Goal: Task Accomplishment & Management: Use online tool/utility

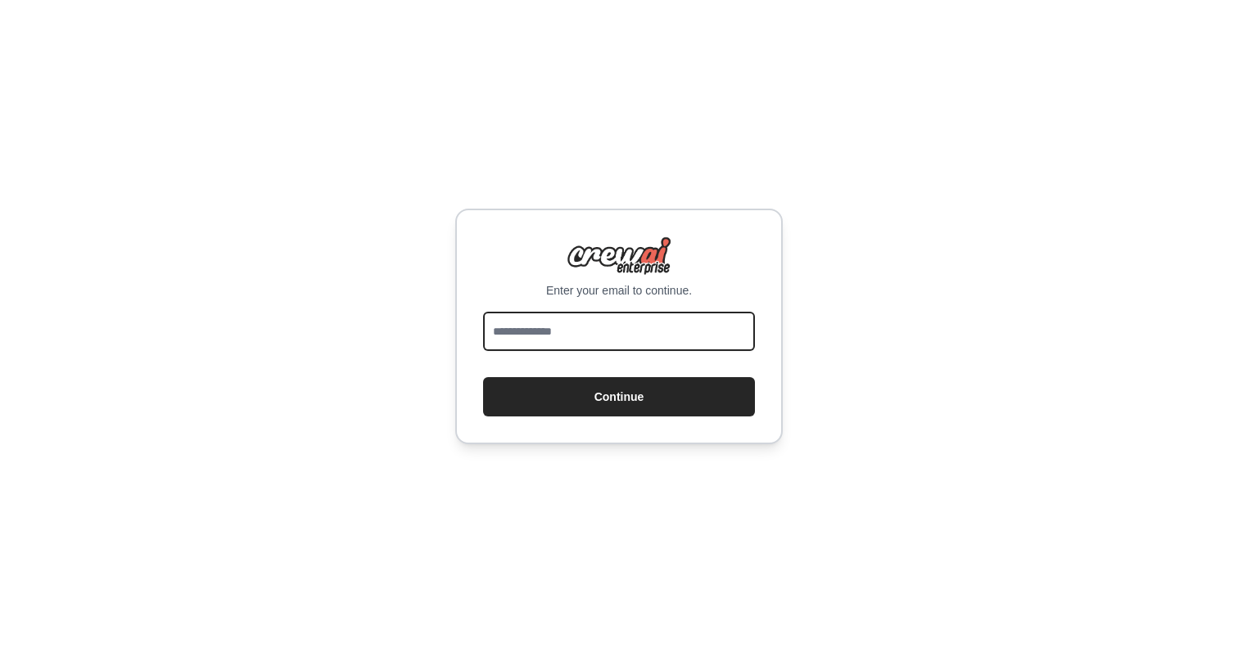
click at [639, 325] on input "email" at bounding box center [619, 331] width 272 height 39
type input "**********"
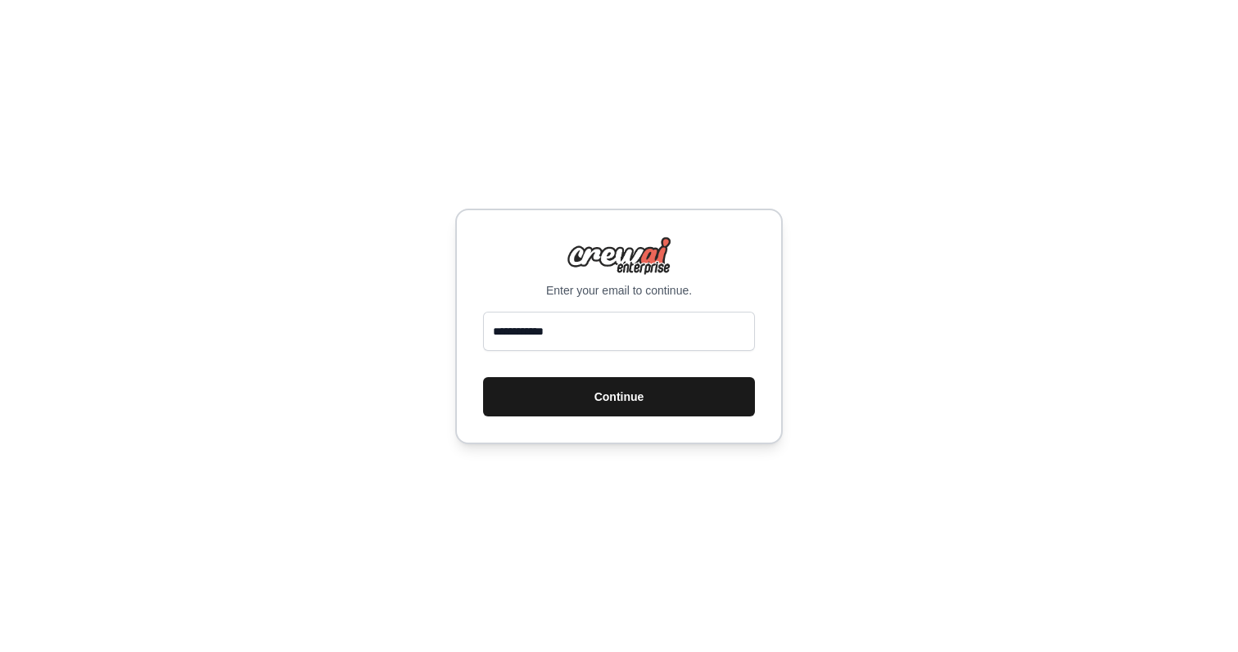
click at [684, 399] on button "Continue" at bounding box center [619, 396] width 272 height 39
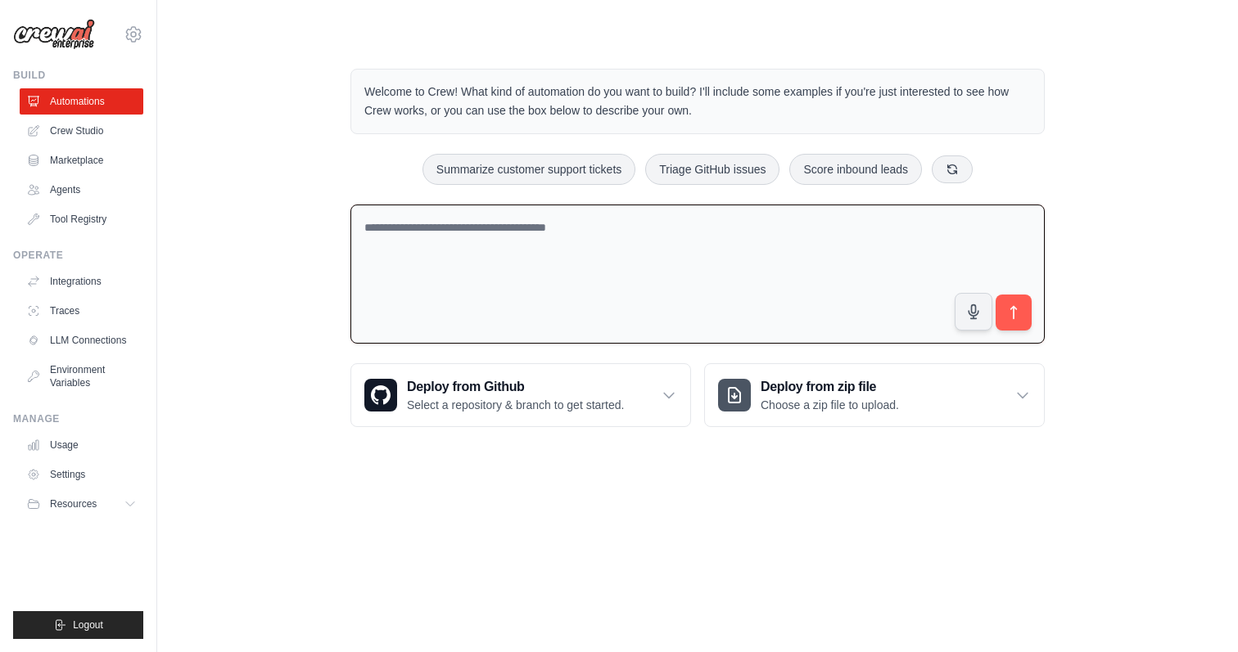
click at [827, 277] on textarea at bounding box center [697, 275] width 694 height 140
click at [554, 295] on textarea at bounding box center [697, 275] width 694 height 140
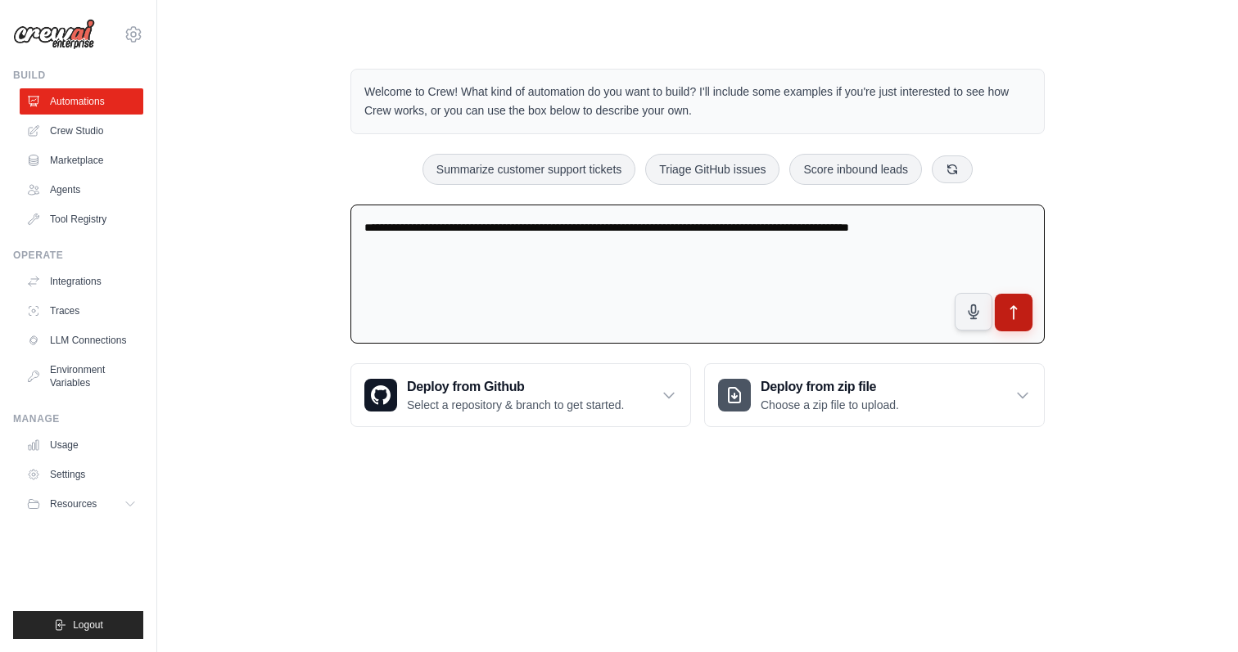
type textarea "**********"
click at [1030, 321] on button "submit" at bounding box center [1013, 313] width 38 height 38
click at [872, 254] on textarea "**********" at bounding box center [697, 275] width 694 height 140
click at [670, 111] on p "Welcome to Crew! What kind of automation do you want to build? I'll include som…" at bounding box center [697, 102] width 666 height 38
click at [693, 106] on p "Welcome to Crew! What kind of automation do you want to build? I'll include som…" at bounding box center [697, 102] width 666 height 38
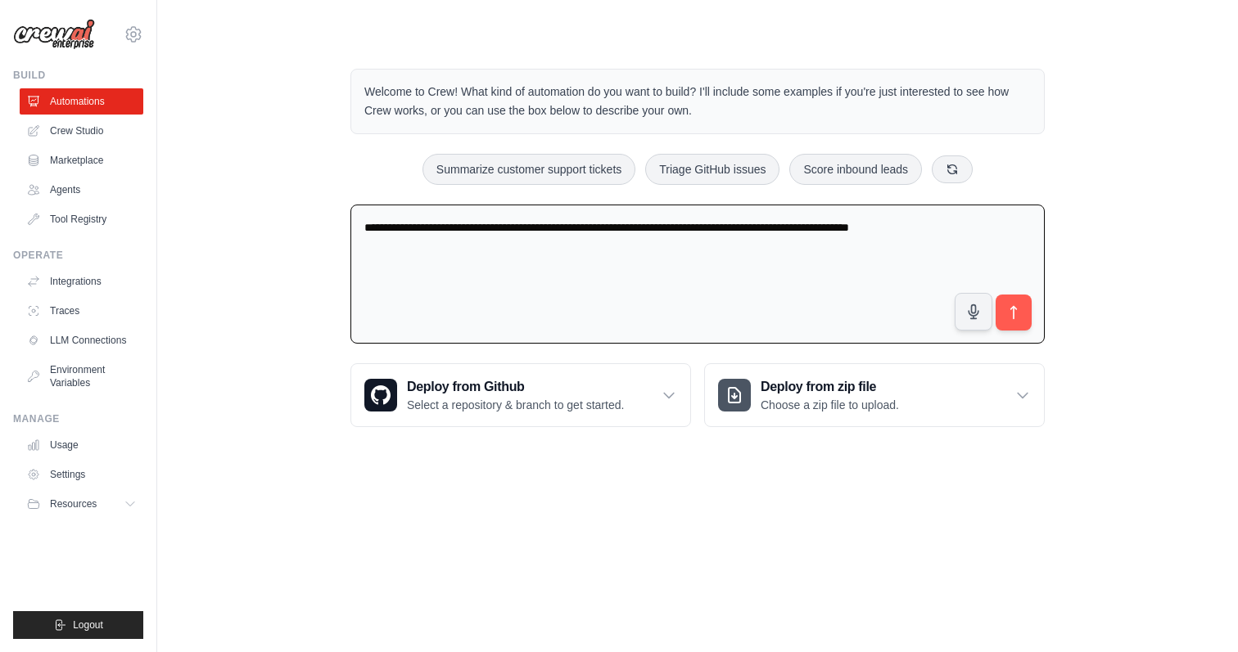
click at [693, 106] on p "Welcome to Crew! What kind of automation do you want to build? I'll include som…" at bounding box center [697, 102] width 666 height 38
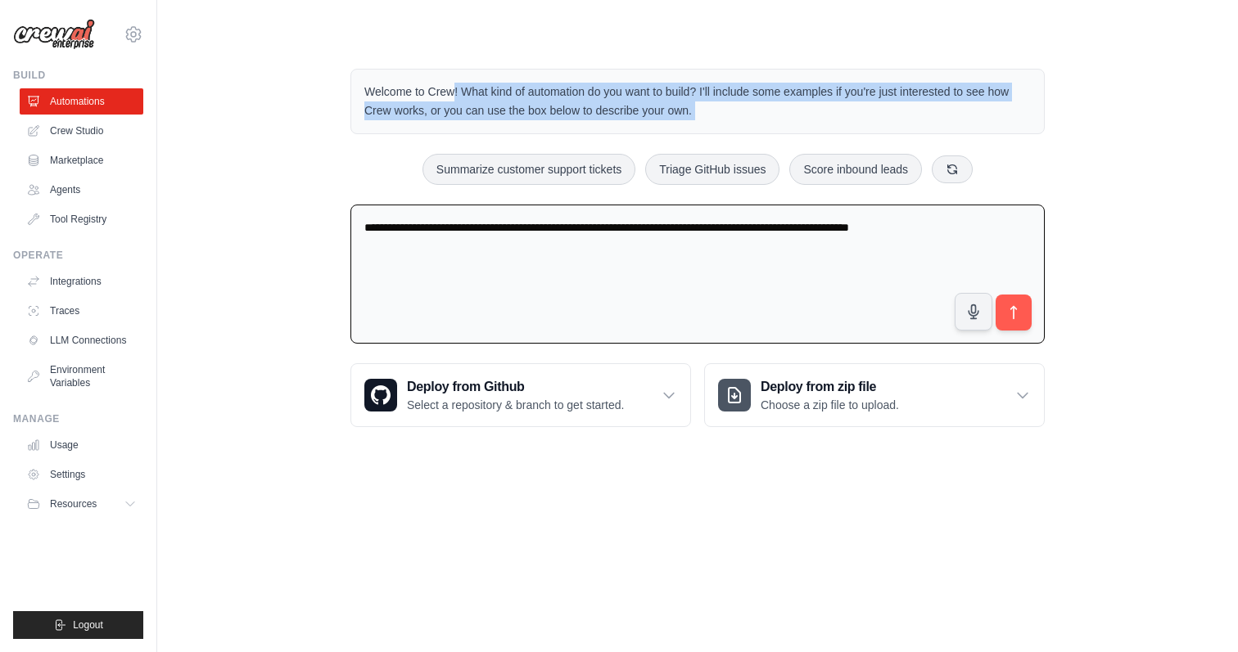
click at [693, 106] on p "Welcome to Crew! What kind of automation do you want to build? I'll include som…" at bounding box center [697, 102] width 666 height 38
click at [1005, 305] on icon "submit" at bounding box center [1013, 312] width 17 height 17
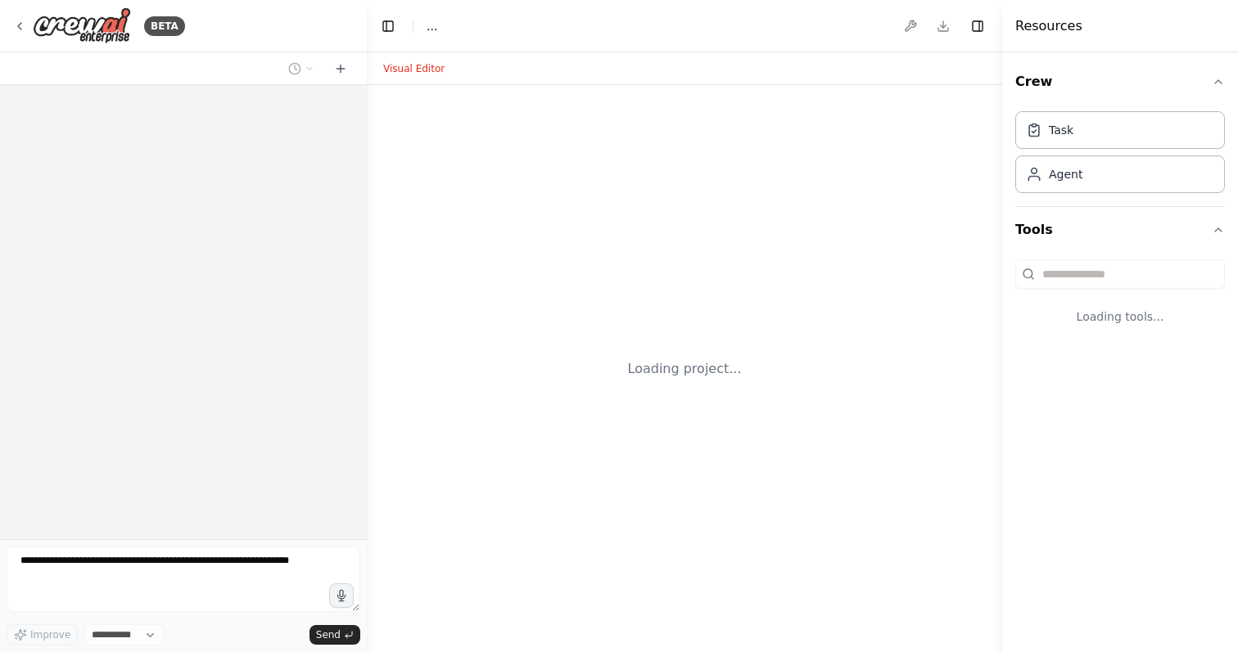
select select "****"
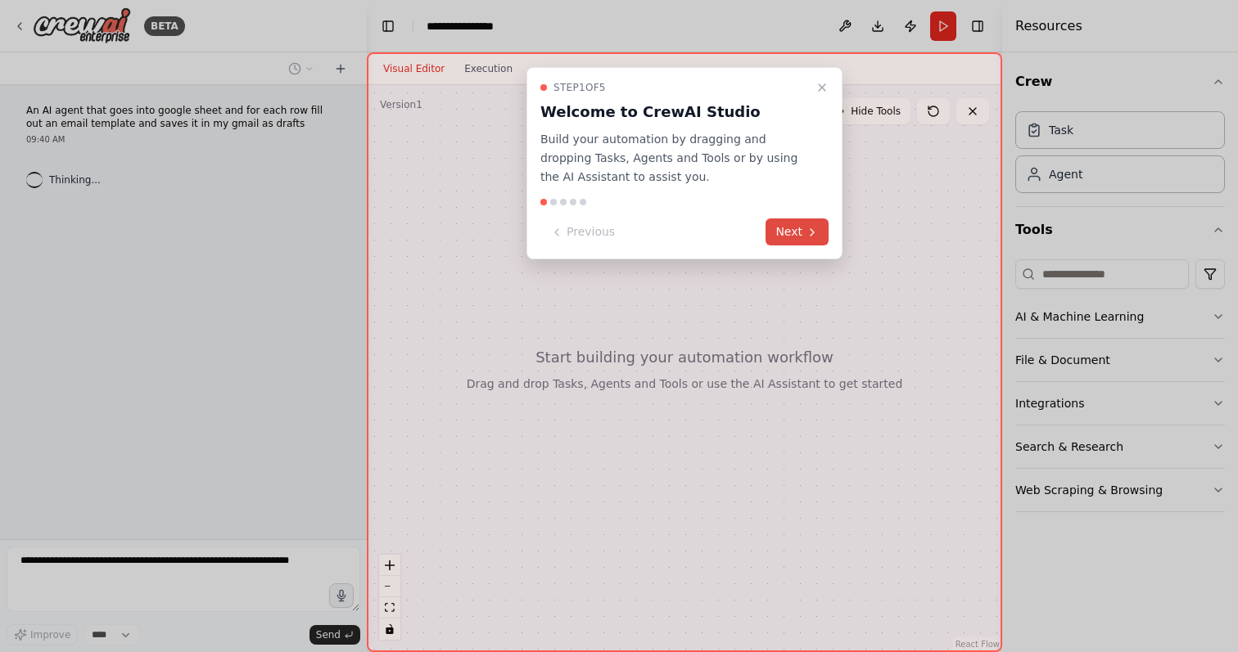
click at [802, 225] on button "Next" at bounding box center [796, 232] width 63 height 27
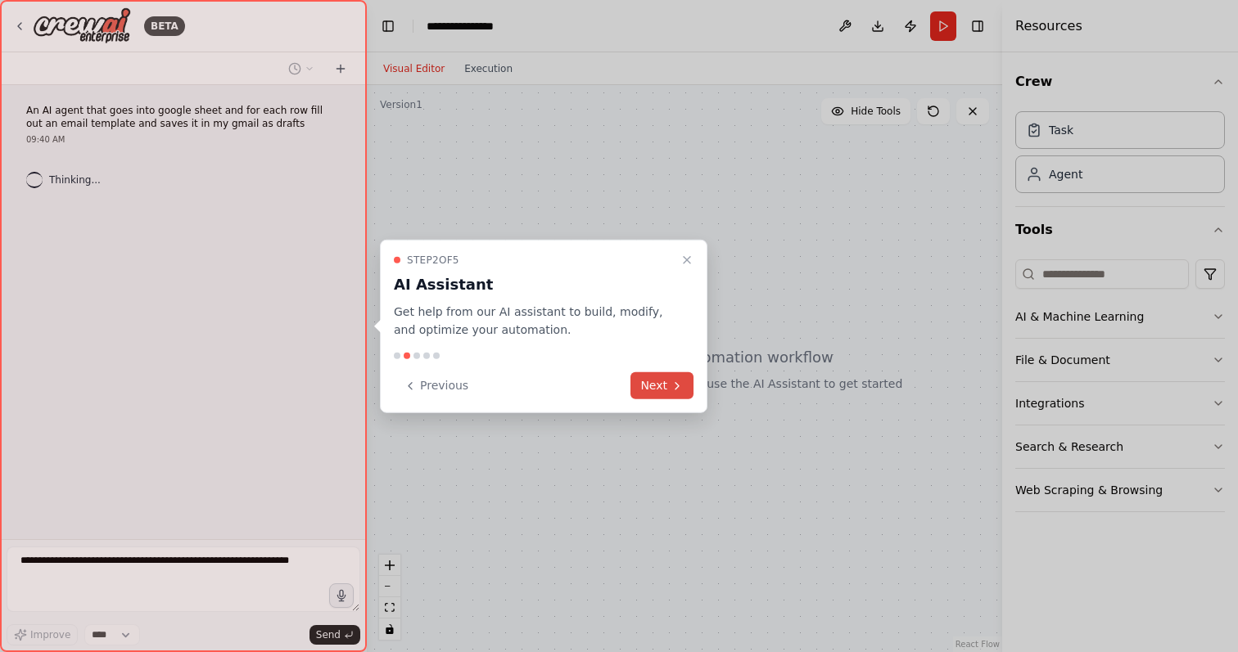
click at [664, 383] on button "Next" at bounding box center [661, 385] width 63 height 27
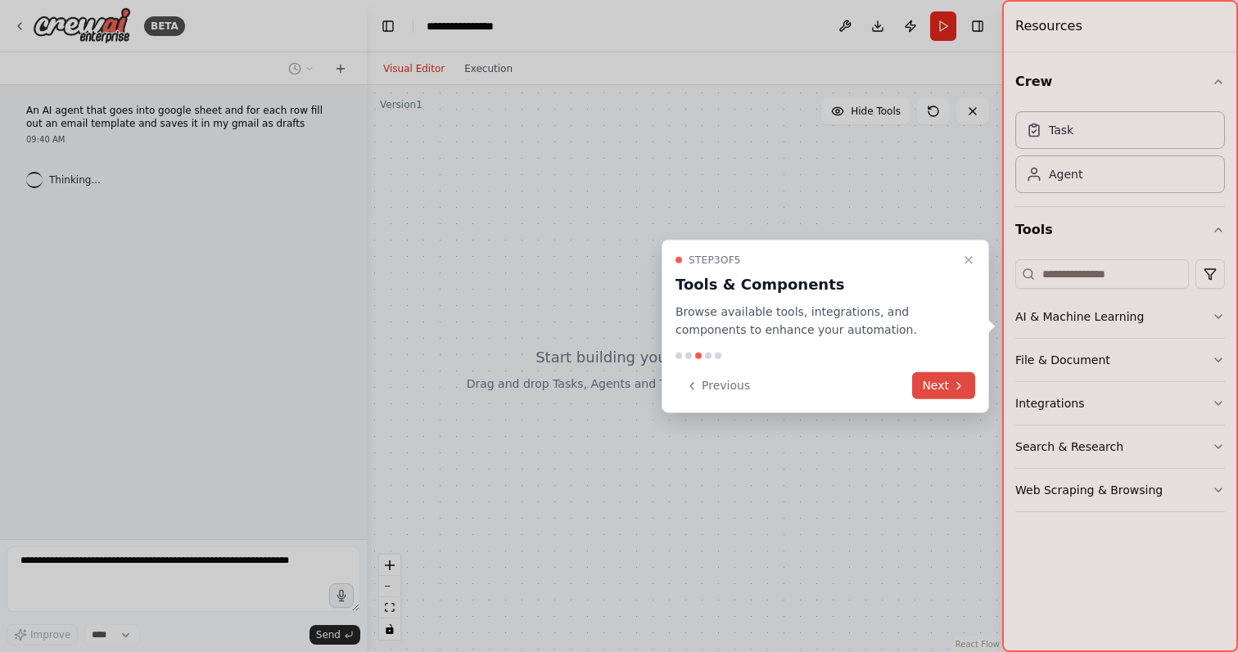
click at [949, 385] on button "Next" at bounding box center [943, 385] width 63 height 27
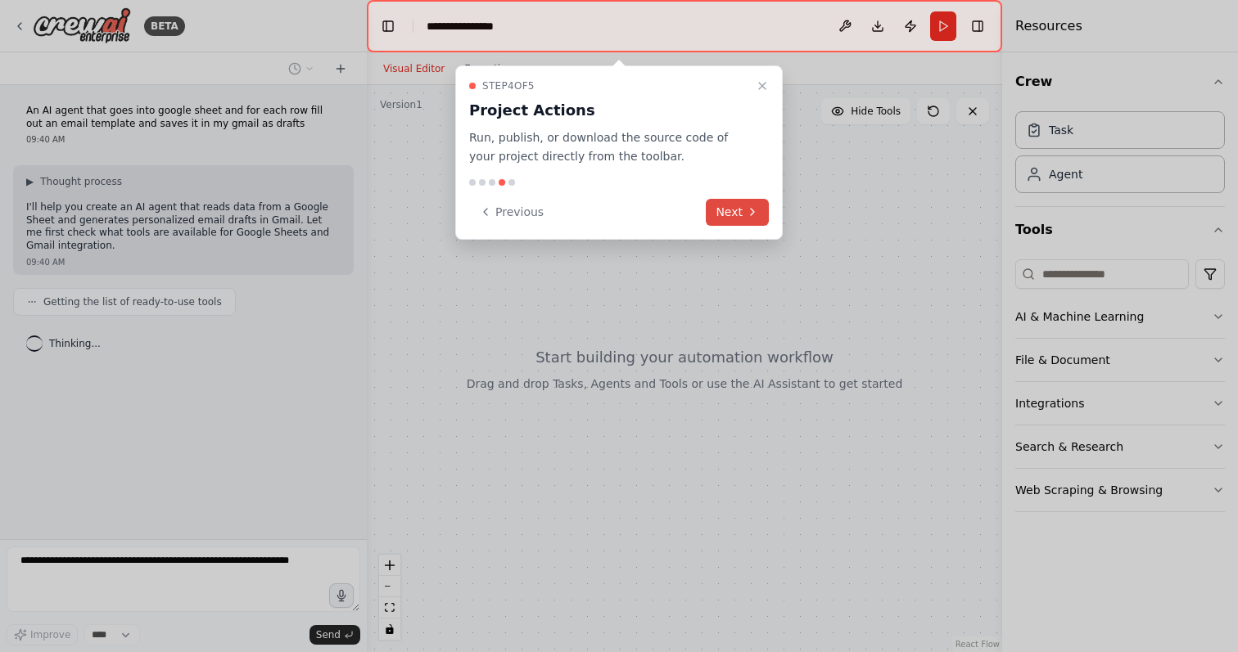
click at [739, 210] on button "Next" at bounding box center [737, 212] width 63 height 27
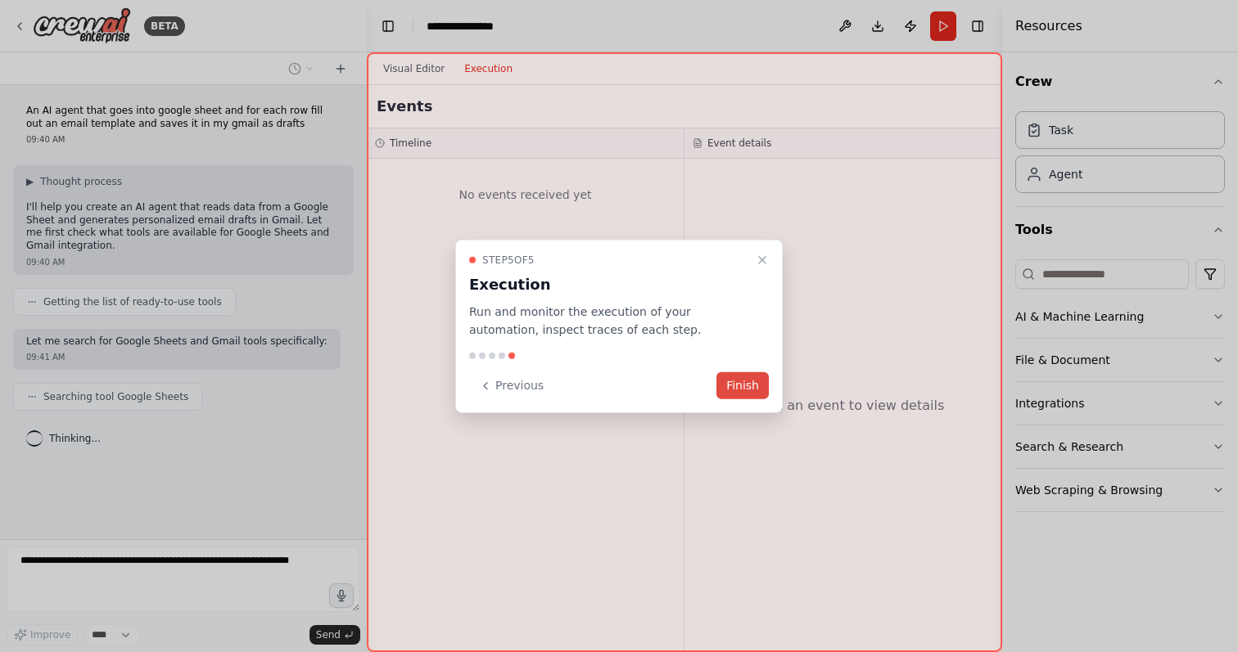
click at [747, 386] on button "Finish" at bounding box center [742, 385] width 52 height 27
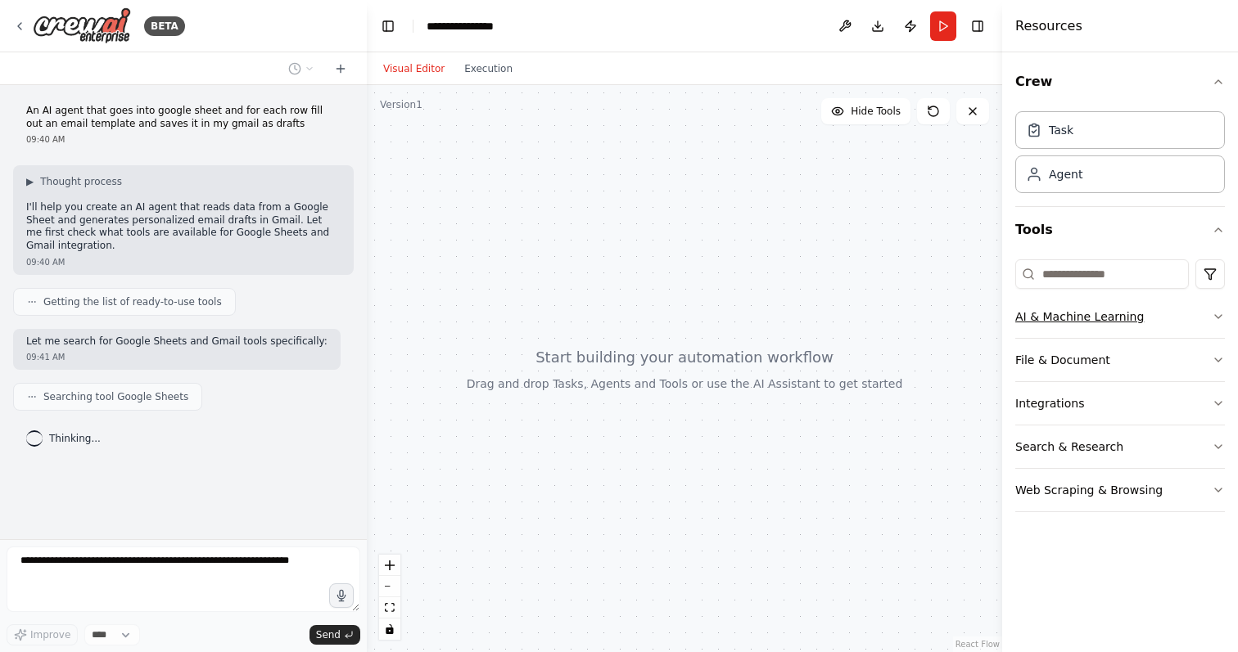
click at [1215, 319] on icon "button" at bounding box center [1217, 316] width 13 height 13
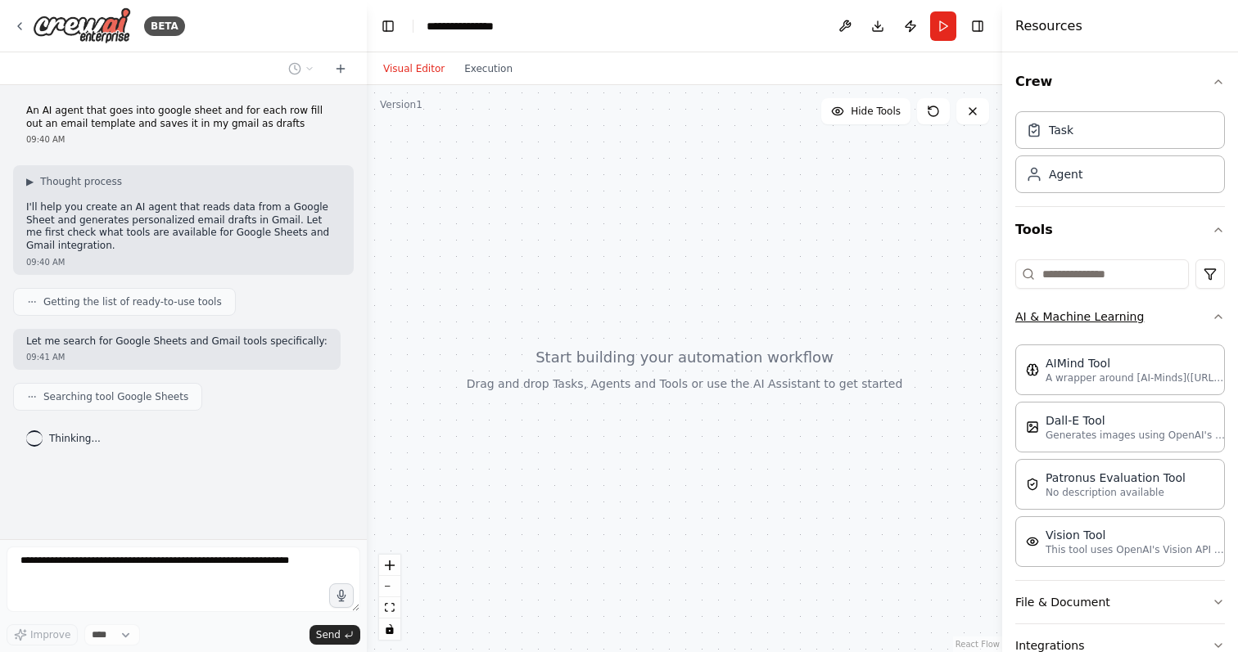
click at [1215, 318] on icon "button" at bounding box center [1217, 316] width 13 height 13
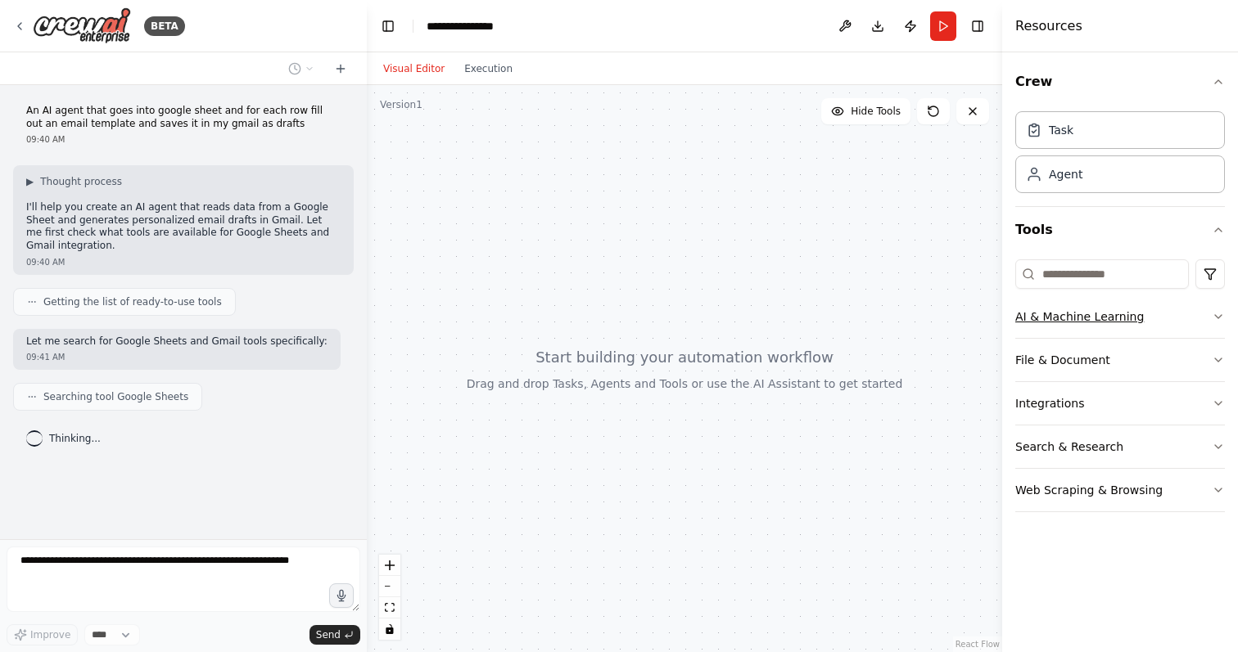
click at [1212, 327] on button "AI & Machine Learning" at bounding box center [1120, 316] width 210 height 43
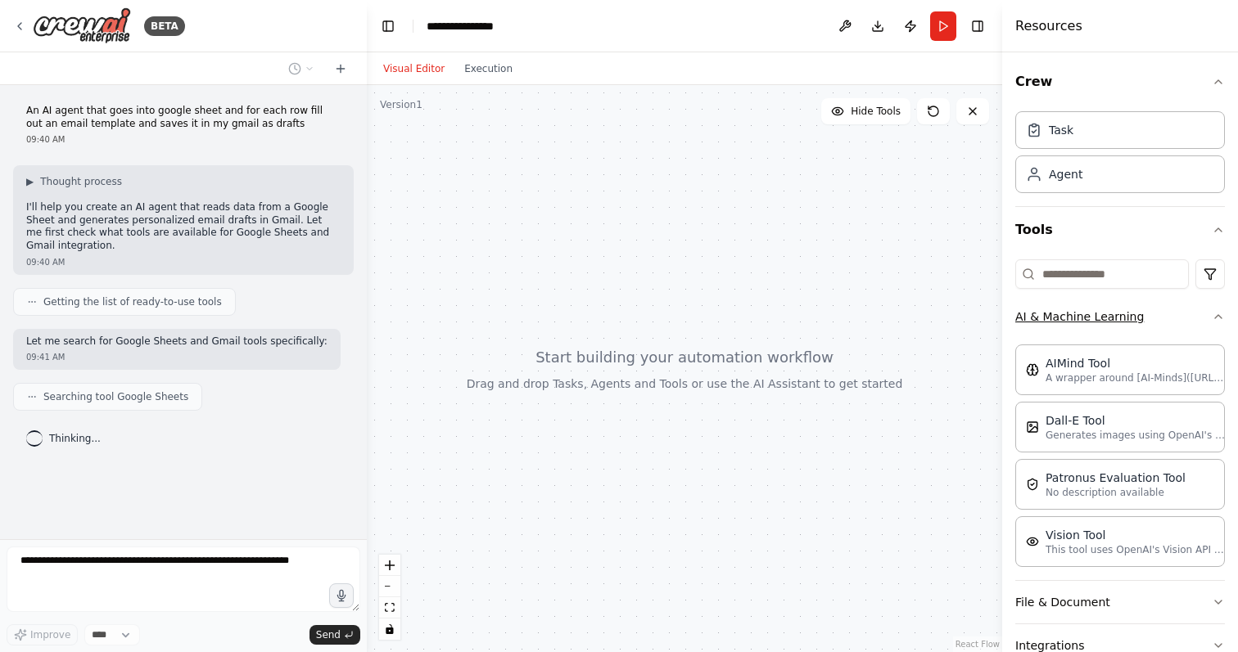
click at [1212, 327] on button "AI & Machine Learning" at bounding box center [1120, 316] width 210 height 43
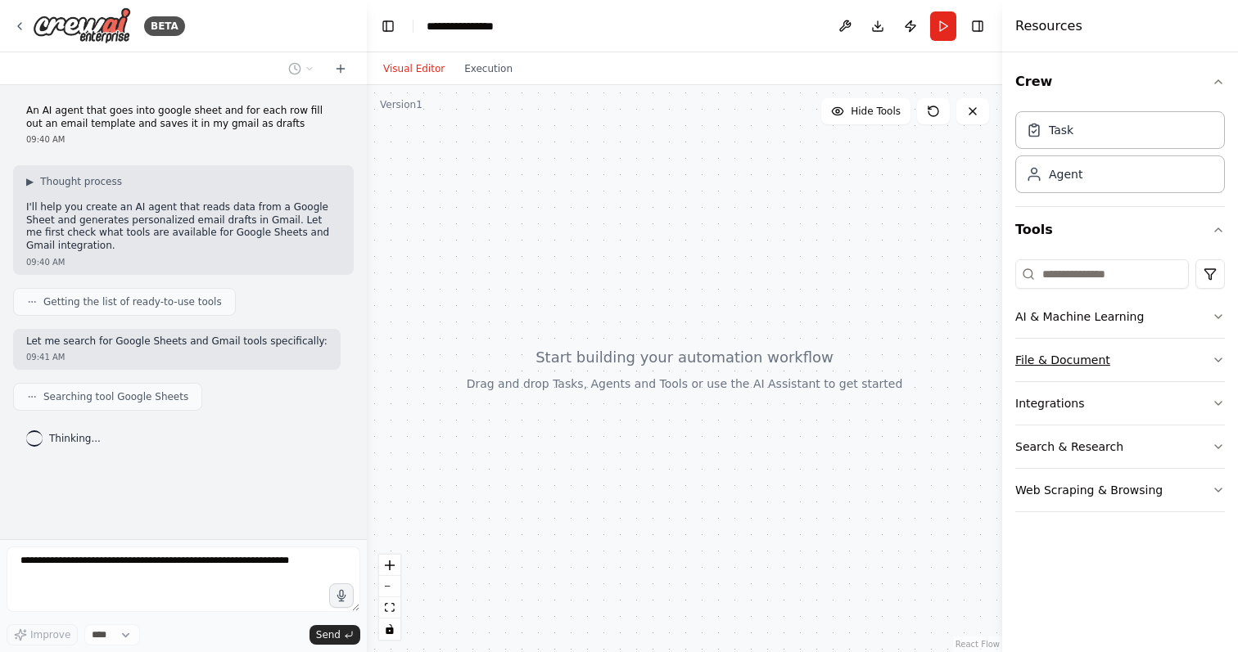
click at [1212, 365] on icon "button" at bounding box center [1217, 360] width 13 height 13
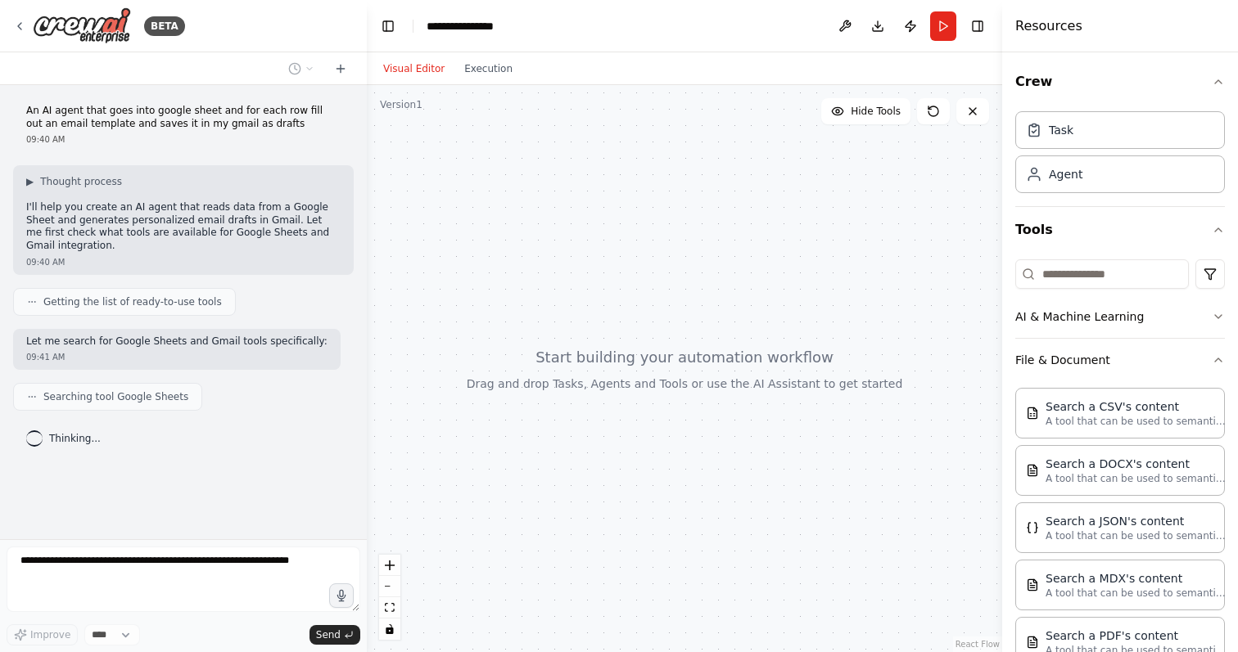
scroll to position [300, 0]
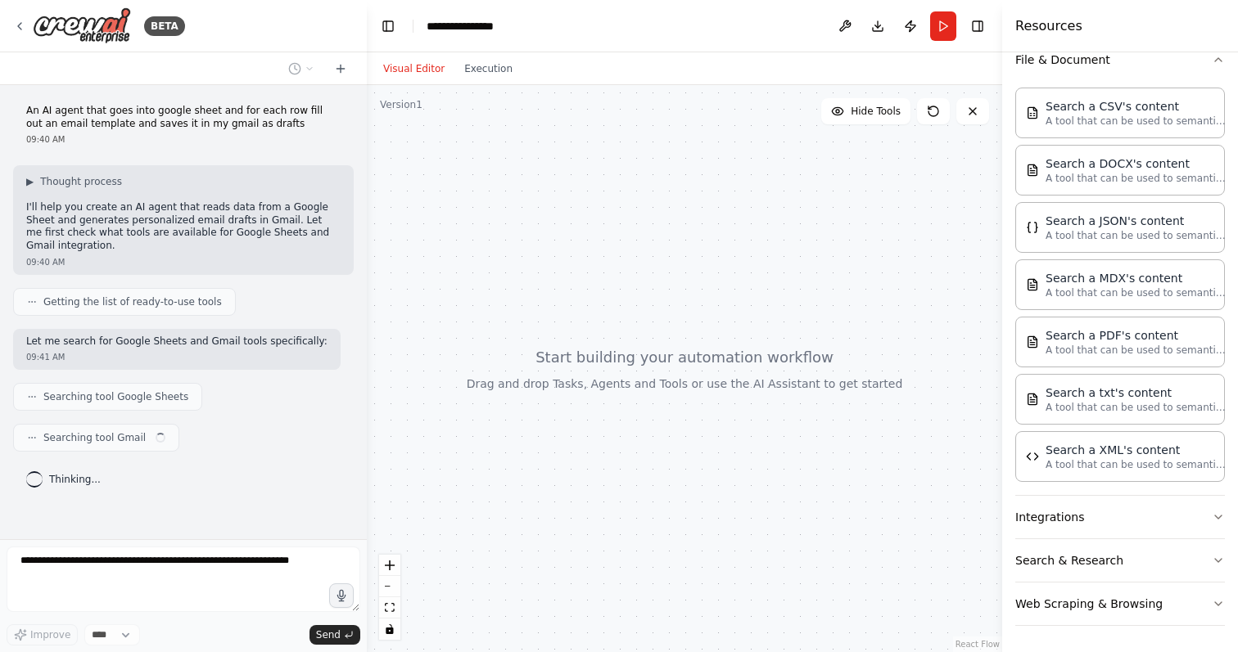
click at [1176, 502] on button "Integrations" at bounding box center [1120, 517] width 210 height 43
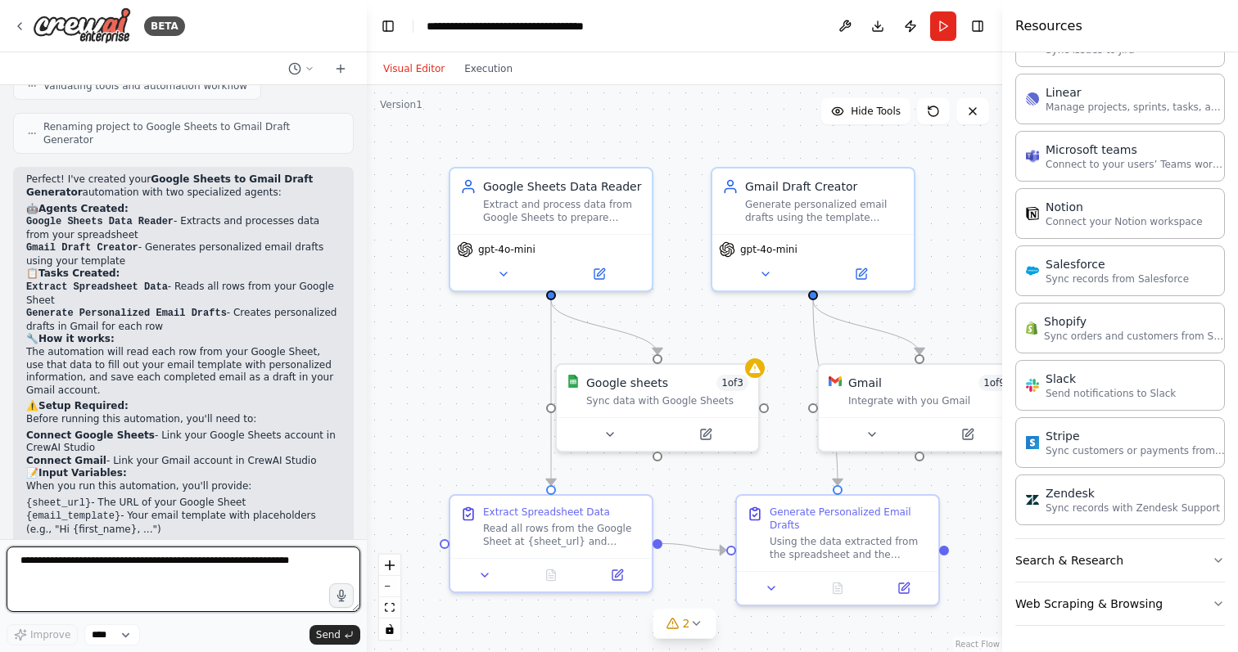
scroll to position [934, 0]
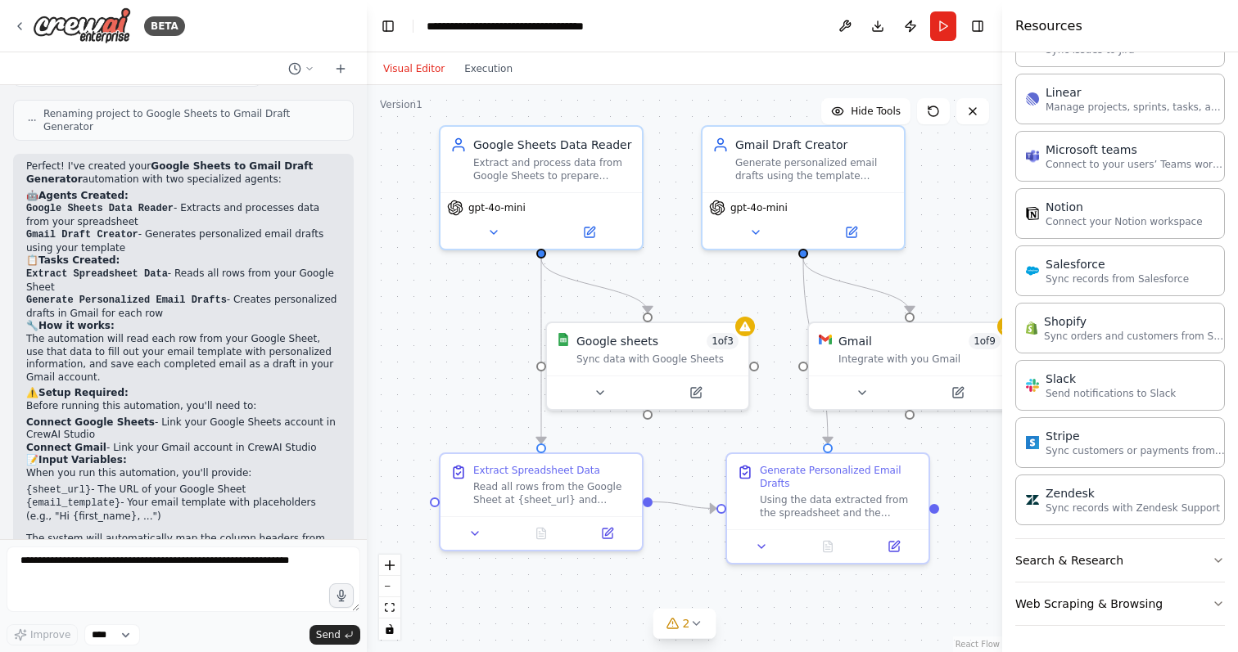
drag, startPoint x: 464, startPoint y: 418, endPoint x: 454, endPoint y: 376, distance: 42.9
click at [454, 376] on div ".deletable-edge-delete-btn { width: 20px; height: 20px; border: 0px solid #ffff…" at bounding box center [684, 368] width 635 height 567
click at [659, 359] on div "Sync data with Google Sheets" at bounding box center [657, 355] width 162 height 13
click at [726, 342] on span "1 of 3" at bounding box center [722, 338] width 32 height 16
click at [602, 394] on icon at bounding box center [599, 389] width 13 height 13
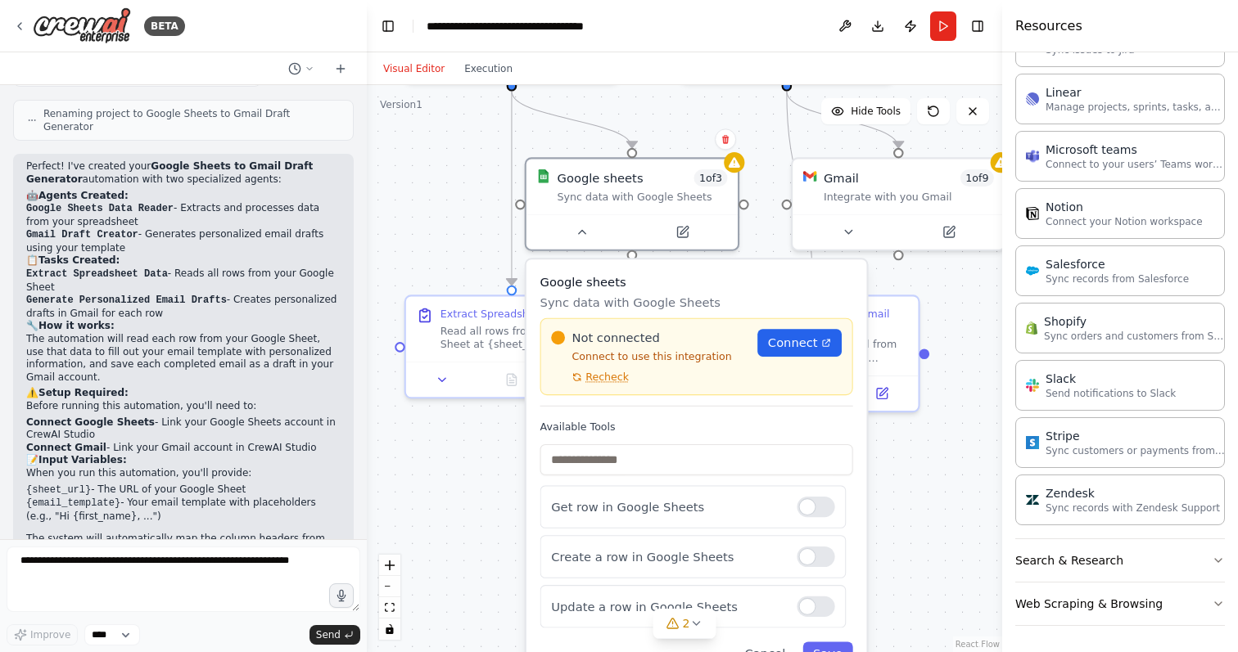
drag, startPoint x: 948, startPoint y: 601, endPoint x: 923, endPoint y: 440, distance: 162.3
click at [923, 440] on div ".deletable-edge-delete-btn { width: 20px; height: 20px; border: 0px solid #ffff…" at bounding box center [684, 368] width 635 height 567
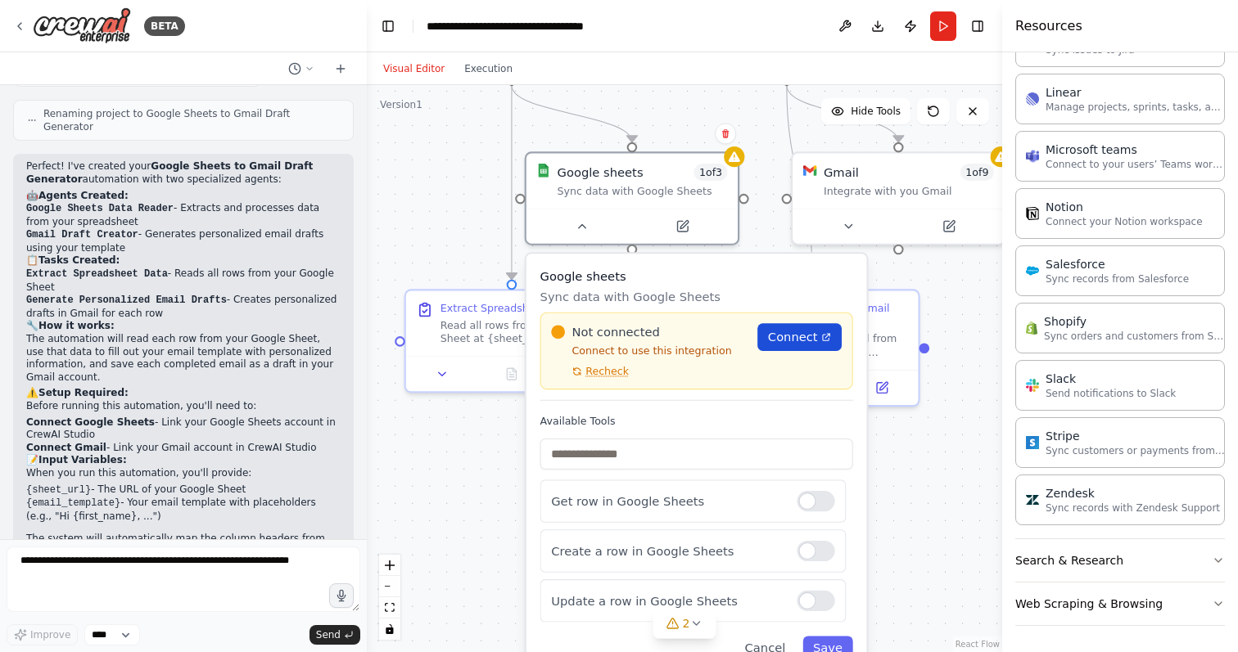
click at [800, 335] on span "Connect" at bounding box center [793, 337] width 50 height 17
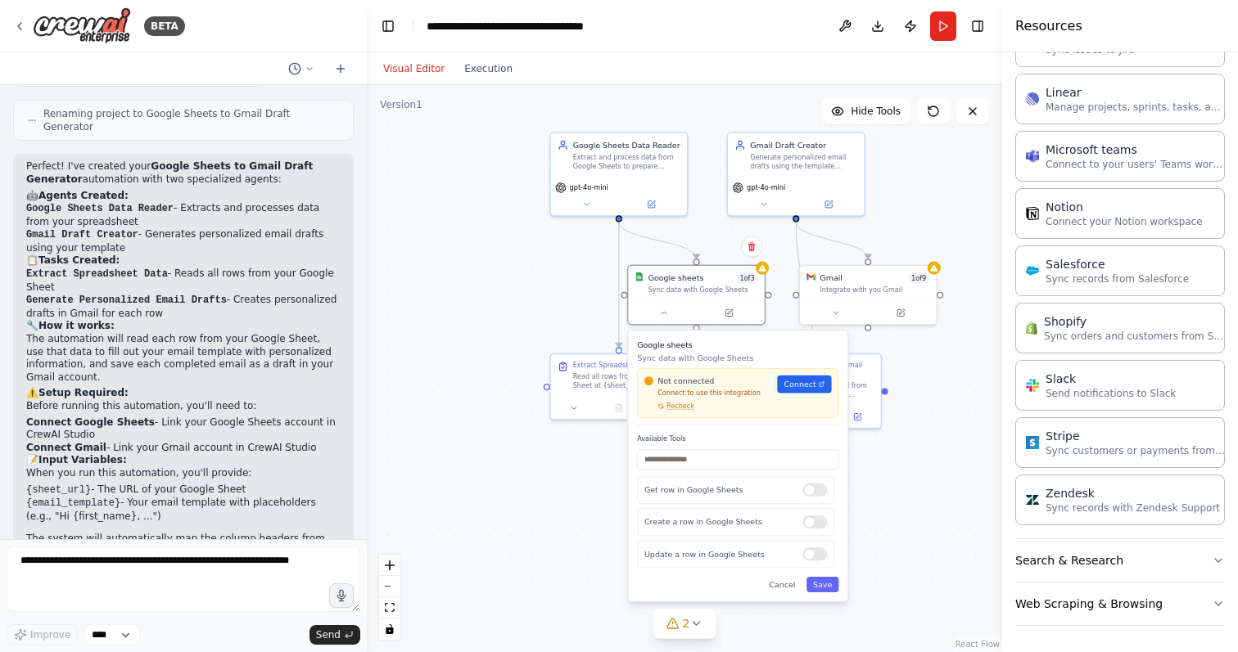
click at [900, 490] on div ".deletable-edge-delete-btn { width: 20px; height: 20px; border: 0px solid #ffff…" at bounding box center [684, 368] width 635 height 567
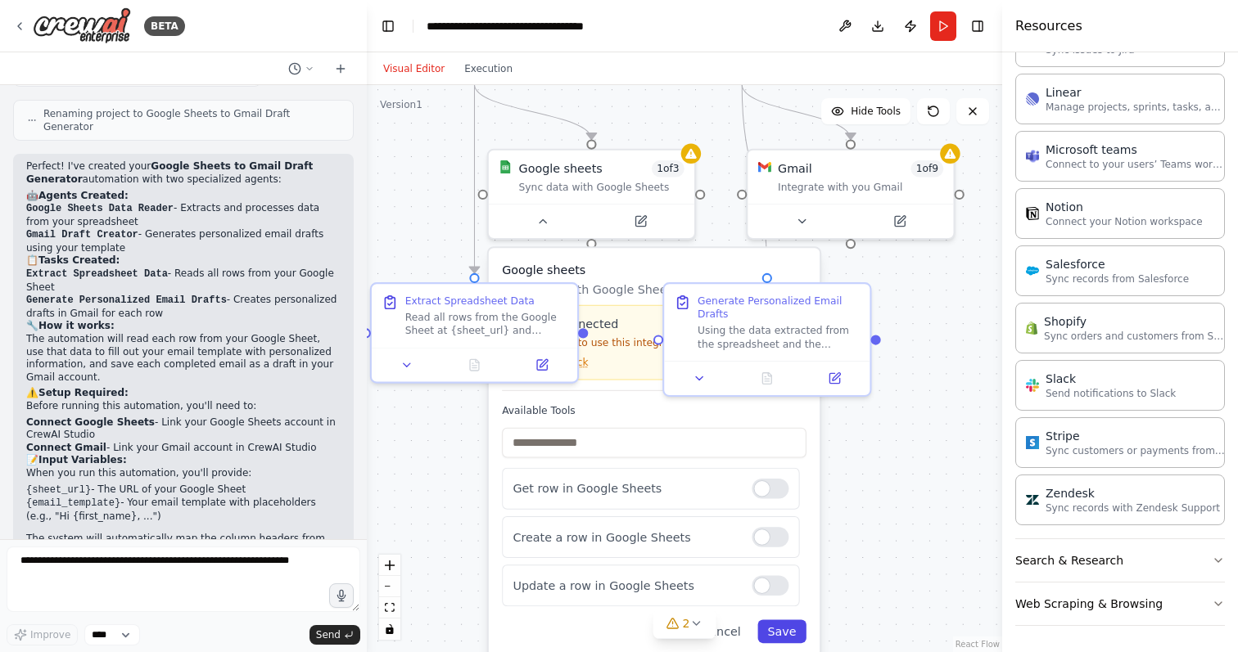
click at [795, 635] on button "Save" at bounding box center [781, 632] width 49 height 24
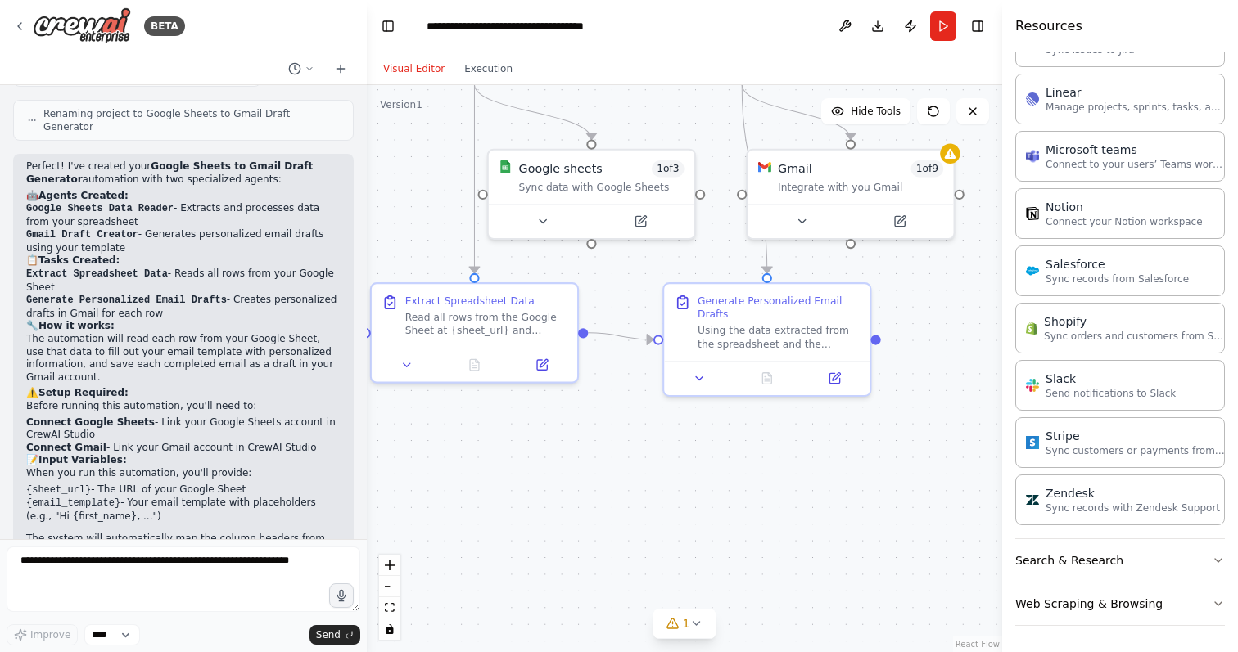
click at [914, 490] on div ".deletable-edge-delete-btn { width: 20px; height: 20px; border: 0px solid #ffff…" at bounding box center [684, 368] width 635 height 567
click at [670, 167] on span "1 of 3" at bounding box center [667, 165] width 33 height 16
click at [931, 168] on span "1 of 9" at bounding box center [935, 165] width 33 height 16
click at [938, 172] on span "1 of 9" at bounding box center [935, 165] width 33 height 16
click at [809, 220] on icon at bounding box center [809, 217] width 13 height 13
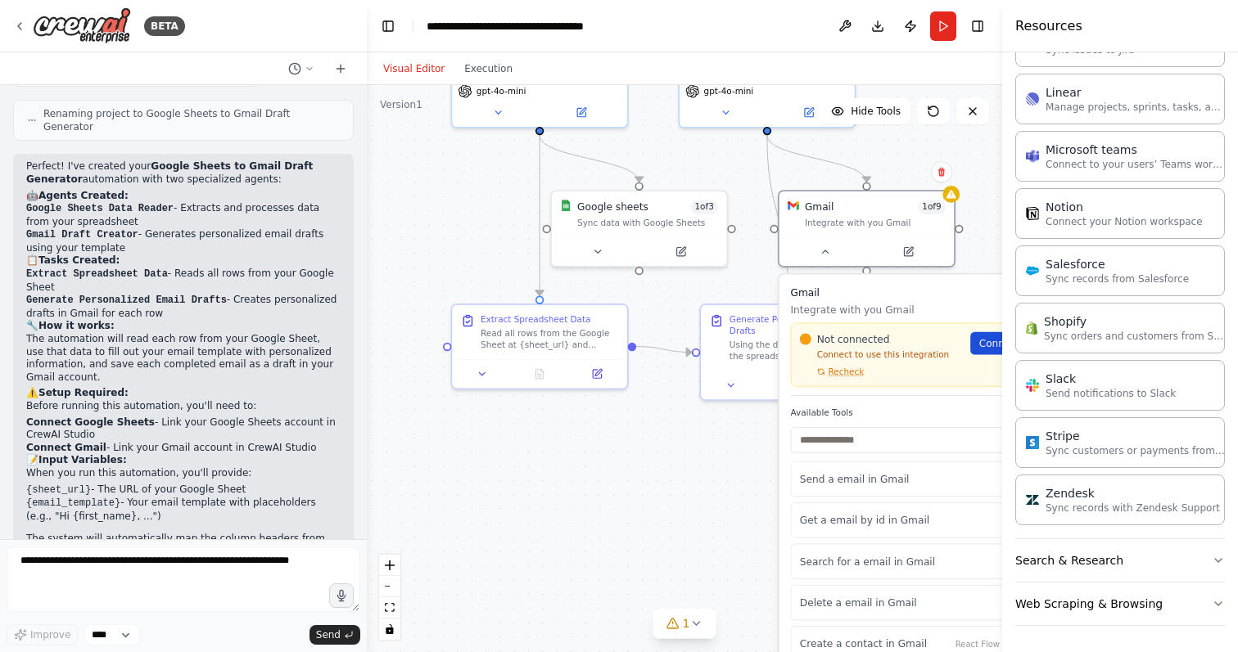
click at [985, 350] on link "Connect" at bounding box center [1005, 343] width 70 height 23
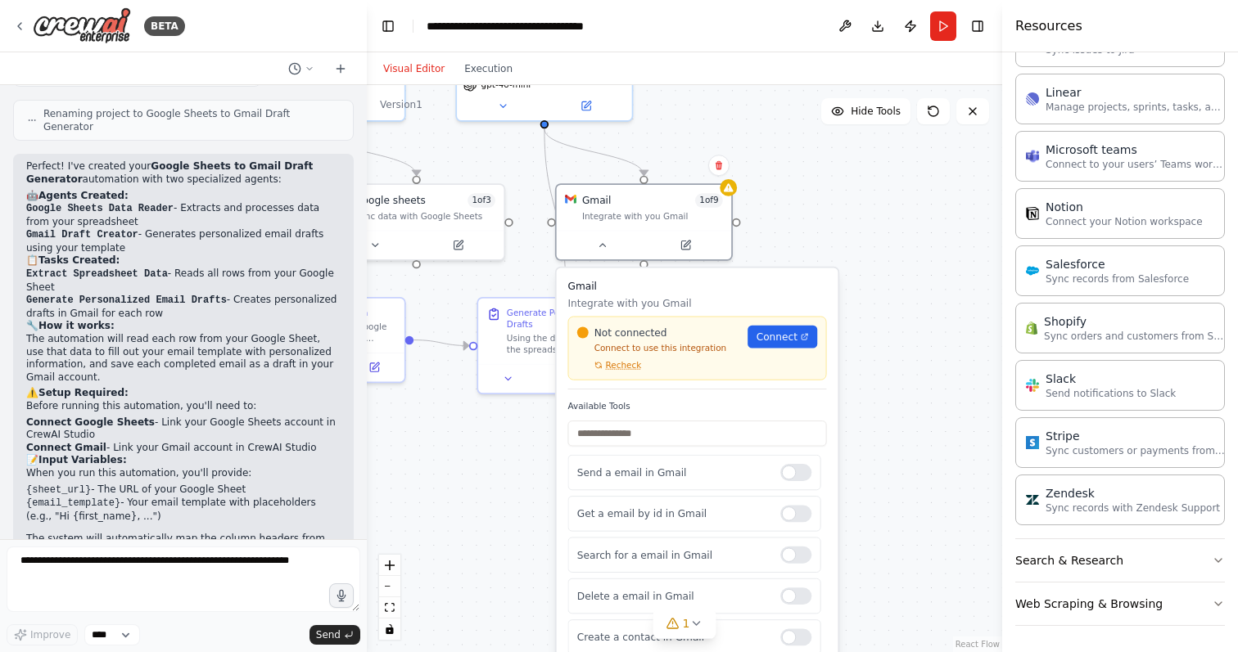
drag, startPoint x: 711, startPoint y: 490, endPoint x: 489, endPoint y: 484, distance: 222.7
click at [489, 484] on div ".deletable-edge-delete-btn { width: 20px; height: 20px; border: 0px solid #ffff…" at bounding box center [684, 368] width 635 height 567
click at [848, 241] on div ".deletable-edge-delete-btn { width: 20px; height: 20px; border: 0px solid #ffff…" at bounding box center [684, 368] width 635 height 567
click at [884, 333] on div ".deletable-edge-delete-btn { width: 20px; height: 20px; border: 0px solid #ffff…" at bounding box center [684, 368] width 635 height 567
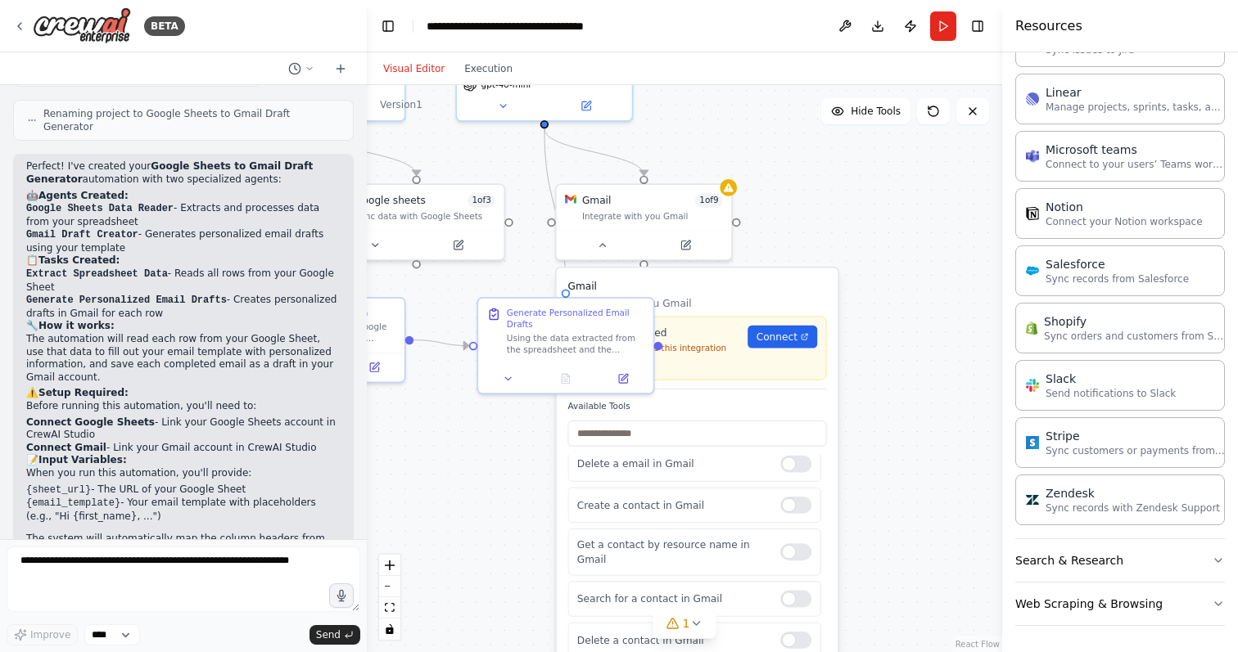
scroll to position [175, 0]
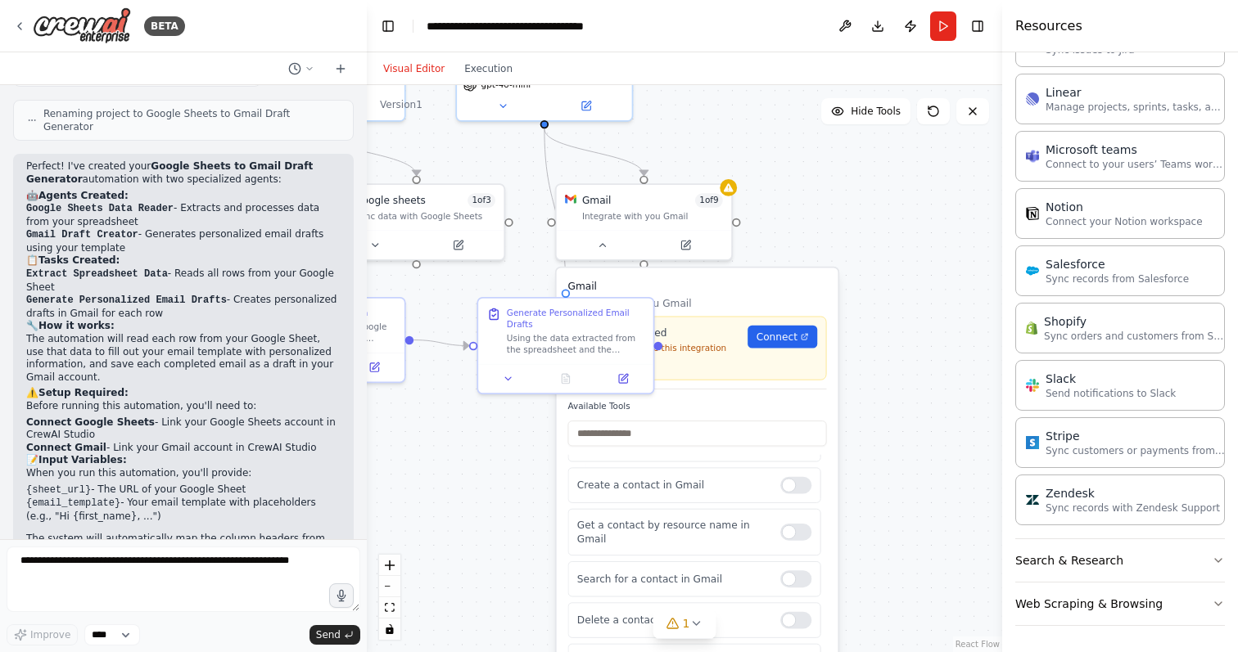
click at [920, 457] on div ".deletable-edge-delete-btn { width: 20px; height: 20px; border: 0px solid #ffff…" at bounding box center [684, 368] width 635 height 567
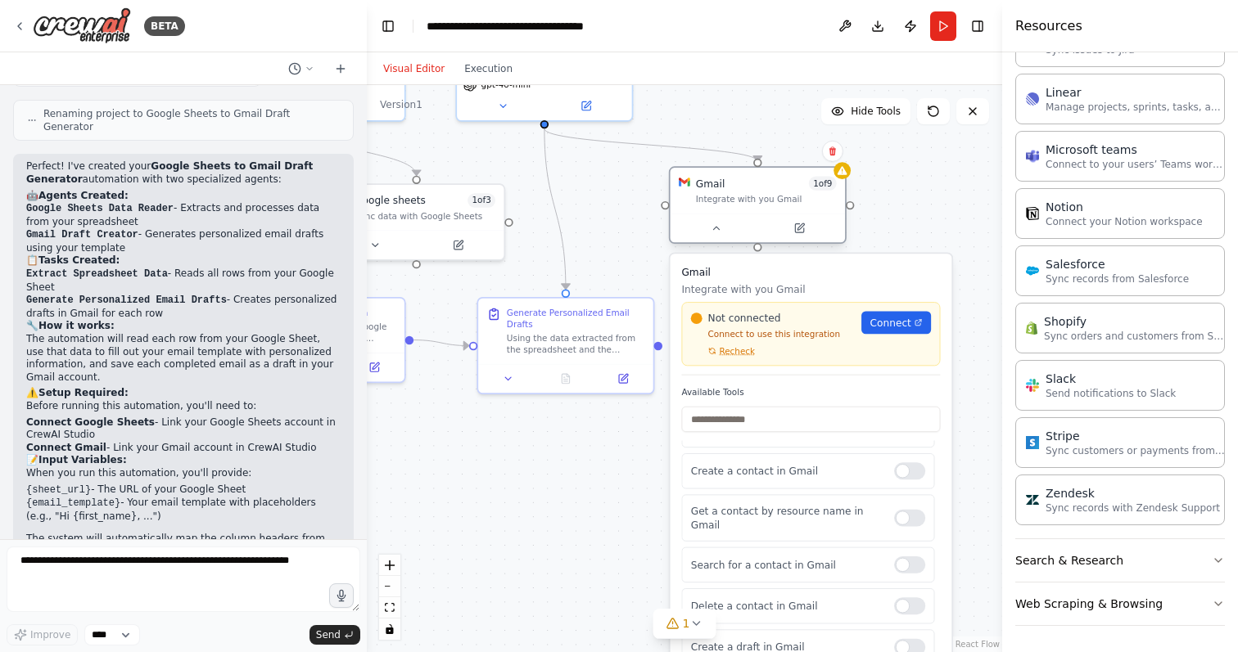
drag, startPoint x: 648, startPoint y: 201, endPoint x: 762, endPoint y: 184, distance: 115.1
click at [762, 184] on div "Gmail 1 of 9" at bounding box center [766, 183] width 141 height 14
click at [731, 283] on p "Integrate with you Gmail" at bounding box center [810, 289] width 259 height 14
click at [605, 496] on div ".deletable-edge-delete-btn { width: 20px; height: 20px; border: 0px solid #ffff…" at bounding box center [684, 368] width 635 height 567
click at [946, 218] on div ".deletable-edge-delete-btn { width: 20px; height: 20px; border: 0px solid #ffff…" at bounding box center [684, 368] width 635 height 567
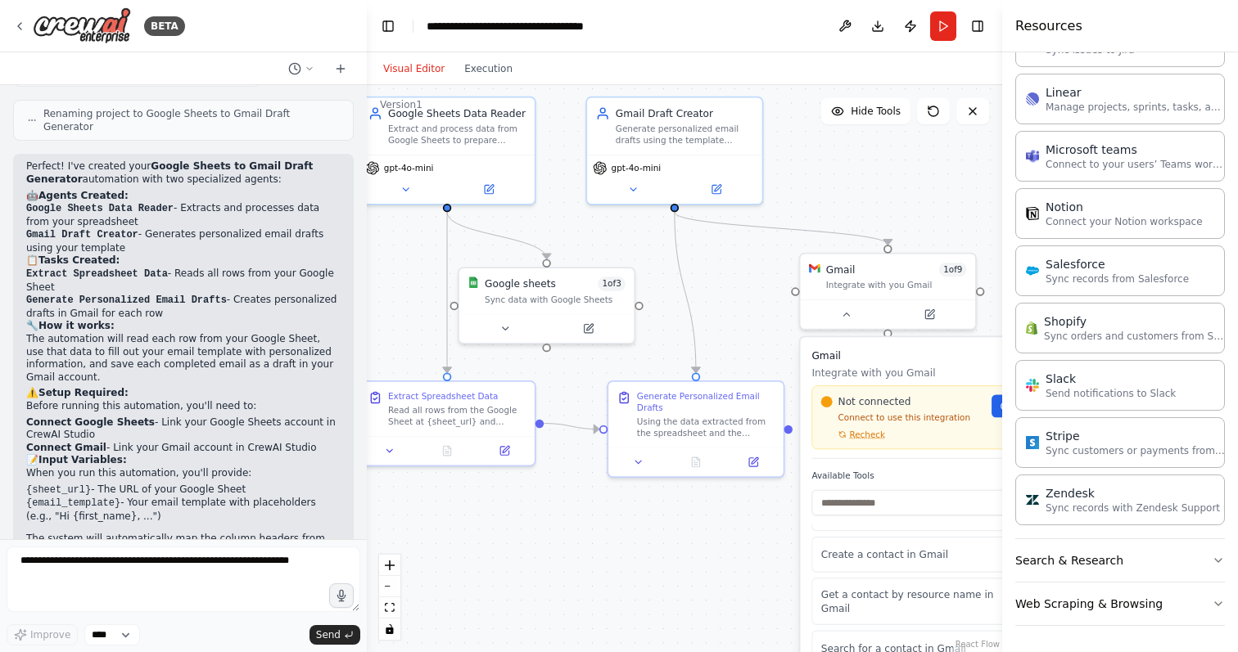
drag, startPoint x: 637, startPoint y: 205, endPoint x: 772, endPoint y: 295, distance: 162.3
click at [772, 294] on div ".deletable-edge-delete-btn { width: 20px; height: 20px; border: 0px solid #ffff…" at bounding box center [684, 368] width 635 height 567
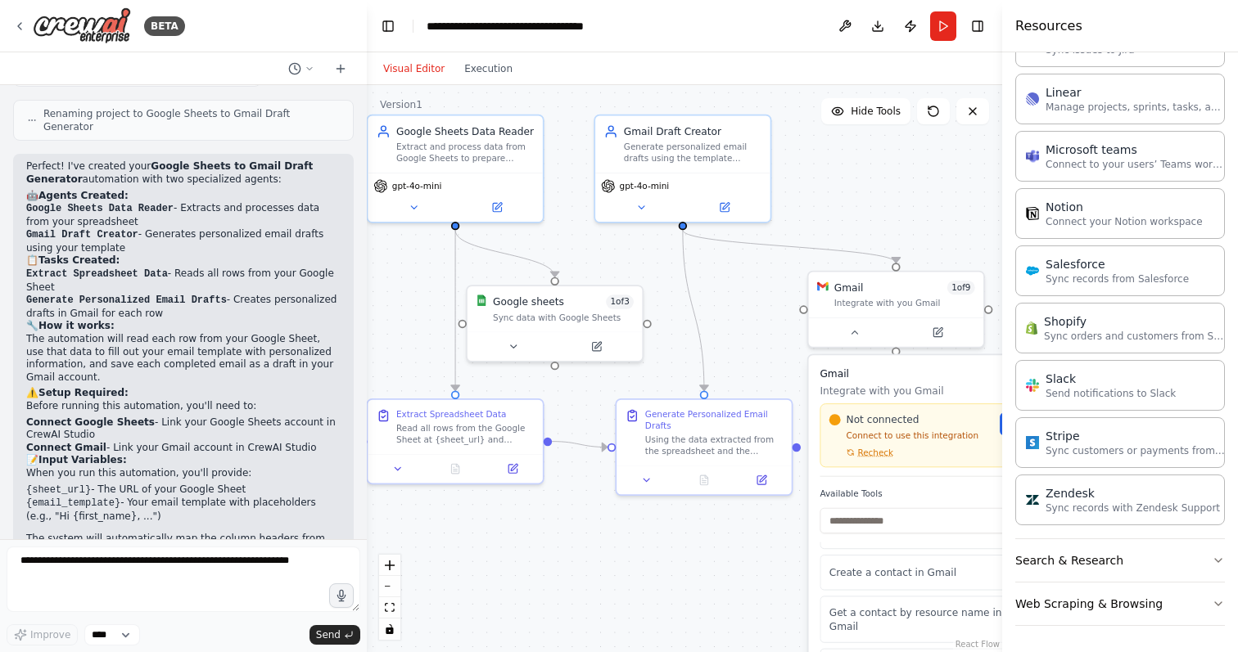
drag, startPoint x: 736, startPoint y: 266, endPoint x: 746, endPoint y: 287, distance: 23.4
click at [746, 287] on div ".deletable-edge-delete-btn { width: 20px; height: 20px; border: 0px solid #ffff…" at bounding box center [684, 368] width 635 height 567
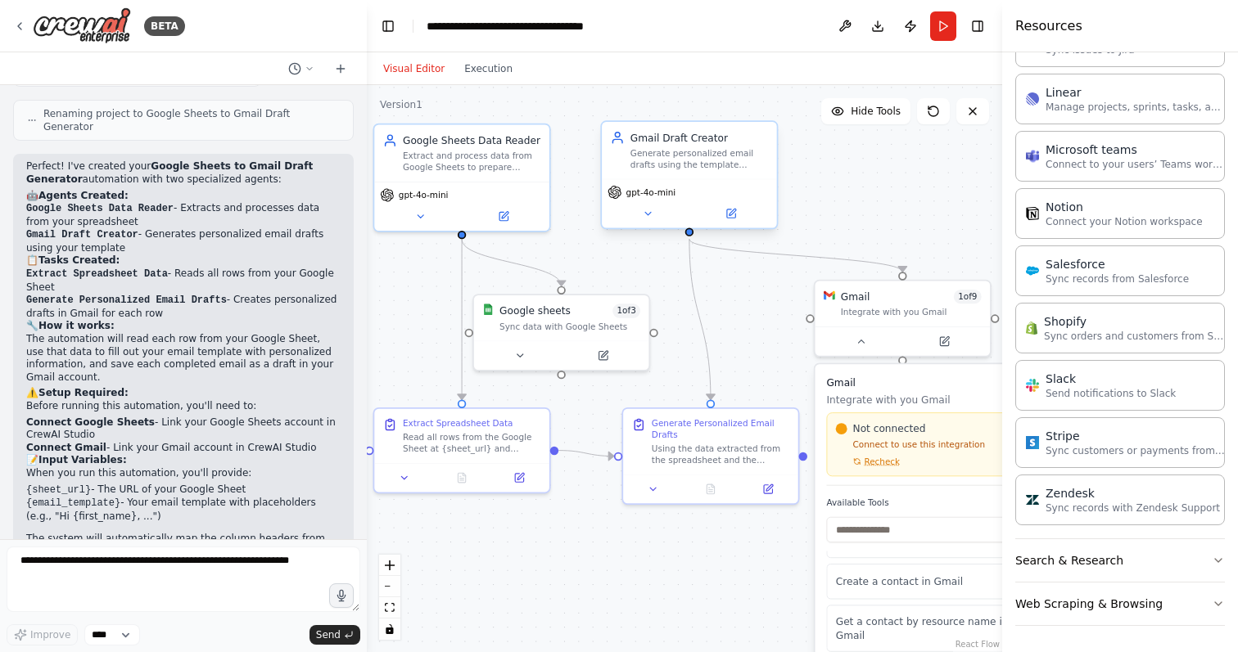
click at [704, 151] on div "Generate personalized email drafts using the template {email_template} and data…" at bounding box center [699, 158] width 138 height 23
click at [825, 204] on div ".deletable-edge-delete-btn { width: 20px; height: 20px; border: 0px solid #ffff…" at bounding box center [684, 368] width 635 height 567
click at [945, 22] on button "Run" at bounding box center [943, 25] width 26 height 29
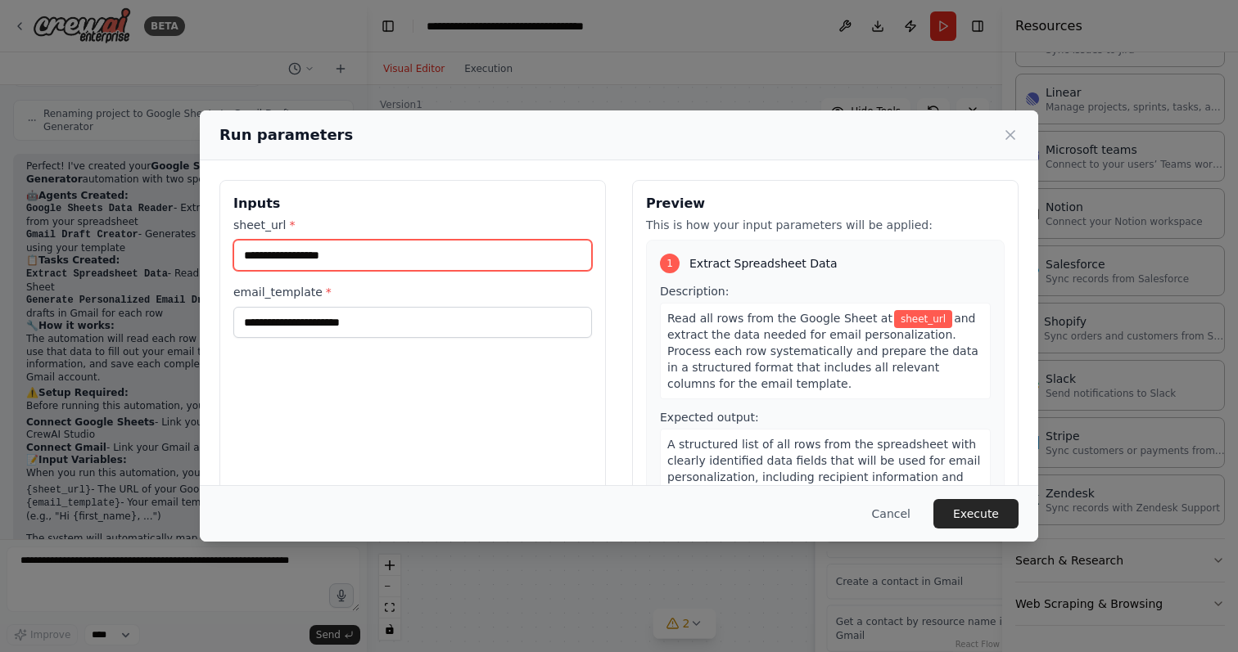
click at [403, 256] on input "sheet_url *" at bounding box center [412, 255] width 358 height 31
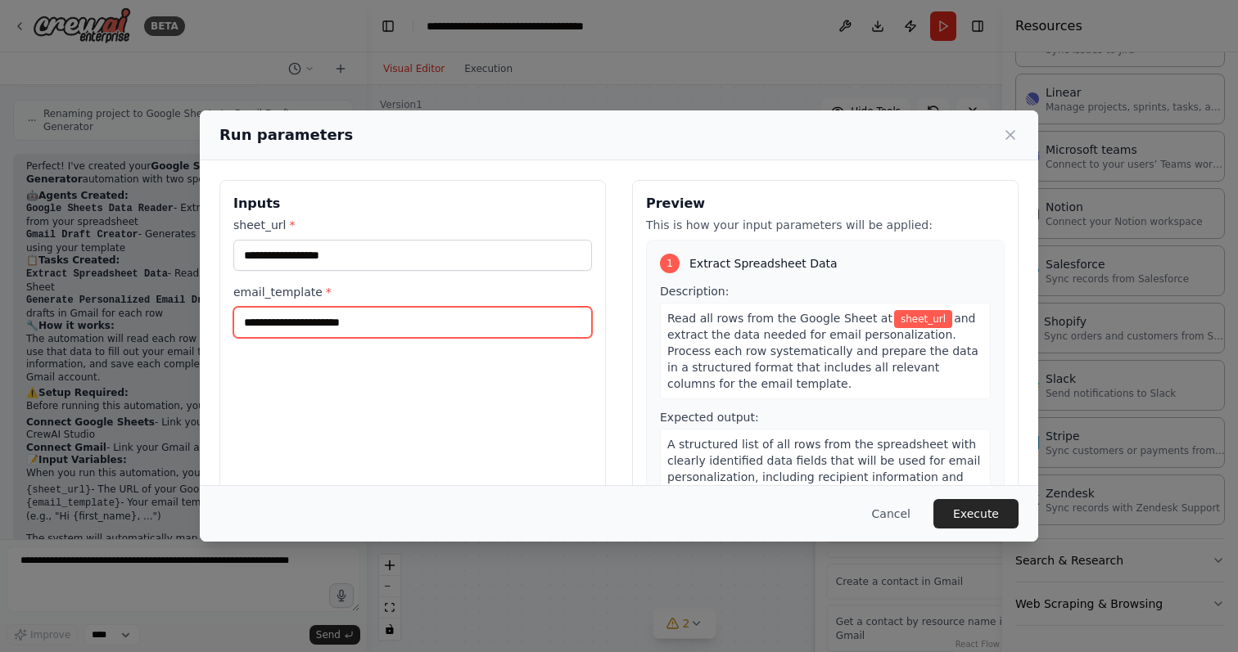
click at [394, 324] on input "email_template *" at bounding box center [412, 322] width 358 height 31
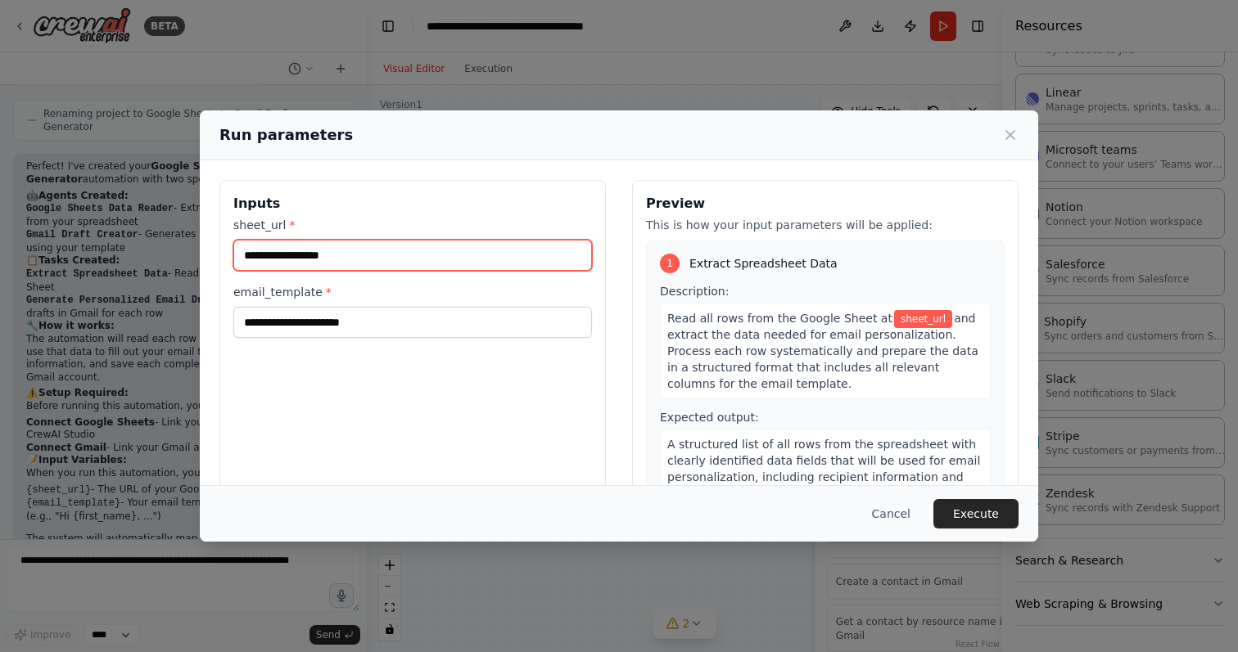
click at [404, 258] on input "sheet_url *" at bounding box center [412, 255] width 358 height 31
paste input "**********"
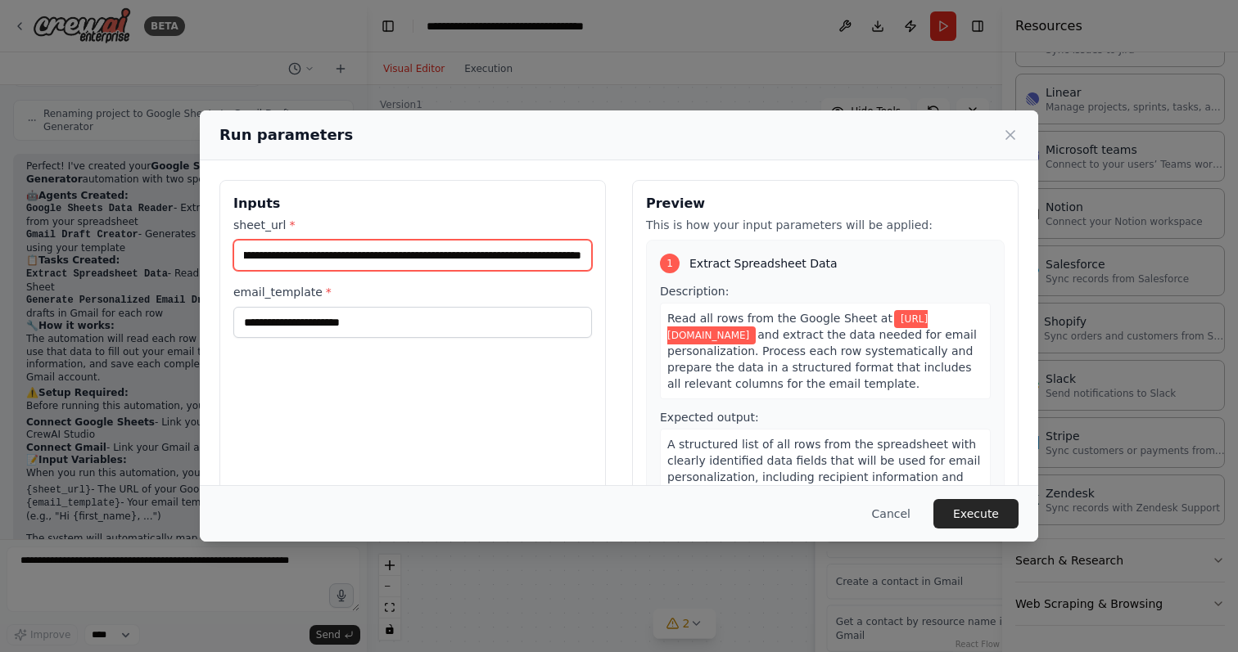
type input "**********"
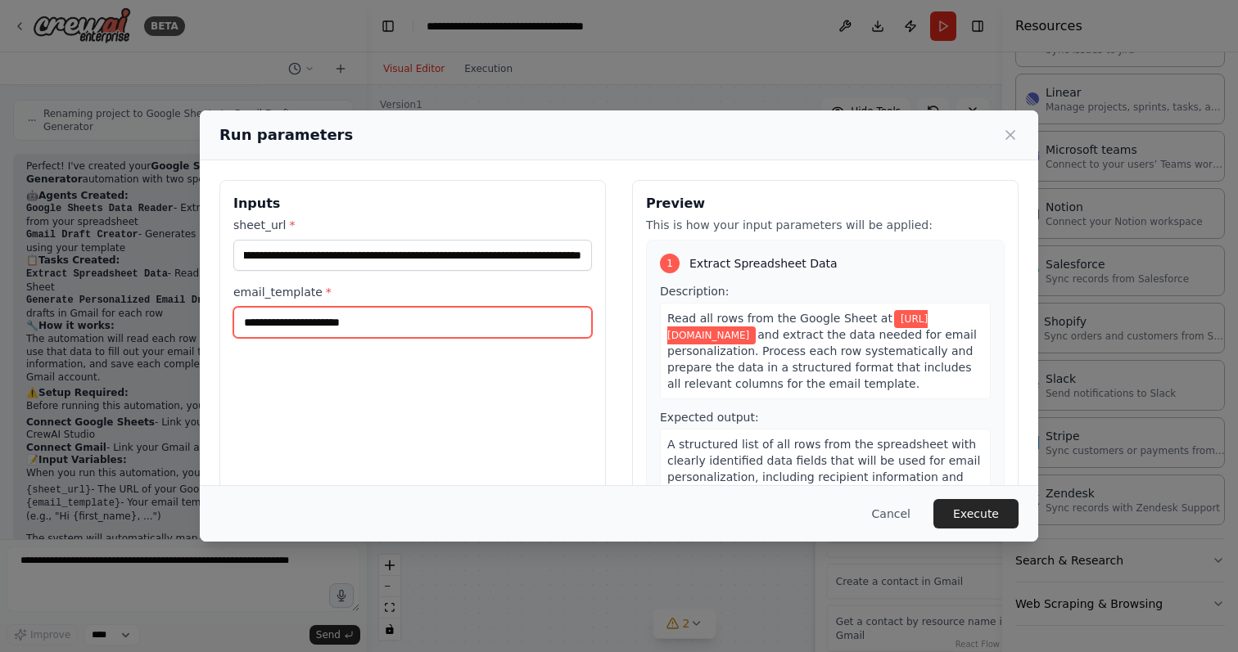
scroll to position [0, 0]
click at [417, 325] on input "email_template *" at bounding box center [412, 322] width 358 height 31
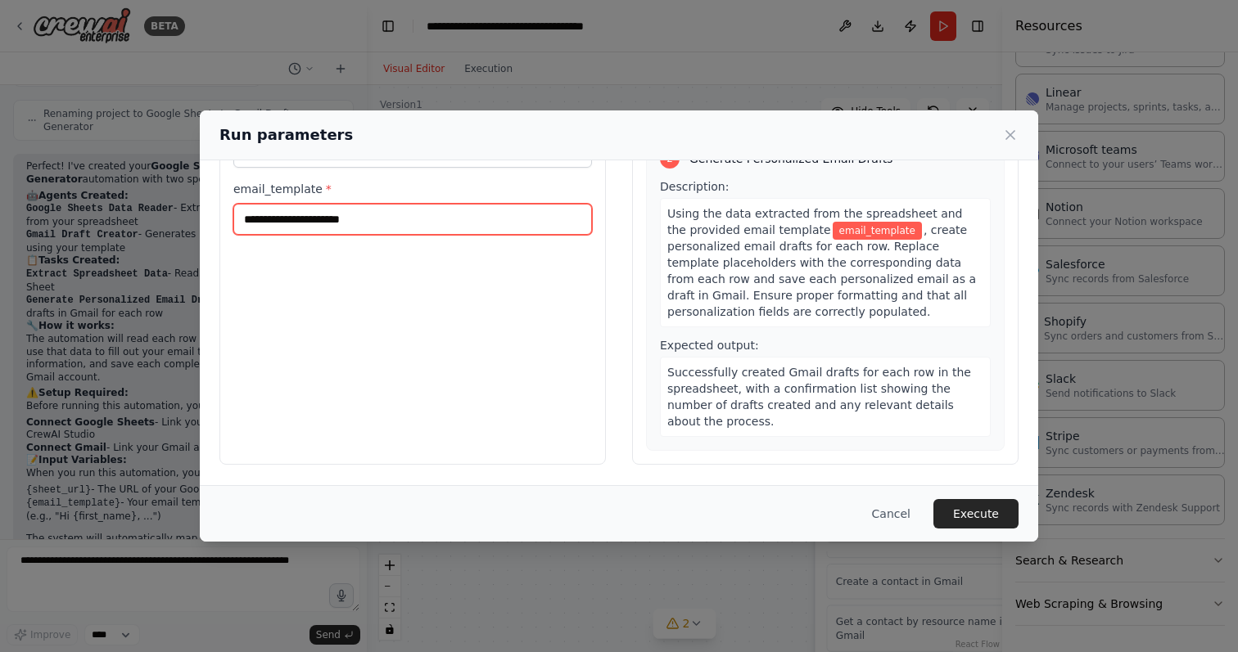
scroll to position [322, 0]
paste input "**********"
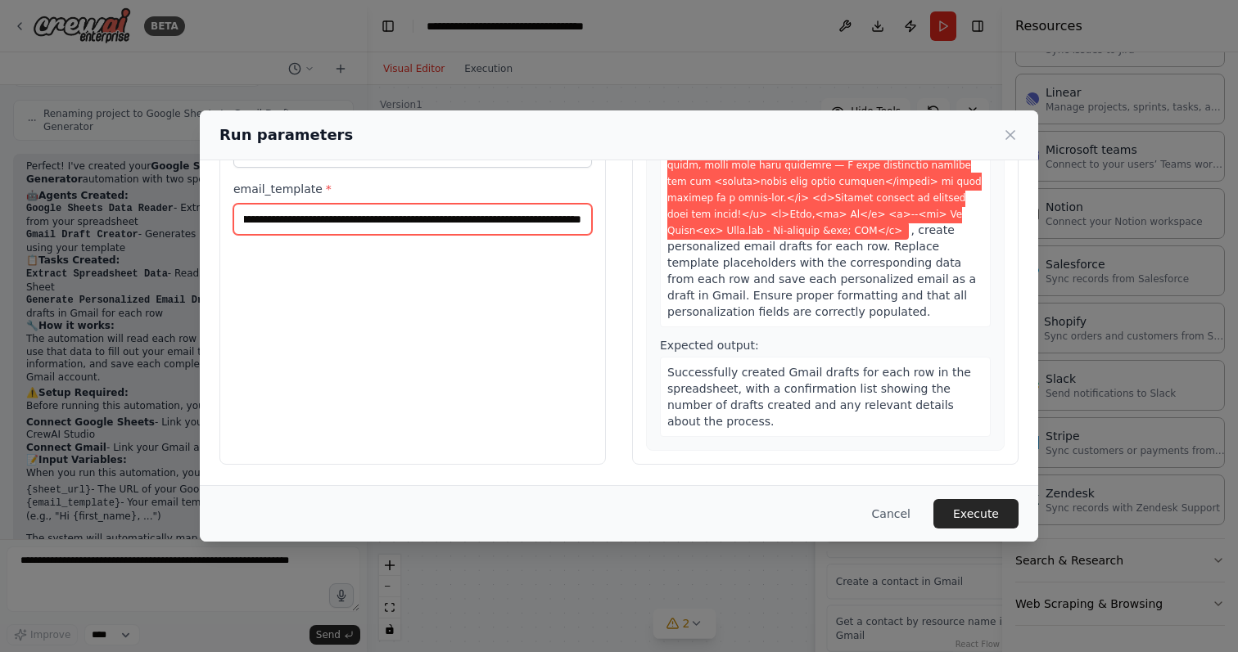
scroll to position [625, 0]
type input "**********"
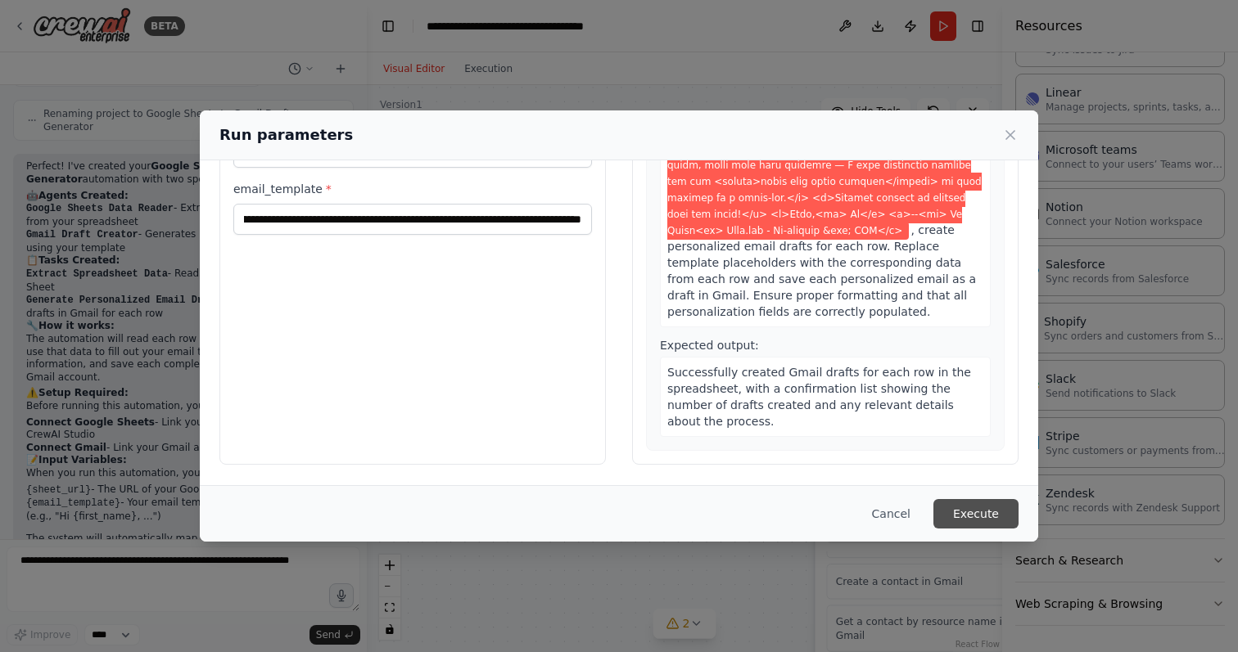
scroll to position [0, 0]
click at [979, 514] on button "Execute" at bounding box center [975, 513] width 85 height 29
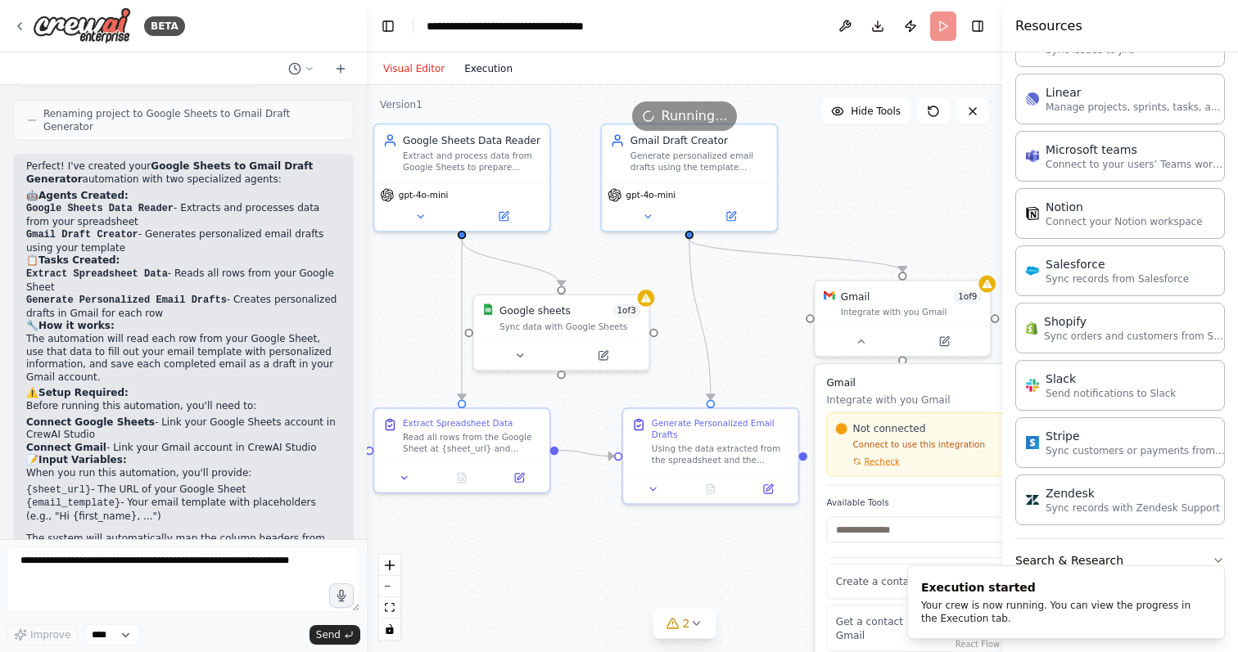
click at [480, 72] on button "Execution" at bounding box center [488, 69] width 68 height 20
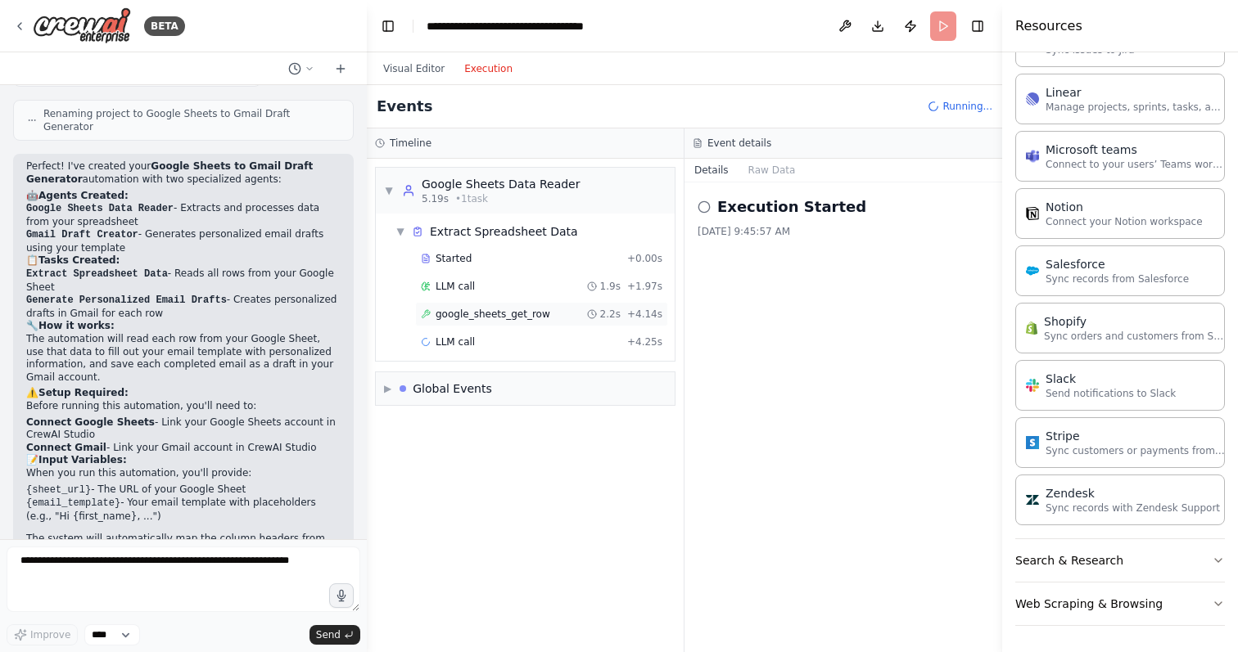
click at [563, 319] on div "google_sheets_get_row 2.2s + 4.14s" at bounding box center [541, 314] width 241 height 13
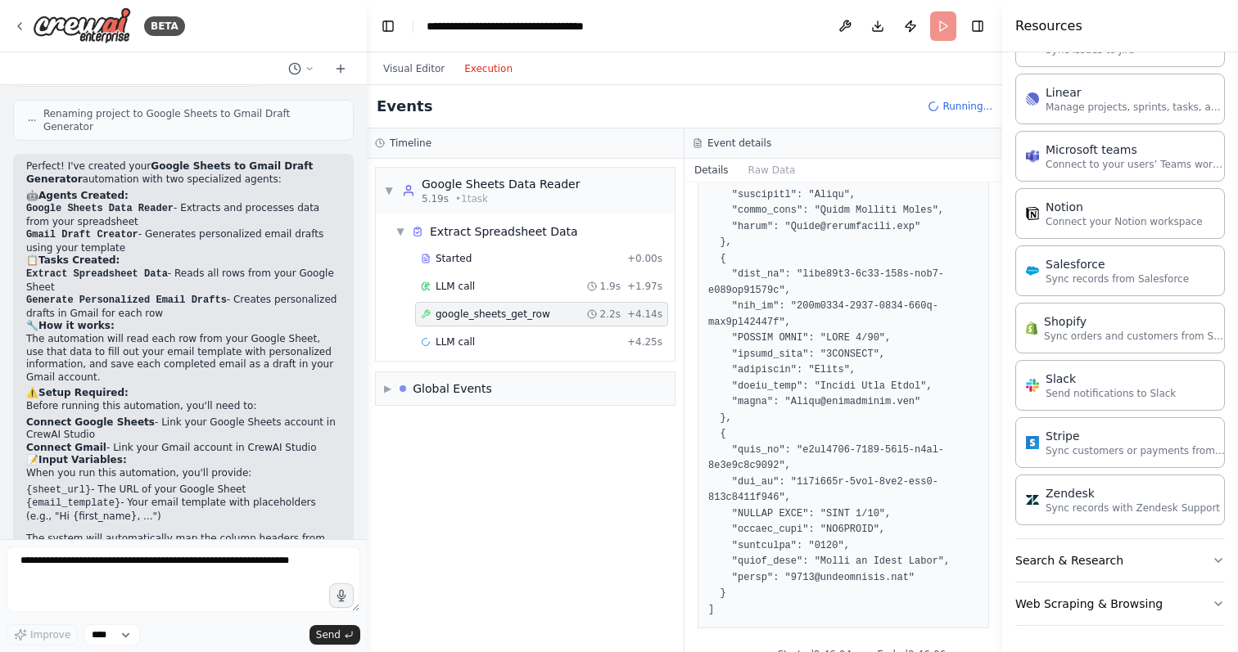
scroll to position [3996, 0]
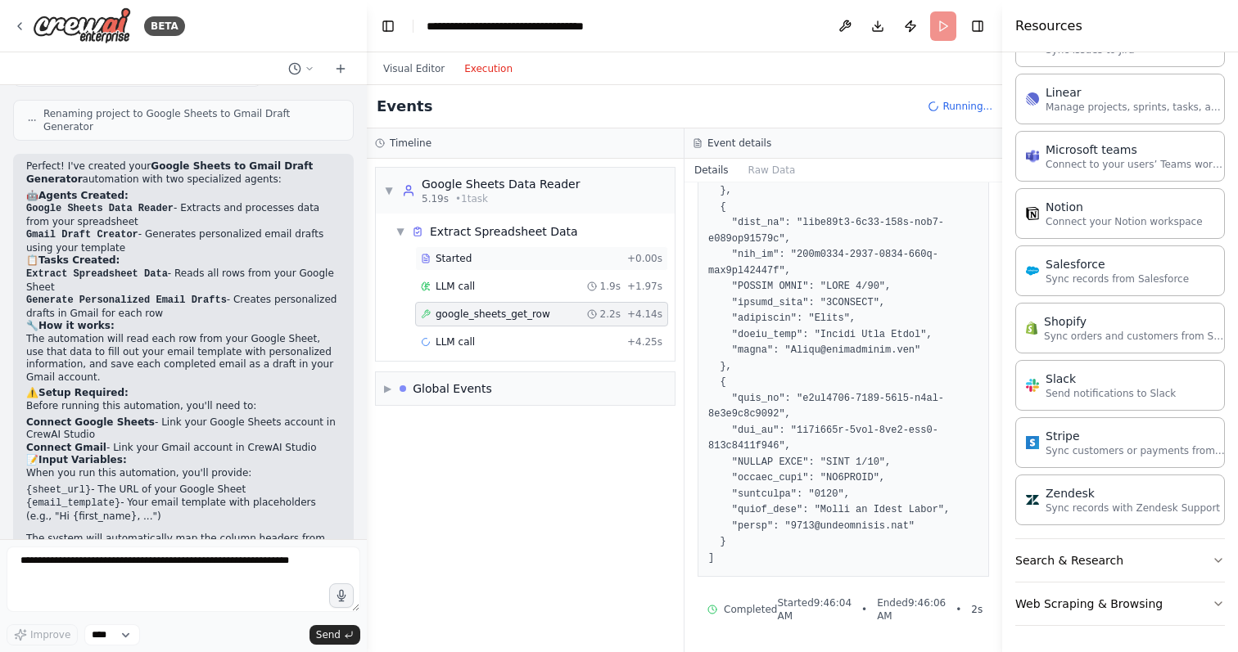
click at [534, 262] on div "Started" at bounding box center [521, 258] width 200 height 13
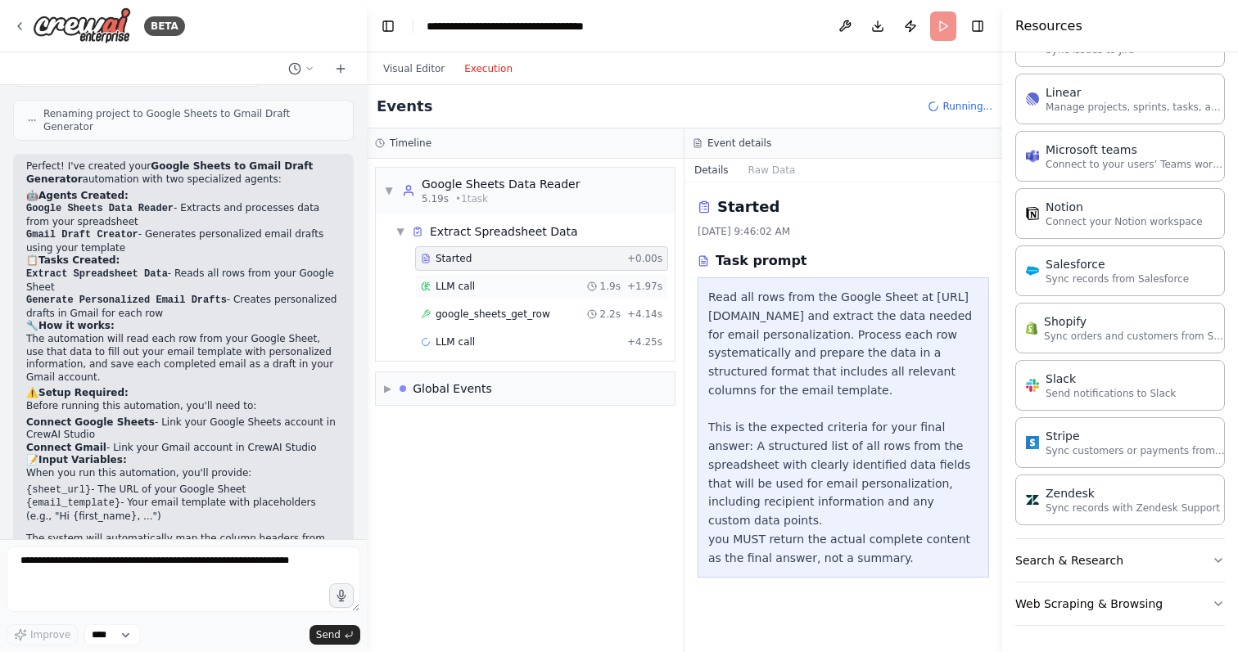
click at [539, 283] on div "LLM call 1.9s + 1.97s" at bounding box center [541, 286] width 241 height 13
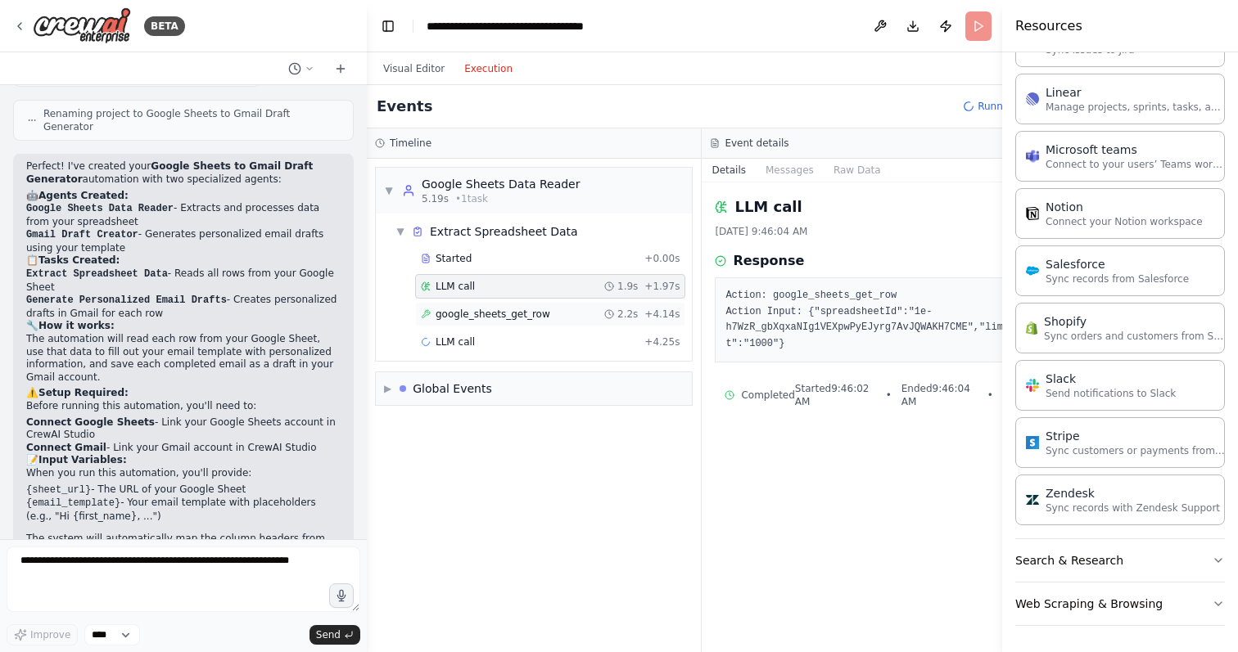
click at [542, 309] on span "google_sheets_get_row" at bounding box center [492, 314] width 115 height 13
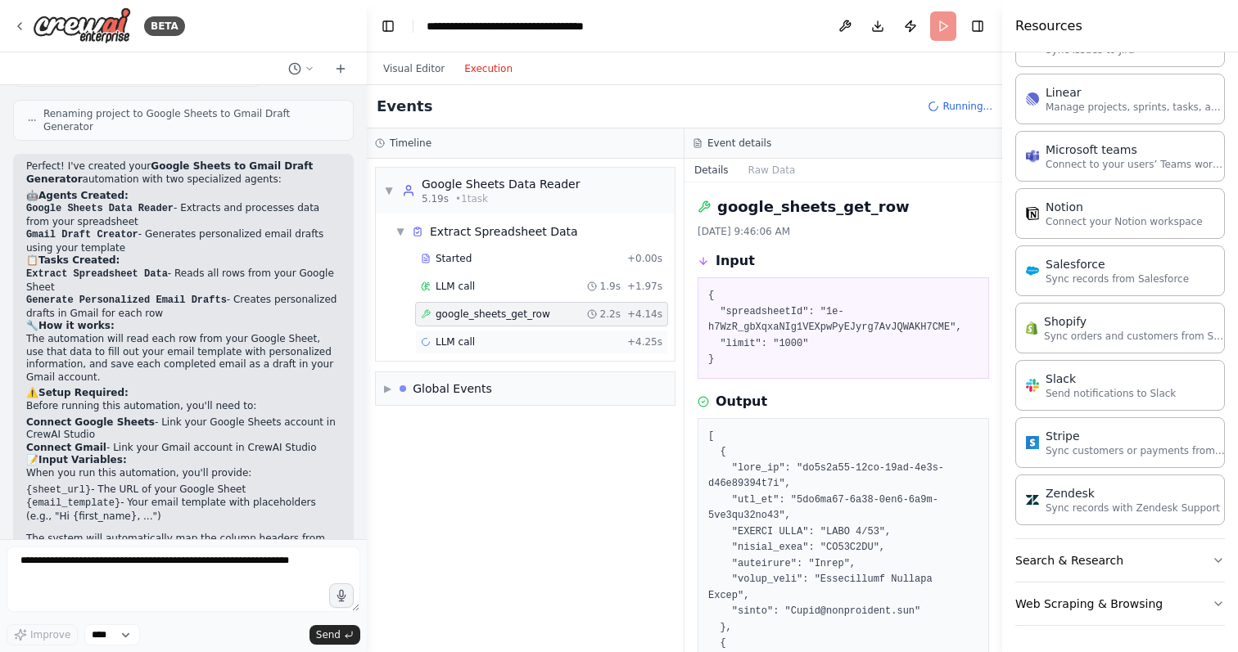
click at [533, 339] on div "LLM call + 4.25s" at bounding box center [541, 342] width 241 height 13
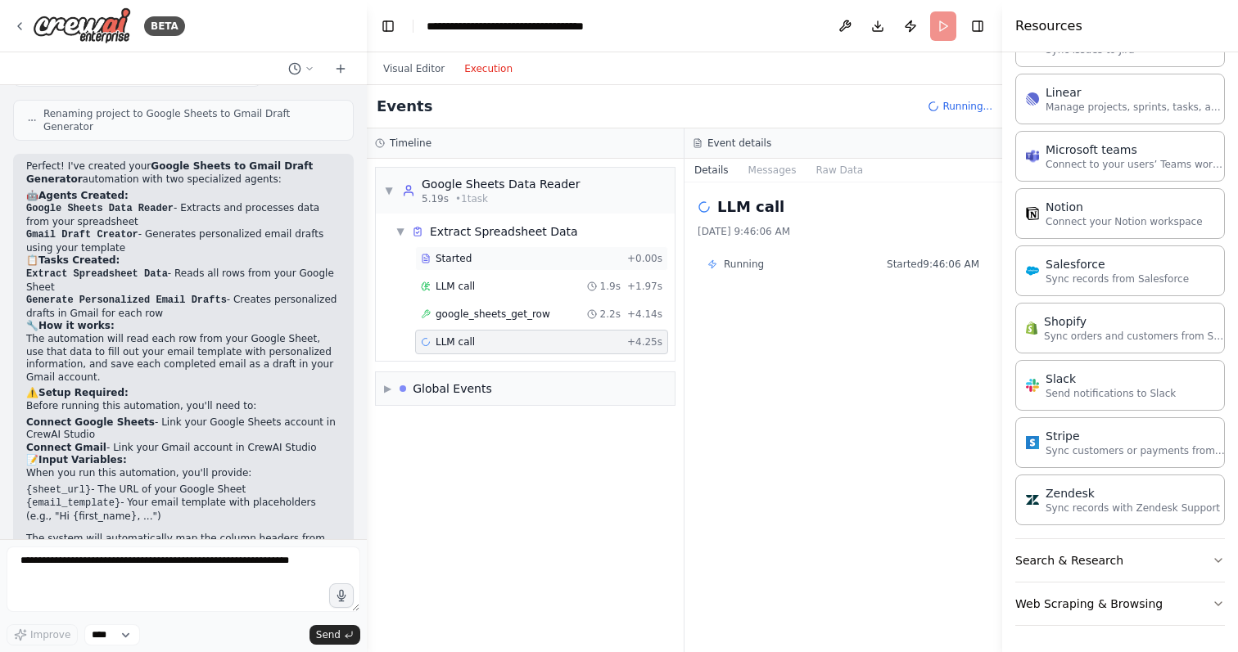
click at [512, 259] on div "Started" at bounding box center [521, 258] width 200 height 13
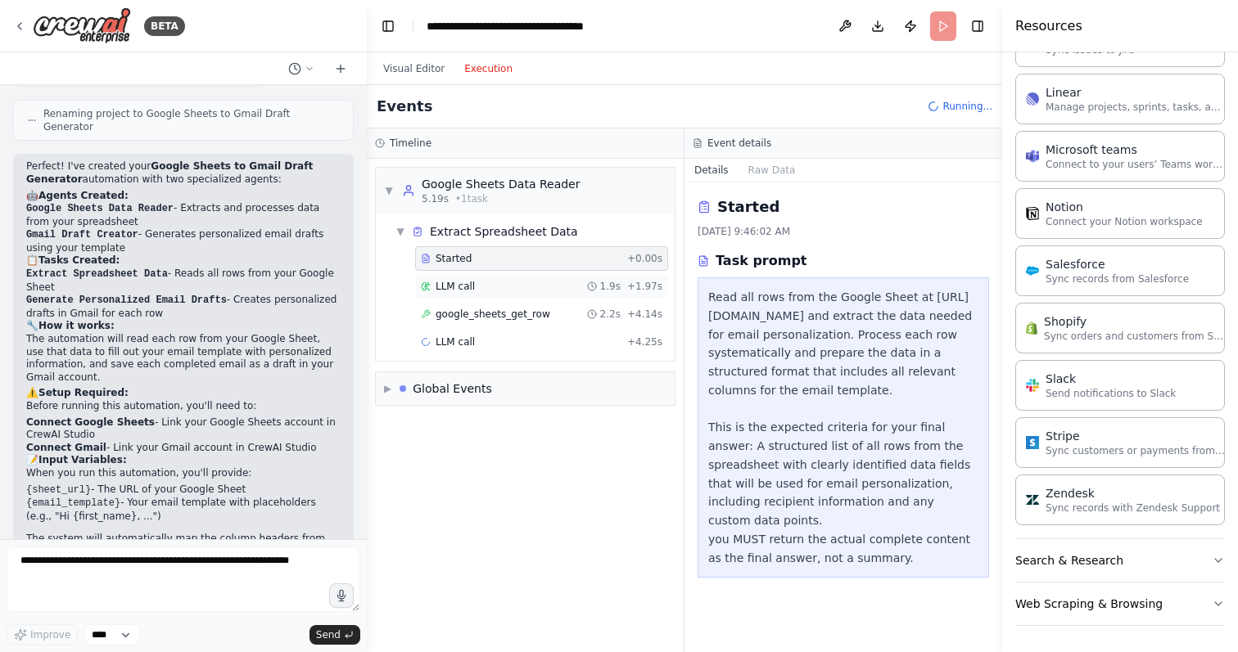
click at [507, 291] on div "LLM call 1.9s + 1.97s" at bounding box center [541, 286] width 241 height 13
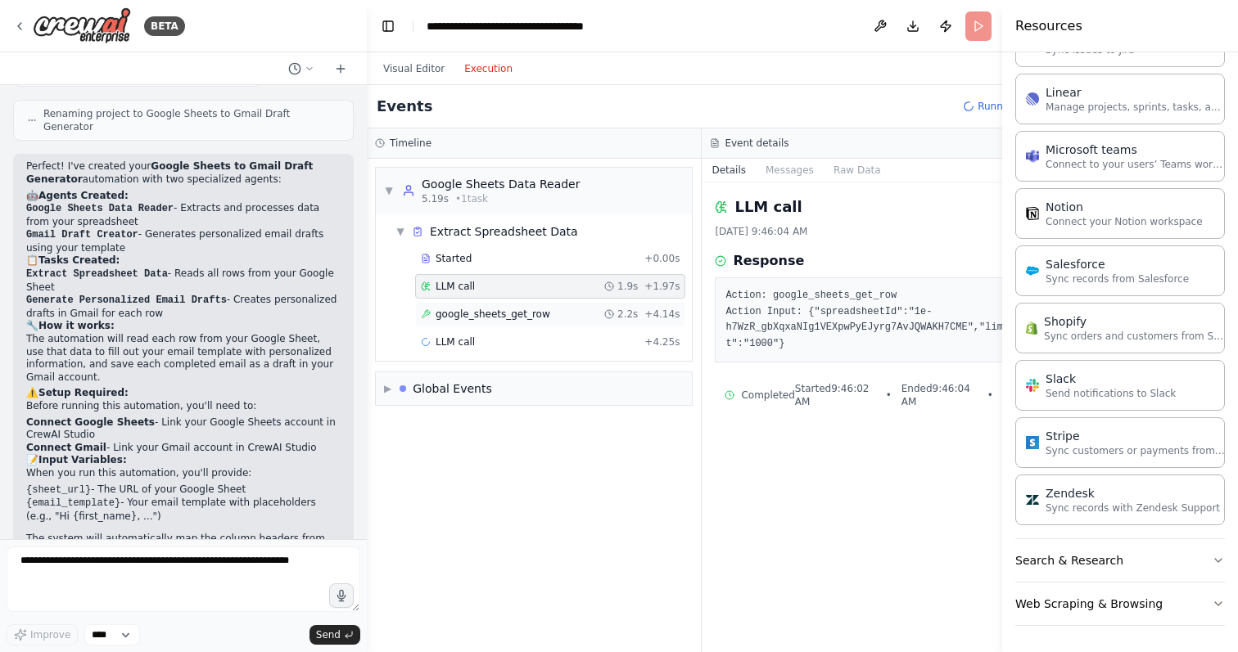
click at [516, 322] on div "google_sheets_get_row 2.2s + 4.14s" at bounding box center [550, 314] width 270 height 25
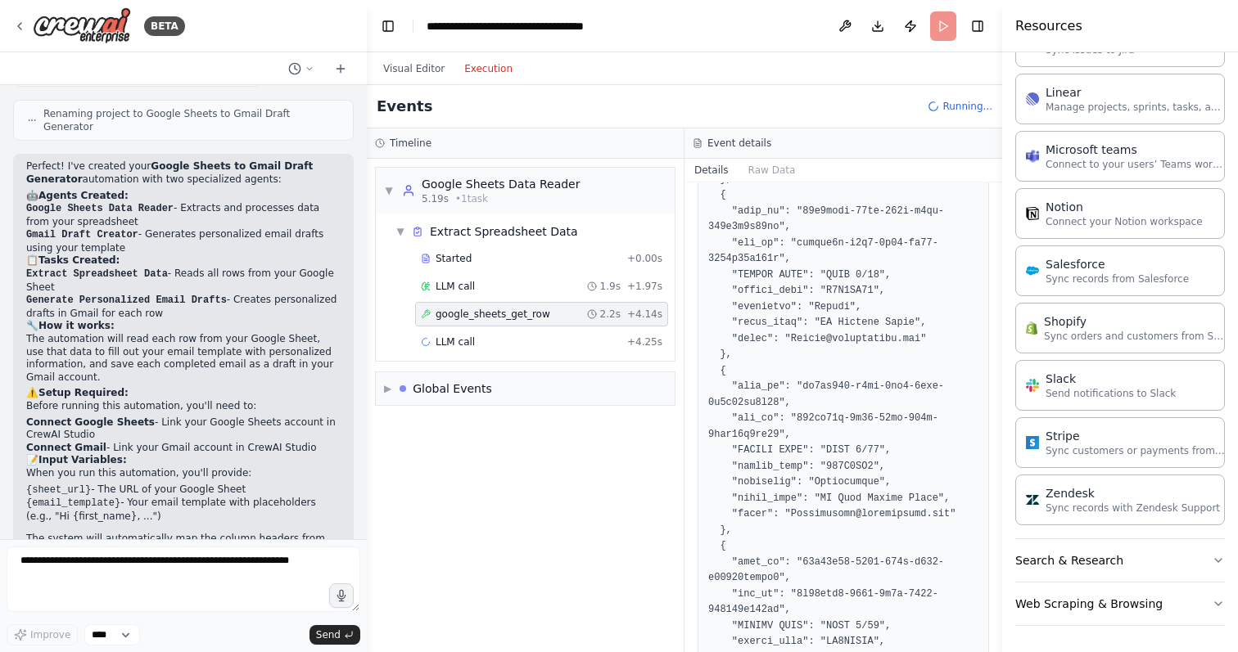
scroll to position [3192, 0]
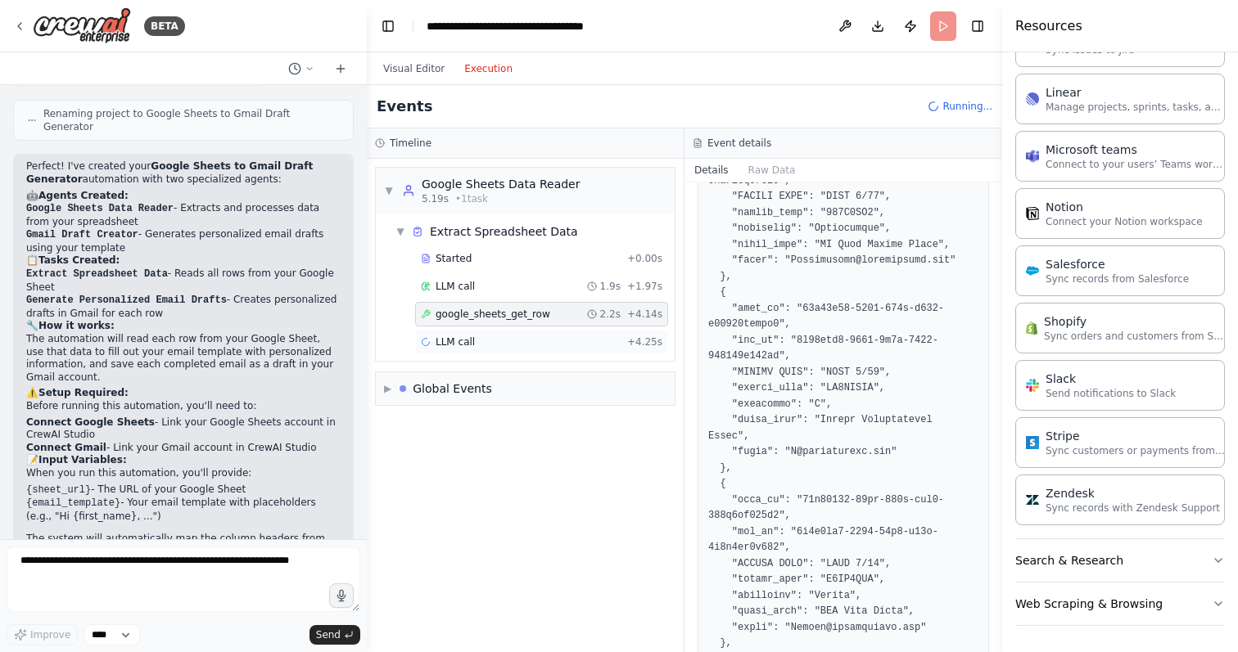
click at [516, 336] on div "LLM call + 4.25s" at bounding box center [541, 342] width 241 height 13
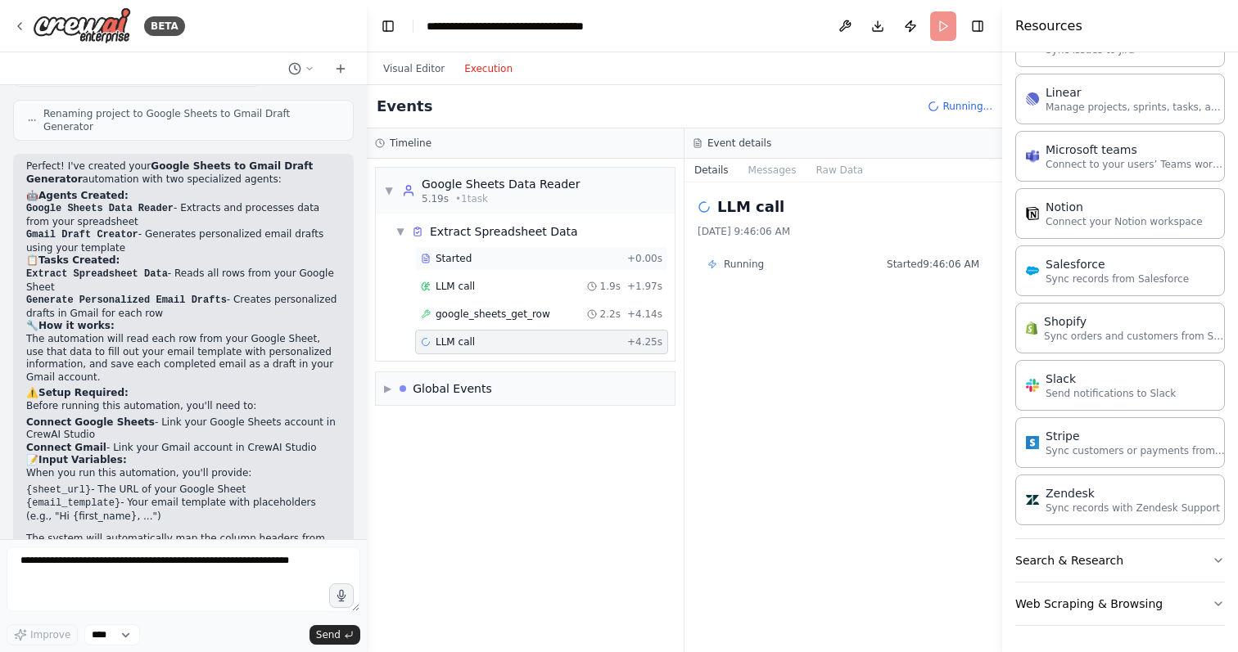
click at [487, 255] on div "Started" at bounding box center [521, 258] width 200 height 13
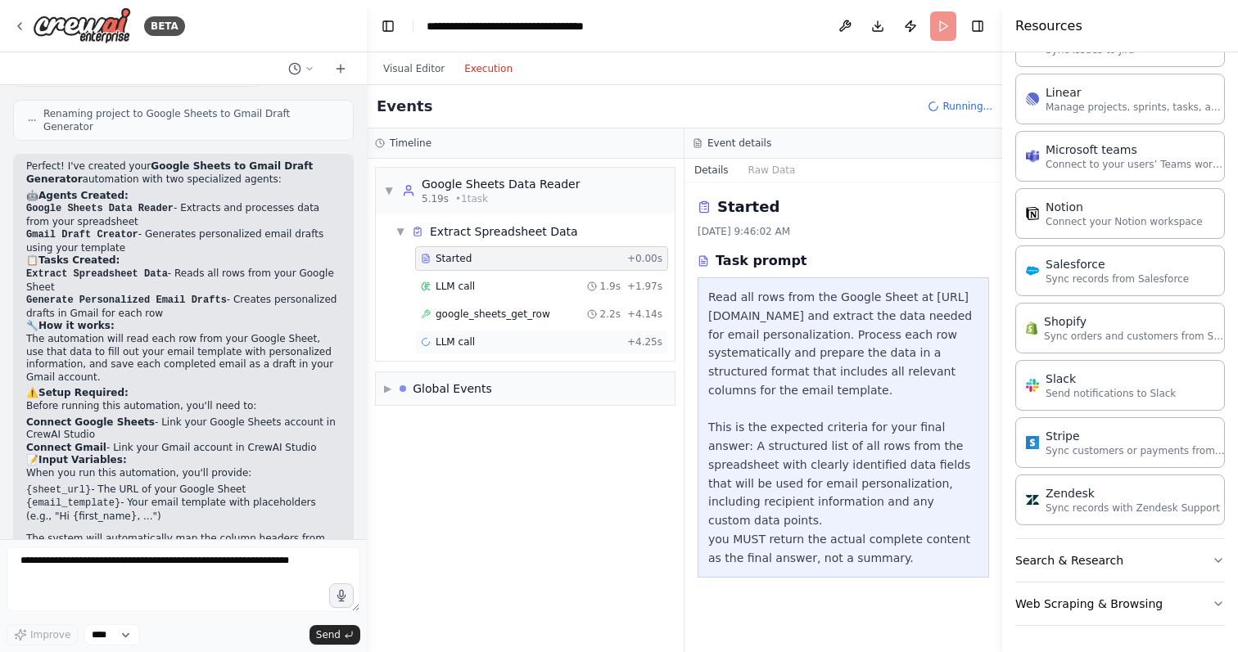
click at [505, 347] on div "LLM call + 4.25s" at bounding box center [541, 342] width 241 height 13
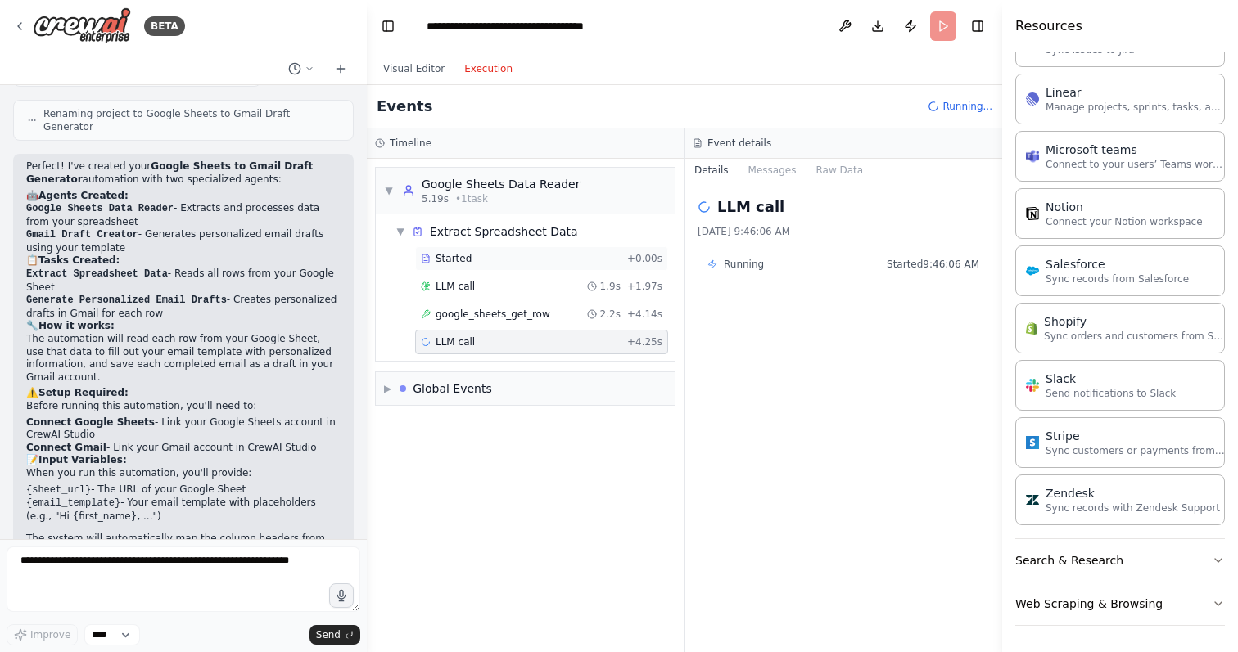
click at [551, 252] on div "Started" at bounding box center [521, 258] width 200 height 13
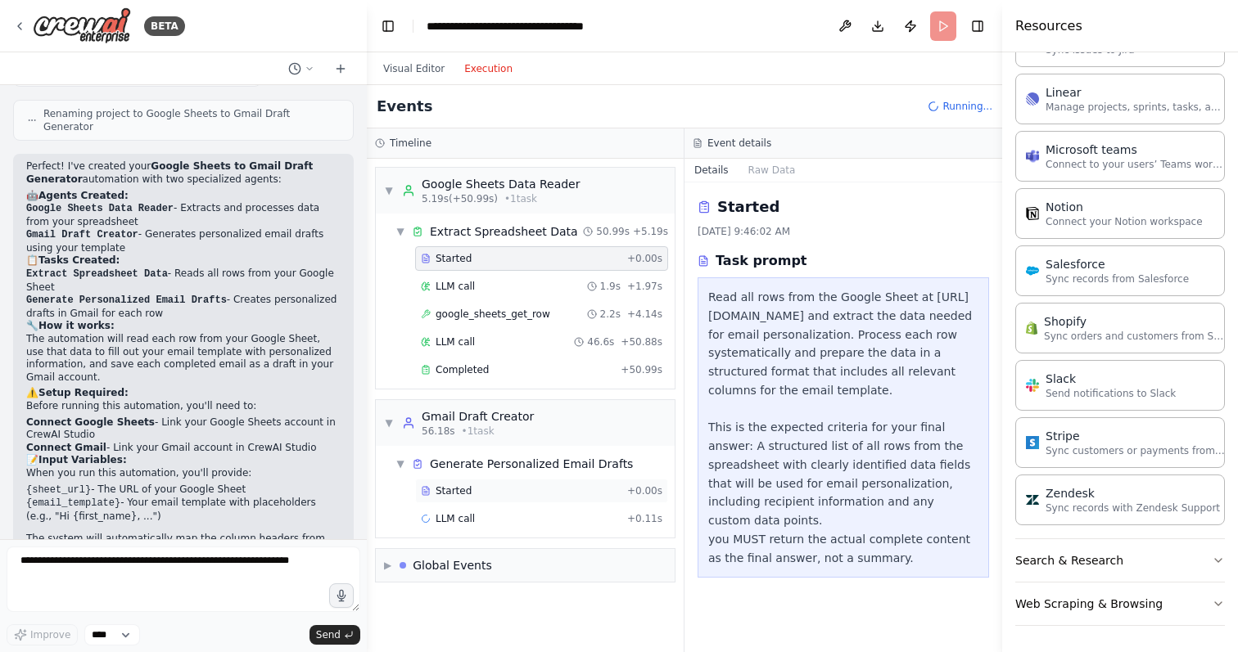
click at [490, 489] on div "Started" at bounding box center [521, 491] width 200 height 13
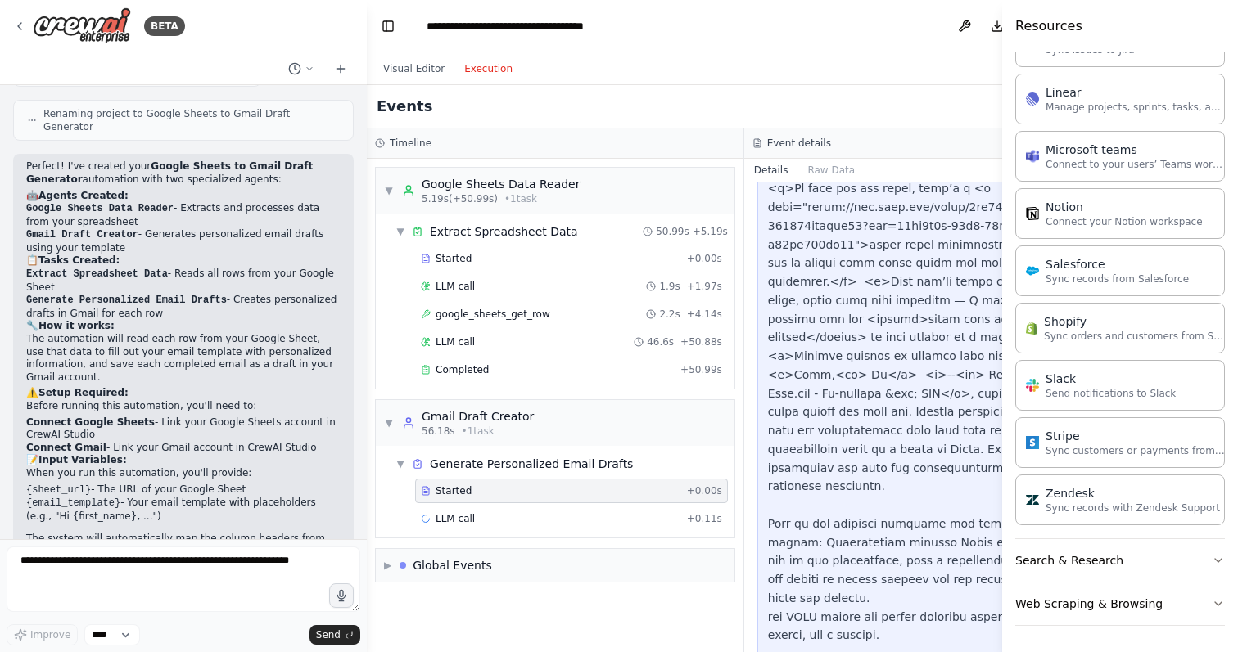
scroll to position [324, 0]
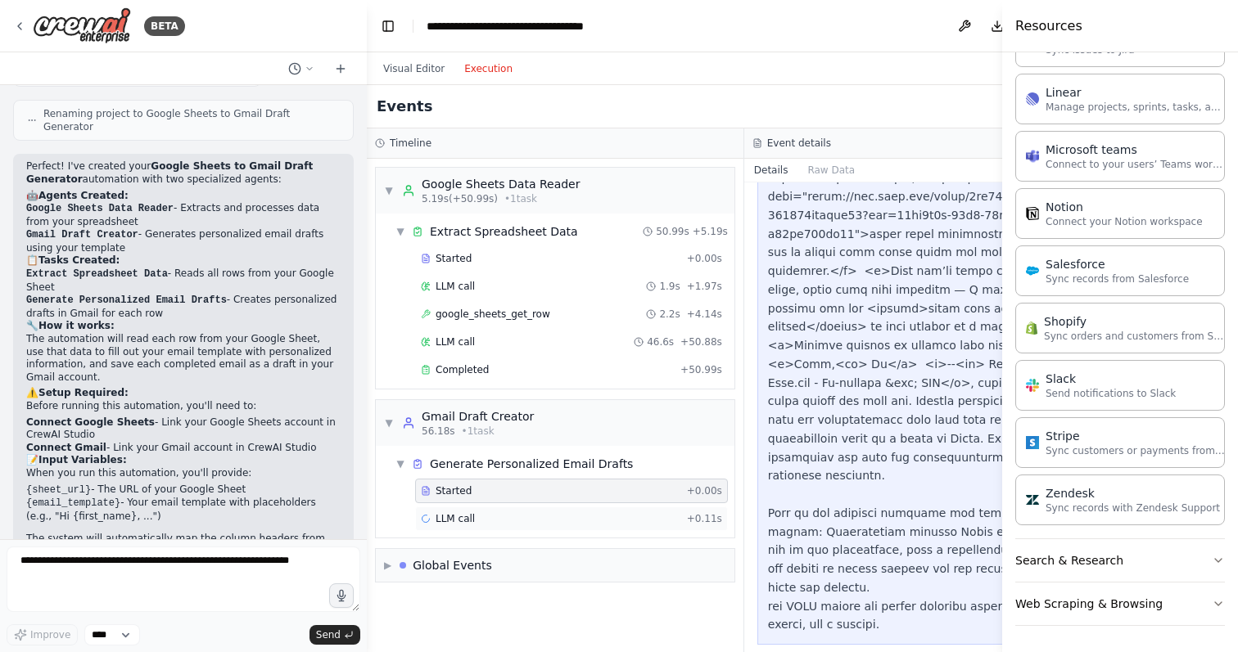
click at [558, 521] on div "LLM call + 0.11s" at bounding box center [571, 518] width 301 height 13
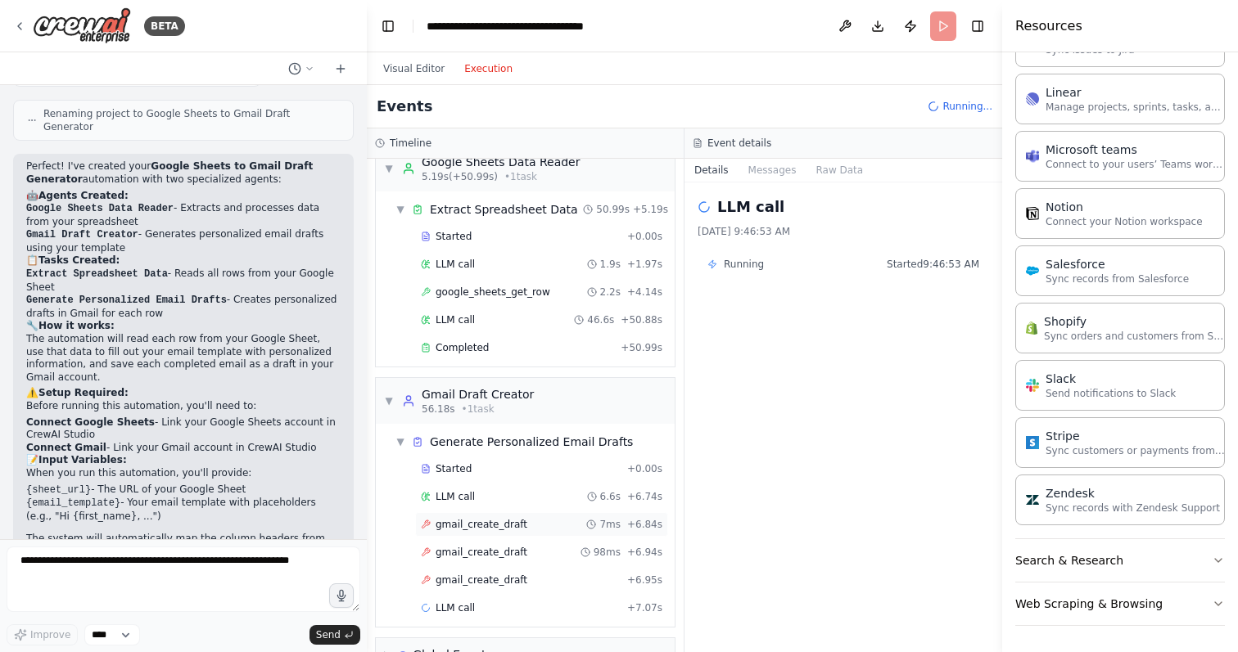
scroll to position [60, 0]
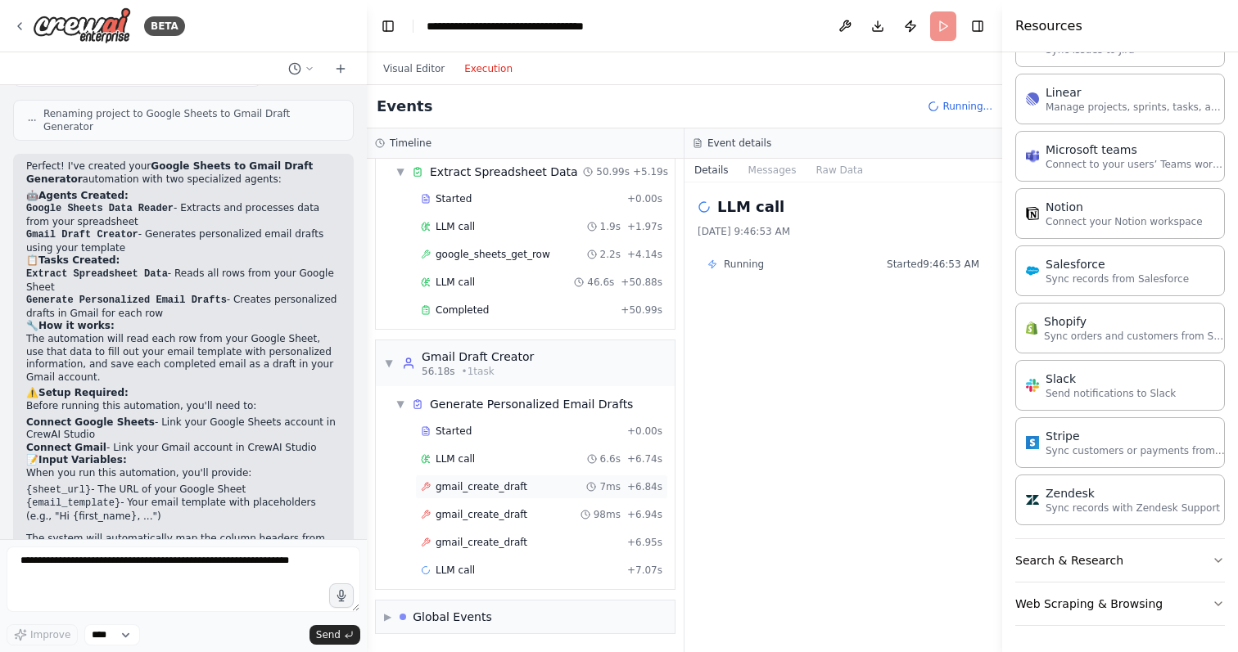
click at [512, 488] on span "gmail_create_draft" at bounding box center [481, 486] width 92 height 13
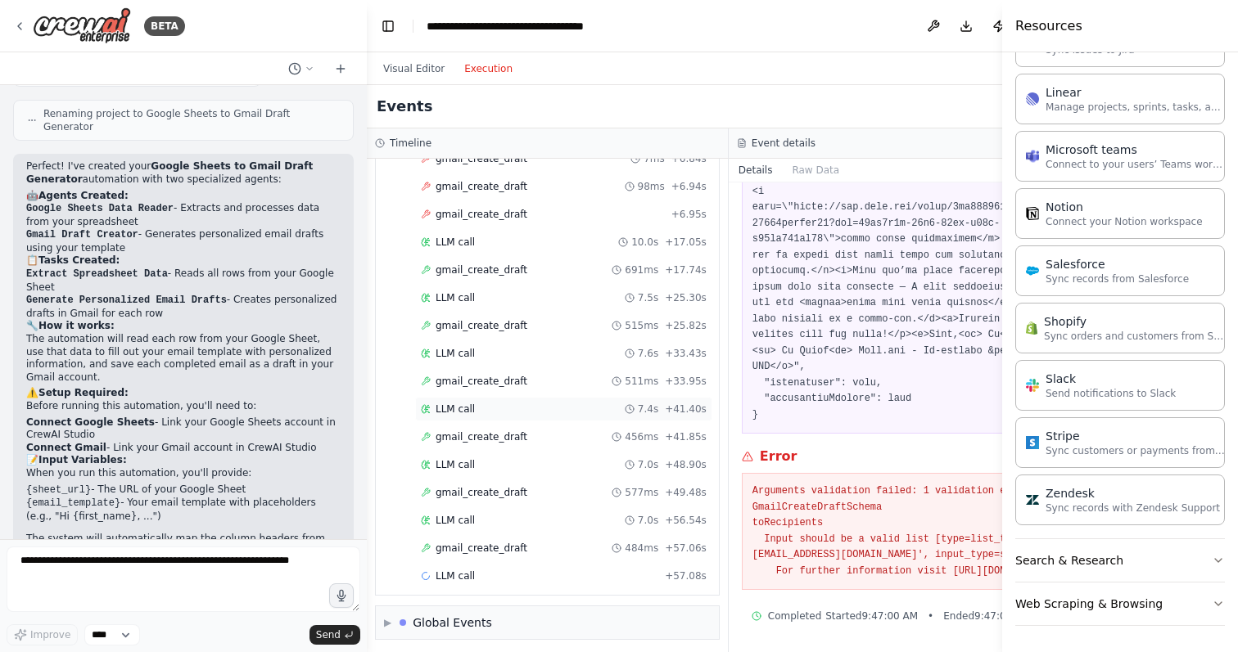
scroll to position [394, 0]
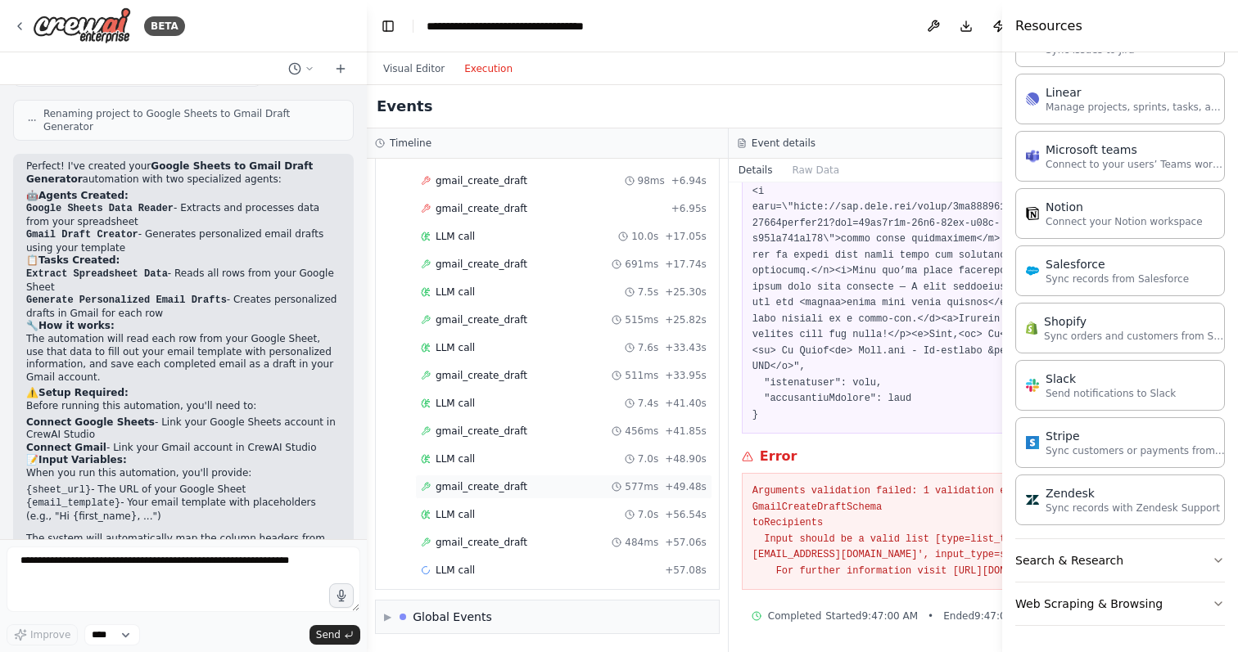
click at [525, 485] on div "gmail_create_draft 577ms + 49.48s" at bounding box center [564, 486] width 286 height 13
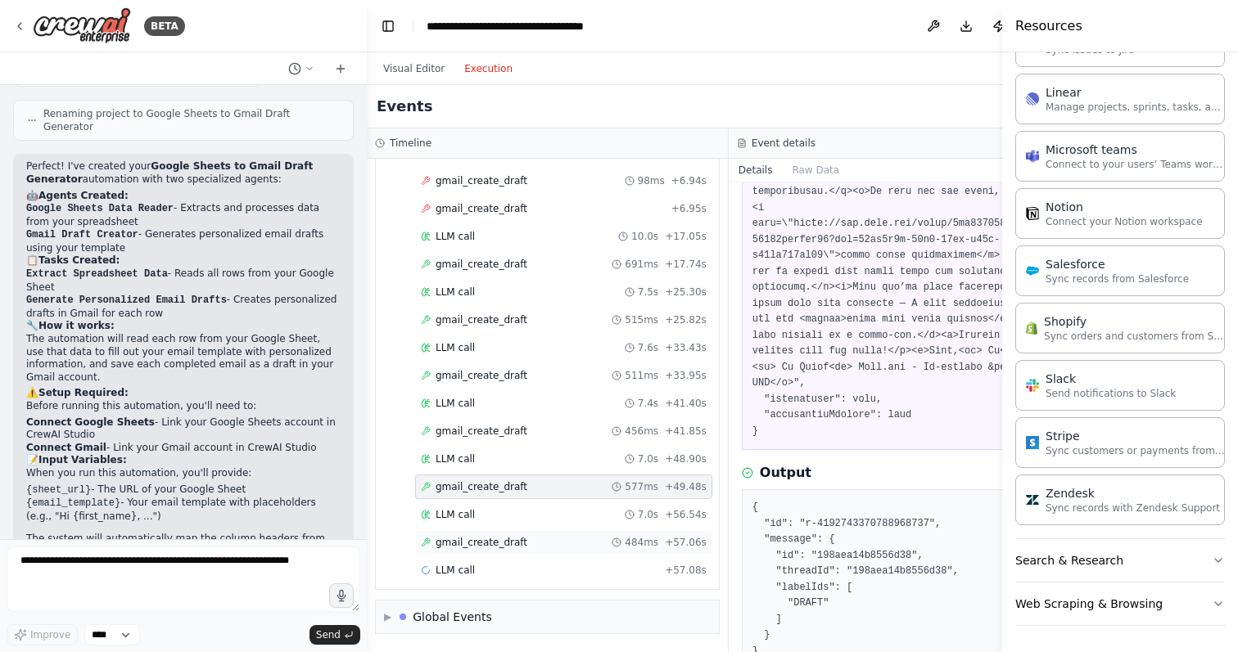
click at [507, 543] on span "gmail_create_draft" at bounding box center [481, 542] width 92 height 13
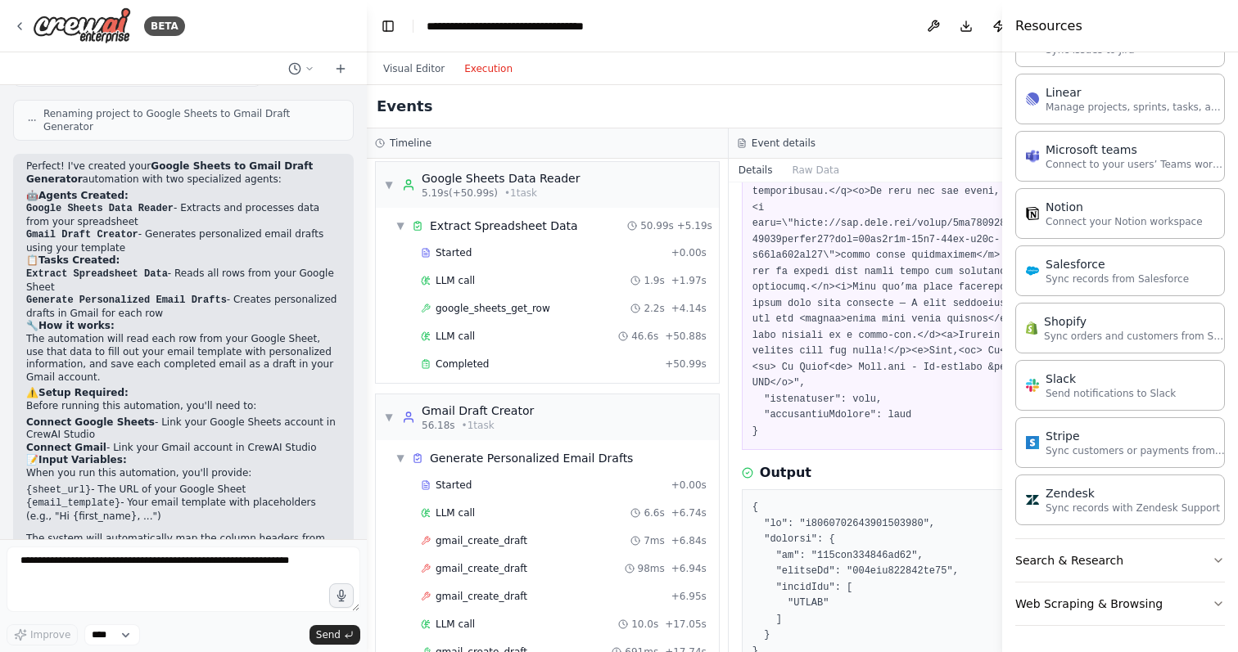
scroll to position [0, 0]
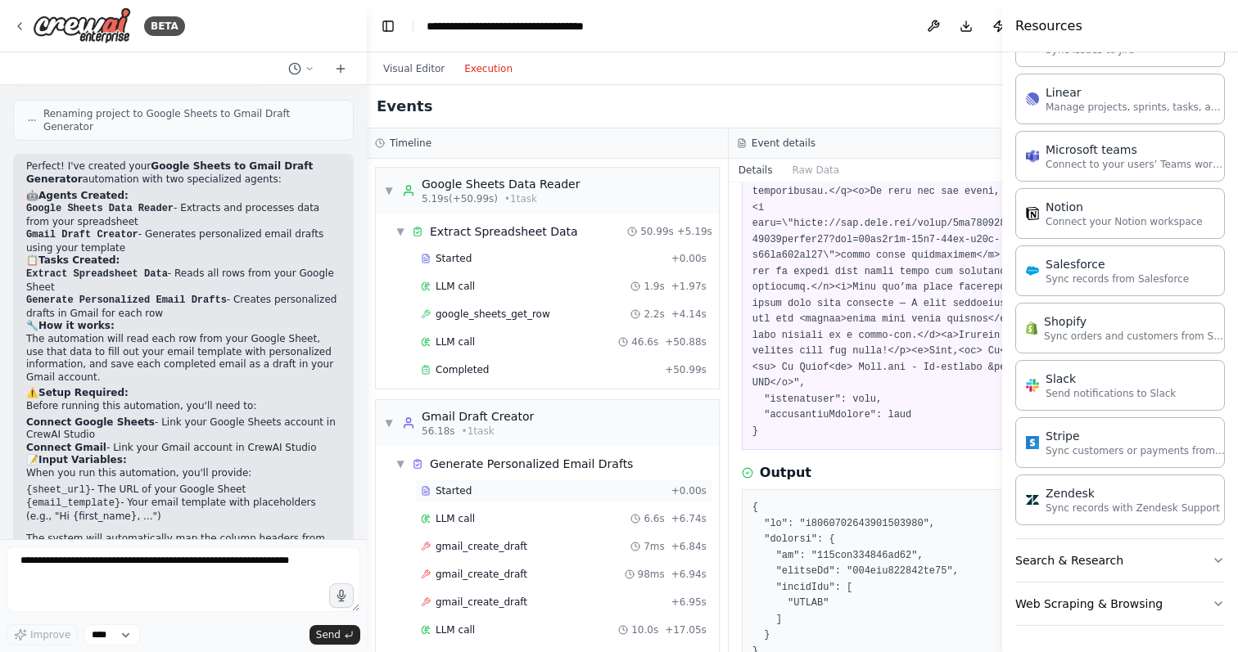
click at [524, 498] on div "Started + 0.00s" at bounding box center [563, 491] width 297 height 25
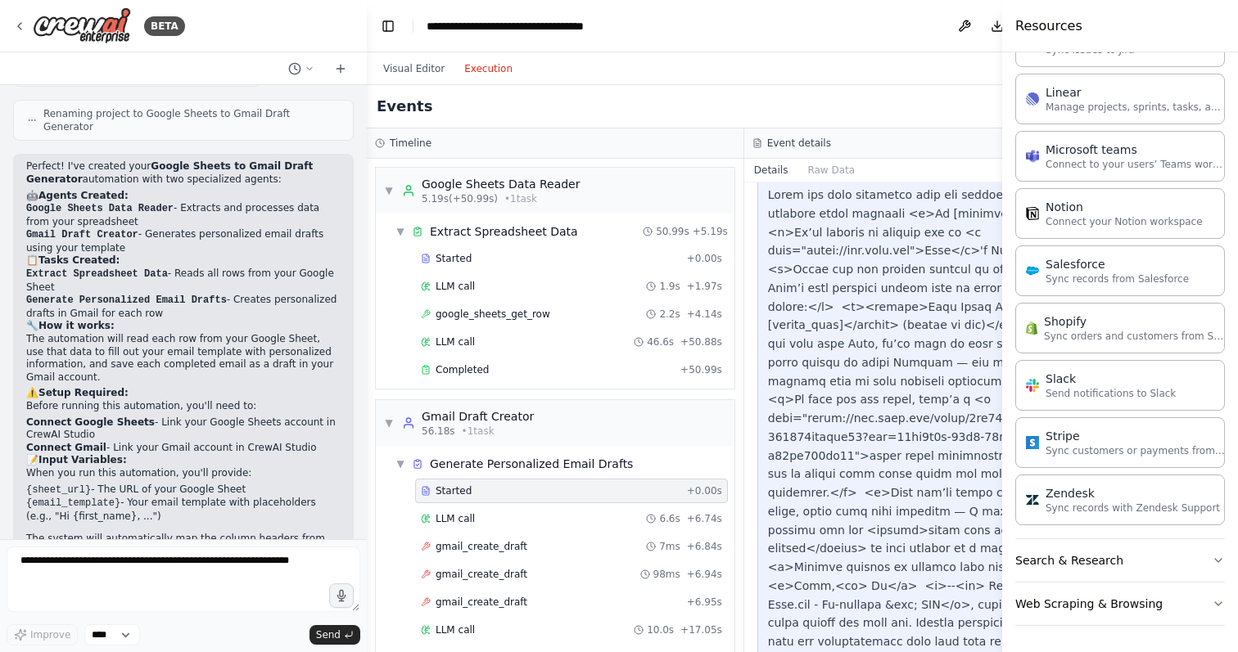
scroll to position [116, 0]
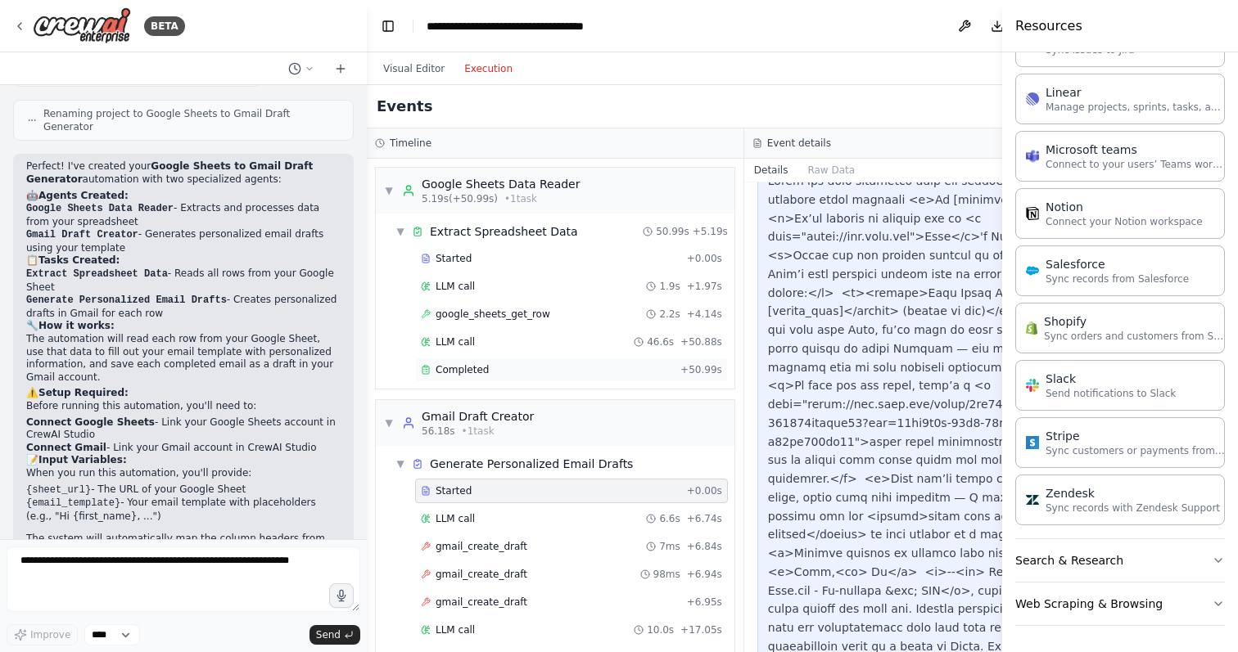
click at [530, 367] on div "Completed" at bounding box center [547, 369] width 253 height 13
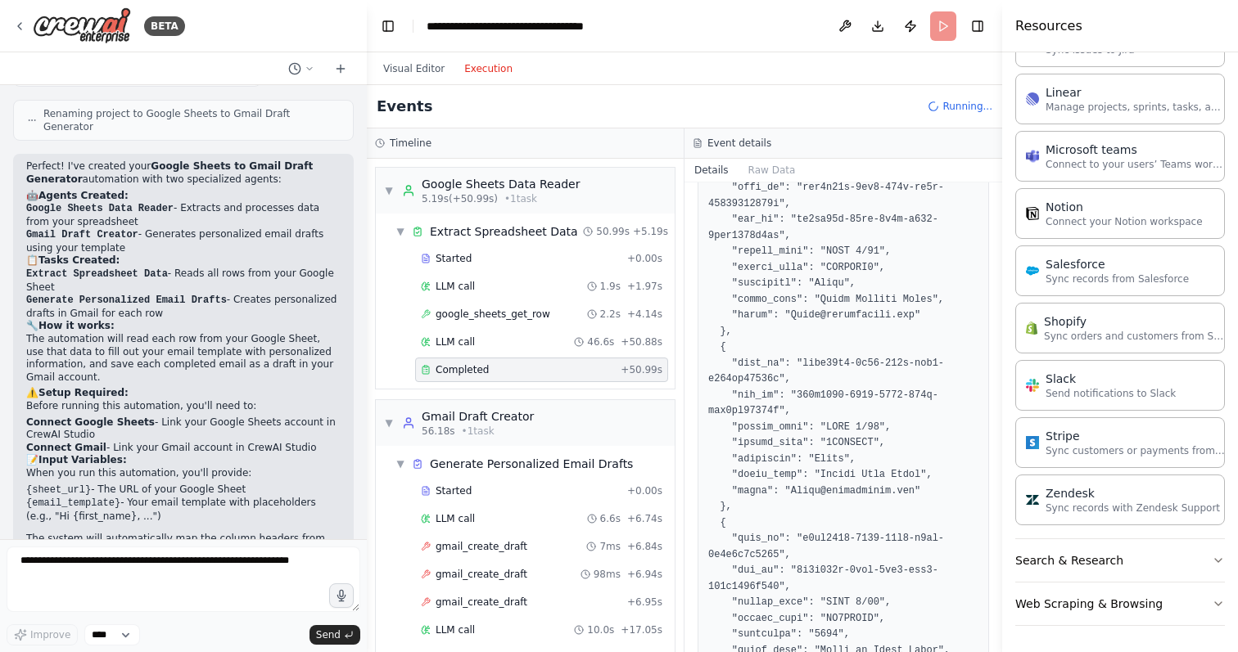
scroll to position [3806, 0]
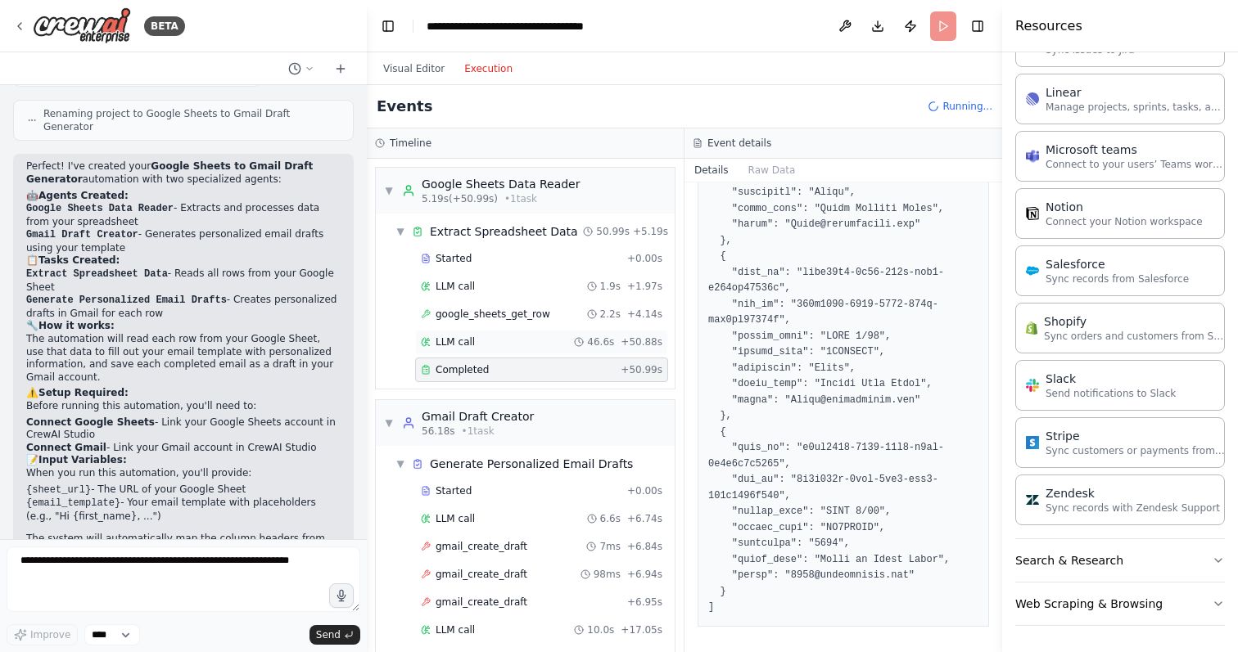
click at [530, 340] on div "LLM call 46.6s + 50.88s" at bounding box center [541, 342] width 241 height 13
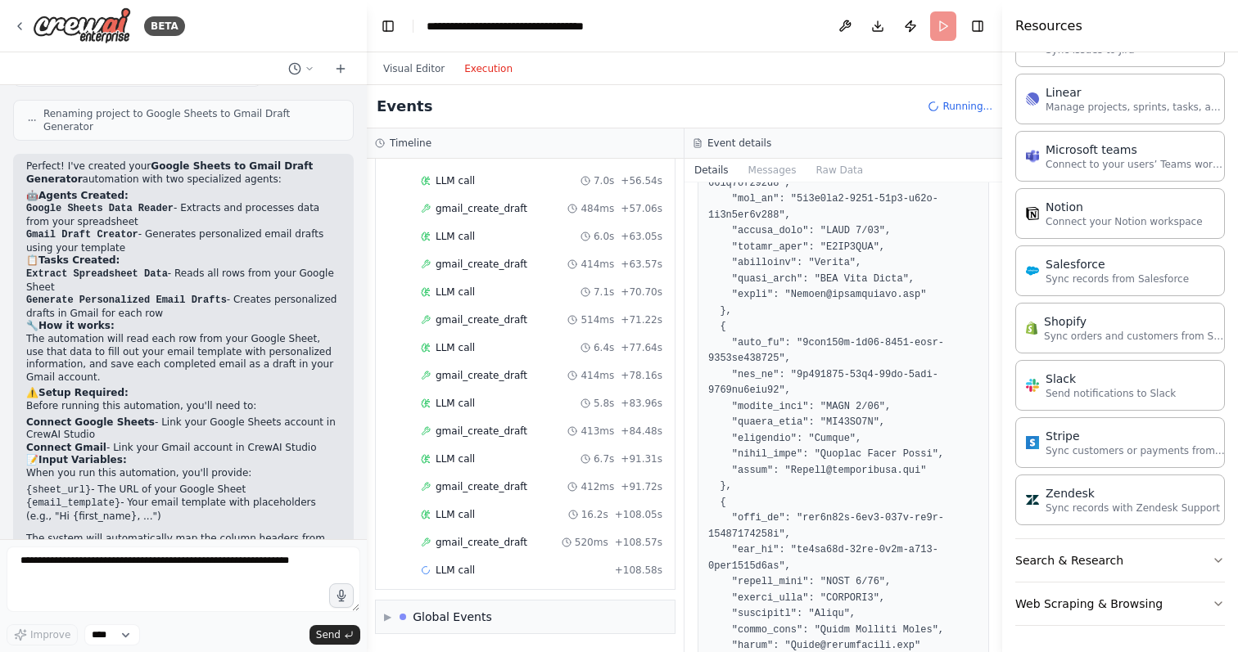
scroll to position [3903, 0]
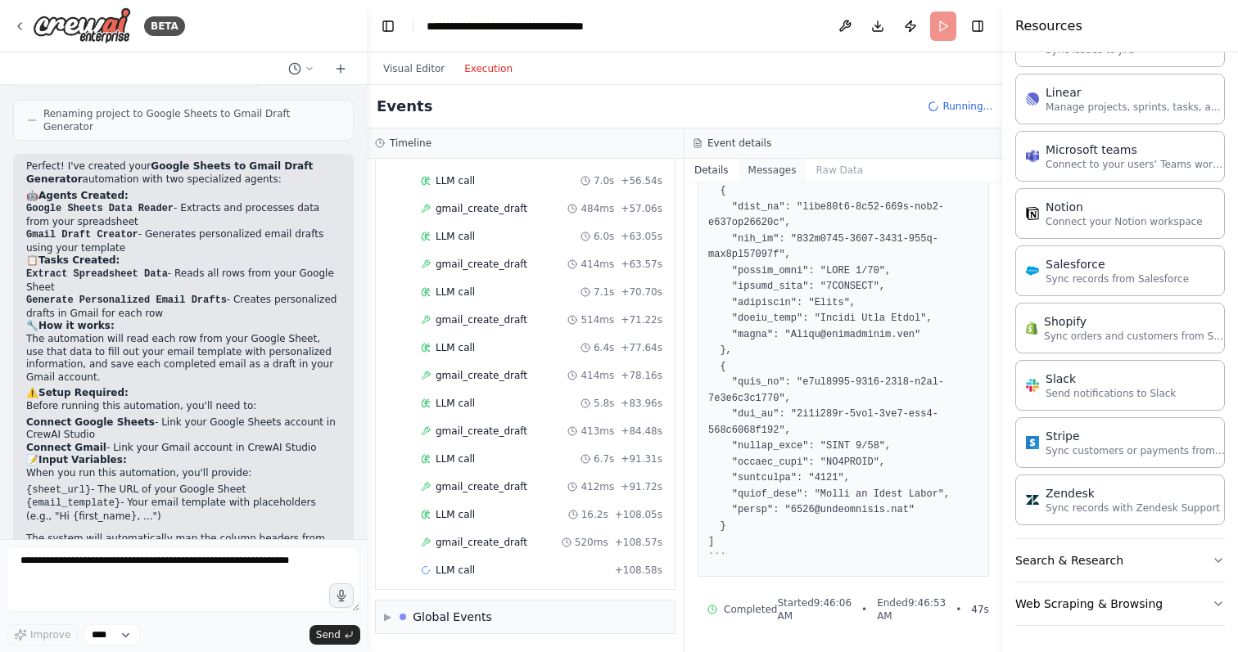
click at [761, 173] on button "Messages" at bounding box center [772, 170] width 68 height 23
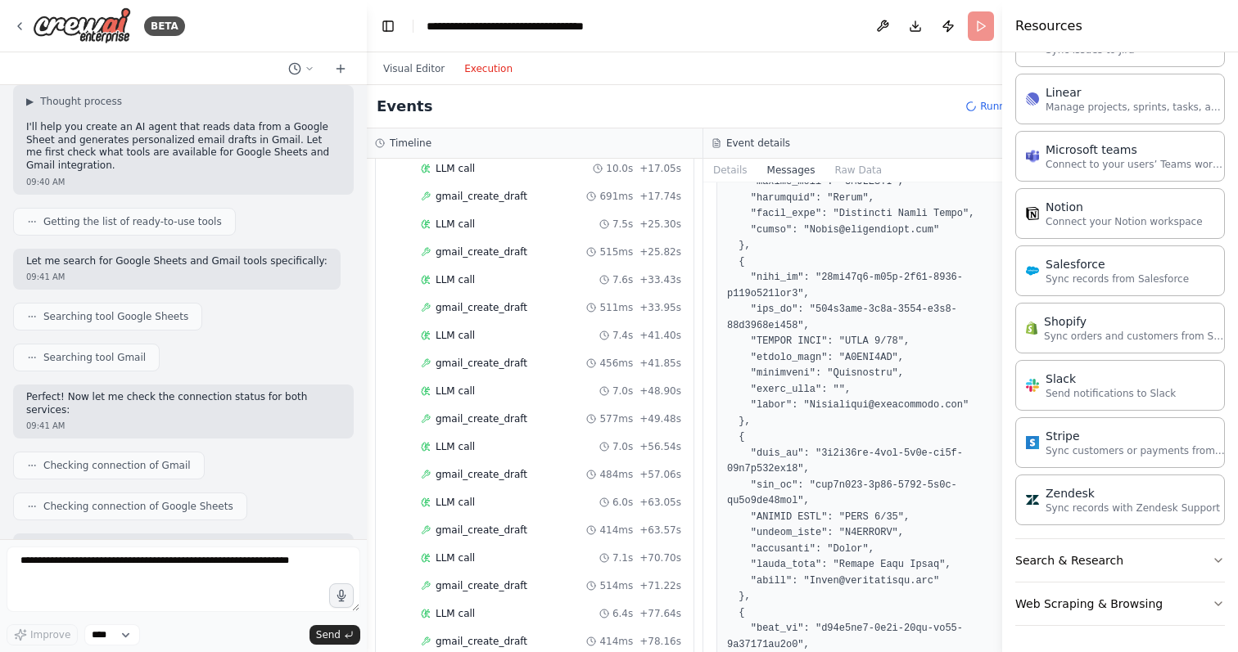
scroll to position [0, 0]
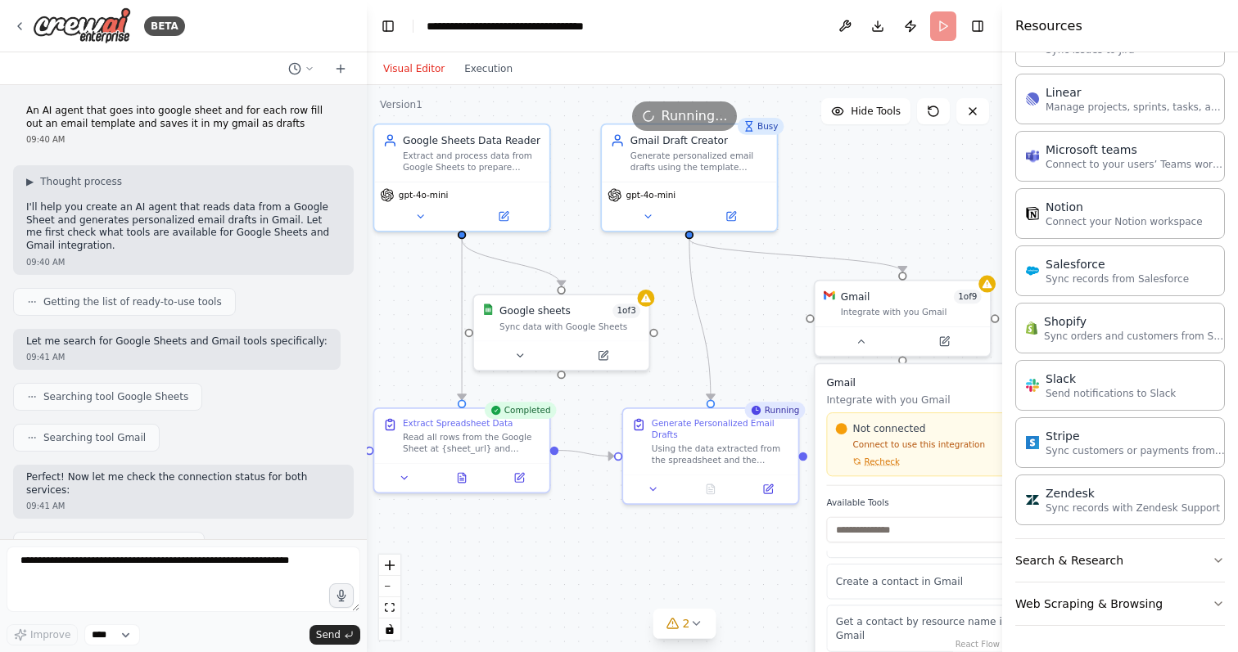
click at [412, 64] on button "Visual Editor" at bounding box center [413, 69] width 81 height 20
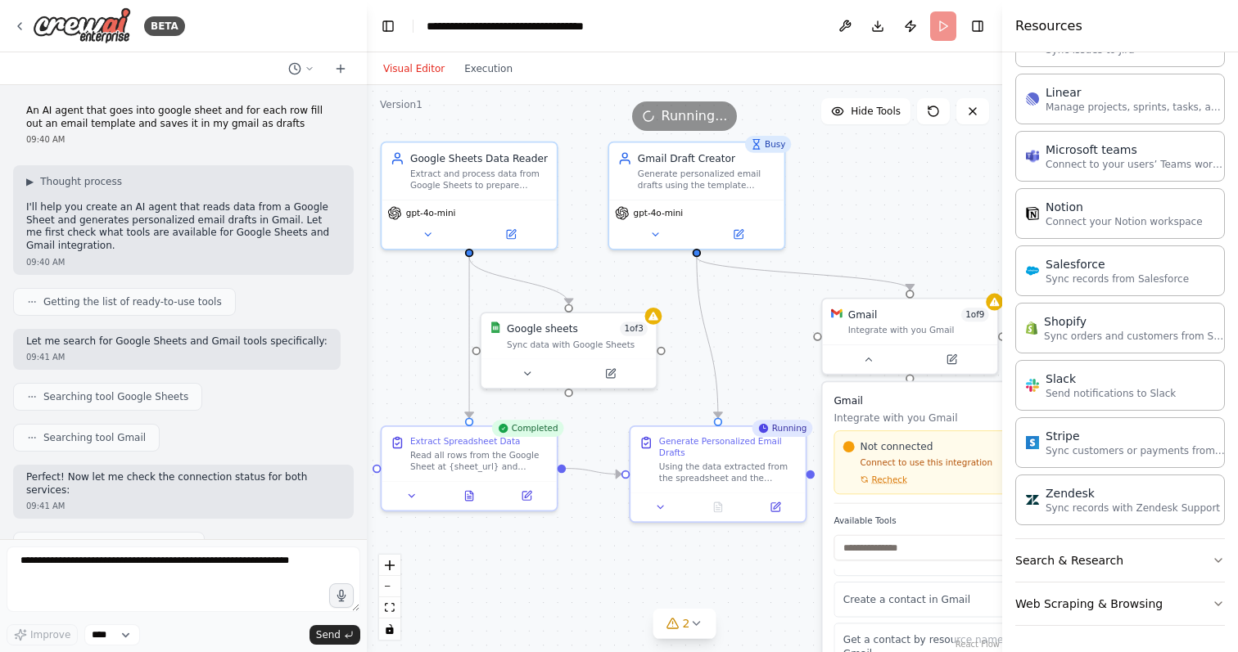
drag, startPoint x: 755, startPoint y: 362, endPoint x: 766, endPoint y: 381, distance: 22.7
click at [764, 381] on div ".deletable-edge-delete-btn { width: 20px; height: 20px; border: 0px solid #ffff…" at bounding box center [684, 368] width 635 height 567
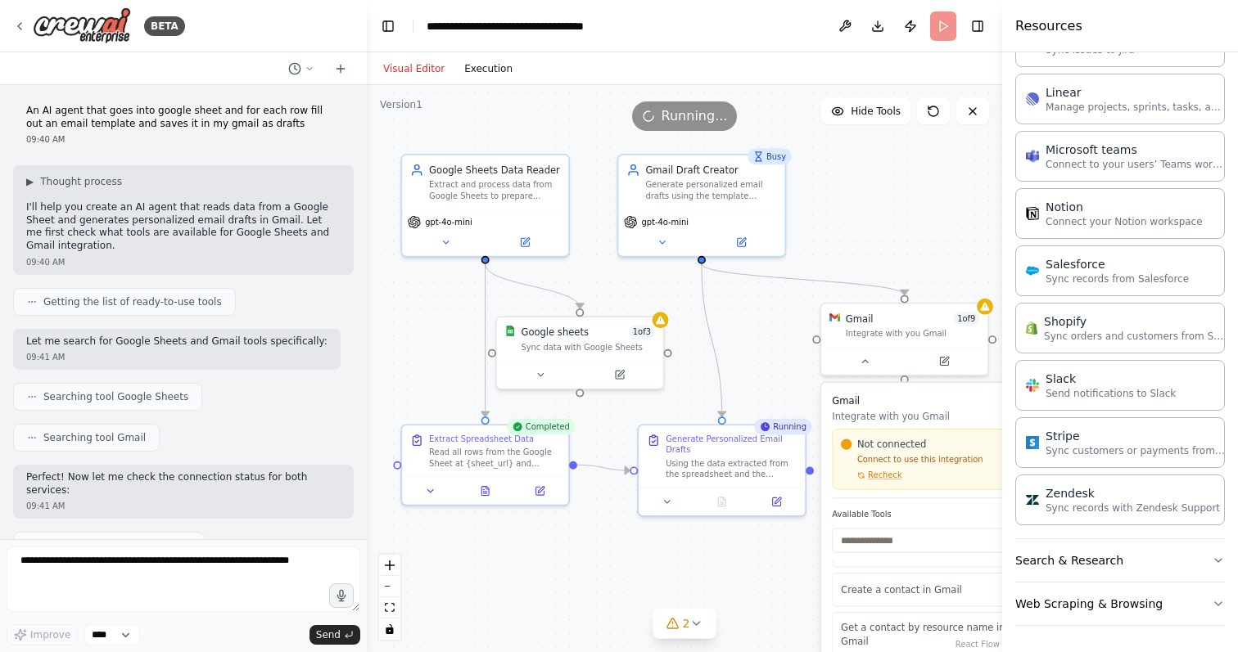
click at [483, 69] on button "Execution" at bounding box center [488, 69] width 68 height 20
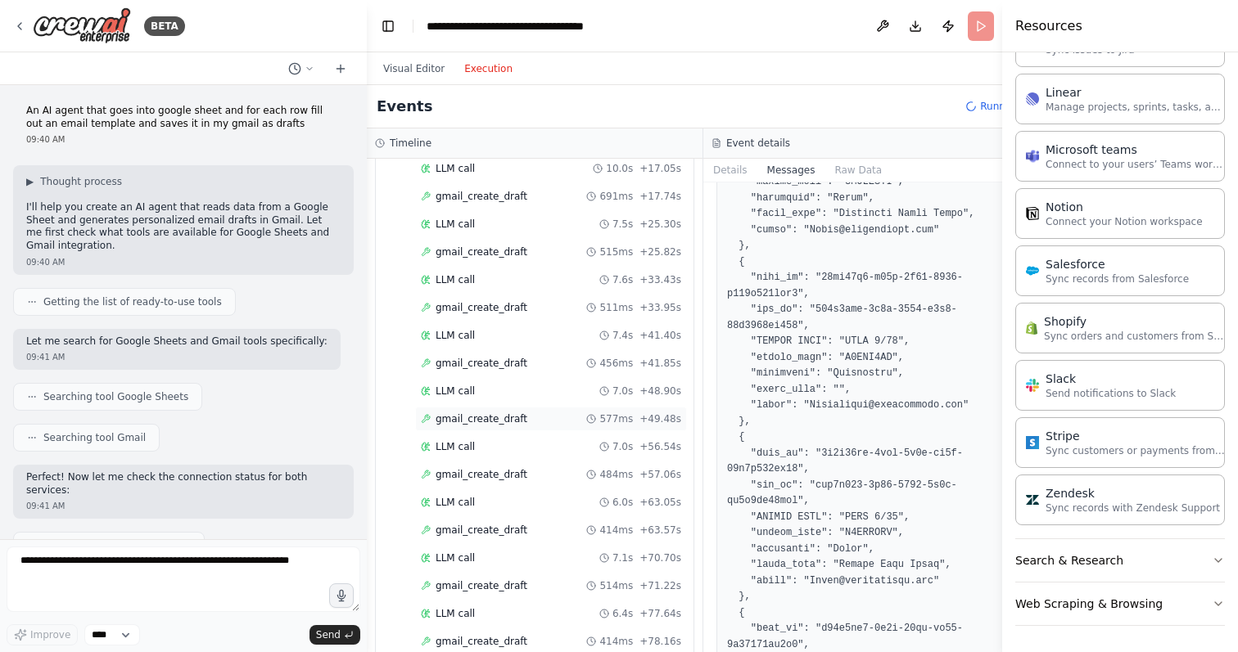
scroll to position [783, 0]
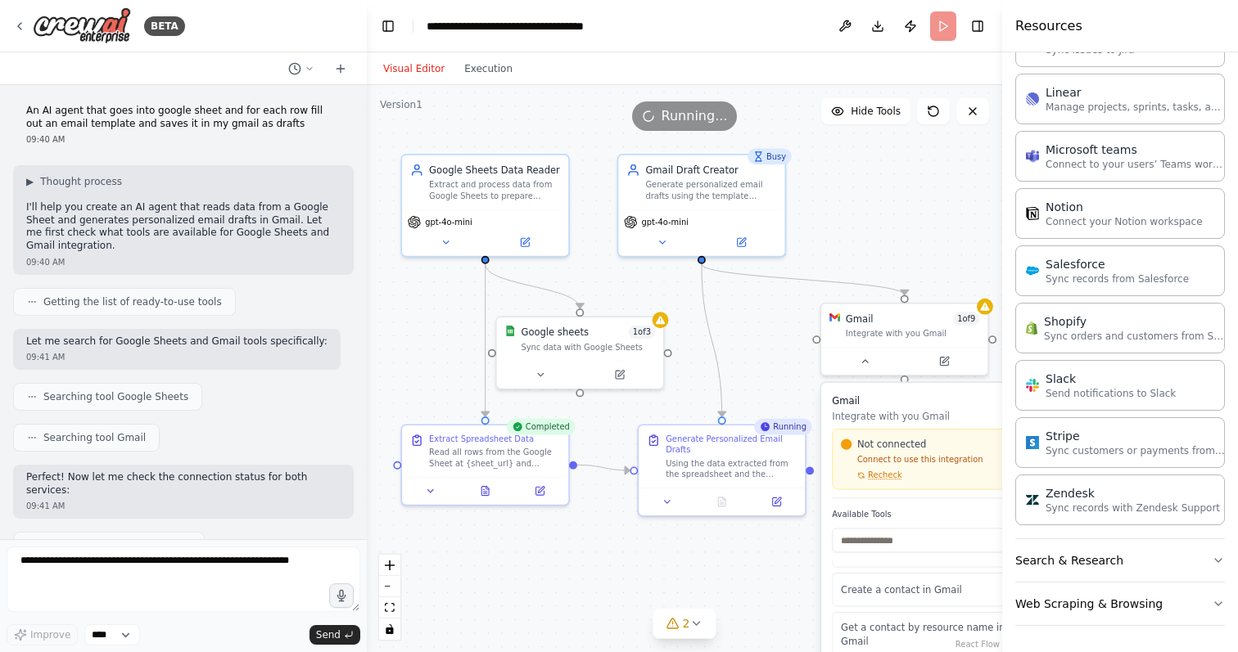
click at [417, 61] on button "Visual Editor" at bounding box center [413, 69] width 81 height 20
click at [500, 190] on div "Extract and process data from Google Sheets to prepare personalized email conte…" at bounding box center [494, 187] width 131 height 21
click at [438, 241] on button at bounding box center [446, 240] width 76 height 16
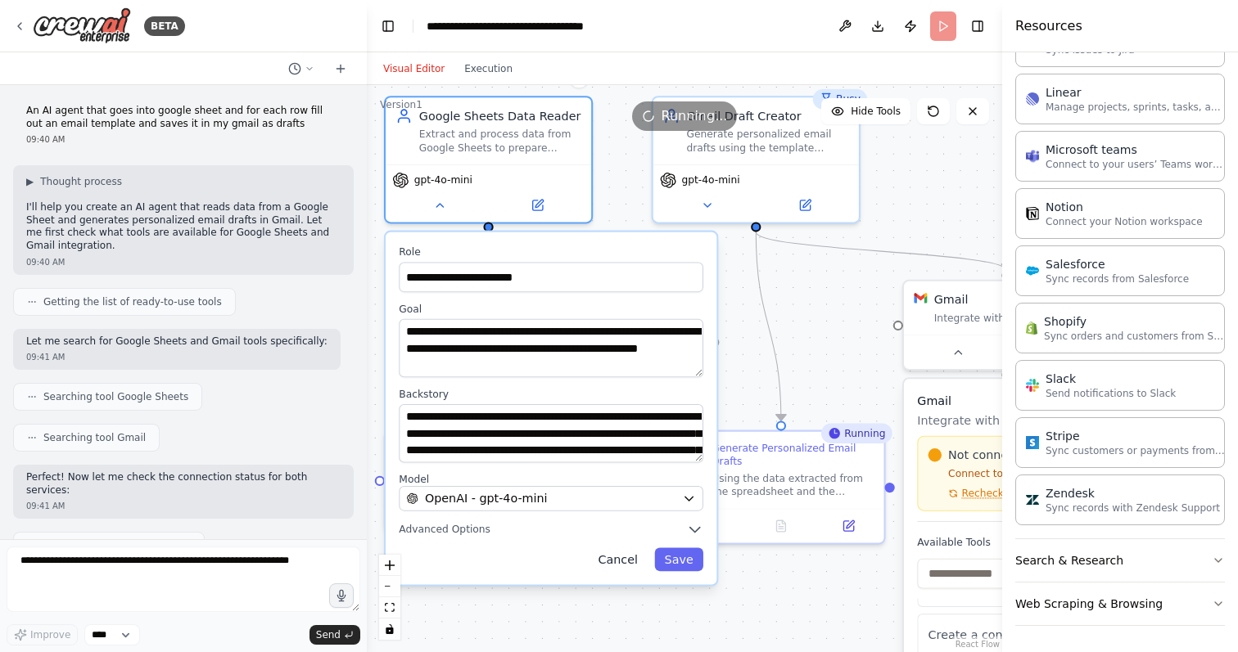
click at [613, 561] on button "Cancel" at bounding box center [618, 560] width 60 height 24
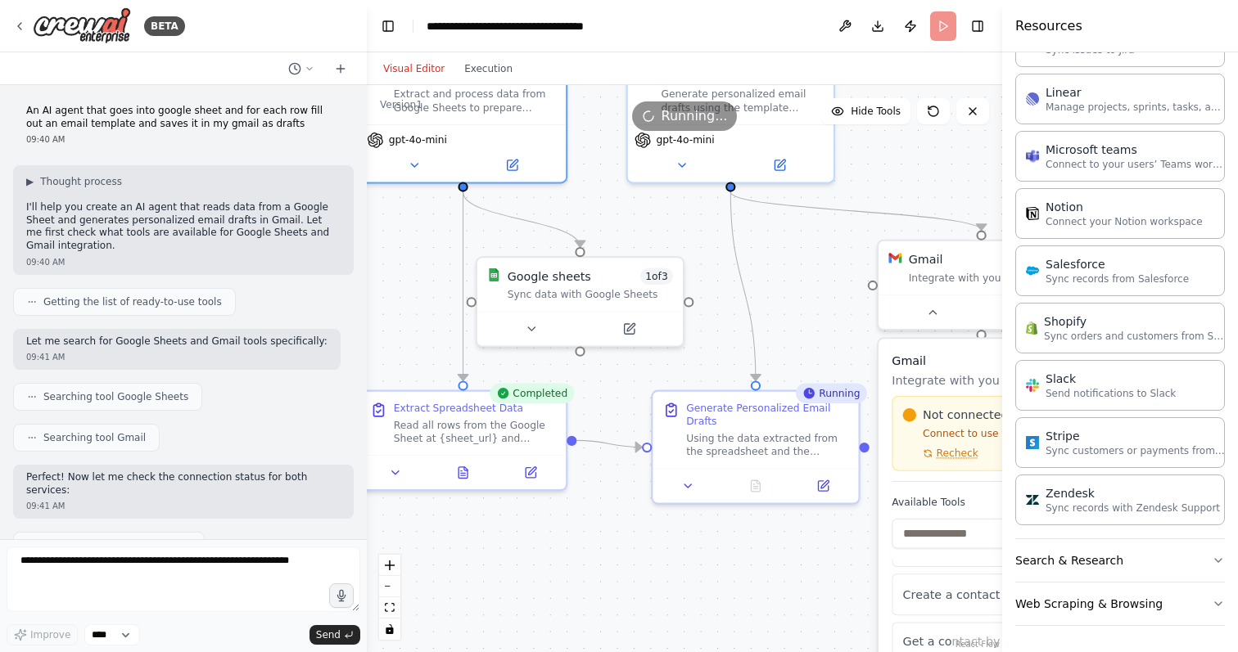
drag, startPoint x: 652, startPoint y: 590, endPoint x: 626, endPoint y: 548, distance: 50.0
click at [626, 548] on div ".deletable-edge-delete-btn { width: 20px; height: 20px; border: 0px solid #ffff…" at bounding box center [684, 368] width 635 height 567
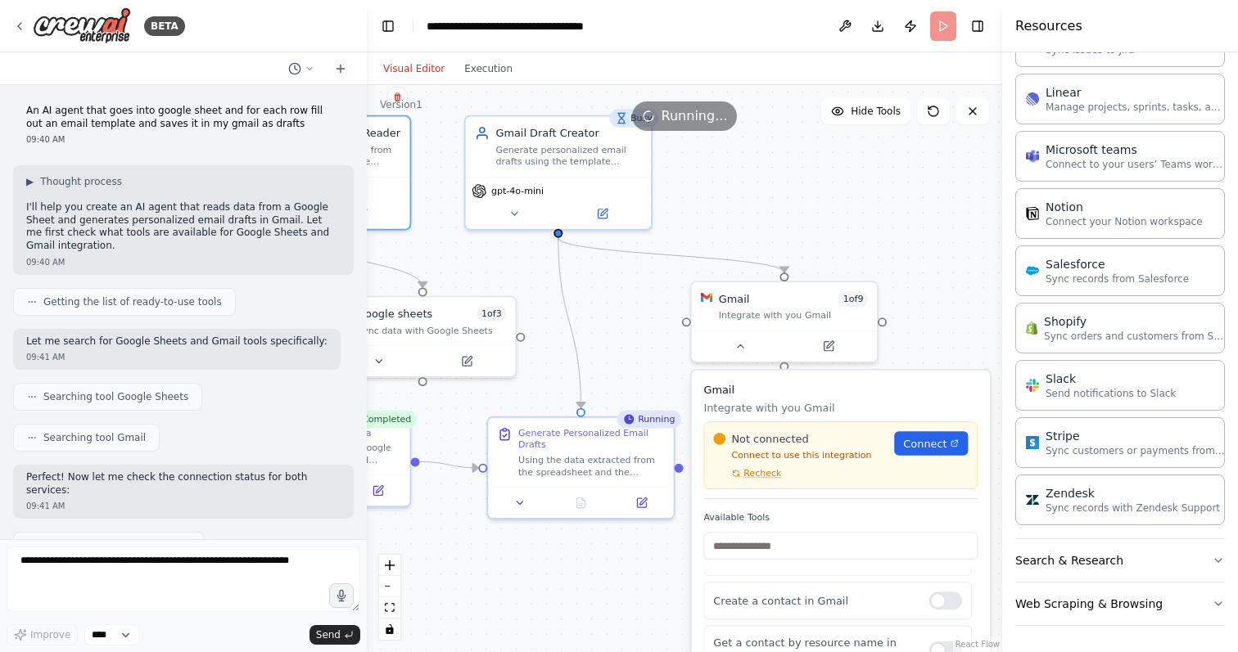
drag, startPoint x: 786, startPoint y: 565, endPoint x: 624, endPoint y: 577, distance: 161.7
click at [624, 577] on div ".deletable-edge-delete-btn { width: 20px; height: 20px; border: 0px solid #ffff…" at bounding box center [684, 368] width 635 height 567
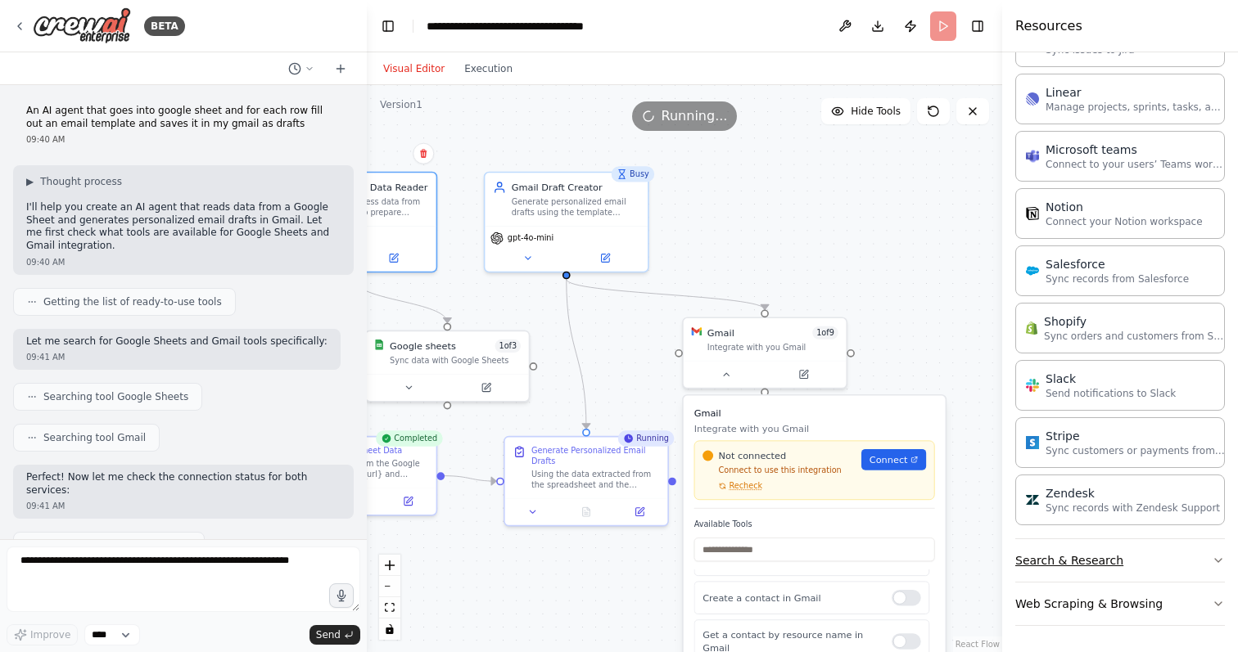
click at [1215, 563] on icon "button" at bounding box center [1217, 560] width 13 height 13
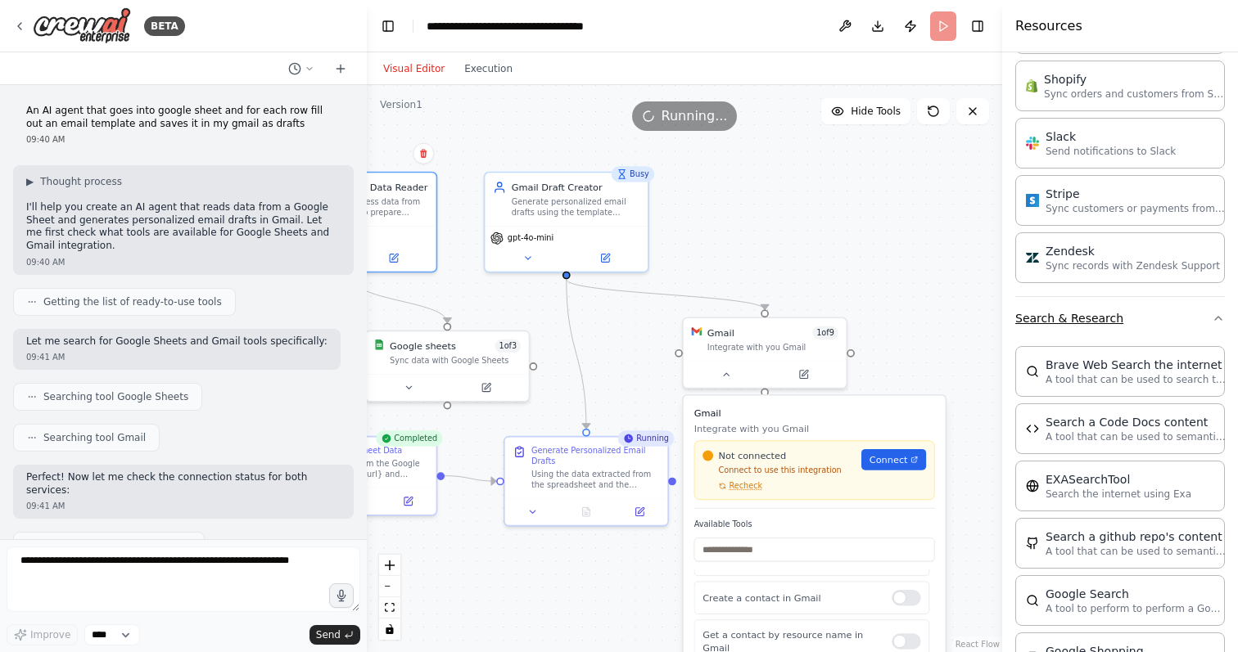
scroll to position [1570, 0]
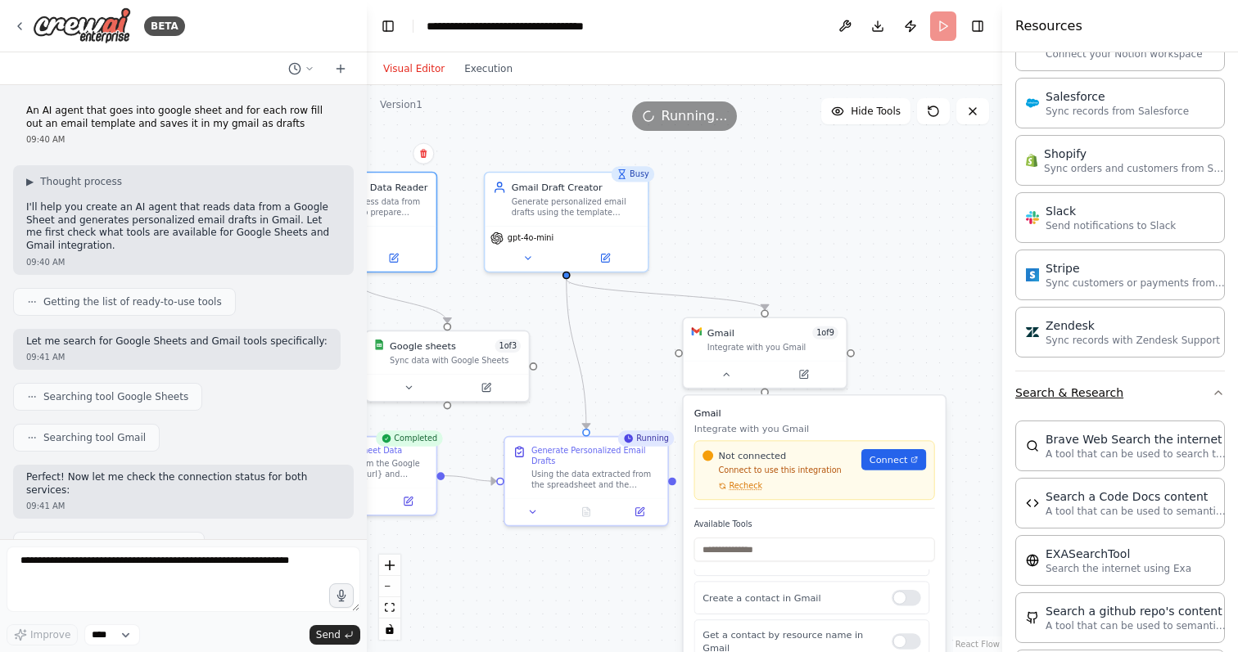
click at [1210, 394] on button "Search & Research" at bounding box center [1120, 393] width 210 height 43
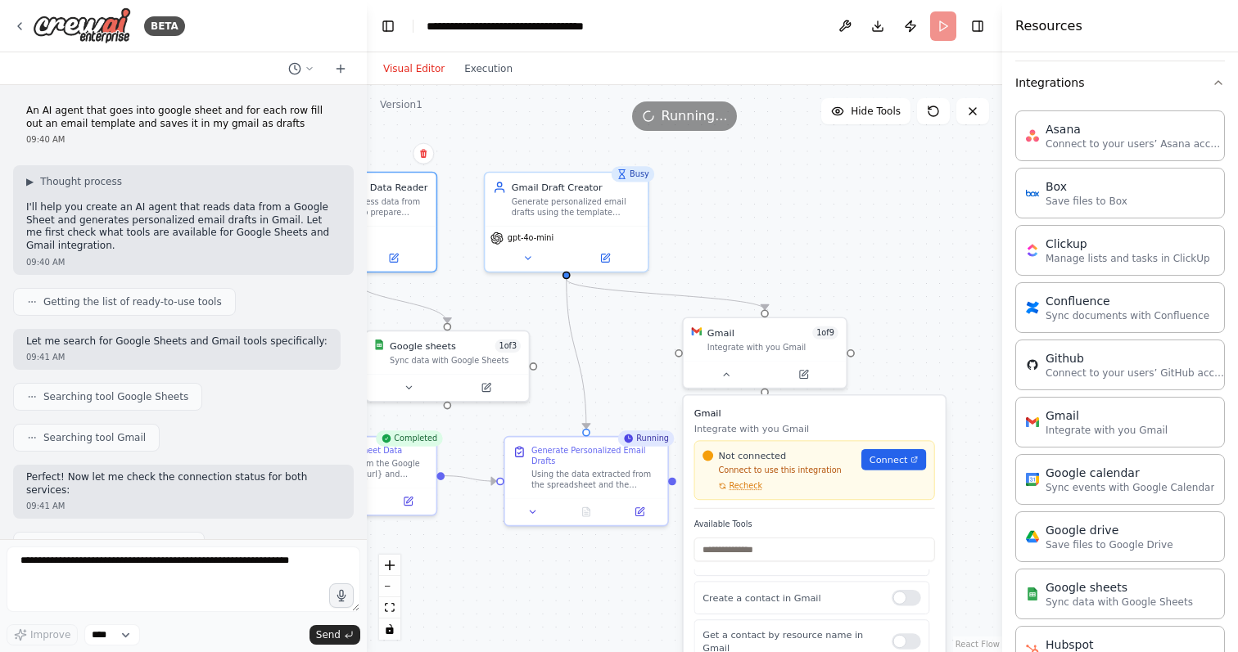
scroll to position [723, 0]
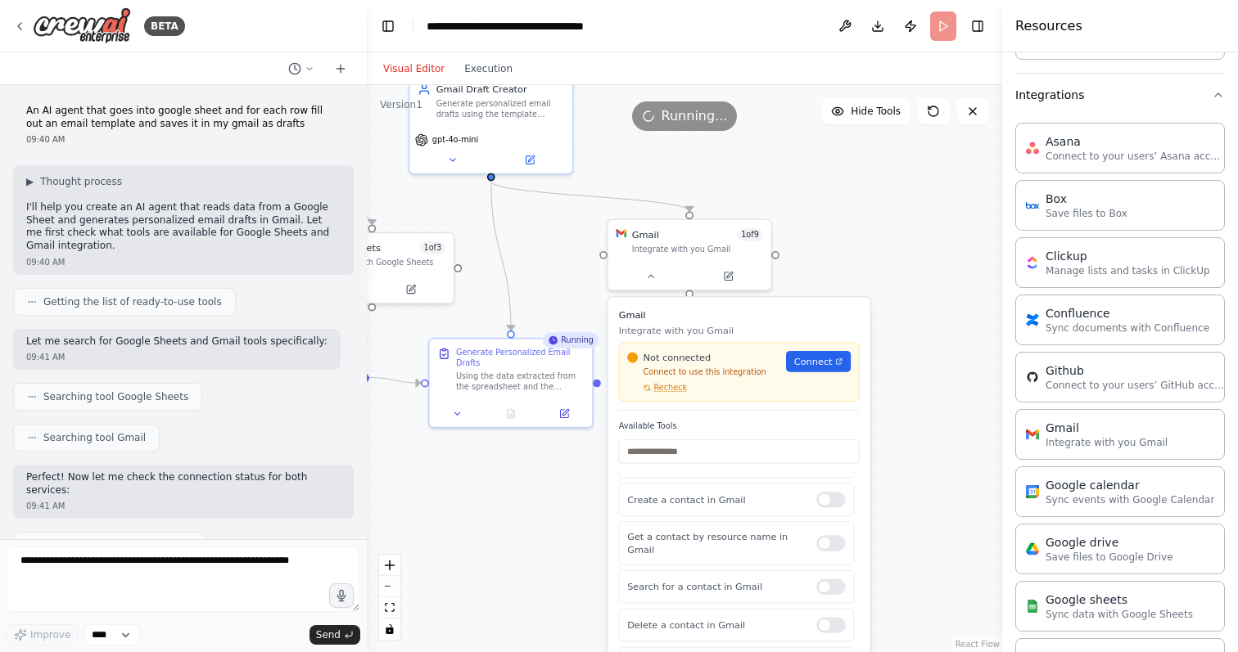
drag, startPoint x: 958, startPoint y: 394, endPoint x: 881, endPoint y: 294, distance: 125.6
click at [881, 294] on div ".deletable-edge-delete-btn { width: 20px; height: 20px; border: 0px solid #ffff…" at bounding box center [684, 368] width 635 height 567
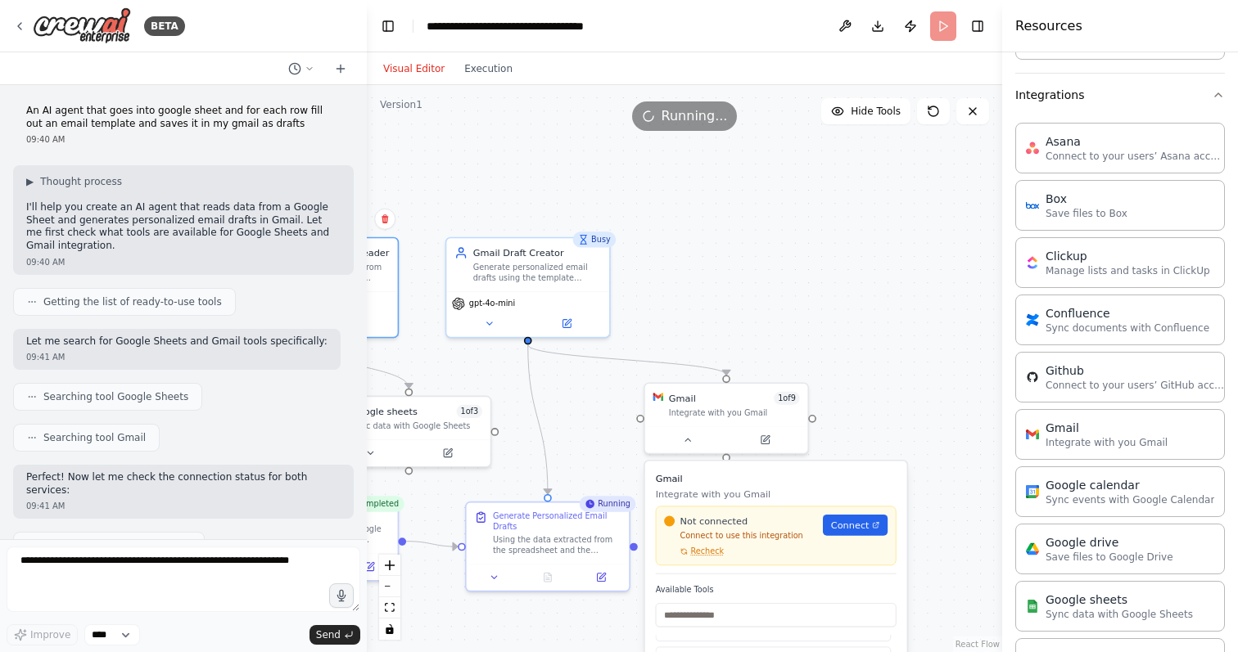
drag, startPoint x: 847, startPoint y: 218, endPoint x: 886, endPoint y: 384, distance: 170.5
click at [886, 383] on div ".deletable-edge-delete-btn { width: 20px; height: 20px; border: 0px solid #ffff…" at bounding box center [684, 368] width 635 height 567
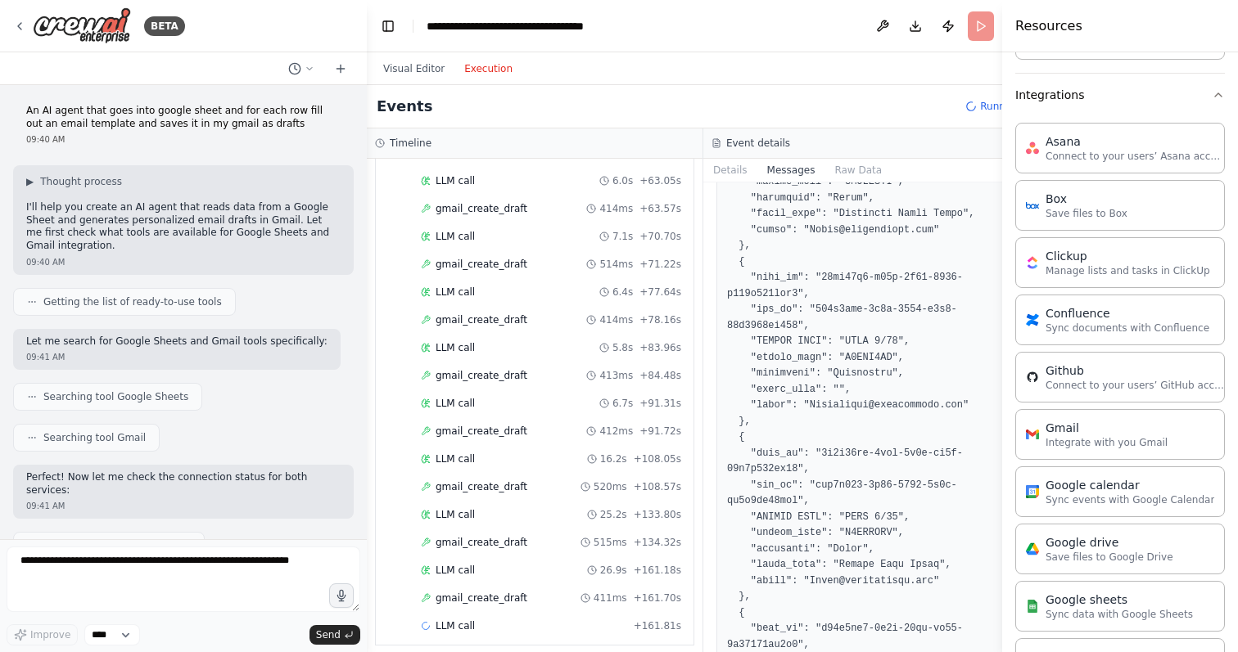
click at [480, 62] on button "Execution" at bounding box center [488, 69] width 68 height 20
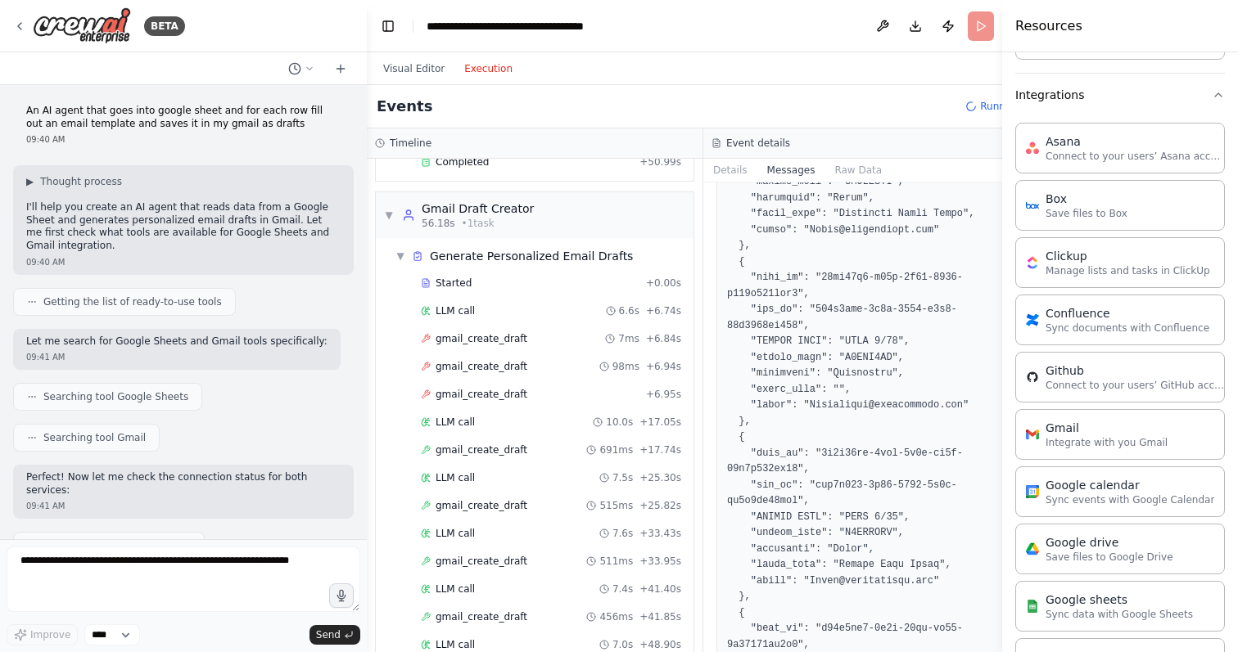
scroll to position [0, 0]
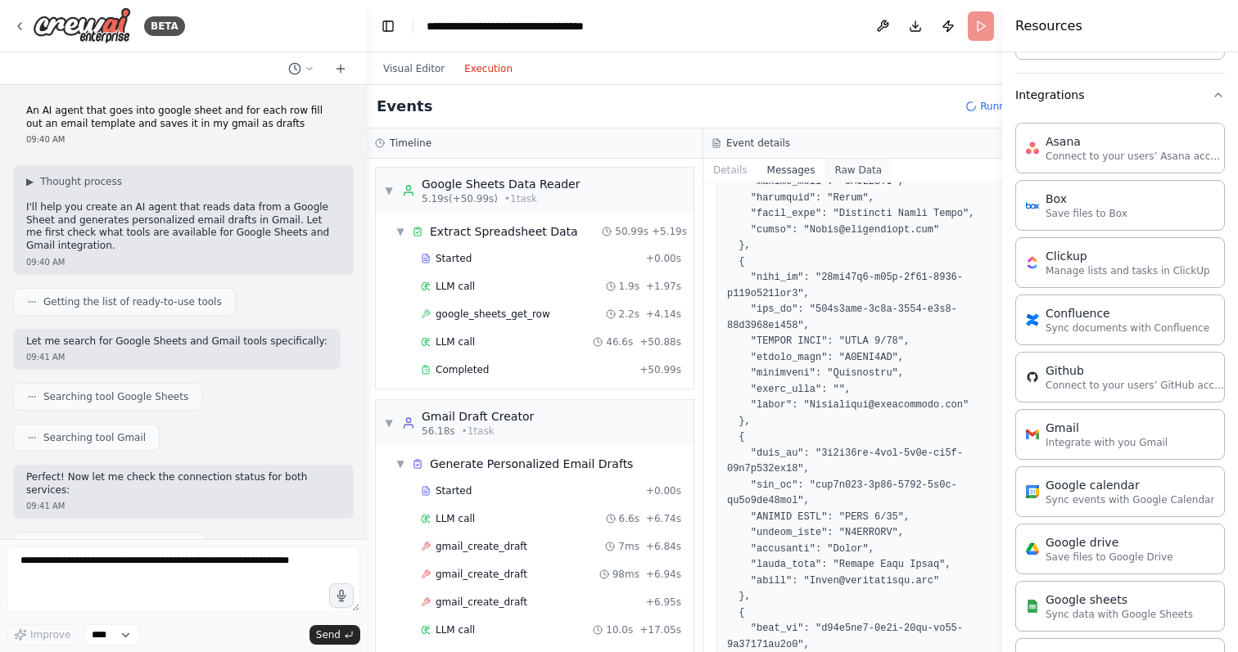
click at [860, 170] on button "Raw Data" at bounding box center [857, 170] width 67 height 23
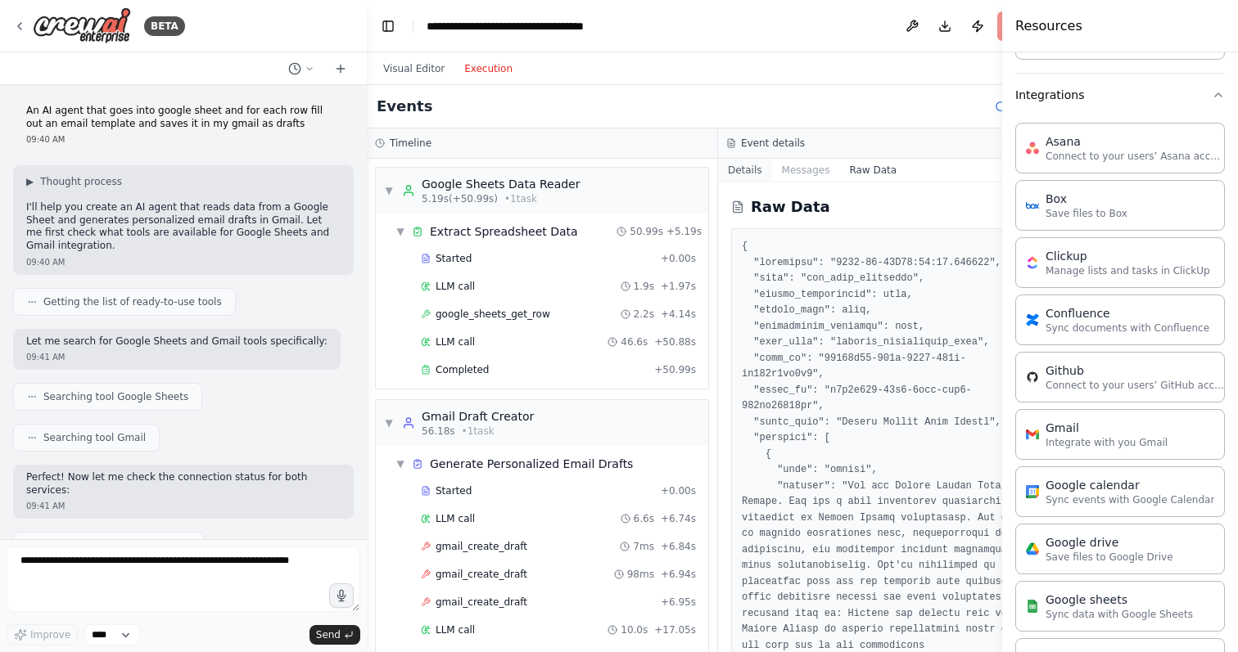
click at [749, 169] on button "Details" at bounding box center [745, 170] width 54 height 23
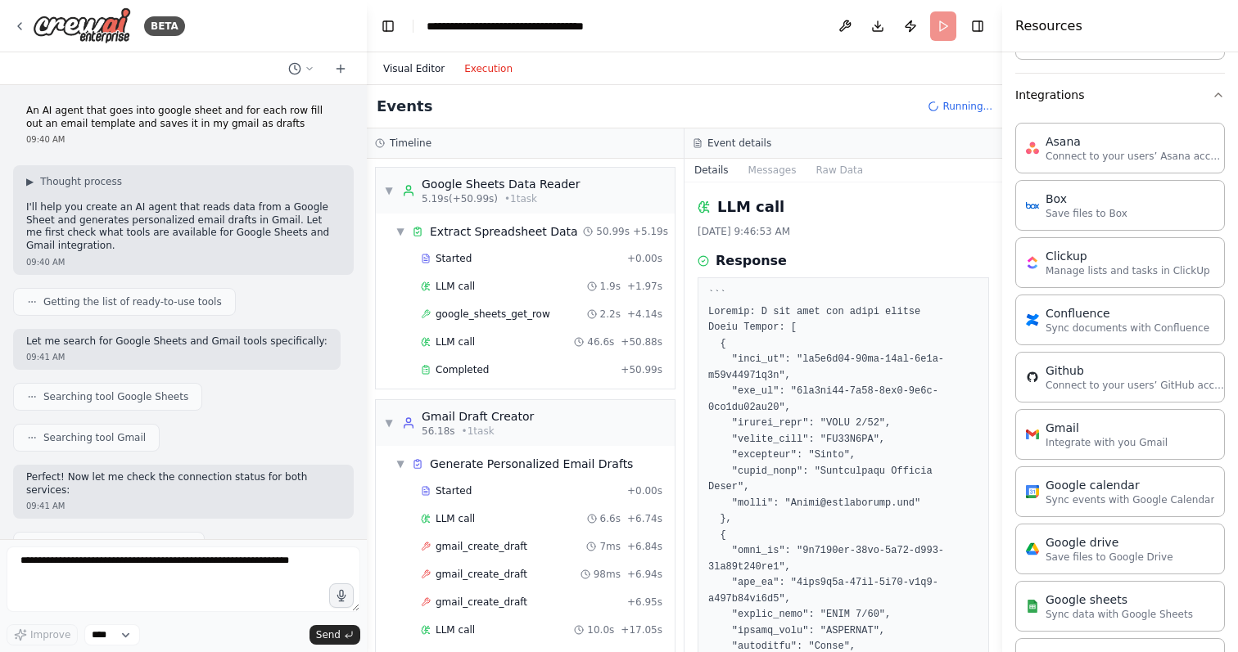
click at [417, 72] on button "Visual Editor" at bounding box center [413, 69] width 81 height 20
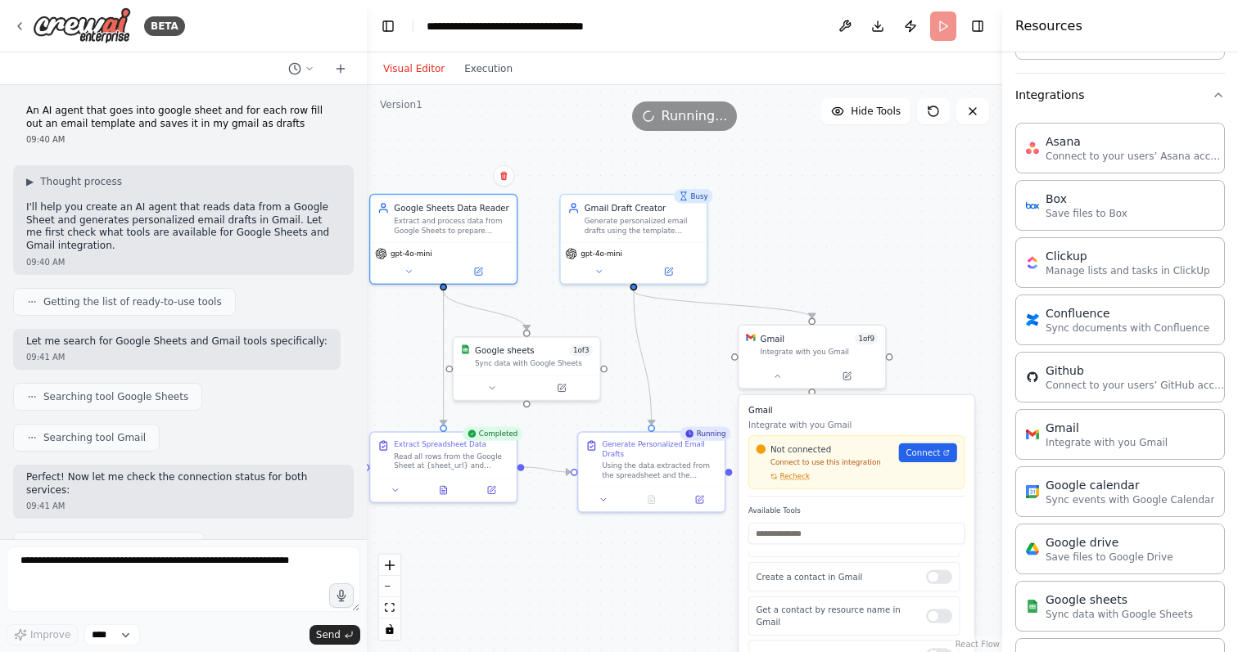
drag, startPoint x: 499, startPoint y: 200, endPoint x: 568, endPoint y: 141, distance: 90.6
click at [568, 141] on div ".deletable-edge-delete-btn { width: 20px; height: 20px; border: 0px solid #ffff…" at bounding box center [684, 368] width 635 height 567
click at [697, 391] on div ".deletable-edge-delete-btn { width: 20px; height: 20px; border: 0px solid #ffff…" at bounding box center [684, 368] width 635 height 567
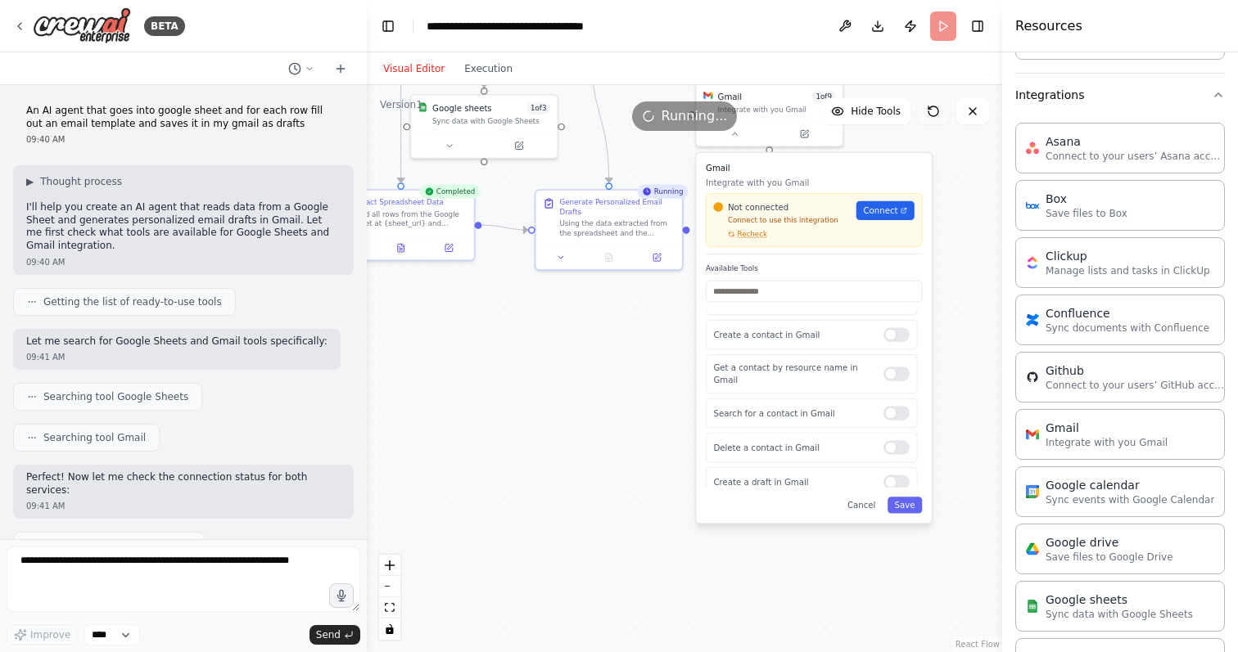
drag, startPoint x: 976, startPoint y: 358, endPoint x: 935, endPoint y: 118, distance: 244.1
click at [934, 117] on div "Version 1 Hide Tools .deletable-edge-delete-btn { width: 20px; height: 20px; bo…" at bounding box center [684, 368] width 635 height 567
click at [859, 509] on button "Cancel" at bounding box center [862, 506] width 43 height 16
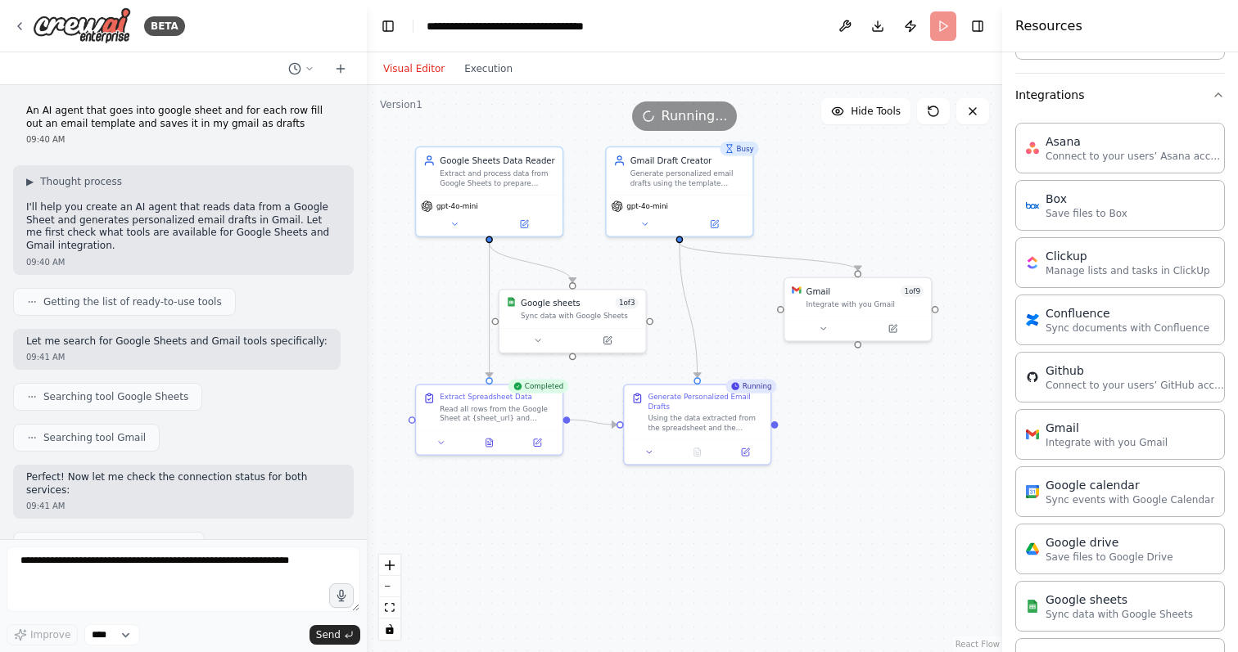
drag, startPoint x: 738, startPoint y: 444, endPoint x: 828, endPoint y: 644, distance: 219.8
click at [829, 645] on div ".deletable-edge-delete-btn { width: 20px; height: 20px; border: 0px solid #ffff…" at bounding box center [684, 368] width 635 height 567
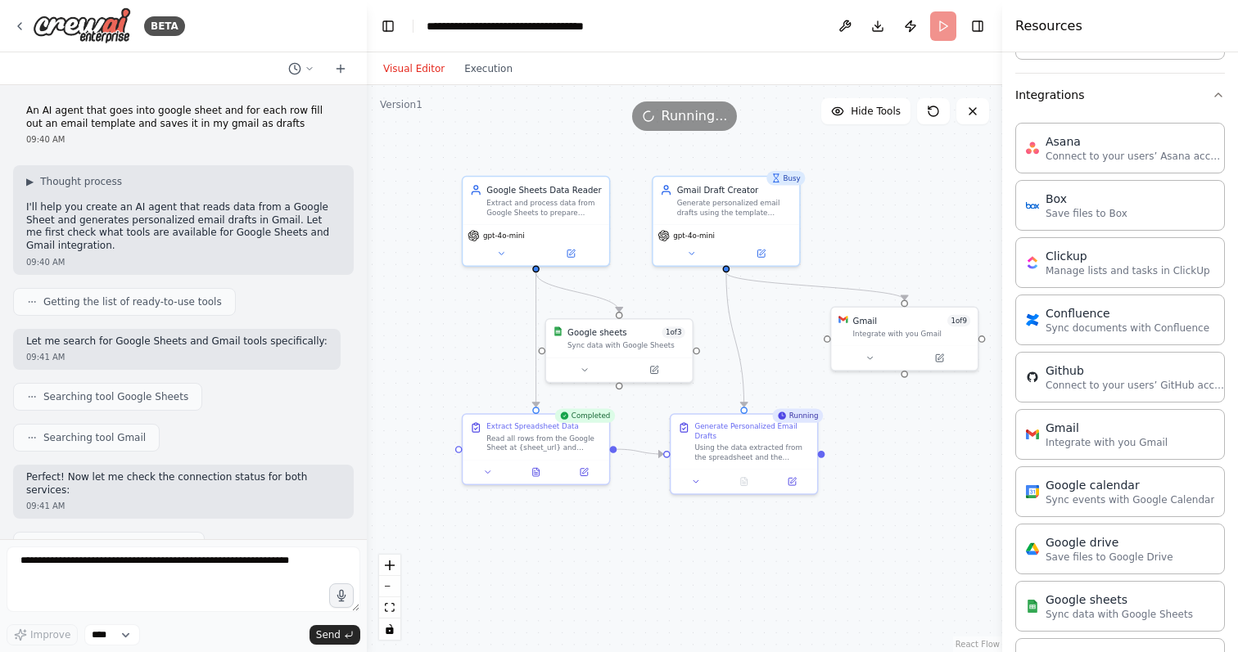
drag, startPoint x: 791, startPoint y: 526, endPoint x: 835, endPoint y: 548, distance: 48.7
click at [835, 548] on div ".deletable-edge-delete-btn { width: 20px; height: 20px; border: 0px solid #ffff…" at bounding box center [684, 368] width 635 height 567
click at [521, 420] on div "Extract Spreadsheet Data" at bounding box center [532, 424] width 92 height 10
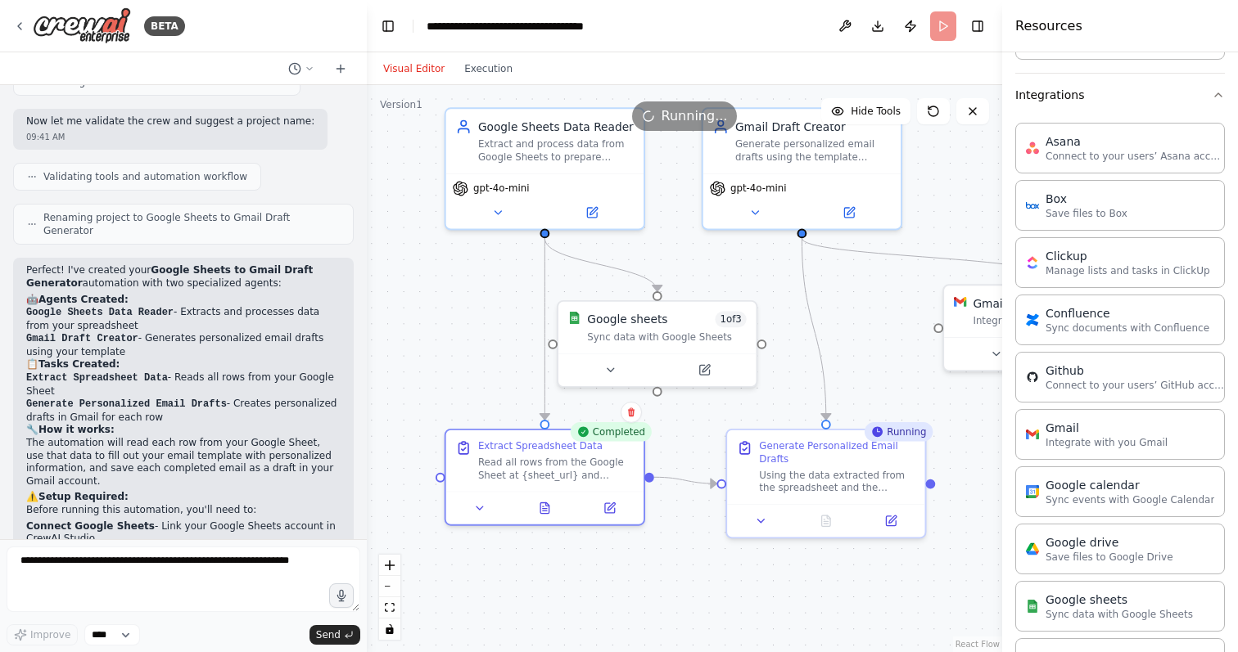
scroll to position [827, 0]
click at [178, 296] on h2 "🤖 Agents Created:" at bounding box center [183, 302] width 314 height 13
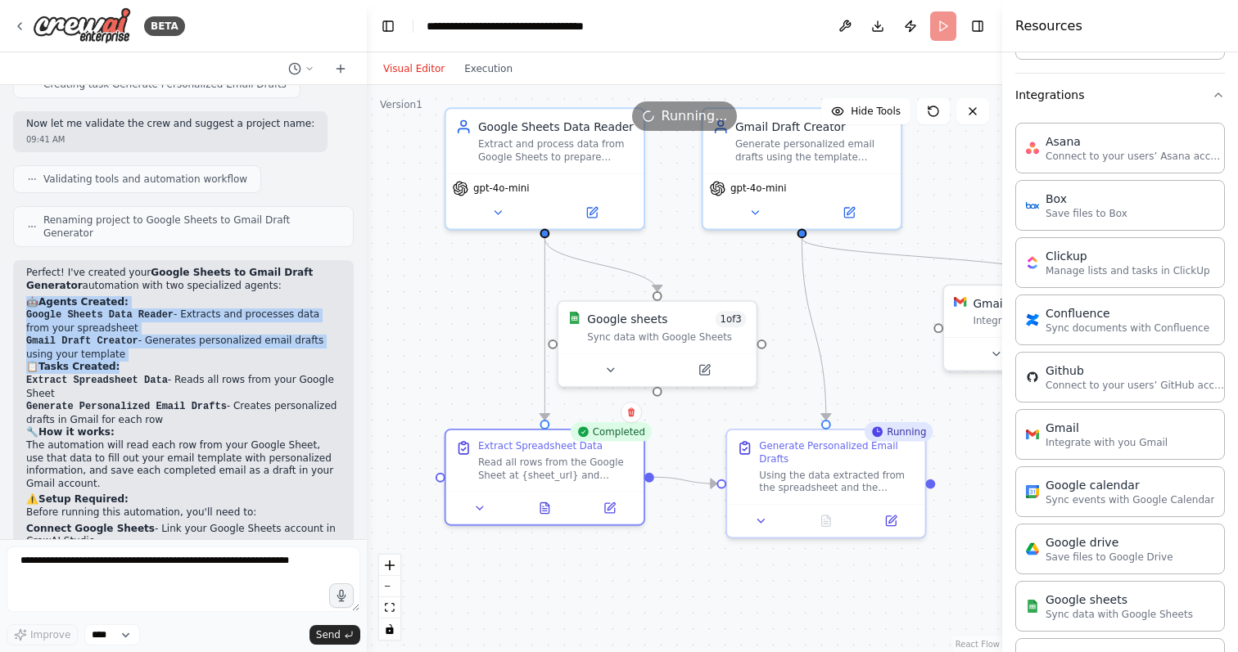
drag, startPoint x: 178, startPoint y: 255, endPoint x: 215, endPoint y: 309, distance: 66.5
click at [215, 309] on div "Perfect! I've created your Google Sheets to Gmail Draft Generator automation wi…" at bounding box center [183, 472] width 314 height 411
click at [215, 361] on h2 "📋 Tasks Created:" at bounding box center [183, 367] width 314 height 13
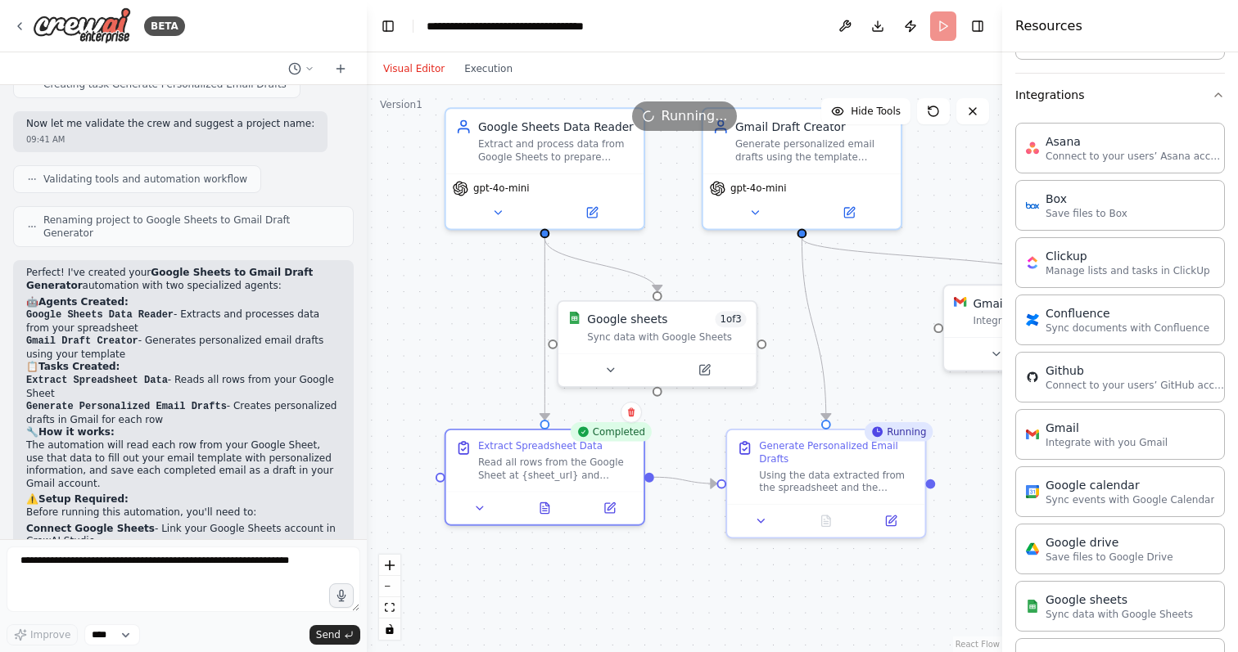
click at [215, 361] on h2 "📋 Tasks Created:" at bounding box center [183, 367] width 314 height 13
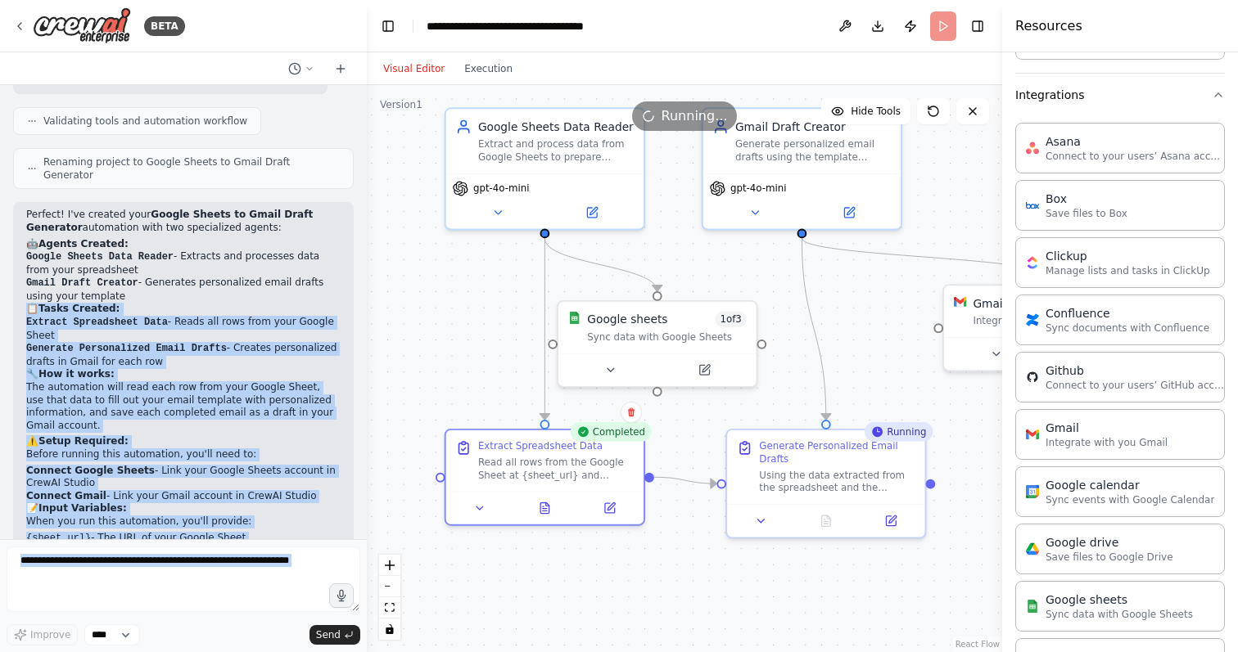
scroll to position [934, 0]
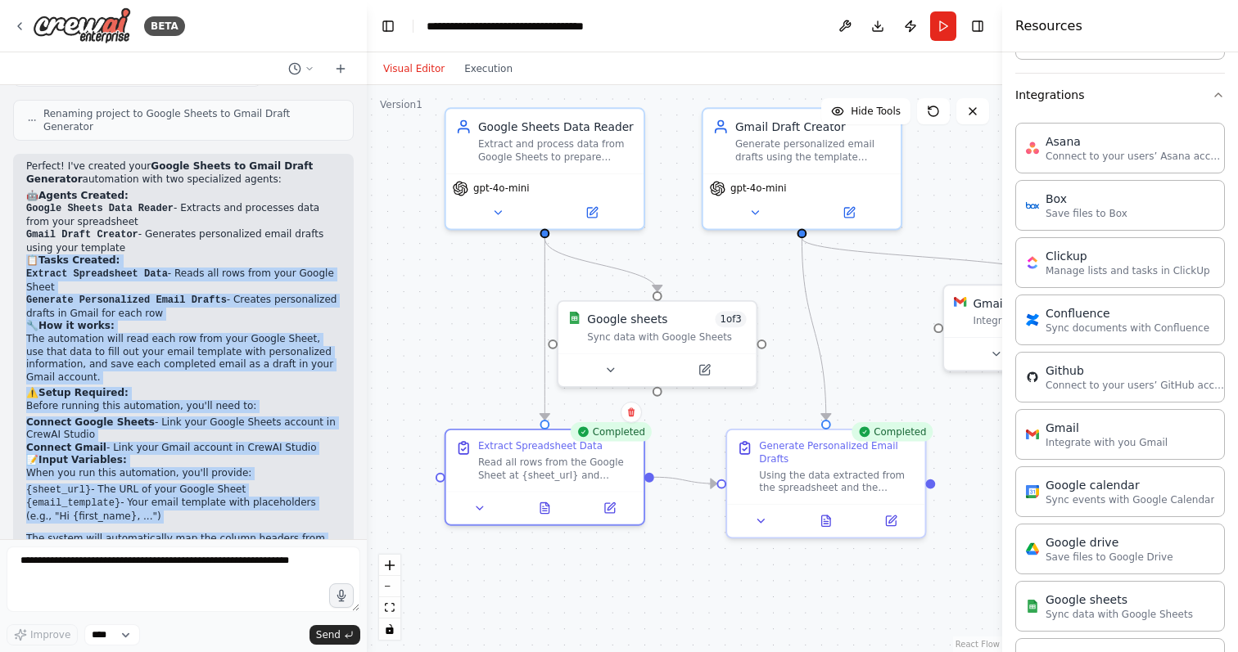
drag, startPoint x: 215, startPoint y: 309, endPoint x: 266, endPoint y: 505, distance: 202.1
click at [266, 505] on div "Perfect! I've created your Google Sheets to Gmail Draft Generator automation wi…" at bounding box center [183, 374] width 340 height 440
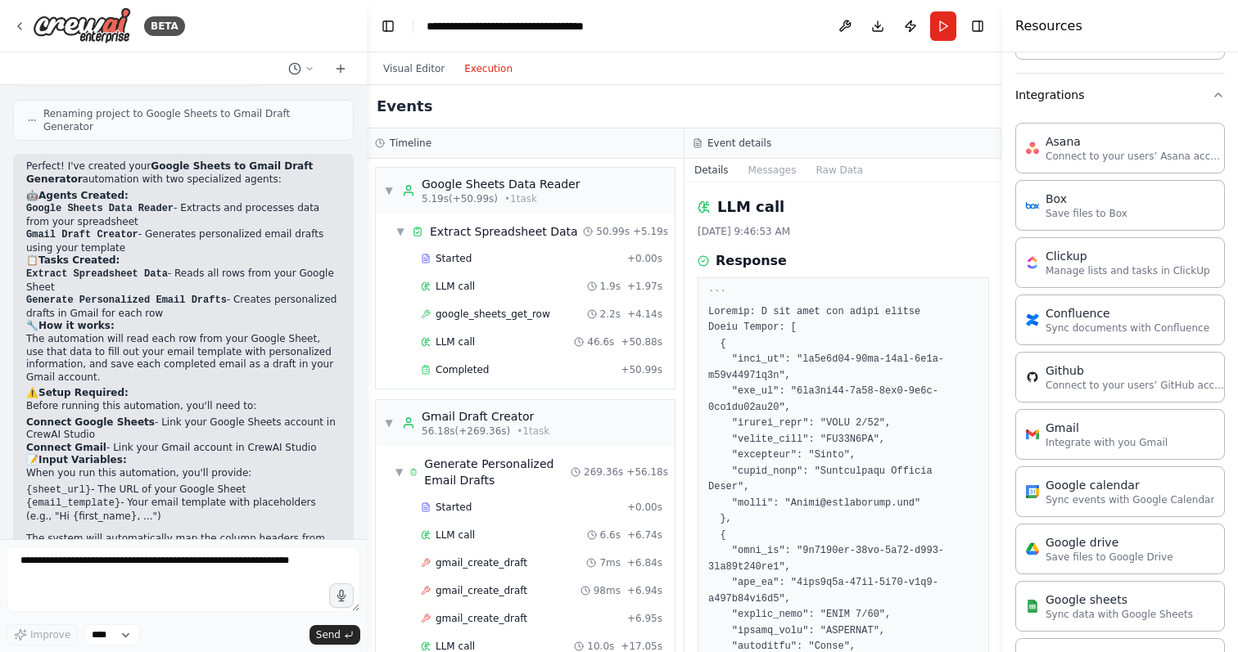
click at [482, 69] on button "Execution" at bounding box center [488, 69] width 68 height 20
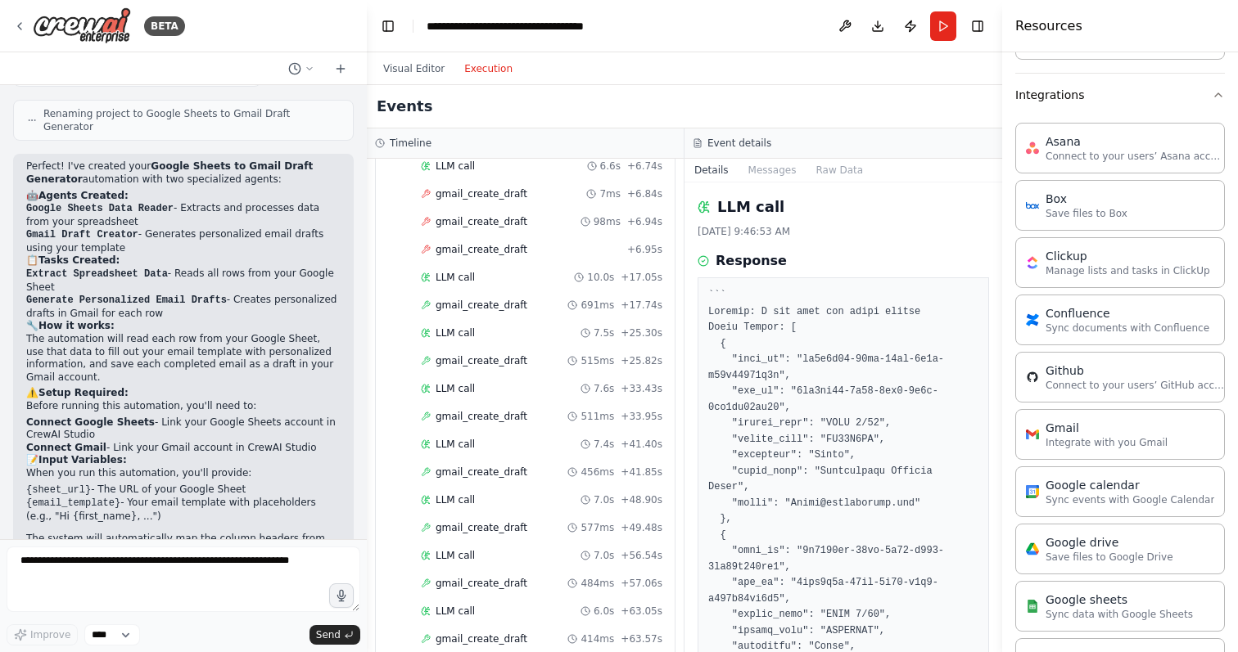
scroll to position [0, 0]
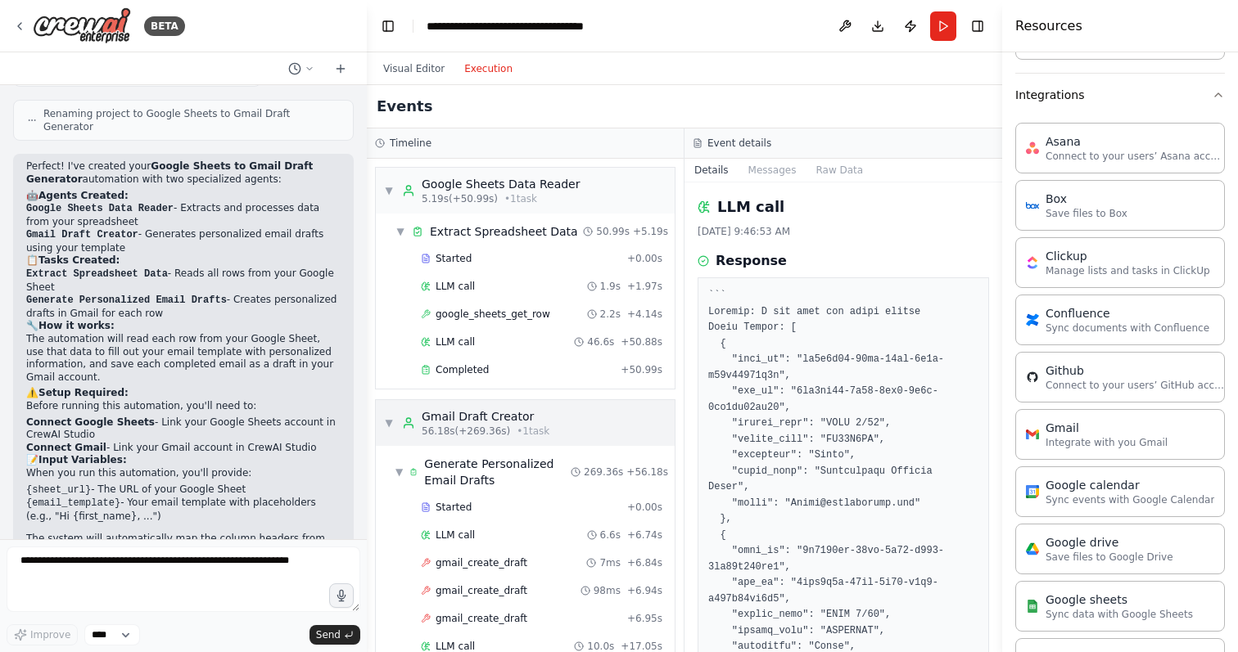
click at [386, 419] on span "▼" at bounding box center [389, 423] width 10 height 13
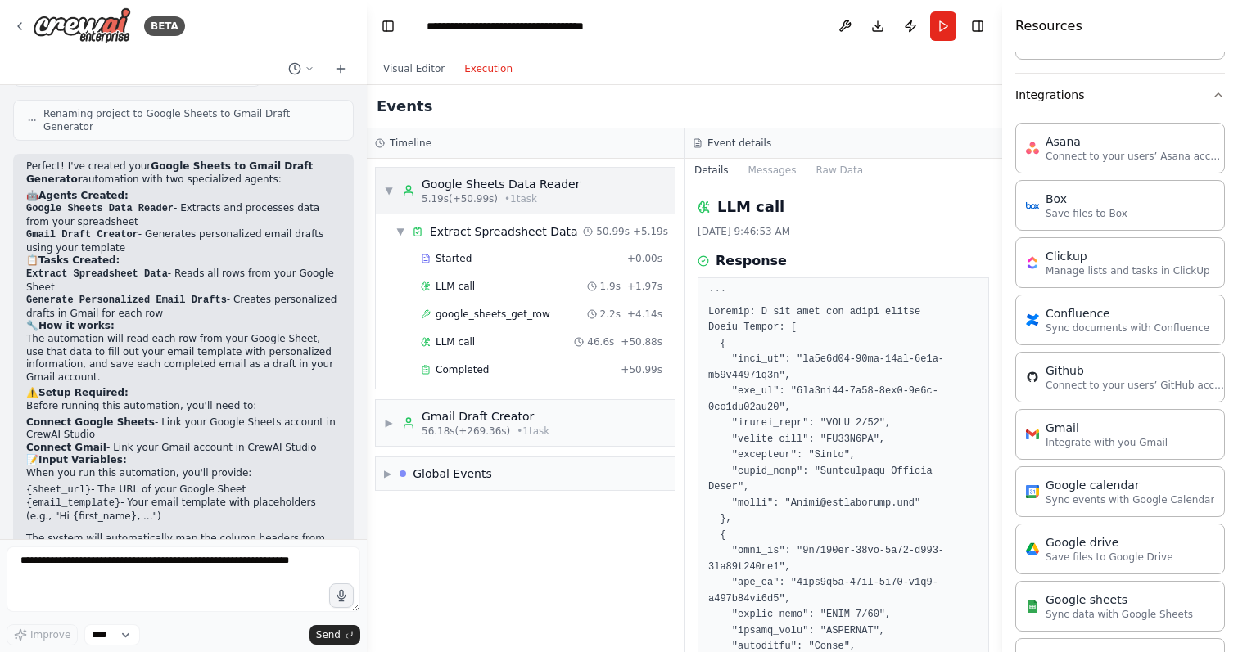
click at [387, 189] on span "▼" at bounding box center [389, 190] width 10 height 13
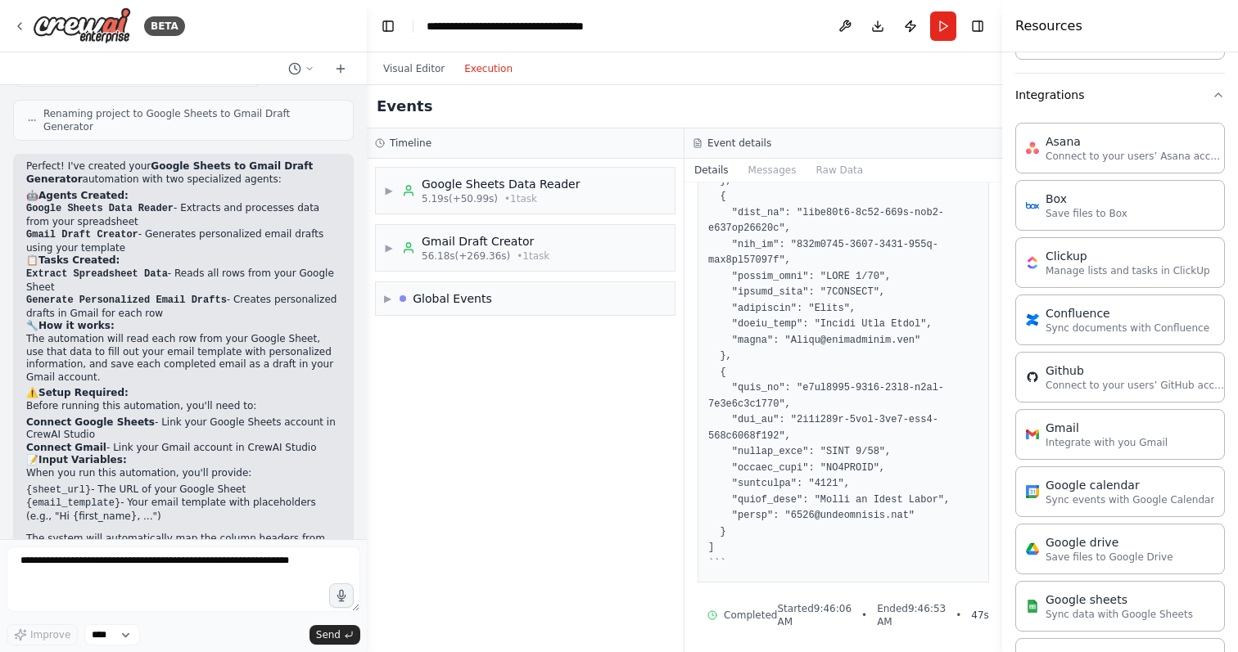
scroll to position [3903, 0]
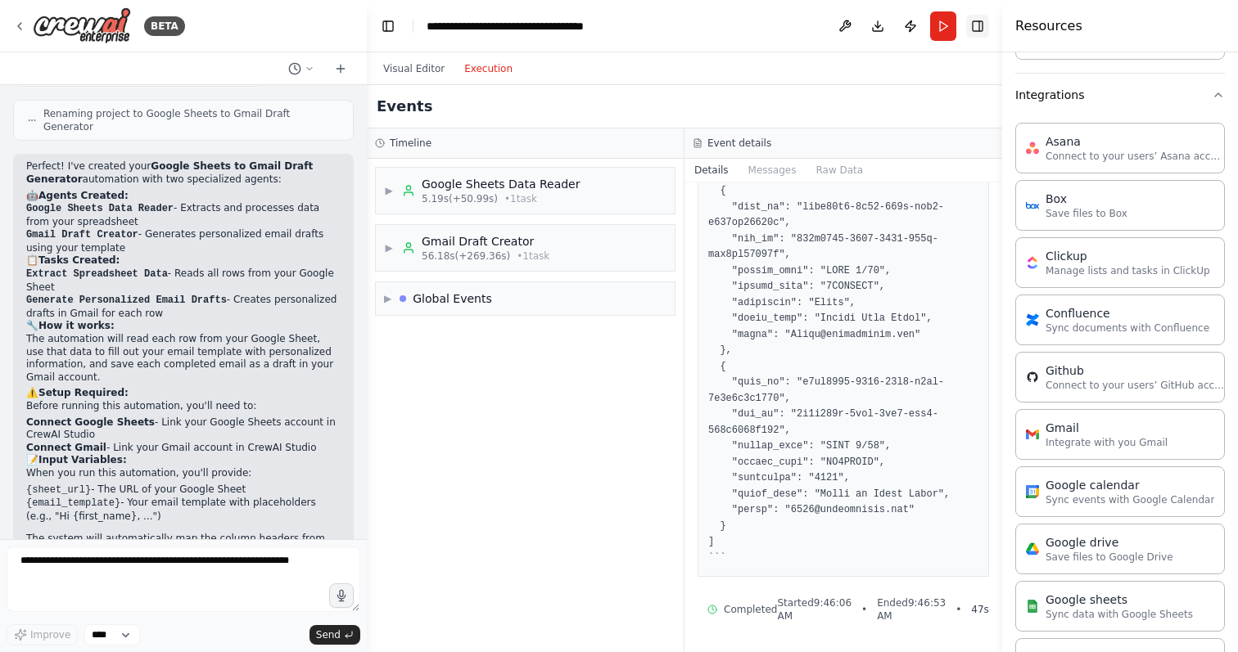
click at [984, 27] on button "Toggle Right Sidebar" at bounding box center [977, 26] width 23 height 23
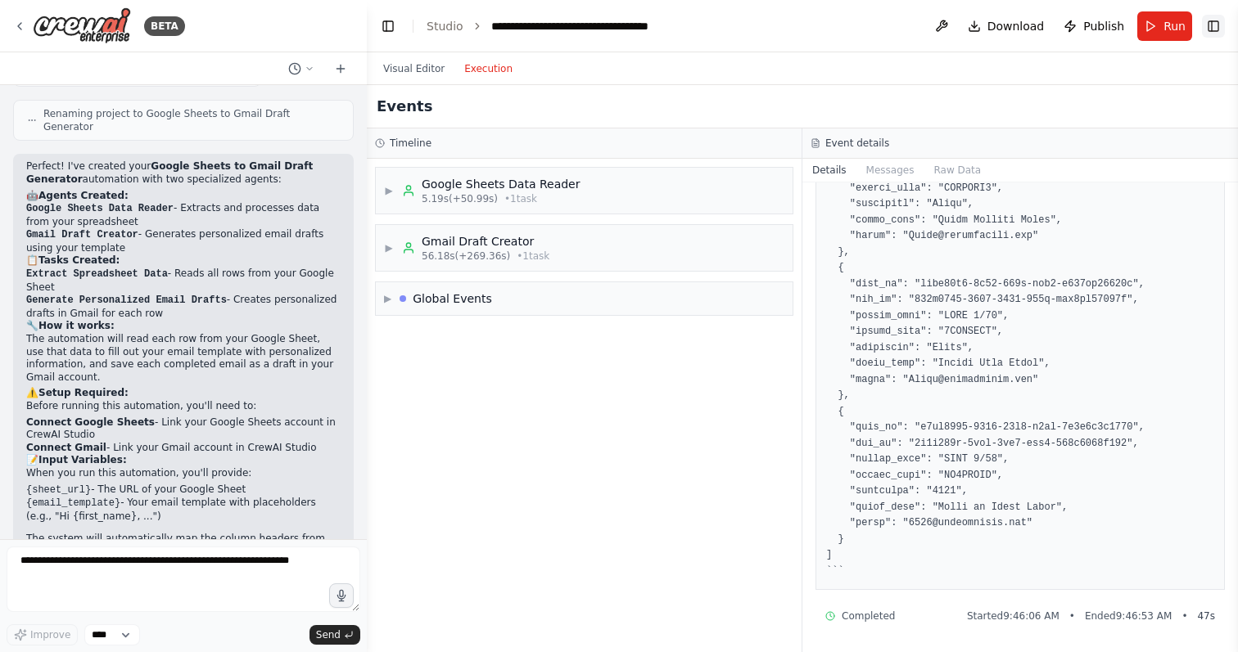
scroll to position [3092, 0]
click at [1084, 25] on button "Publish" at bounding box center [1094, 25] width 74 height 29
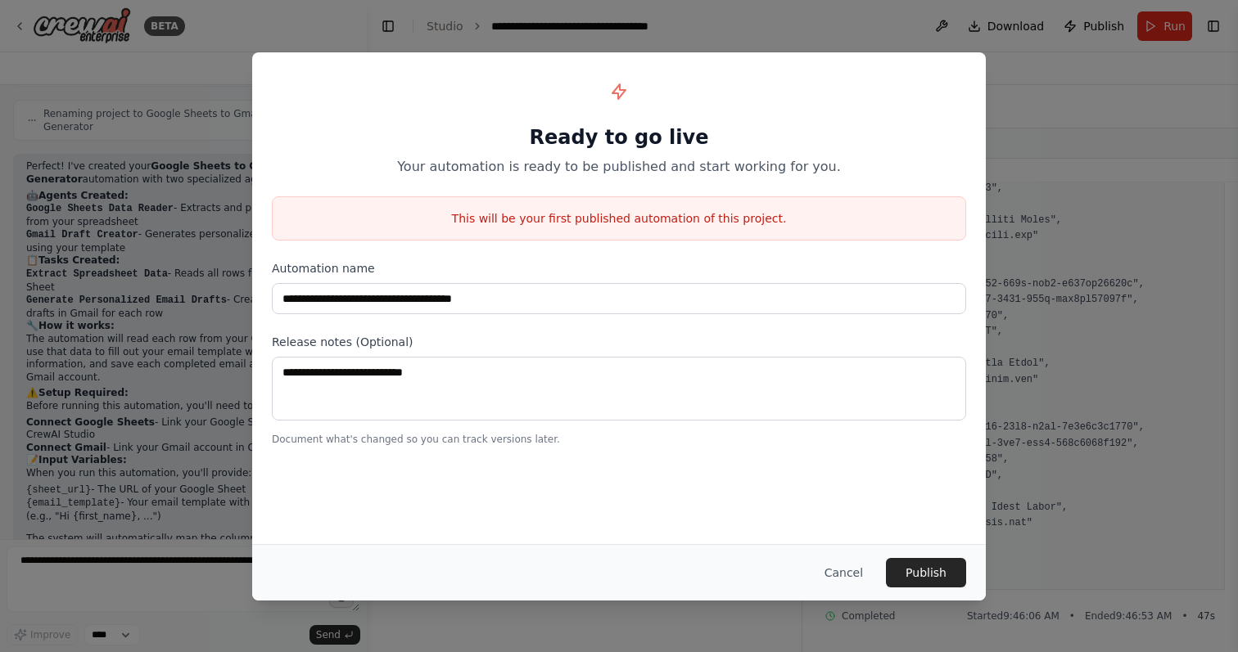
drag, startPoint x: 798, startPoint y: 229, endPoint x: 758, endPoint y: 232, distance: 40.2
click at [758, 232] on div "This will be your first published automation of this project." at bounding box center [619, 218] width 694 height 44
click at [618, 172] on p "Your automation is ready to be published and start working for you." at bounding box center [619, 167] width 694 height 20
drag, startPoint x: 618, startPoint y: 172, endPoint x: 471, endPoint y: 171, distance: 147.3
click at [471, 172] on p "Your automation is ready to be published and start working for you." at bounding box center [619, 167] width 694 height 20
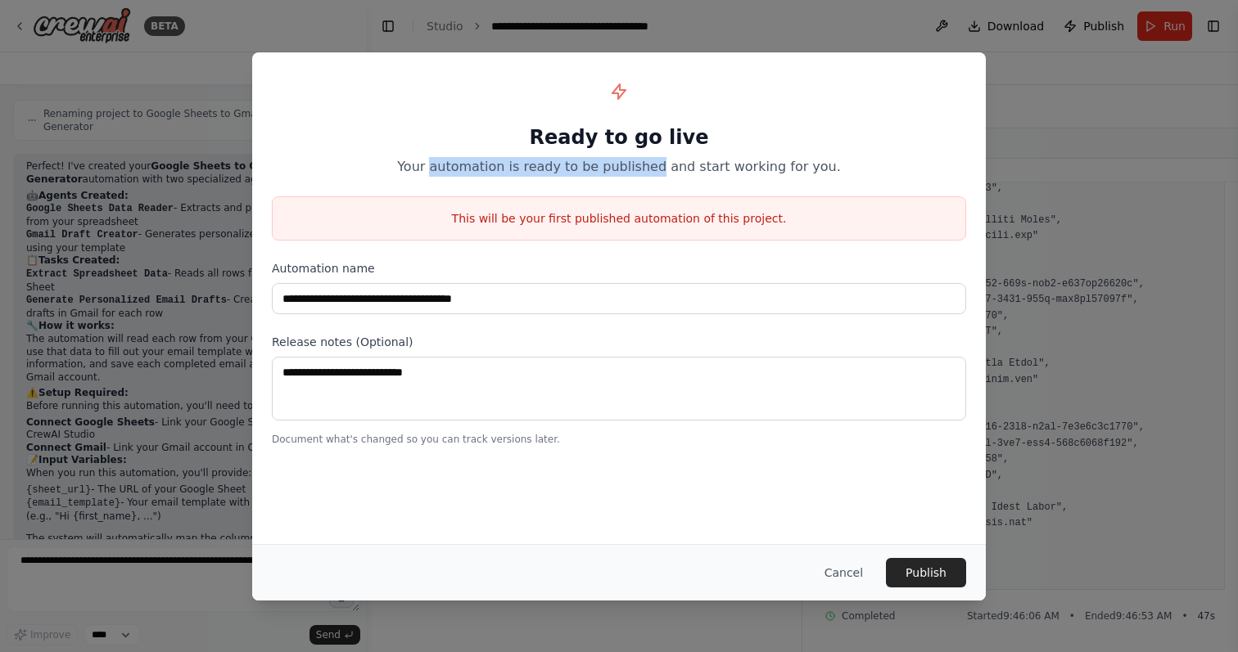
click at [471, 171] on p "Your automation is ready to be published and start working for you." at bounding box center [619, 167] width 694 height 20
click at [929, 573] on button "Publish" at bounding box center [926, 572] width 80 height 29
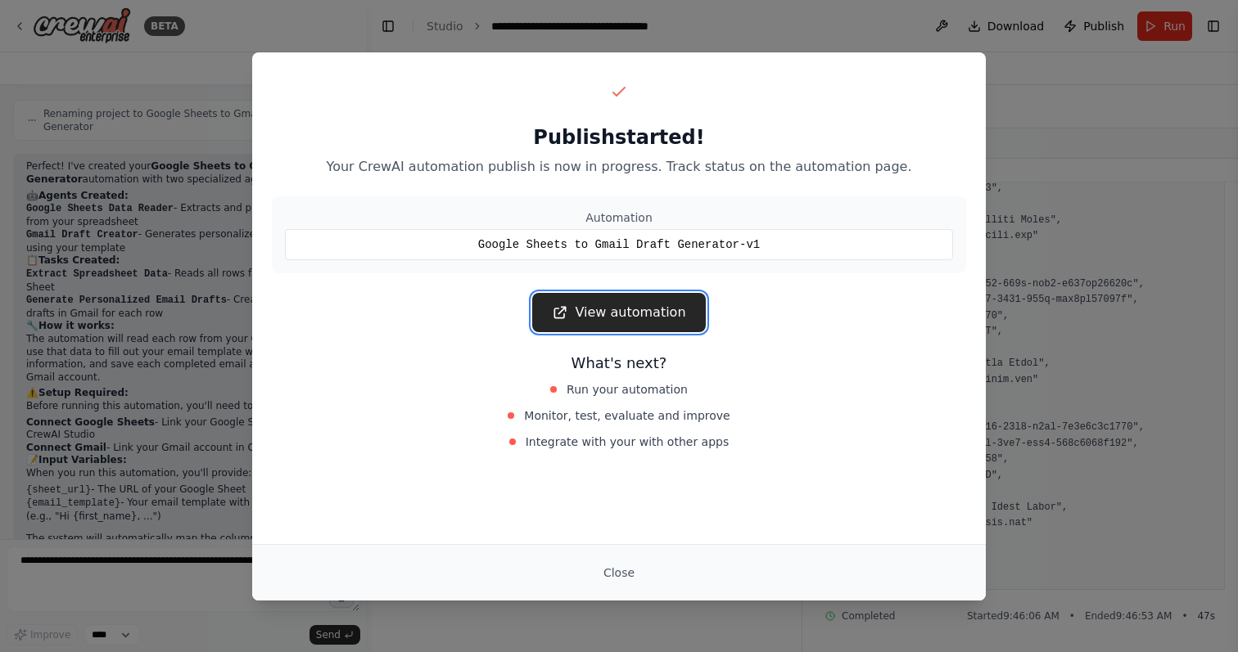
click at [656, 309] on link "View automation" at bounding box center [618, 312] width 173 height 39
click at [635, 583] on button "Close" at bounding box center [618, 572] width 57 height 29
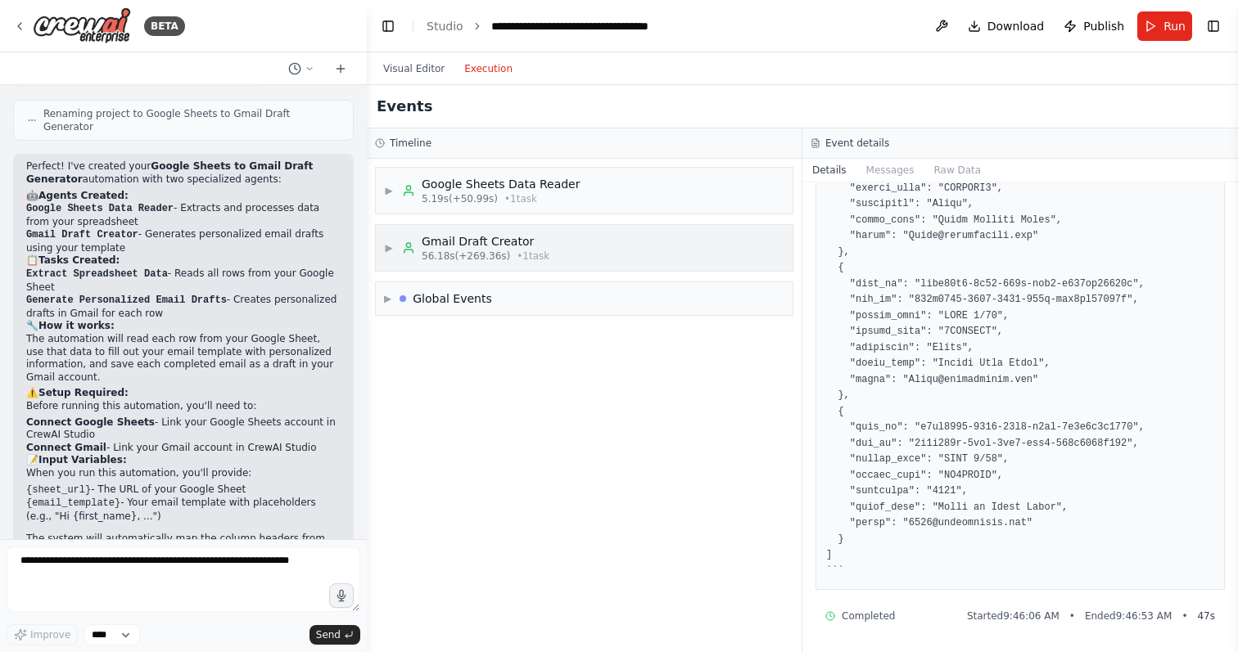
click at [390, 253] on span "▶" at bounding box center [389, 247] width 10 height 13
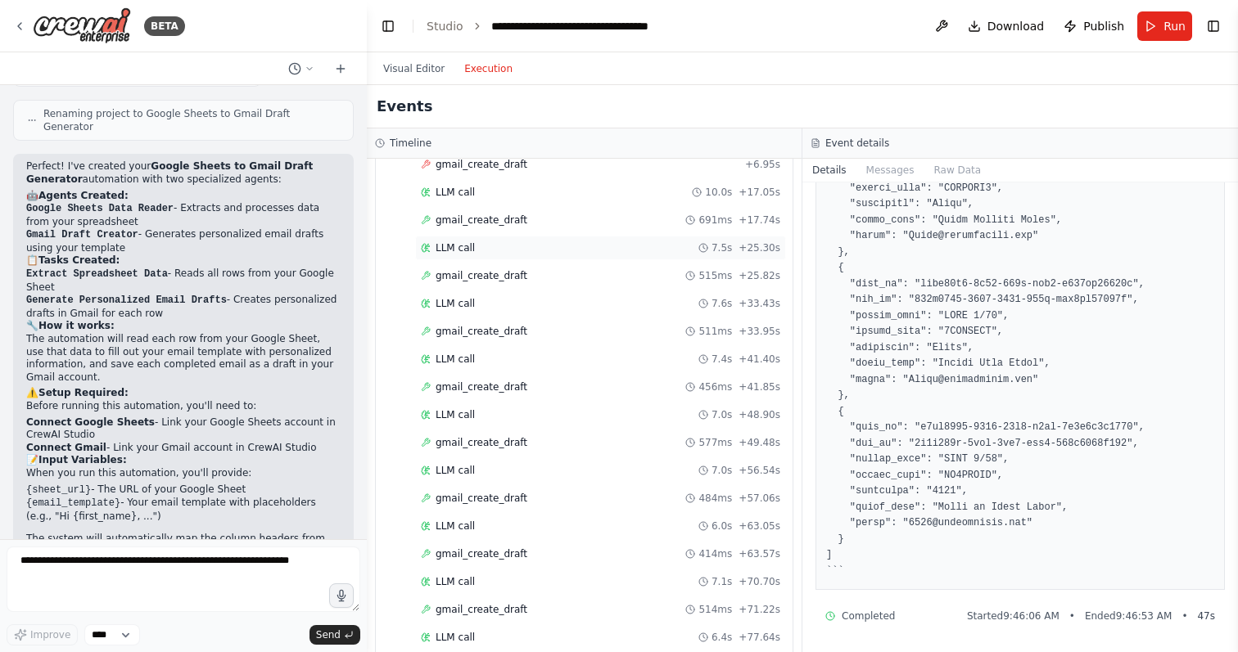
scroll to position [0, 0]
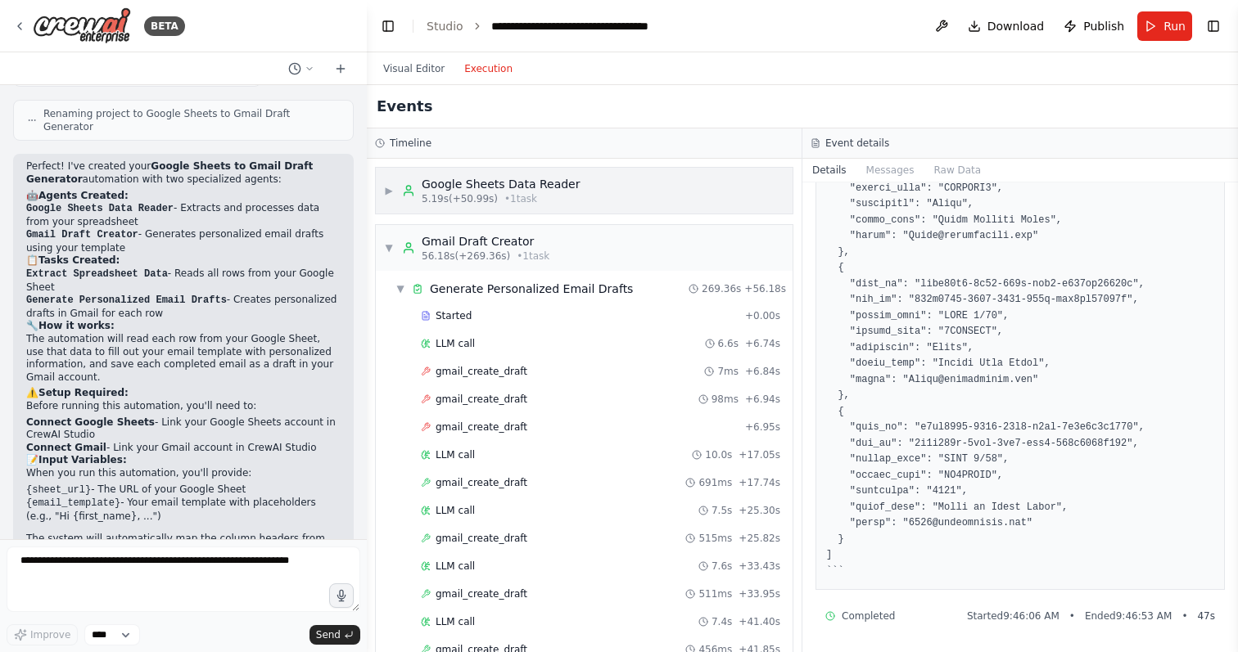
click at [380, 183] on div "▶ Google Sheets Data Reader 5.19s (+50.99s) • 1 task" at bounding box center [584, 191] width 417 height 46
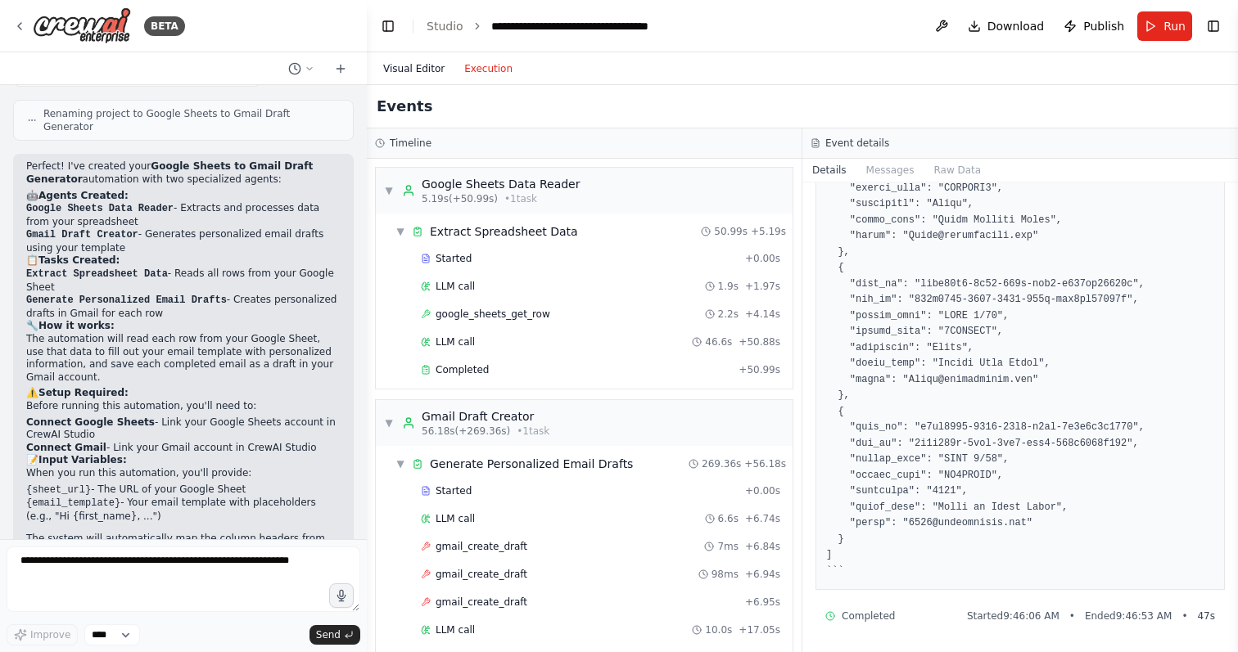
click at [417, 61] on button "Visual Editor" at bounding box center [413, 69] width 81 height 20
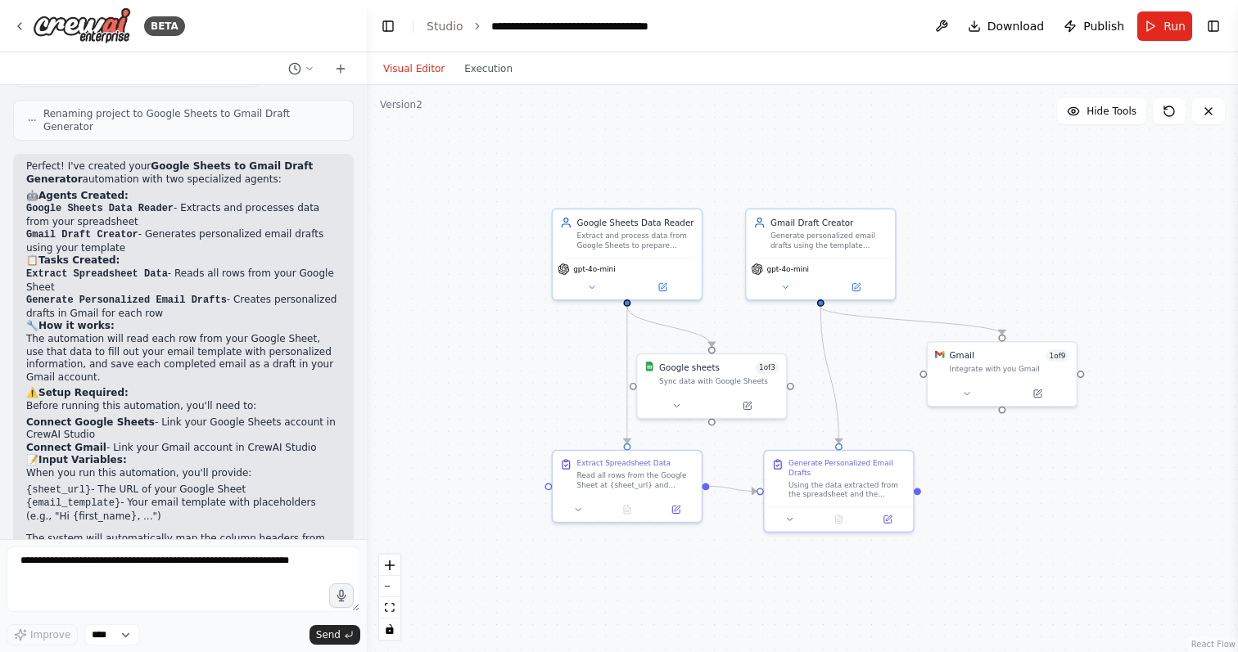
drag, startPoint x: 620, startPoint y: 276, endPoint x: 722, endPoint y: 315, distance: 109.6
click at [724, 316] on div ".deletable-edge-delete-btn { width: 20px; height: 20px; border: 0px solid #ffff…" at bounding box center [802, 368] width 871 height 567
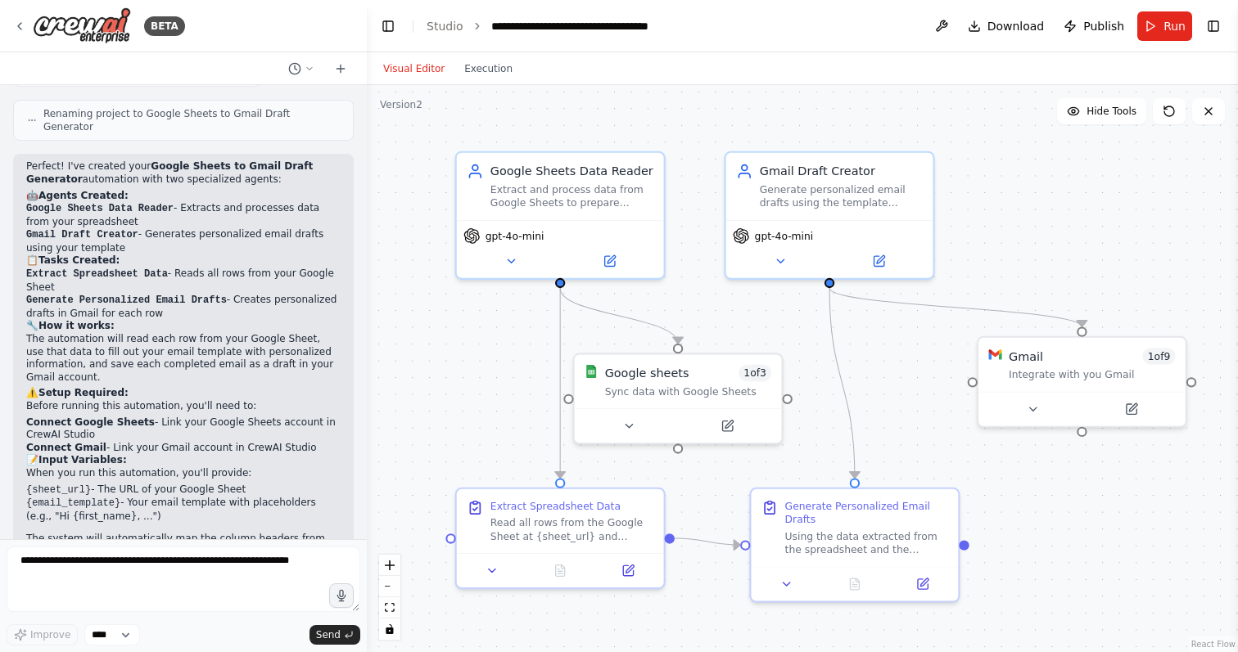
drag, startPoint x: 722, startPoint y: 315, endPoint x: 679, endPoint y: 293, distance: 48.7
click at [679, 293] on div ".deletable-edge-delete-btn { width: 20px; height: 20px; border: 0px solid #ffff…" at bounding box center [802, 368] width 871 height 567
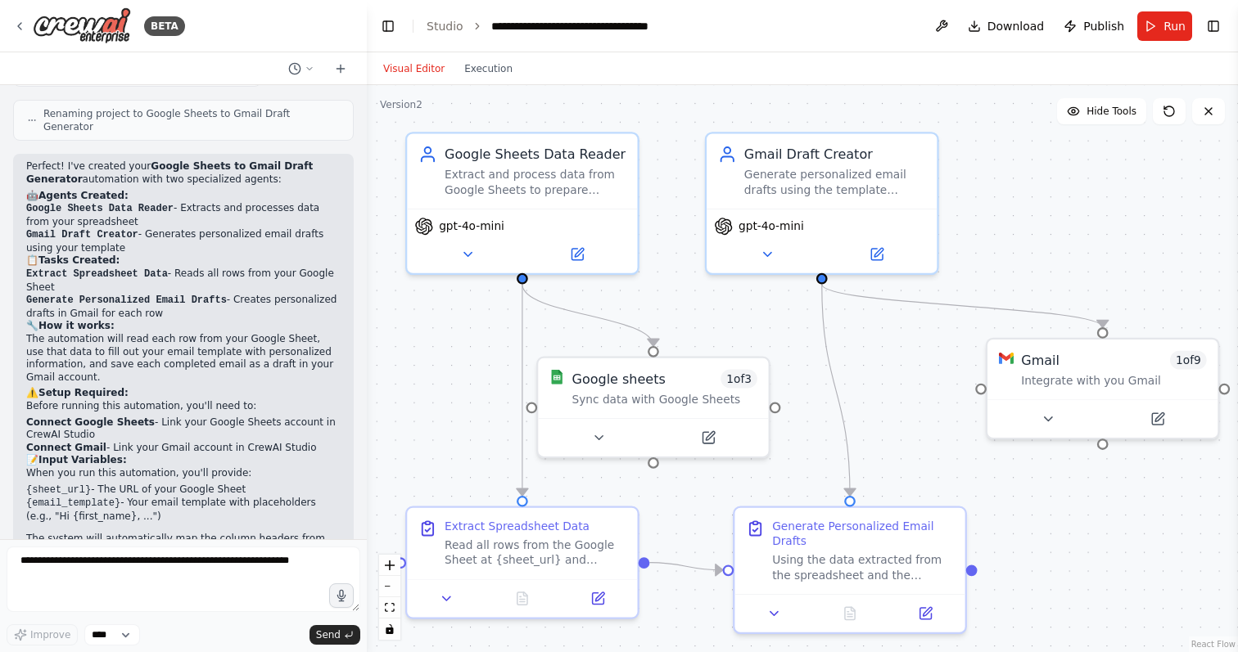
drag, startPoint x: 679, startPoint y: 293, endPoint x: 653, endPoint y: 290, distance: 25.6
click at [653, 290] on div ".deletable-edge-delete-btn { width: 20px; height: 20px; border: 0px solid #ffff…" at bounding box center [802, 368] width 871 height 567
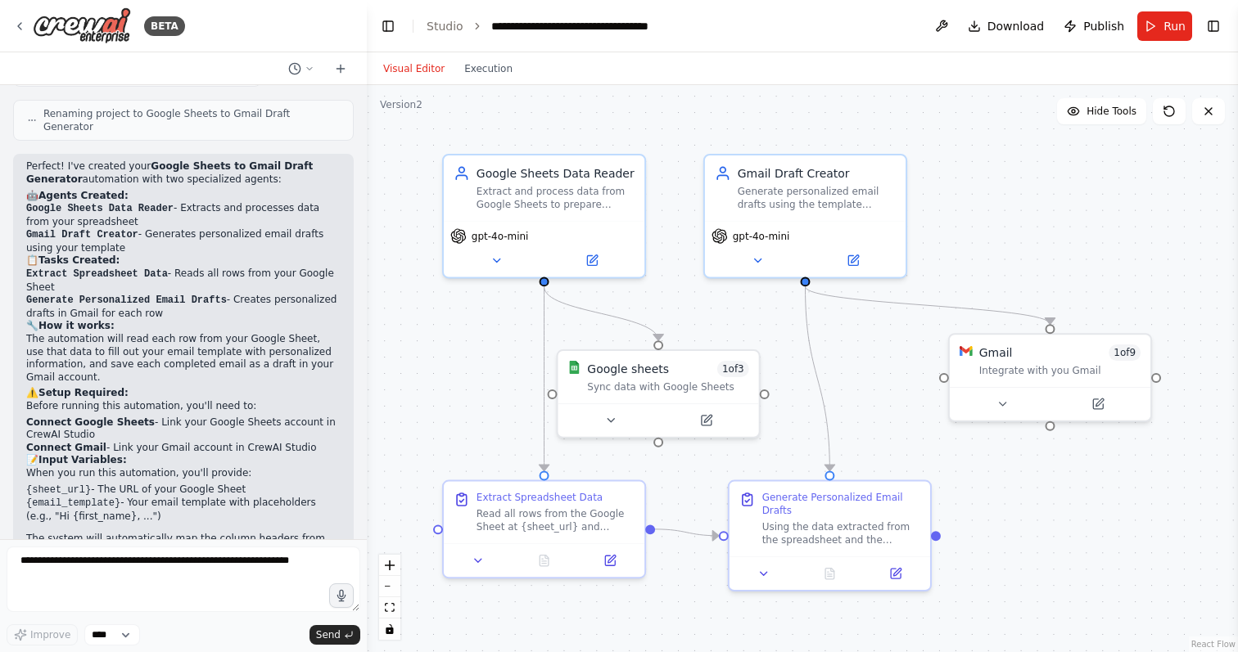
drag, startPoint x: 653, startPoint y: 290, endPoint x: 661, endPoint y: 292, distance: 8.5
click at [661, 292] on div ".deletable-edge-delete-btn { width: 20px; height: 20px; border: 0px solid #ffff…" at bounding box center [802, 368] width 871 height 567
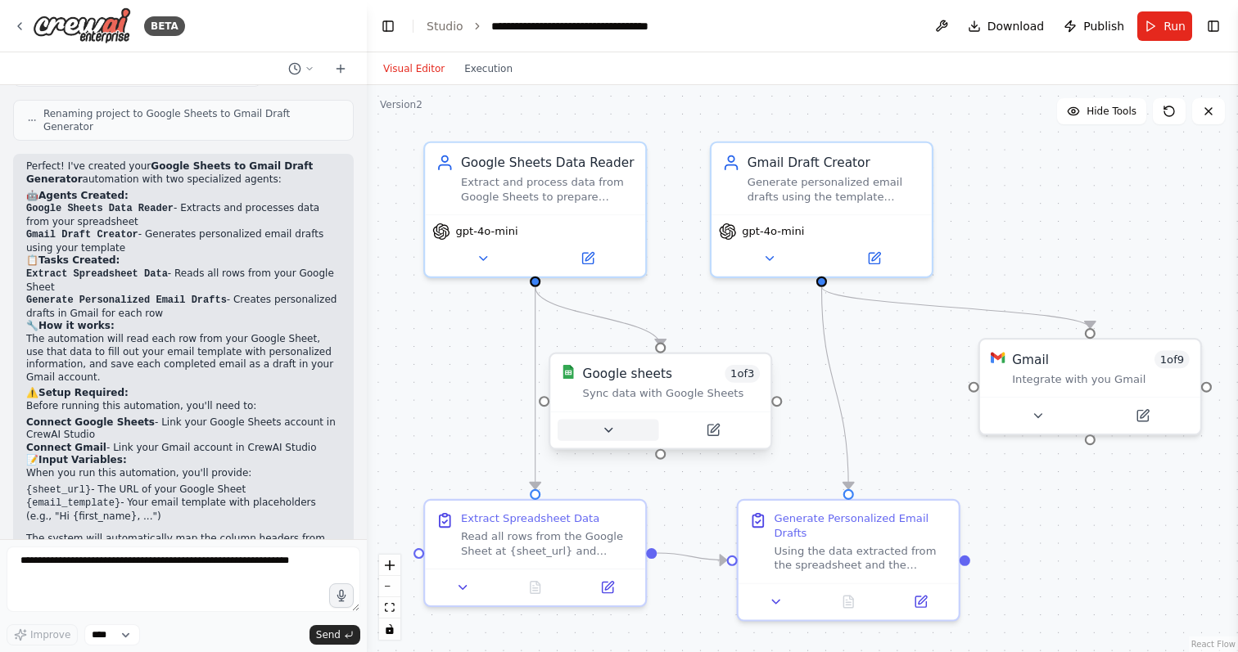
click at [609, 432] on icon at bounding box center [608, 430] width 14 height 14
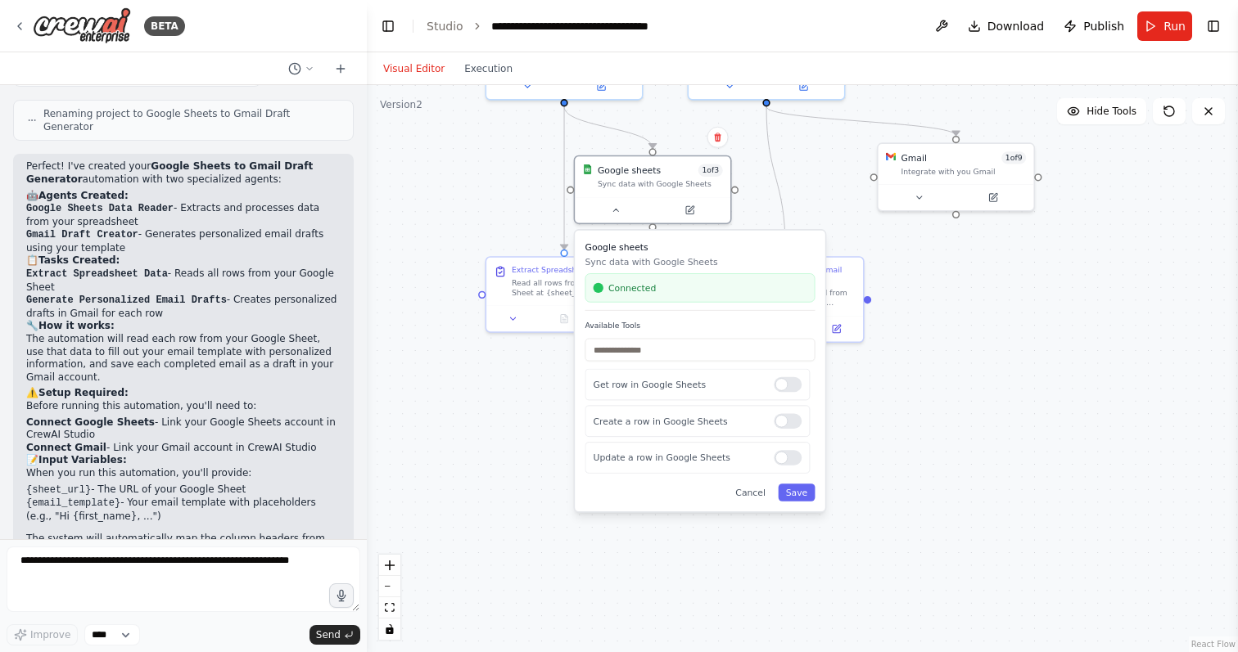
drag, startPoint x: 957, startPoint y: 564, endPoint x: 961, endPoint y: 330, distance: 234.1
click at [961, 328] on div ".deletable-edge-delete-btn { width: 20px; height: 20px; border: 0px solid #ffff…" at bounding box center [802, 368] width 871 height 567
click at [753, 497] on button "Cancel" at bounding box center [750, 494] width 45 height 18
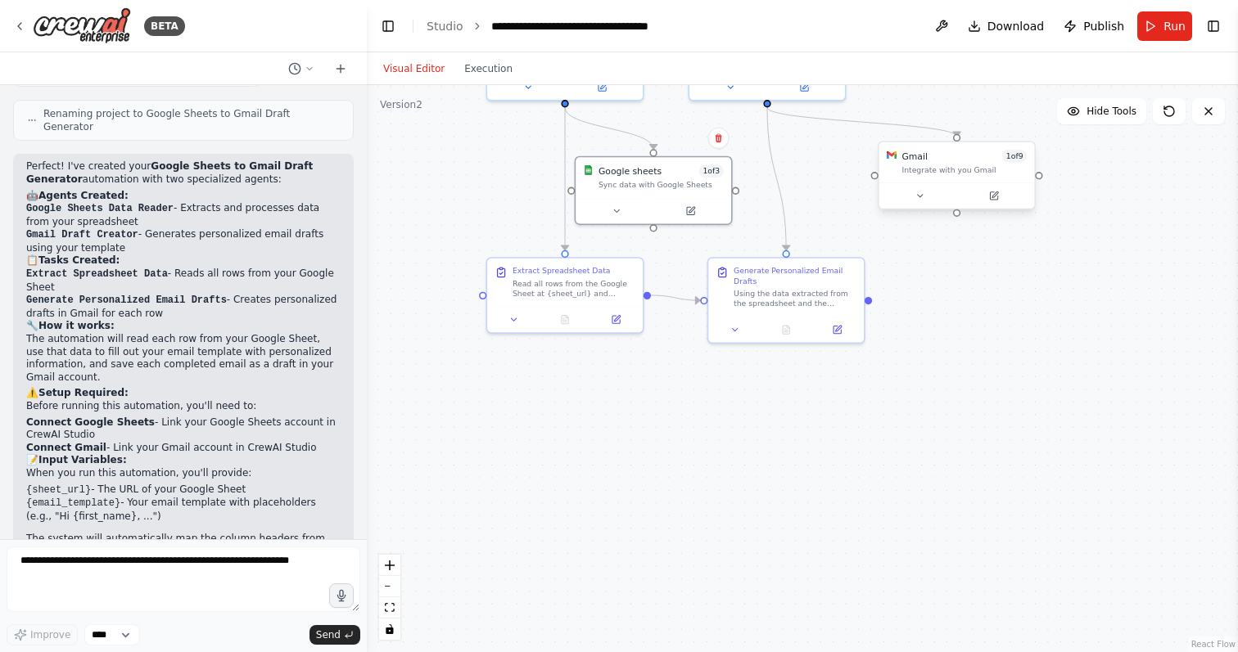
click at [965, 168] on div "Integrate with you Gmail" at bounding box center [963, 170] width 125 height 10
click at [895, 159] on img at bounding box center [891, 155] width 10 height 10
click at [917, 200] on icon at bounding box center [919, 196] width 10 height 10
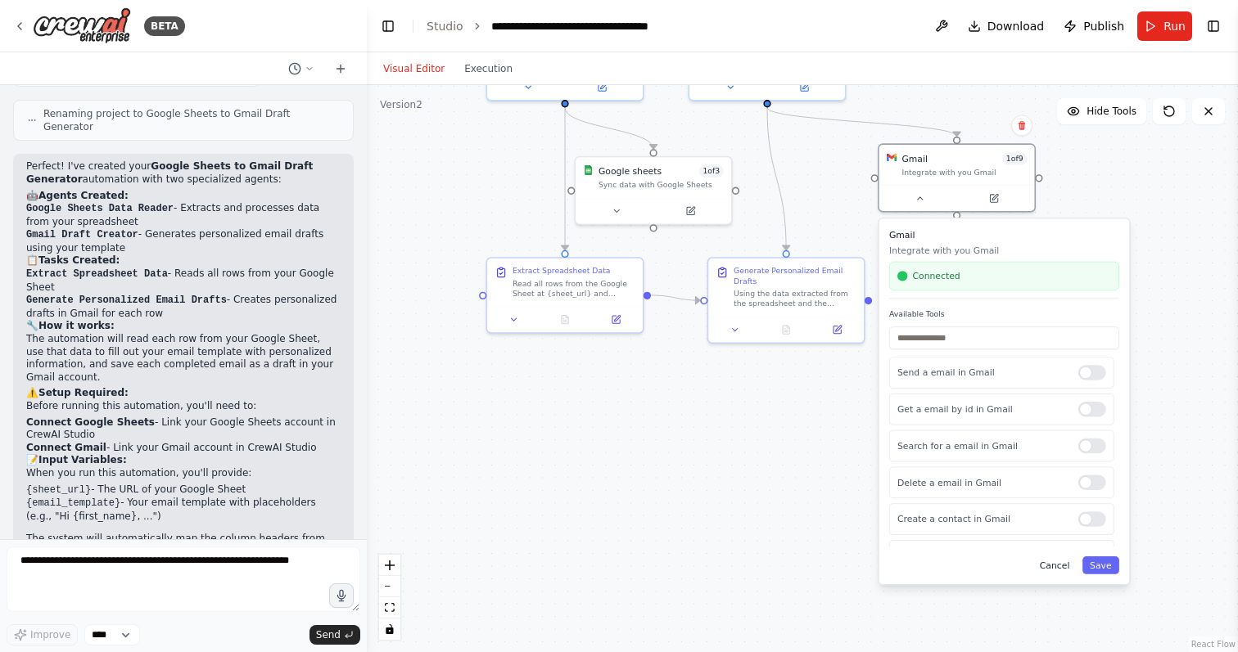
click at [1054, 569] on button "Cancel" at bounding box center [1054, 566] width 45 height 18
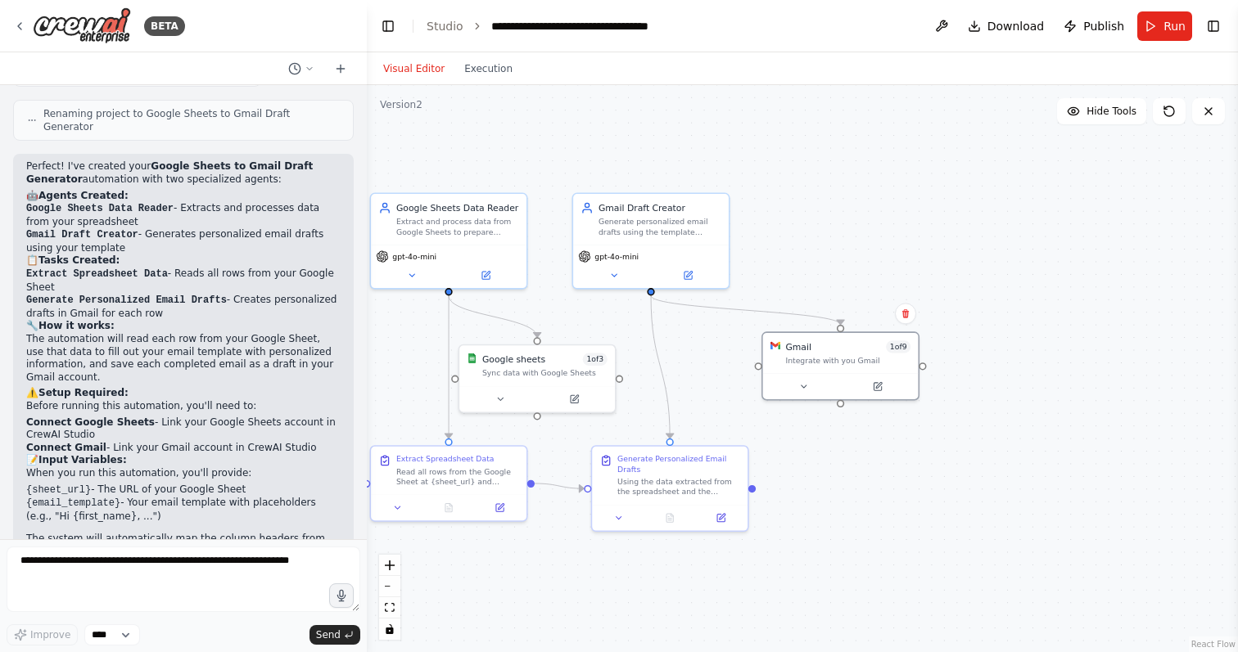
drag, startPoint x: 1012, startPoint y: 344, endPoint x: 897, endPoint y: 532, distance: 220.4
click at [897, 532] on div ".deletable-edge-delete-btn { width: 20px; height: 20px; border: 0px solid #ffff…" at bounding box center [802, 368] width 871 height 567
click at [492, 65] on button "Execution" at bounding box center [488, 69] width 68 height 20
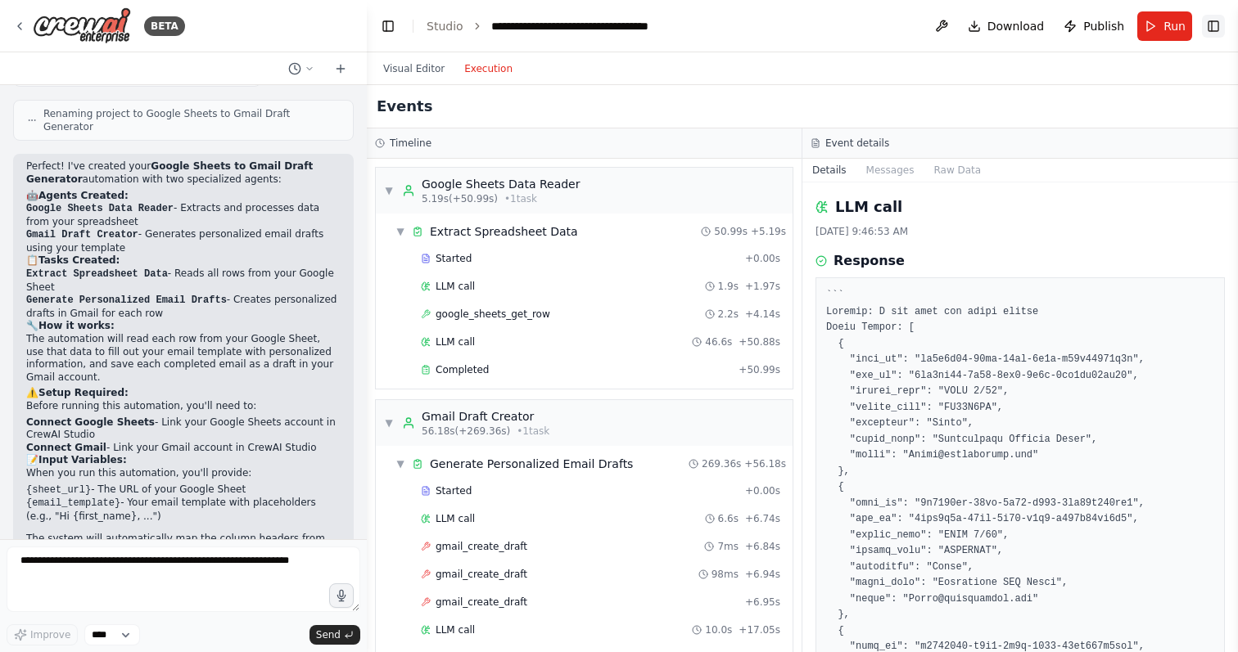
click at [1213, 25] on button "Toggle Right Sidebar" at bounding box center [1213, 26] width 23 height 23
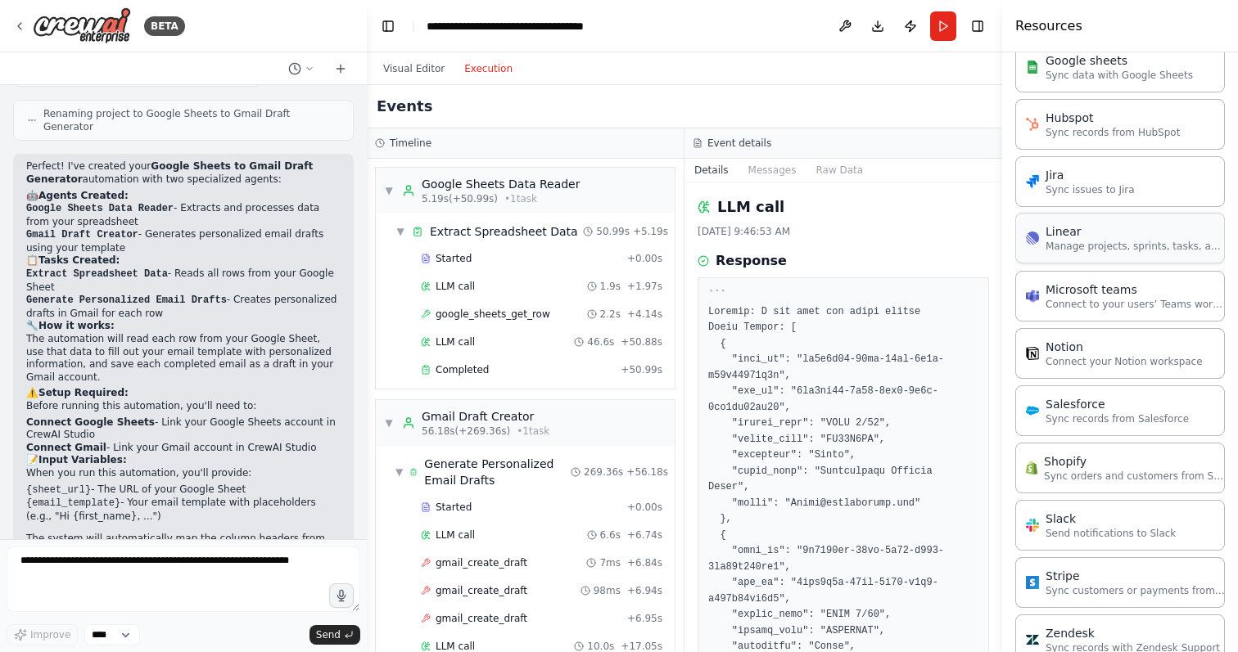
scroll to position [1402, 0]
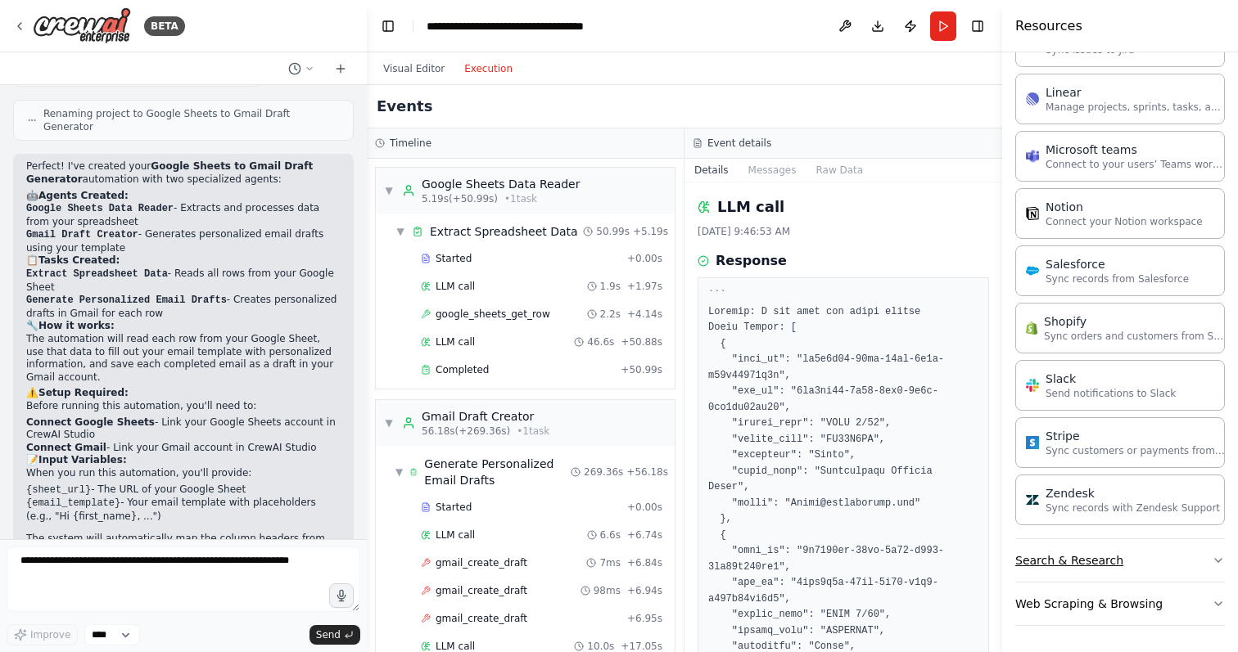
click at [1205, 558] on button "Search & Research" at bounding box center [1120, 560] width 210 height 43
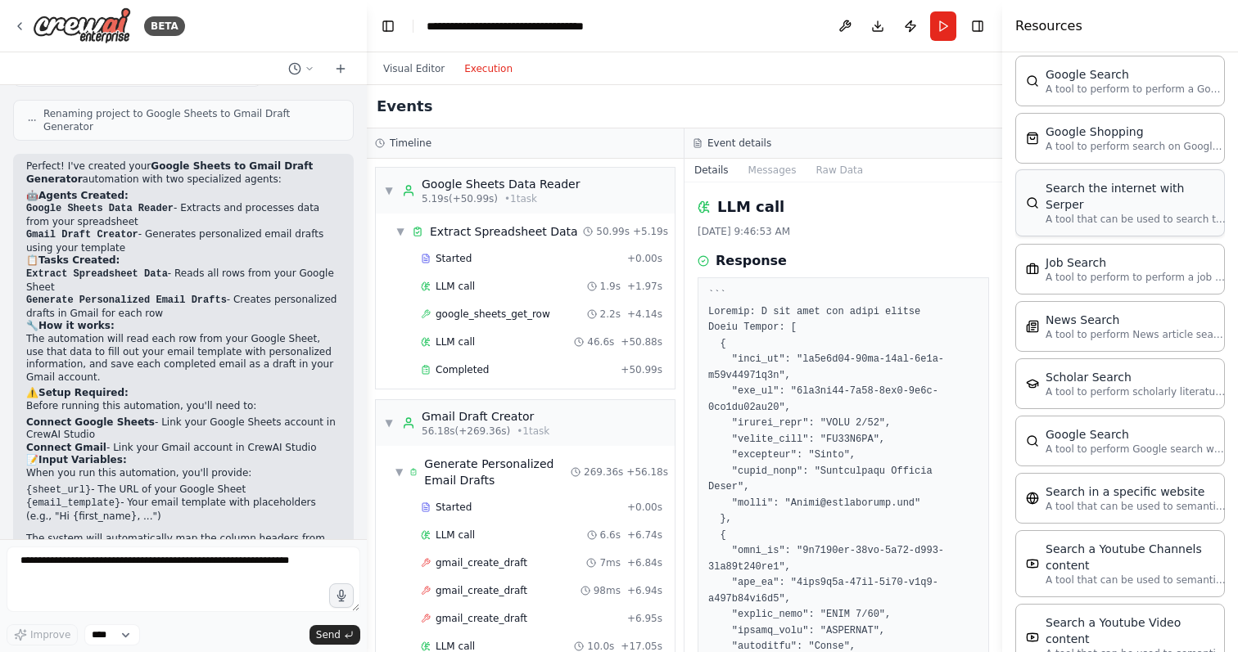
scroll to position [2234, 0]
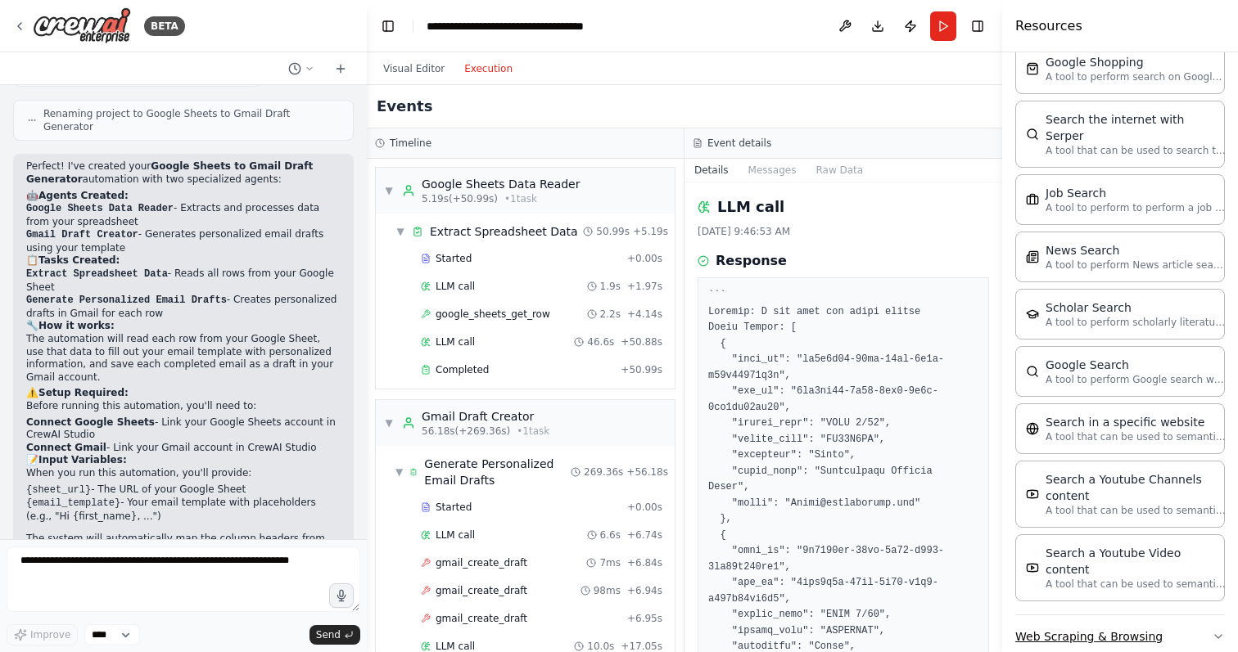
click at [1144, 615] on button "Web Scraping & Browsing" at bounding box center [1120, 636] width 210 height 43
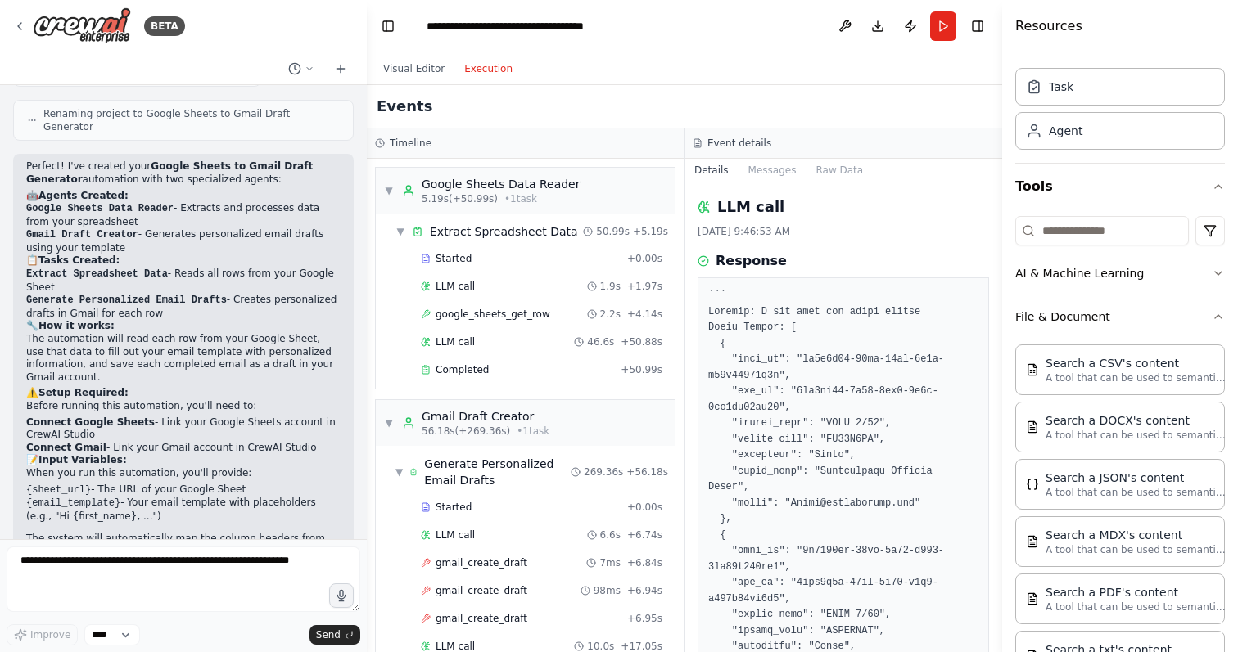
scroll to position [0, 0]
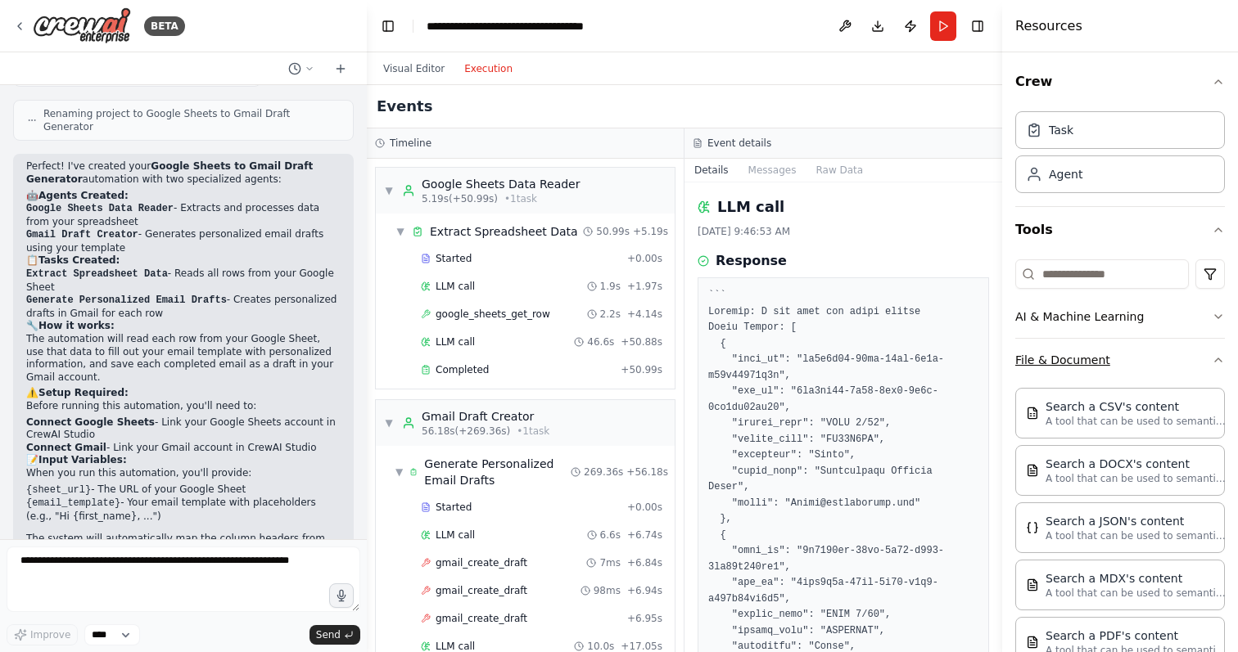
click at [1148, 360] on button "File & Document" at bounding box center [1120, 360] width 210 height 43
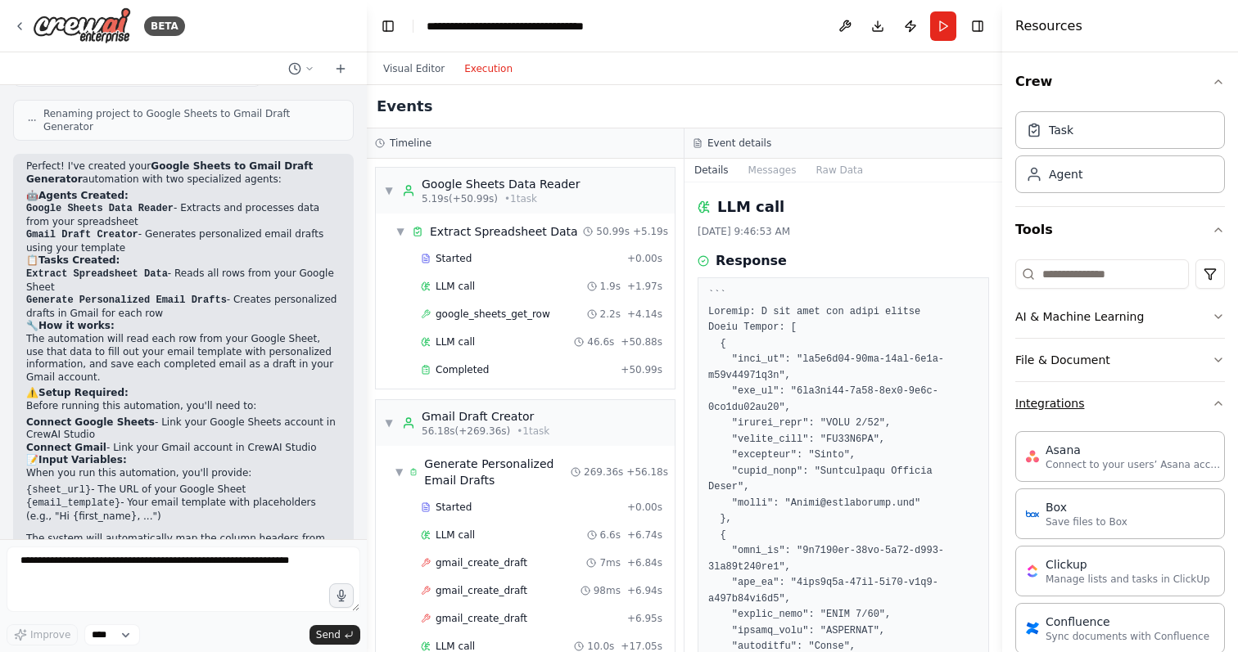
click at [1142, 395] on button "Integrations" at bounding box center [1120, 403] width 210 height 43
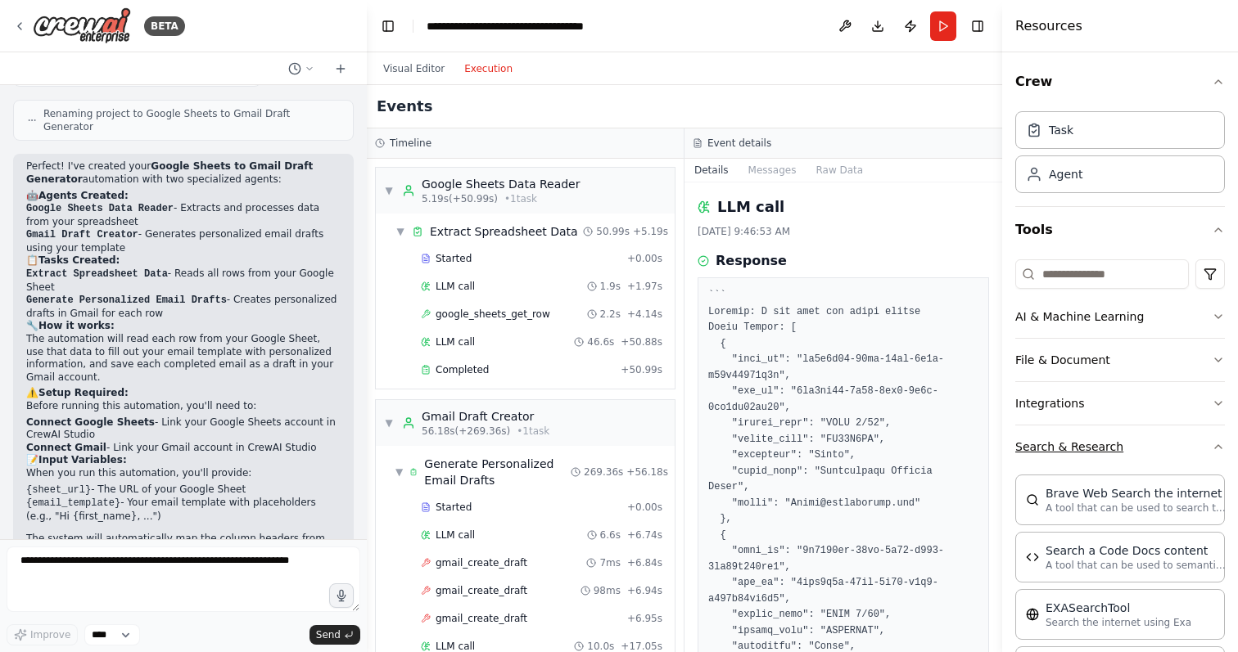
click at [1143, 443] on button "Search & Research" at bounding box center [1120, 447] width 210 height 43
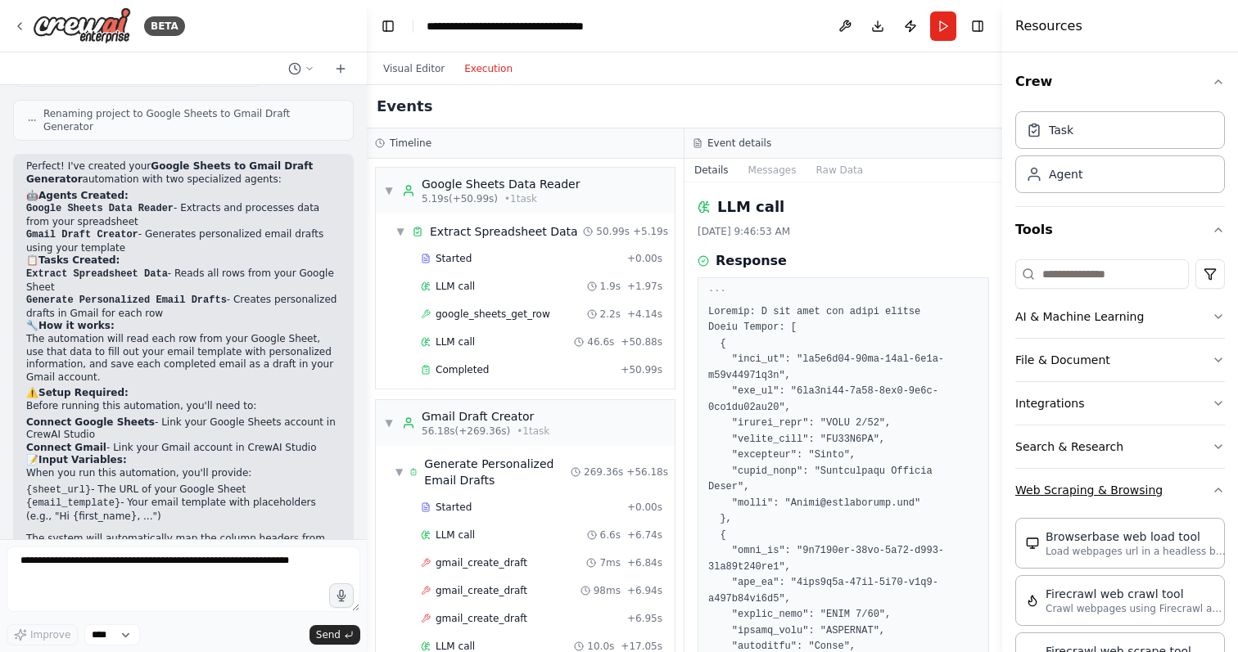
click at [1159, 479] on button "Web Scraping & Browsing" at bounding box center [1120, 490] width 210 height 43
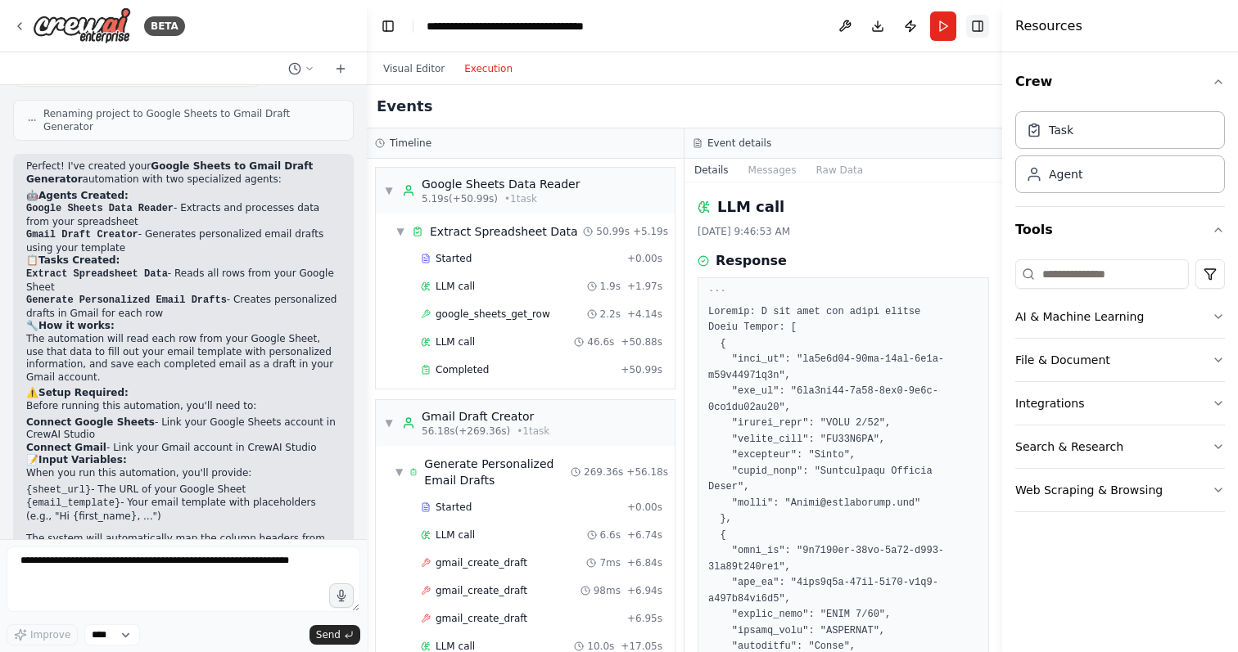
click at [982, 26] on button "Toggle Right Sidebar" at bounding box center [977, 26] width 23 height 23
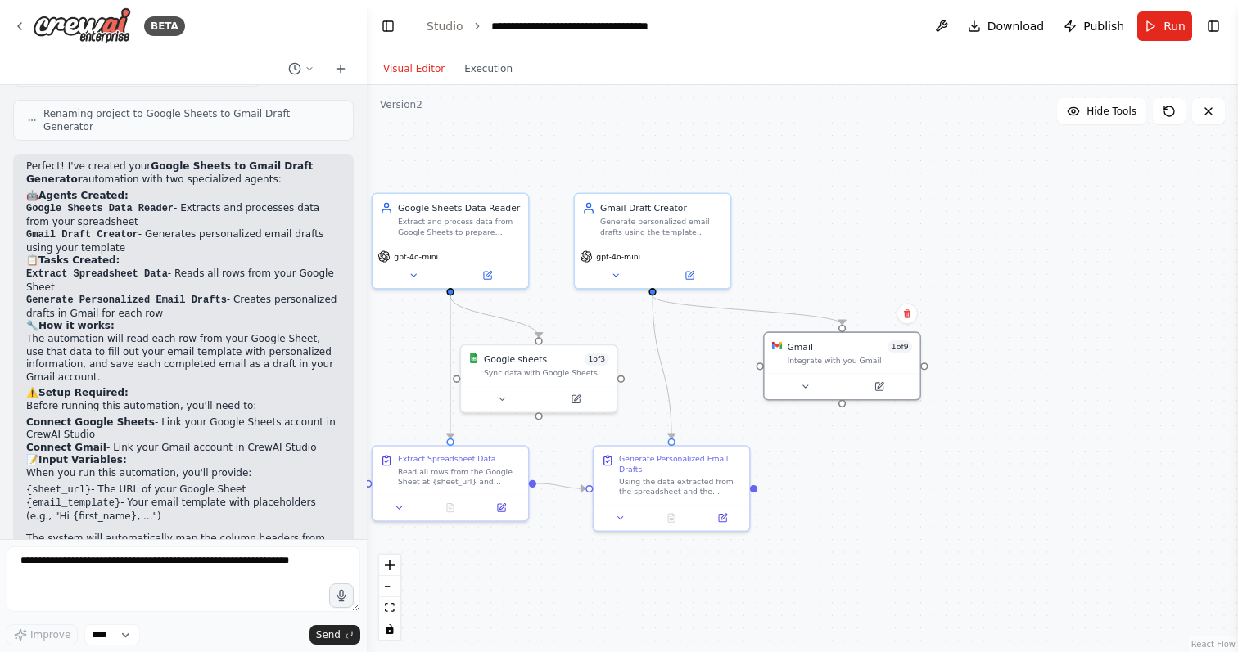
click at [410, 60] on button "Visual Editor" at bounding box center [413, 69] width 81 height 20
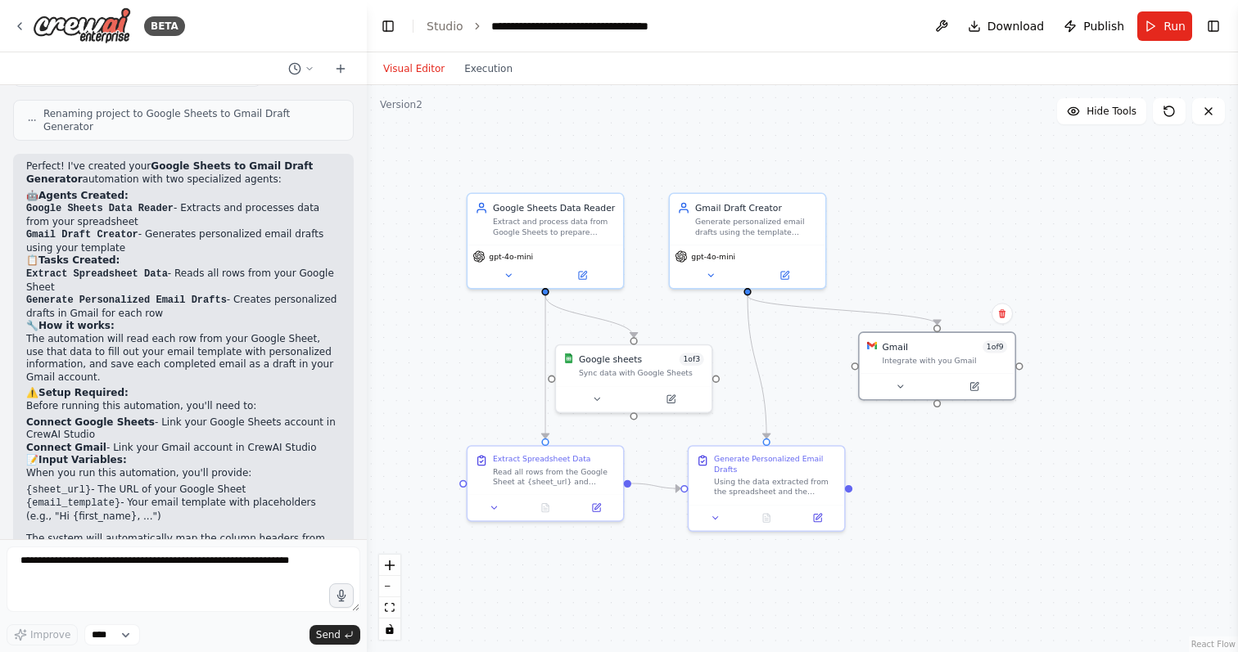
drag, startPoint x: 518, startPoint y: 168, endPoint x: 614, endPoint y: 168, distance: 95.8
click at [614, 168] on div ".deletable-edge-delete-btn { width: 20px; height: 20px; border: 0px solid #ffff…" at bounding box center [802, 368] width 871 height 567
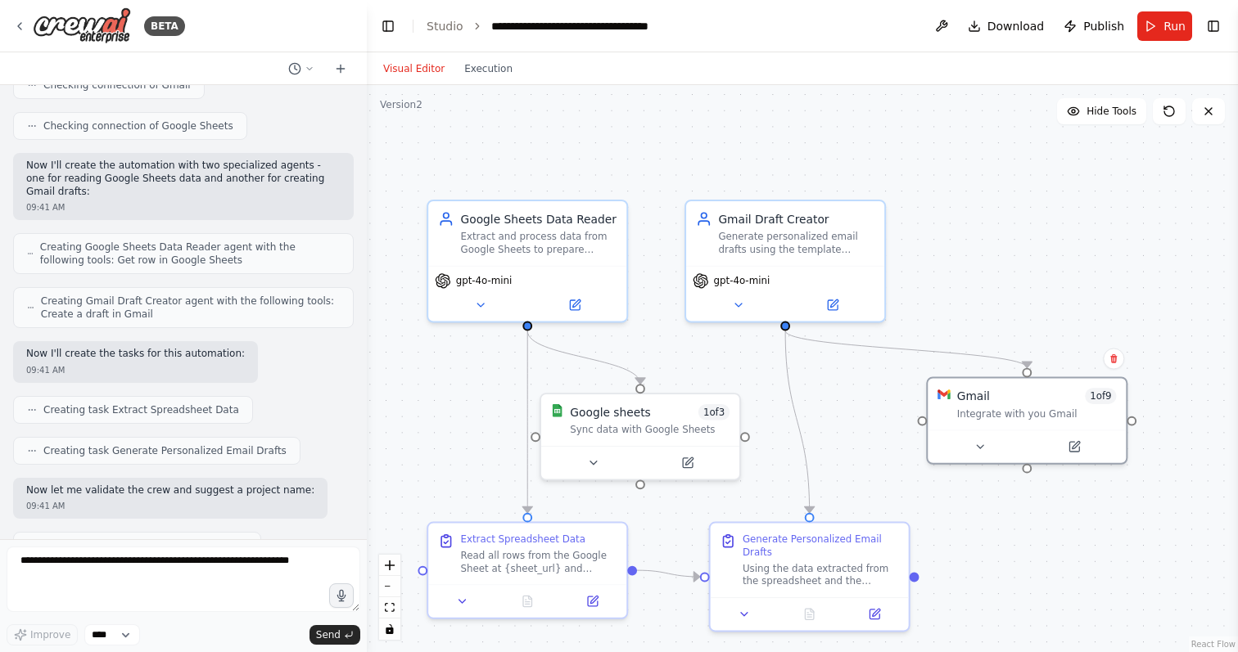
scroll to position [934, 0]
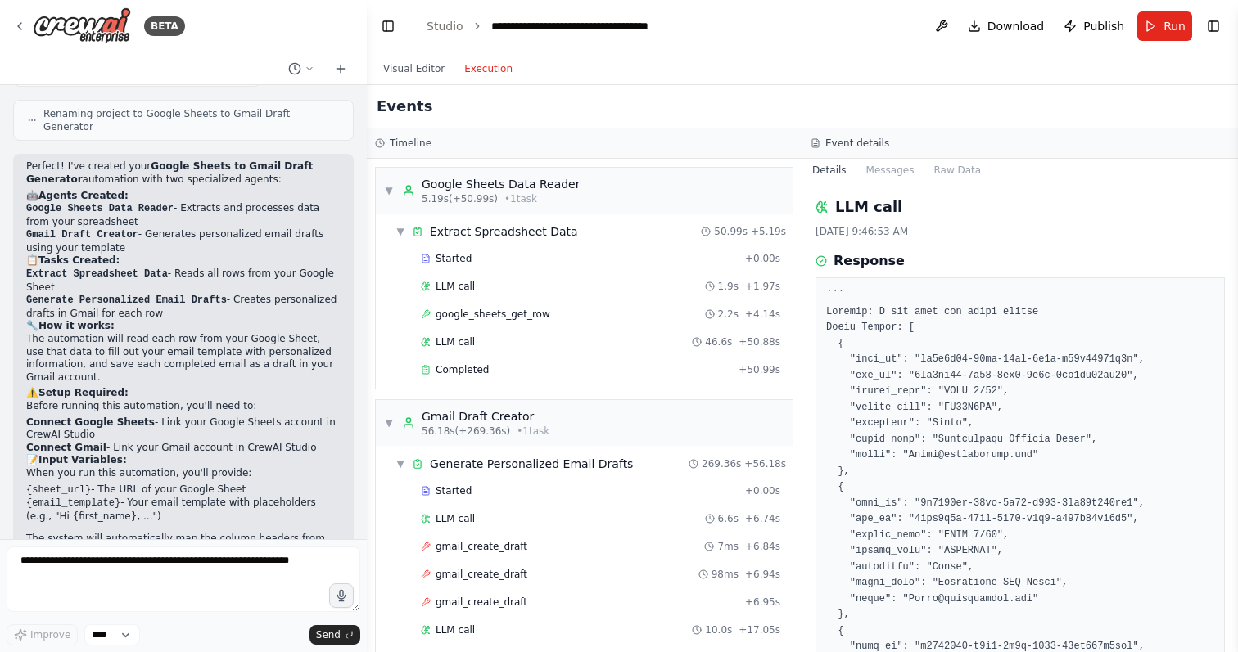
click at [480, 75] on button "Execution" at bounding box center [488, 69] width 68 height 20
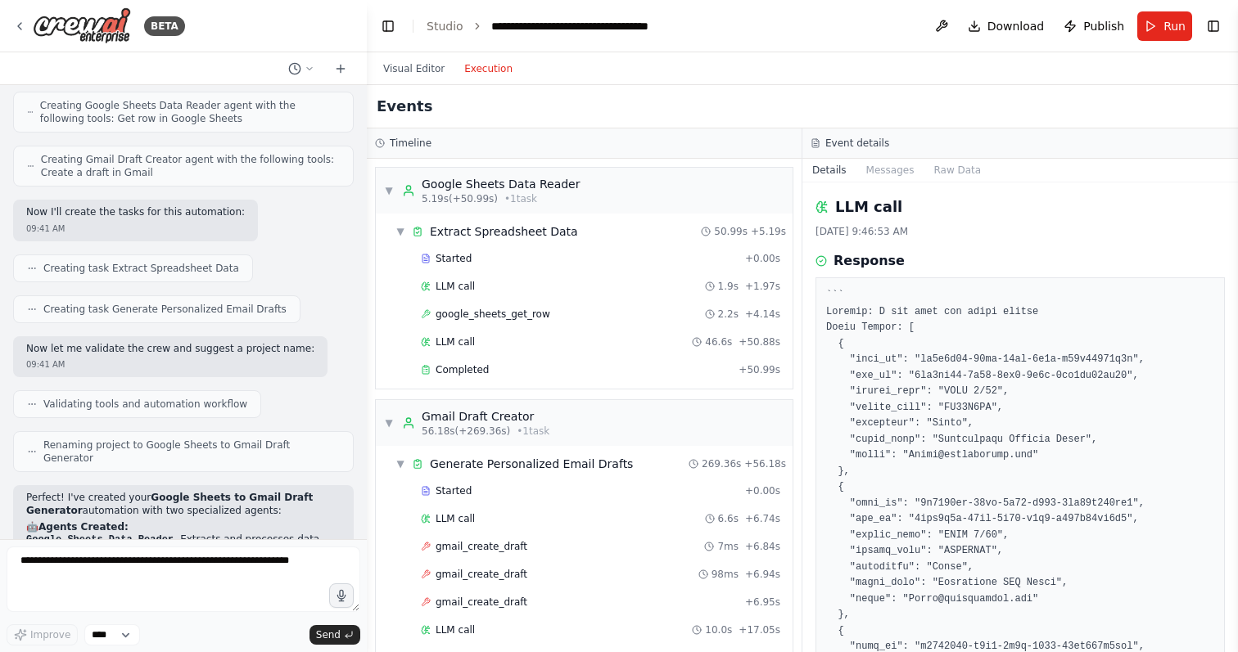
scroll to position [0, 0]
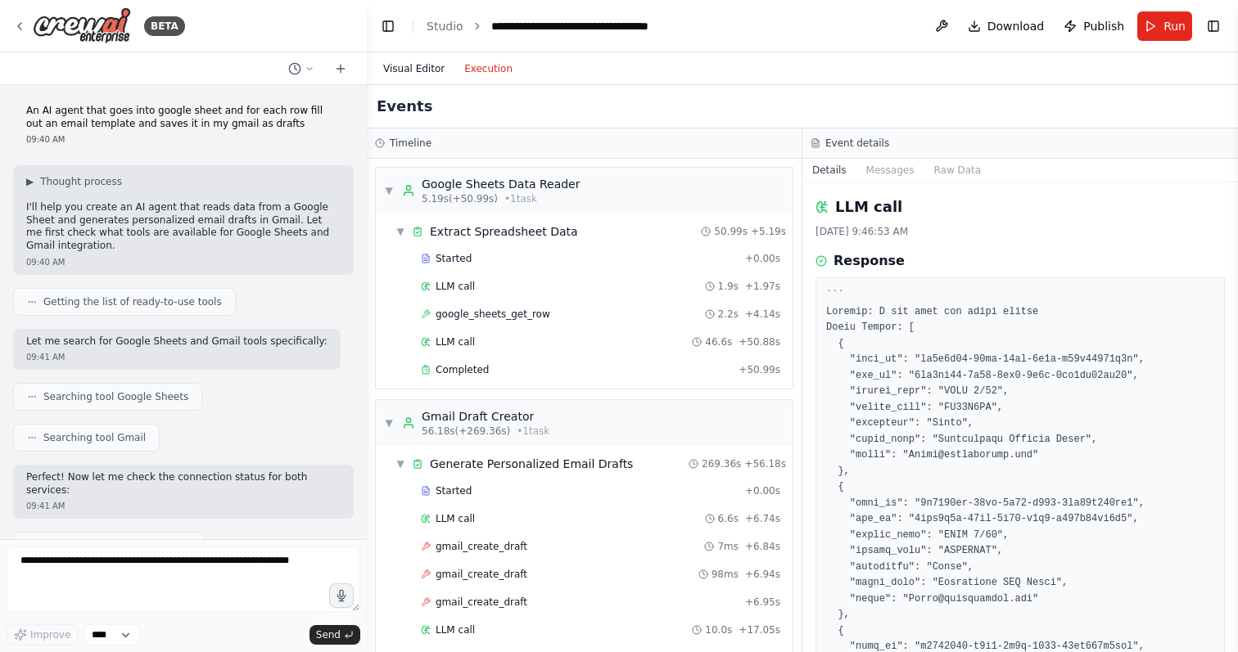
click at [432, 63] on button "Visual Editor" at bounding box center [413, 69] width 81 height 20
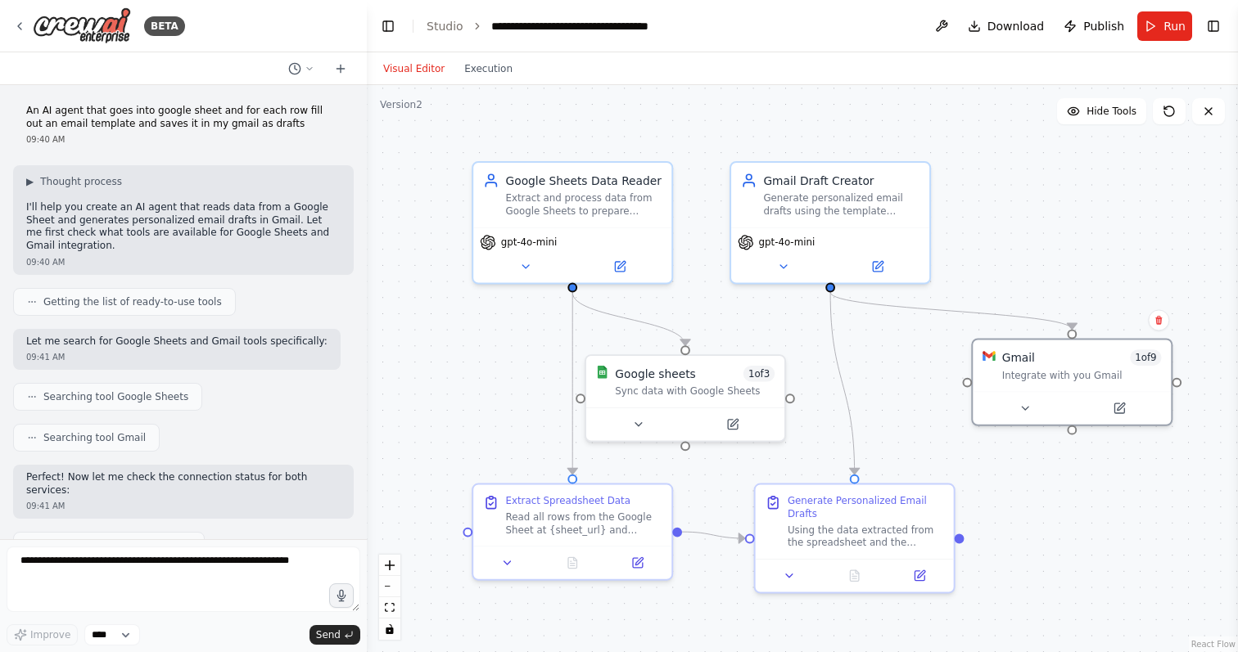
drag, startPoint x: 558, startPoint y: 372, endPoint x: 603, endPoint y: 334, distance: 59.2
click at [603, 334] on div ".deletable-edge-delete-btn { width: 20px; height: 20px; border: 0px solid #ffff…" at bounding box center [802, 368] width 871 height 567
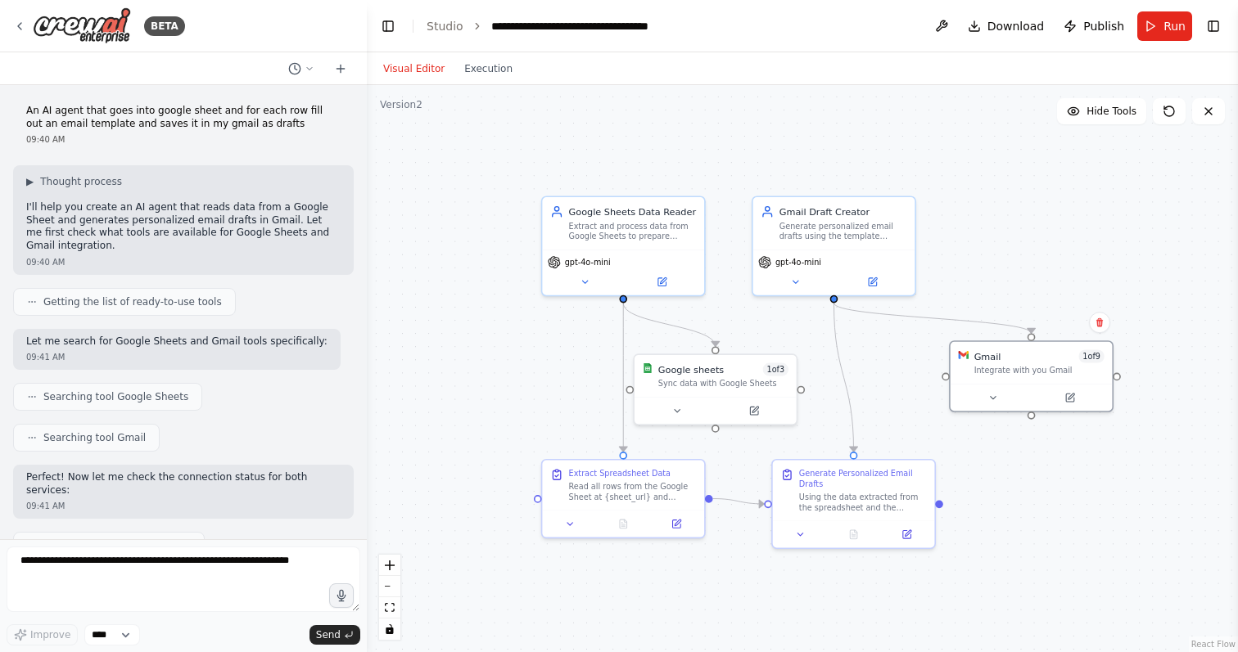
drag, startPoint x: 706, startPoint y: 284, endPoint x: 740, endPoint y: 320, distance: 49.2
click at [740, 321] on div ".deletable-edge-delete-btn { width: 20px; height: 20px; border: 0px solid #ffff…" at bounding box center [802, 368] width 871 height 567
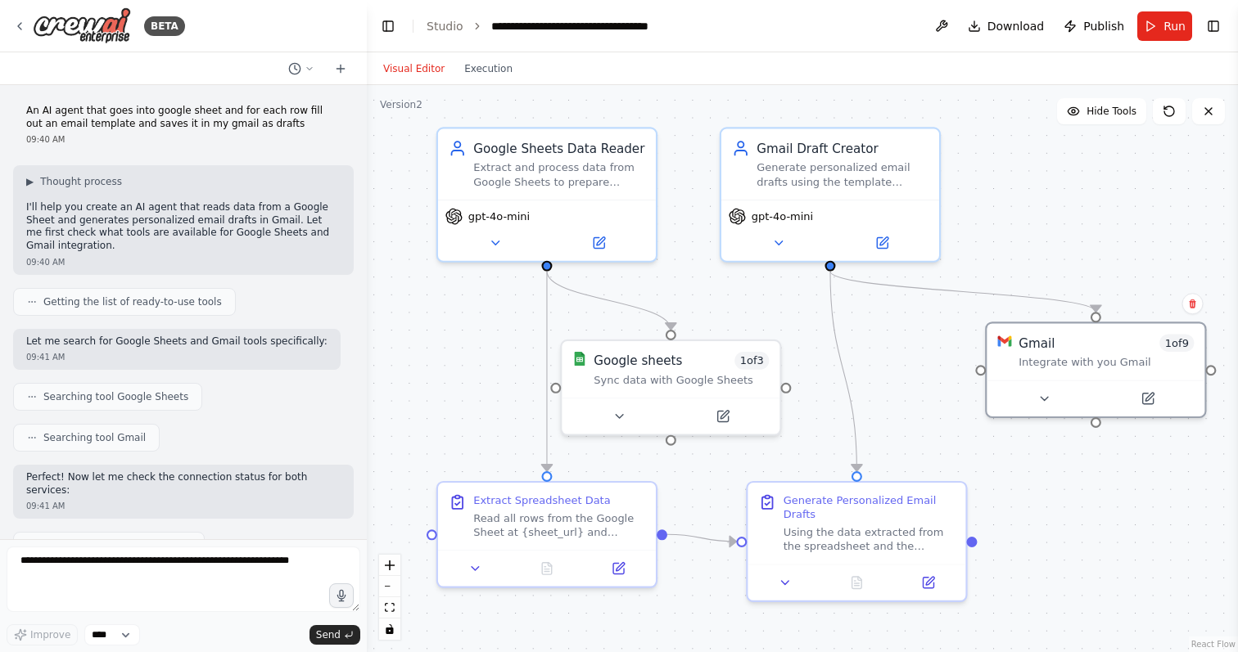
drag, startPoint x: 740, startPoint y: 320, endPoint x: 705, endPoint y: 296, distance: 42.4
click at [704, 296] on div ".deletable-edge-delete-btn { width: 20px; height: 20px; border: 0px solid #ffff…" at bounding box center [802, 368] width 871 height 567
click at [16, 25] on icon at bounding box center [19, 26] width 13 height 13
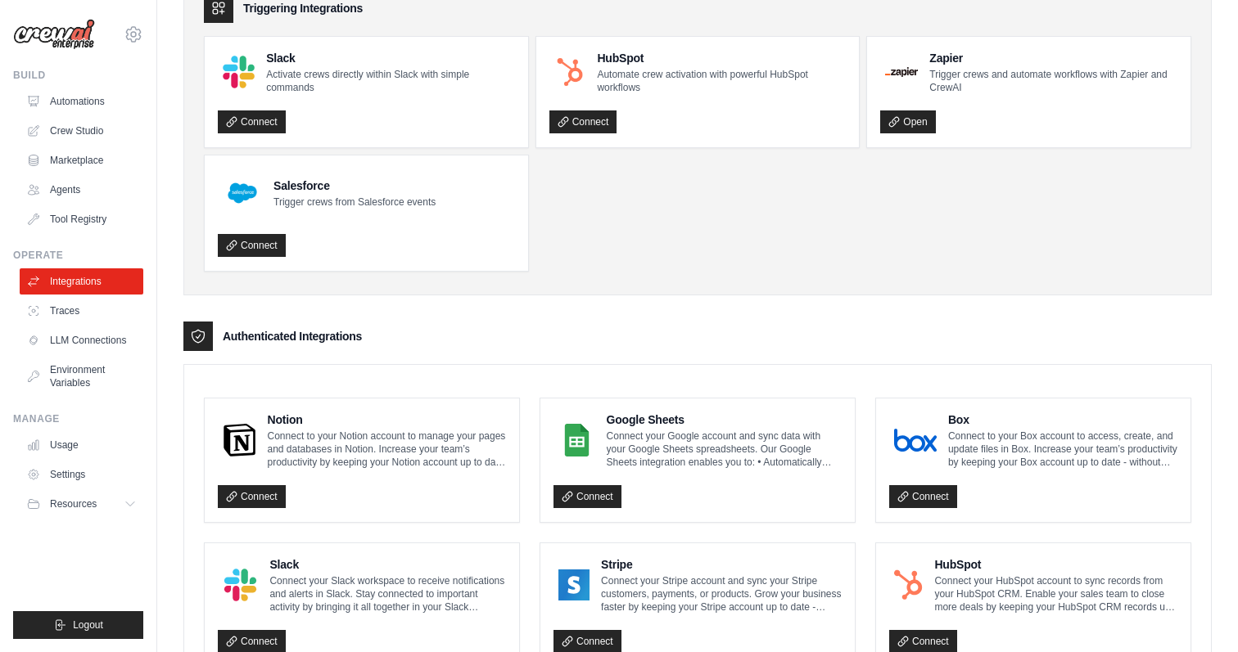
scroll to position [105, 0]
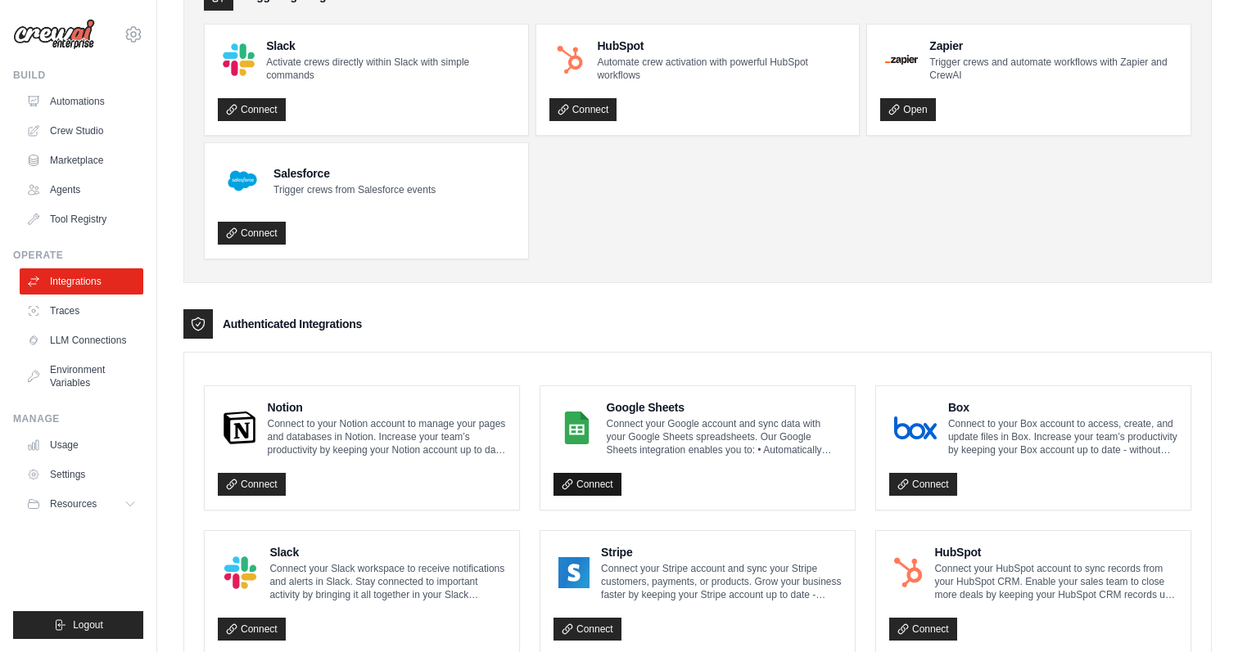
click at [591, 481] on link "Connect" at bounding box center [587, 484] width 68 height 23
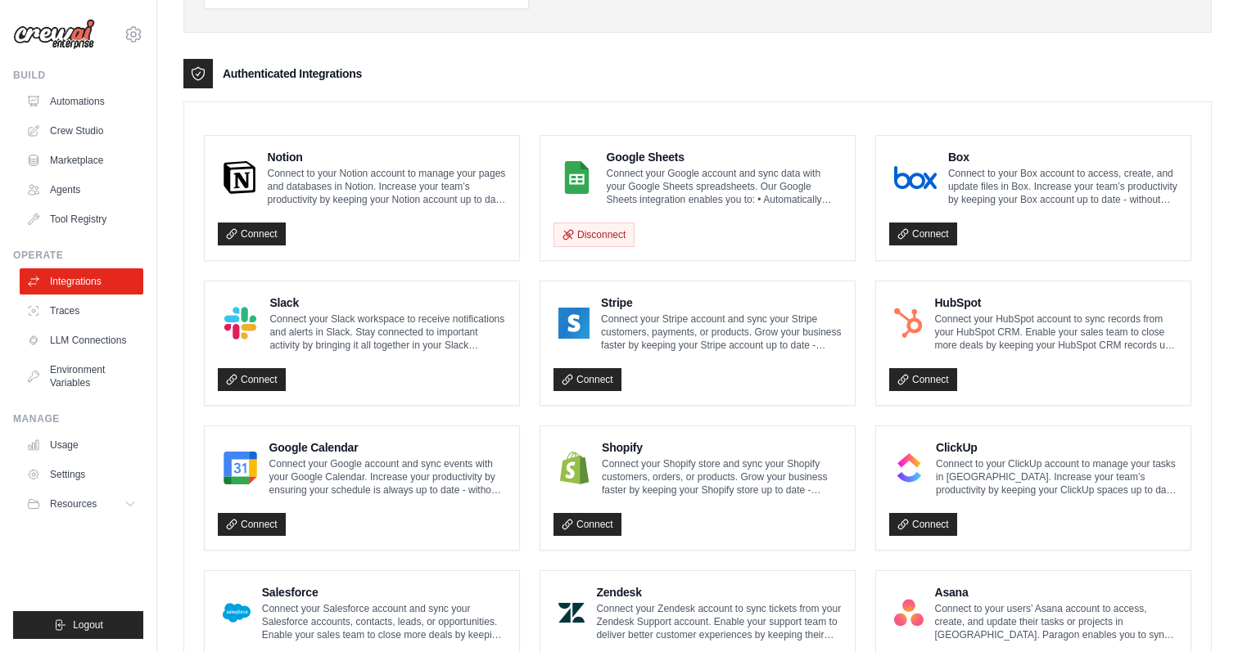
scroll to position [886, 0]
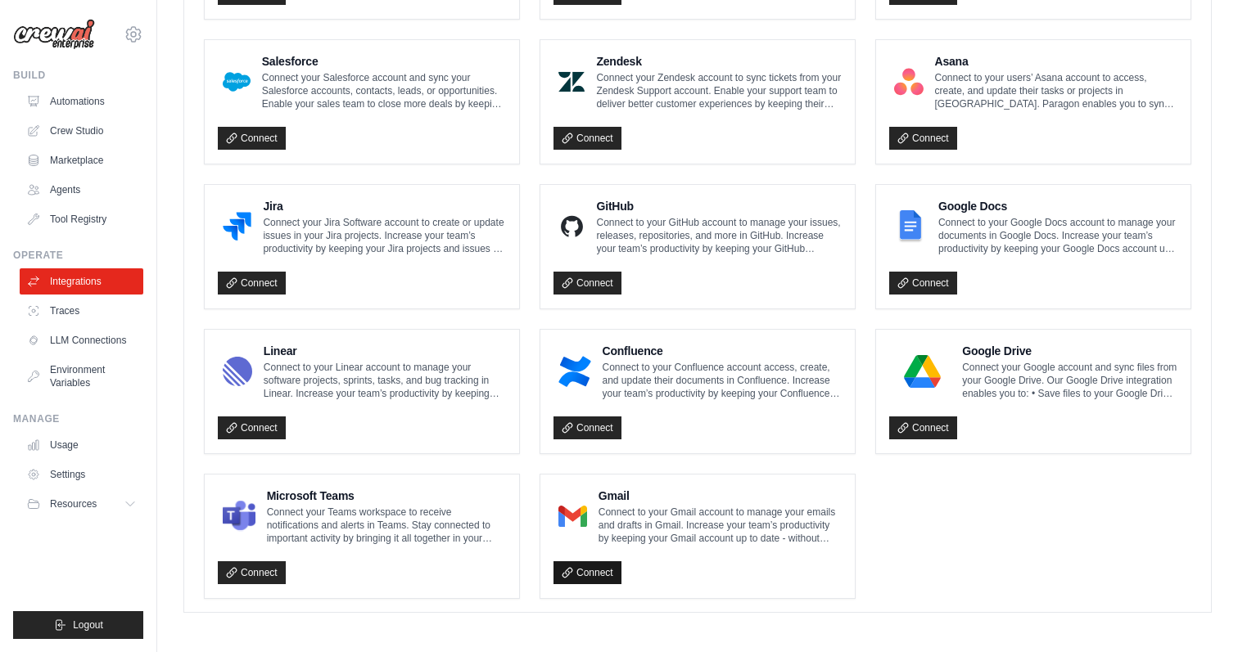
click at [580, 573] on link "Connect" at bounding box center [587, 572] width 68 height 23
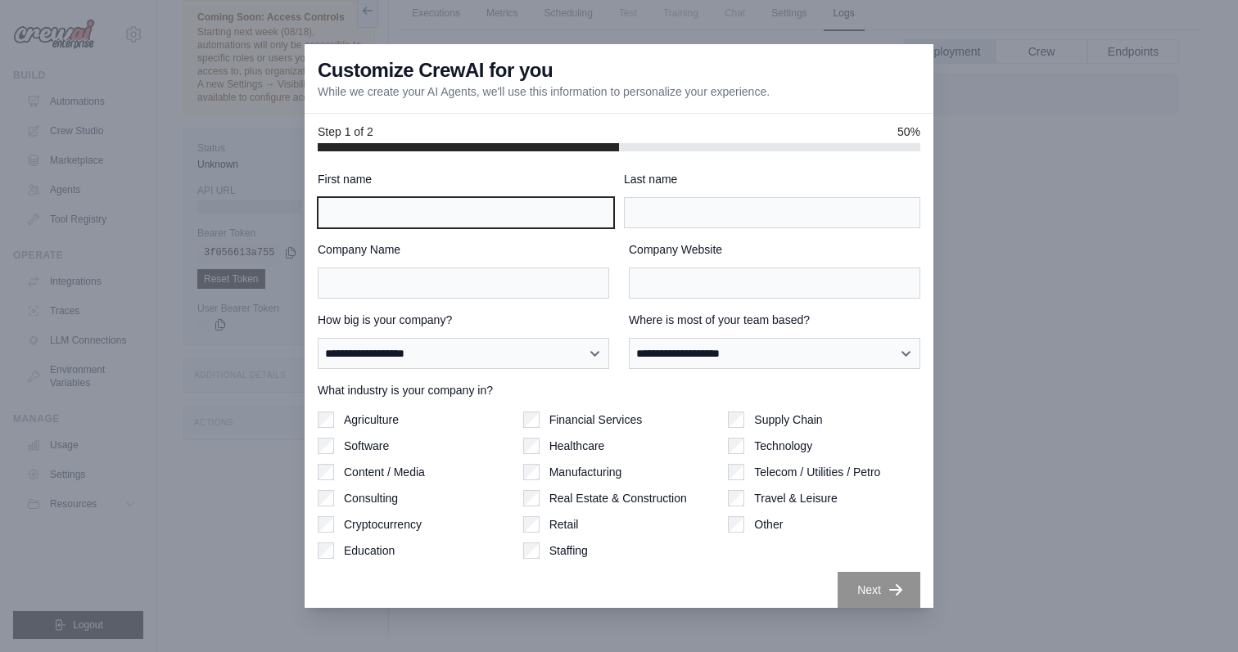
click at [498, 213] on input "First name" at bounding box center [466, 212] width 296 height 31
type input "**"
type input "*****"
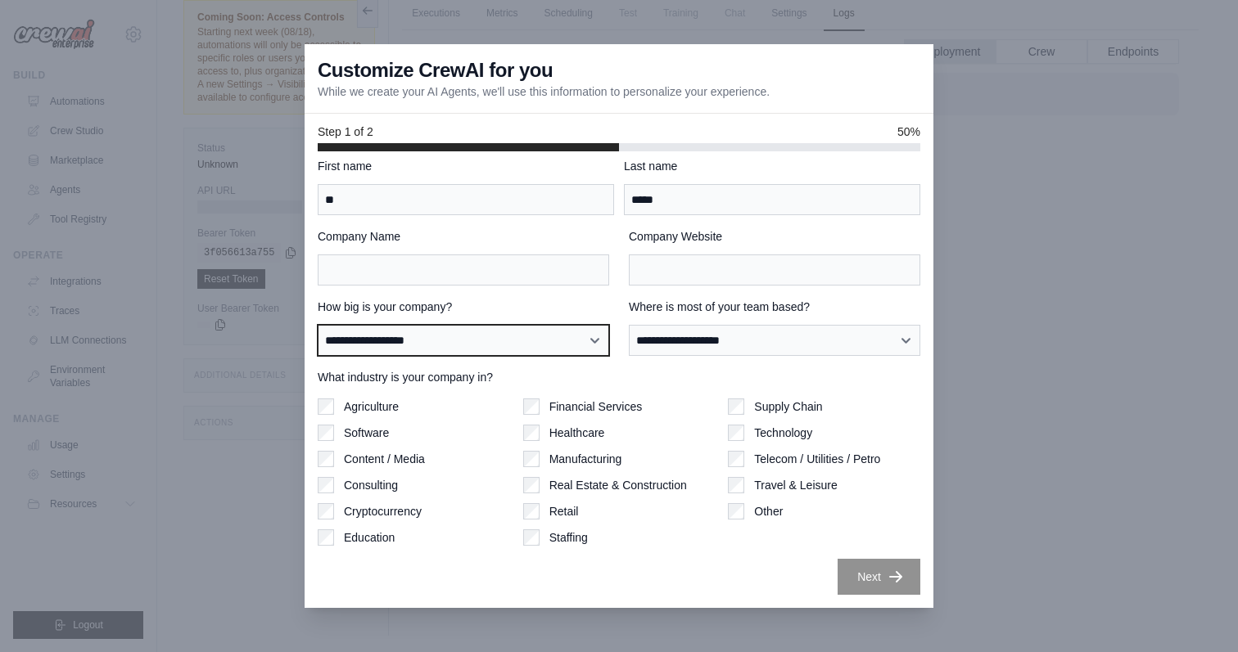
click at [578, 351] on select "**********" at bounding box center [463, 340] width 291 height 31
select select "**********"
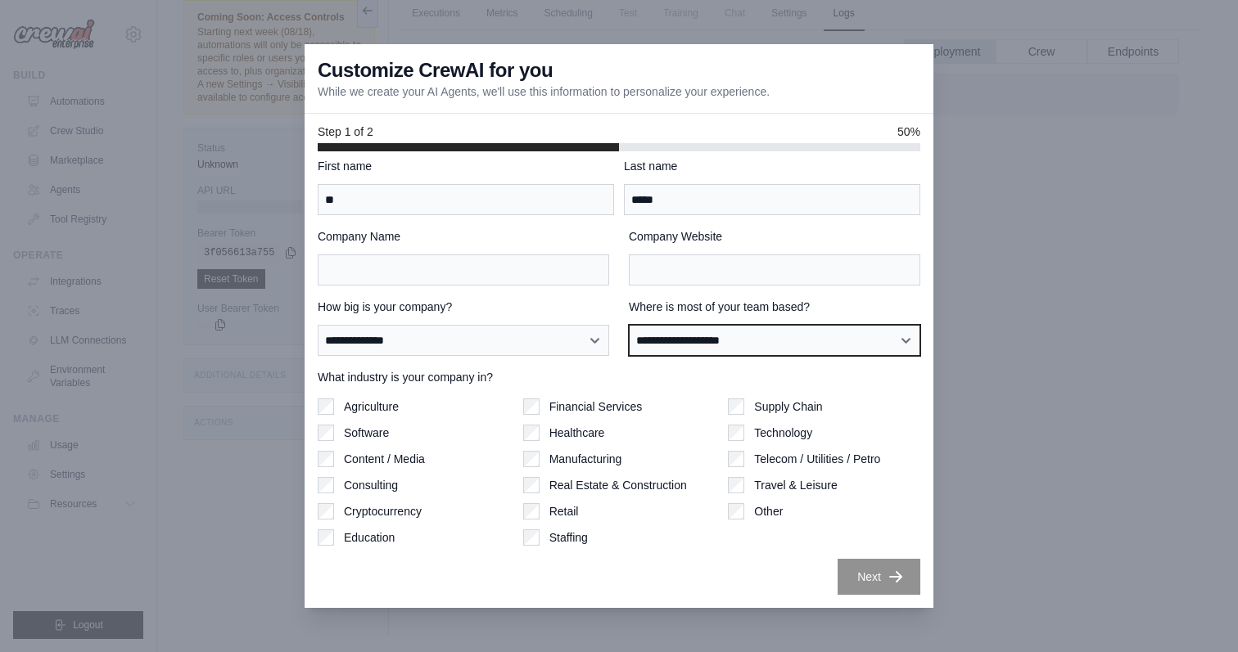
click at [708, 349] on select "**********" at bounding box center [774, 340] width 291 height 31
select select "**********"
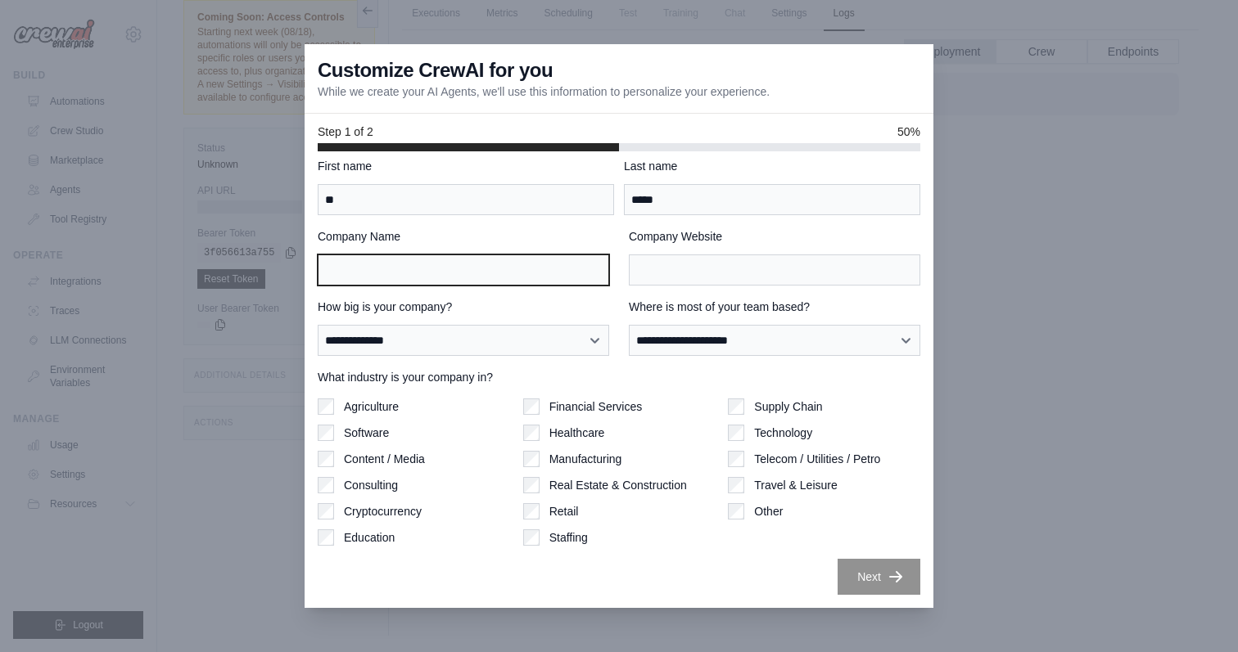
click at [505, 260] on input "Company Name" at bounding box center [463, 270] width 291 height 31
type input "******"
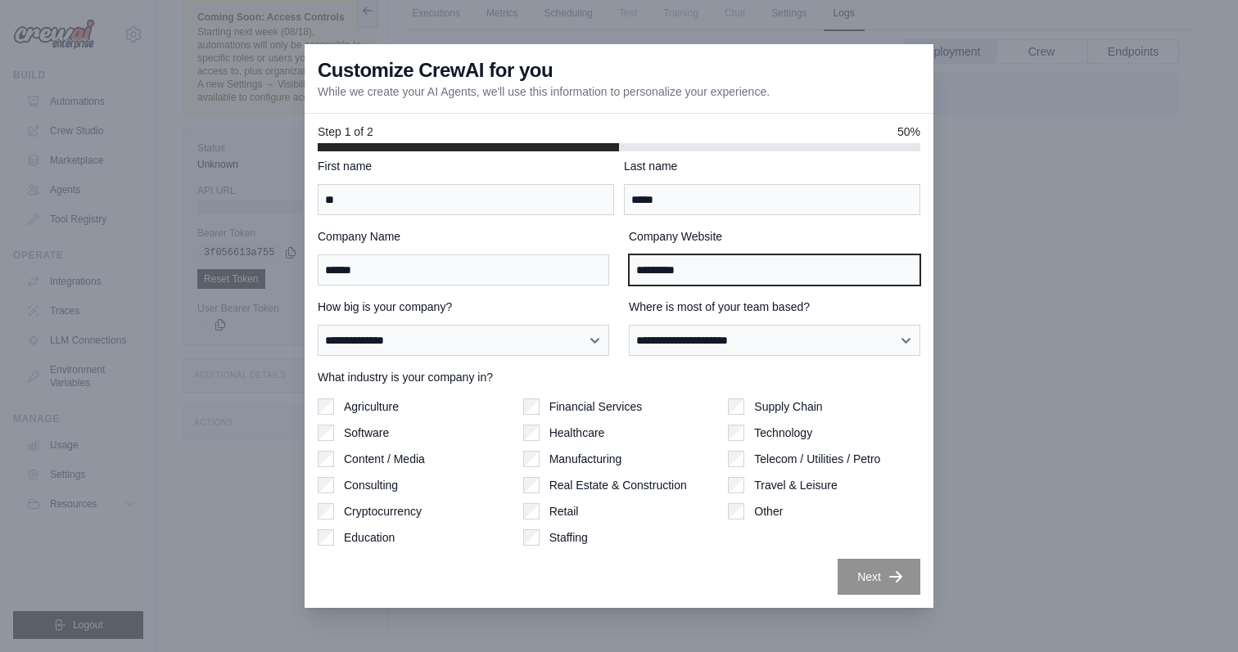
type input "*********"
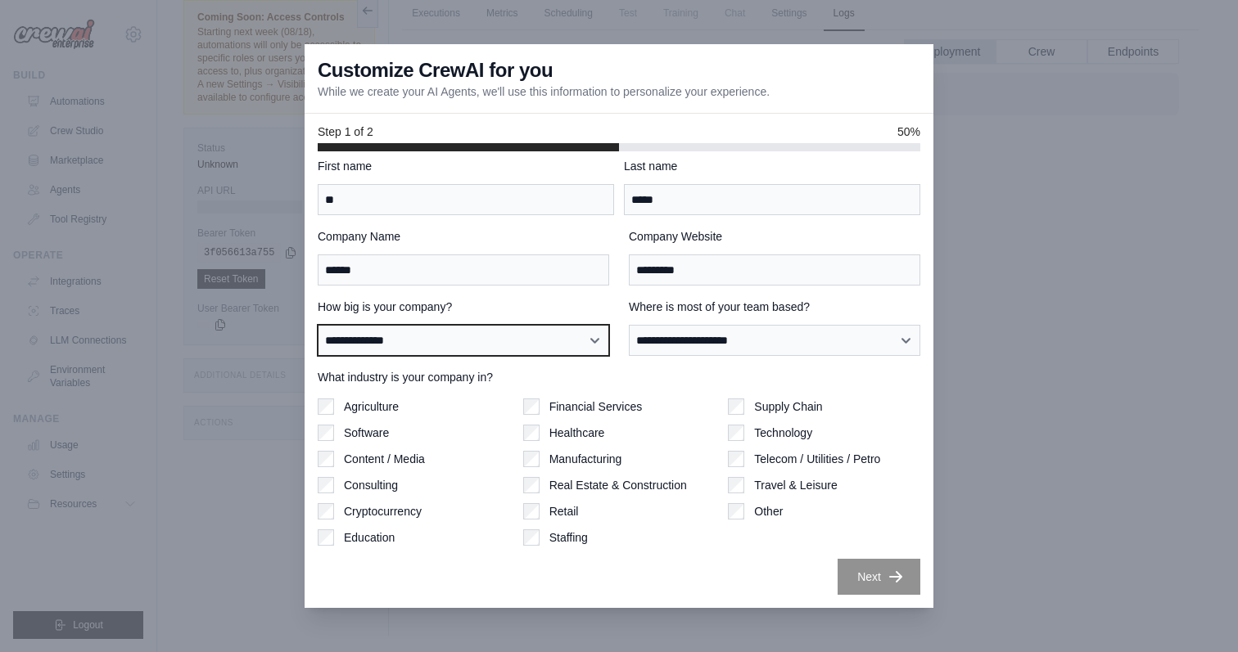
click at [575, 331] on select "**********" at bounding box center [463, 340] width 291 height 31
select select "**********"
click at [793, 431] on label "Technology" at bounding box center [783, 433] width 58 height 16
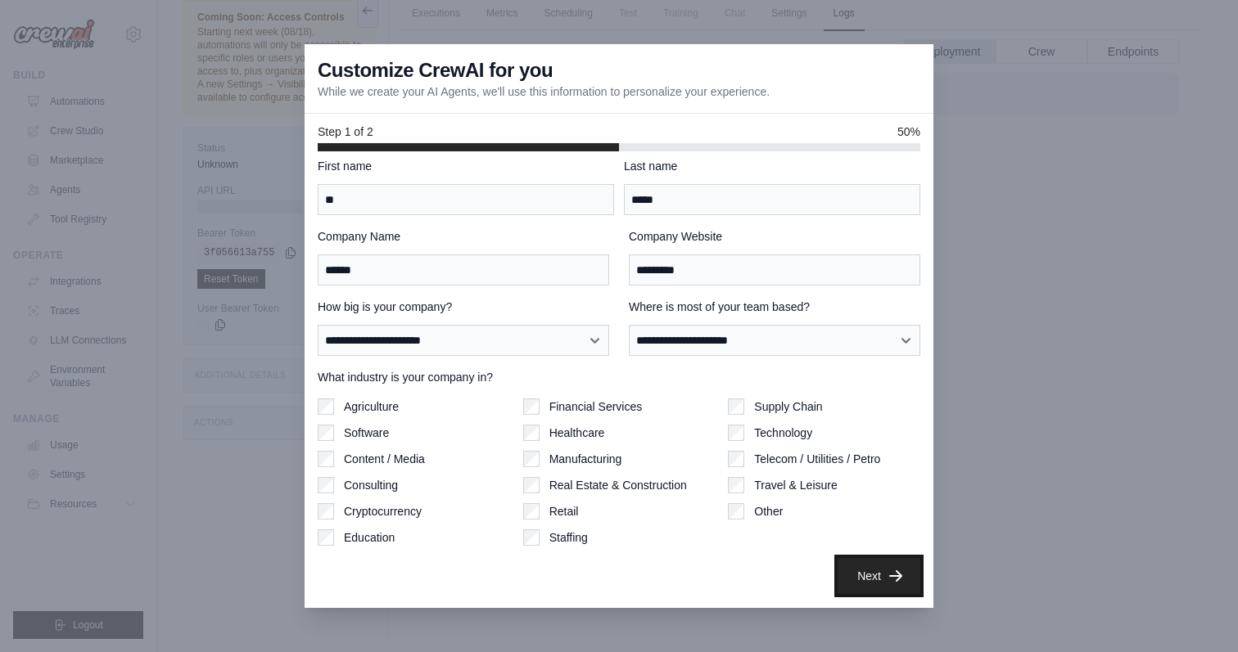
click at [885, 573] on button "Next" at bounding box center [878, 576] width 83 height 36
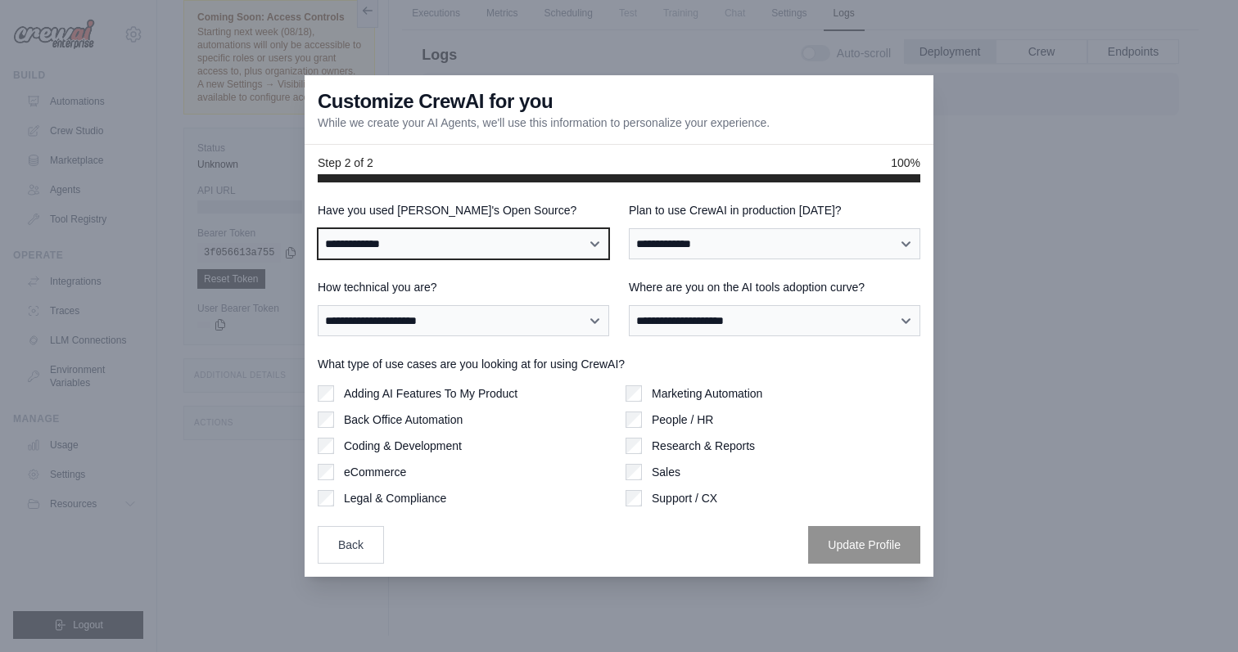
click at [536, 246] on select "**********" at bounding box center [463, 243] width 291 height 31
select select "**********"
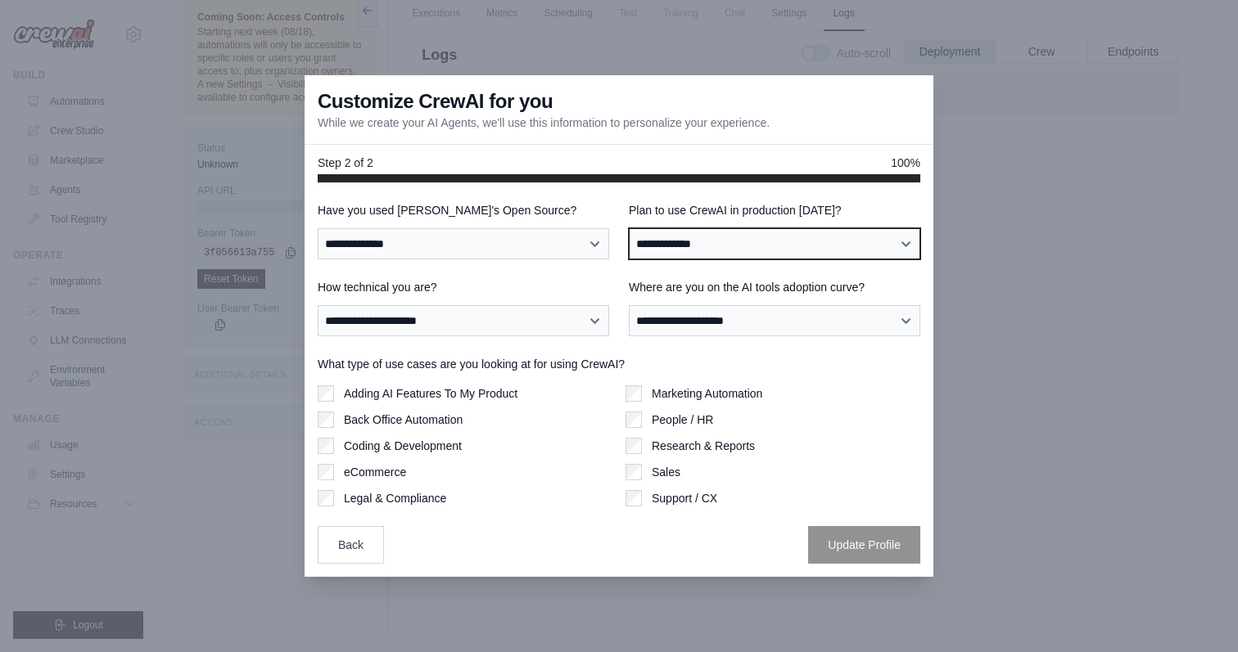
click at [674, 241] on select "**********" at bounding box center [774, 243] width 291 height 31
select select "*****"
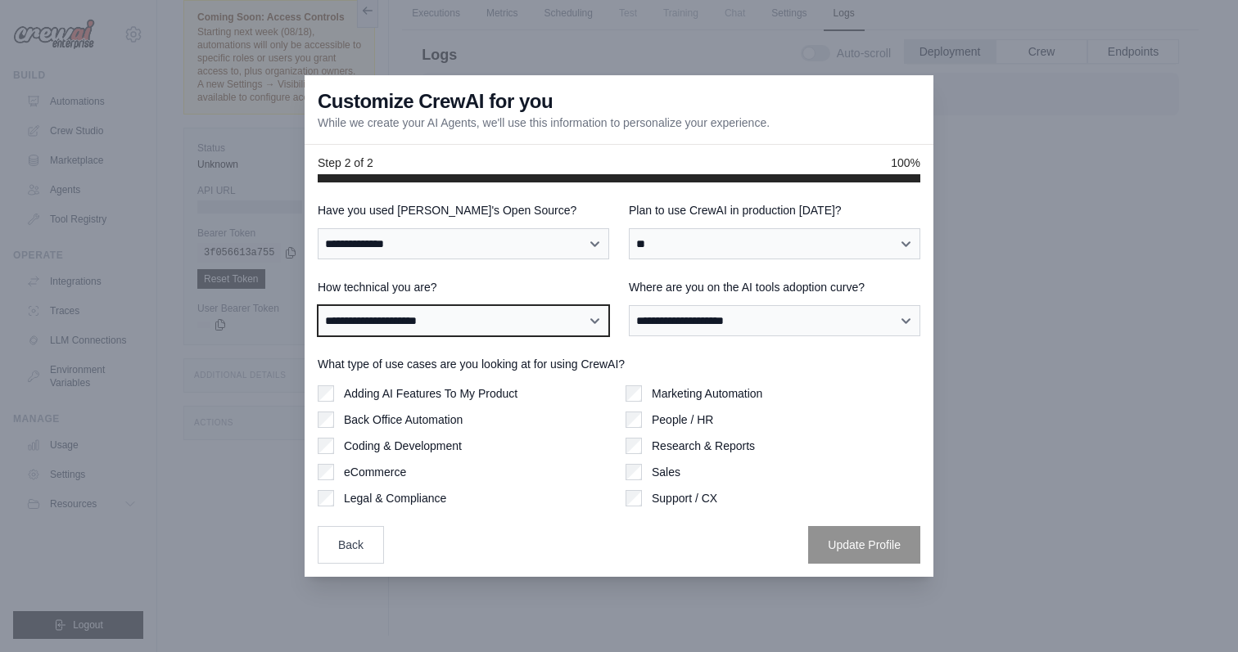
click at [536, 323] on select "**********" at bounding box center [463, 320] width 291 height 31
select select "**********"
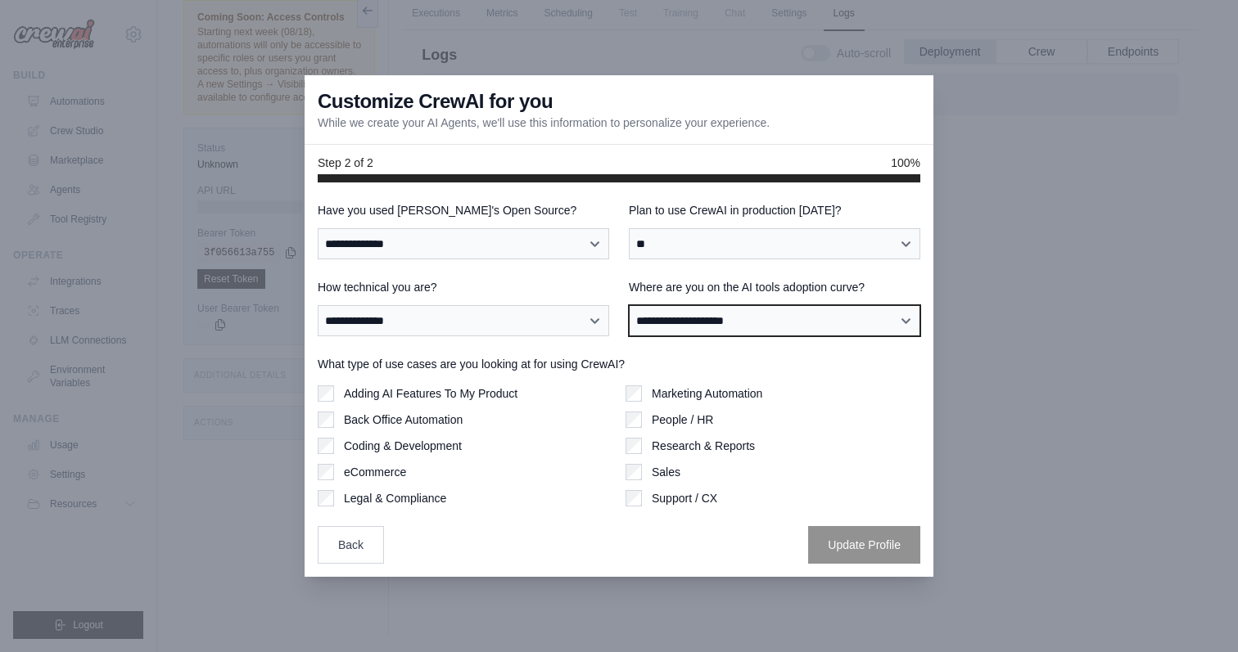
click at [685, 318] on select "**********" at bounding box center [774, 320] width 291 height 31
select select "**********"
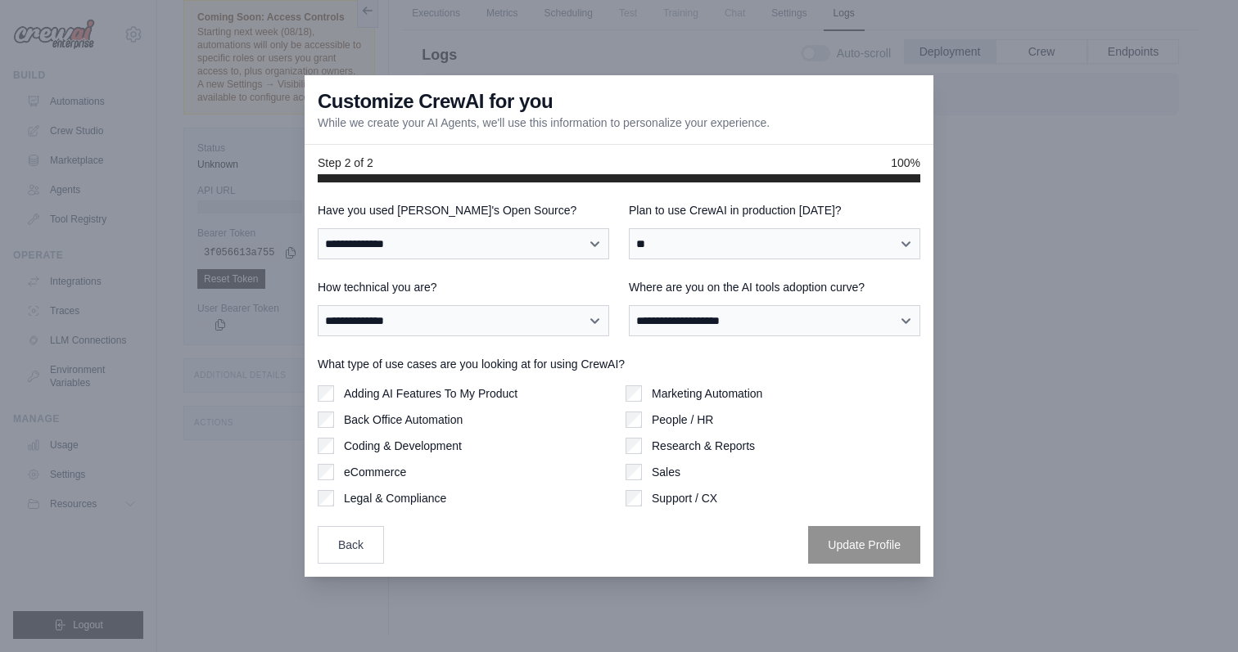
click at [715, 396] on label "Marketing Automation" at bounding box center [706, 393] width 110 height 16
click at [859, 541] on button "Update Profile" at bounding box center [864, 544] width 112 height 38
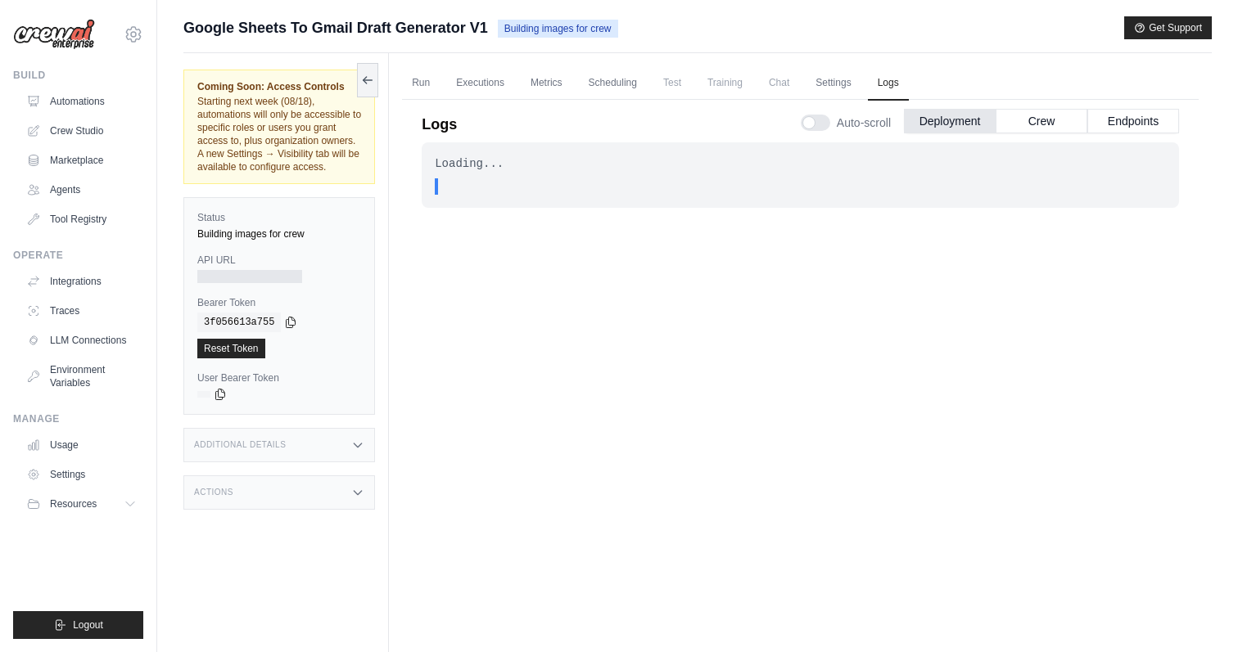
drag, startPoint x: 335, startPoint y: 178, endPoint x: 354, endPoint y: 170, distance: 21.3
click at [354, 170] on div "Coming Soon: Access Controls Starting next week (08/18), automations will only …" at bounding box center [279, 127] width 192 height 115
click at [296, 442] on div "Additional Details" at bounding box center [279, 445] width 192 height 34
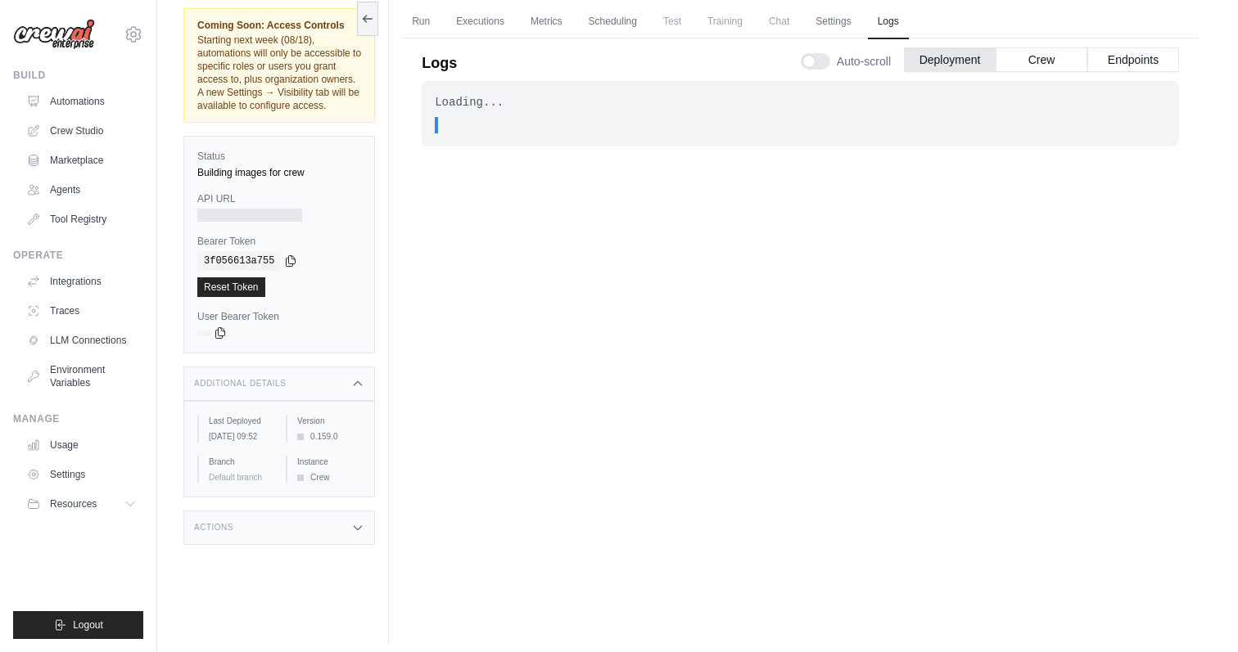
scroll to position [70, 0]
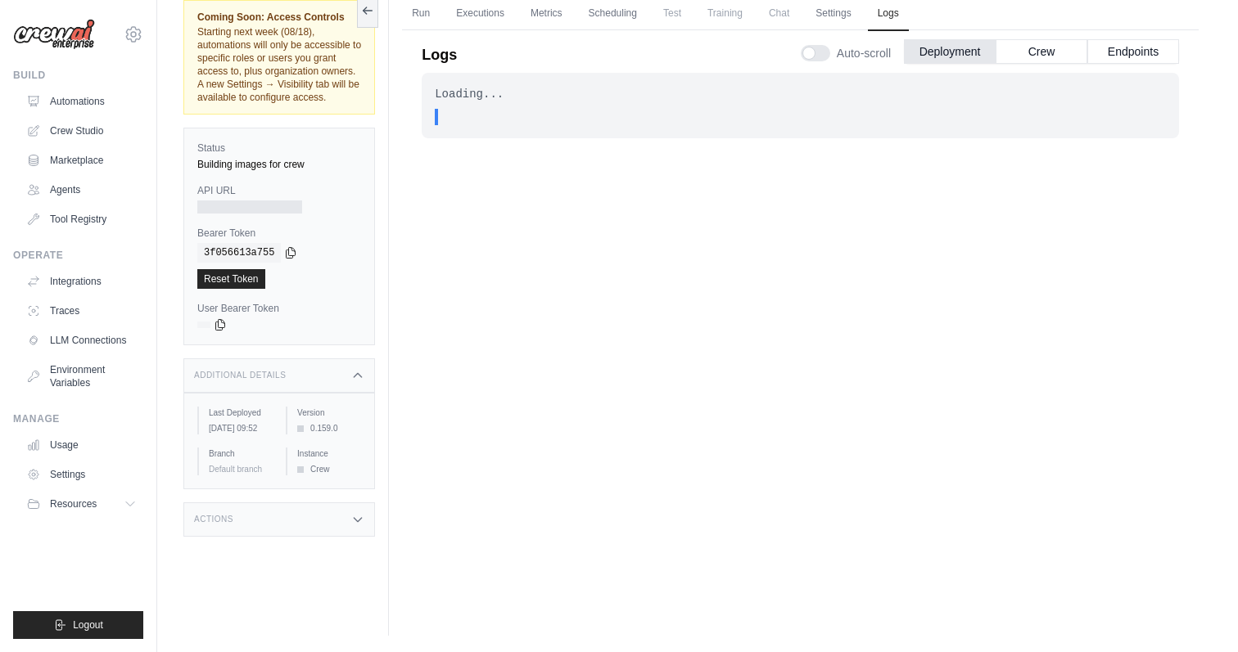
click at [298, 526] on div "Actions" at bounding box center [279, 520] width 192 height 34
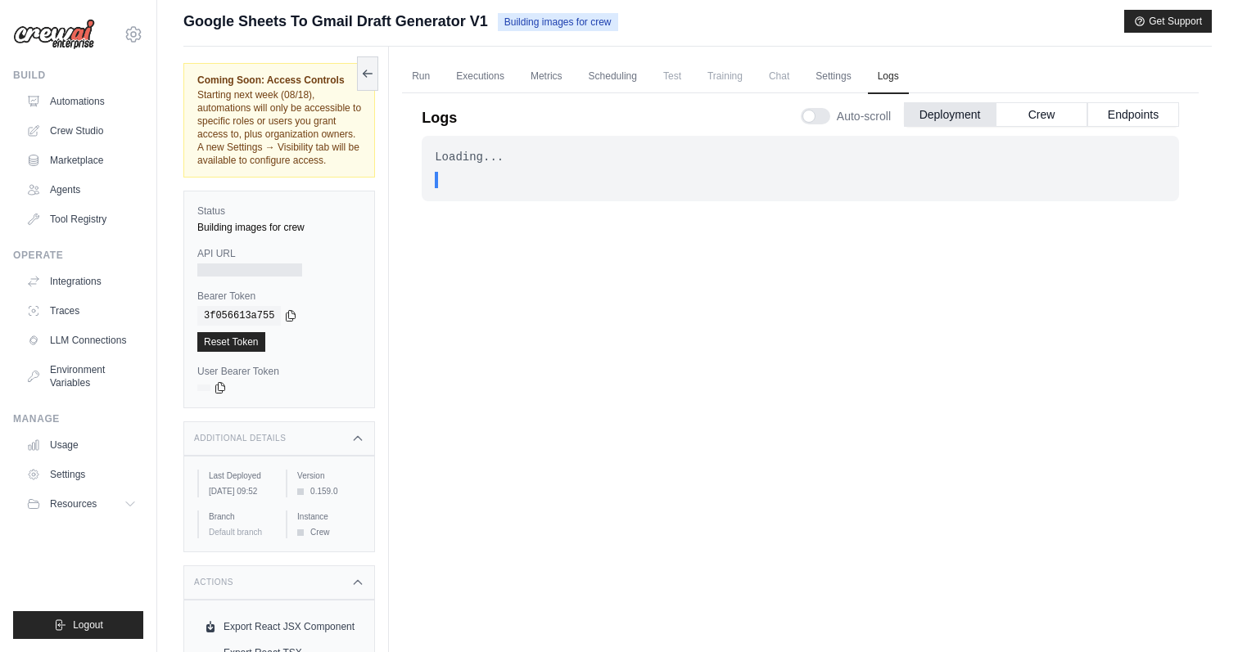
scroll to position [0, 0]
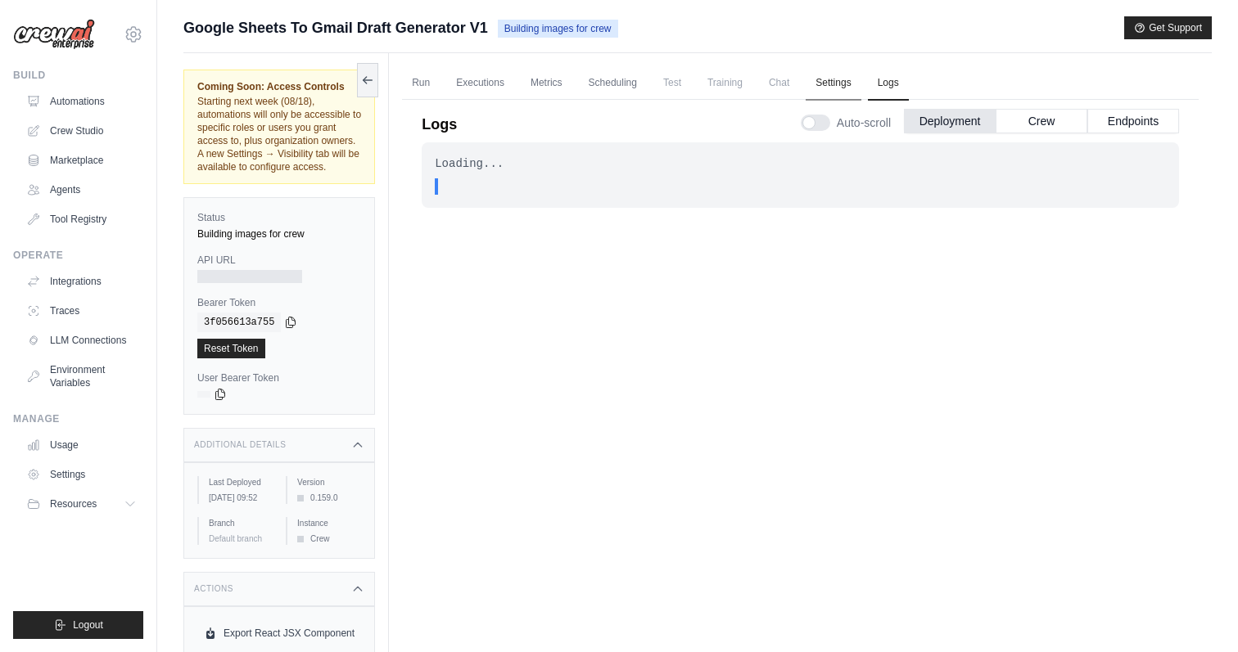
click at [827, 88] on link "Settings" at bounding box center [832, 83] width 55 height 34
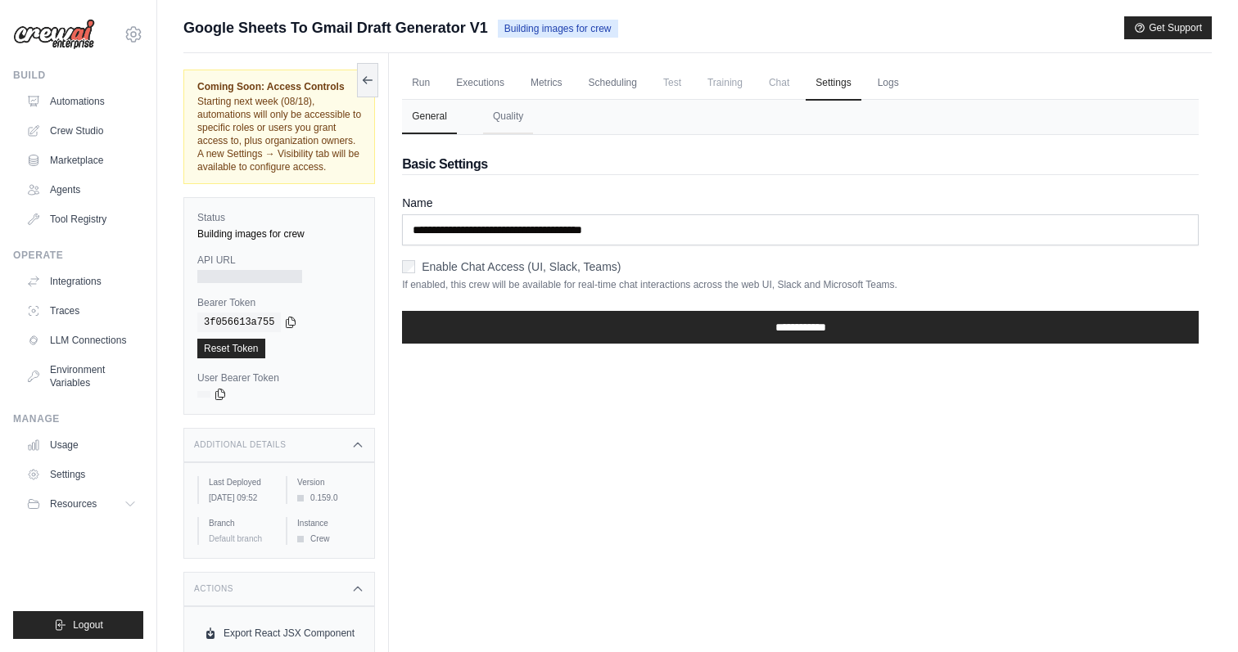
click at [777, 80] on span "Chat" at bounding box center [779, 82] width 40 height 33
click at [625, 82] on link "Scheduling" at bounding box center [613, 83] width 68 height 34
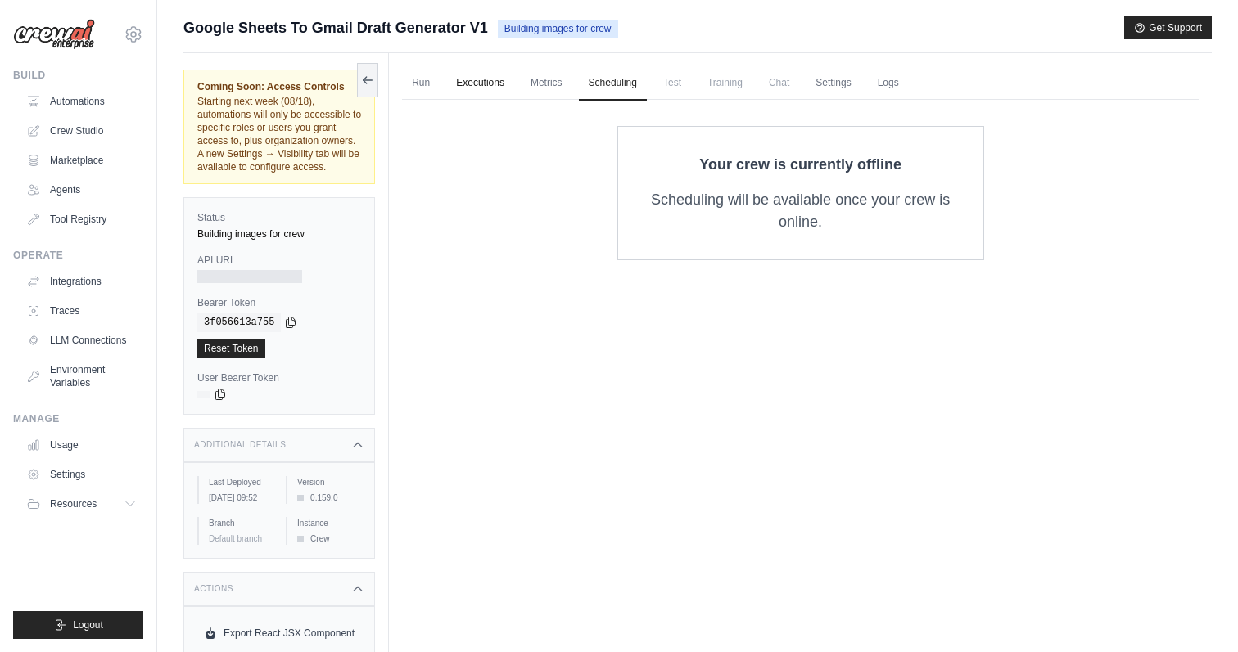
click at [512, 83] on link "Executions" at bounding box center [480, 83] width 68 height 34
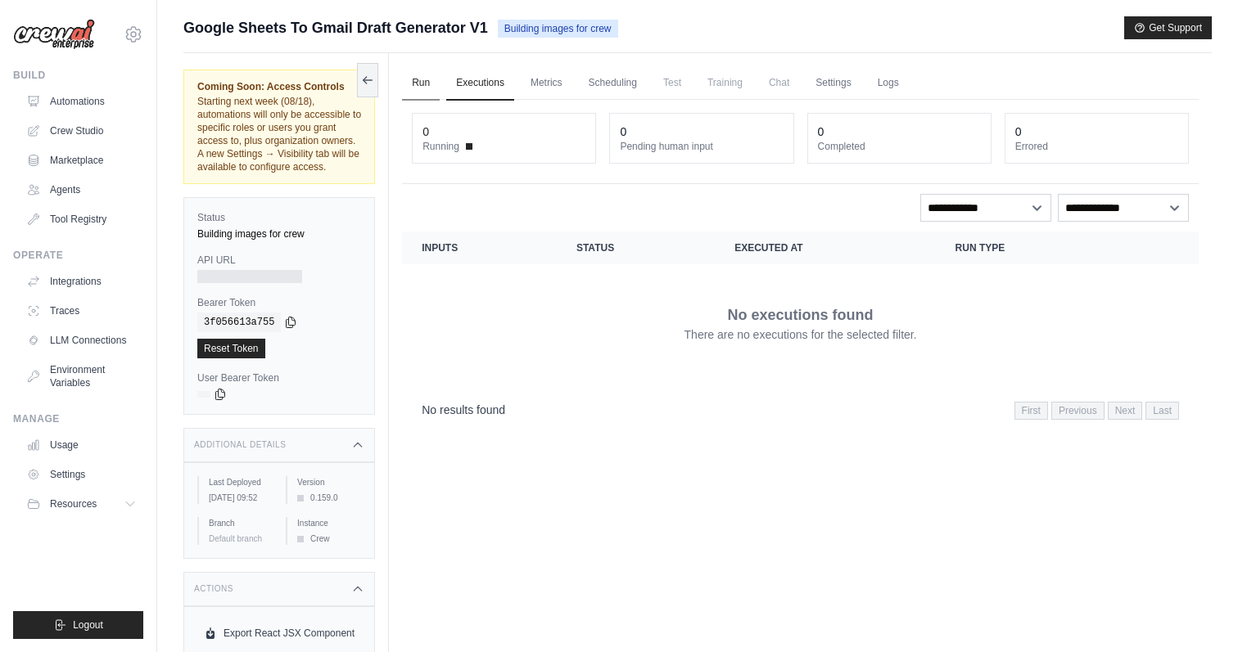
click at [416, 85] on link "Run" at bounding box center [421, 83] width 38 height 34
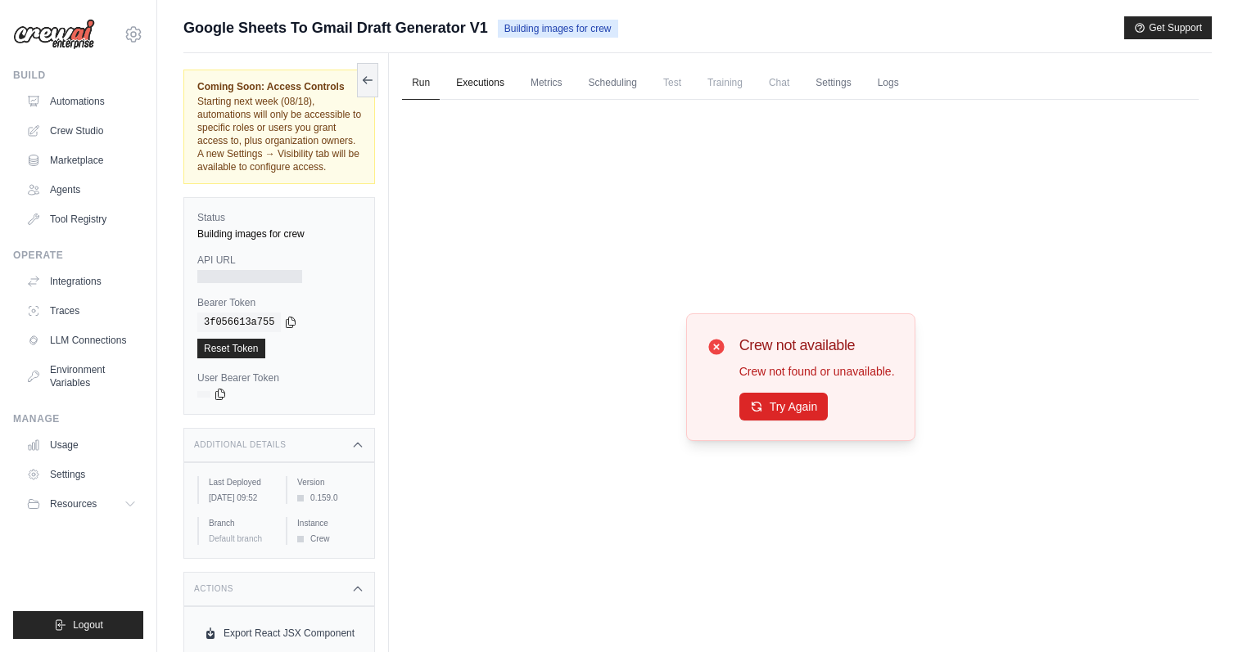
click at [463, 88] on link "Executions" at bounding box center [480, 83] width 68 height 34
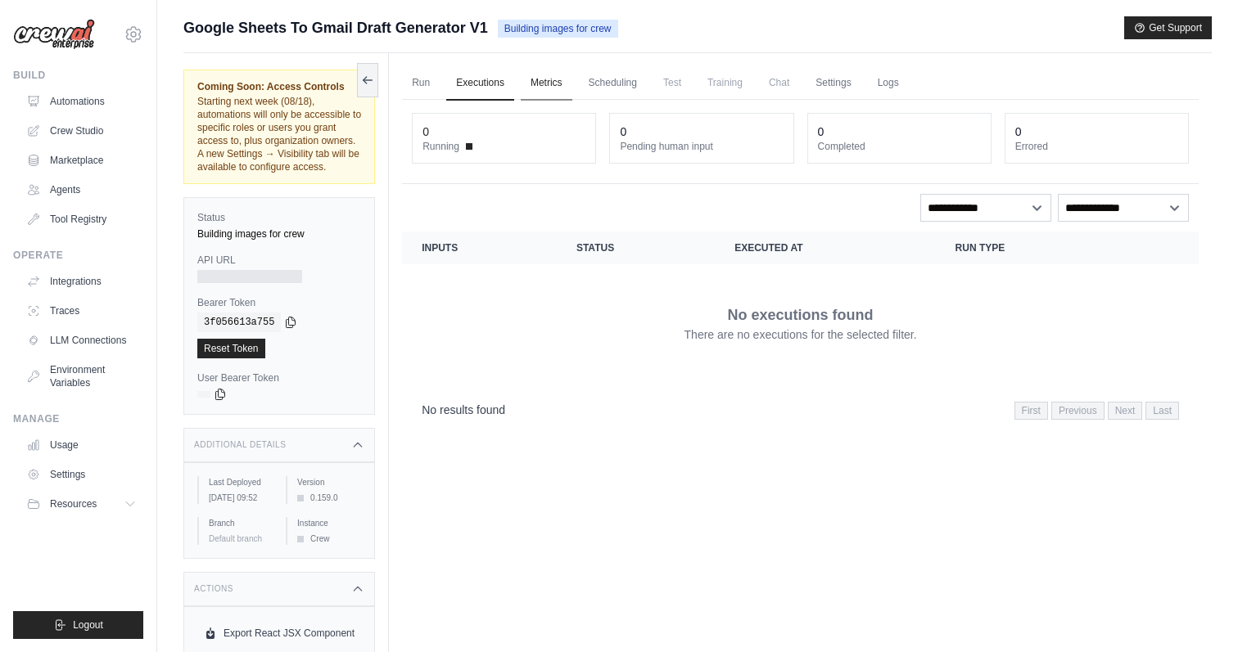
click at [550, 87] on link "Metrics" at bounding box center [547, 83] width 52 height 34
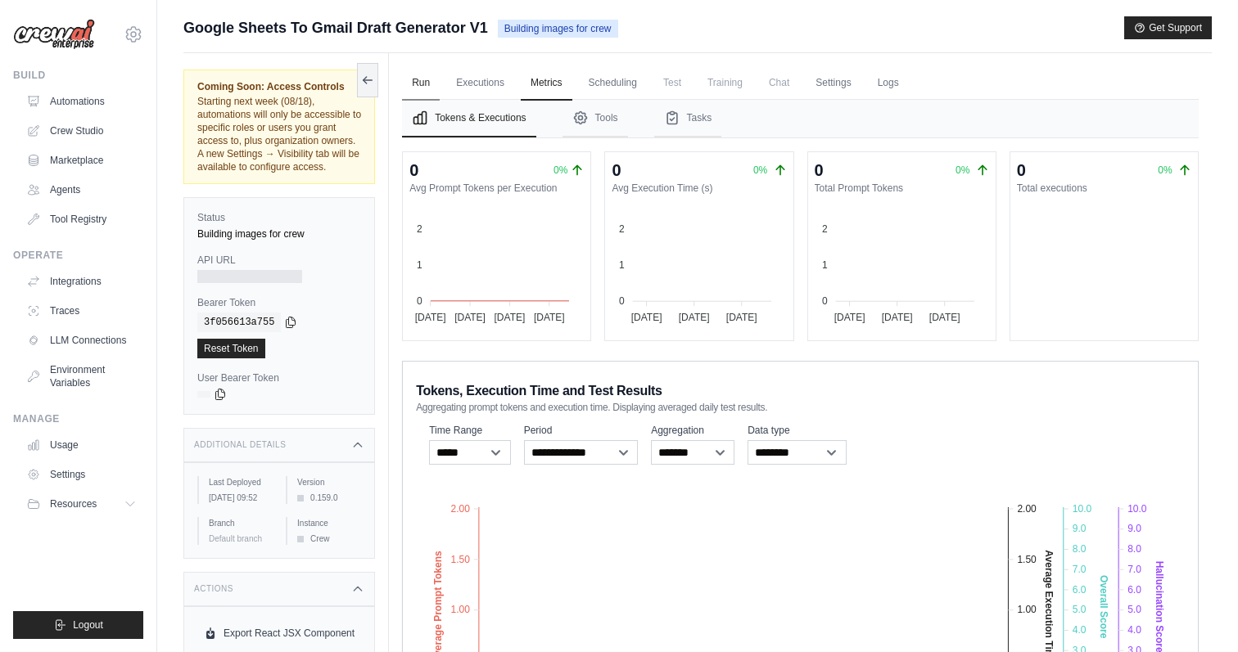
click at [419, 79] on link "Run" at bounding box center [421, 83] width 38 height 34
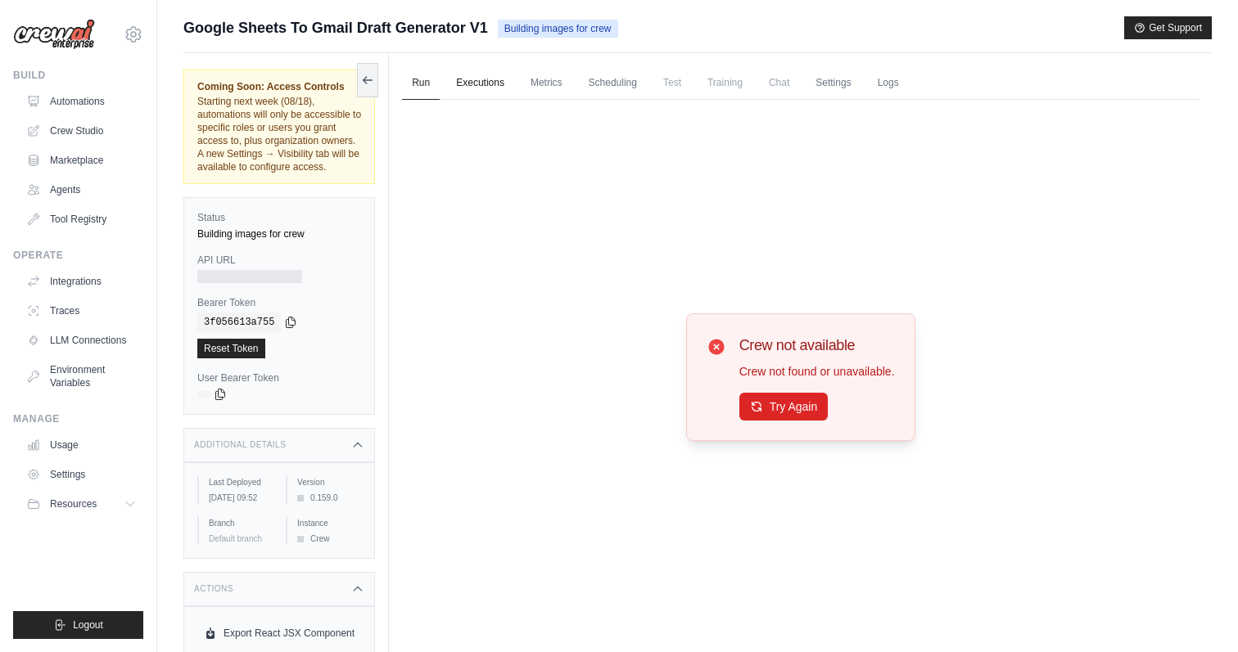
click at [486, 84] on link "Executions" at bounding box center [480, 83] width 68 height 34
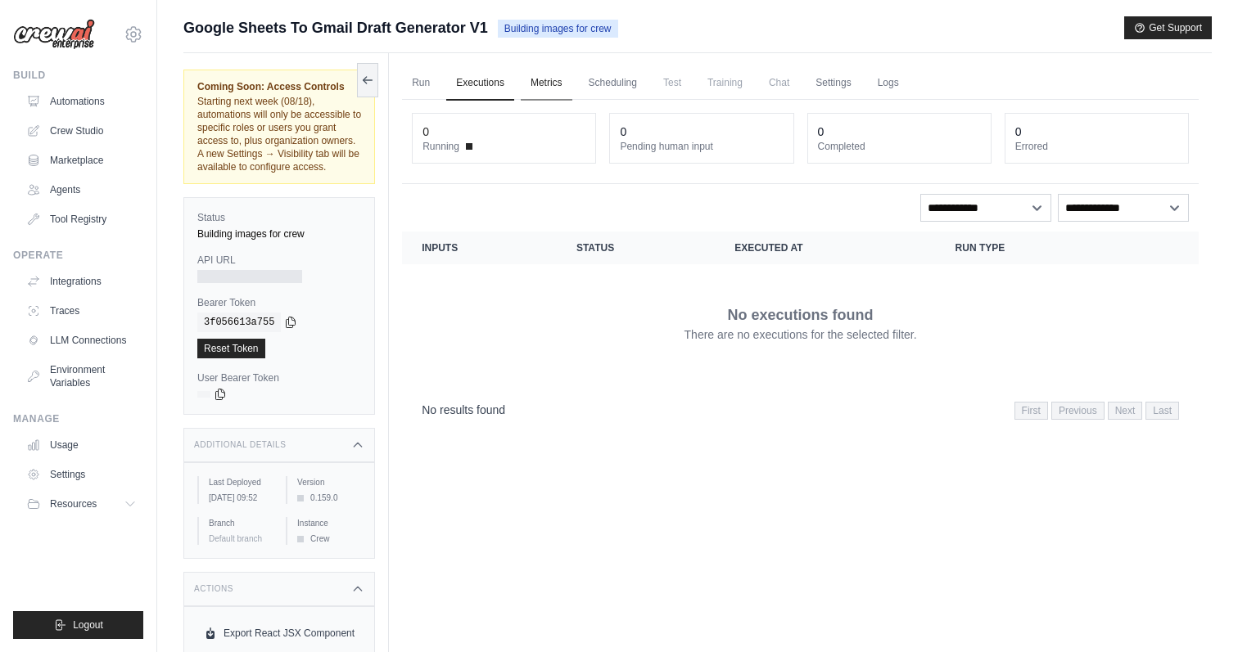
click at [547, 88] on link "Metrics" at bounding box center [547, 83] width 52 height 34
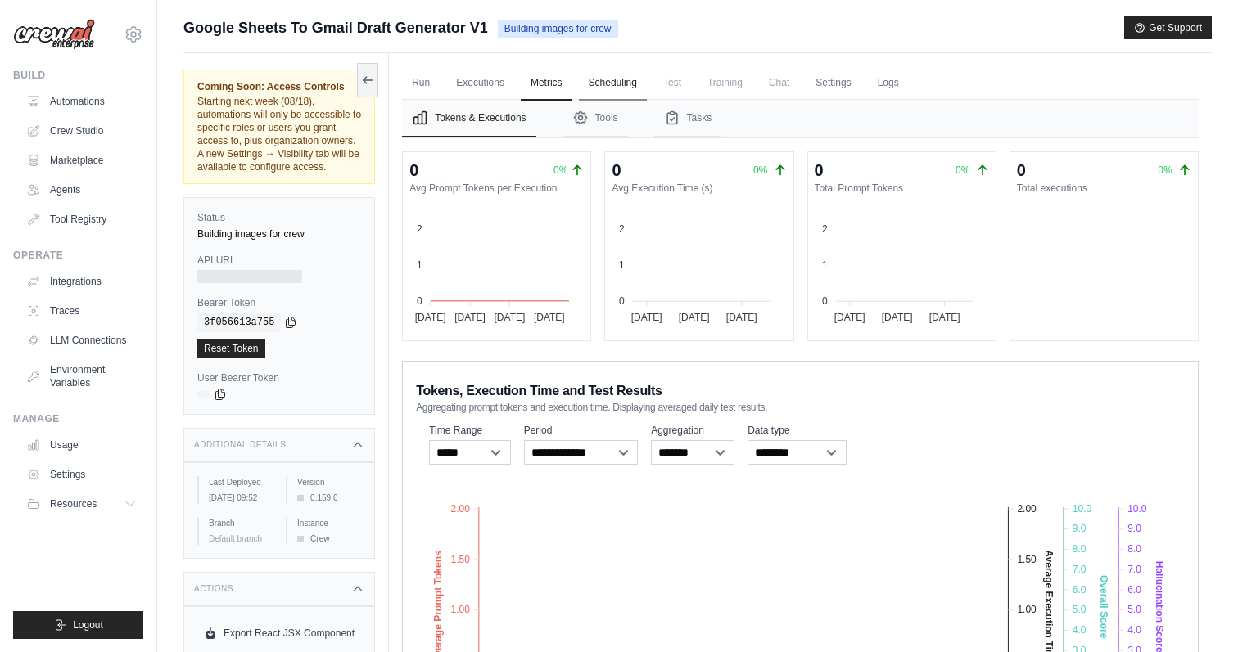
click at [613, 86] on link "Scheduling" at bounding box center [613, 83] width 68 height 34
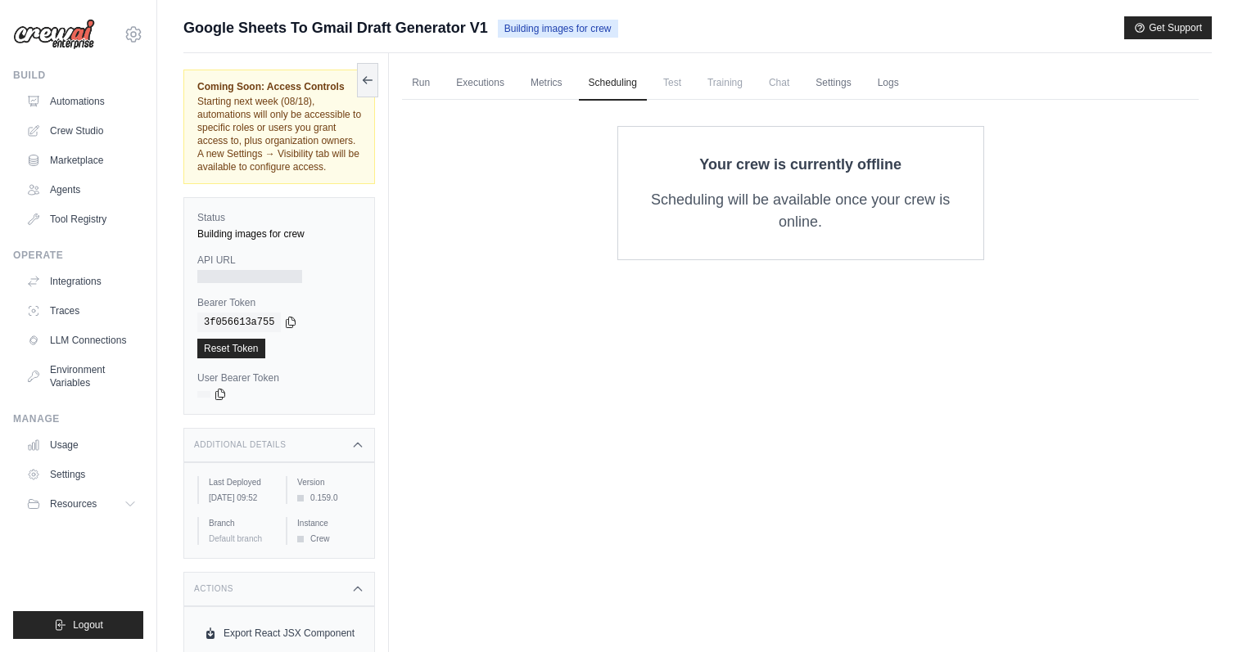
click at [669, 86] on span "Test" at bounding box center [672, 82] width 38 height 33
click at [810, 84] on link "Settings" at bounding box center [832, 83] width 55 height 34
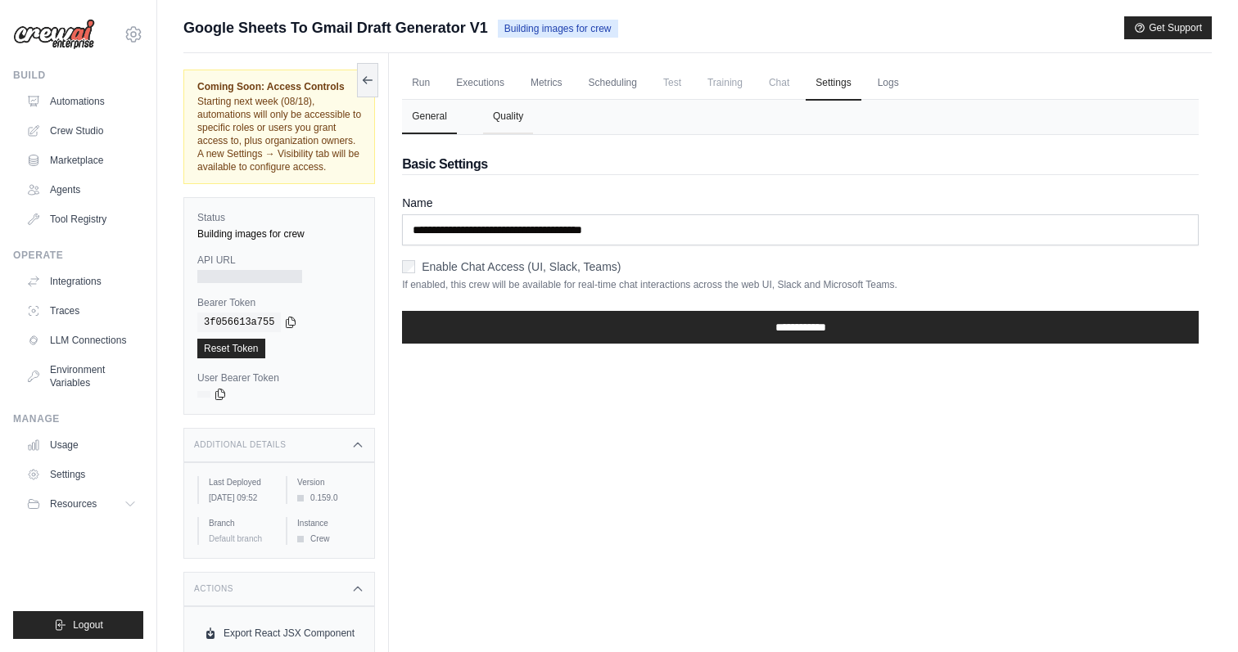
click at [503, 127] on button "Quality" at bounding box center [508, 117] width 50 height 34
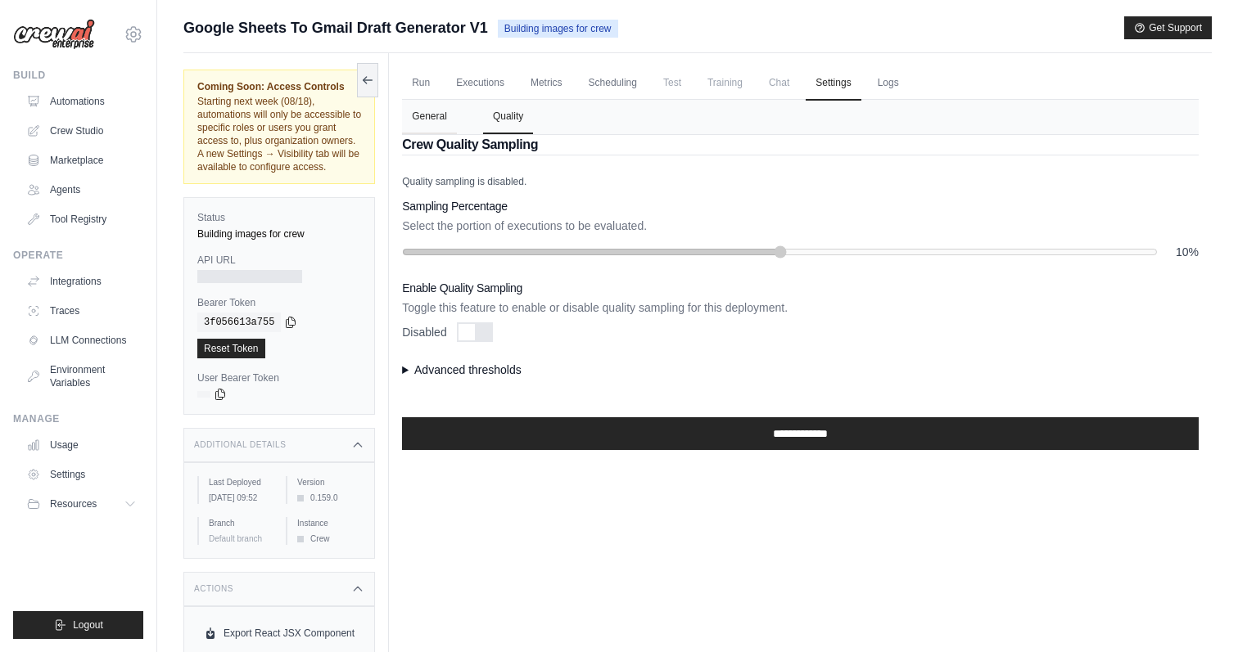
click at [440, 124] on button "General" at bounding box center [429, 117] width 55 height 34
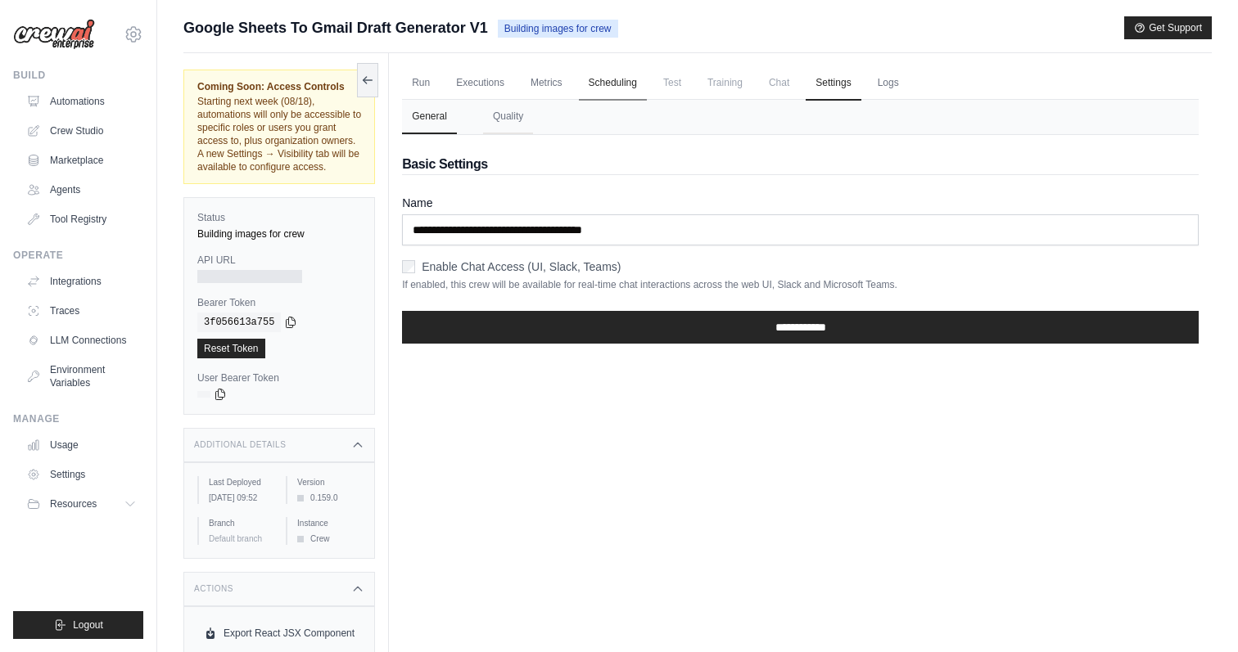
click at [625, 88] on link "Scheduling" at bounding box center [613, 83] width 68 height 34
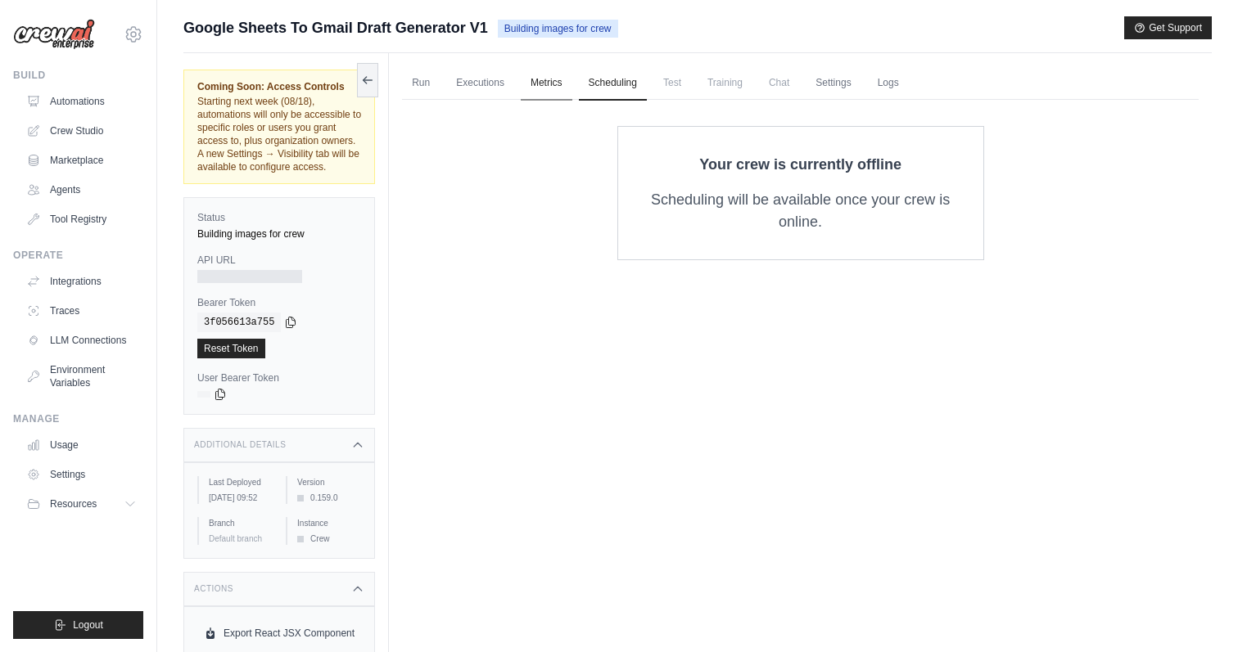
click at [538, 92] on link "Metrics" at bounding box center [547, 83] width 52 height 34
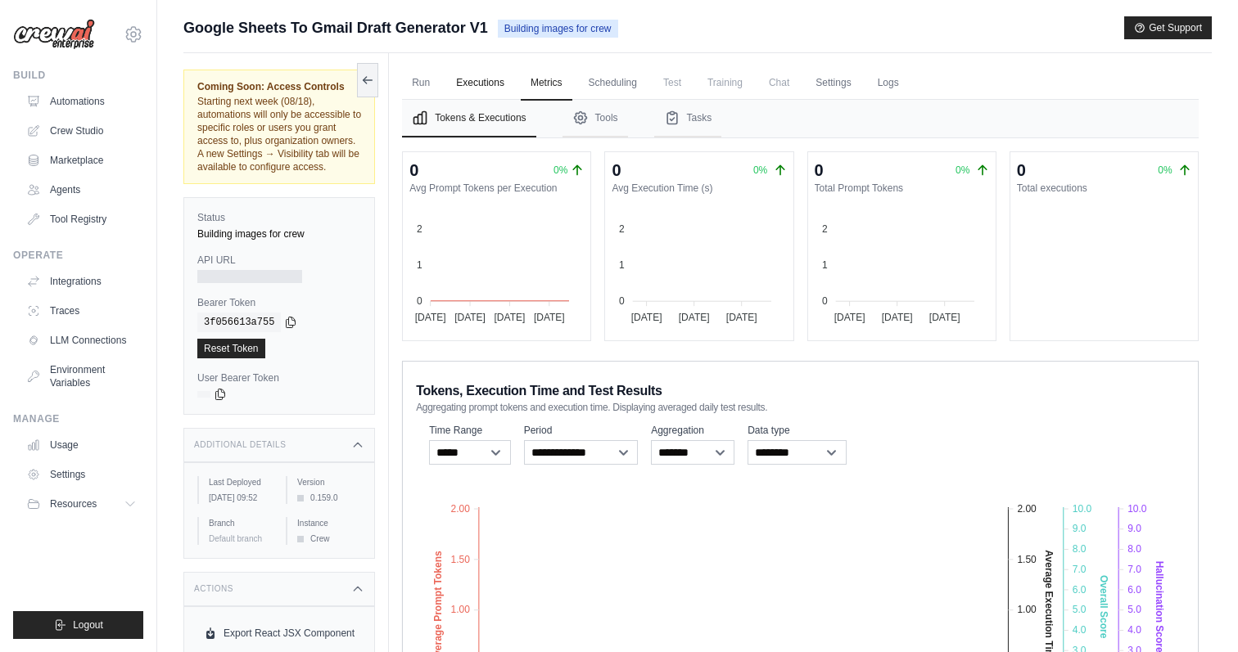
click at [470, 91] on link "Executions" at bounding box center [480, 83] width 68 height 34
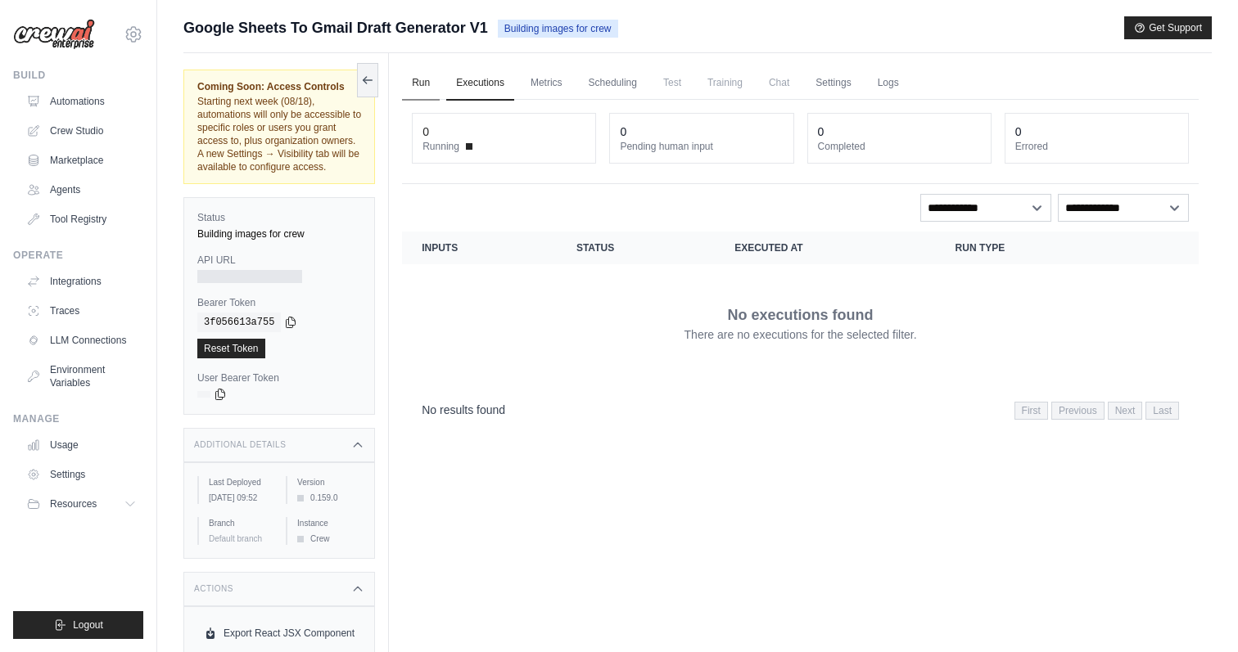
click at [417, 89] on link "Run" at bounding box center [421, 83] width 38 height 34
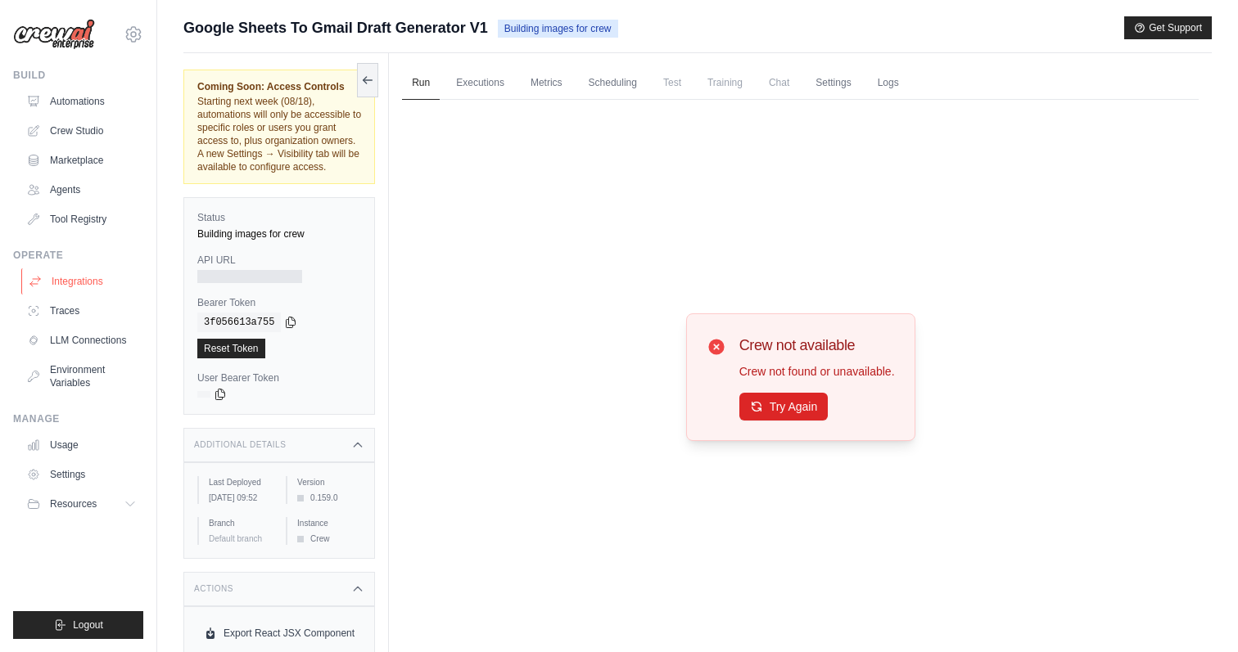
click at [81, 286] on link "Integrations" at bounding box center [83, 281] width 124 height 26
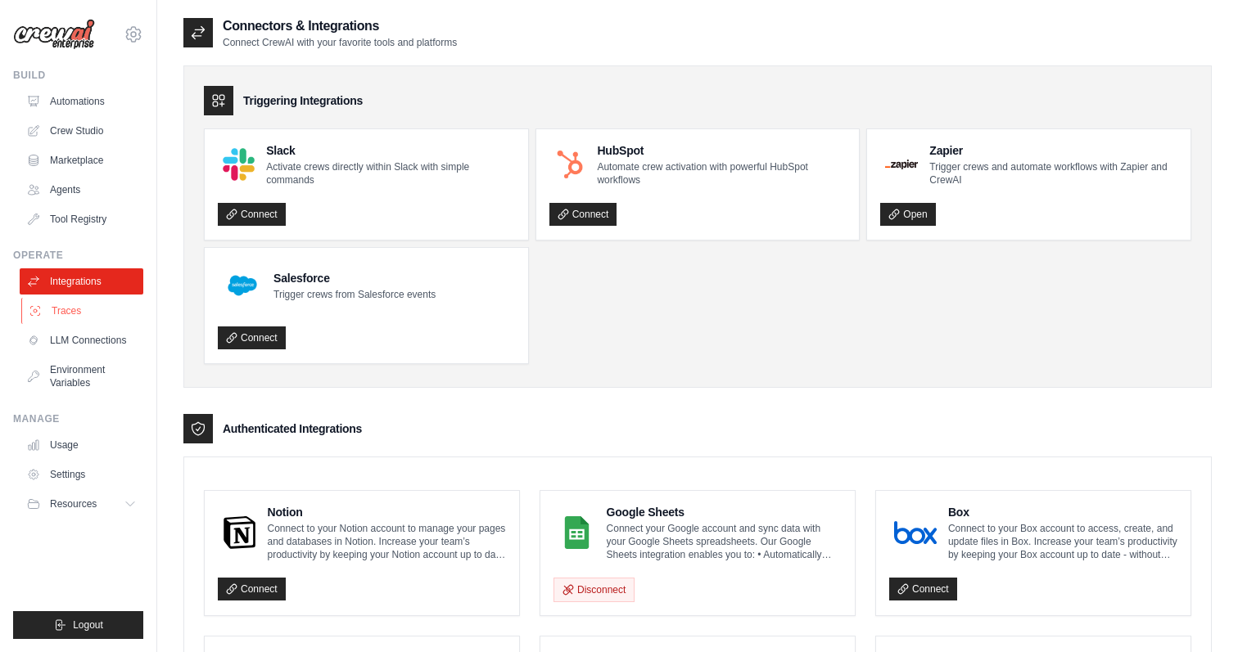
click at [93, 313] on link "Traces" at bounding box center [83, 311] width 124 height 26
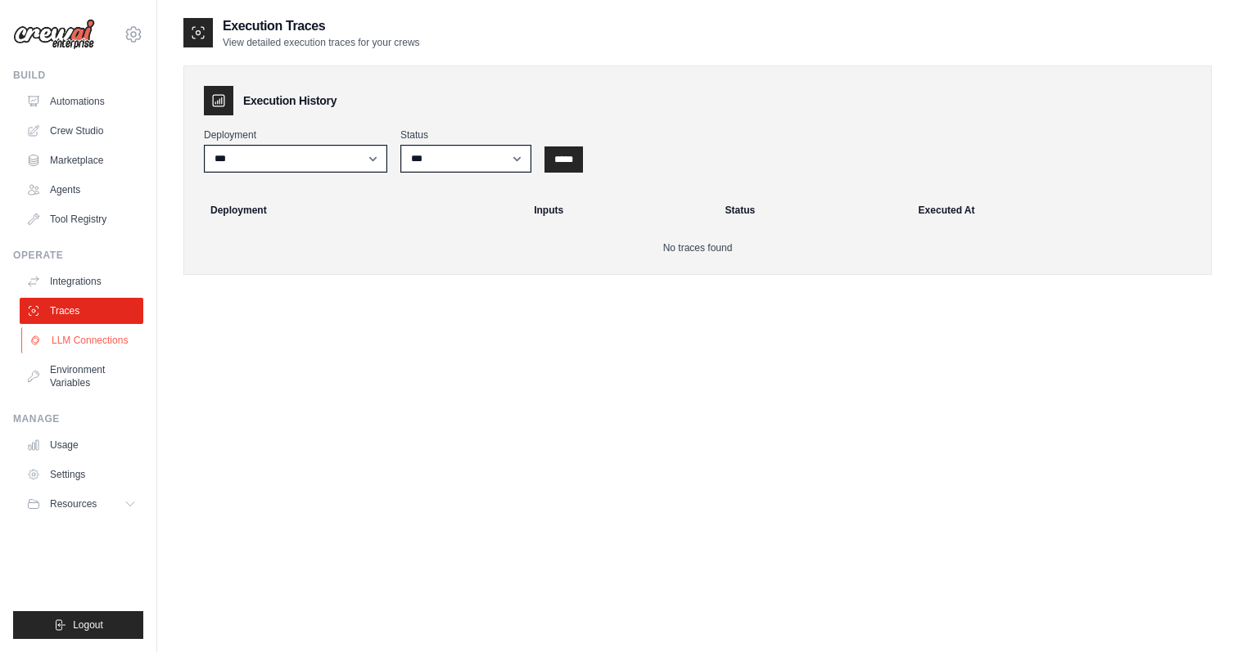
click at [115, 344] on link "LLM Connections" at bounding box center [83, 340] width 124 height 26
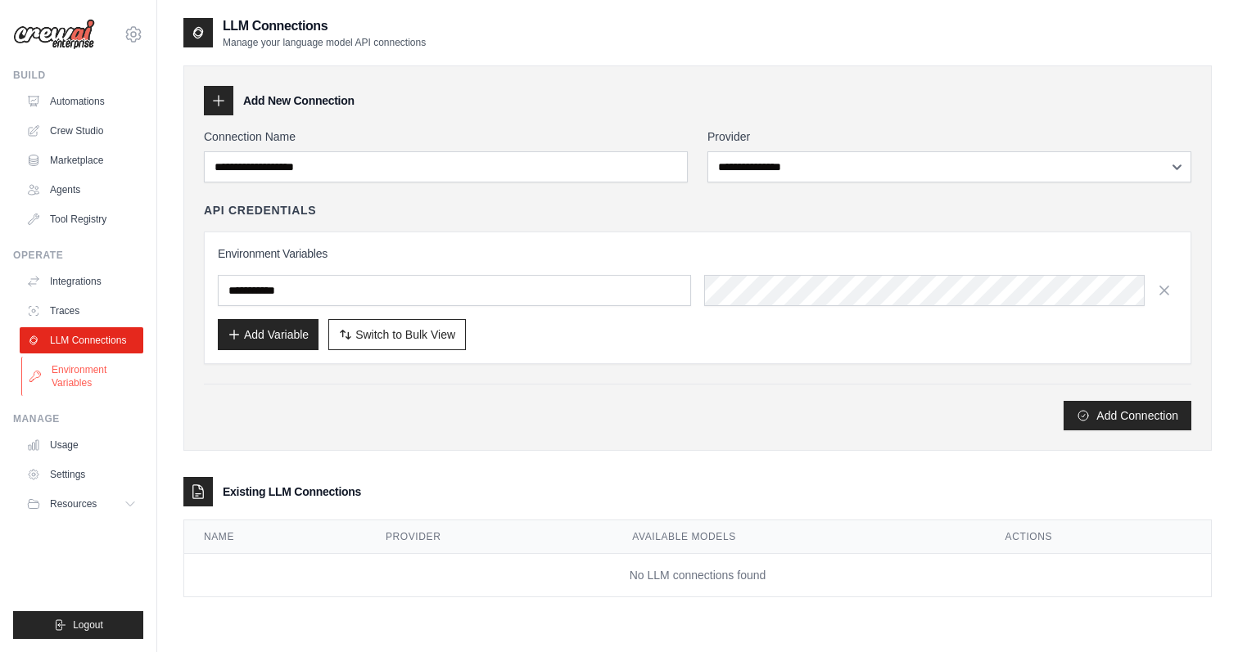
click at [115, 383] on link "Environment Variables" at bounding box center [83, 376] width 124 height 39
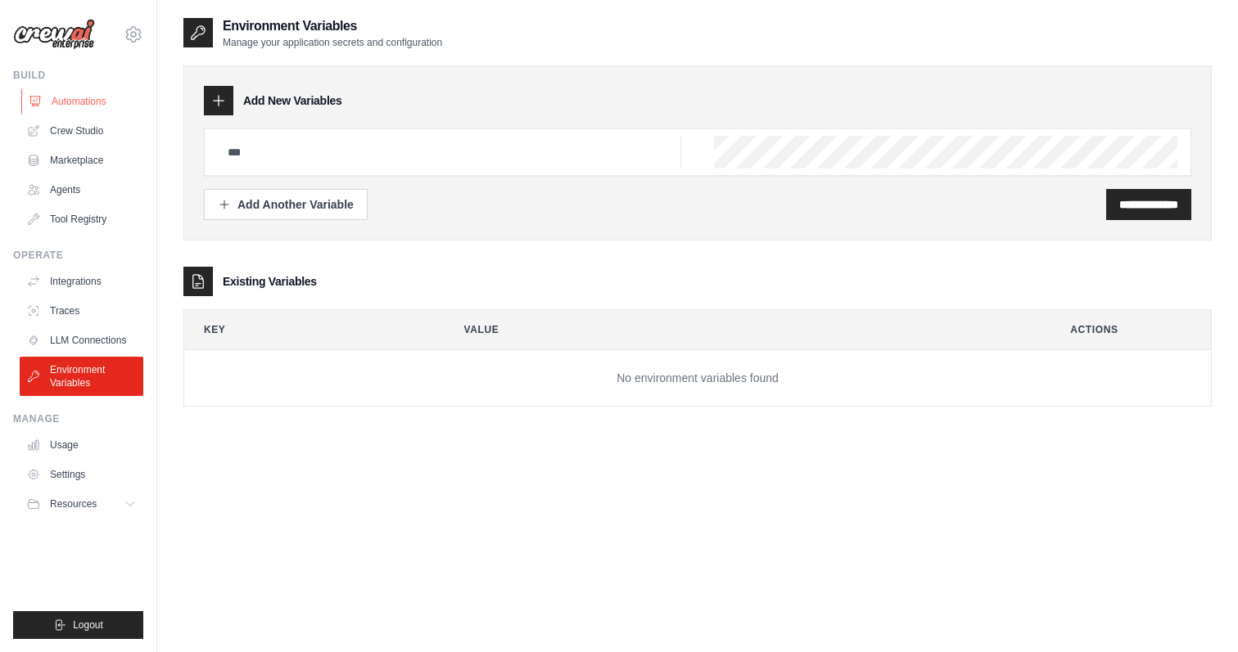
click at [115, 103] on link "Automations" at bounding box center [83, 101] width 124 height 26
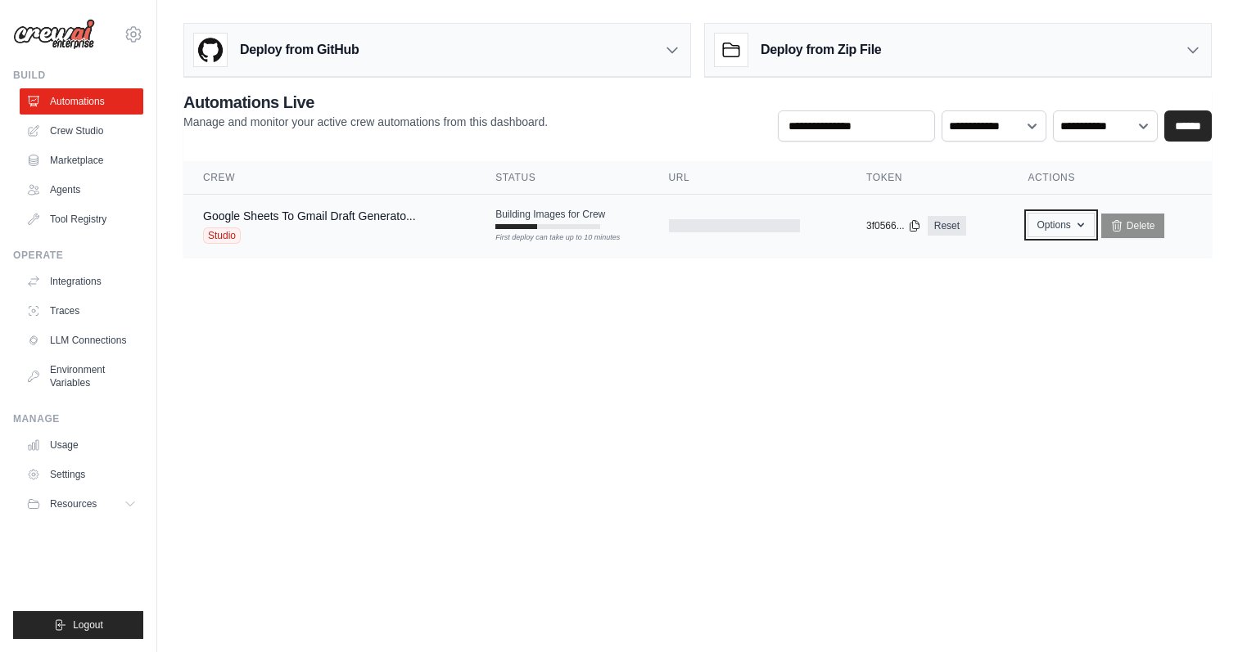
click at [1067, 230] on button "Options" at bounding box center [1060, 225] width 66 height 25
click at [801, 323] on body "yi@relari.ai Settings Build Automations Crew Studio" at bounding box center [619, 326] width 1238 height 652
click at [676, 50] on icon at bounding box center [672, 50] width 16 height 16
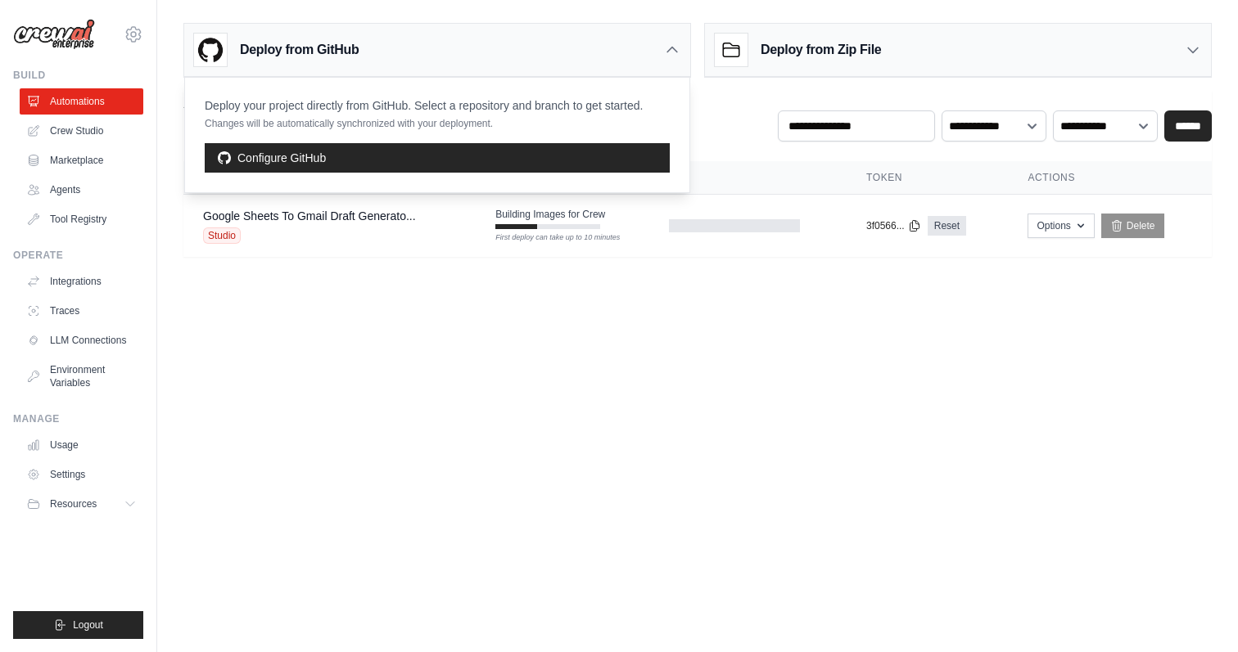
click at [676, 50] on icon at bounding box center [672, 50] width 16 height 16
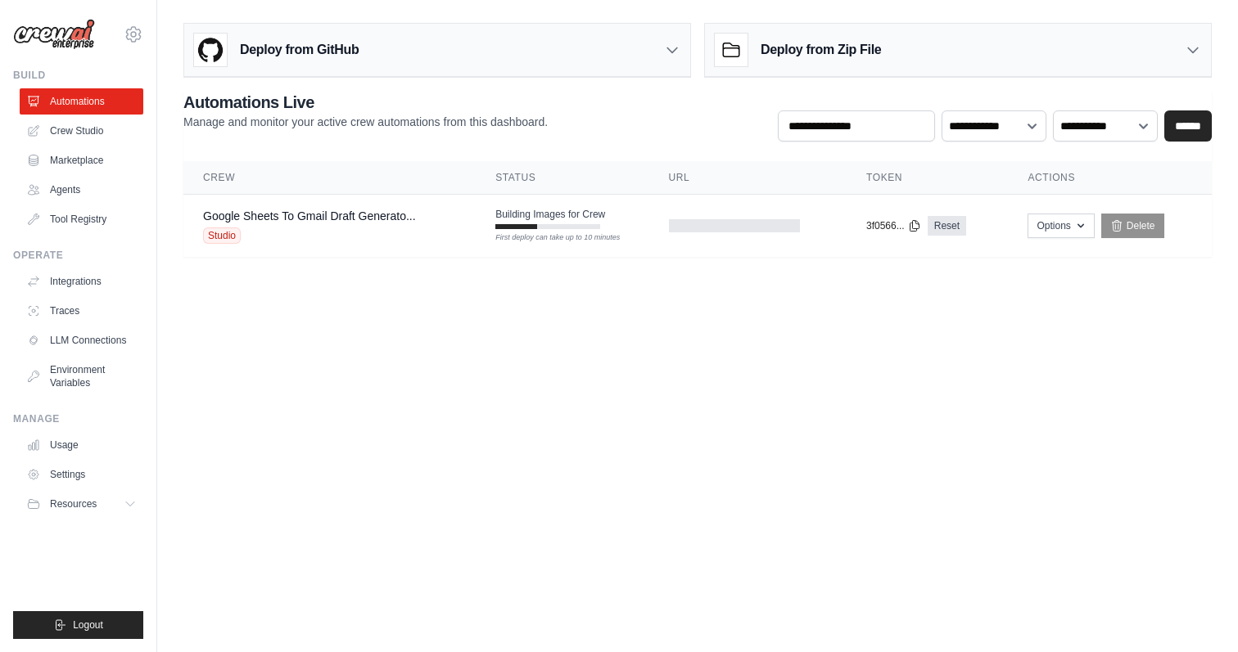
click at [1193, 46] on icon at bounding box center [1192, 50] width 16 height 16
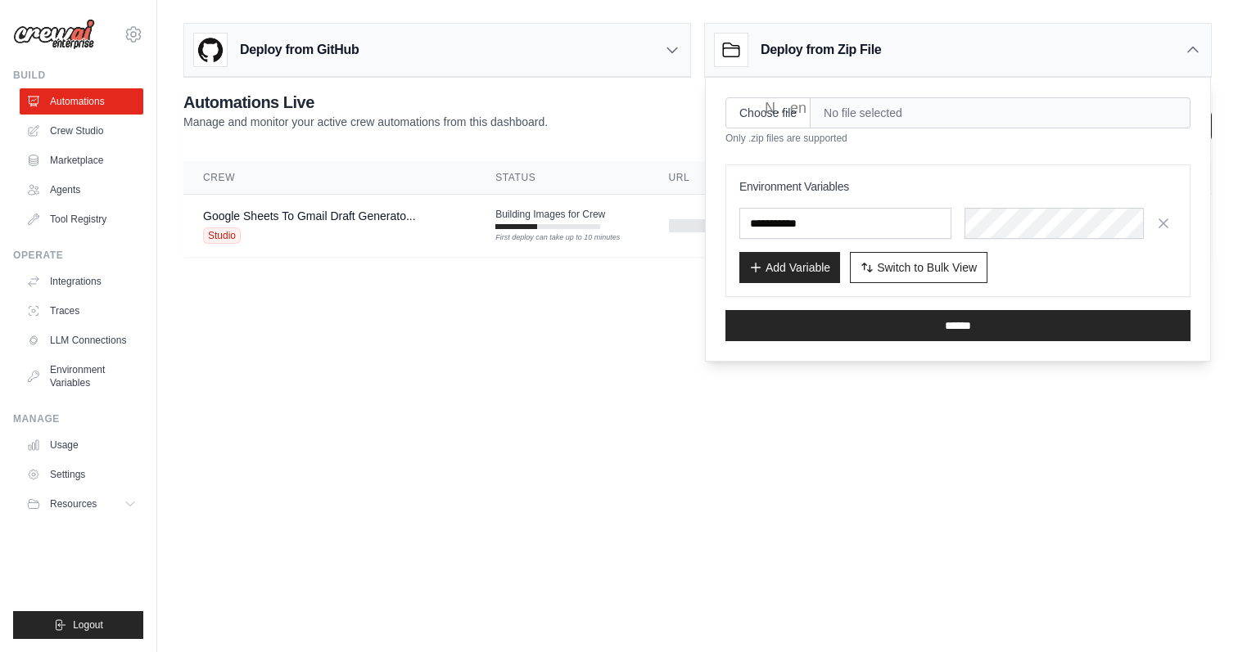
click at [1193, 47] on icon at bounding box center [1193, 49] width 10 height 5
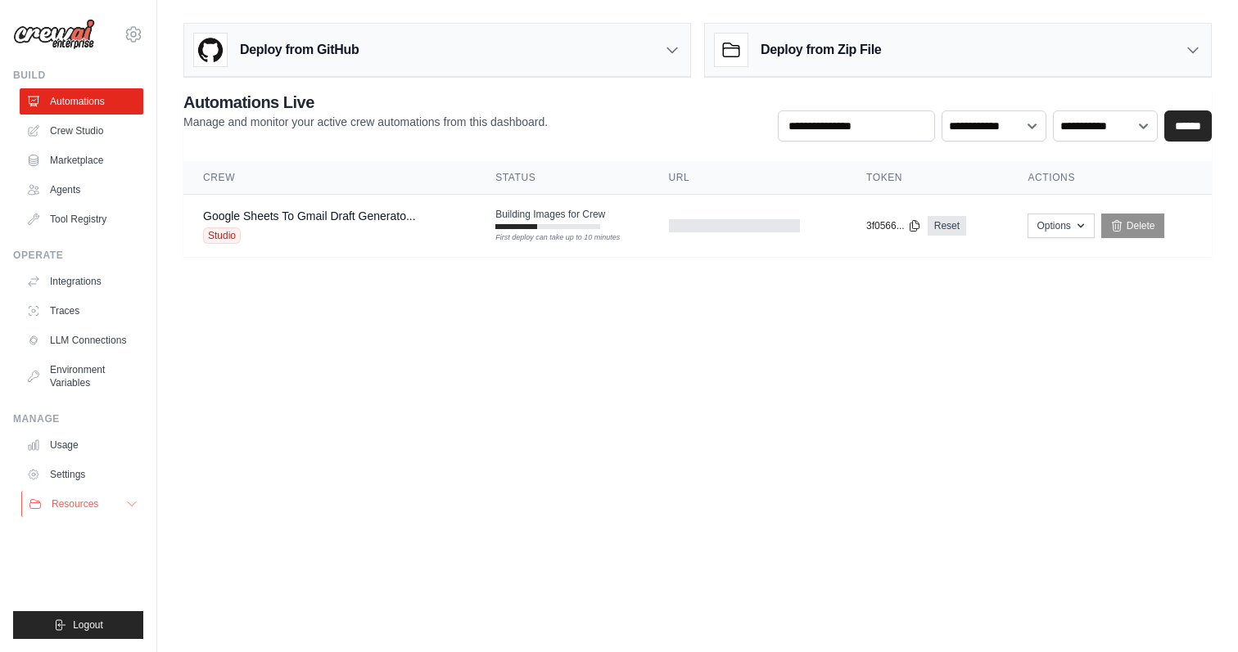
click at [130, 498] on icon at bounding box center [131, 504] width 13 height 13
click at [114, 558] on link "GitHub" at bounding box center [88, 558] width 114 height 23
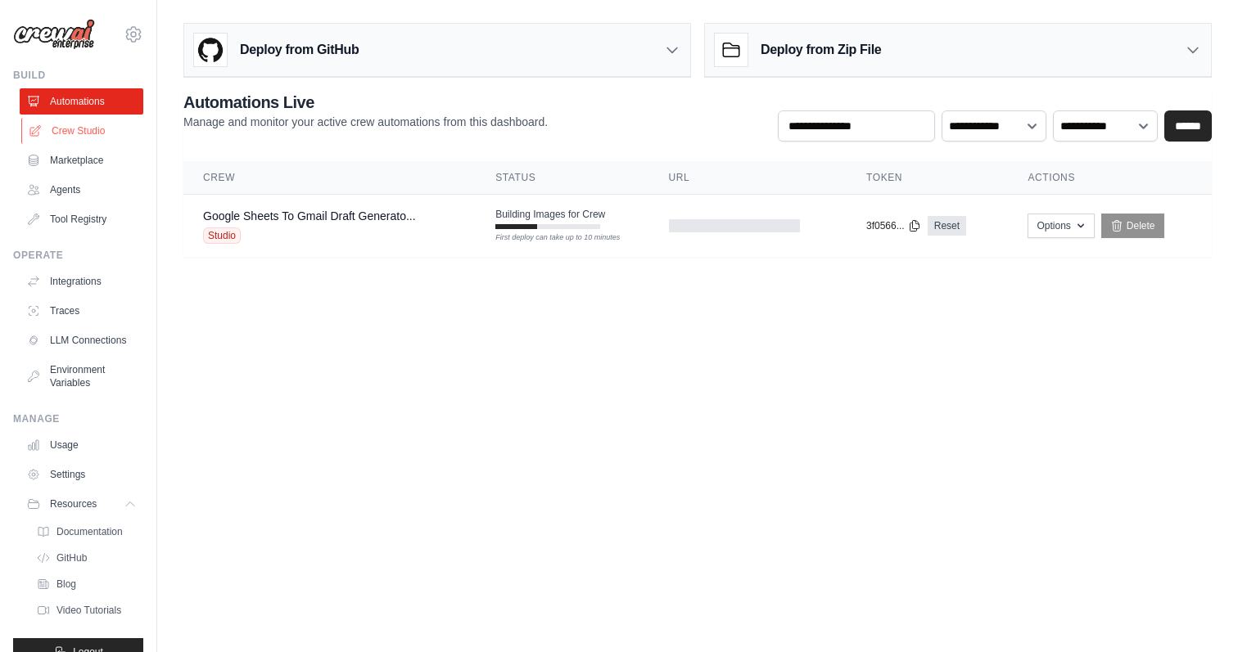
click at [97, 135] on link "Crew Studio" at bounding box center [83, 131] width 124 height 26
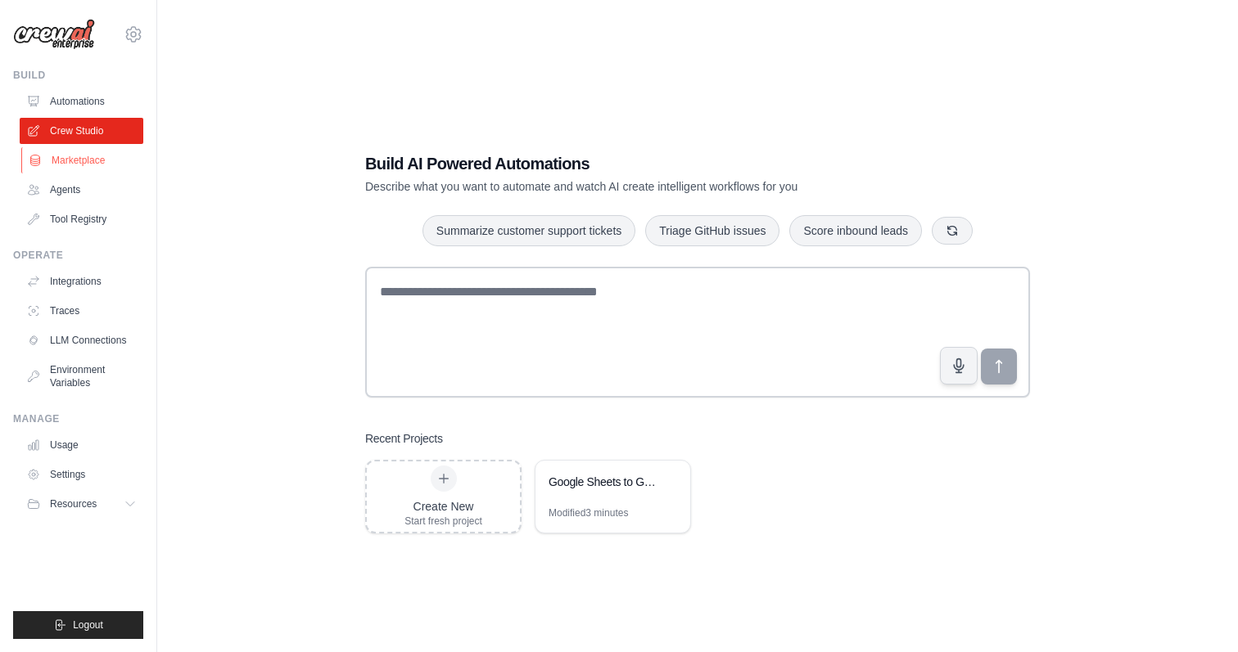
click at [96, 160] on link "Marketplace" at bounding box center [83, 160] width 124 height 26
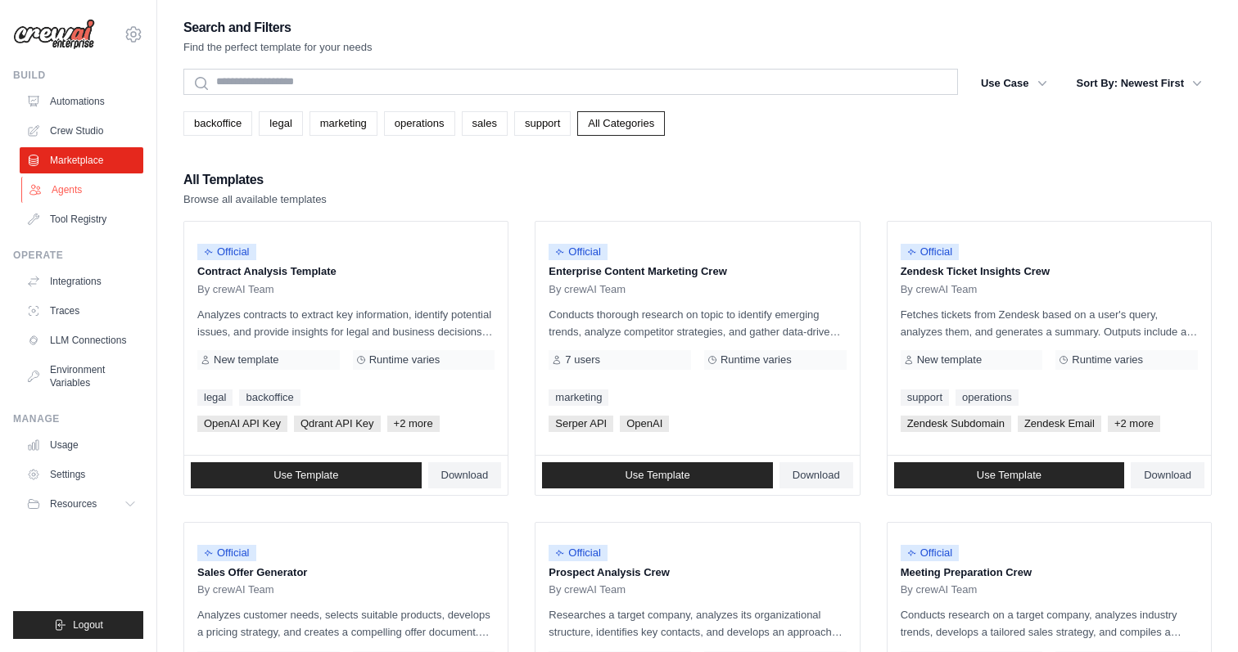
click at [48, 192] on link "Agents" at bounding box center [83, 190] width 124 height 26
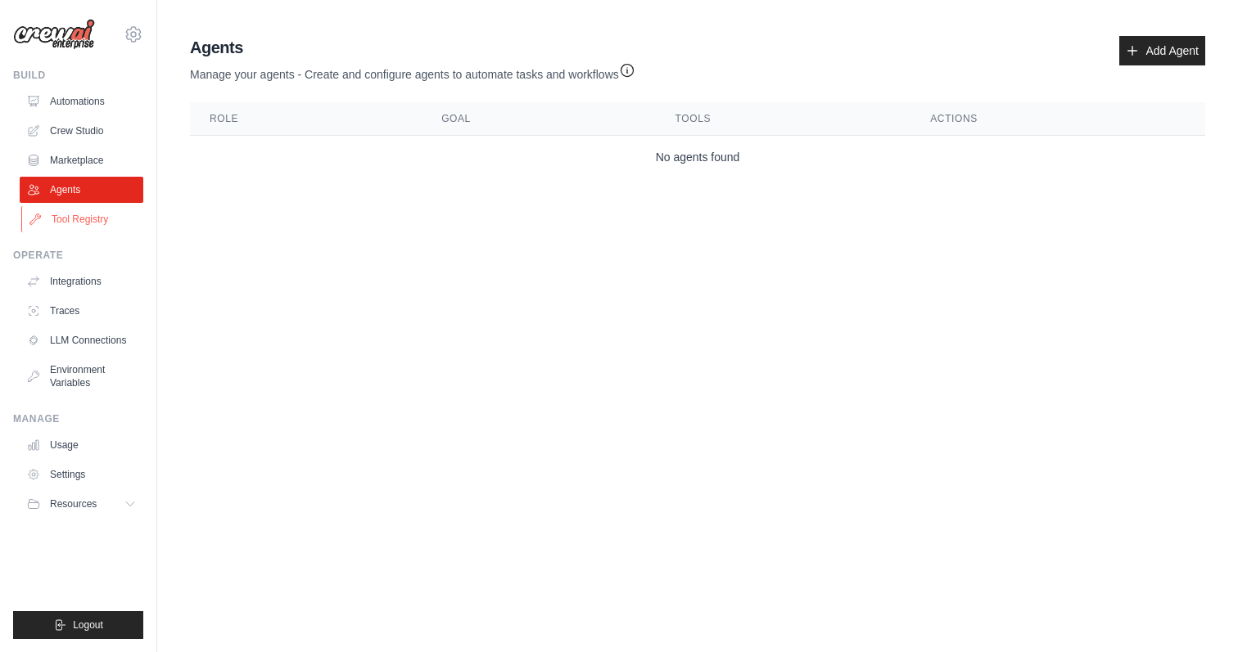
click at [72, 223] on link "Tool Registry" at bounding box center [83, 219] width 124 height 26
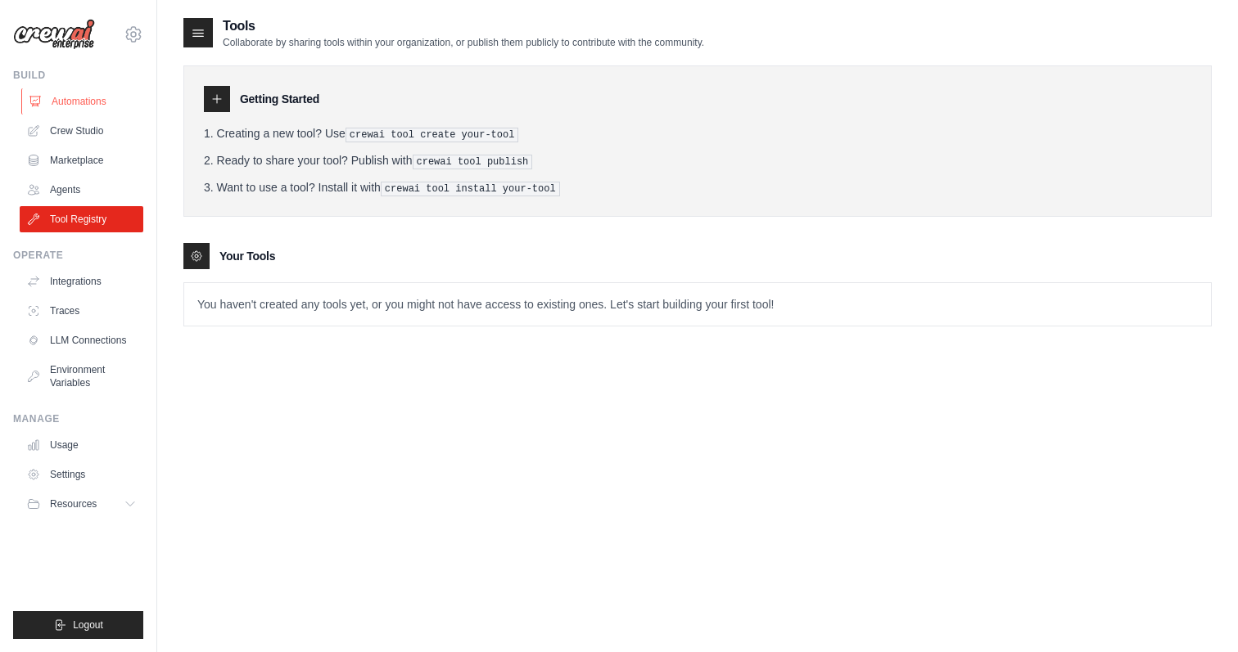
click at [110, 108] on link "Automations" at bounding box center [83, 101] width 124 height 26
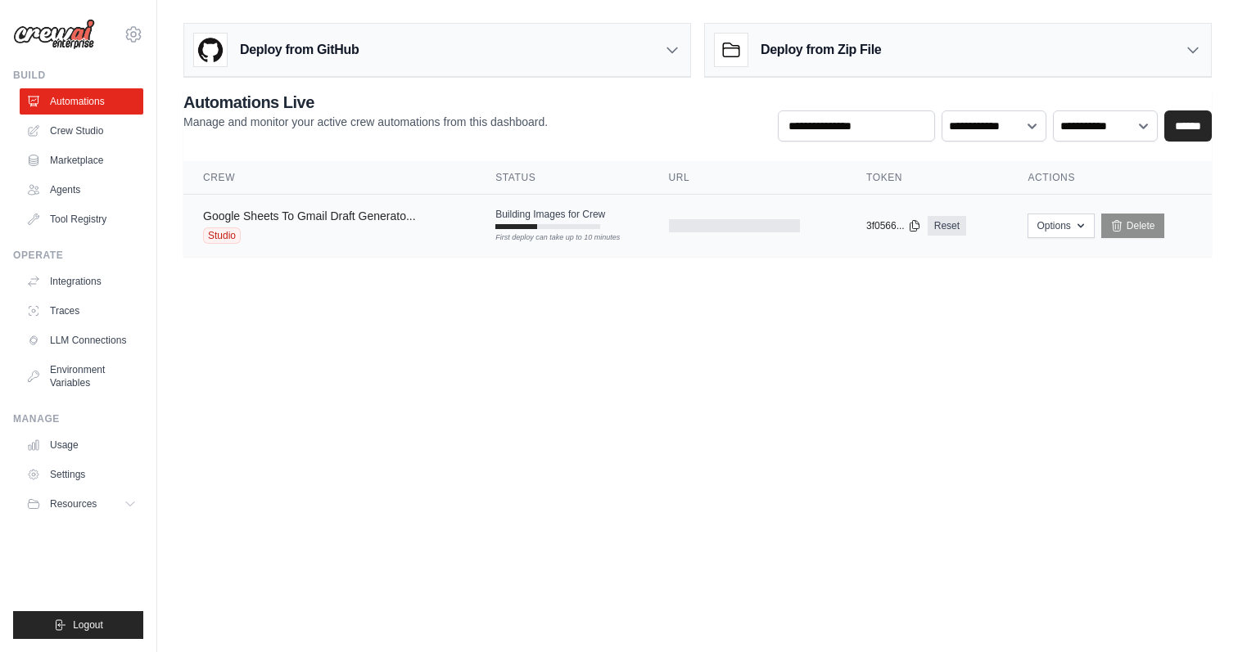
click at [330, 216] on link "Google Sheets To Gmail Draft Generato..." at bounding box center [309, 216] width 213 height 13
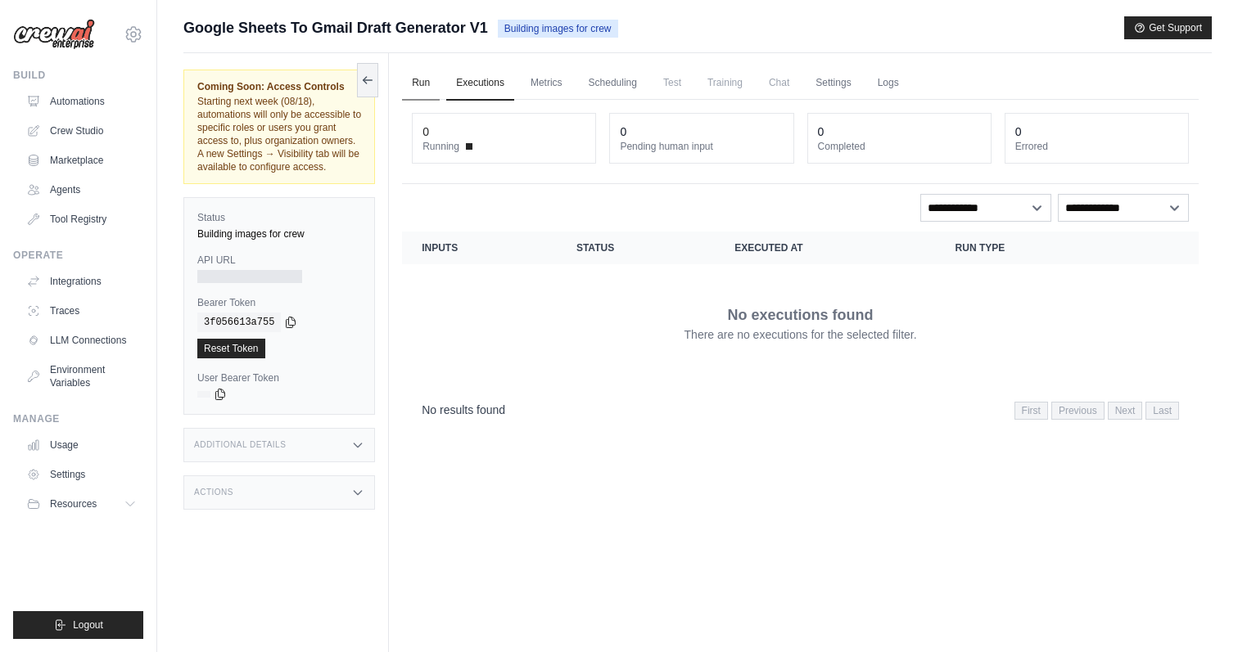
click at [402, 77] on link "Run" at bounding box center [421, 83] width 38 height 34
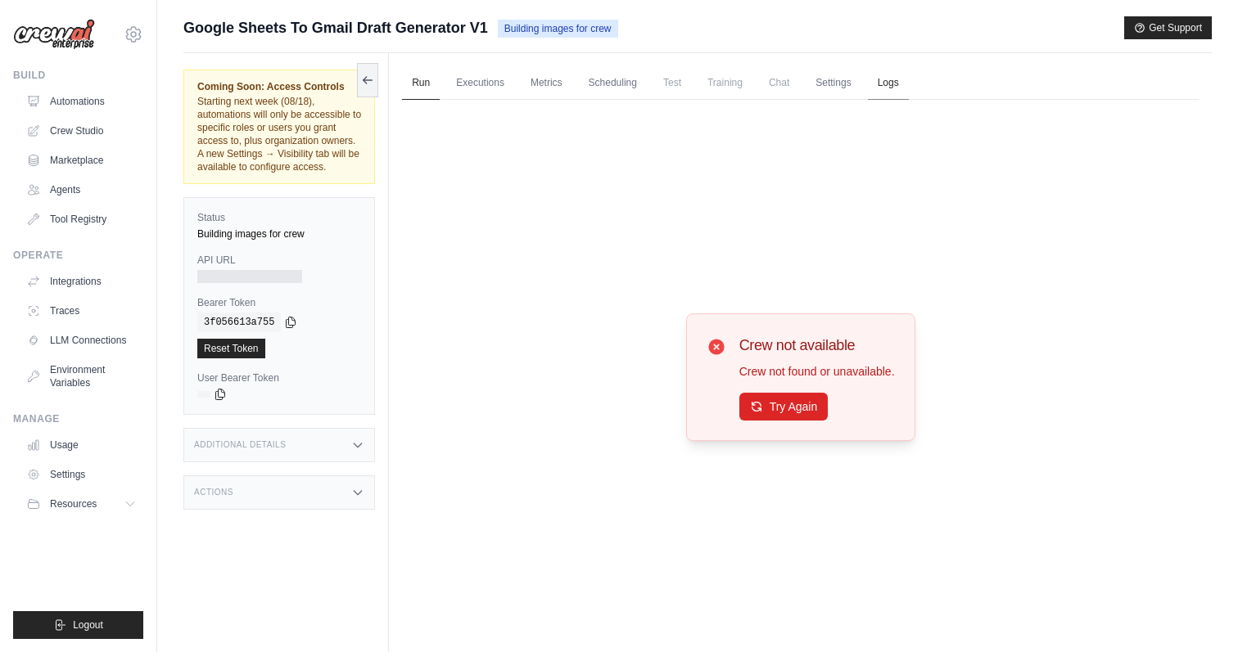
click at [885, 80] on link "Logs" at bounding box center [888, 83] width 41 height 34
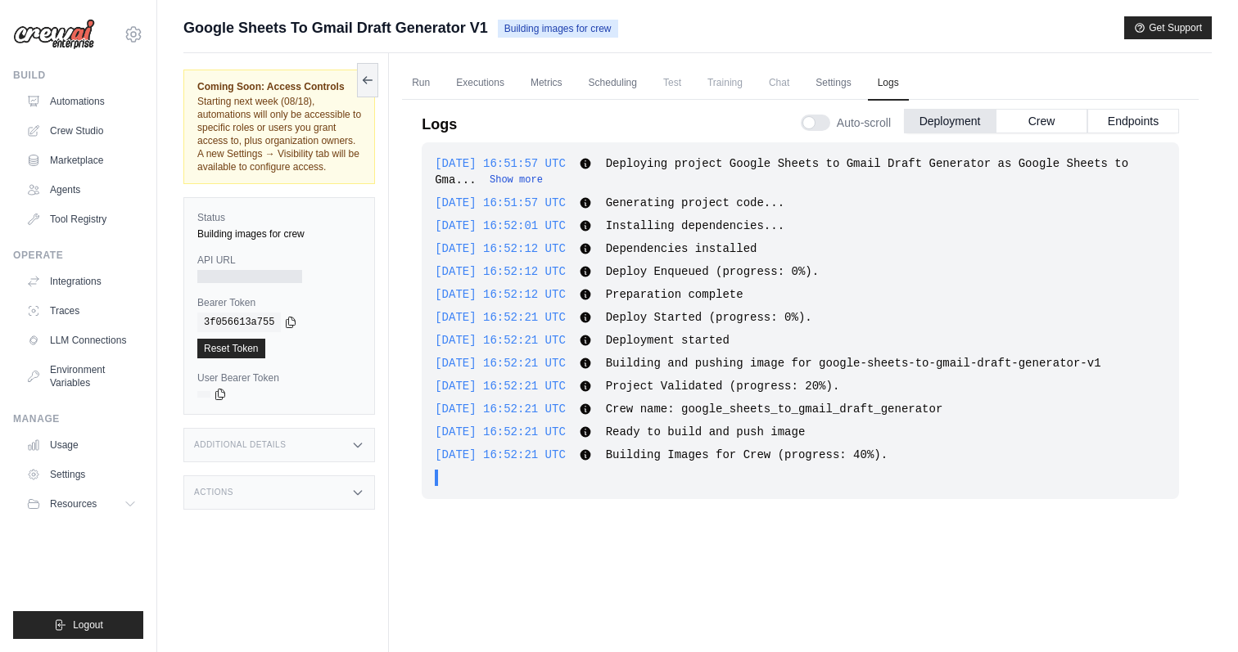
click at [516, 182] on button "Show more" at bounding box center [515, 180] width 53 height 13
click at [126, 505] on icon at bounding box center [131, 504] width 13 height 13
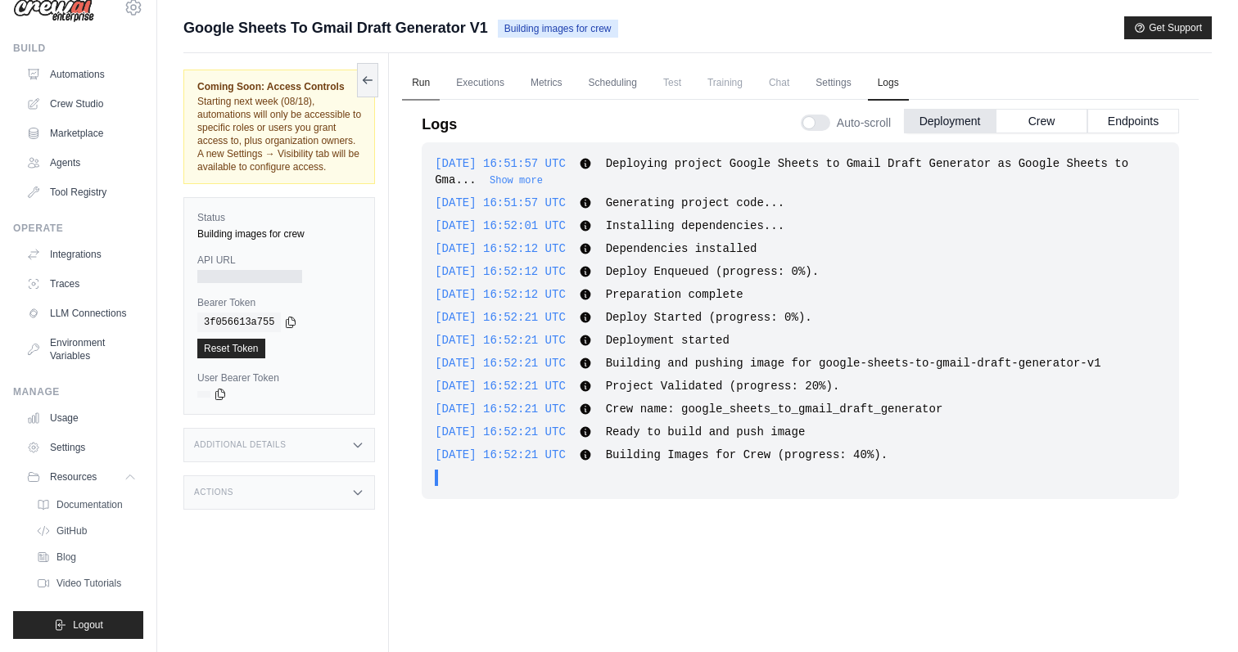
click at [423, 83] on link "Run" at bounding box center [421, 83] width 38 height 34
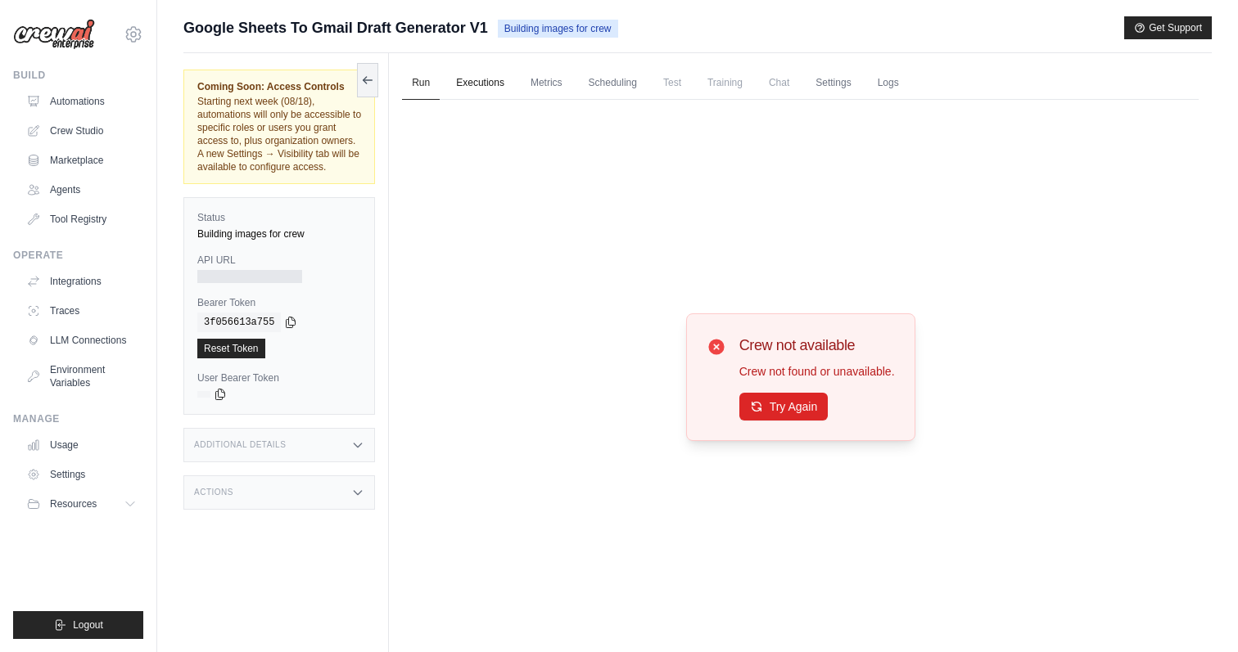
click at [480, 78] on link "Executions" at bounding box center [480, 83] width 68 height 34
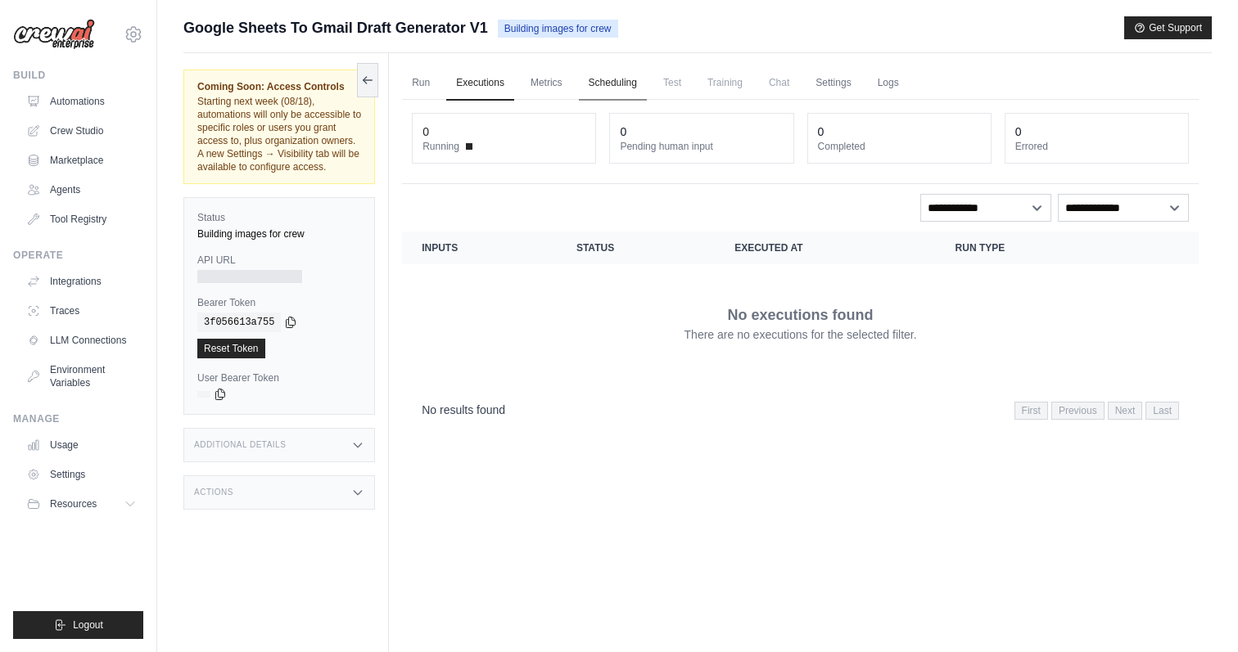
click at [595, 94] on link "Scheduling" at bounding box center [613, 83] width 68 height 34
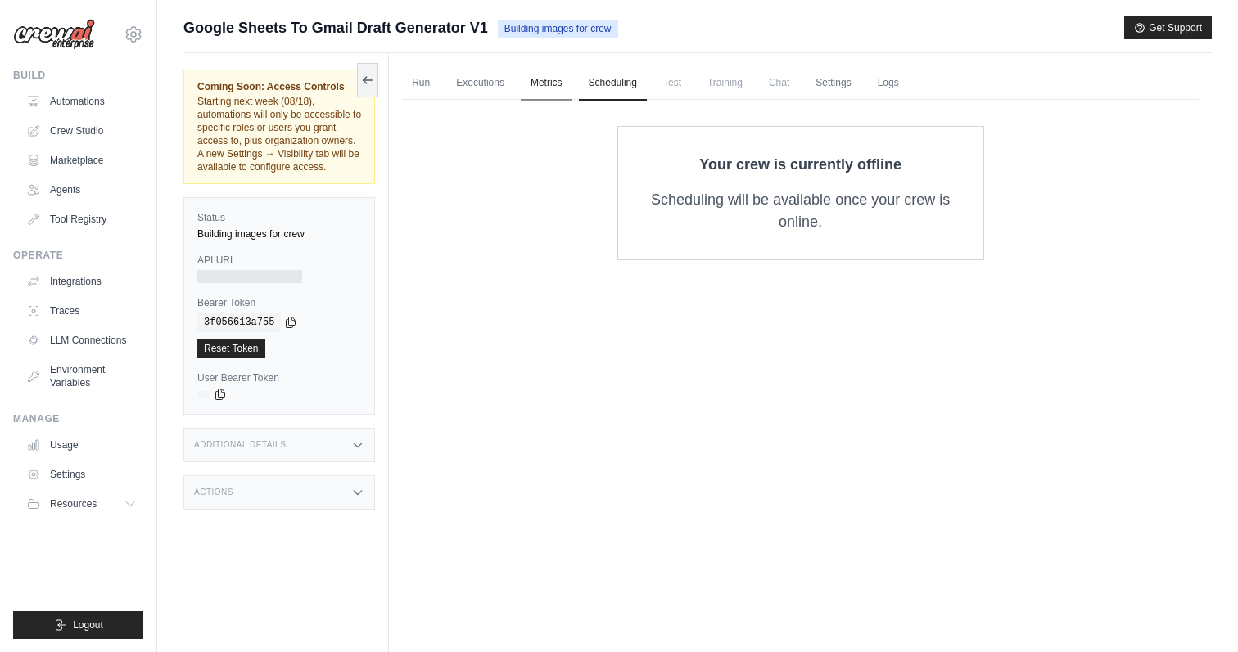
click at [545, 83] on link "Metrics" at bounding box center [547, 83] width 52 height 34
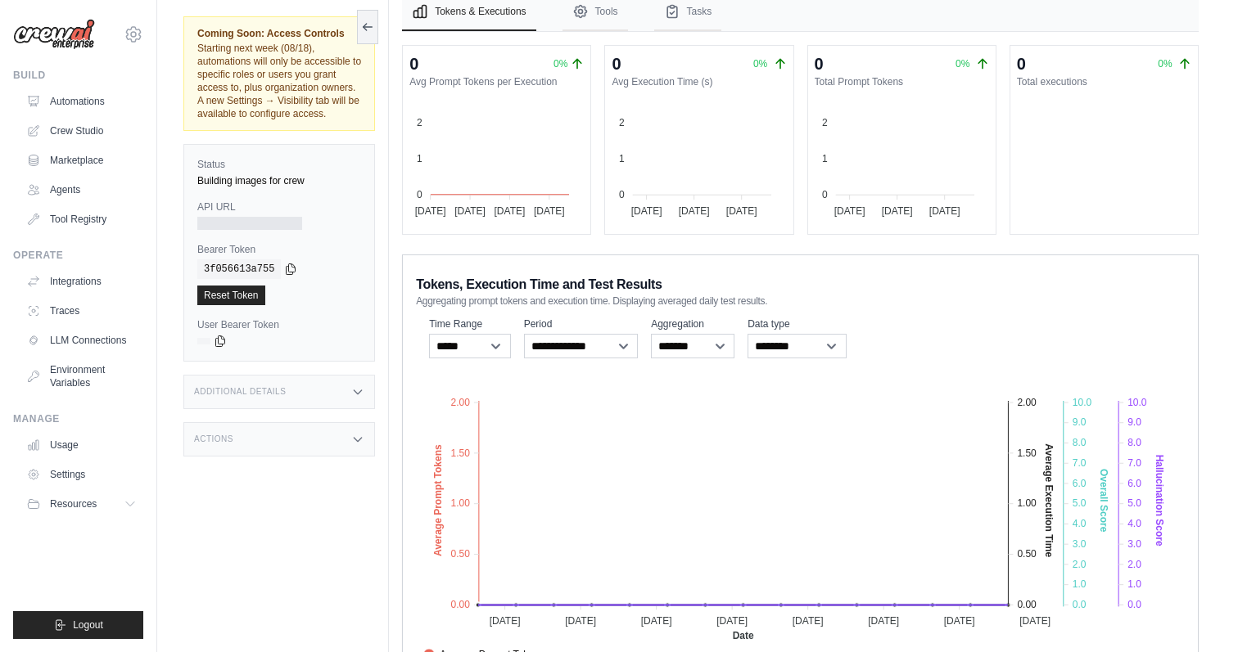
scroll to position [174, 0]
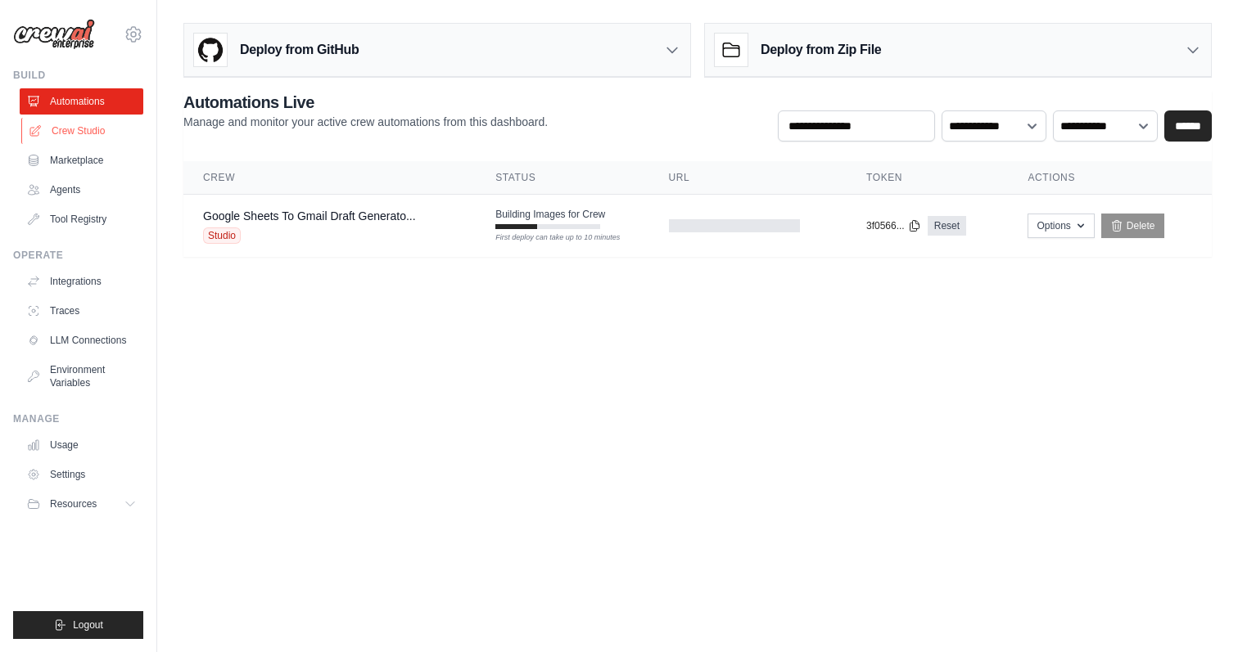
click at [101, 134] on link "Crew Studio" at bounding box center [83, 131] width 124 height 26
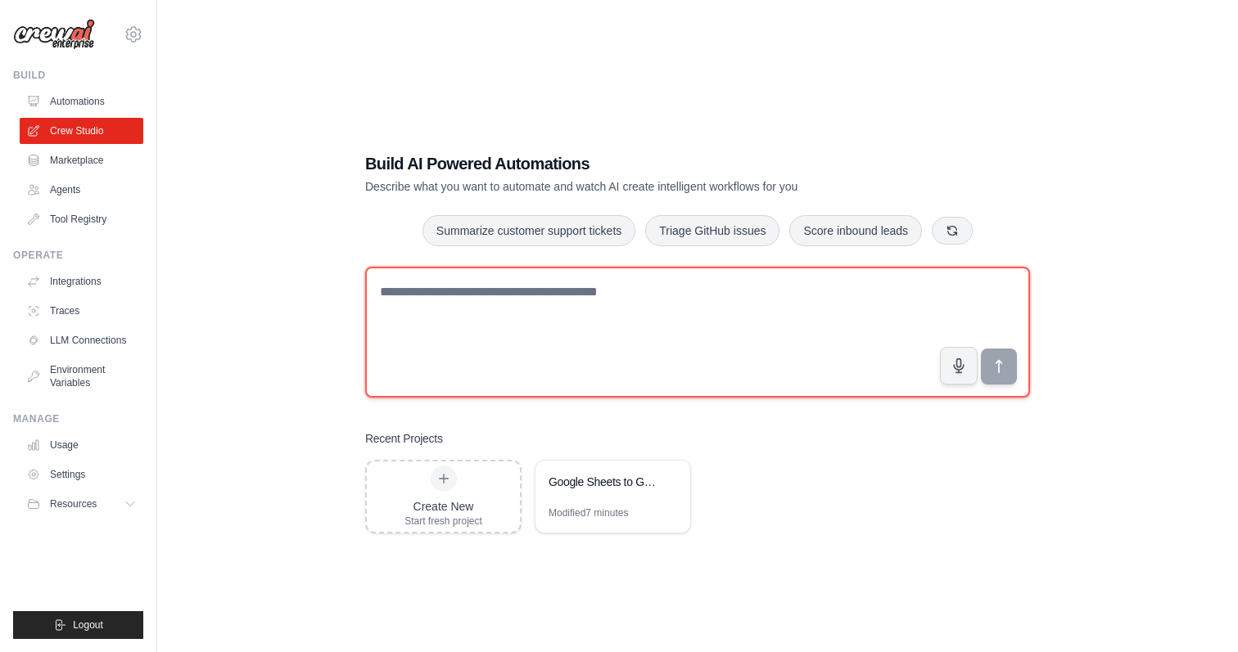
click at [435, 344] on textarea at bounding box center [697, 332] width 665 height 131
type textarea "**********"
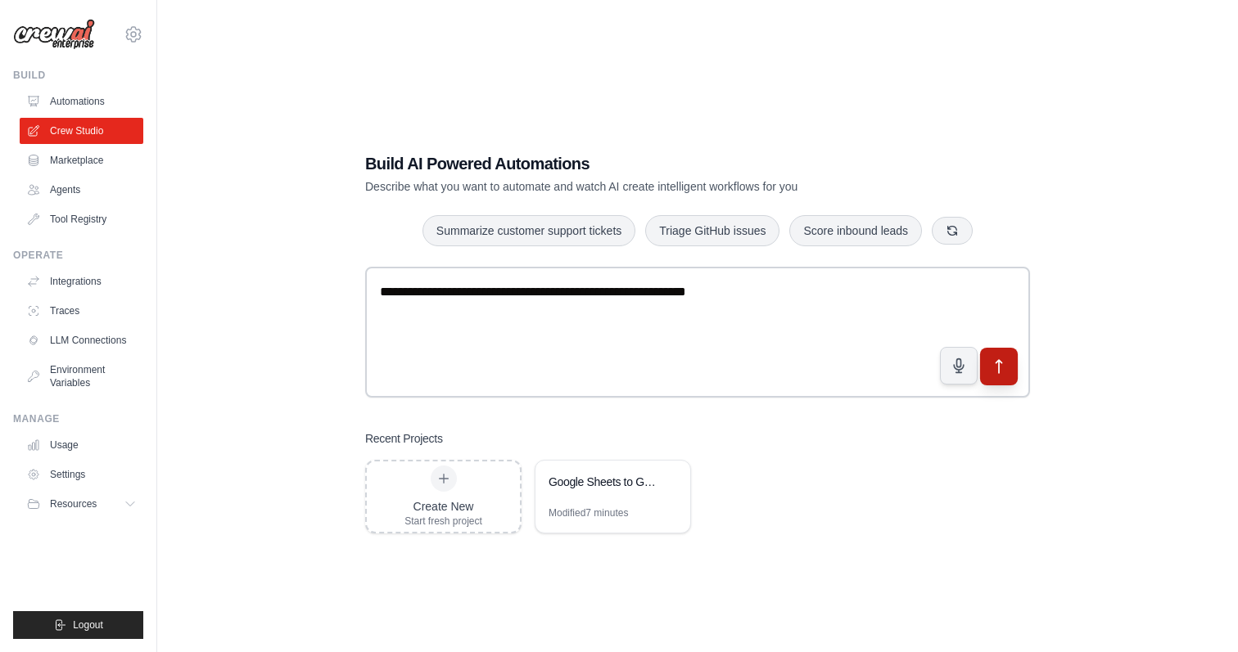
click at [999, 369] on icon "submit" at bounding box center [998, 366] width 17 height 17
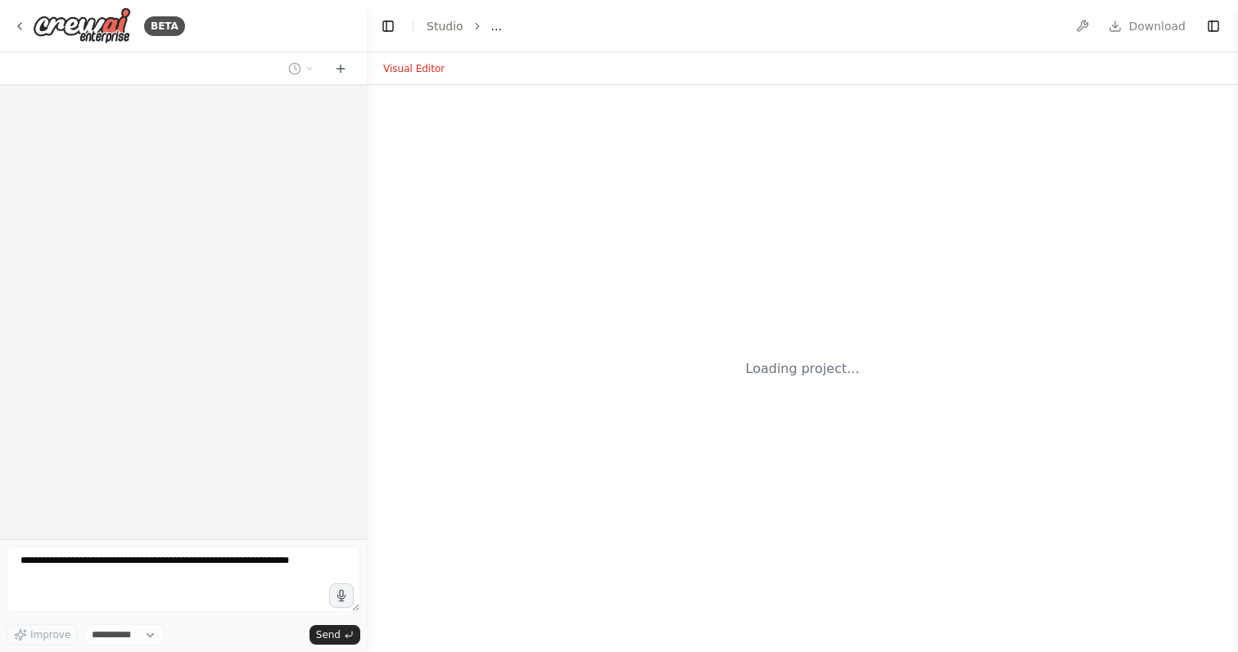
select select "****"
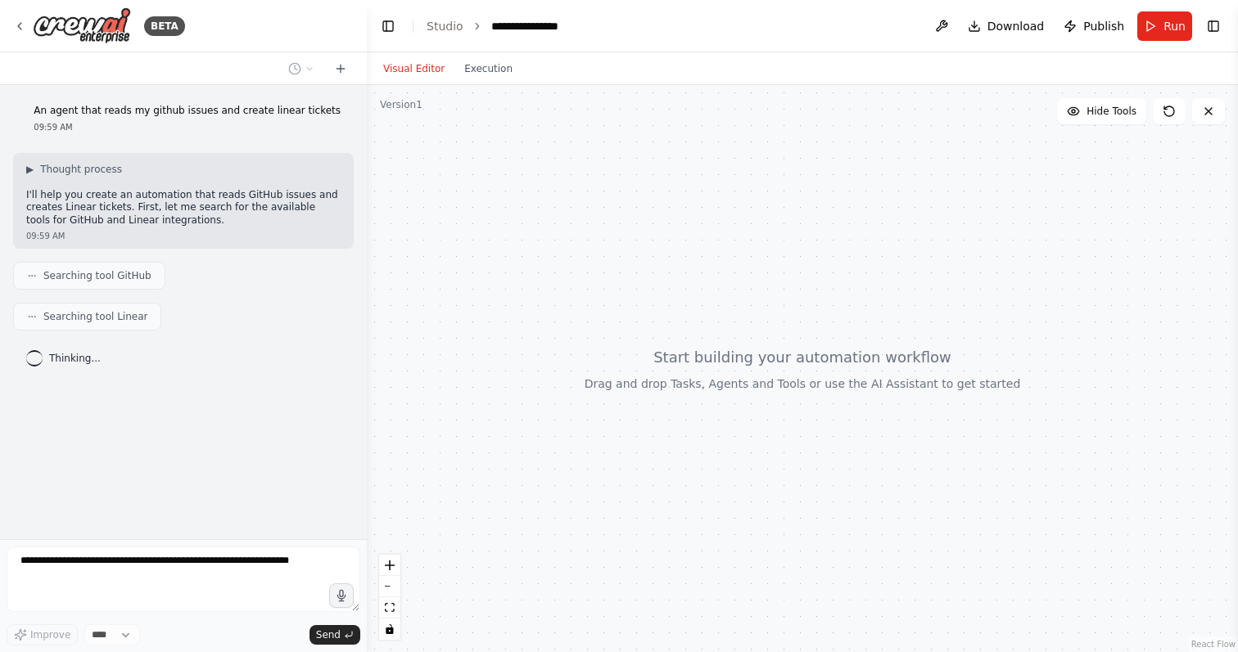
click at [61, 282] on span "Searching tool GitHub" at bounding box center [97, 275] width 108 height 13
click at [32, 277] on icon at bounding box center [32, 276] width 10 height 10
click at [464, 79] on div "Visual Editor Execution" at bounding box center [447, 68] width 149 height 33
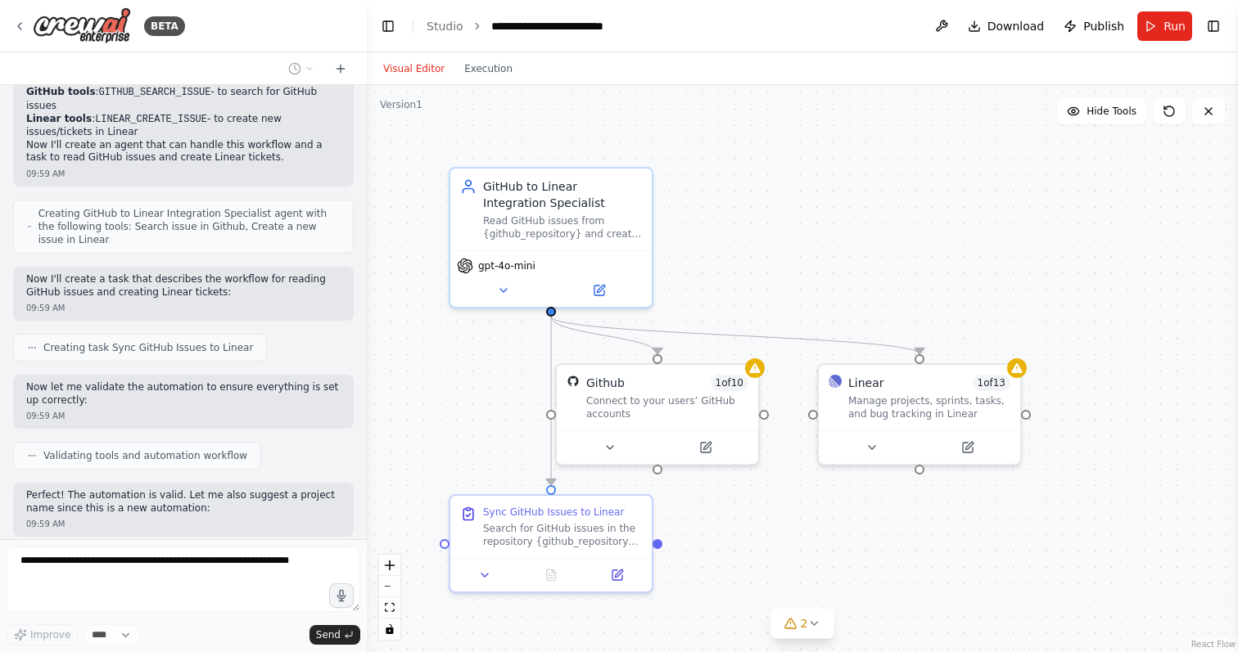
scroll to position [589, 0]
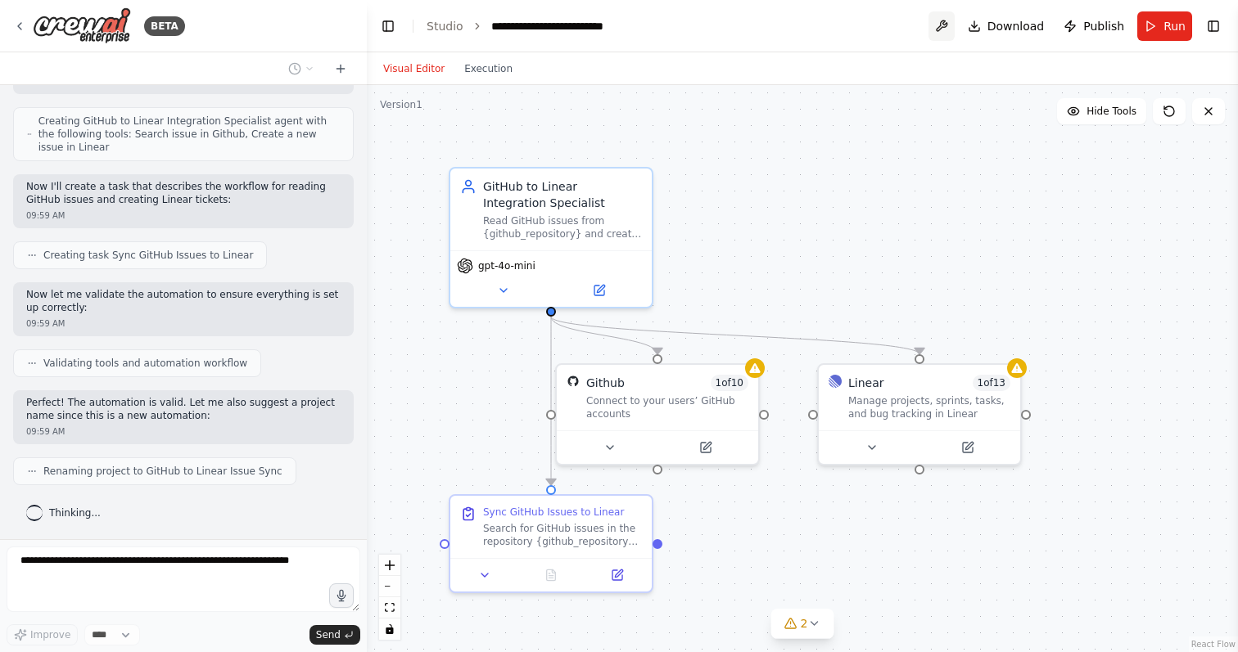
click at [944, 25] on button at bounding box center [941, 25] width 26 height 29
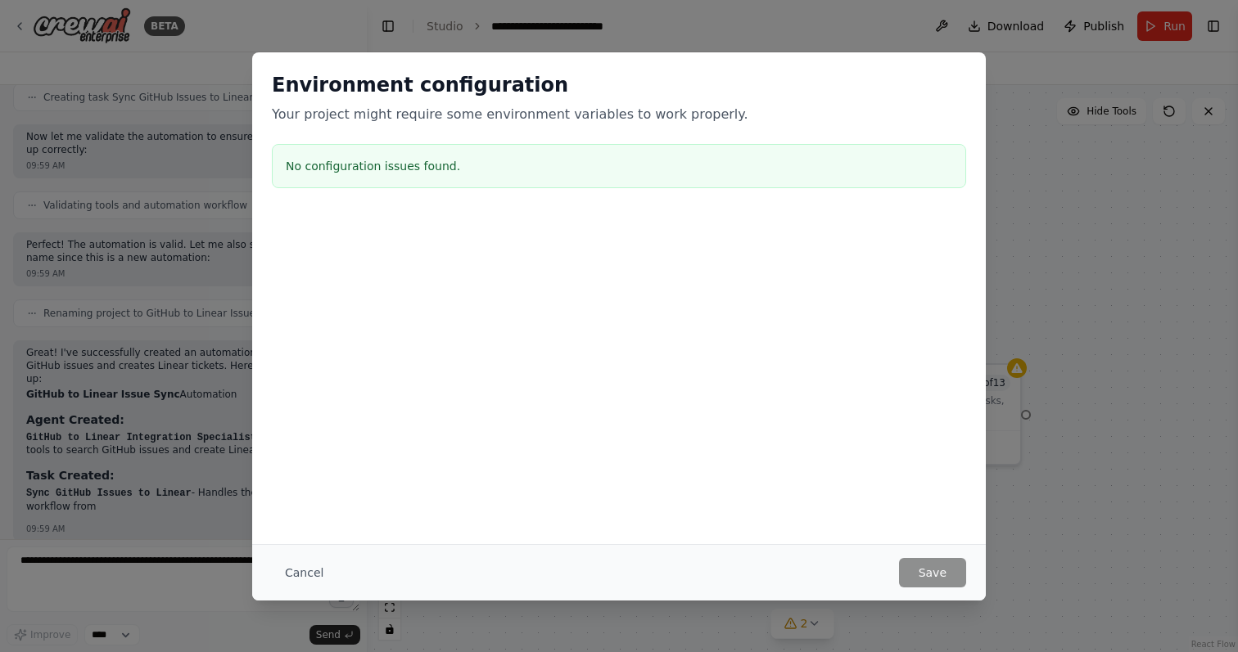
click at [1059, 251] on div "Environment configuration Your project might require some environment variables…" at bounding box center [619, 326] width 1238 height 652
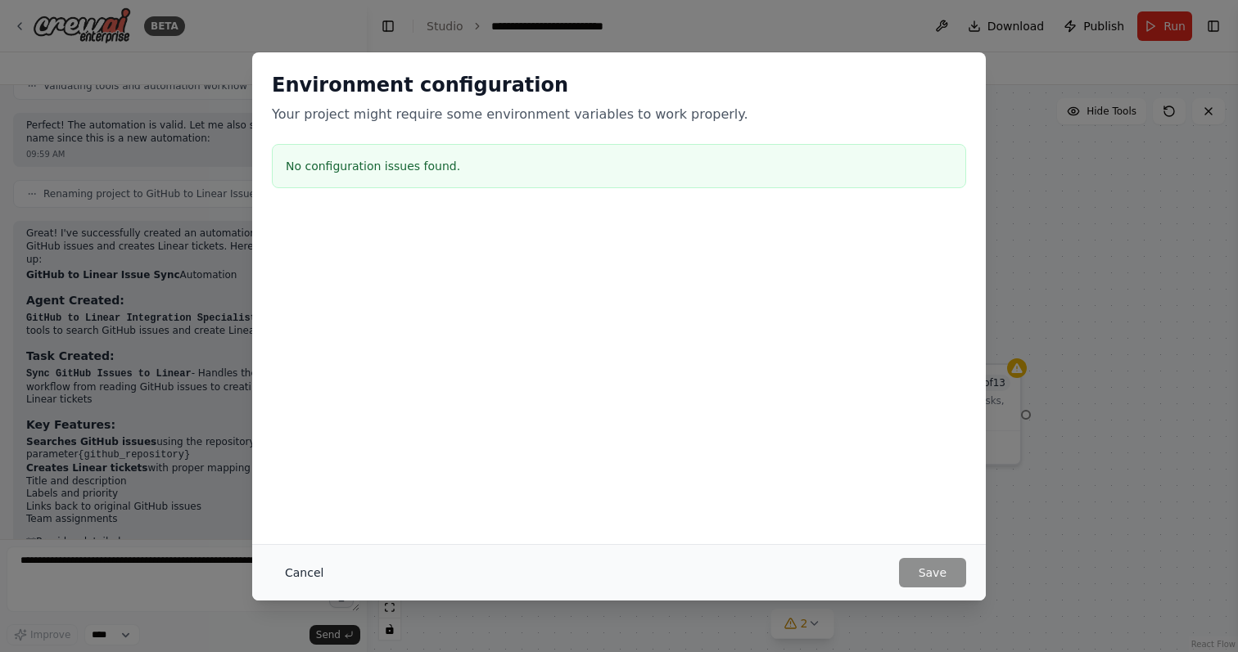
click at [289, 576] on button "Cancel" at bounding box center [304, 572] width 65 height 29
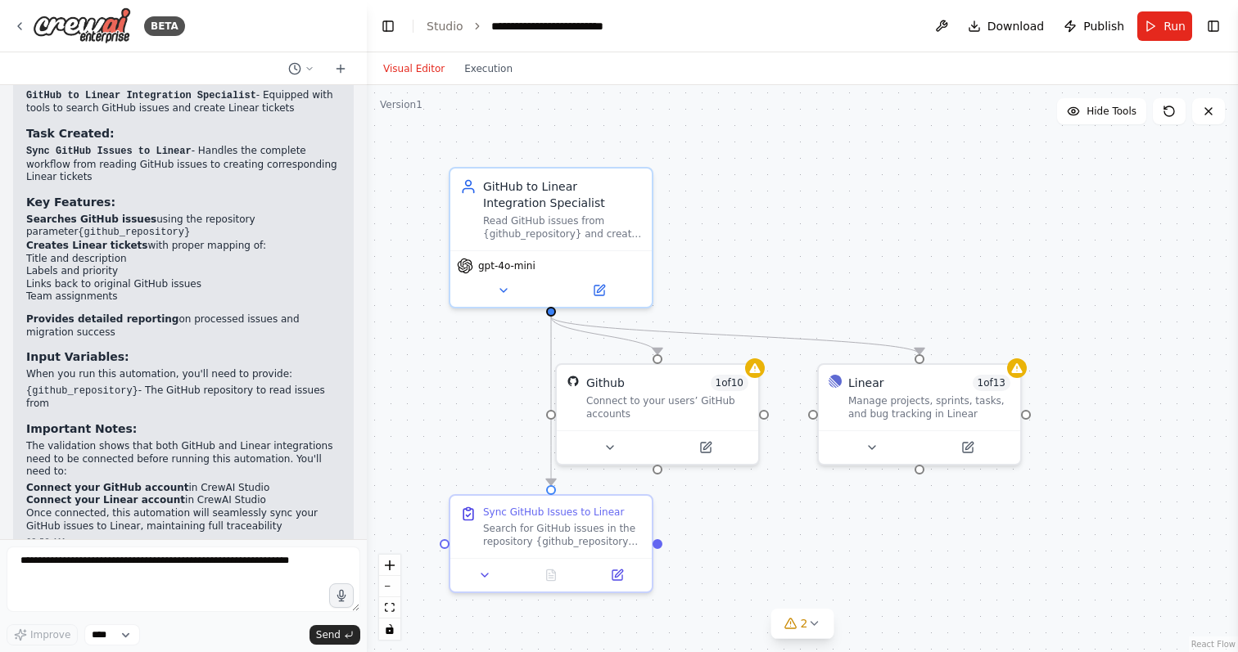
scroll to position [1102, 0]
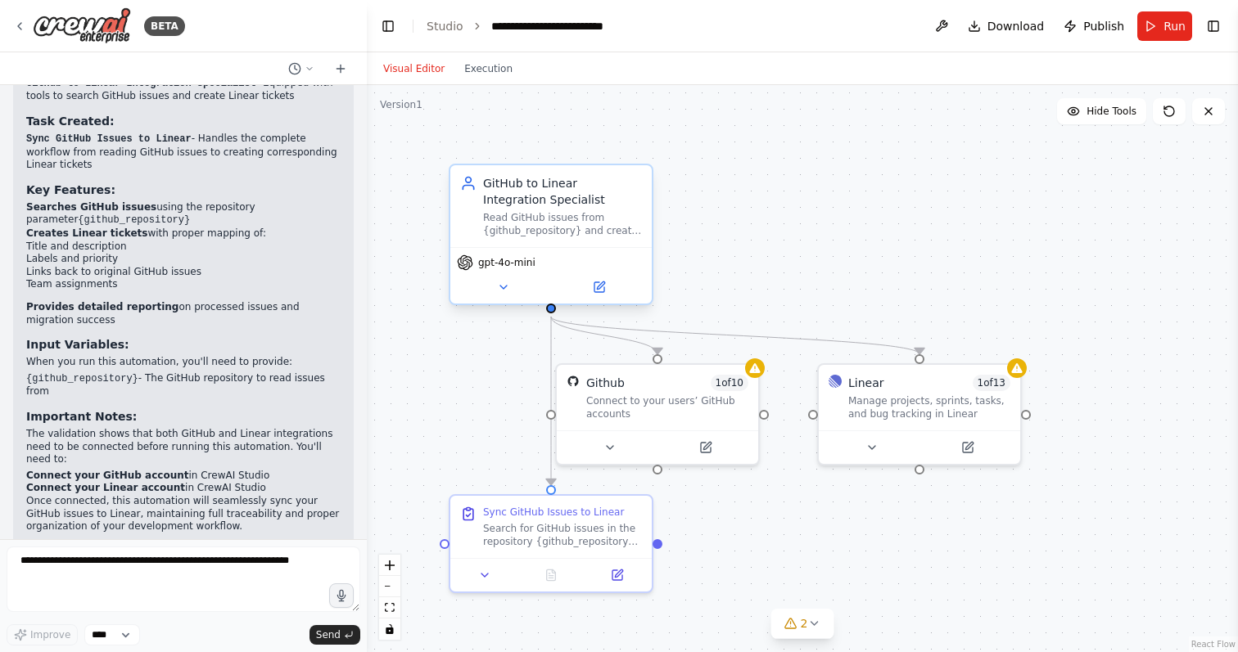
click at [543, 206] on div "GitHub to Linear Integration Specialist" at bounding box center [562, 191] width 159 height 33
click at [737, 386] on span "1 of 10" at bounding box center [729, 380] width 38 height 16
click at [613, 445] on icon at bounding box center [617, 444] width 13 height 13
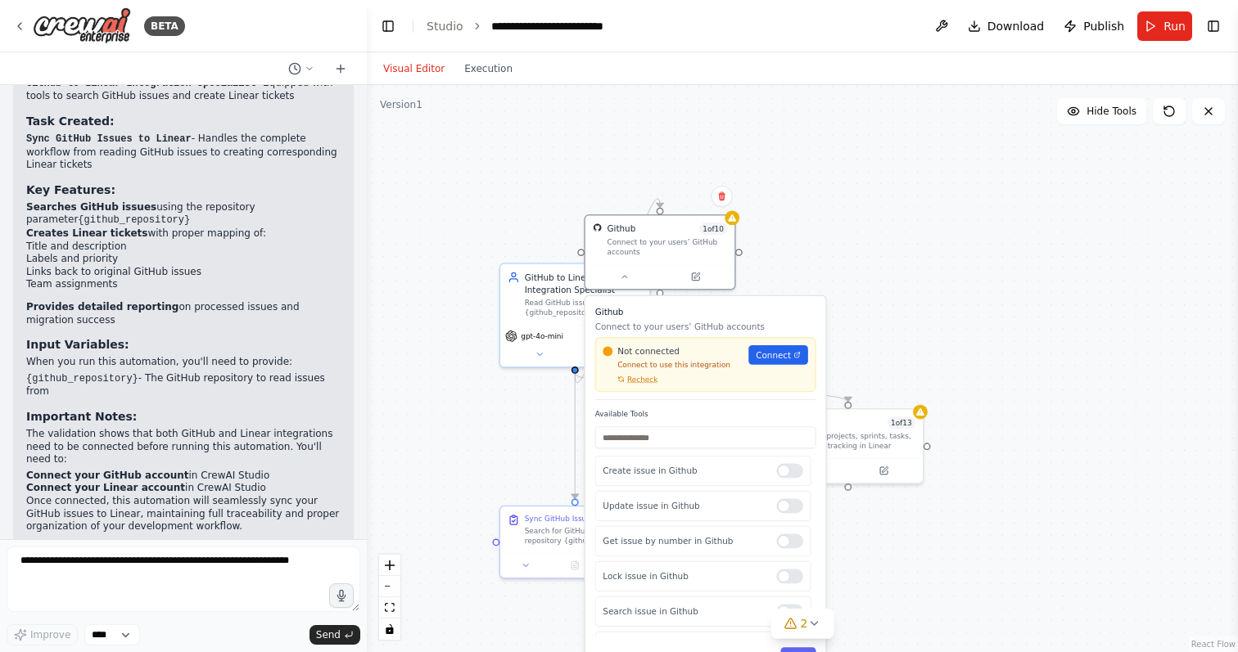
drag, startPoint x: 643, startPoint y: 538, endPoint x: 646, endPoint y: 334, distance: 203.8
click at [646, 337] on div "Not connected Connect to use this integration Recheck Connect" at bounding box center [705, 364] width 221 height 55
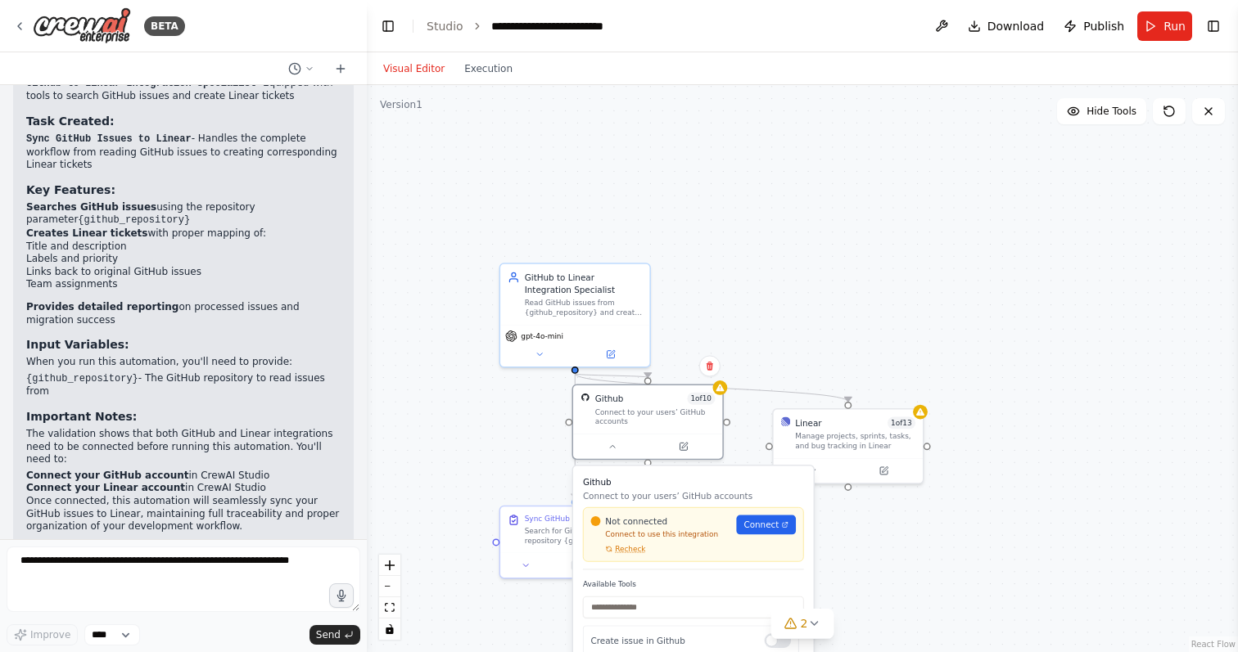
drag, startPoint x: 646, startPoint y: 321, endPoint x: 638, endPoint y: 507, distance: 186.8
click at [638, 507] on div "Github Connect to your users’ GitHub accounts Not connected Connect to use this…" at bounding box center [693, 523] width 221 height 94
click at [770, 526] on span "Connect" at bounding box center [760, 525] width 35 height 12
click at [841, 426] on div "Linear 1 of 13" at bounding box center [855, 421] width 120 height 12
click at [825, 467] on button at bounding box center [818, 469] width 69 height 15
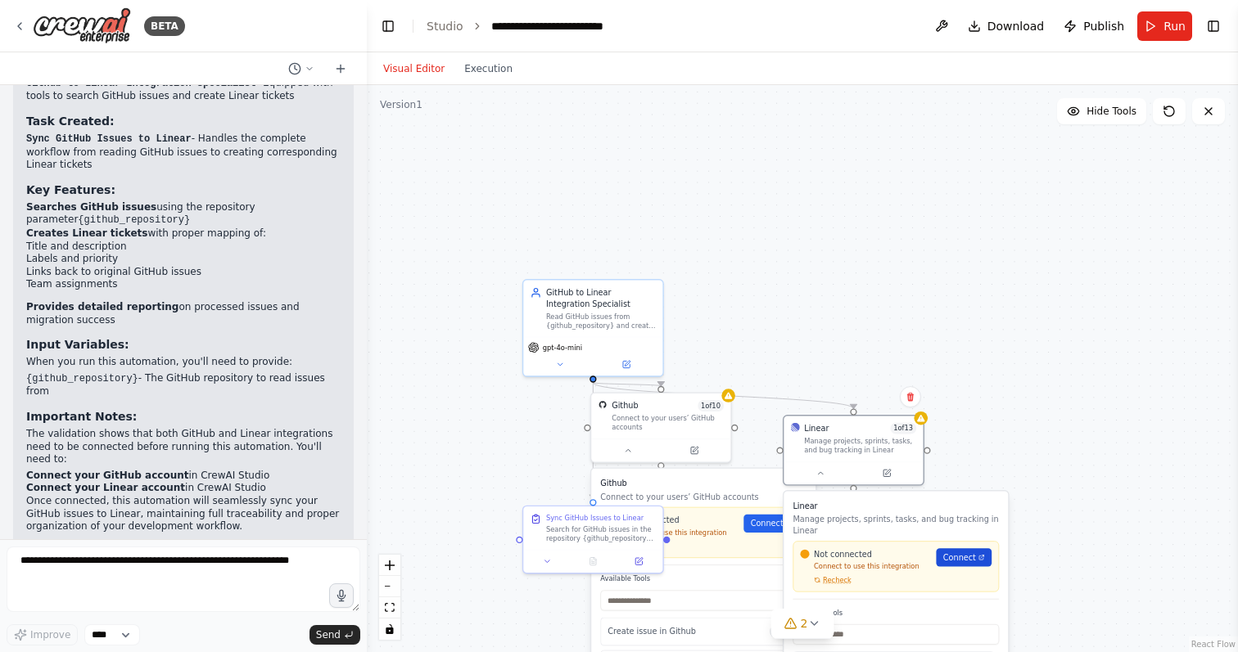
click at [964, 559] on span "Connect" at bounding box center [959, 557] width 33 height 11
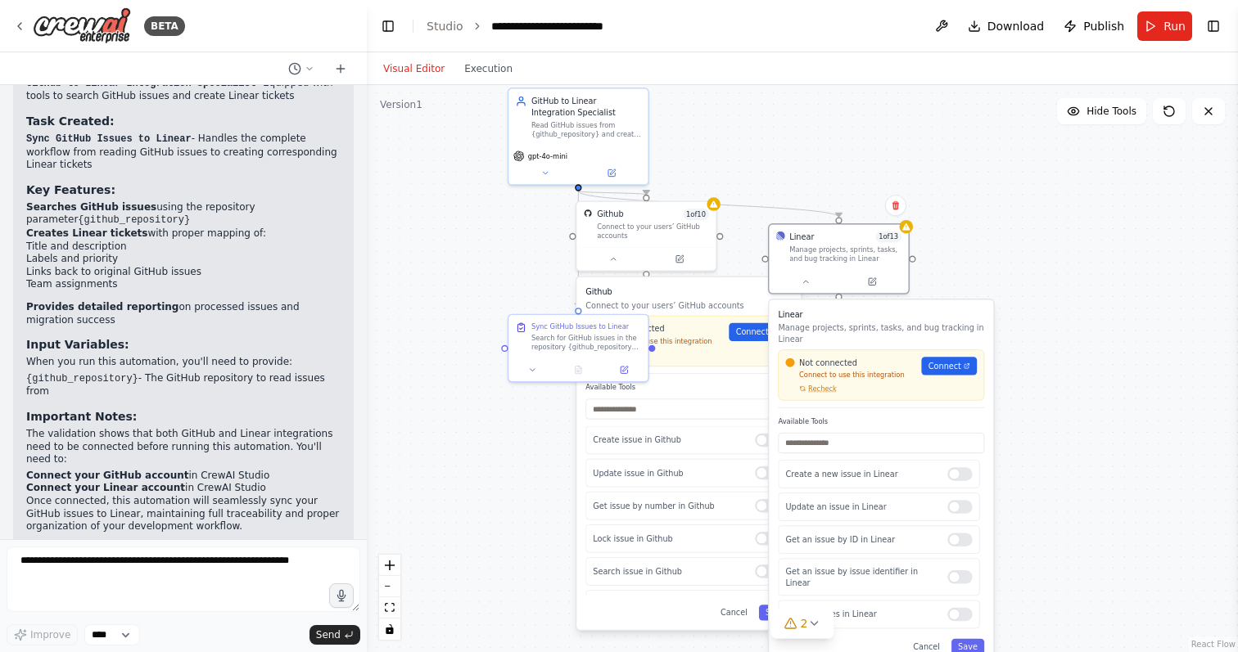
drag, startPoint x: 795, startPoint y: 309, endPoint x: 784, endPoint y: 129, distance: 180.4
click at [784, 129] on div ".deletable-edge-delete-btn { width: 20px; height: 20px; border: 0px solid #ffff…" at bounding box center [802, 368] width 871 height 567
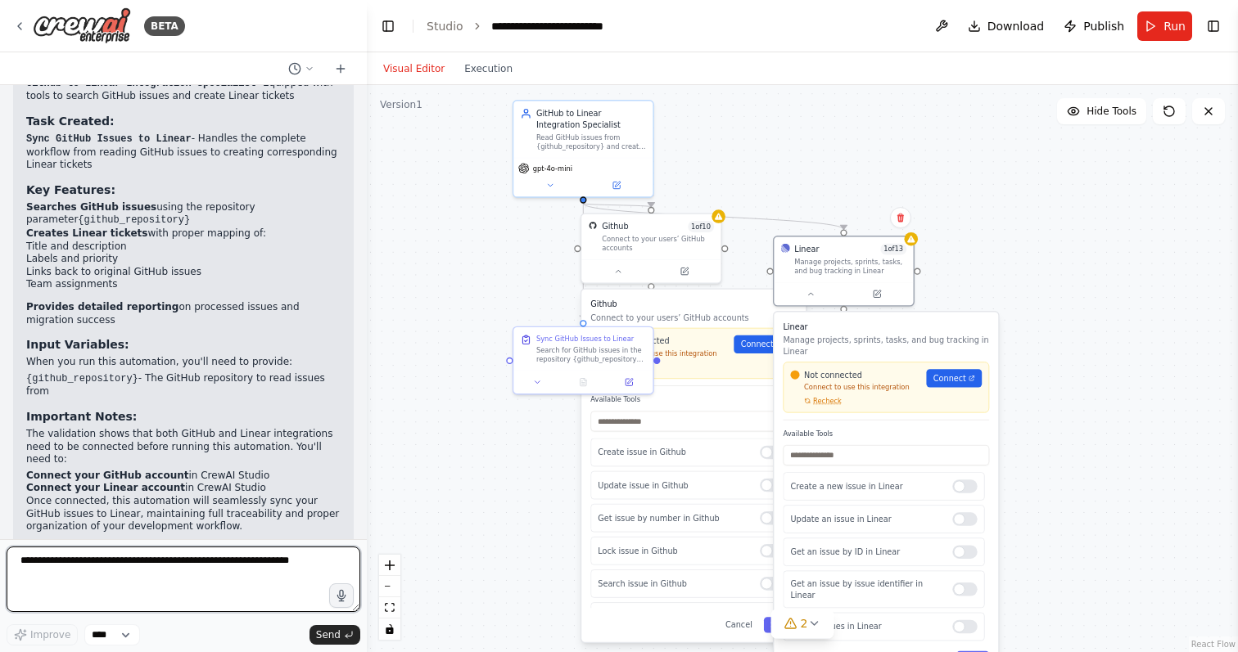
click at [171, 570] on textarea at bounding box center [184, 579] width 354 height 65
type textarea "**********"
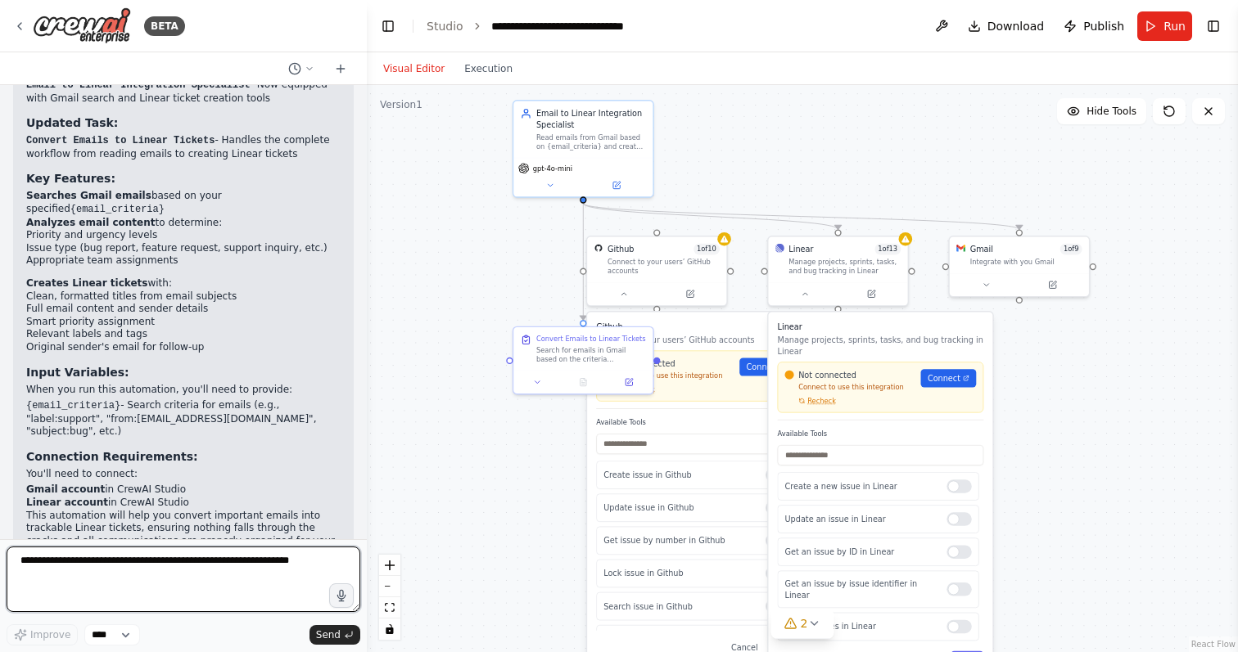
scroll to position [2321, 0]
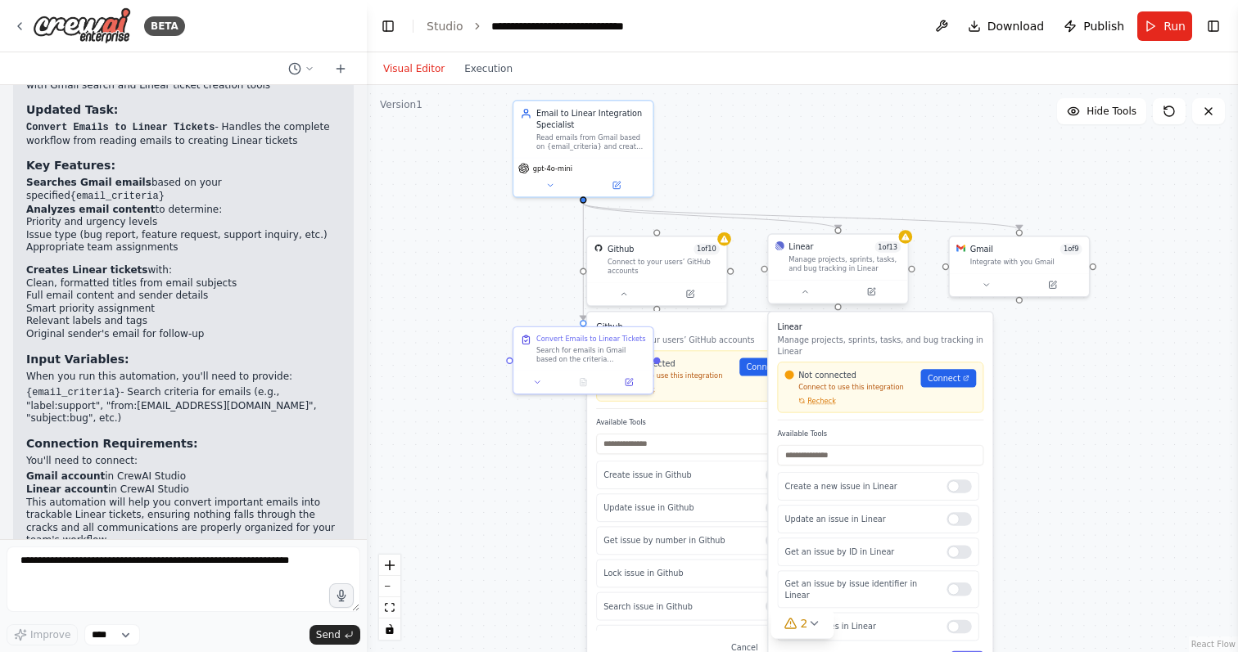
click at [847, 251] on div "Linear 1 of 13" at bounding box center [844, 246] width 112 height 11
click at [808, 402] on button "Recheck" at bounding box center [810, 400] width 51 height 9
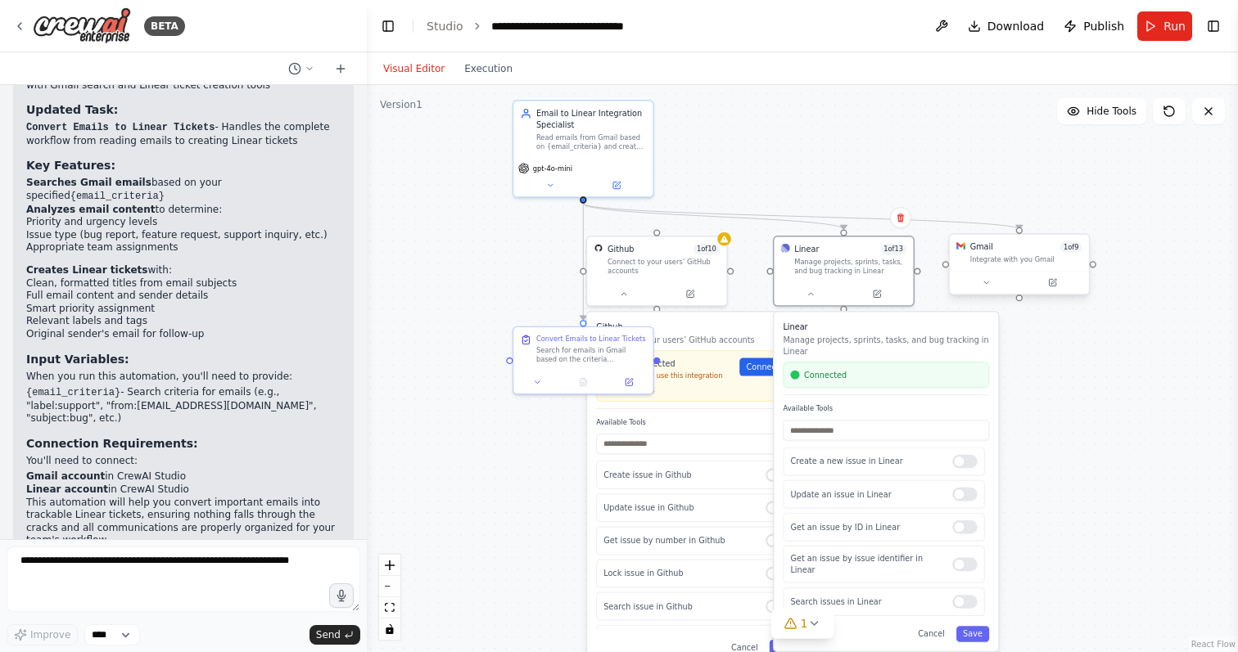
click at [998, 250] on div "Gmail 1 of 9" at bounding box center [1026, 246] width 112 height 11
click at [1084, 375] on div ".deletable-edge-delete-btn { width: 20px; height: 20px; border: 0px solid #ffff…" at bounding box center [802, 368] width 871 height 567
click at [1158, 26] on button "Run" at bounding box center [1164, 25] width 55 height 29
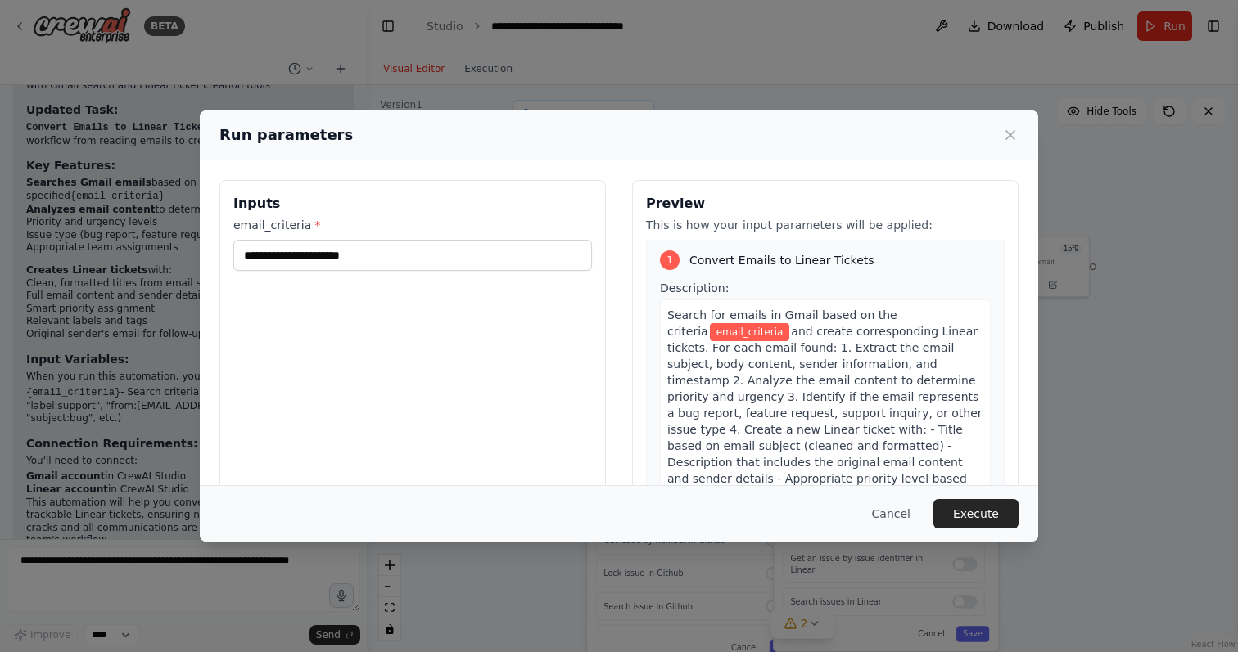
scroll to position [0, 0]
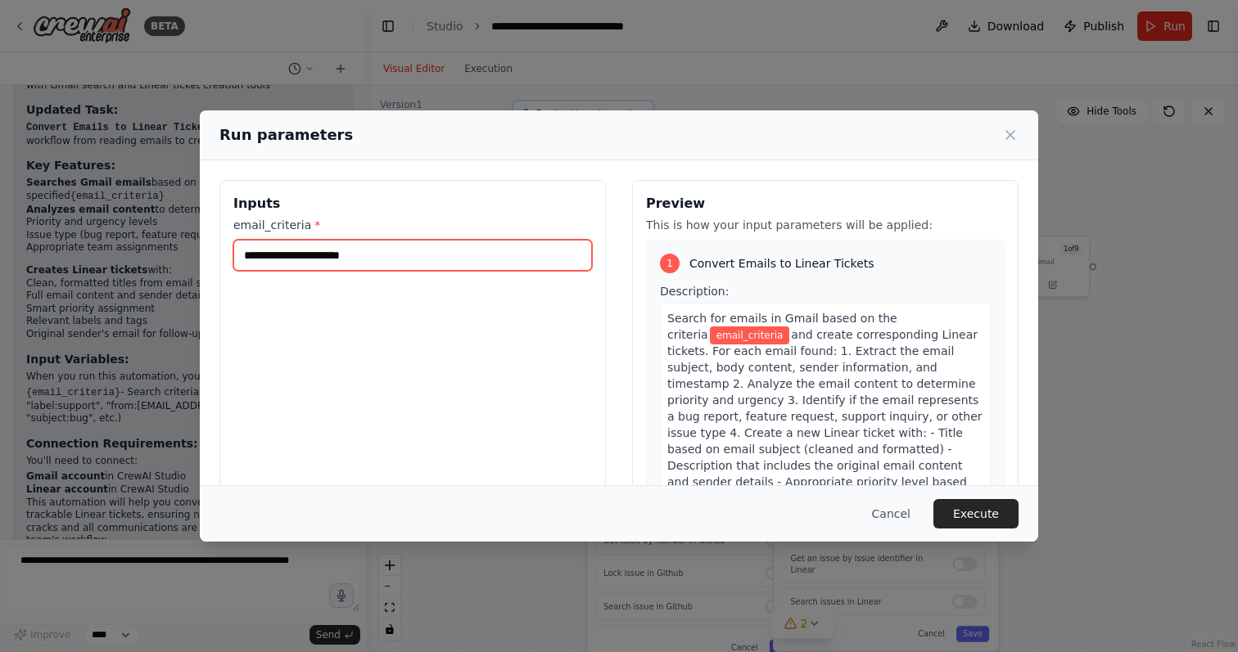
click at [426, 256] on input "email_criteria *" at bounding box center [412, 255] width 358 height 31
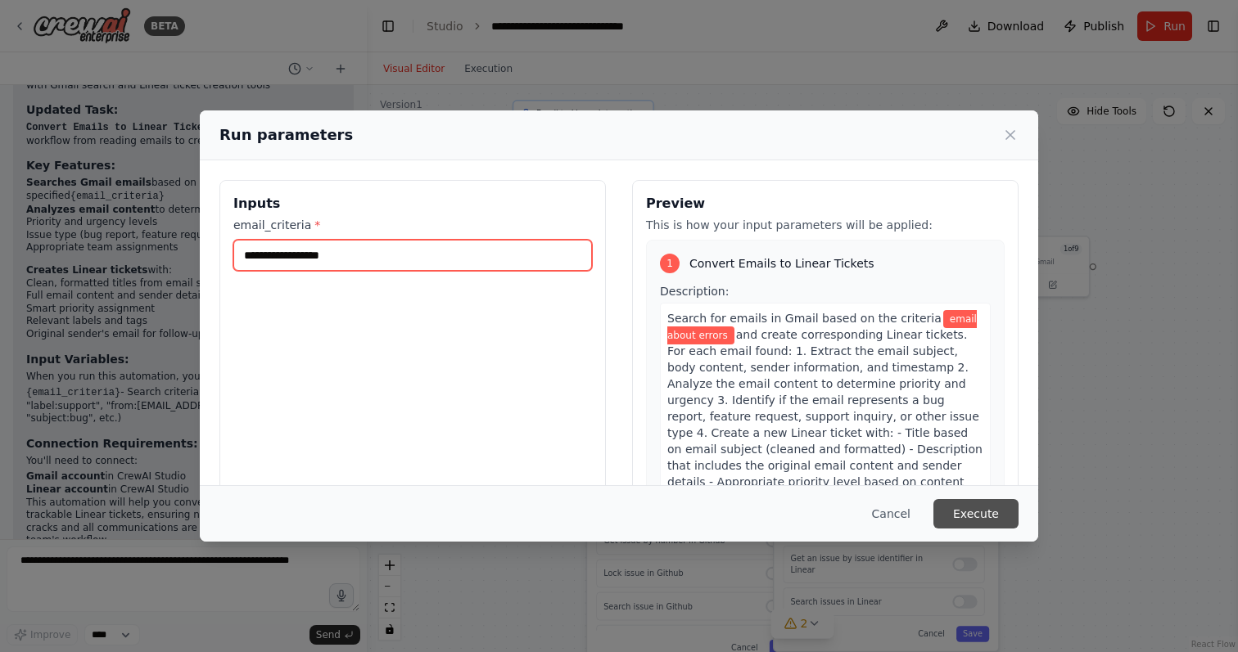
type input "**********"
click at [988, 512] on button "Execute" at bounding box center [975, 513] width 85 height 29
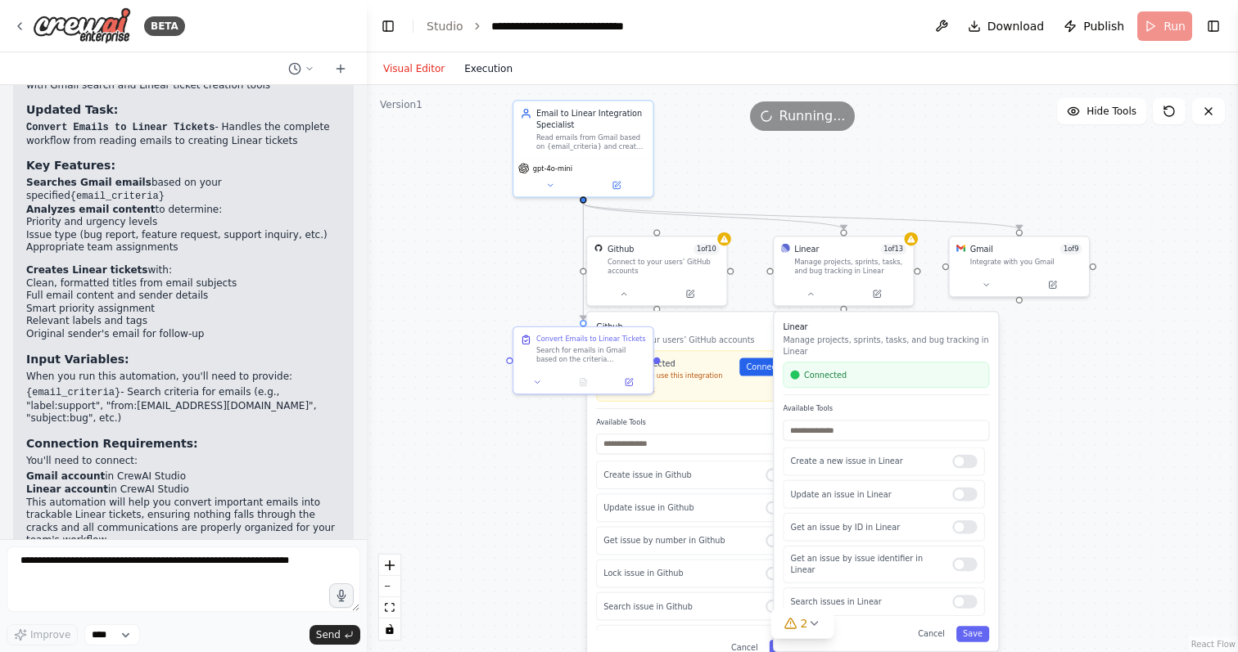
click at [492, 67] on button "Execution" at bounding box center [488, 69] width 68 height 20
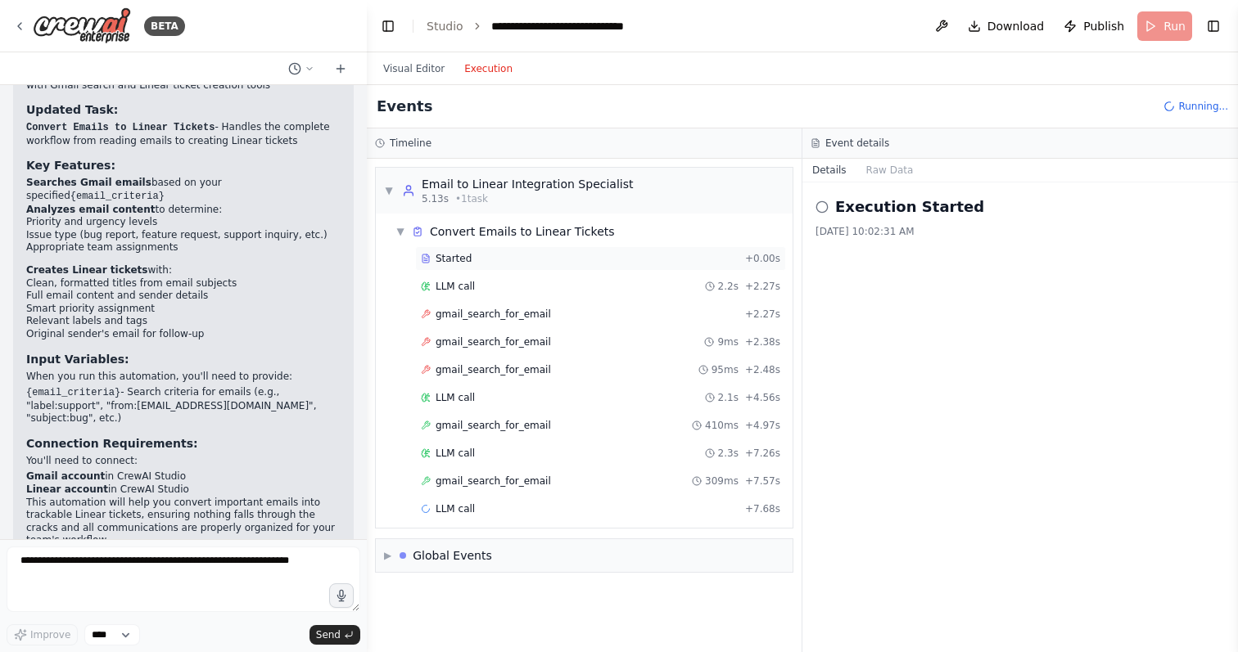
click at [534, 260] on div "Started" at bounding box center [580, 258] width 318 height 13
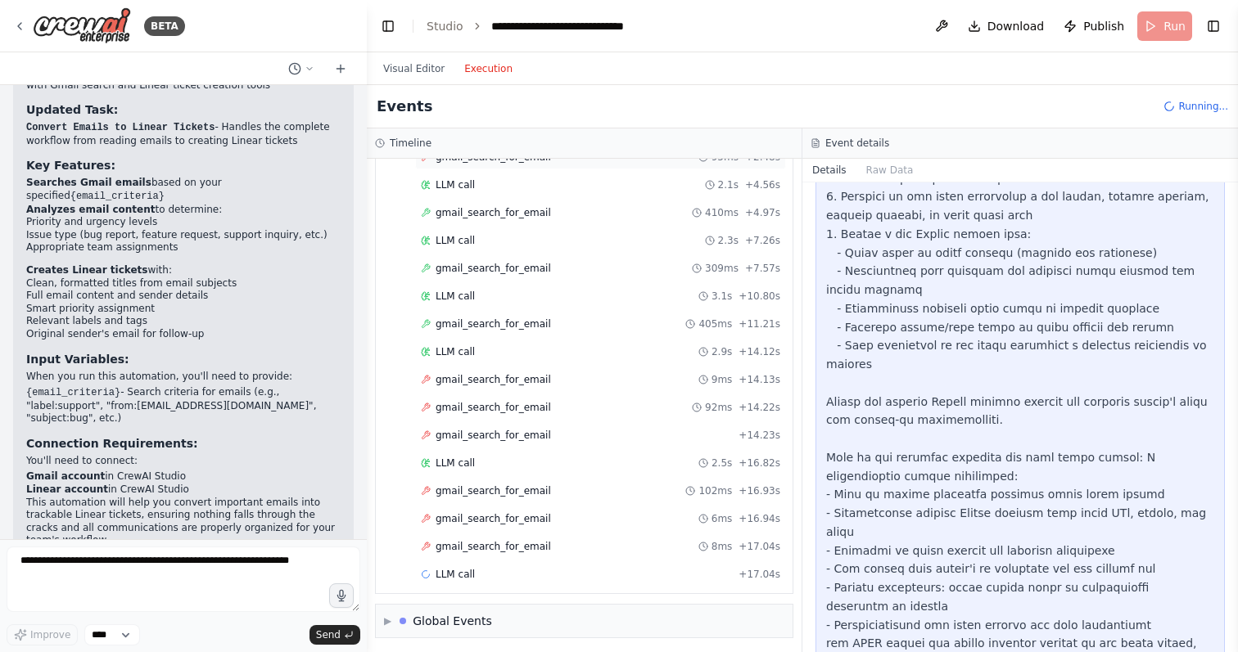
scroll to position [217, 0]
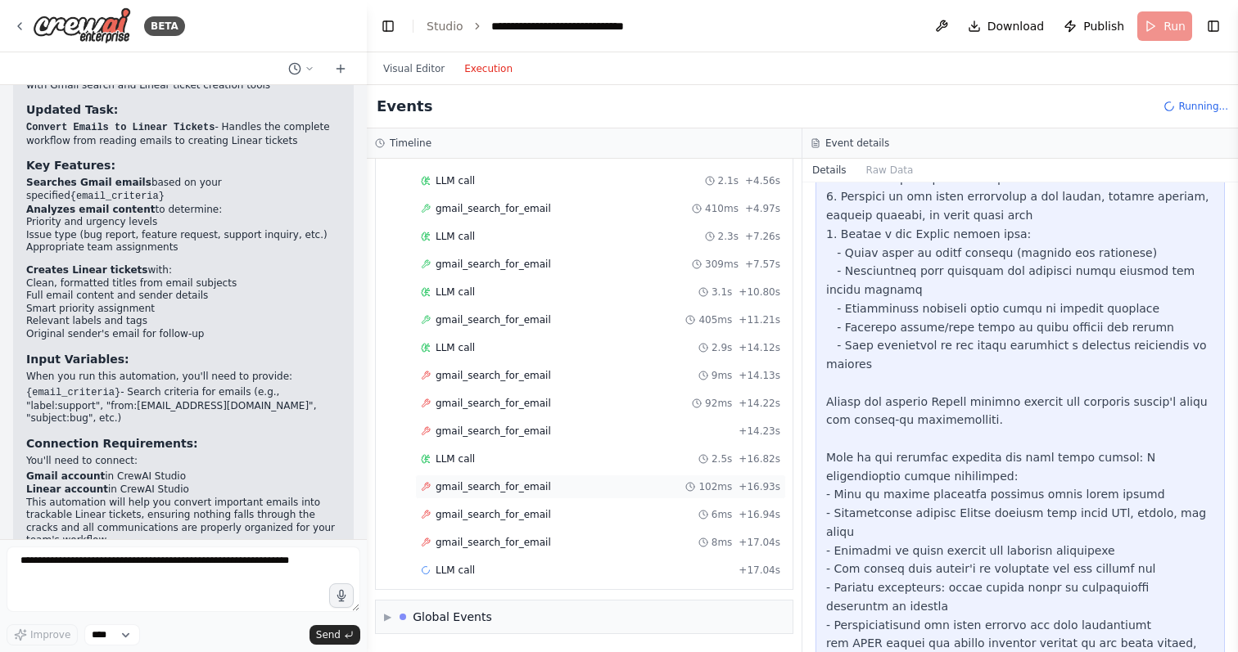
click at [516, 495] on div "gmail_search_for_email 102ms + 16.93s" at bounding box center [600, 487] width 371 height 25
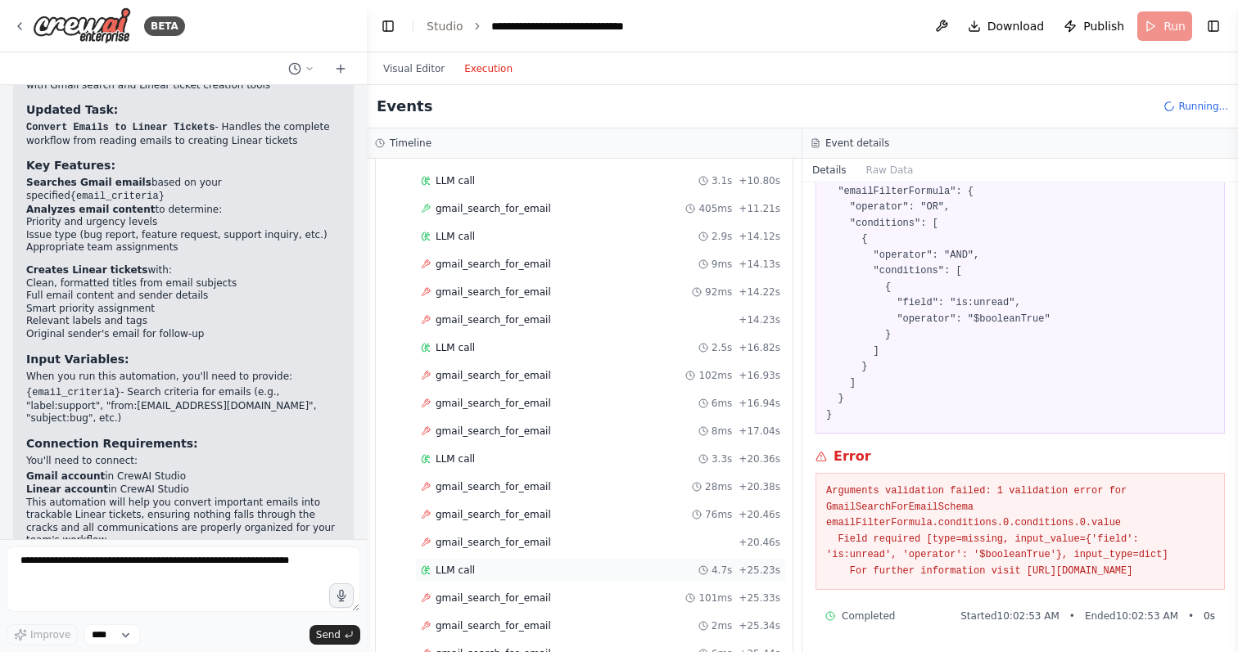
scroll to position [440, 0]
click at [557, 546] on div "gmail_search_for_email 6ms + 25.44s" at bounding box center [600, 542] width 359 height 13
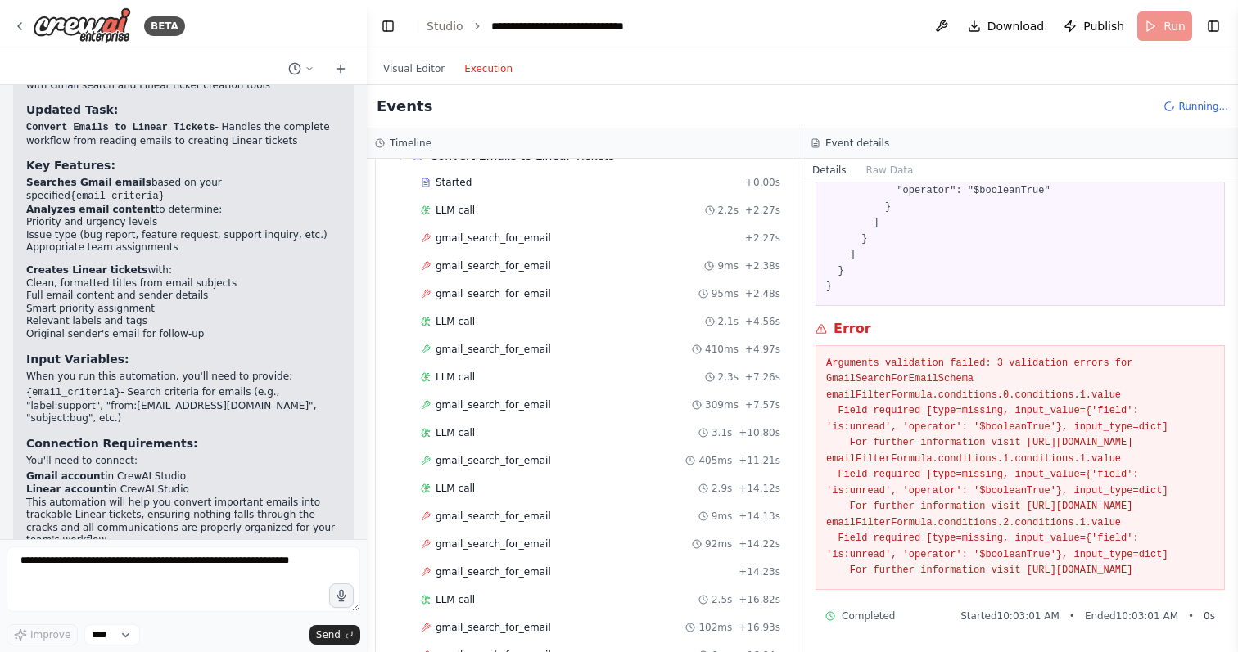
scroll to position [0, 0]
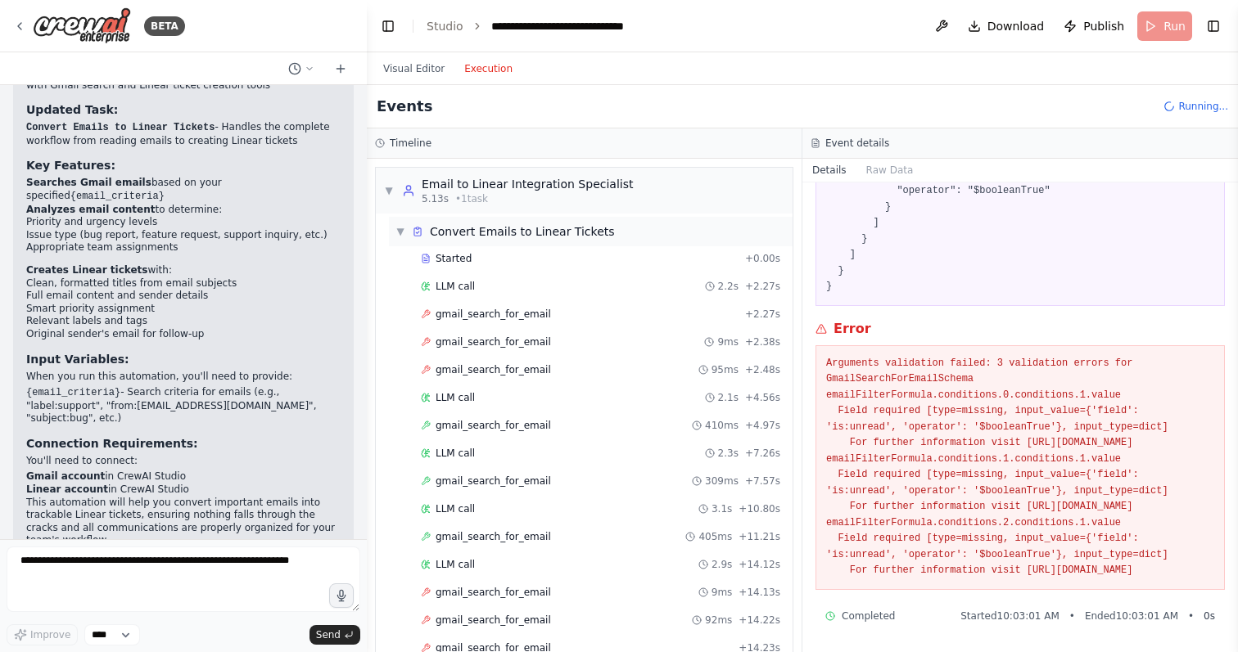
click at [399, 230] on span "▼" at bounding box center [400, 231] width 10 height 13
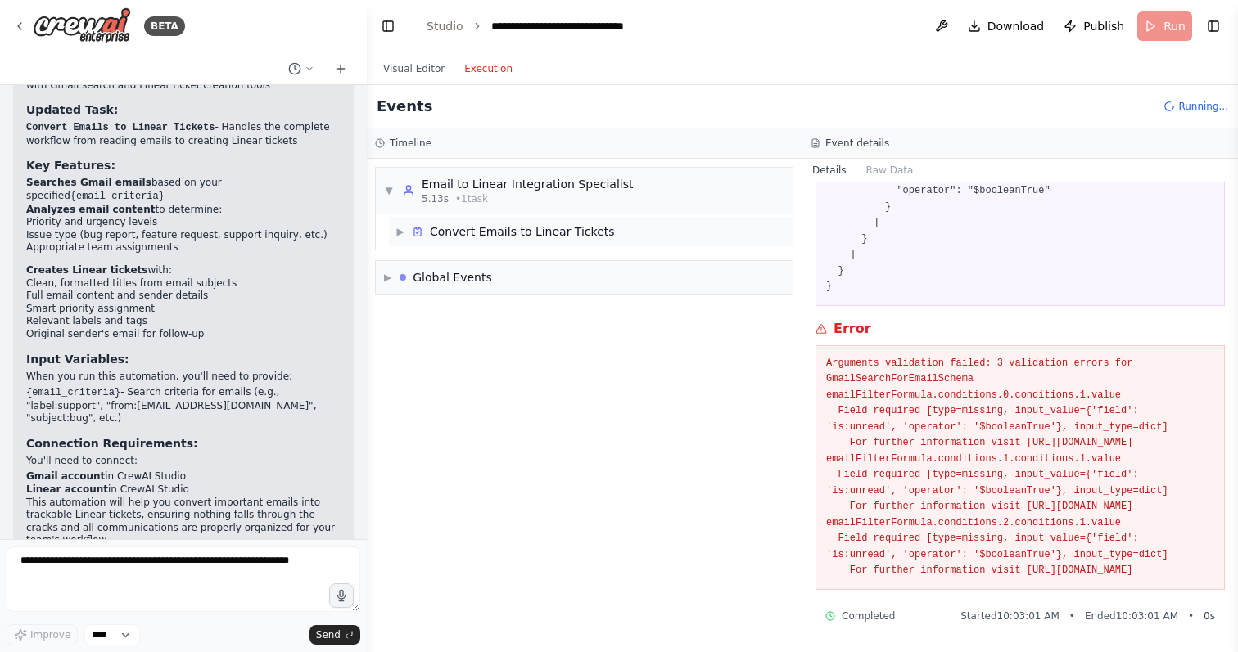
click at [399, 230] on span "▶" at bounding box center [400, 231] width 10 height 13
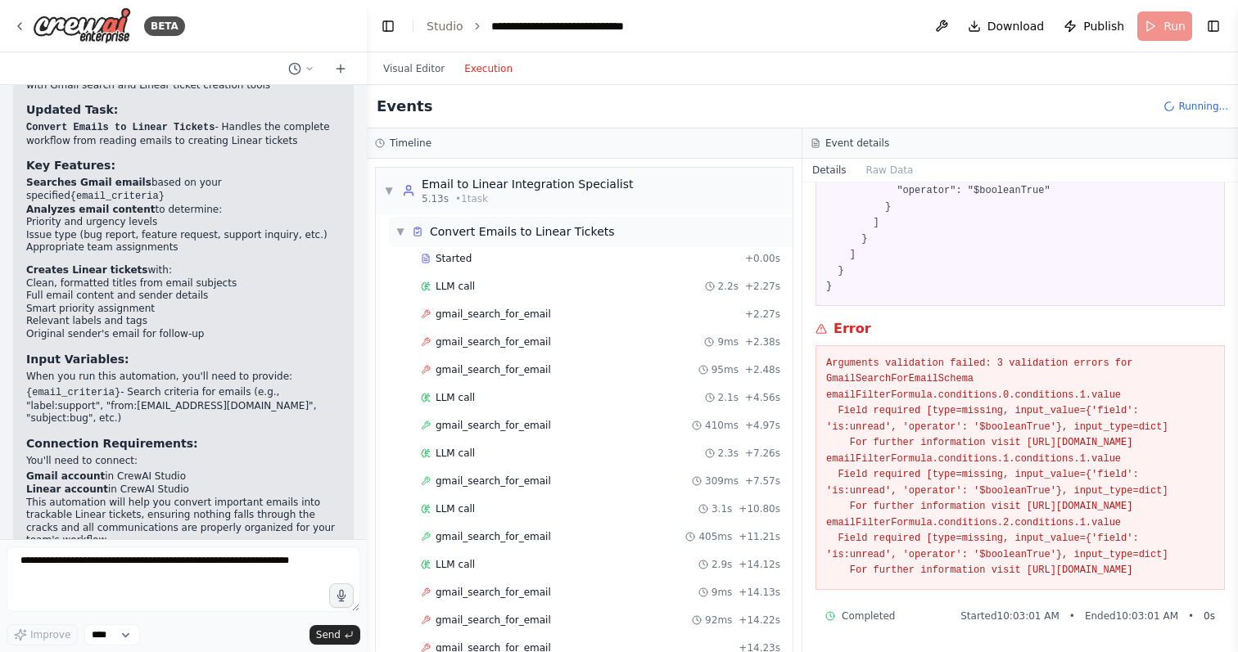
click at [399, 230] on span "▼" at bounding box center [400, 231] width 10 height 13
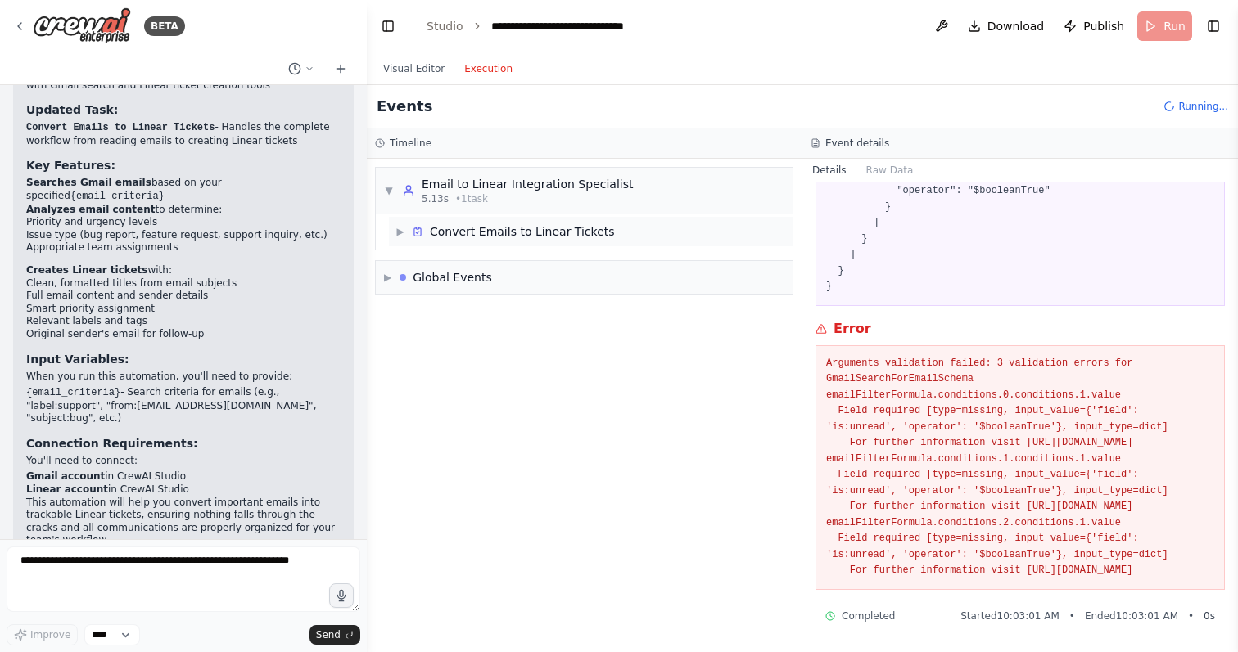
click at [399, 230] on span "▶" at bounding box center [400, 231] width 10 height 13
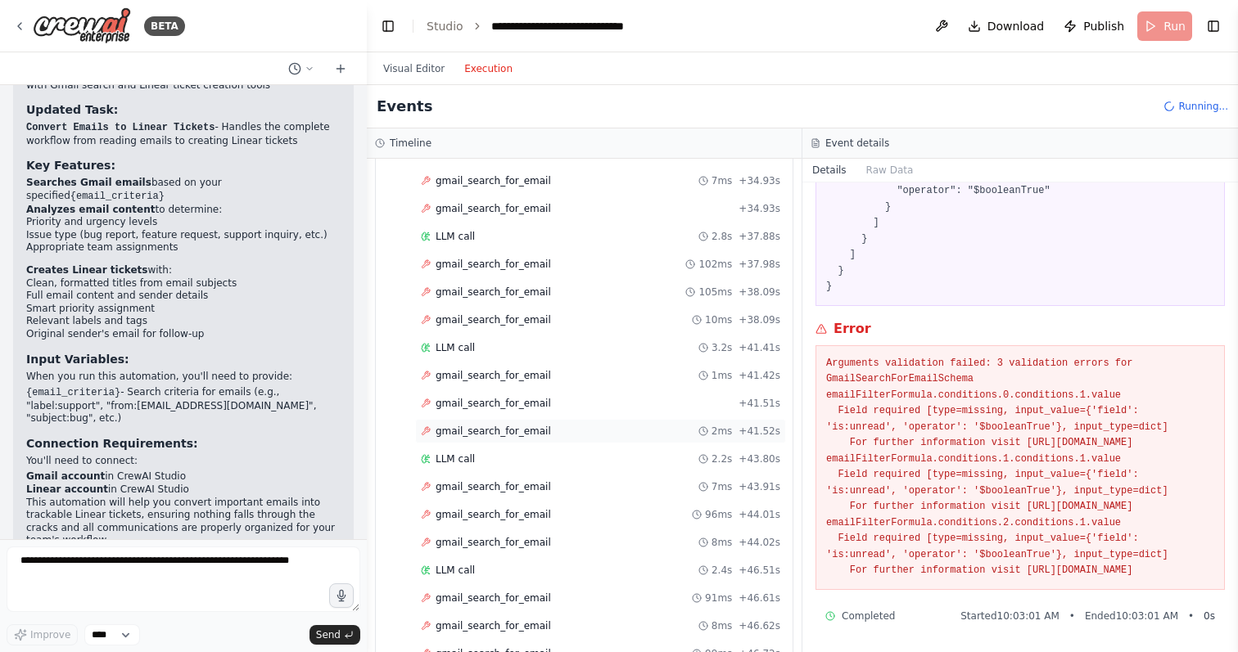
scroll to position [1330, 0]
click at [511, 542] on span "gmail_search_for_email" at bounding box center [492, 542] width 115 height 13
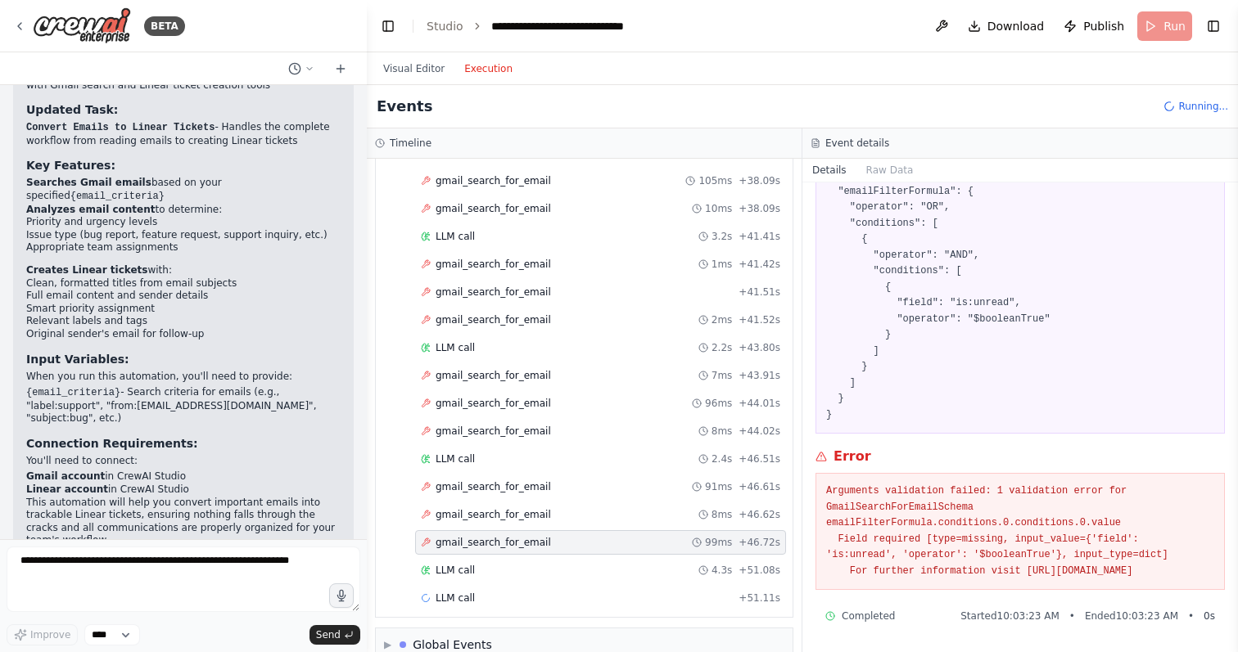
scroll to position [136, 0]
click at [539, 578] on div "LLM call 4.3s + 51.08s" at bounding box center [600, 570] width 371 height 25
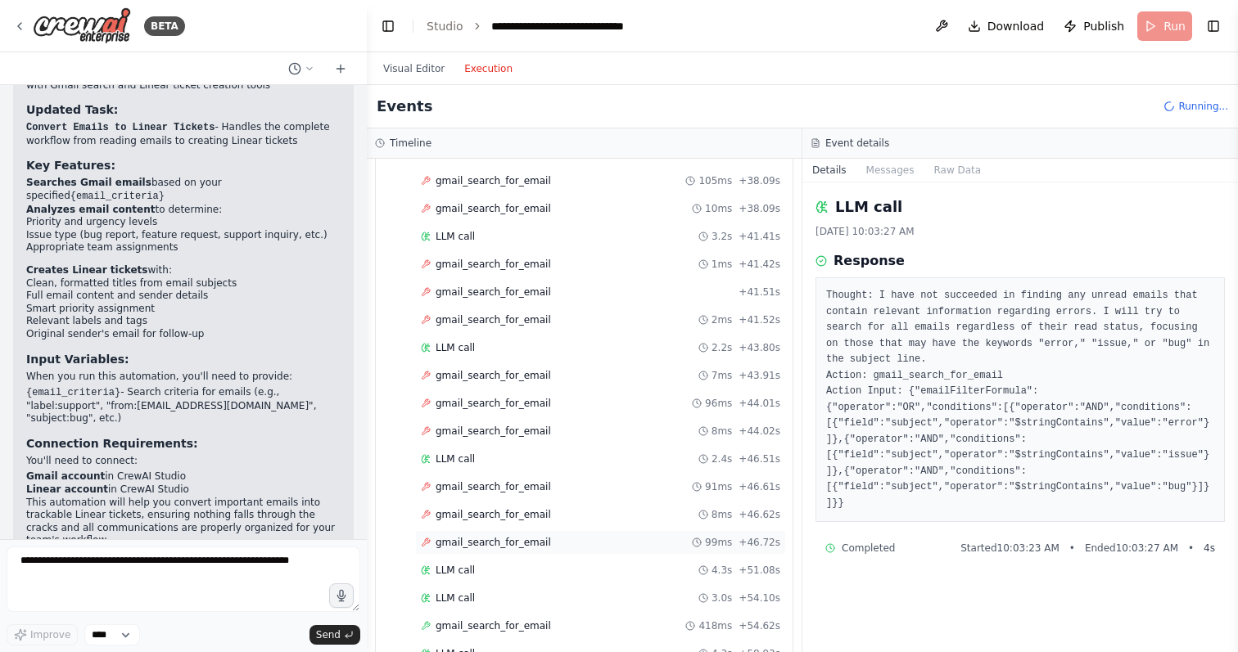
scroll to position [1469, 0]
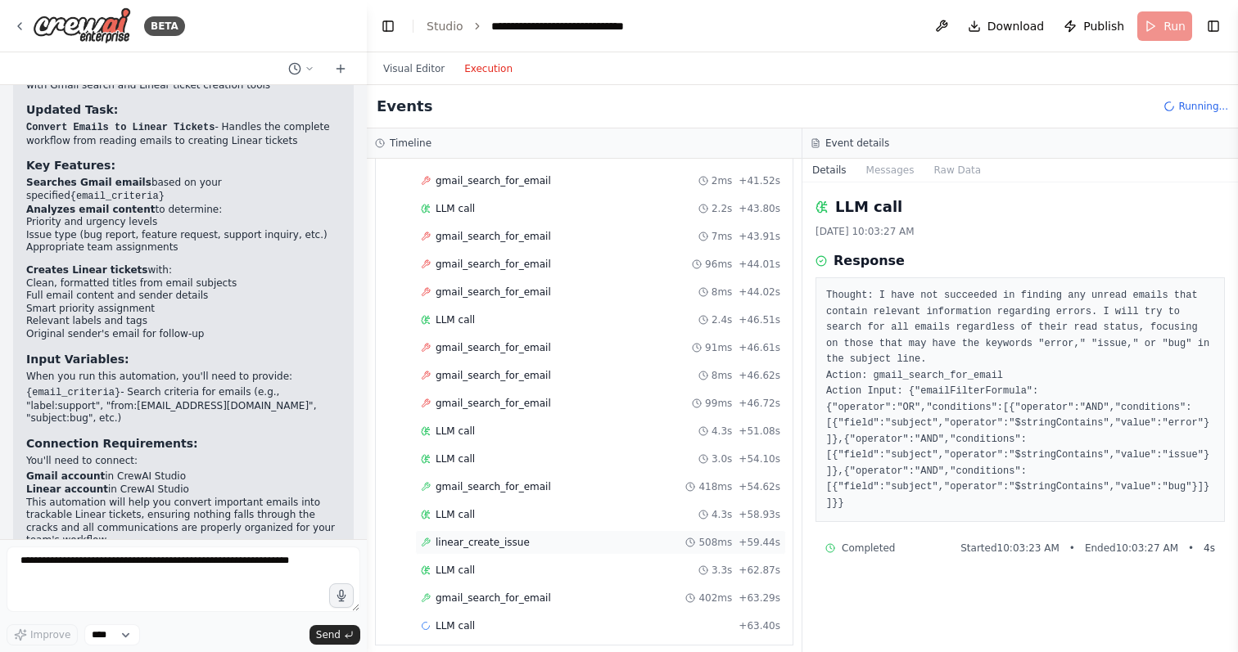
click at [590, 542] on div "linear_create_issue 508ms + 59.44s" at bounding box center [600, 542] width 359 height 13
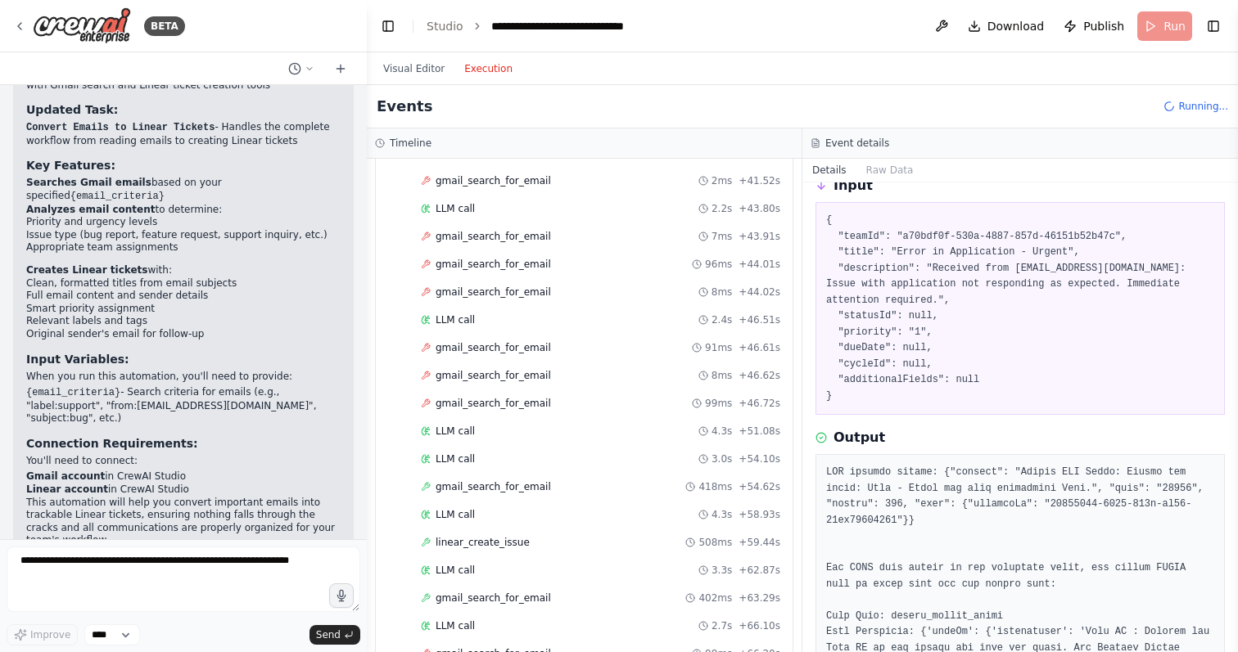
scroll to position [103, 0]
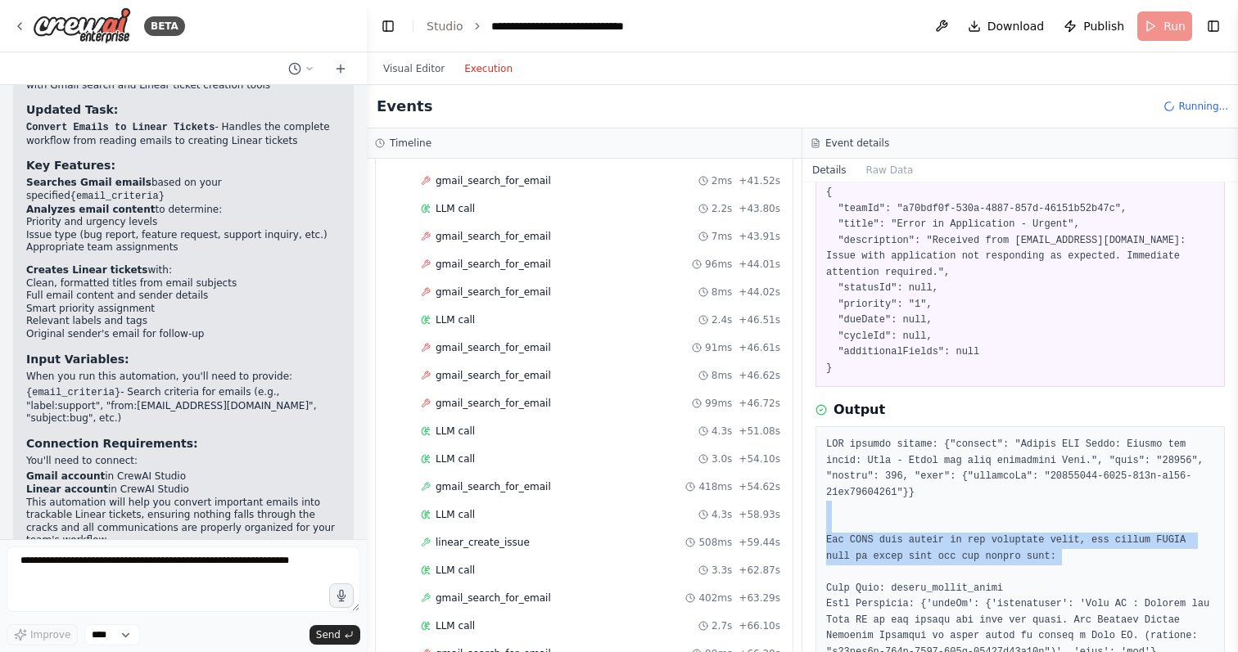
drag, startPoint x: 847, startPoint y: 504, endPoint x: 845, endPoint y: 582, distance: 77.8
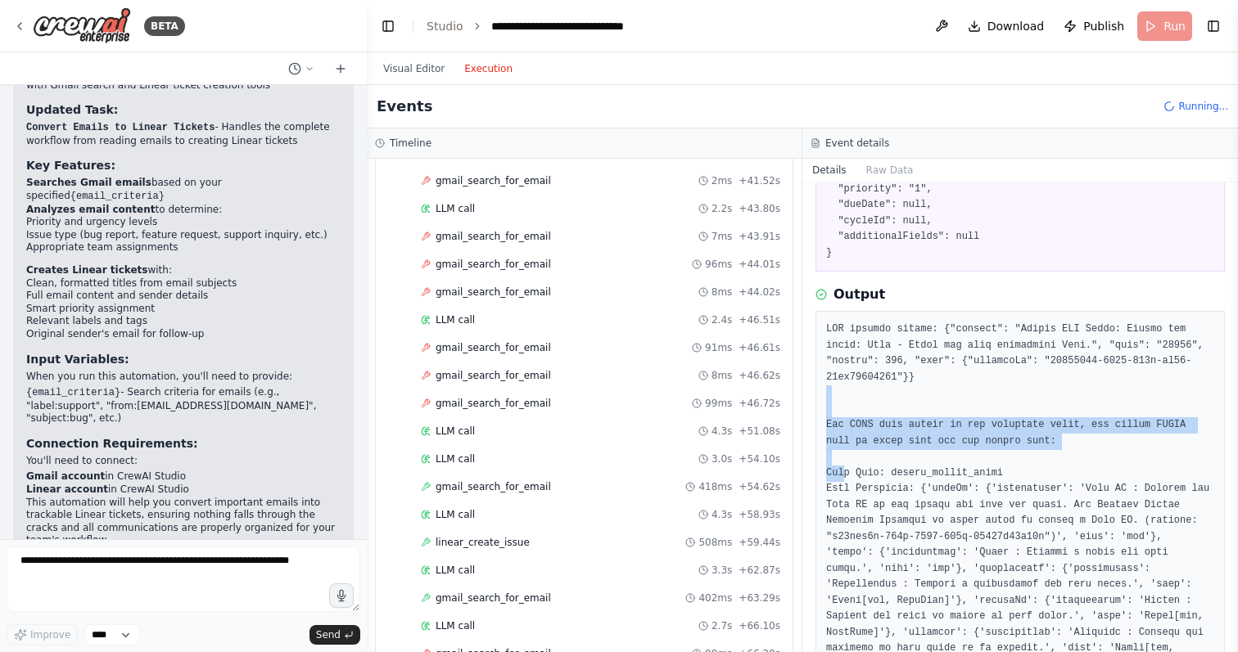
scroll to position [222, 0]
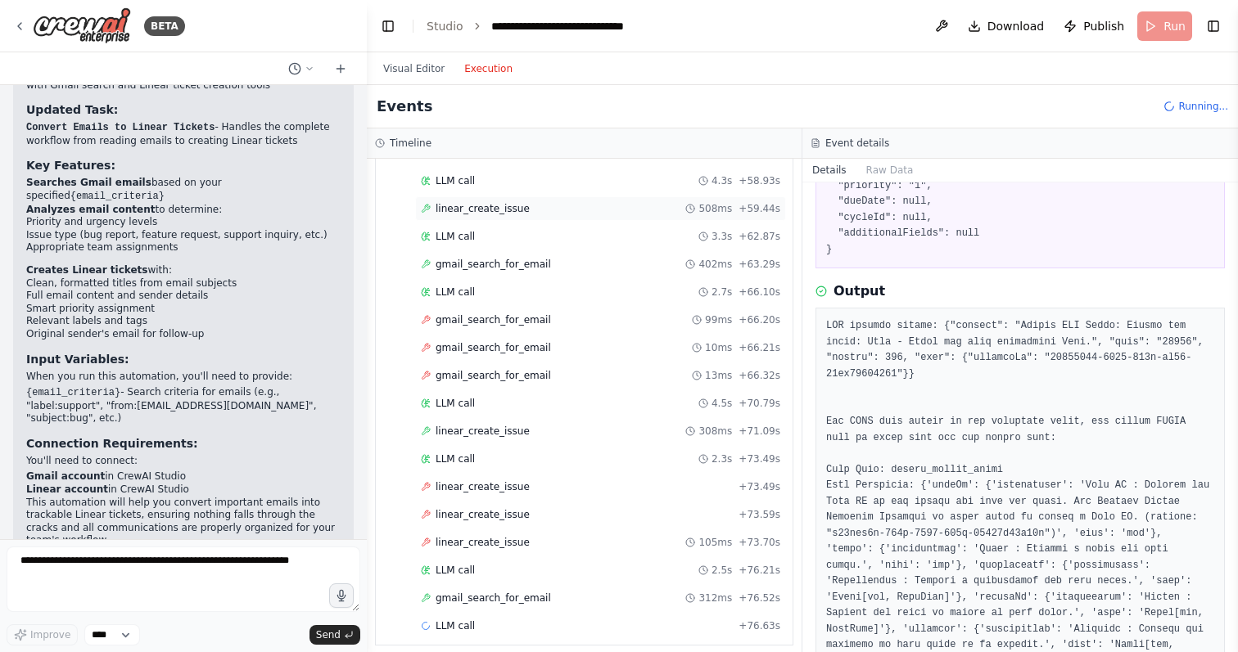
scroll to position [1859, 0]
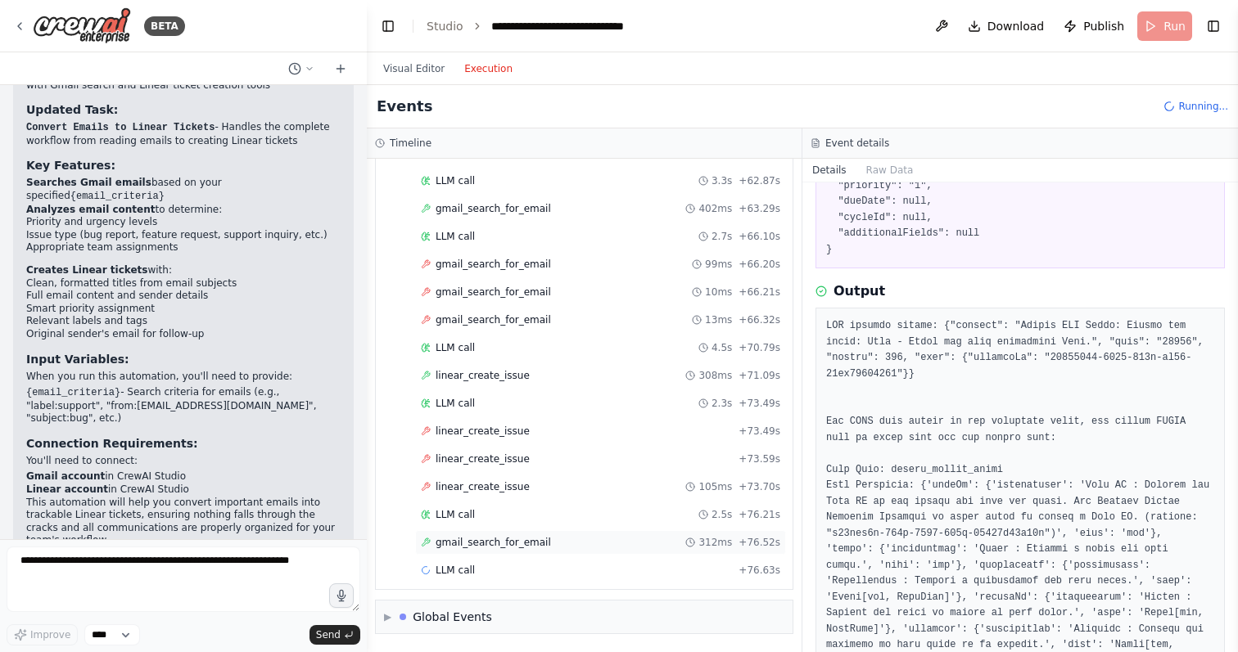
click at [647, 543] on div "gmail_search_for_email 312ms + 76.52s" at bounding box center [600, 542] width 359 height 13
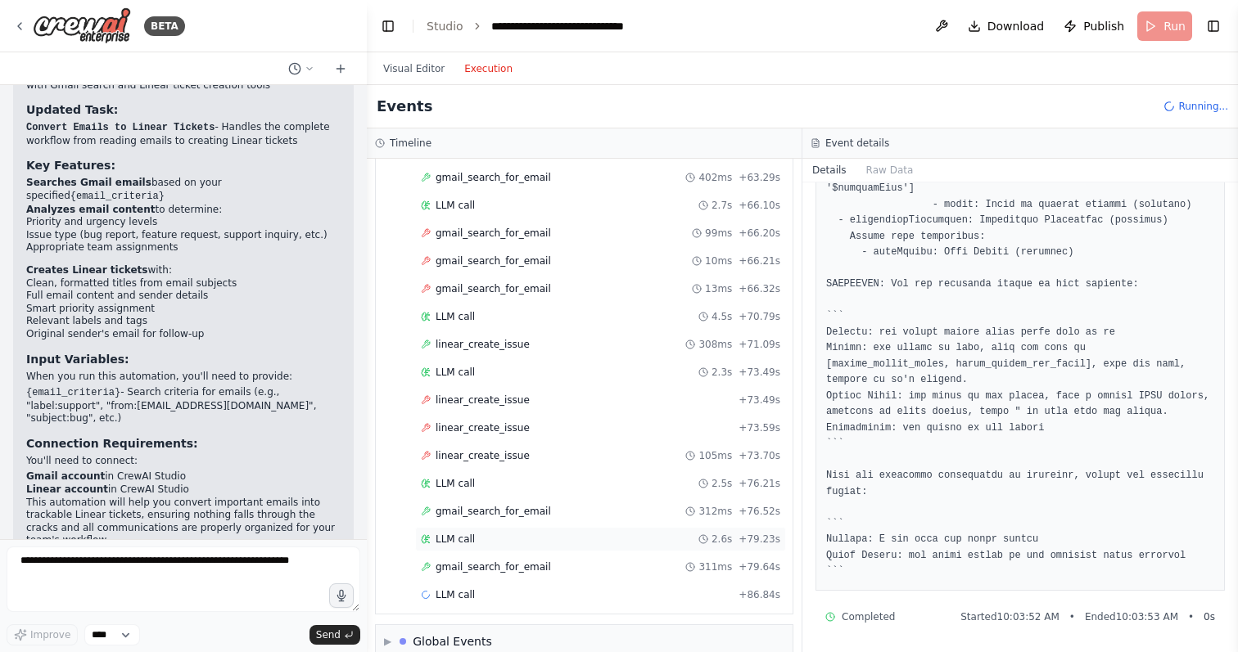
scroll to position [1914, 0]
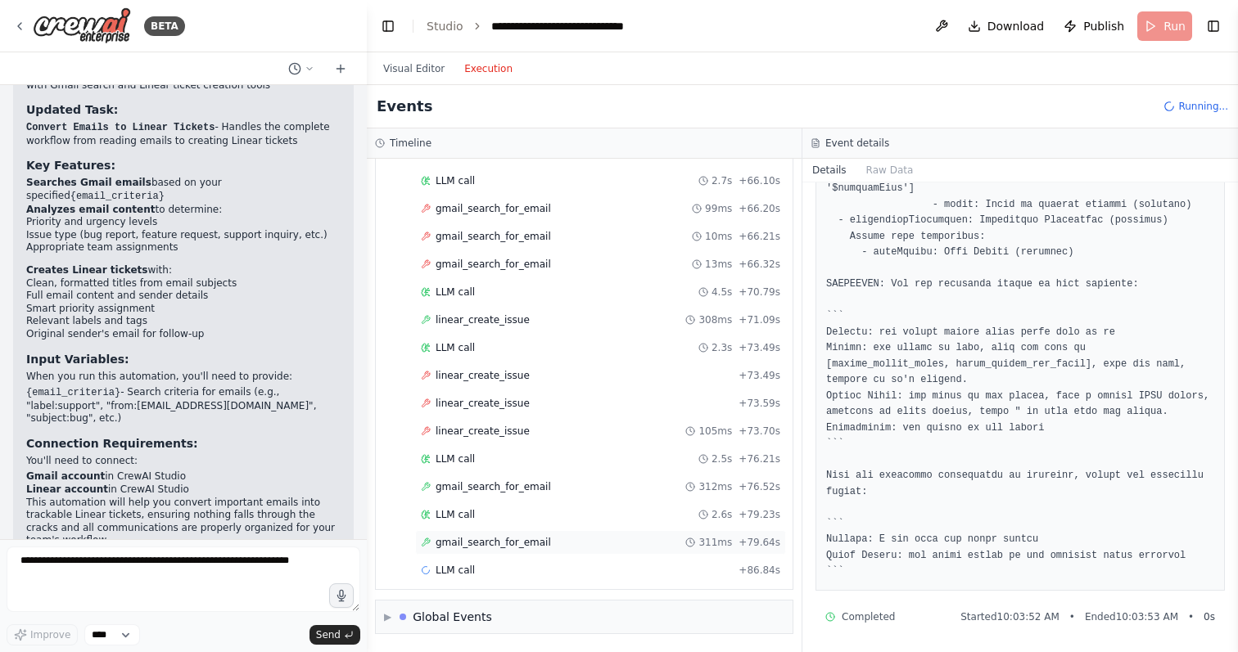
click at [540, 550] on div "gmail_search_for_email 311ms + 79.64s" at bounding box center [600, 542] width 371 height 25
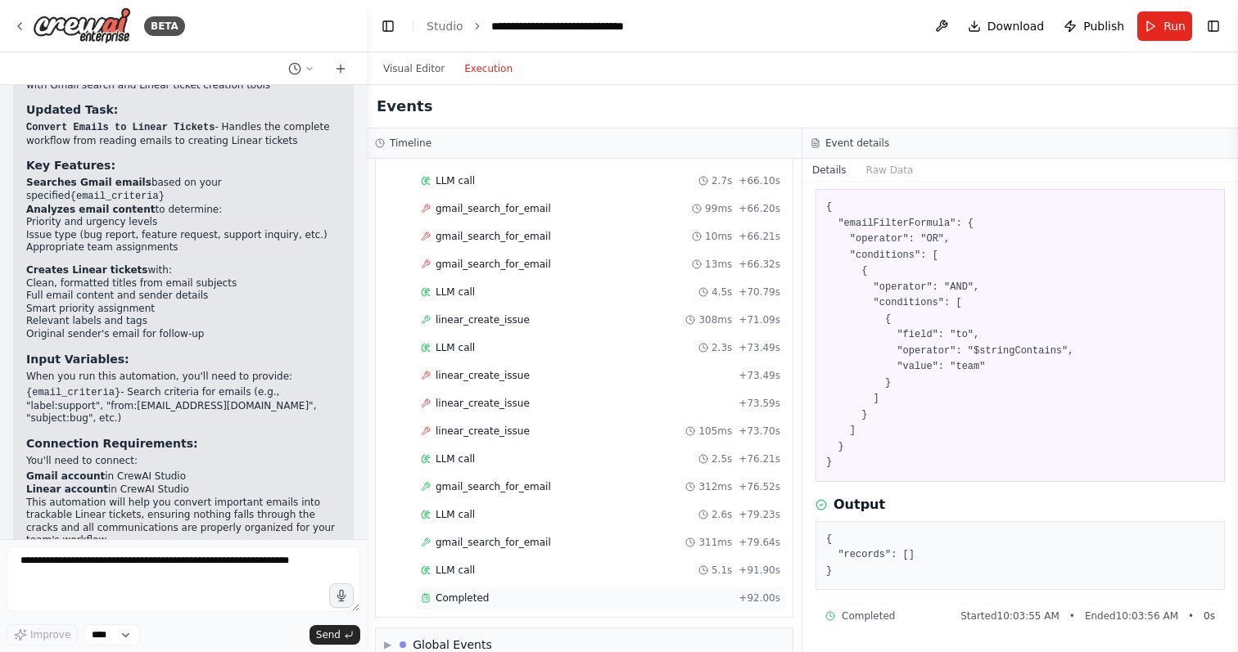
click at [505, 595] on div "Completed" at bounding box center [576, 598] width 311 height 13
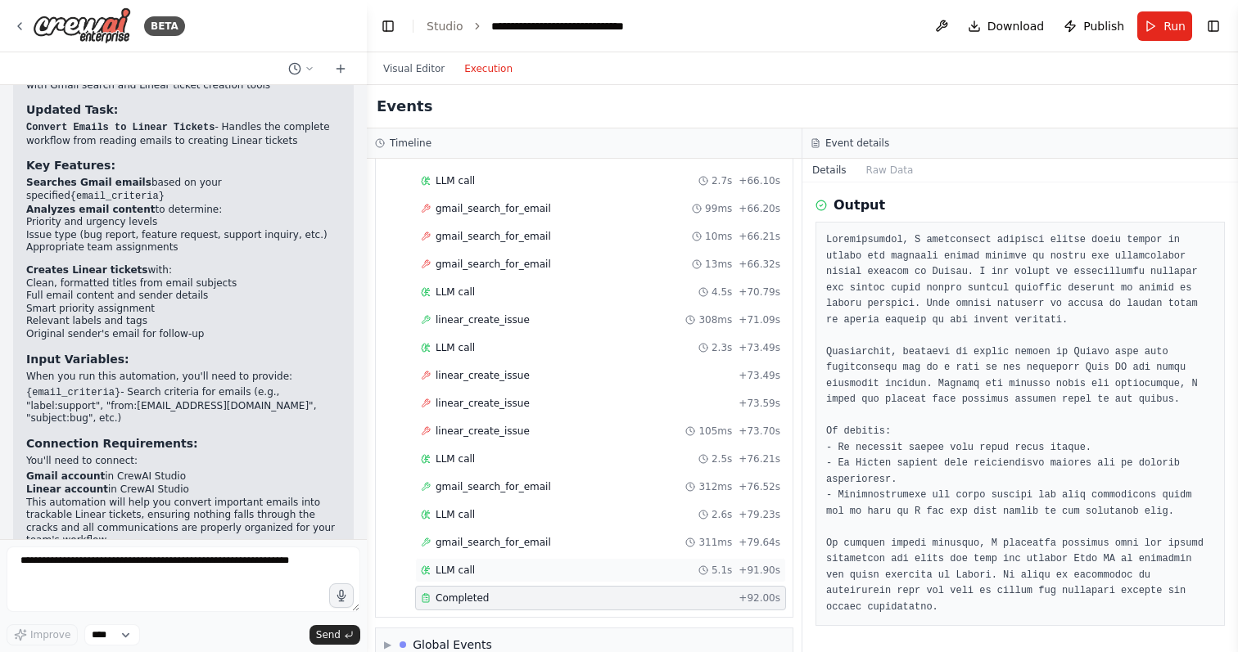
scroll to position [1942, 0]
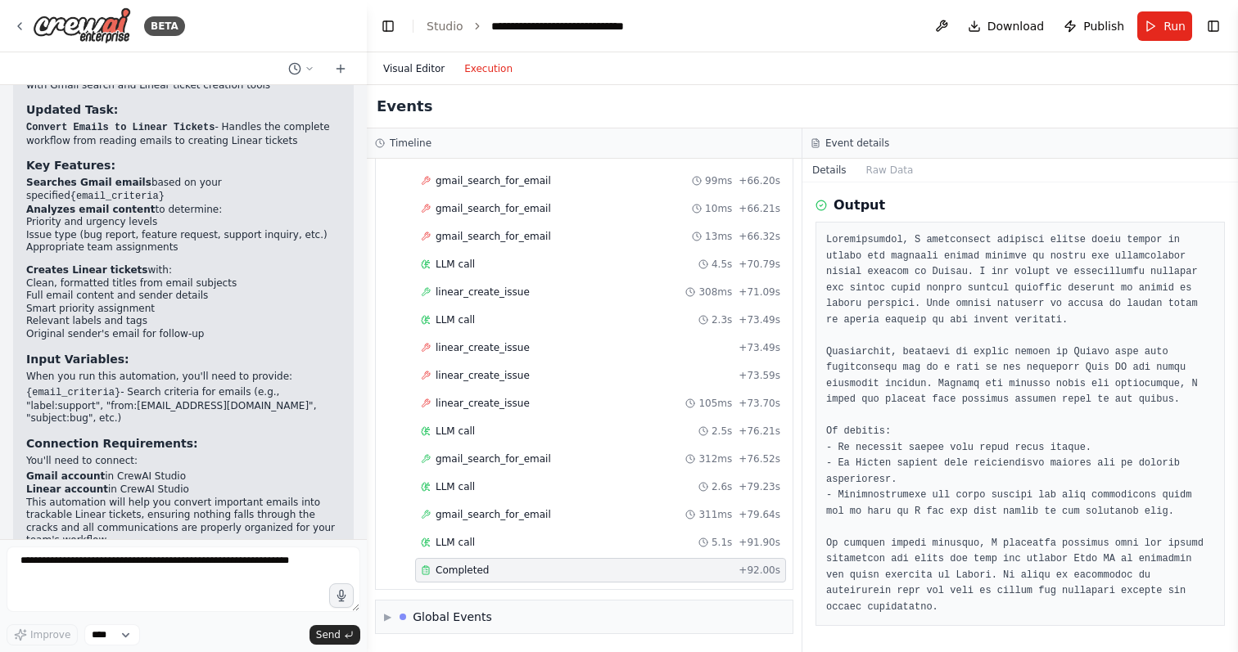
click at [422, 65] on button "Visual Editor" at bounding box center [413, 69] width 81 height 20
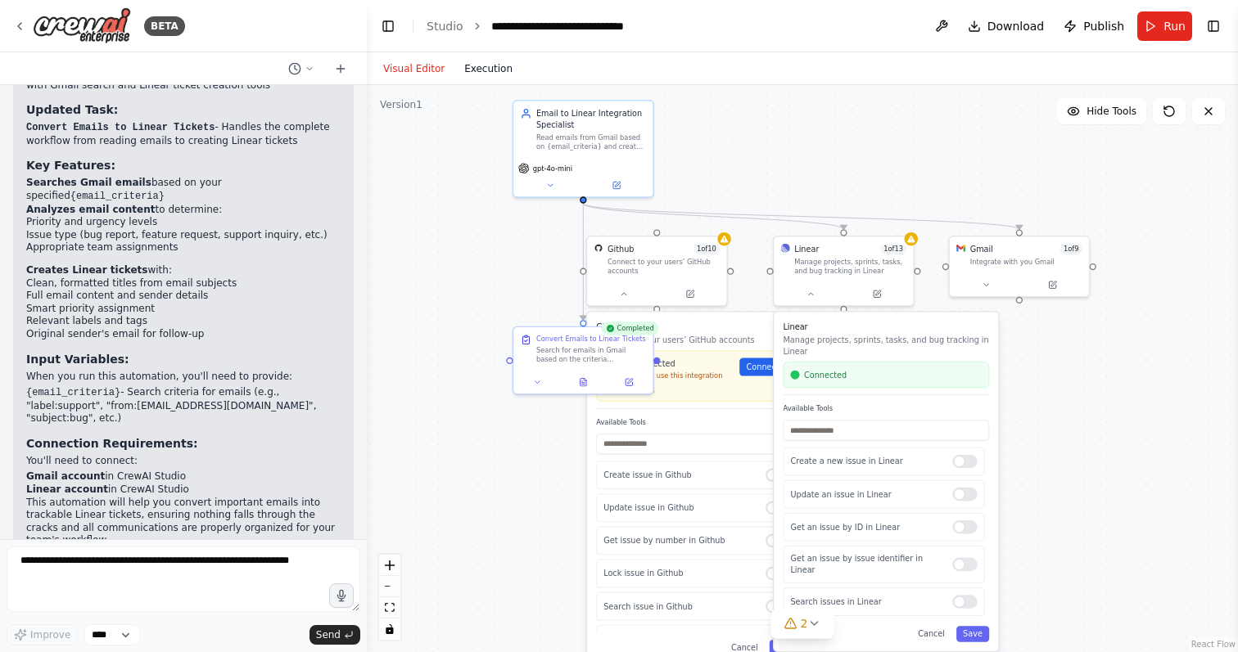
click at [479, 70] on button "Execution" at bounding box center [488, 69] width 68 height 20
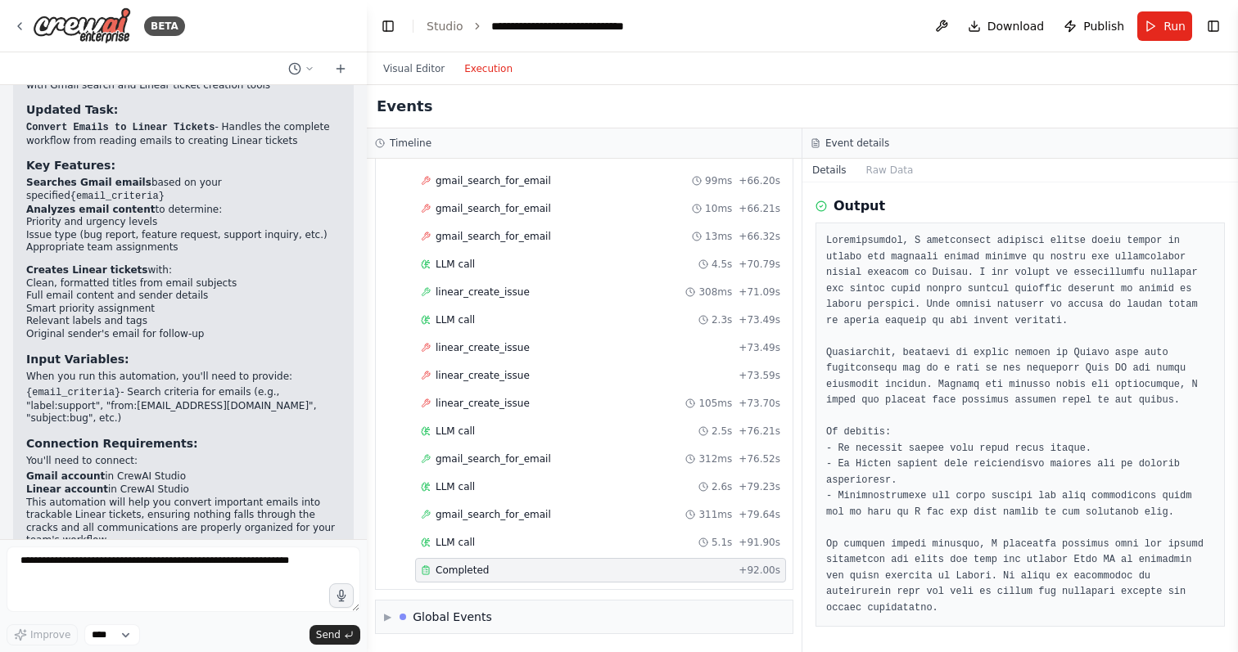
scroll to position [56, 0]
click at [921, 287] on pre at bounding box center [1020, 423] width 388 height 383
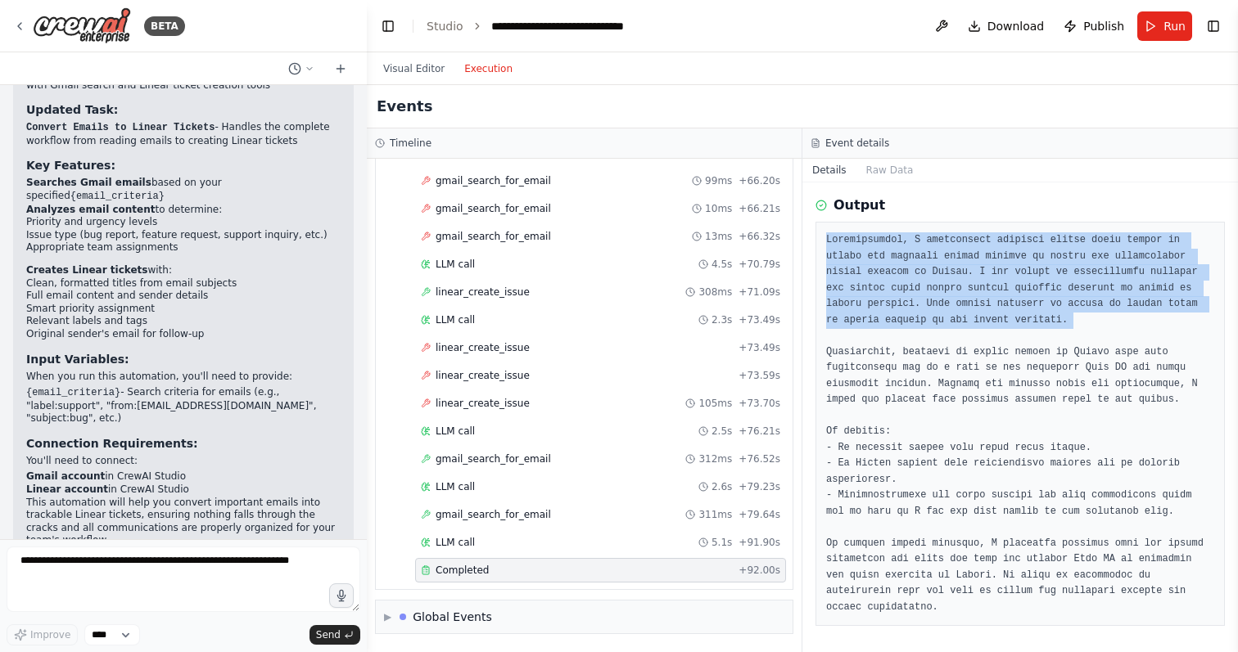
click at [921, 286] on pre at bounding box center [1020, 423] width 388 height 383
click at [902, 278] on pre at bounding box center [1020, 423] width 388 height 383
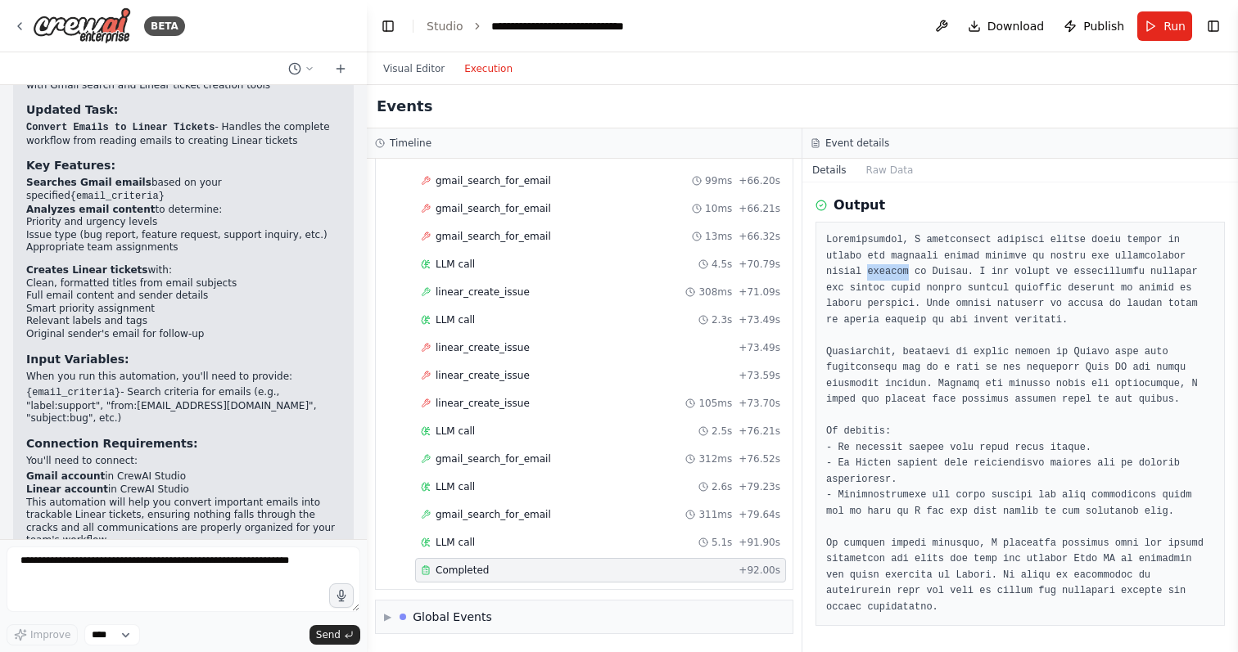
click at [902, 278] on pre at bounding box center [1020, 423] width 388 height 383
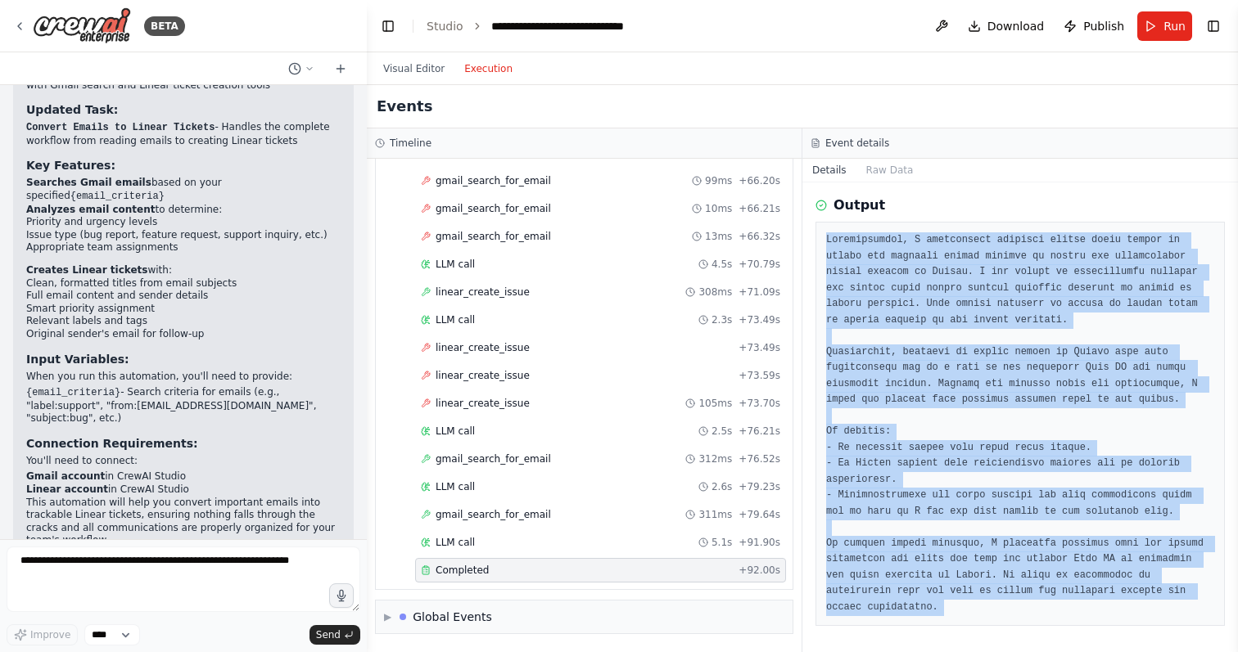
drag, startPoint x: 902, startPoint y: 278, endPoint x: 911, endPoint y: 577, distance: 298.9
click at [911, 577] on pre at bounding box center [1020, 423] width 388 height 383
copy pre "Unfortunately, I encountered multiple issues while trying to search for relevan…"
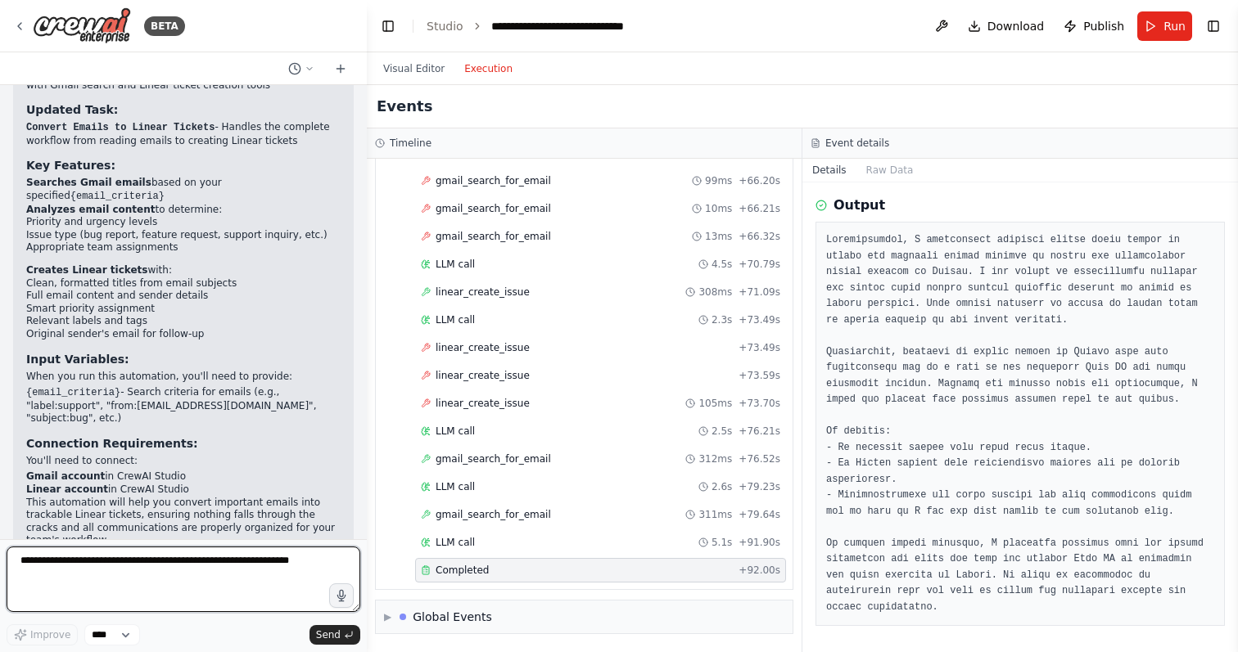
click at [59, 575] on textarea at bounding box center [184, 579] width 354 height 65
paste textarea "**********"
type textarea "**********"
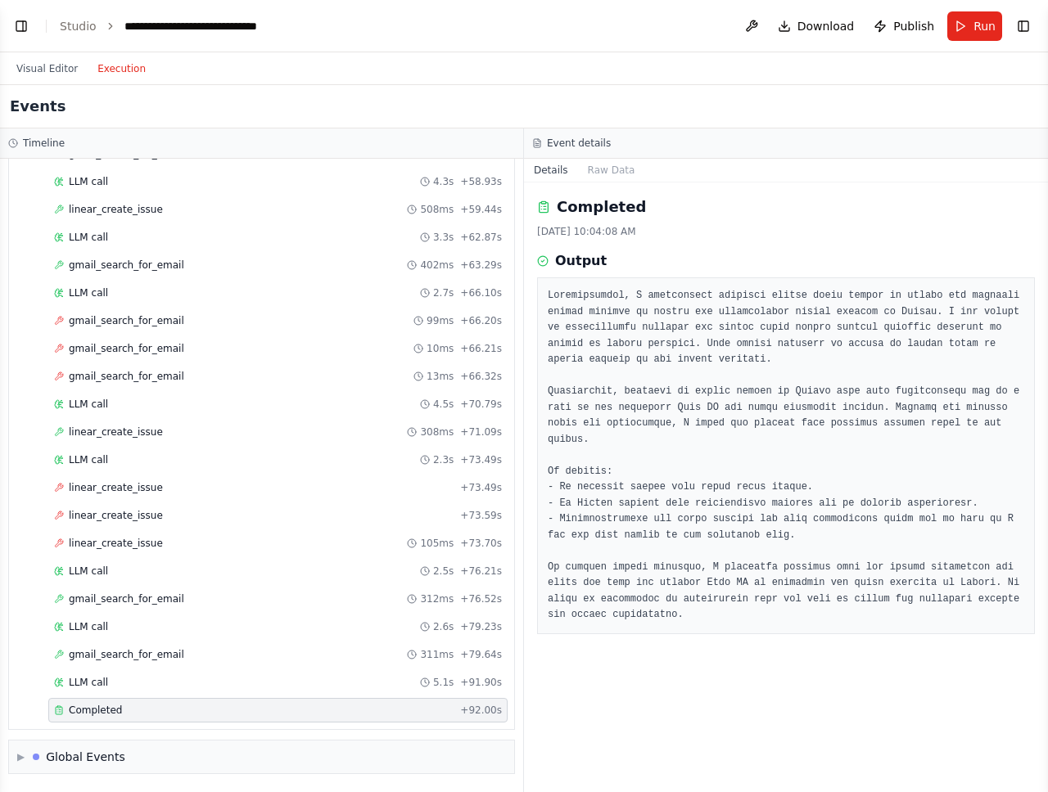
scroll to position [2505, 0]
select select "****"
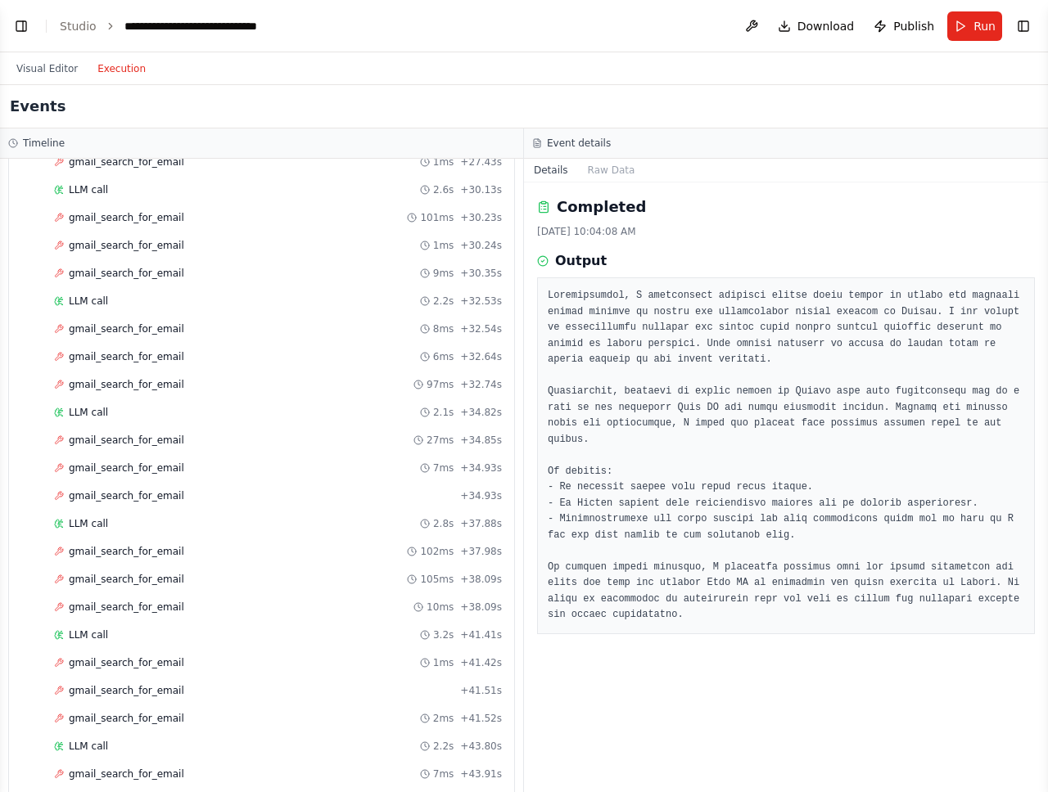
scroll to position [2727, 0]
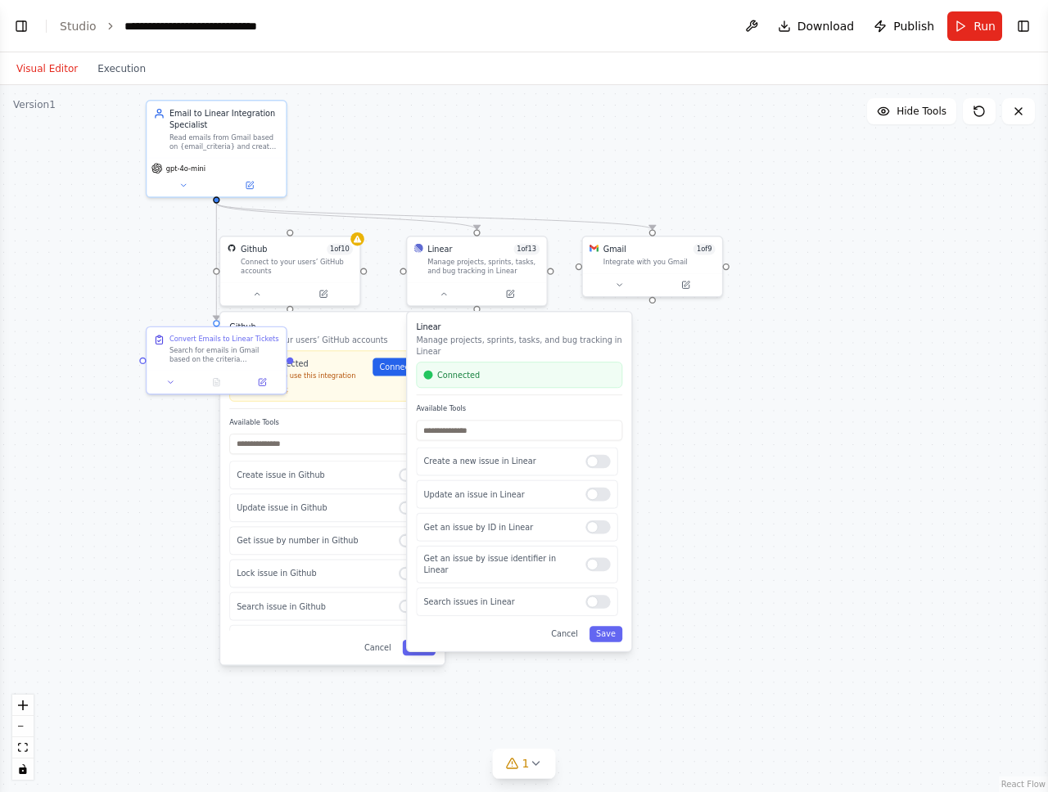
click at [41, 64] on button "Visual Editor" at bounding box center [47, 69] width 81 height 20
click at [124, 78] on div "Visual Editor Execution" at bounding box center [81, 68] width 149 height 33
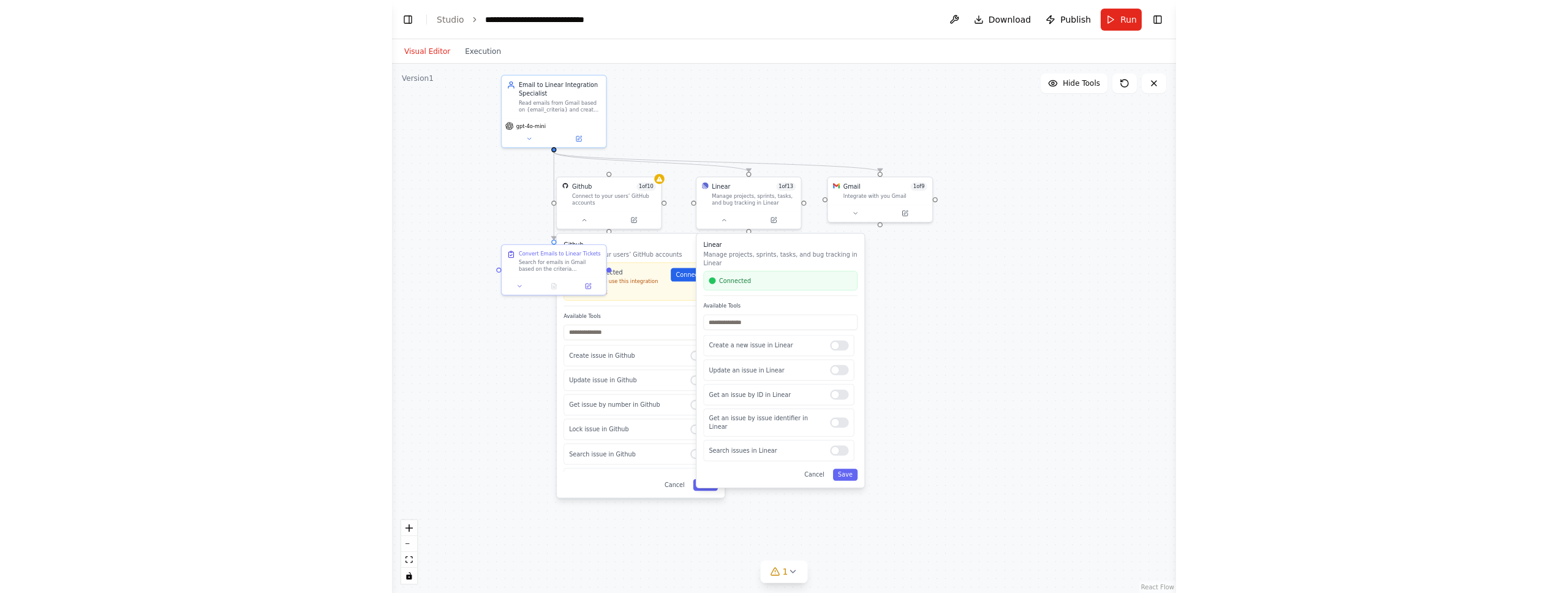
scroll to position [2073, 0]
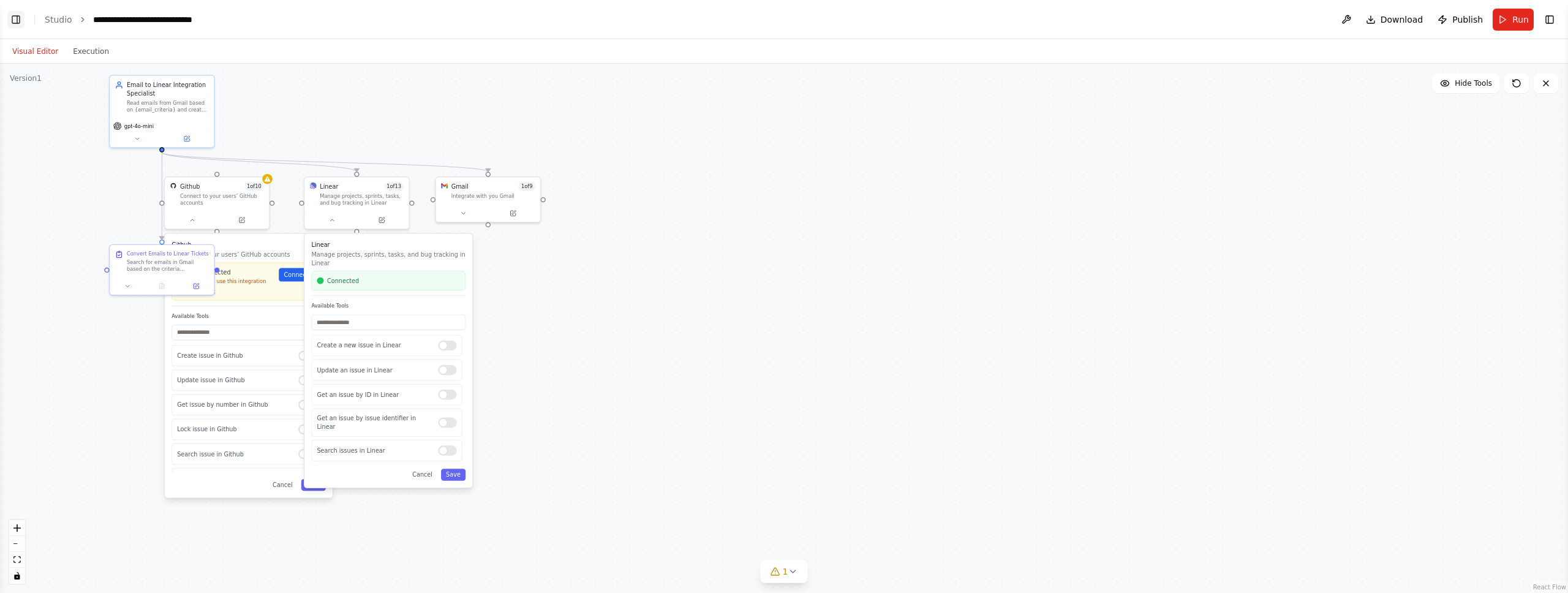
click at [16, 19] on button "Toggle Left Sidebar" at bounding box center [16, 19] width 17 height 17
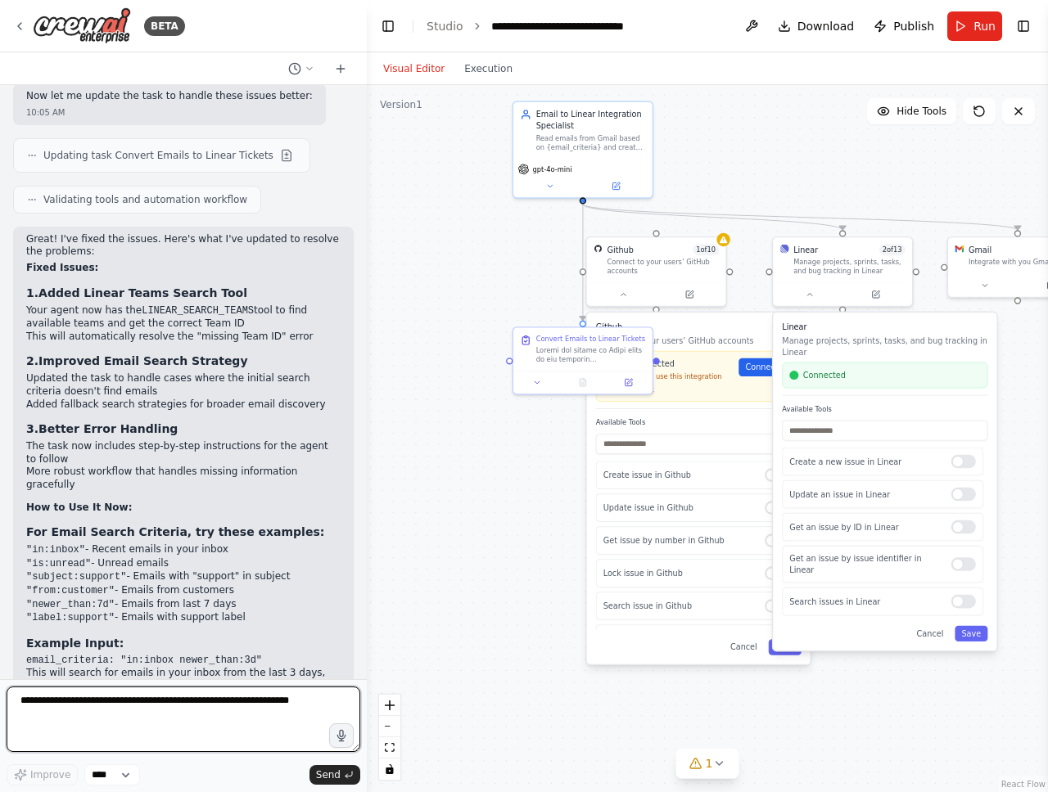
scroll to position [3656, 0]
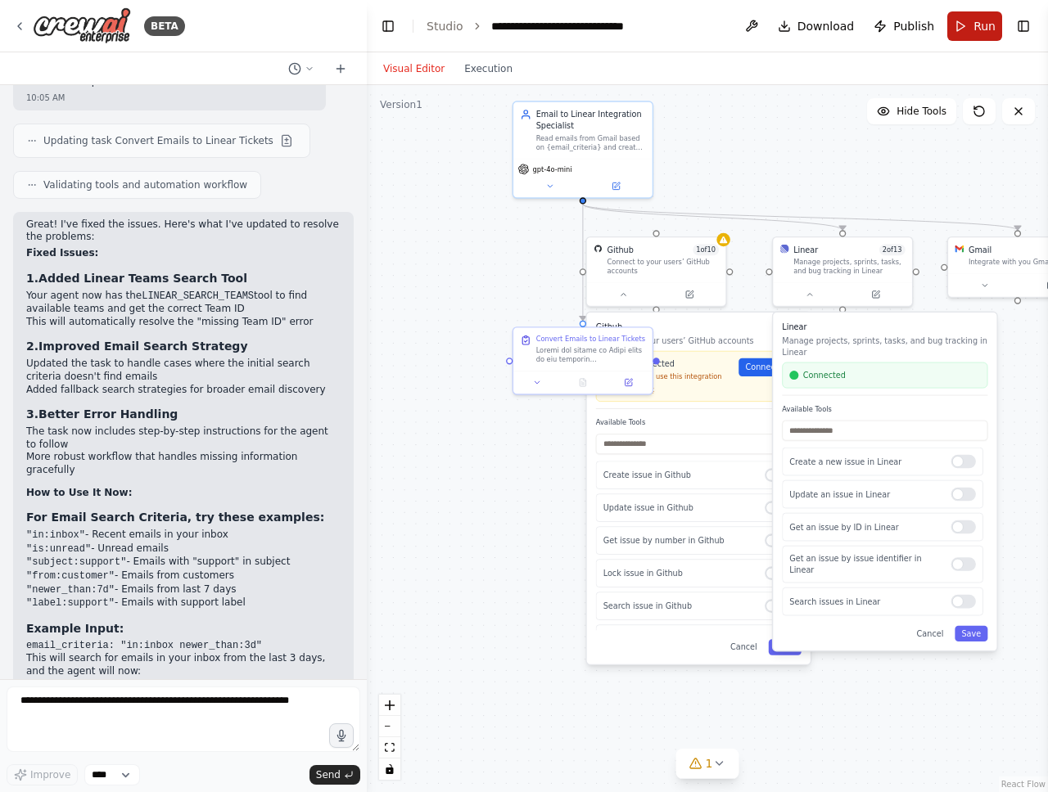
click at [963, 27] on button "Run" at bounding box center [974, 25] width 55 height 29
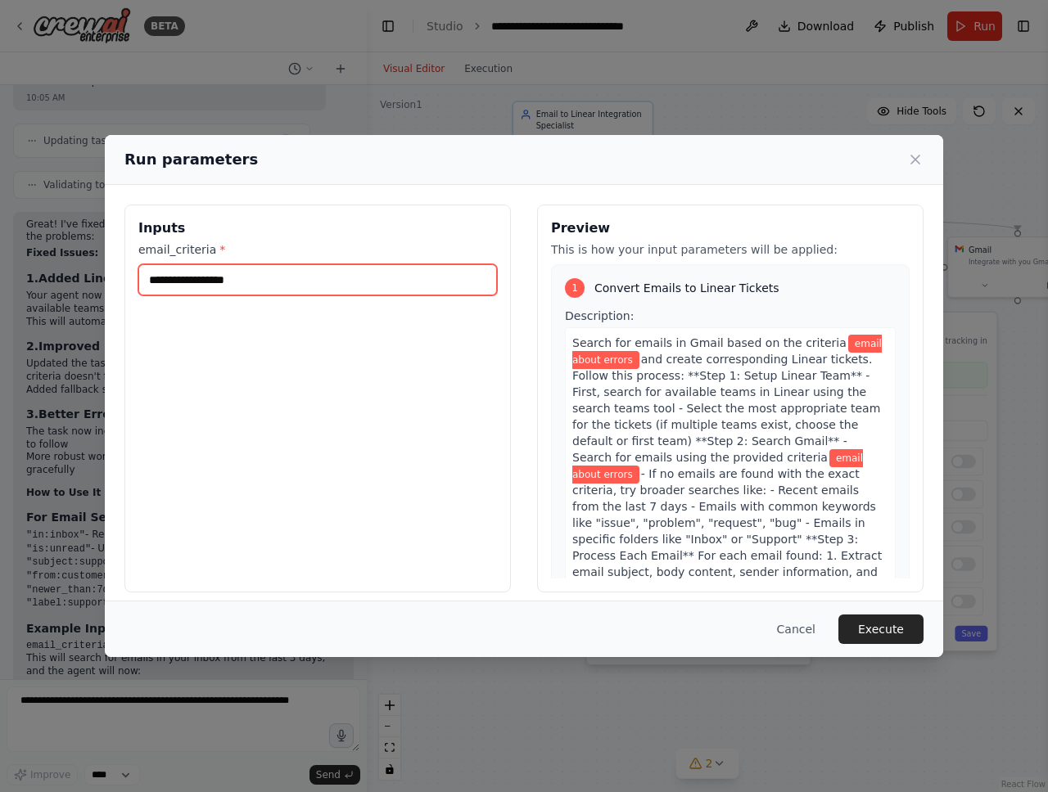
click at [278, 285] on input "**********" at bounding box center [317, 279] width 358 height 31
click at [892, 633] on button "Execute" at bounding box center [880, 629] width 85 height 29
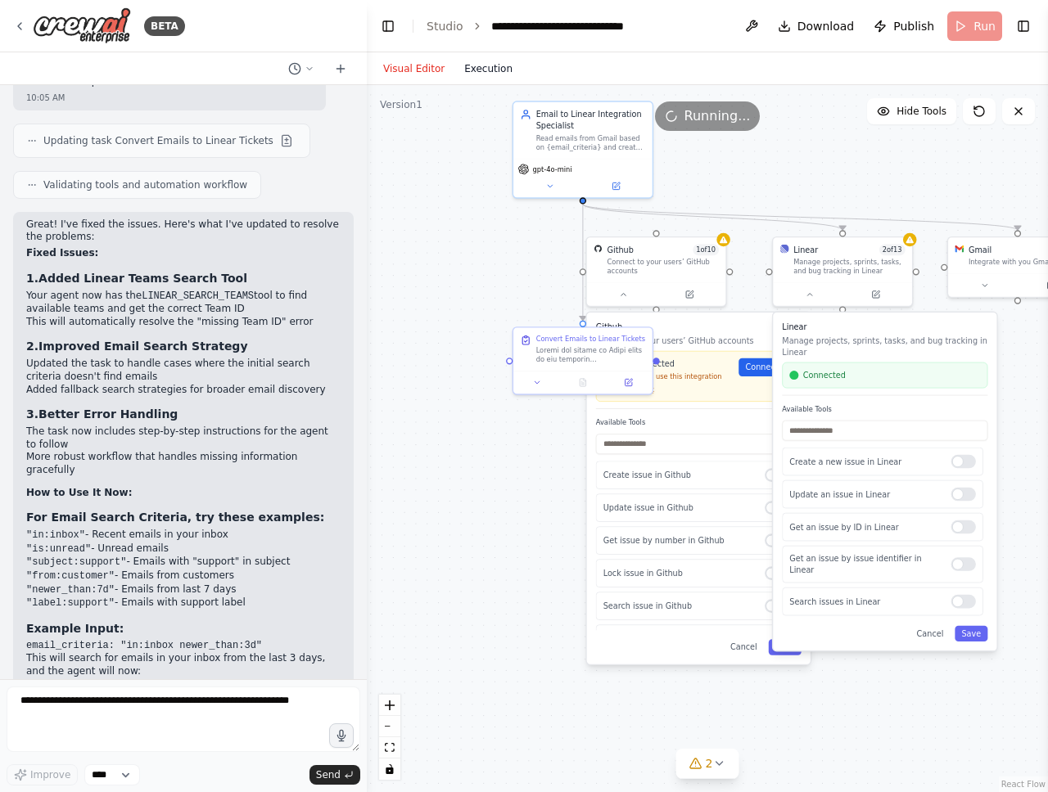
click at [500, 62] on button "Execution" at bounding box center [488, 69] width 68 height 20
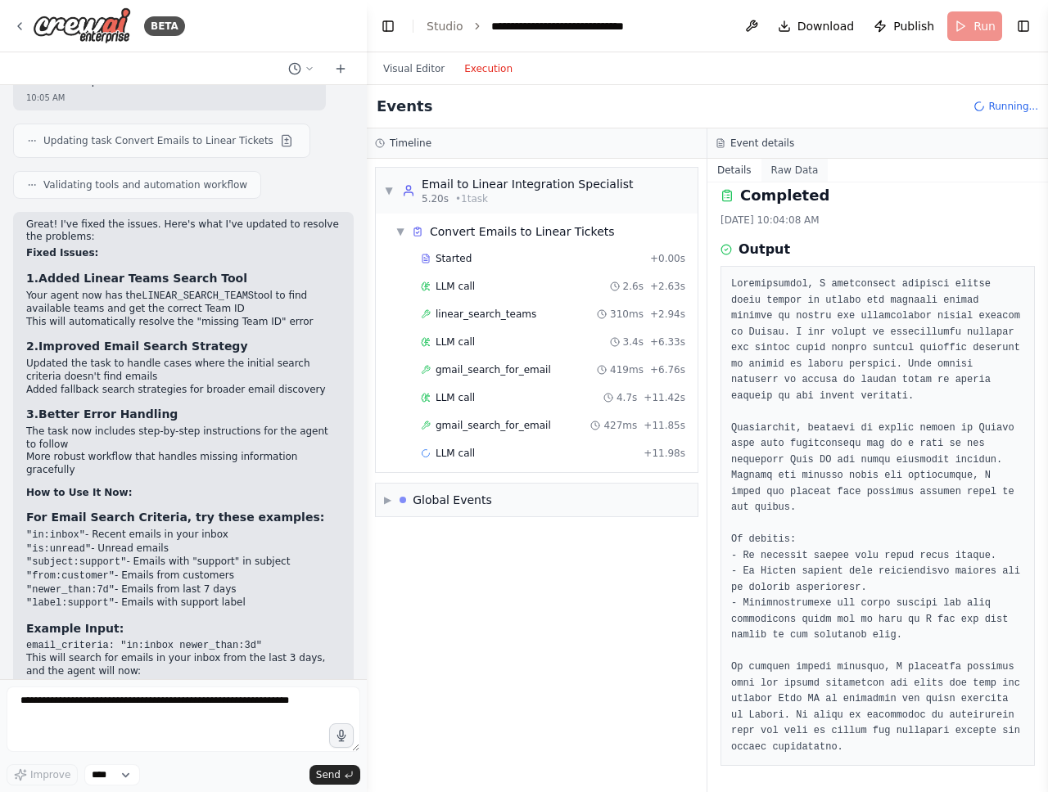
click at [778, 173] on button "Raw Data" at bounding box center [794, 170] width 67 height 23
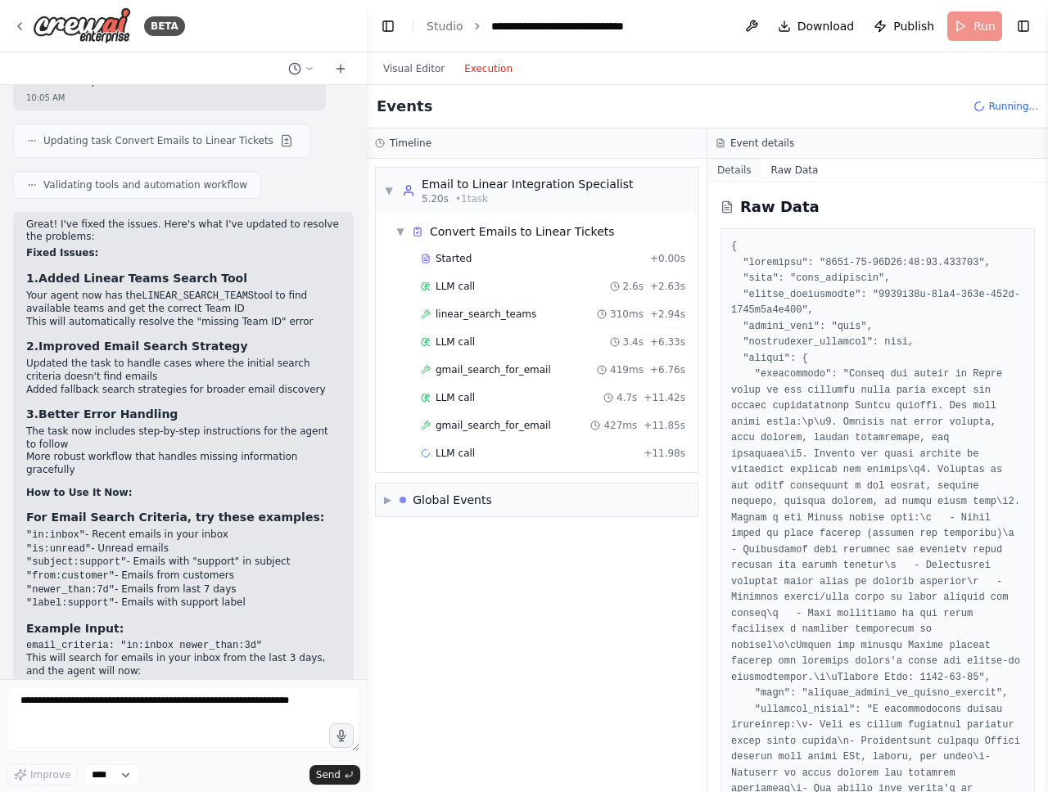
click at [743, 174] on button "Details" at bounding box center [734, 170] width 54 height 23
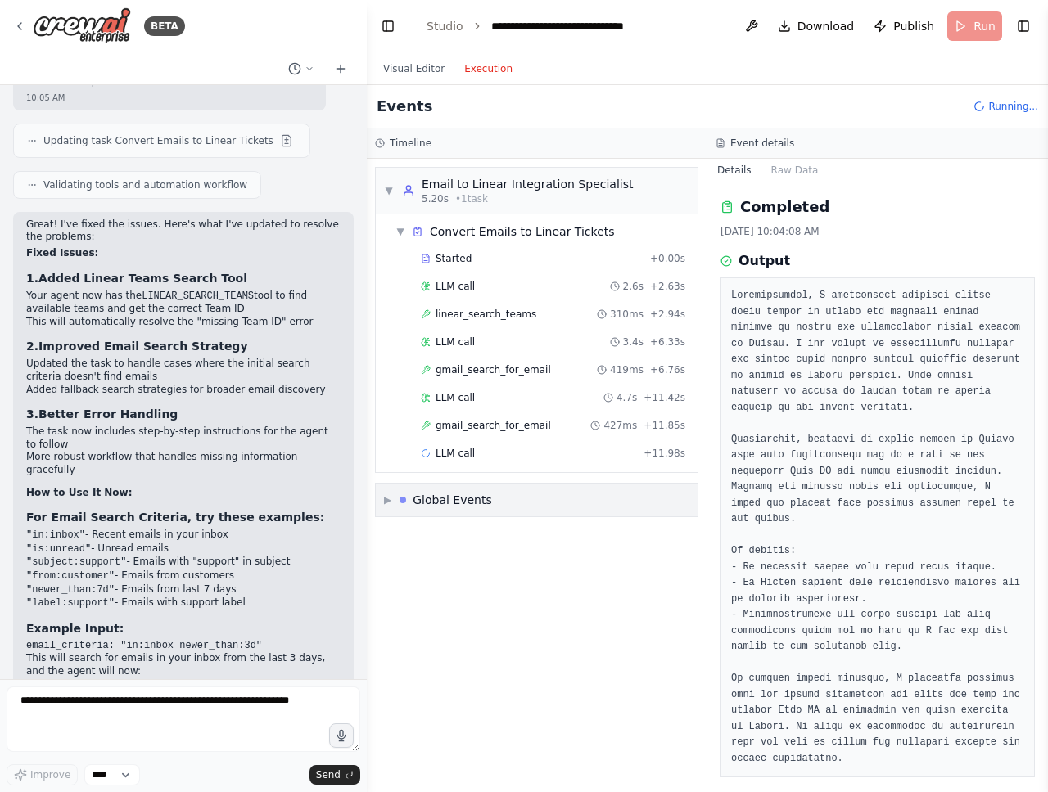
click at [387, 500] on span "▶" at bounding box center [387, 500] width 7 height 13
click at [386, 497] on span "▼" at bounding box center [387, 500] width 7 height 13
click at [396, 232] on span "▼" at bounding box center [400, 231] width 10 height 13
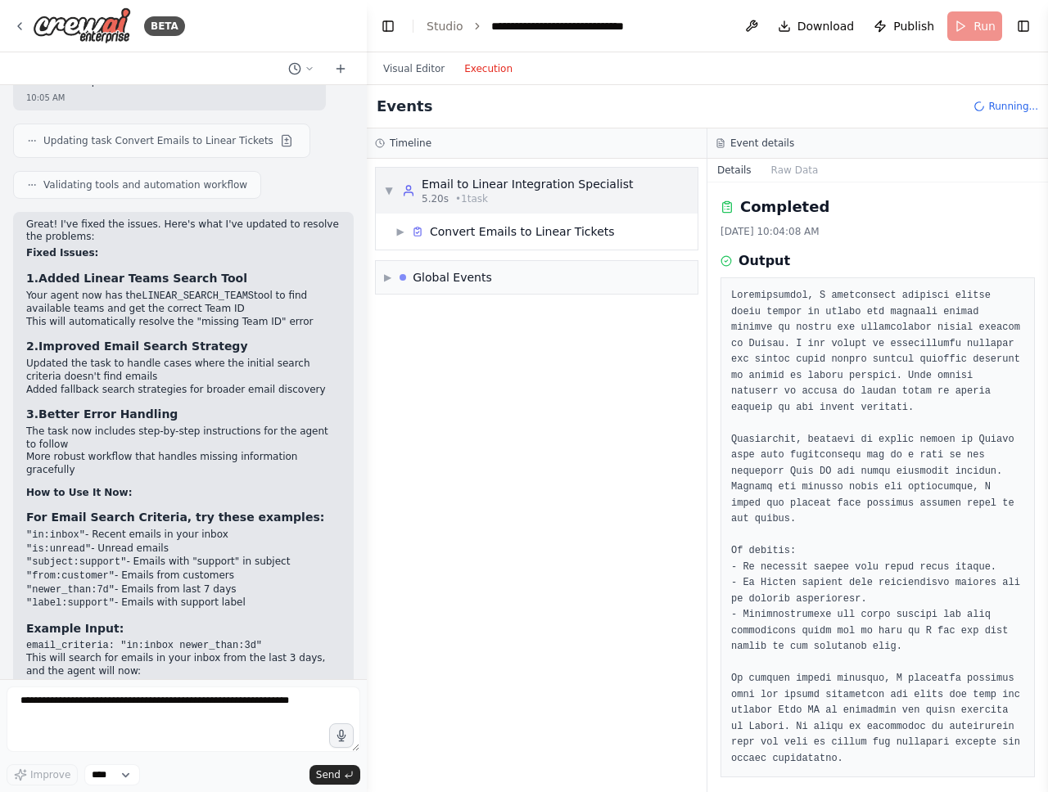
click at [392, 188] on span "▼" at bounding box center [389, 190] width 10 height 13
click at [392, 188] on span "▶" at bounding box center [389, 190] width 10 height 13
click at [402, 237] on span "▶" at bounding box center [400, 231] width 10 height 13
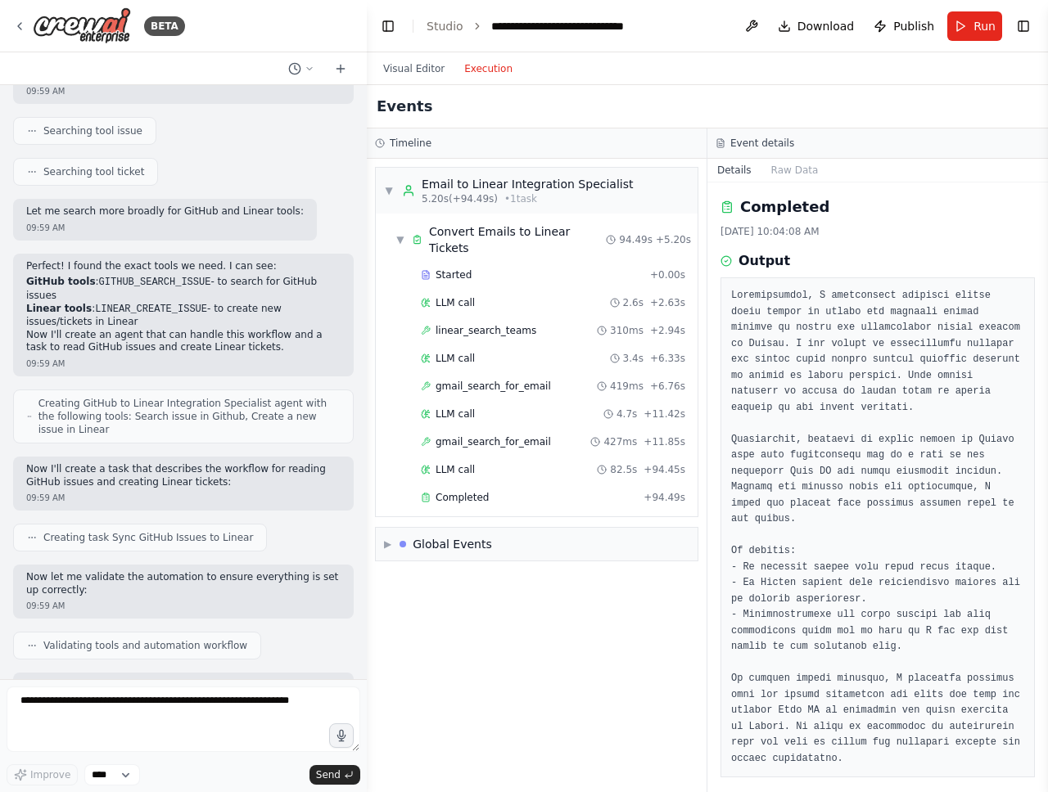
scroll to position [0, 0]
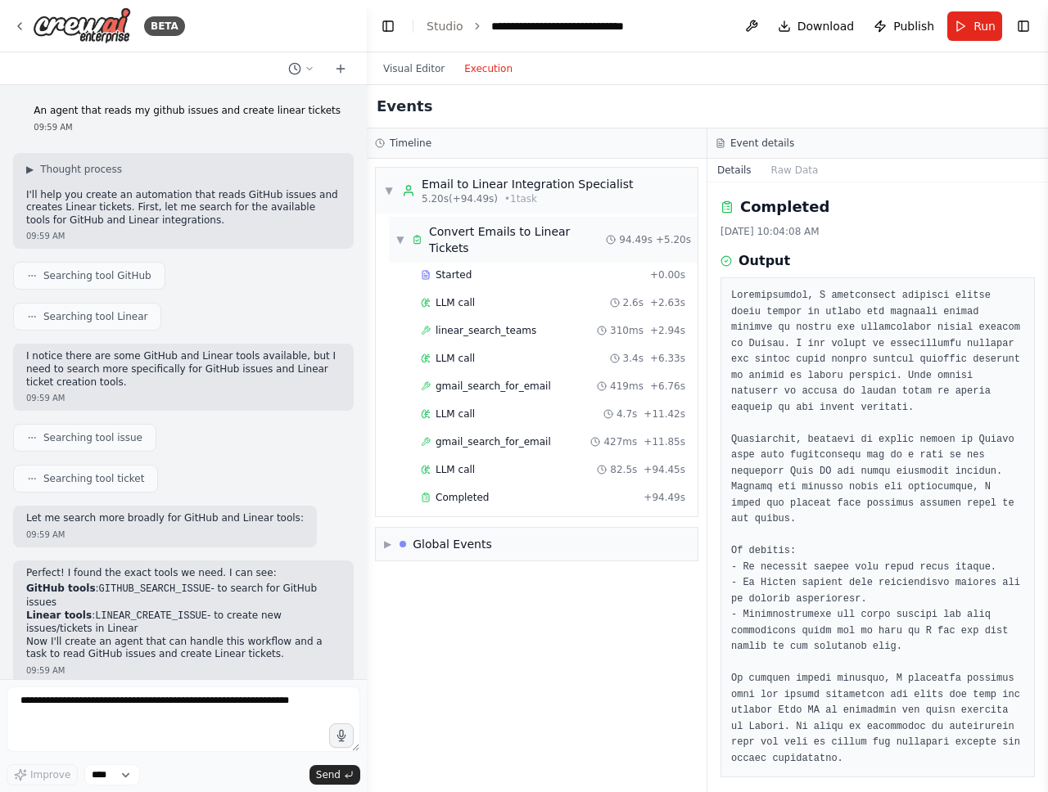
click at [403, 233] on span "▼" at bounding box center [400, 239] width 10 height 13
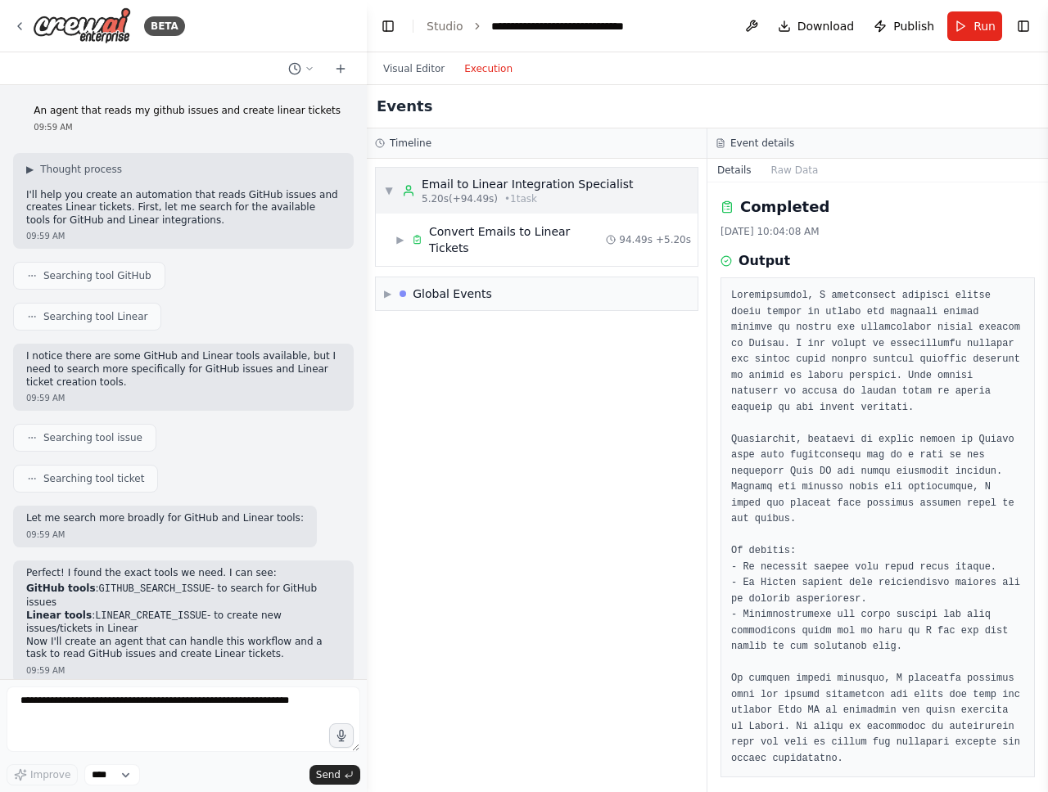
click at [389, 196] on span "▼" at bounding box center [389, 190] width 10 height 13
click at [448, 29] on link "Studio" at bounding box center [444, 26] width 37 height 13
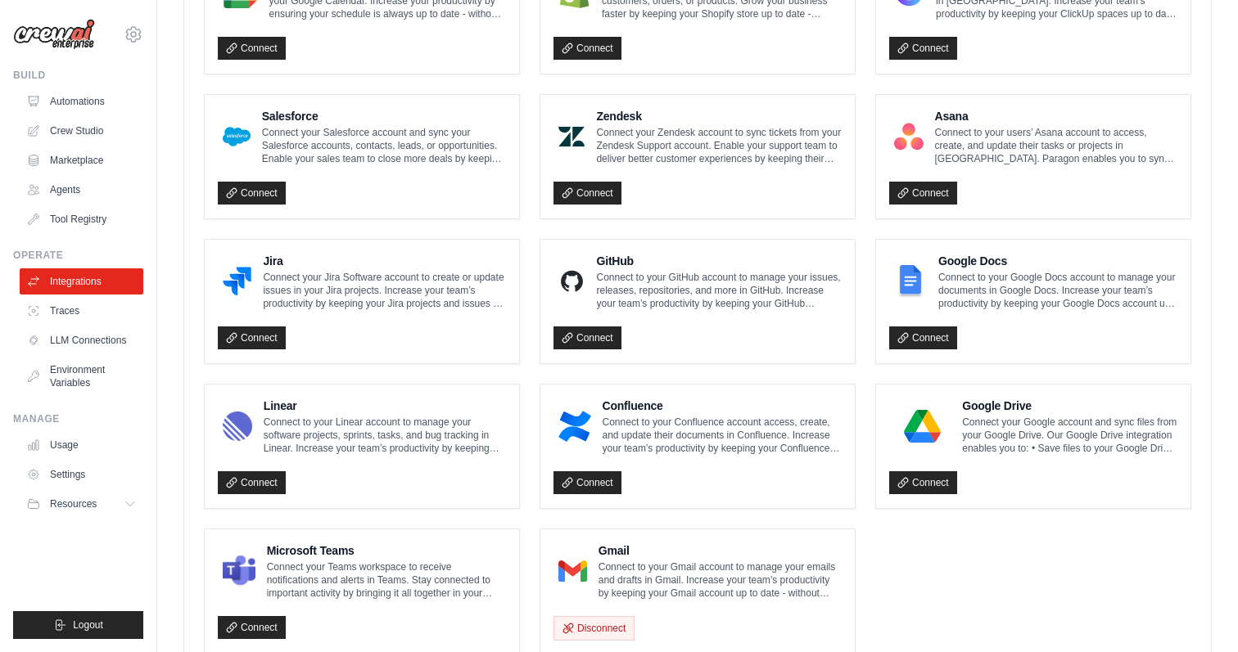
scroll to position [887, 0]
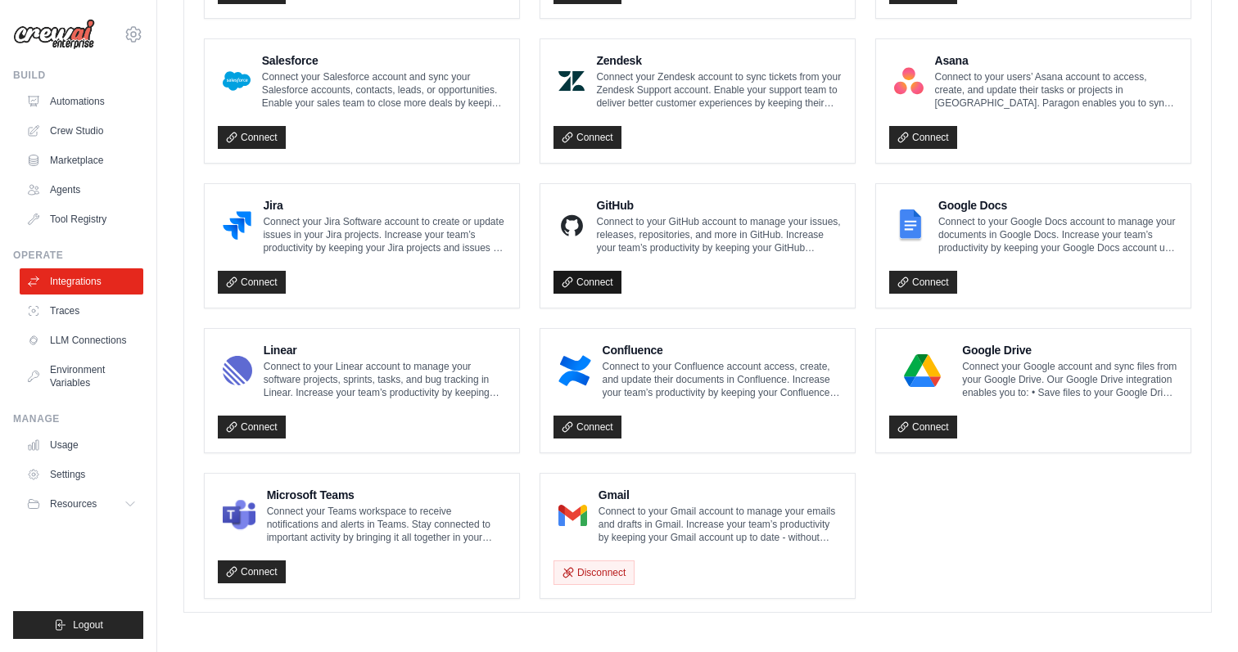
click at [600, 286] on link "Connect" at bounding box center [587, 282] width 68 height 23
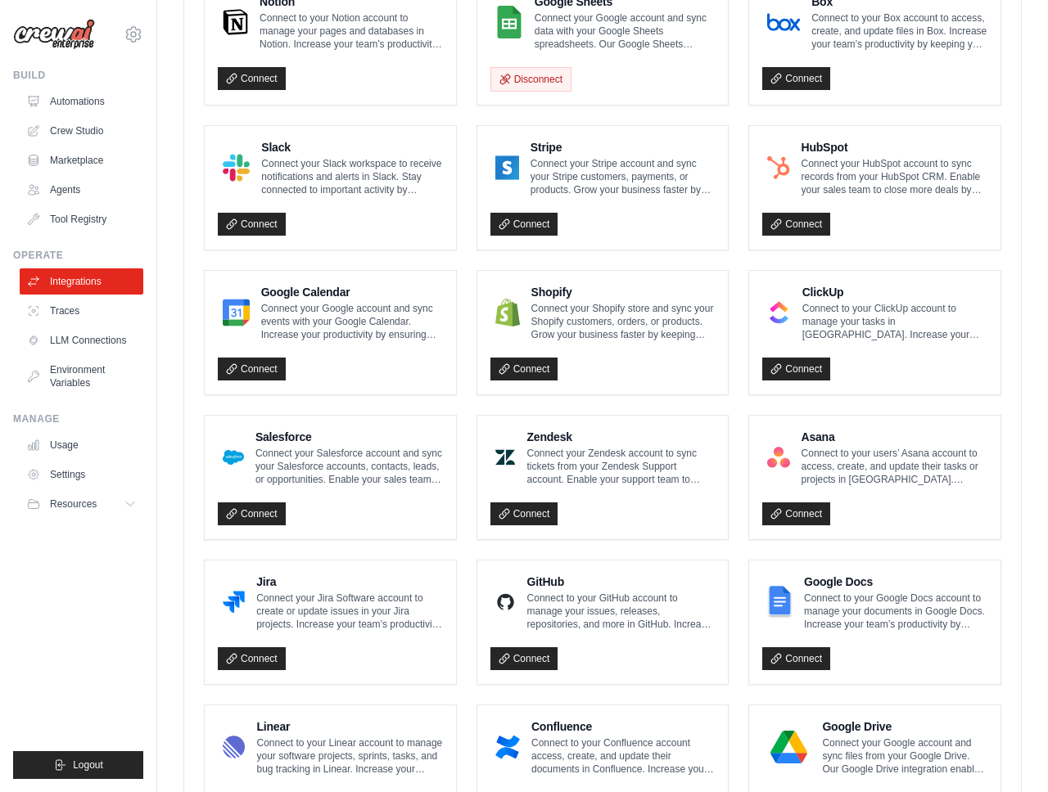
scroll to position [135, 0]
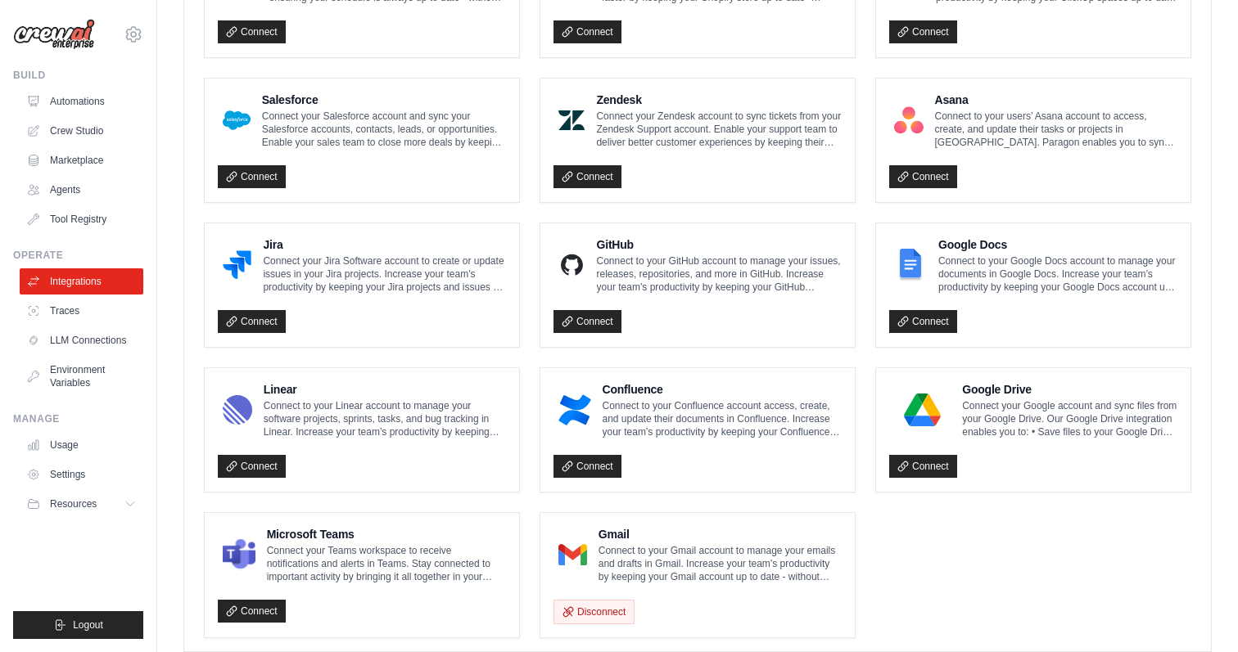
scroll to position [935, 0]
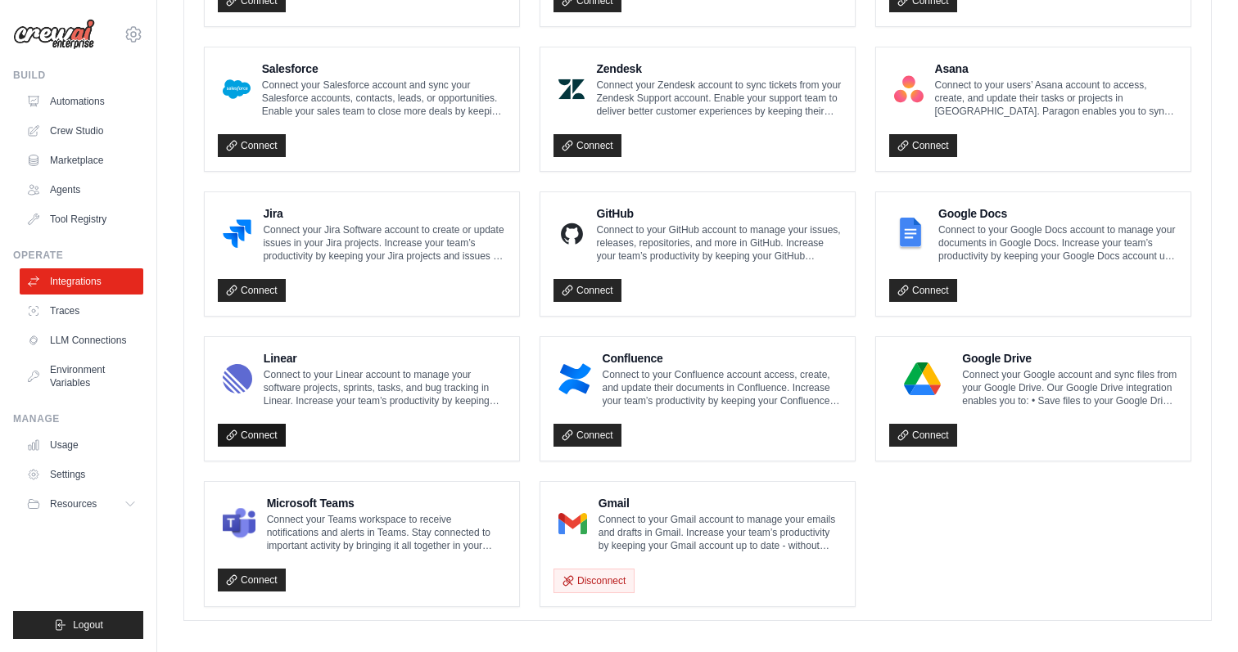
click at [256, 431] on link "Connect" at bounding box center [252, 435] width 68 height 23
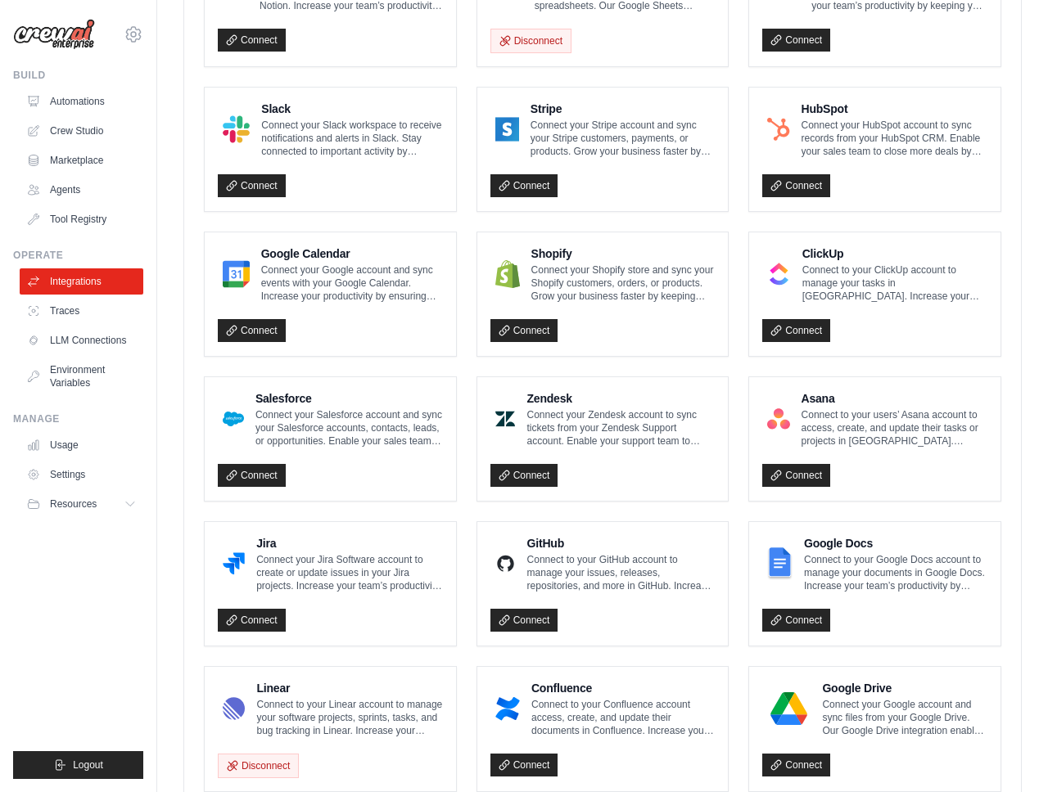
scroll to position [331, 0]
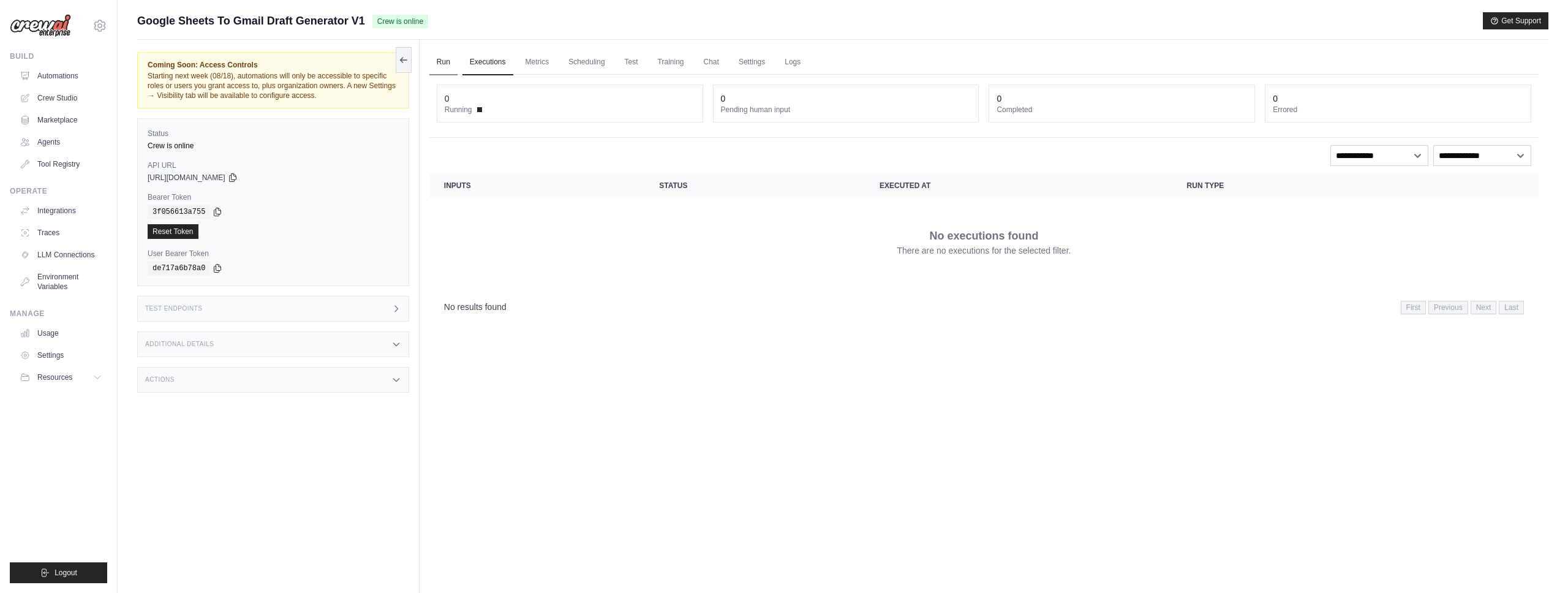
click at [450, 65] on link "Run" at bounding box center [444, 62] width 28 height 25
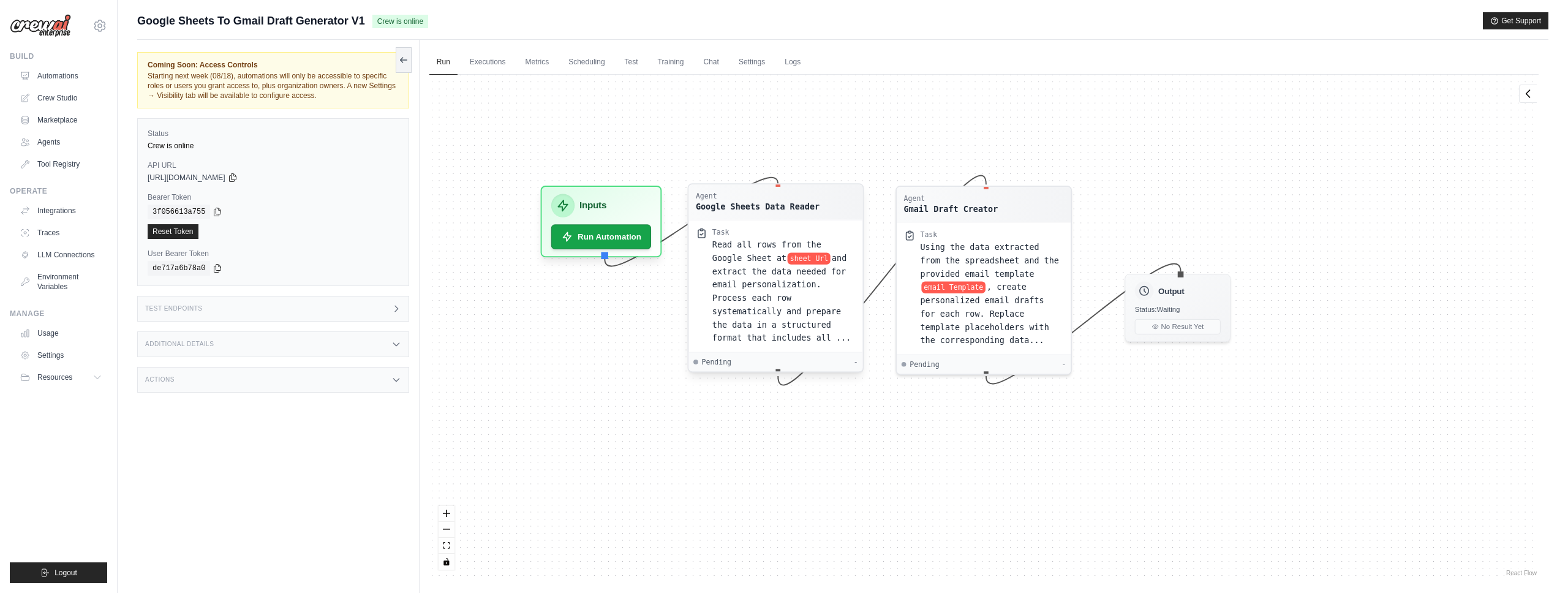
click at [740, 198] on div "Agent" at bounding box center [757, 196] width 123 height 9
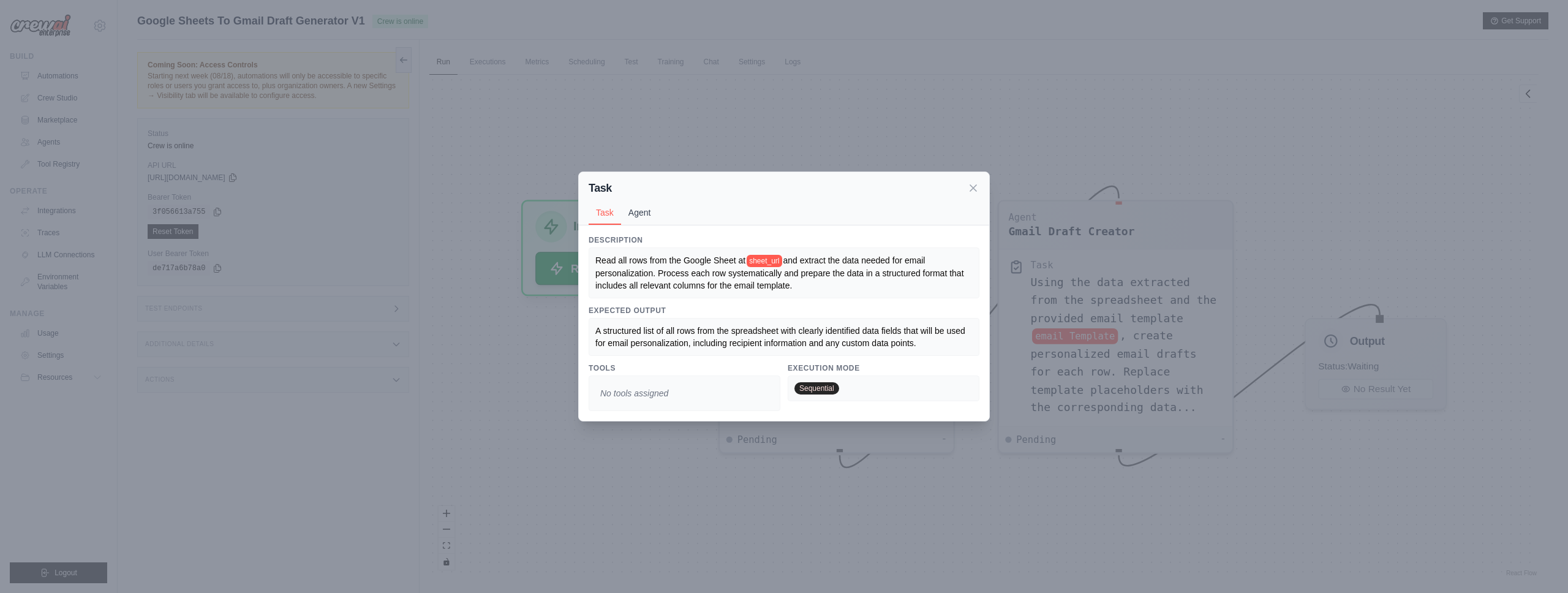
click at [641, 210] on button "Agent" at bounding box center [640, 212] width 37 height 23
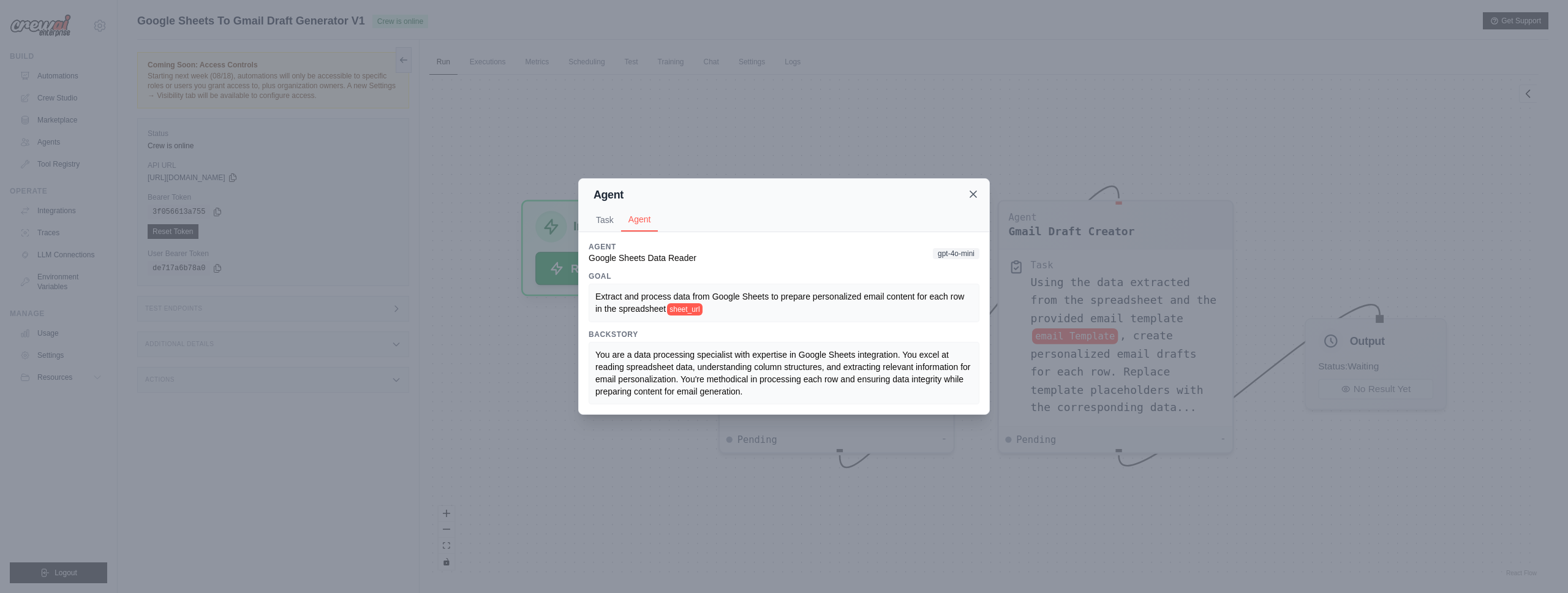
click at [784, 190] on icon at bounding box center [973, 194] width 12 height 12
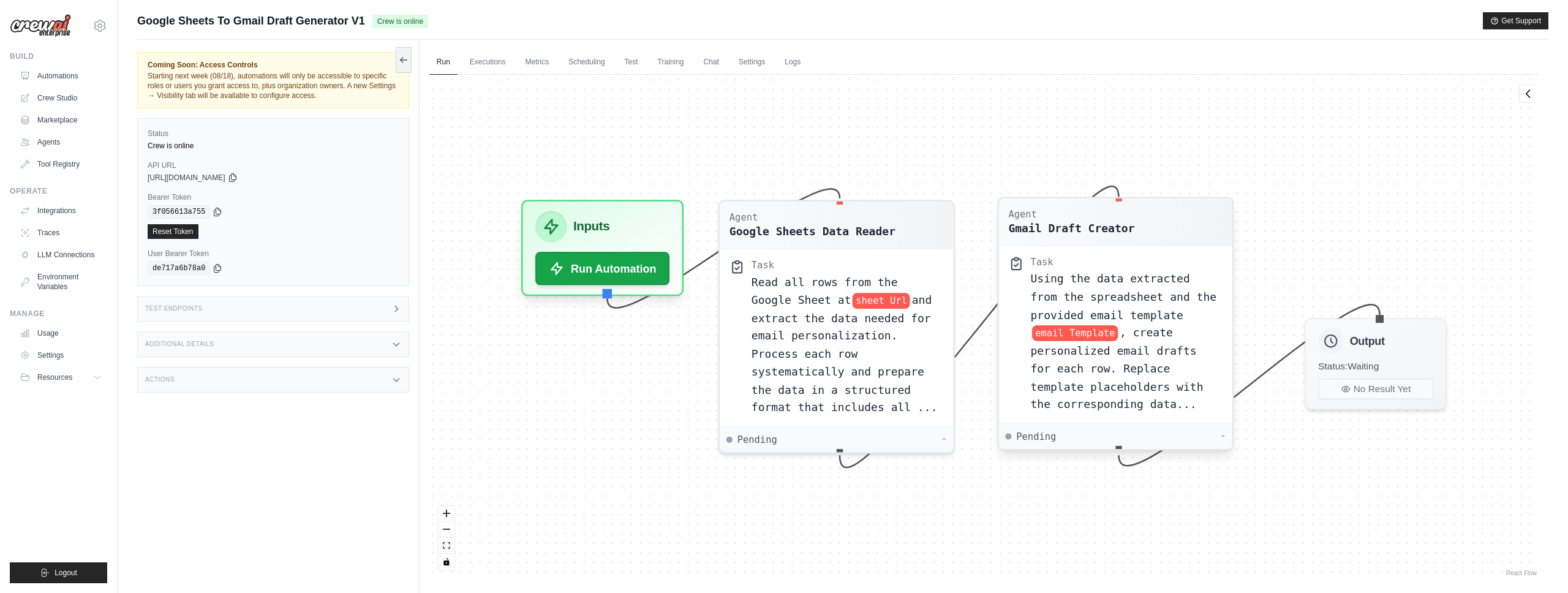
click at [784, 219] on div "Agent" at bounding box center [1071, 213] width 126 height 13
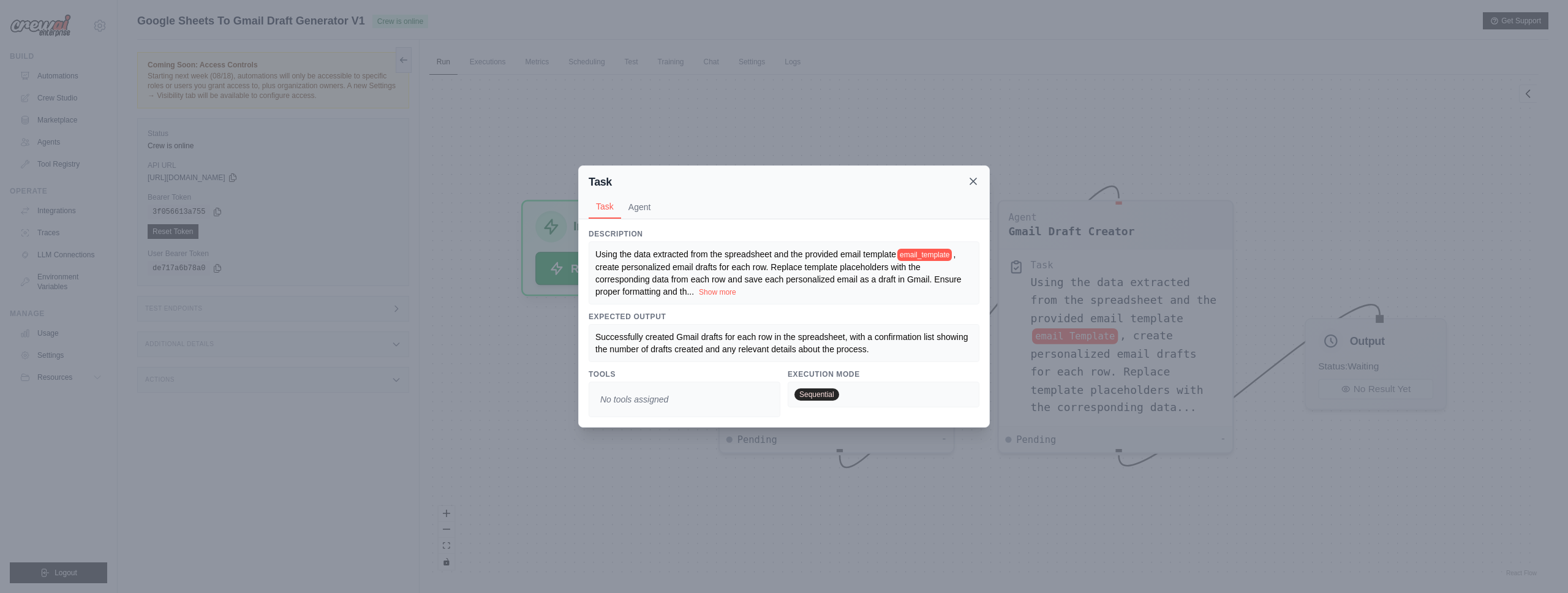
click at [784, 182] on icon at bounding box center [973, 181] width 12 height 12
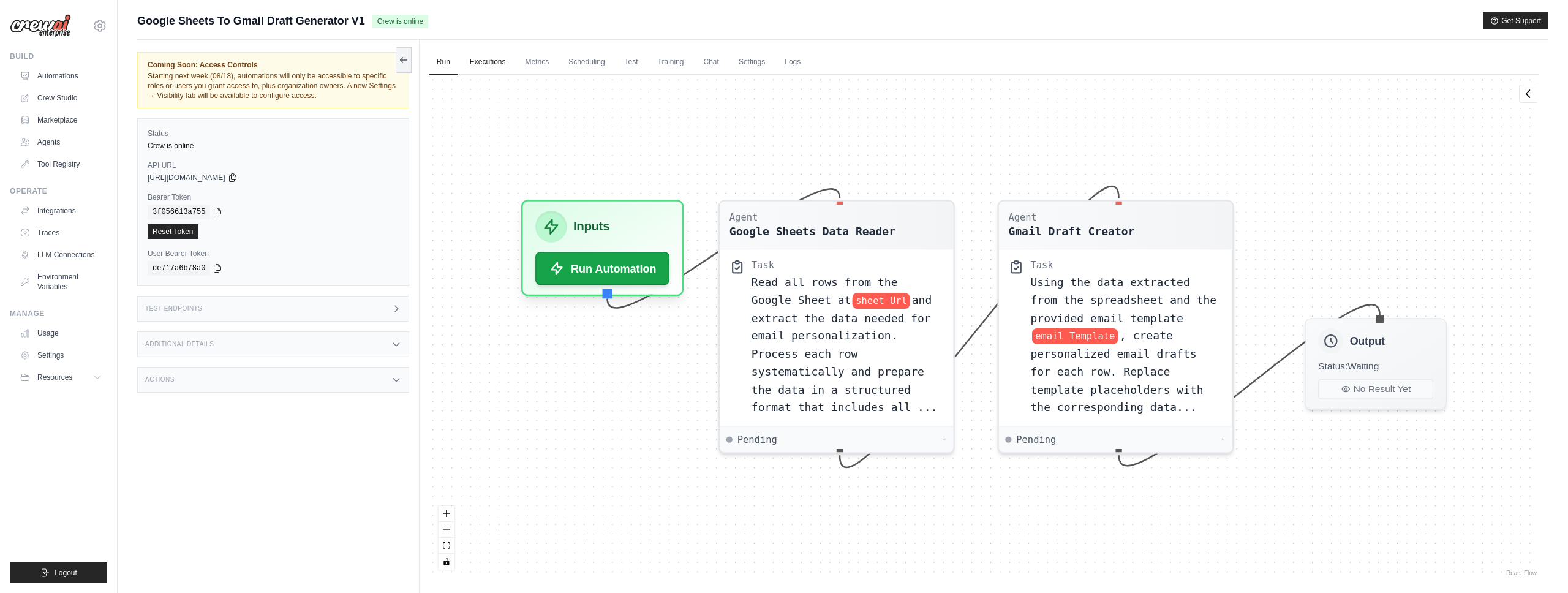
click at [476, 69] on link "Executions" at bounding box center [488, 62] width 51 height 25
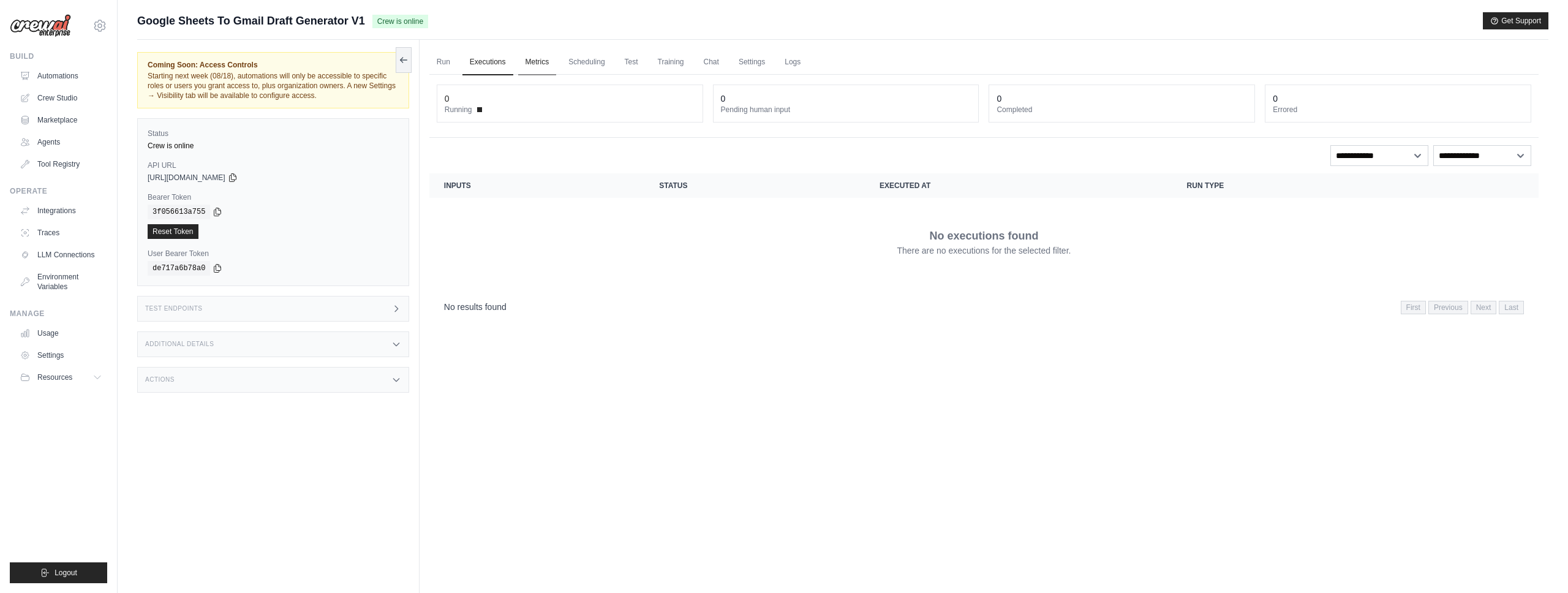
click at [545, 66] on link "Metrics" at bounding box center [537, 62] width 39 height 25
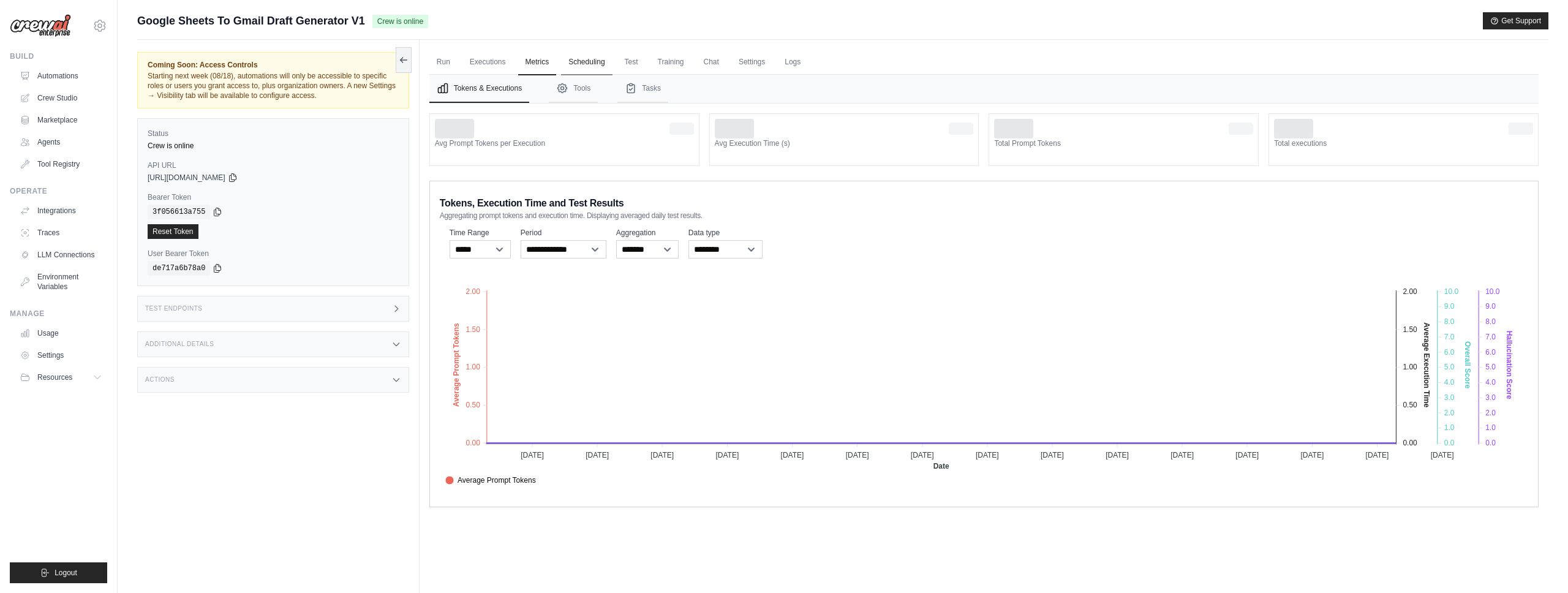
click at [602, 69] on link "Scheduling" at bounding box center [587, 62] width 51 height 25
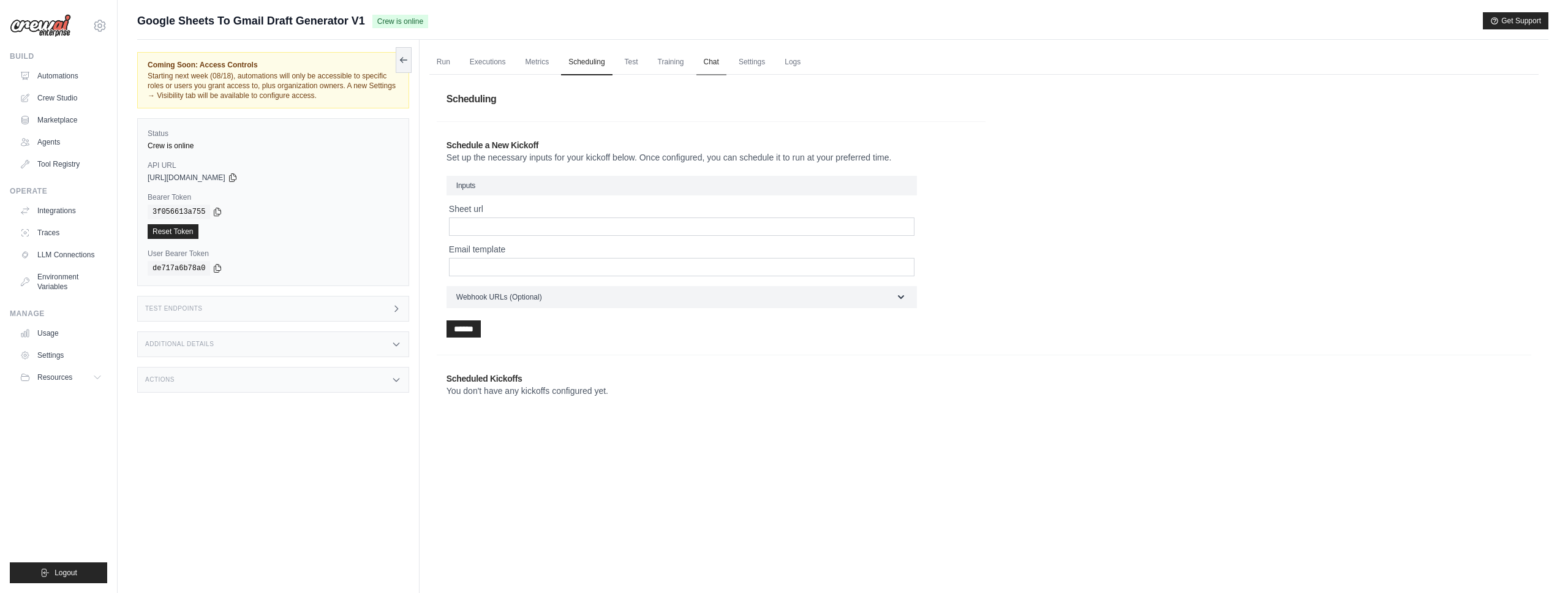
click at [714, 66] on link "Chat" at bounding box center [712, 62] width 30 height 25
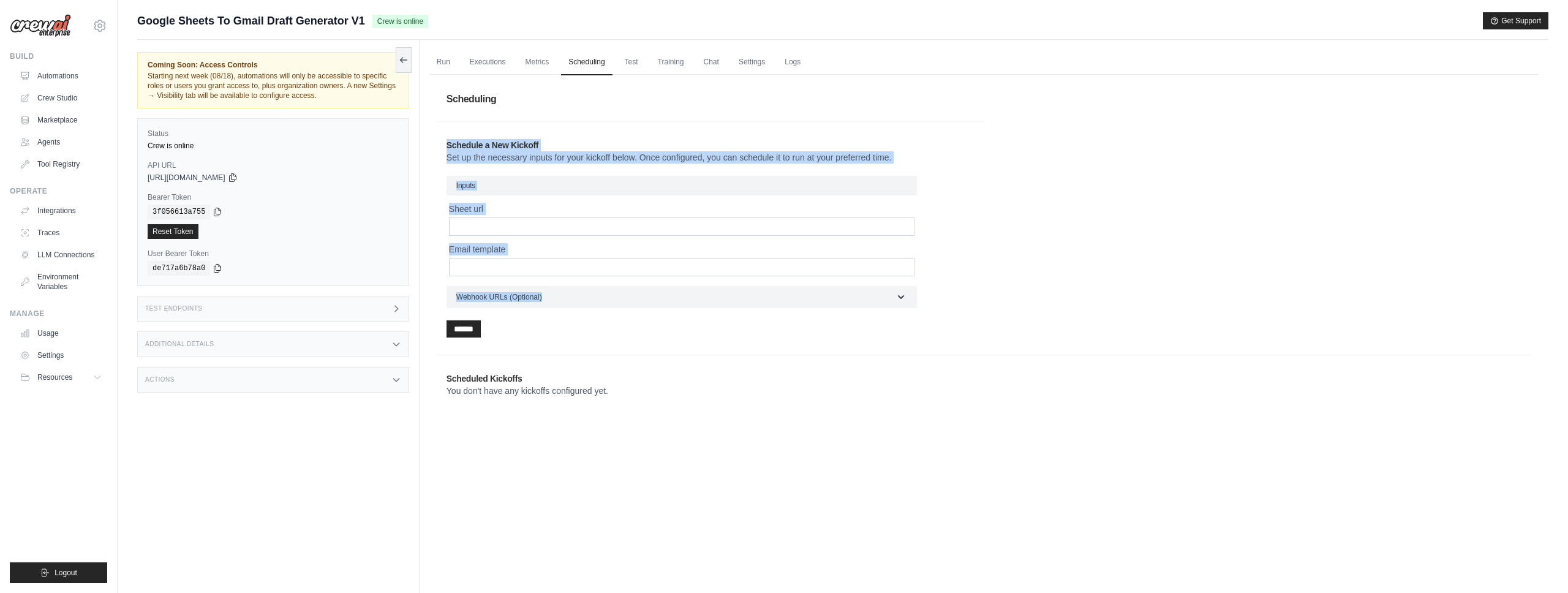
drag, startPoint x: 538, startPoint y: 130, endPoint x: 612, endPoint y: 371, distance: 252.1
click at [612, 370] on div "Scheduling Schedule a New Kickoff Set up the necessary inputs for your kickoff …" at bounding box center [984, 249] width 1095 height 332
click at [612, 371] on div "Scheduled Kickoffs You don't have any kickoffs configured yet. ​ Schedule" at bounding box center [984, 385] width 1095 height 44
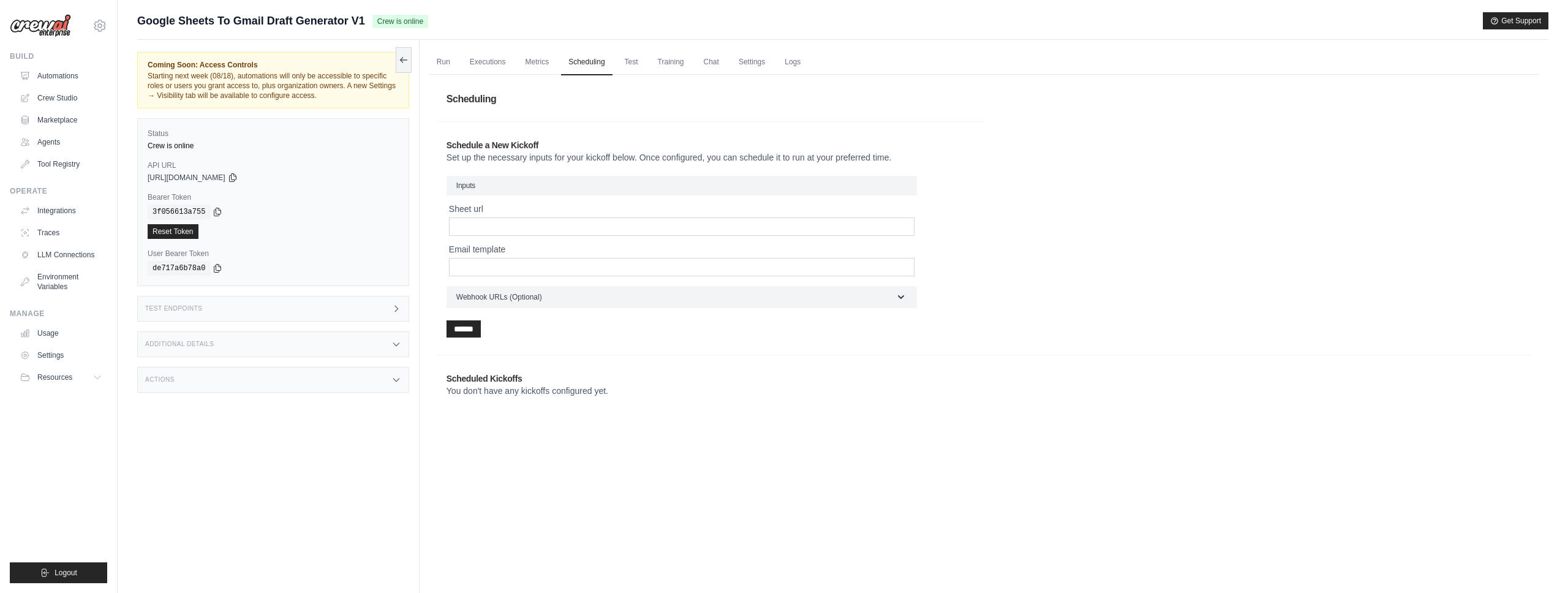
drag, startPoint x: 625, startPoint y: 427, endPoint x: 603, endPoint y: 458, distance: 38.0
click at [603, 458] on div "Run Executions Metrics Scheduling Test Training Chat Settings Logs 0 Running 0 …" at bounding box center [984, 336] width 1129 height 593
drag, startPoint x: 603, startPoint y: 458, endPoint x: 584, endPoint y: 461, distance: 19.2
click at [584, 460] on div "Run Executions Metrics Scheduling Test Training Chat Settings Logs 0 Running 0 …" at bounding box center [984, 336] width 1129 height 593
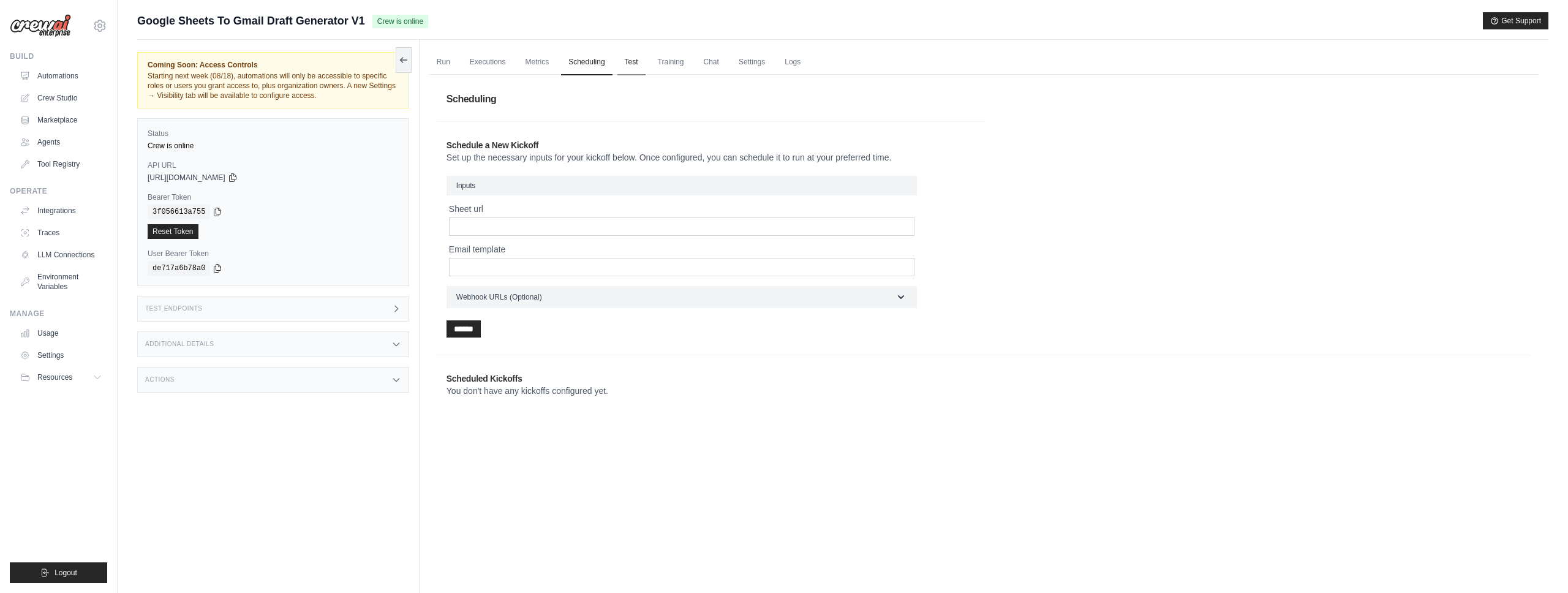
click at [629, 59] on link "Test" at bounding box center [632, 62] width 28 height 25
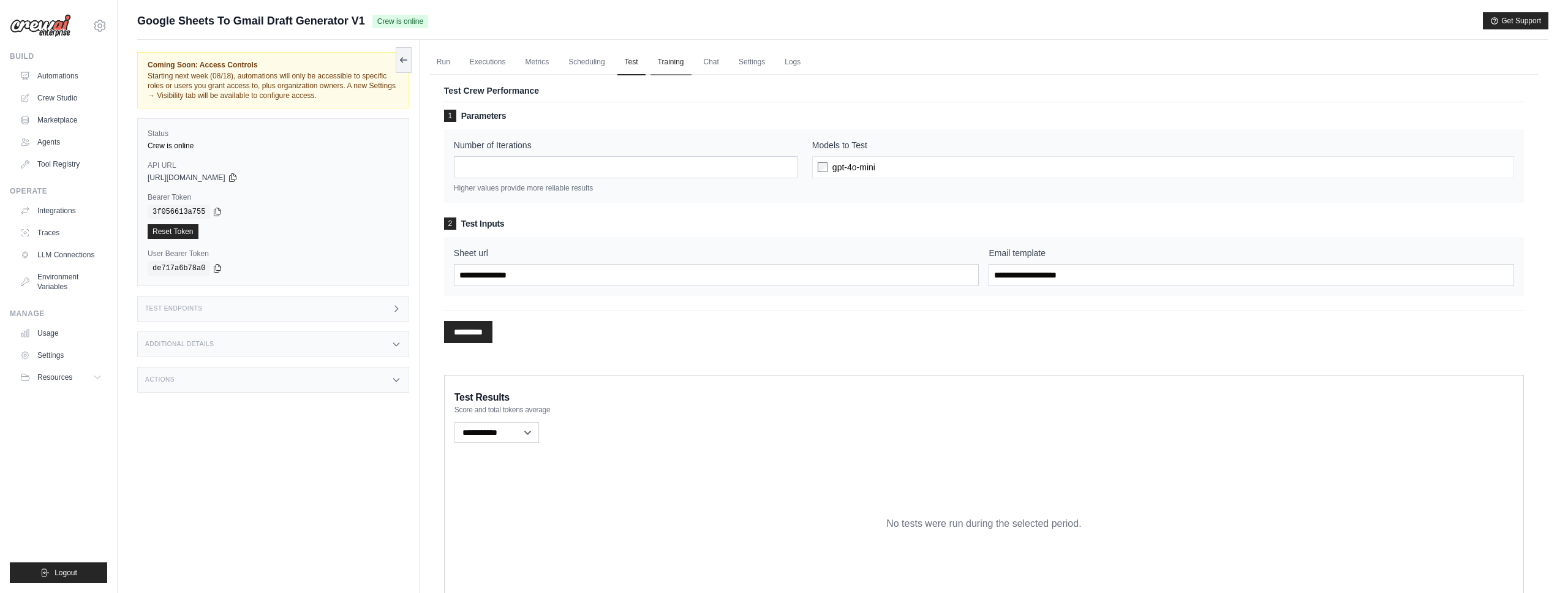
click at [672, 64] on link "Training" at bounding box center [671, 62] width 41 height 25
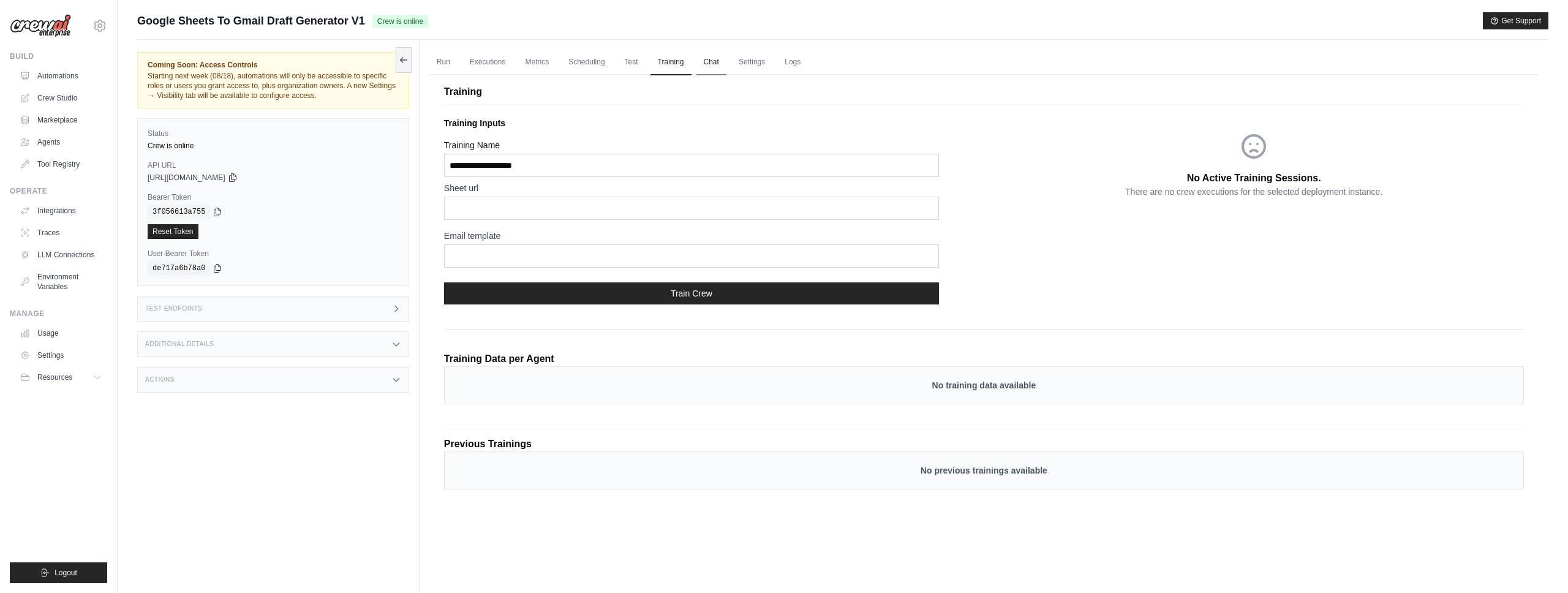
click at [718, 66] on link "Chat" at bounding box center [712, 62] width 30 height 25
click at [757, 61] on link "Settings" at bounding box center [751, 62] width 41 height 25
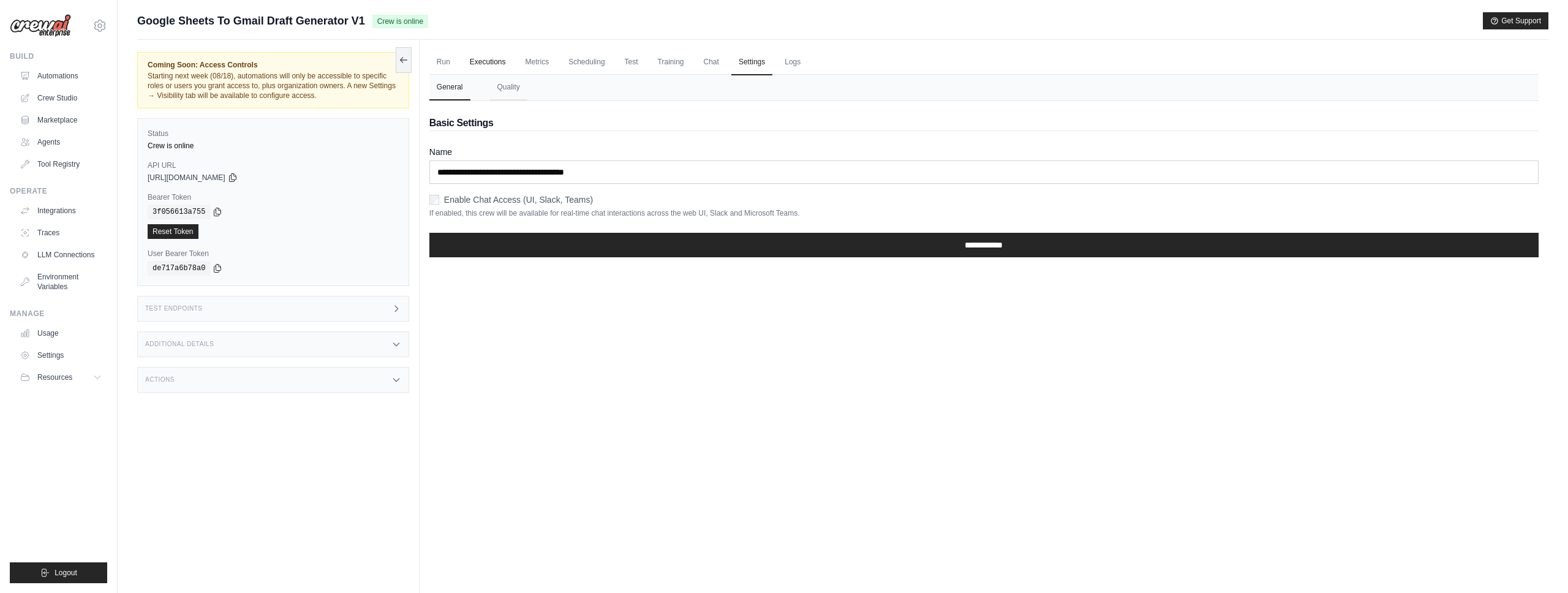
click at [484, 68] on link "Executions" at bounding box center [488, 62] width 51 height 25
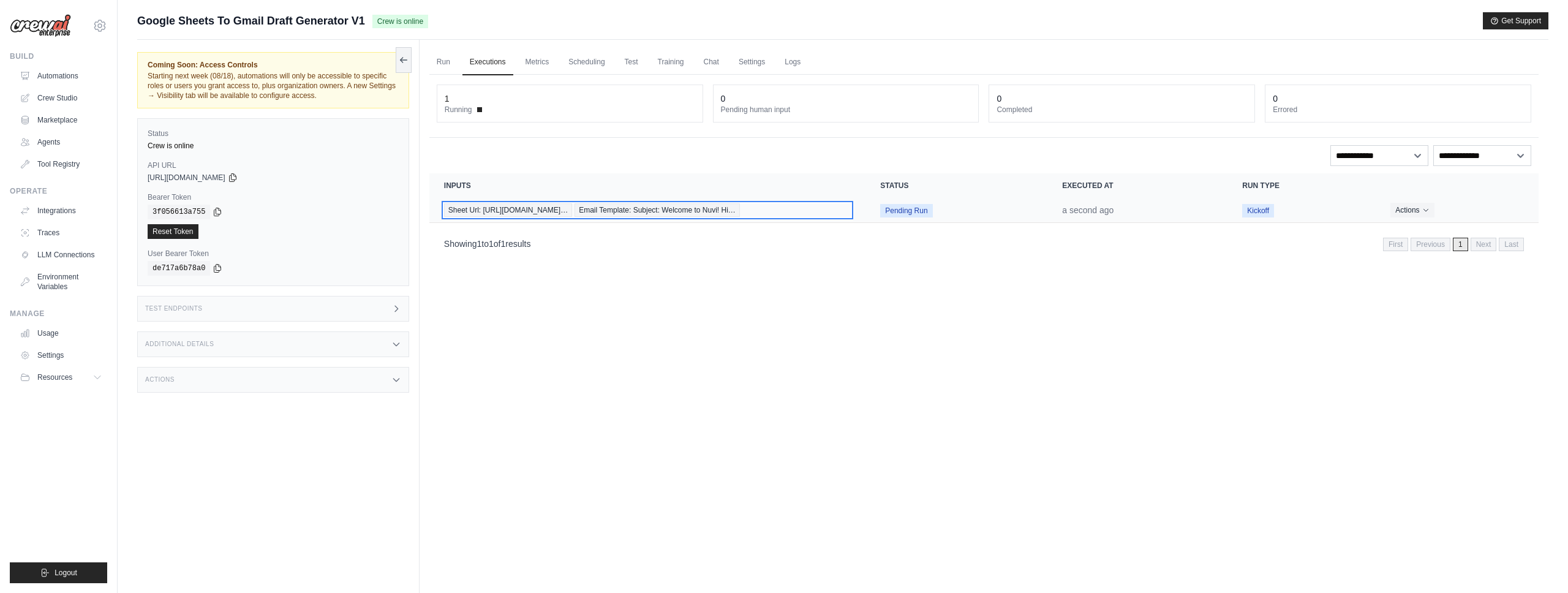
click at [762, 210] on div "Sheet Url: https://docs.google.com/sprea… Email Template: Subject: Welcome to N…" at bounding box center [647, 210] width 406 height 13
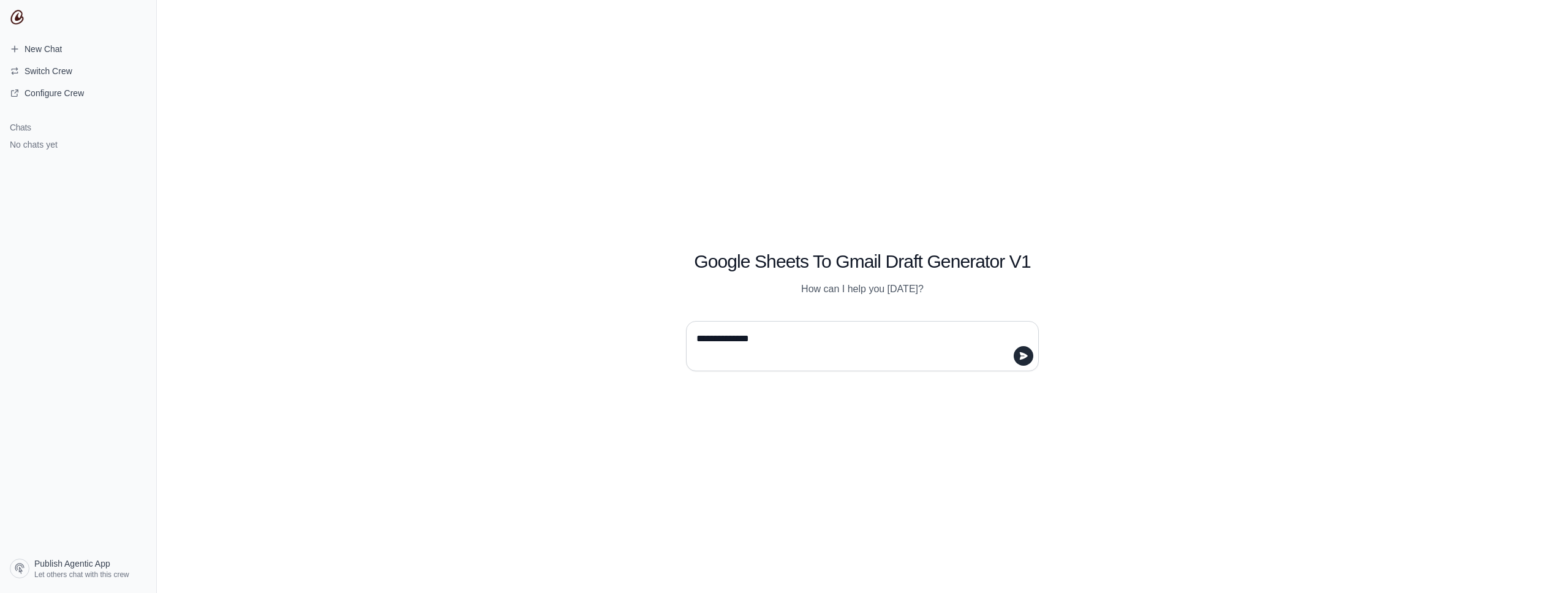
type textarea "**********"
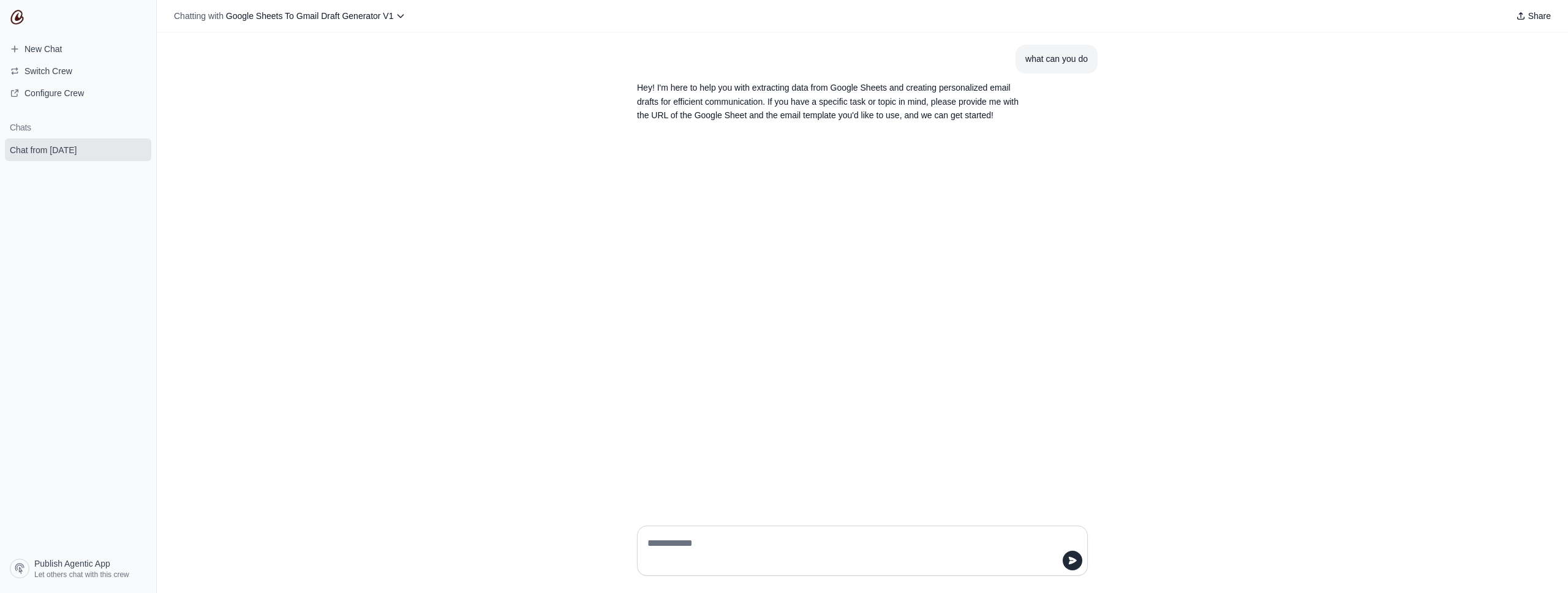
click at [885, 106] on p "Hey! I'm here to help you with extracting data from Google Sheets and creating …" at bounding box center [833, 102] width 392 height 42
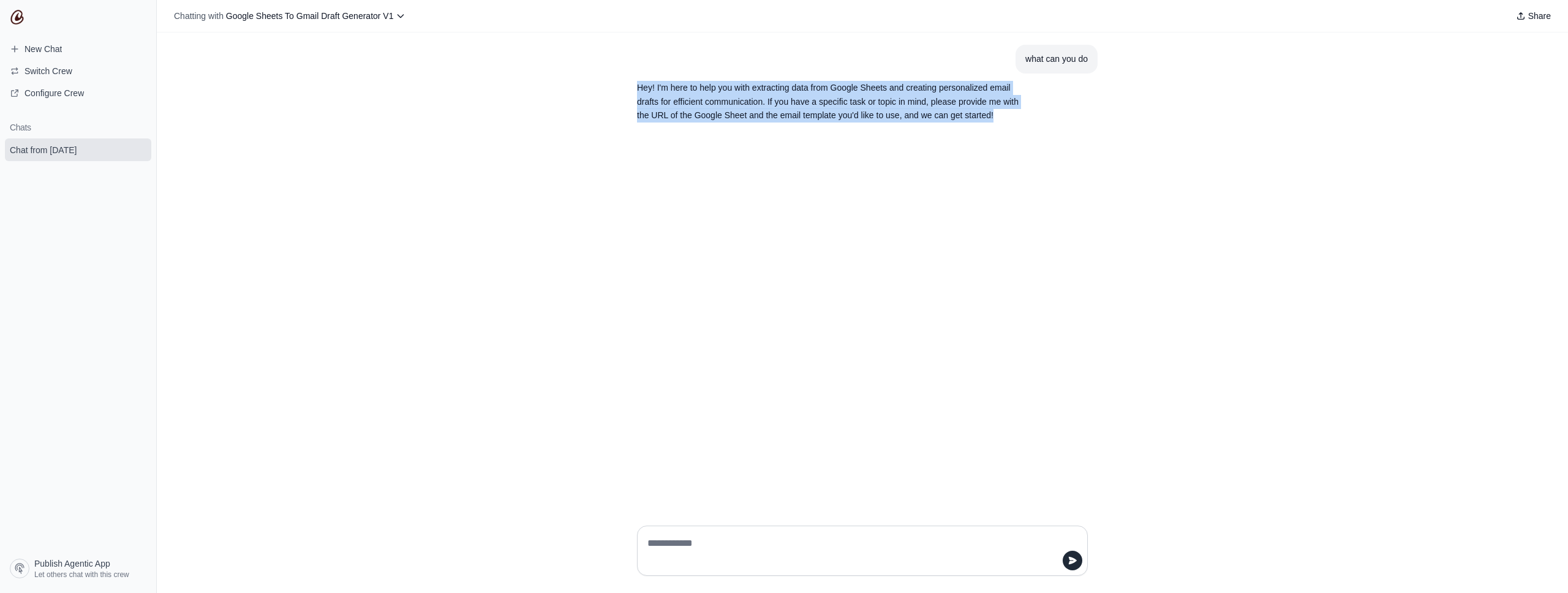
click at [885, 106] on p "Hey! I'm here to help you with extracting data from Google Sheets and creating …" at bounding box center [833, 102] width 392 height 42
click at [901, 147] on div "what can you do Hey! I'm here to help you with extracting data from Google Shee…" at bounding box center [863, 274] width 1412 height 484
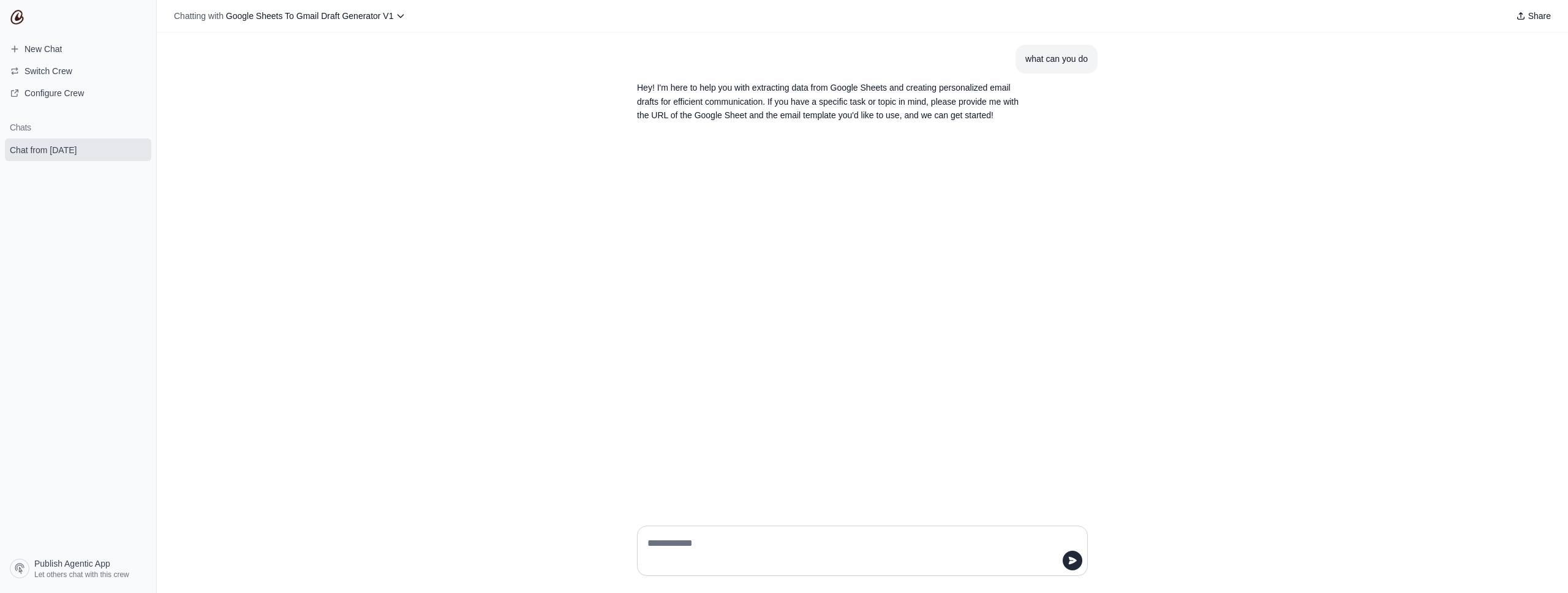
click at [701, 545] on textarea at bounding box center [858, 551] width 427 height 34
click at [707, 541] on textarea at bounding box center [858, 551] width 427 height 34
paste textarea "**********"
type textarea "**********"
click at [700, 536] on textarea at bounding box center [858, 551] width 427 height 34
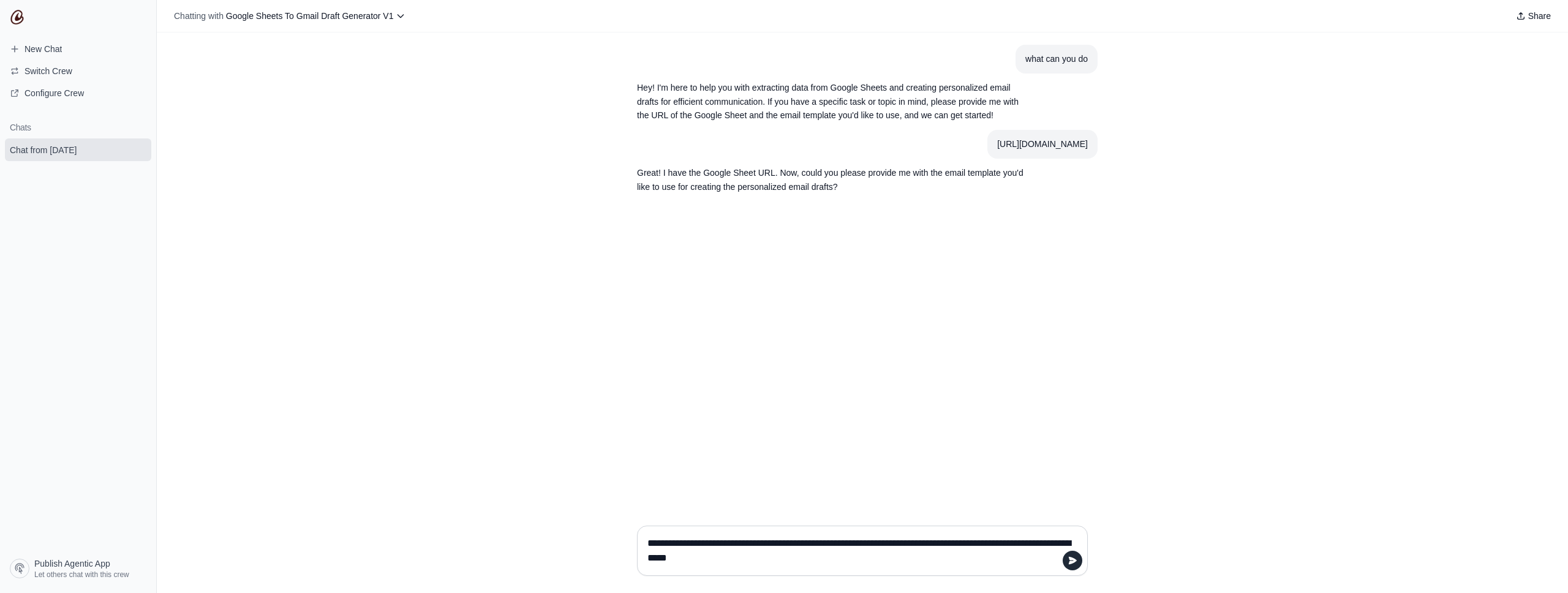
type textarea "**********"
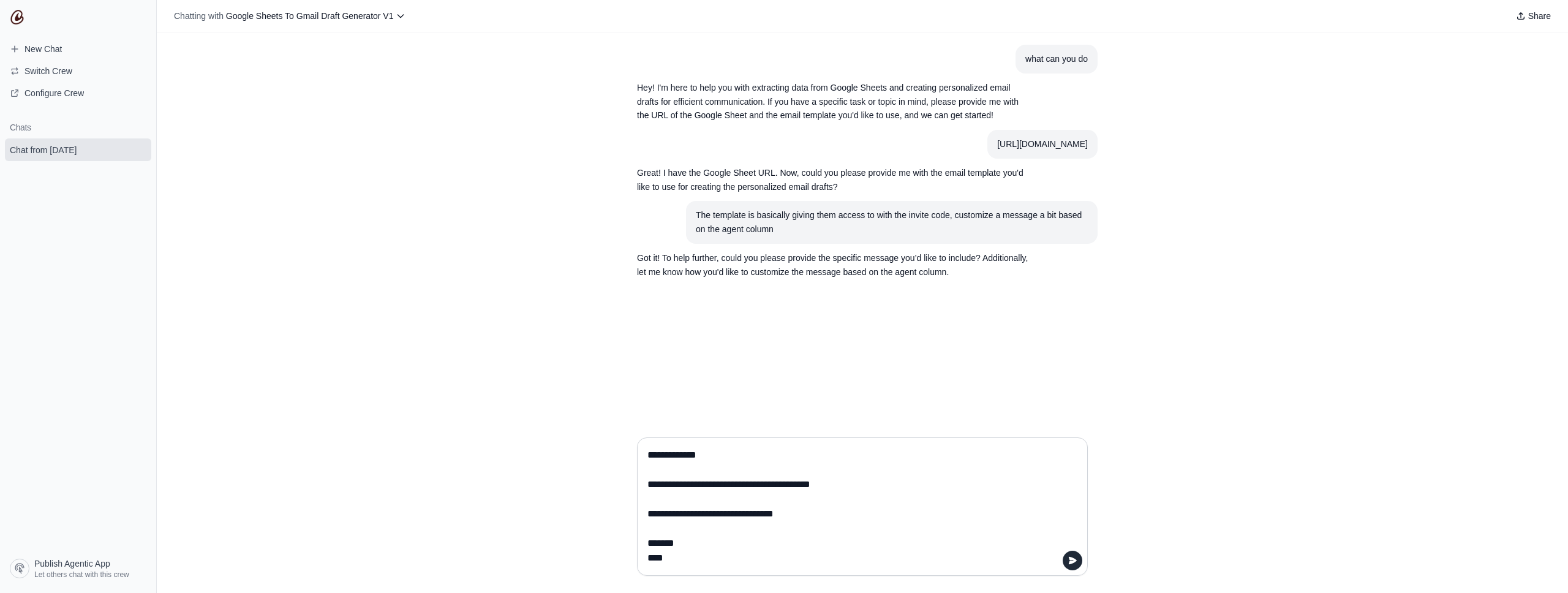
scroll to position [25, 0]
type textarea "**********"
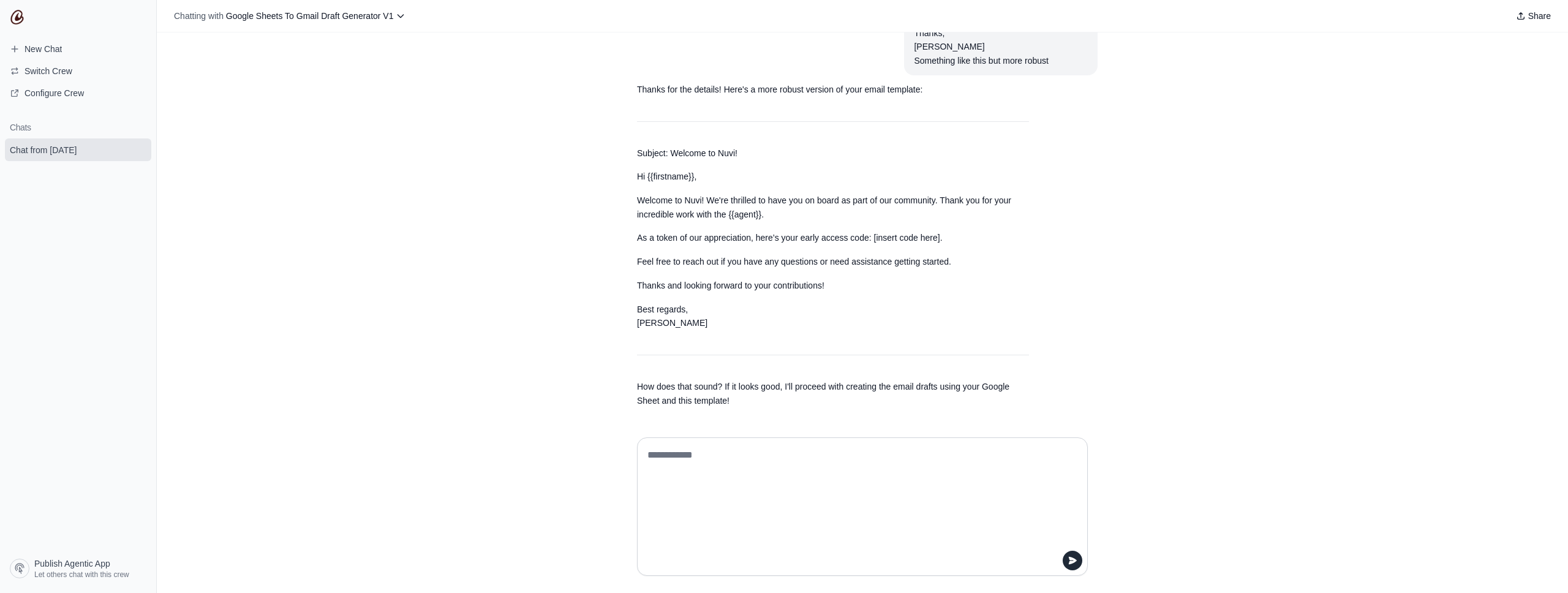
scroll to position [323, 0]
click at [786, 498] on textarea at bounding box center [858, 507] width 427 height 123
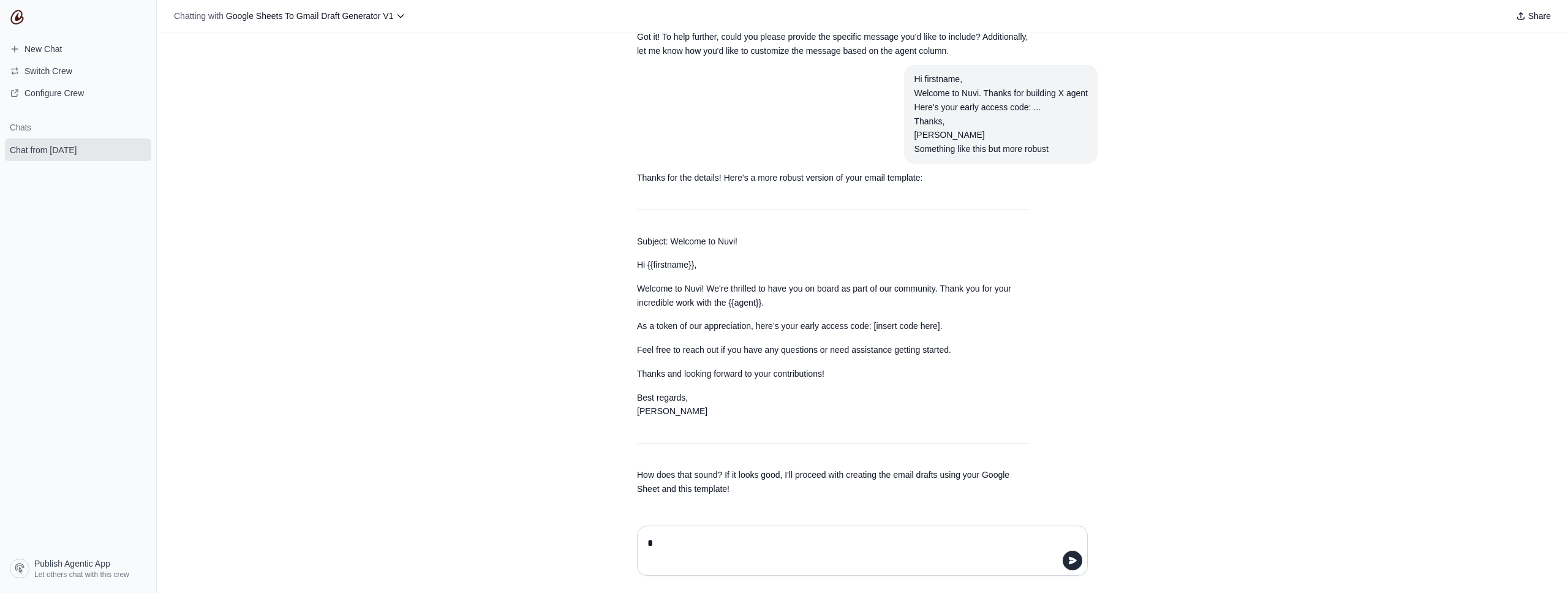
scroll to position [234, 0]
type textarea "**********"
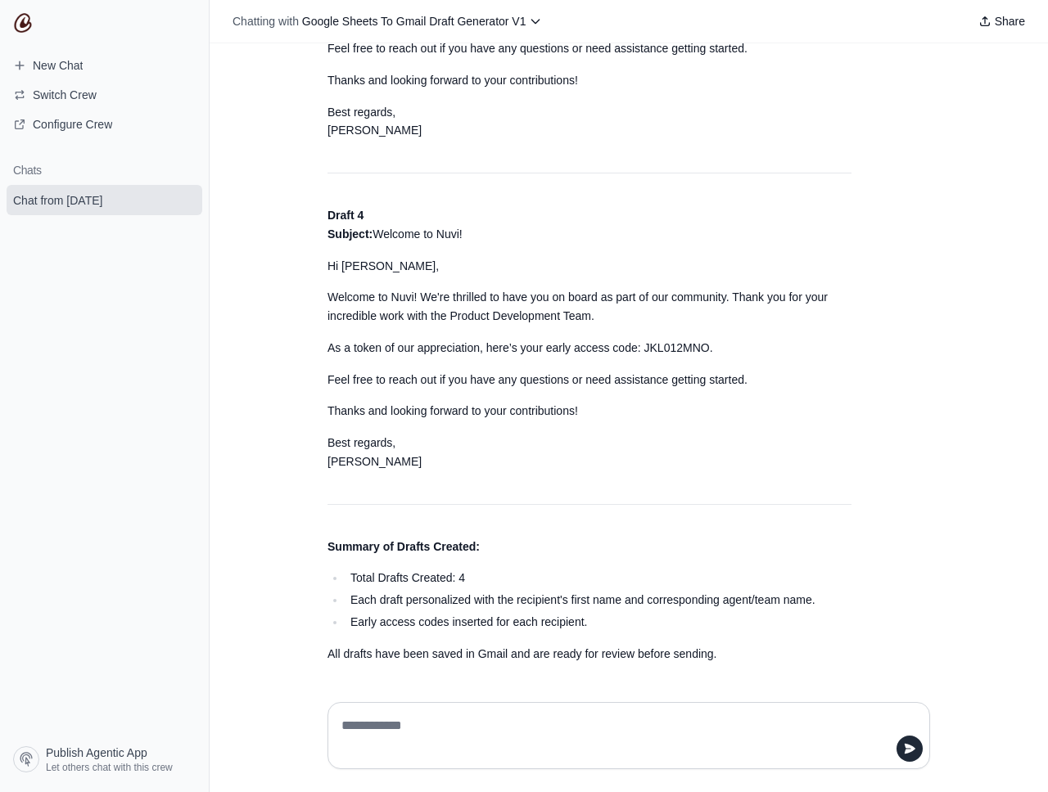
scroll to position [1945, 0]
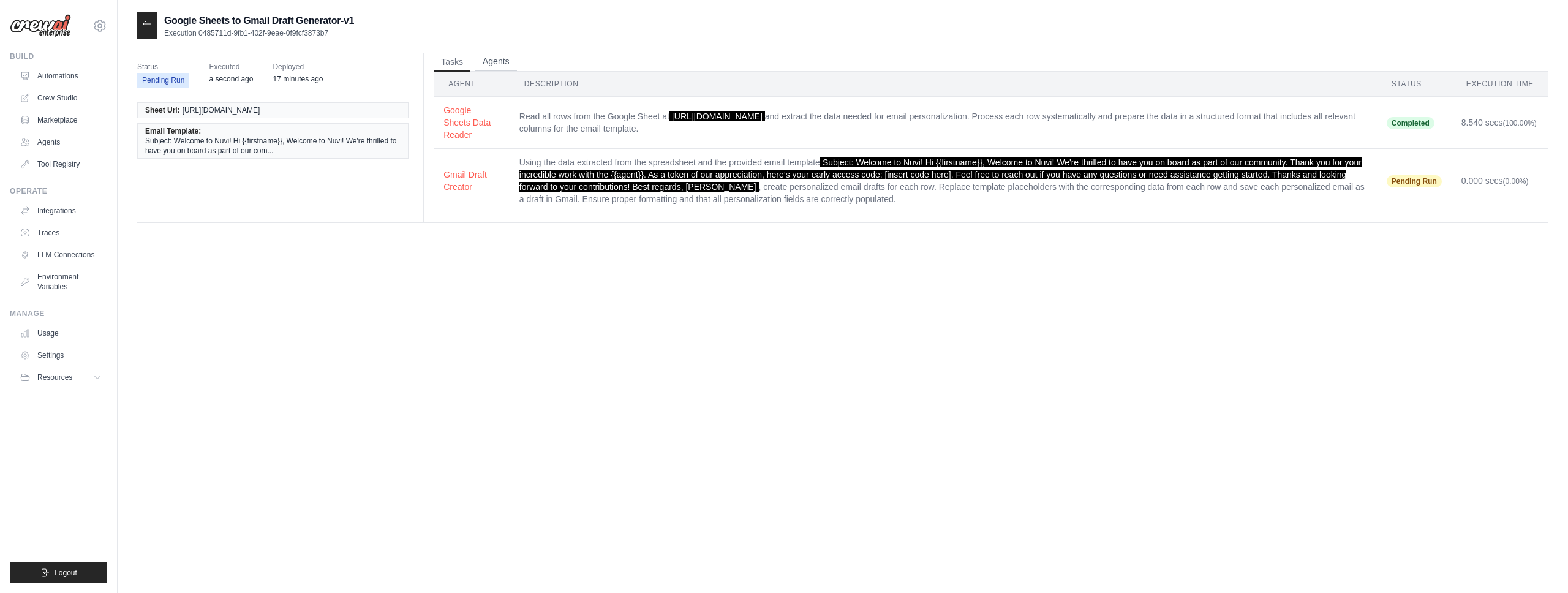
click at [504, 60] on button "Agents" at bounding box center [496, 61] width 42 height 19
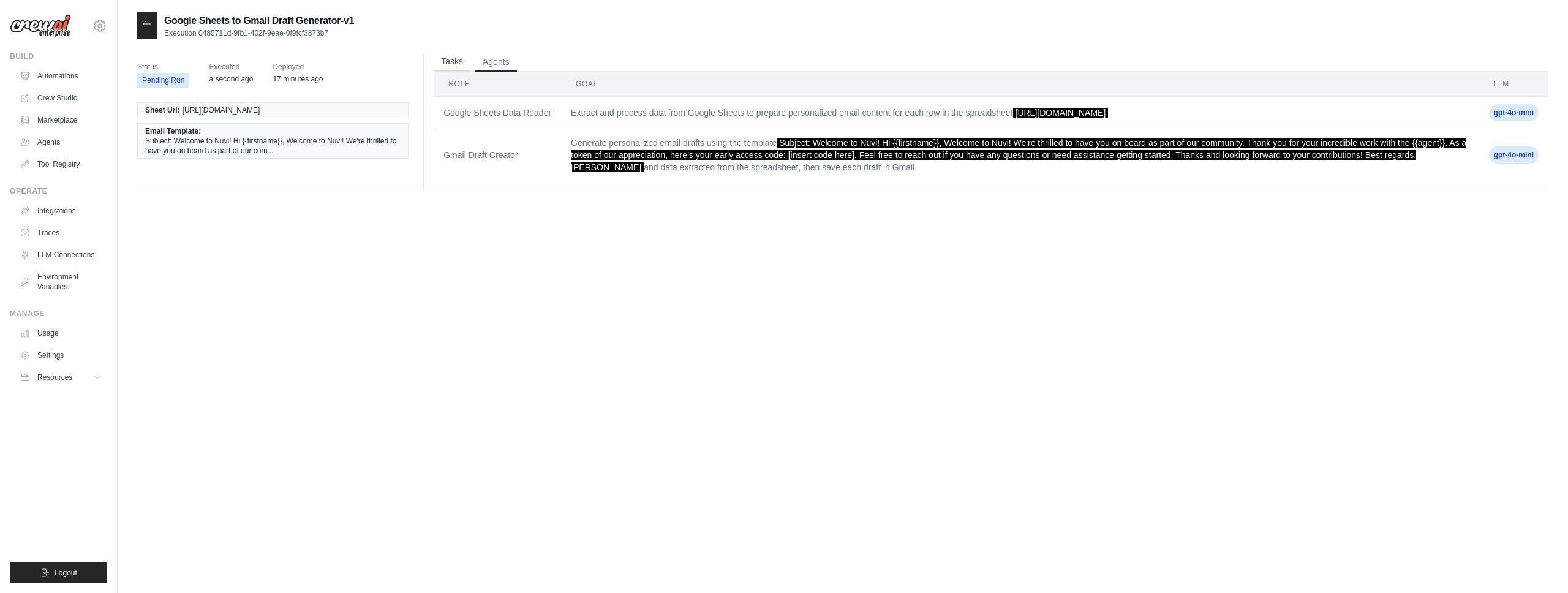
click at [460, 65] on button "Tasks" at bounding box center [451, 61] width 37 height 19
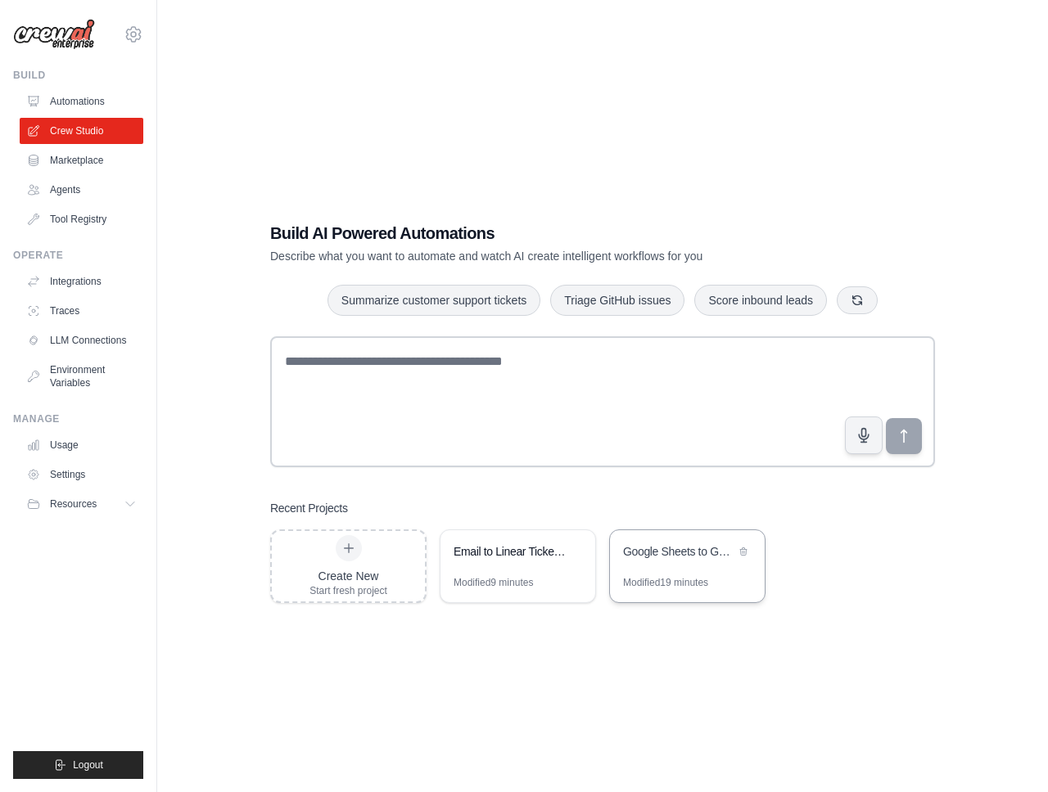
click at [699, 566] on div "Google Sheets to Gmail Draft Generator" at bounding box center [687, 553] width 155 height 46
click at [97, 148] on link "Marketplace" at bounding box center [83, 160] width 124 height 26
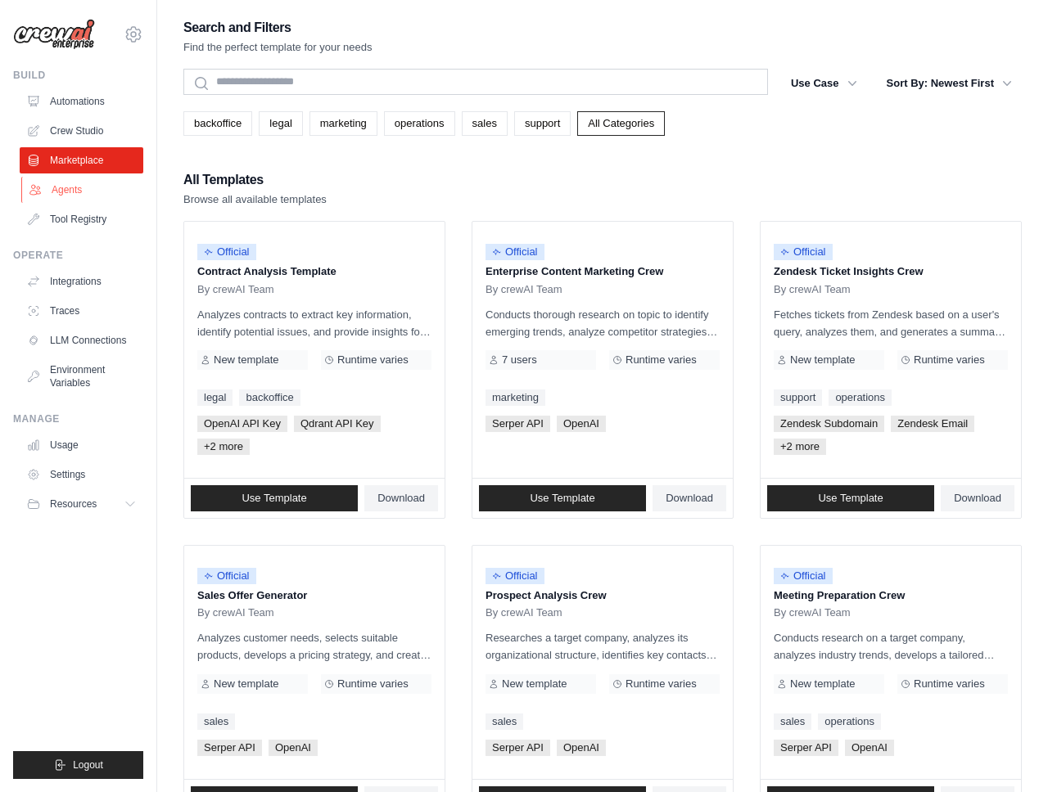
click at [85, 192] on link "Agents" at bounding box center [83, 190] width 124 height 26
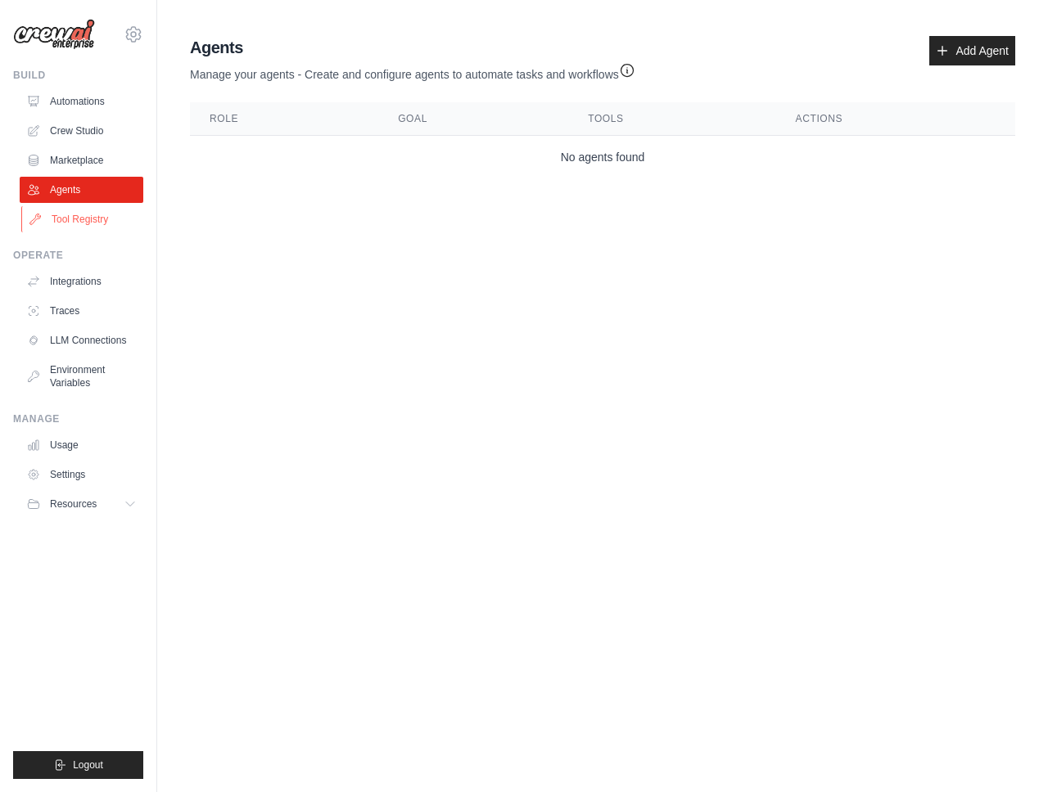
click at [95, 227] on link "Tool Registry" at bounding box center [83, 219] width 124 height 26
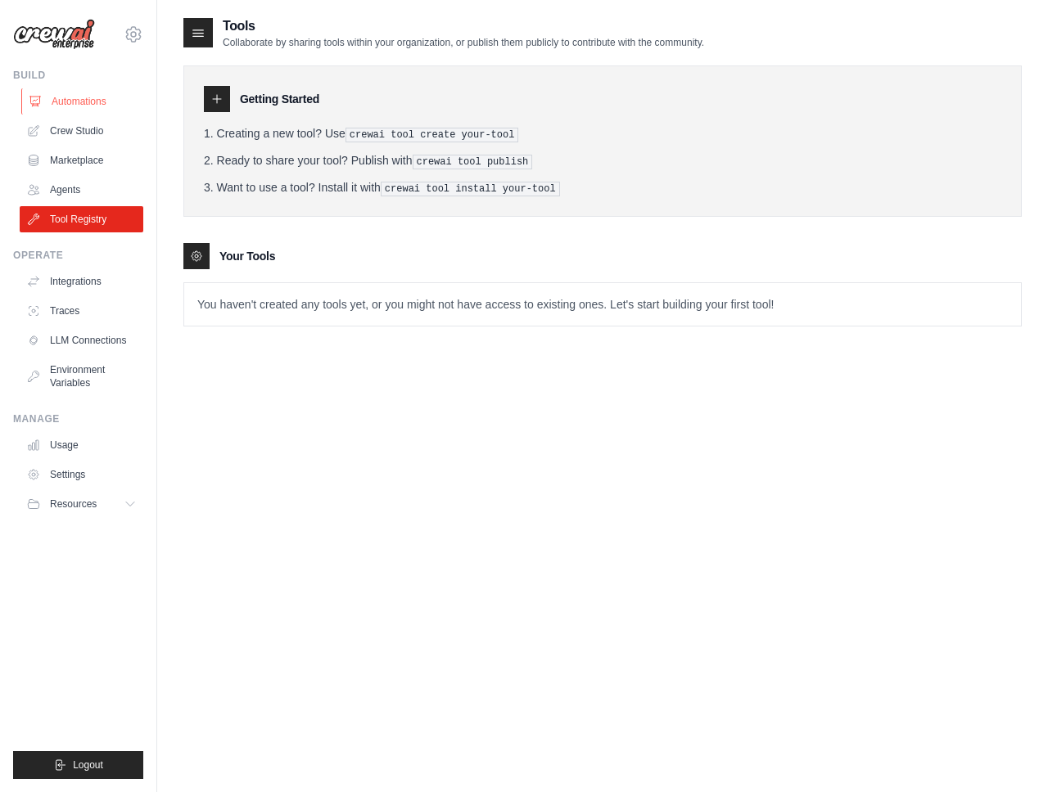
click at [101, 114] on ul "Automations Crew Studio Marketplace Agents Tool Registry" at bounding box center [82, 160] width 124 height 144
click at [99, 101] on link "Automations" at bounding box center [83, 101] width 124 height 26
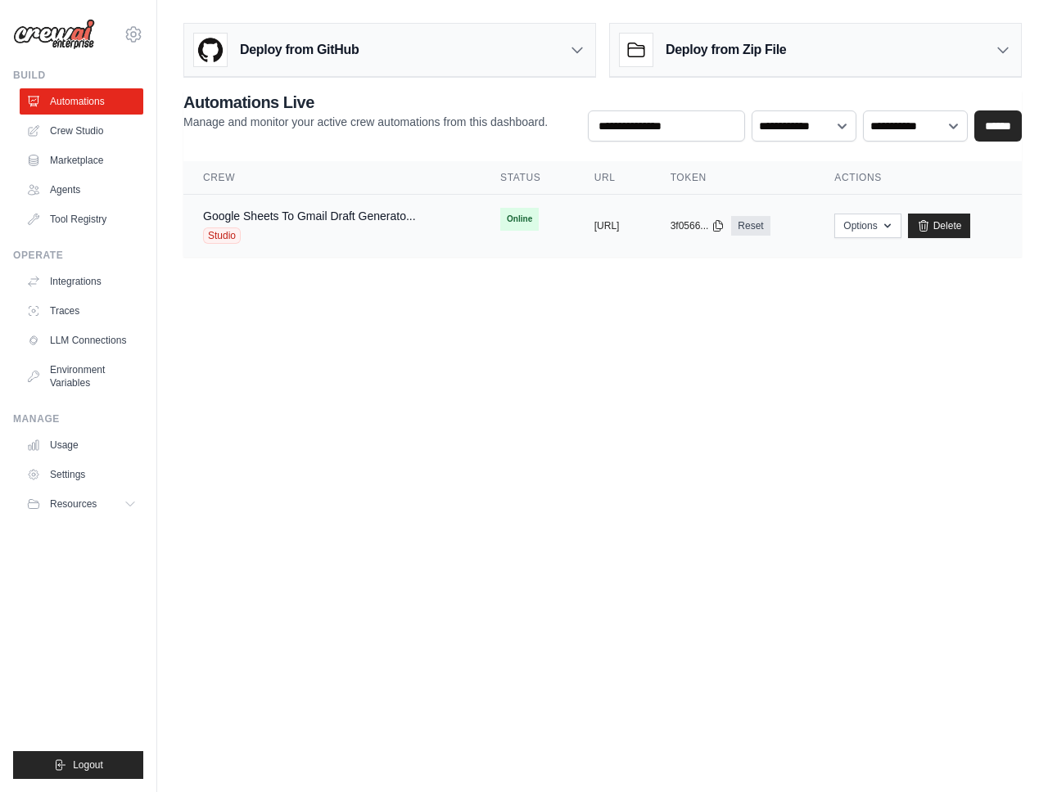
click at [321, 223] on div "Google Sheets To Gmail Draft Generato..." at bounding box center [309, 216] width 213 height 16
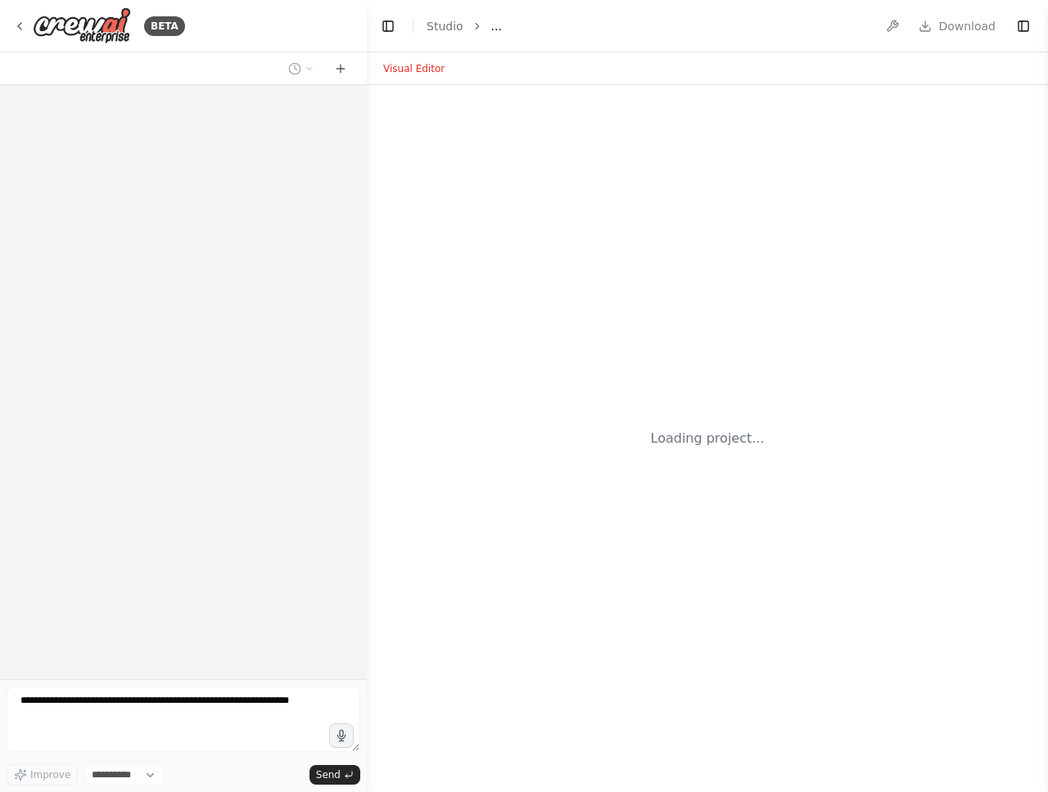
select select "****"
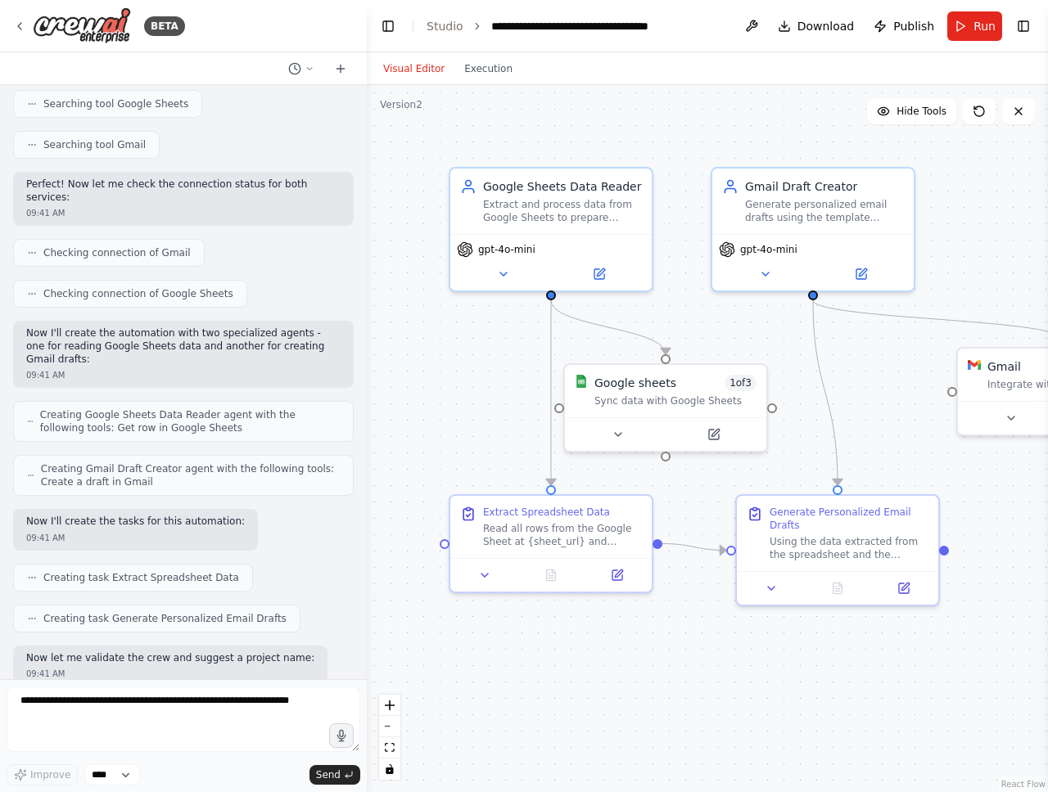
scroll to position [796, 0]
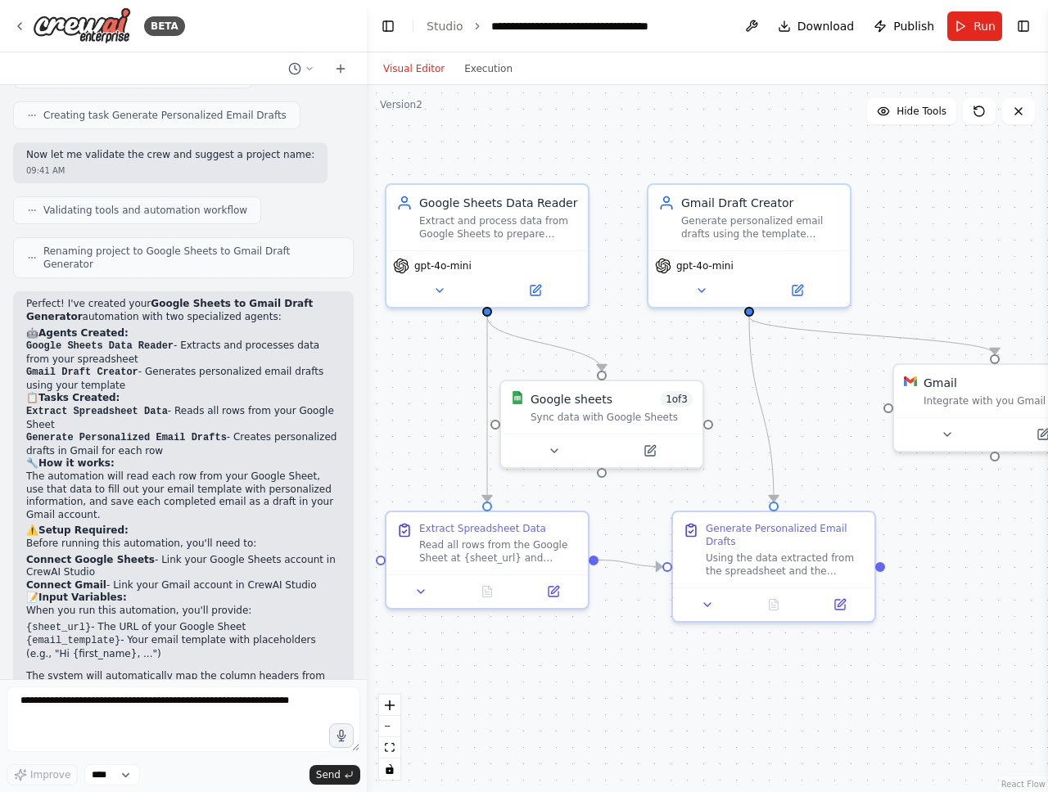
drag, startPoint x: 954, startPoint y: 298, endPoint x: 889, endPoint y: 314, distance: 67.5
click at [889, 314] on div ".deletable-edge-delete-btn { width: 20px; height: 20px; border: 0px solid #ffff…" at bounding box center [707, 438] width 681 height 707
click at [474, 79] on div "Visual Editor Execution" at bounding box center [447, 68] width 149 height 33
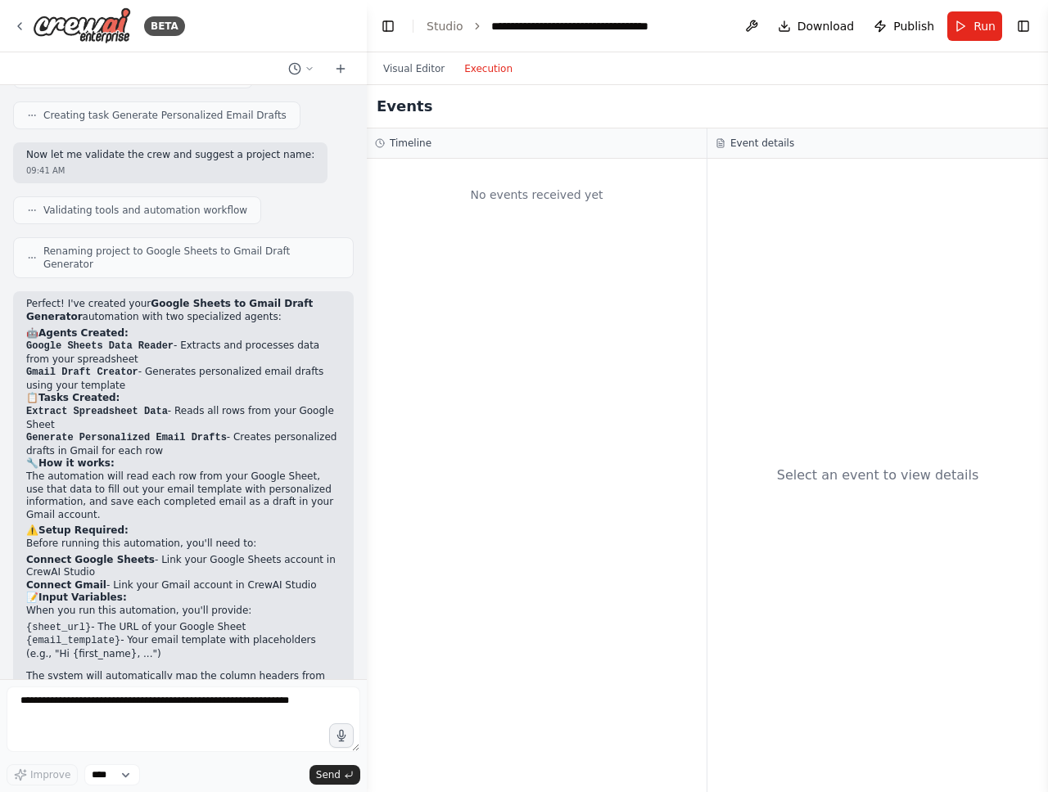
click at [483, 70] on button "Execution" at bounding box center [488, 69] width 68 height 20
click at [431, 67] on button "Visual Editor" at bounding box center [413, 69] width 81 height 20
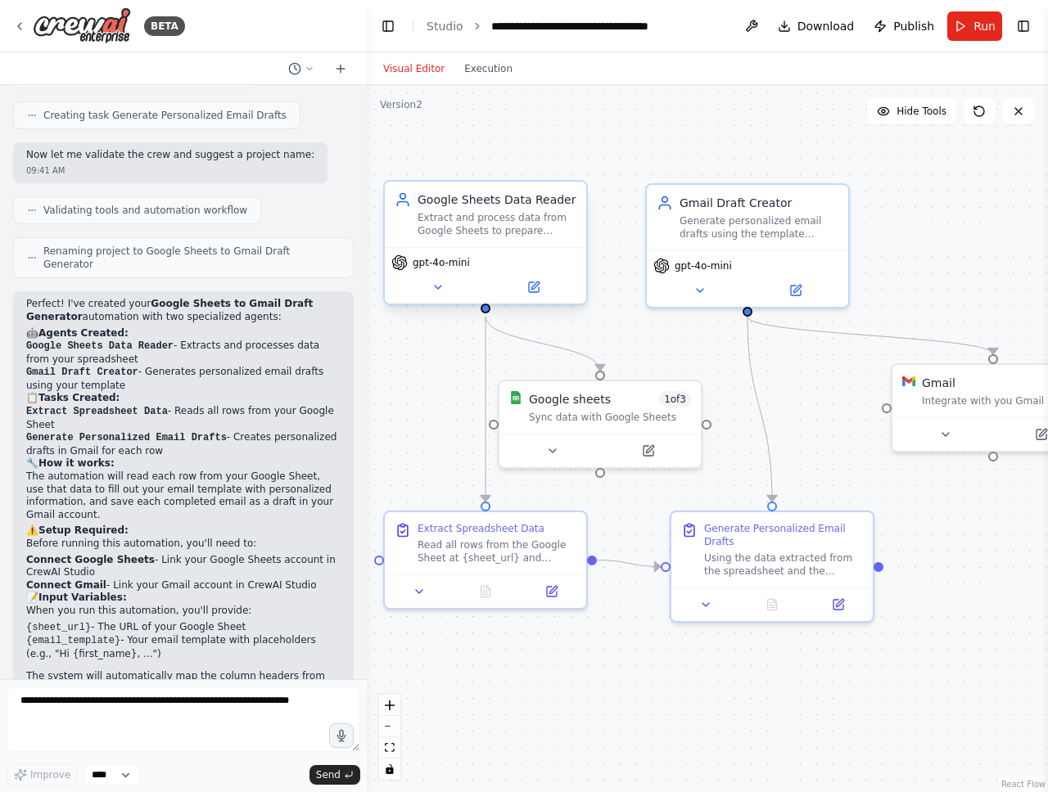
click at [545, 201] on div "Google Sheets Data Reader" at bounding box center [496, 200] width 159 height 16
click at [746, 205] on div "Gmail Draft Creator" at bounding box center [758, 200] width 159 height 16
click at [615, 421] on div "Google sheets 1 of 3 Sync data with Google Sheets" at bounding box center [599, 404] width 201 height 52
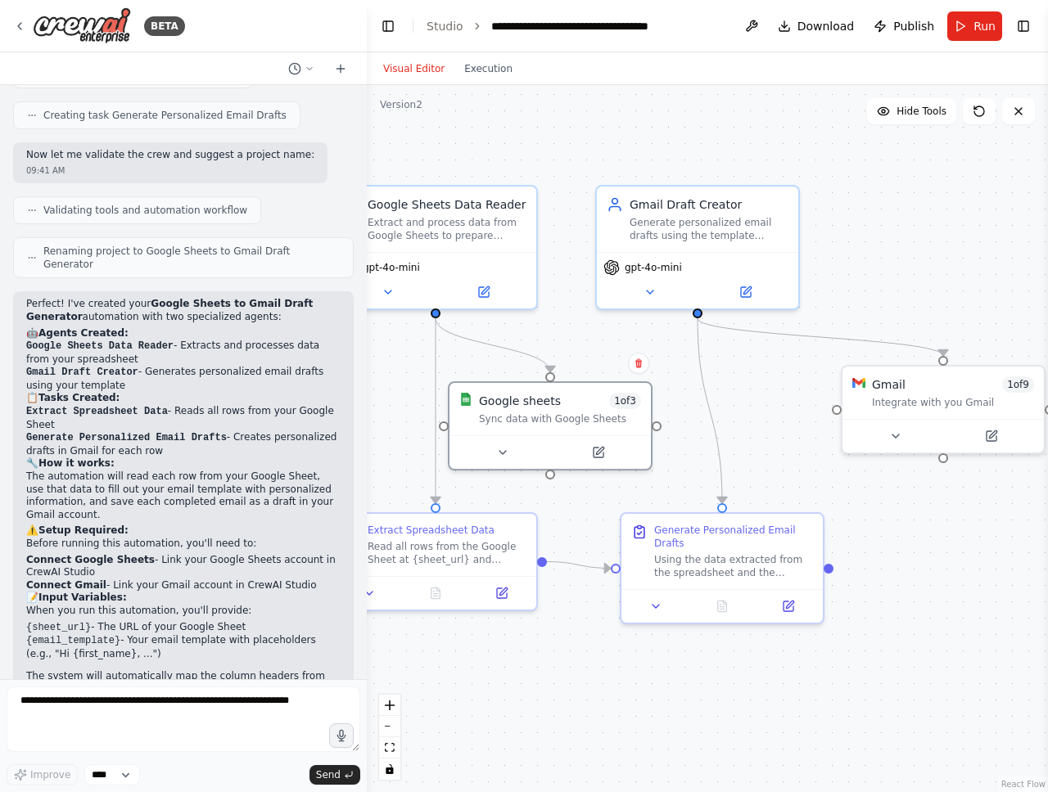
drag, startPoint x: 827, startPoint y: 381, endPoint x: 780, endPoint y: 385, distance: 46.8
click at [780, 385] on div ".deletable-edge-delete-btn { width: 20px; height: 20px; border: 0px solid #ffff…" at bounding box center [707, 438] width 681 height 707
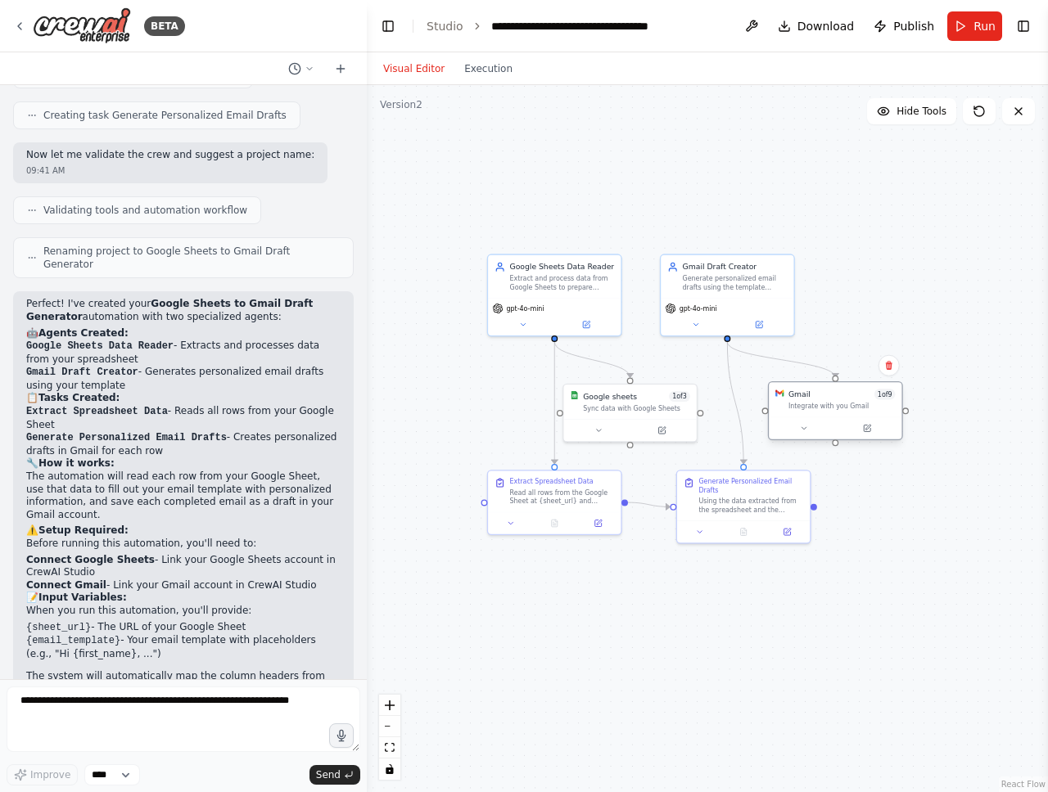
drag, startPoint x: 878, startPoint y: 391, endPoint x: 823, endPoint y: 404, distance: 57.0
click at [823, 404] on div "Integrate with you Gmail" at bounding box center [841, 406] width 107 height 9
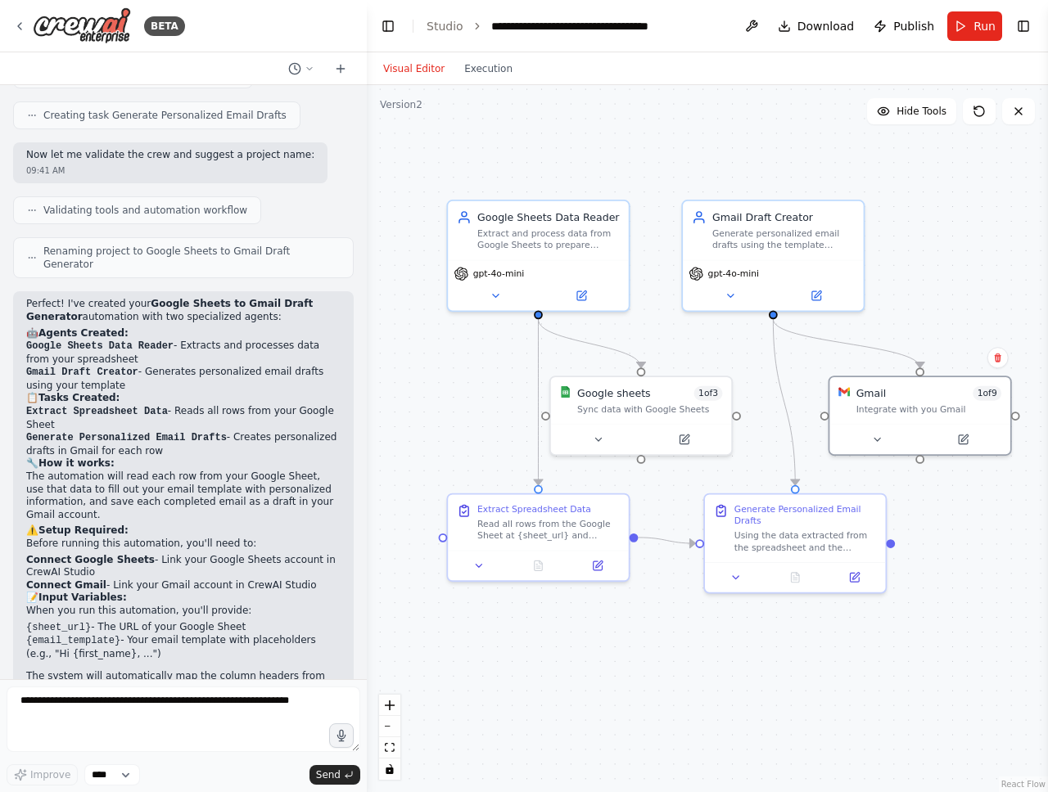
drag, startPoint x: 720, startPoint y: 405, endPoint x: 764, endPoint y: 404, distance: 44.2
click at [764, 404] on div ".deletable-edge-delete-btn { width: 20px; height: 20px; border: 0px solid #ffff…" at bounding box center [707, 438] width 681 height 707
click at [970, 25] on button "Run" at bounding box center [974, 25] width 55 height 29
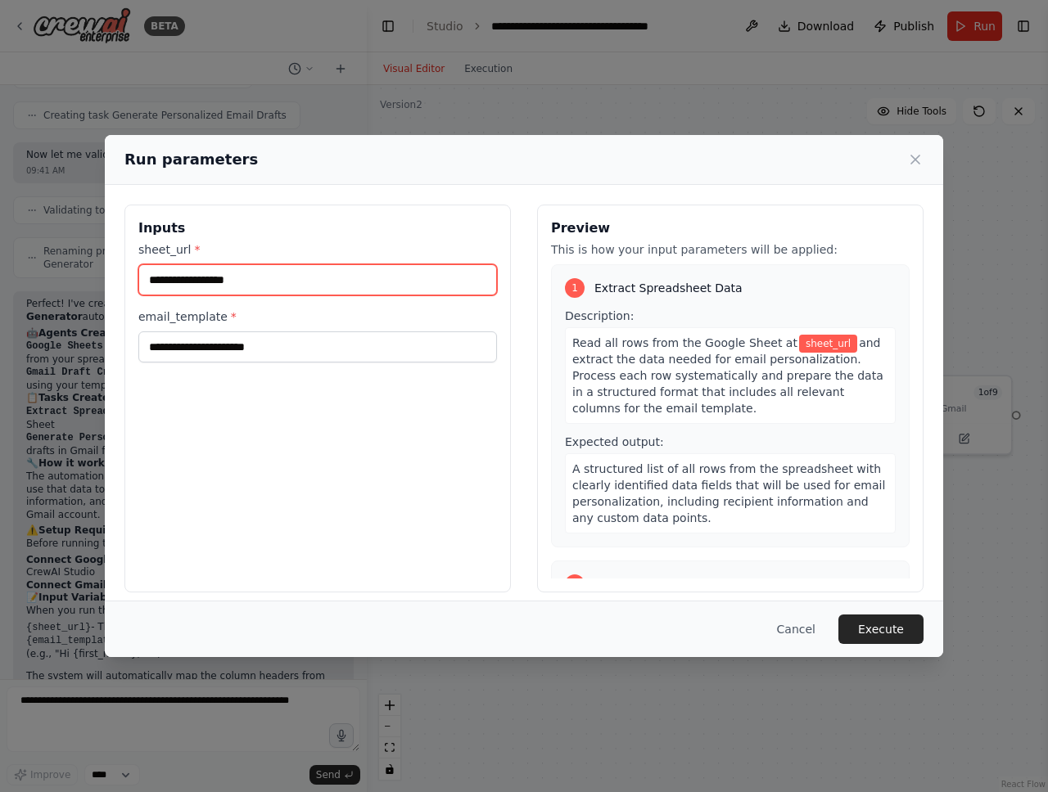
click at [341, 289] on input "sheet_url *" at bounding box center [317, 279] width 358 height 31
click at [165, 246] on label "sheet_url *" at bounding box center [317, 249] width 358 height 16
click at [165, 264] on input "sheet_url *" at bounding box center [317, 279] width 358 height 31
click at [165, 246] on label "sheet_url *" at bounding box center [317, 249] width 358 height 16
click at [165, 264] on input "sheet_url *" at bounding box center [317, 279] width 358 height 31
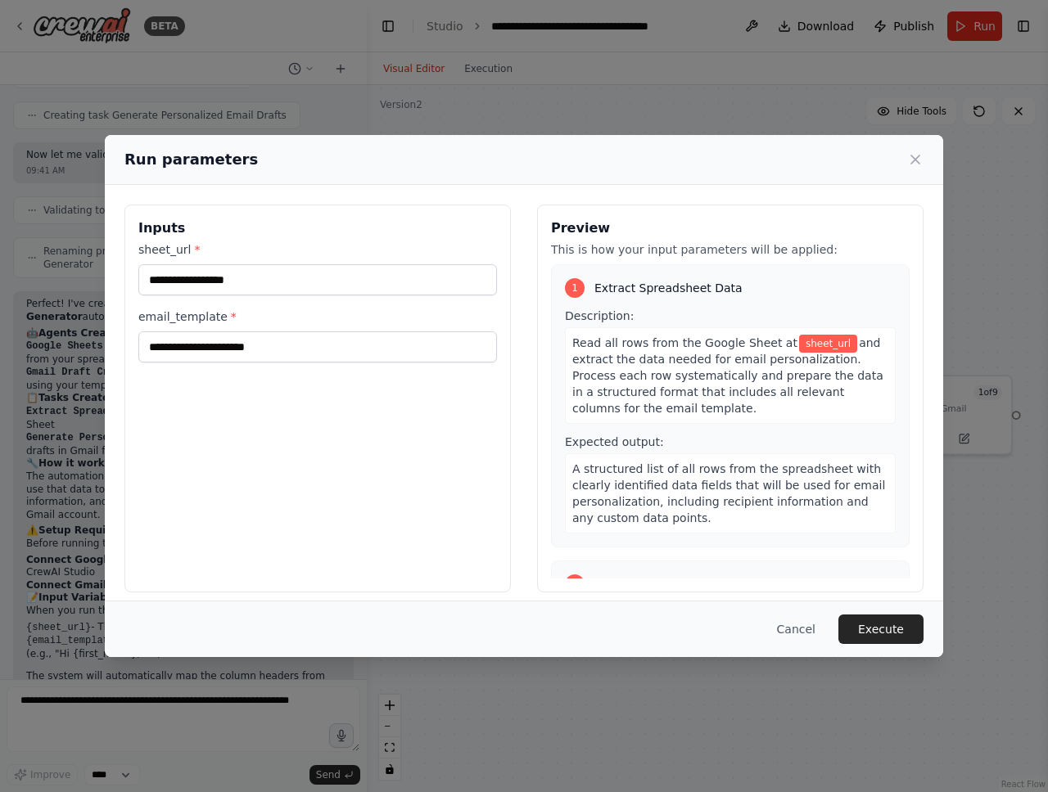
click at [165, 246] on label "sheet_url *" at bounding box center [317, 249] width 358 height 16
click at [165, 264] on input "sheet_url *" at bounding box center [317, 279] width 358 height 31
click at [172, 246] on label "sheet_url *" at bounding box center [317, 249] width 358 height 16
click at [172, 264] on input "sheet_url *" at bounding box center [317, 279] width 358 height 31
click at [184, 278] on input "sheet_url *" at bounding box center [317, 279] width 358 height 31
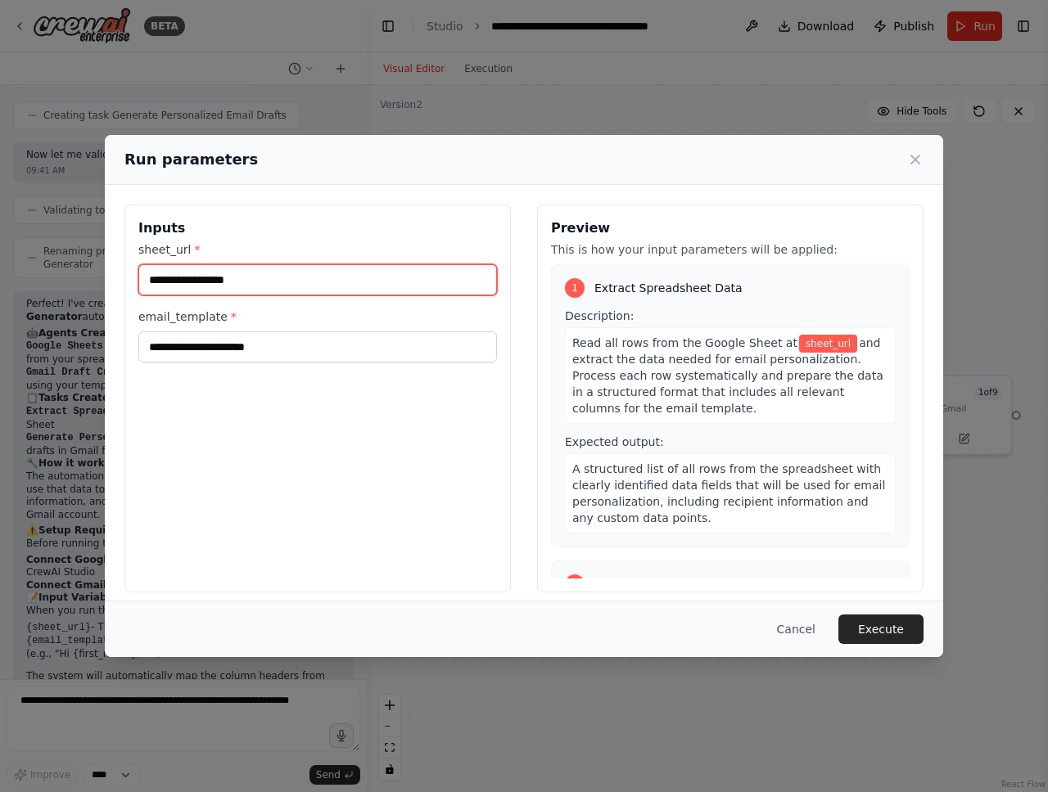
paste input "**********"
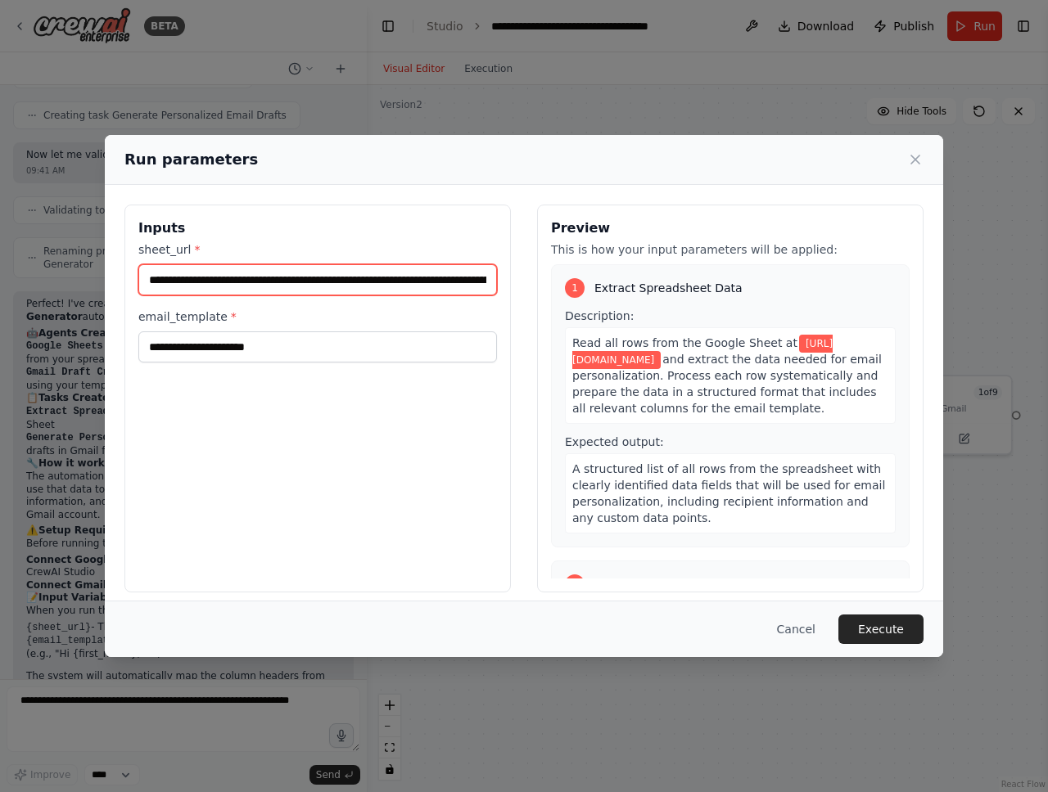
scroll to position [0, 390]
type input "**********"
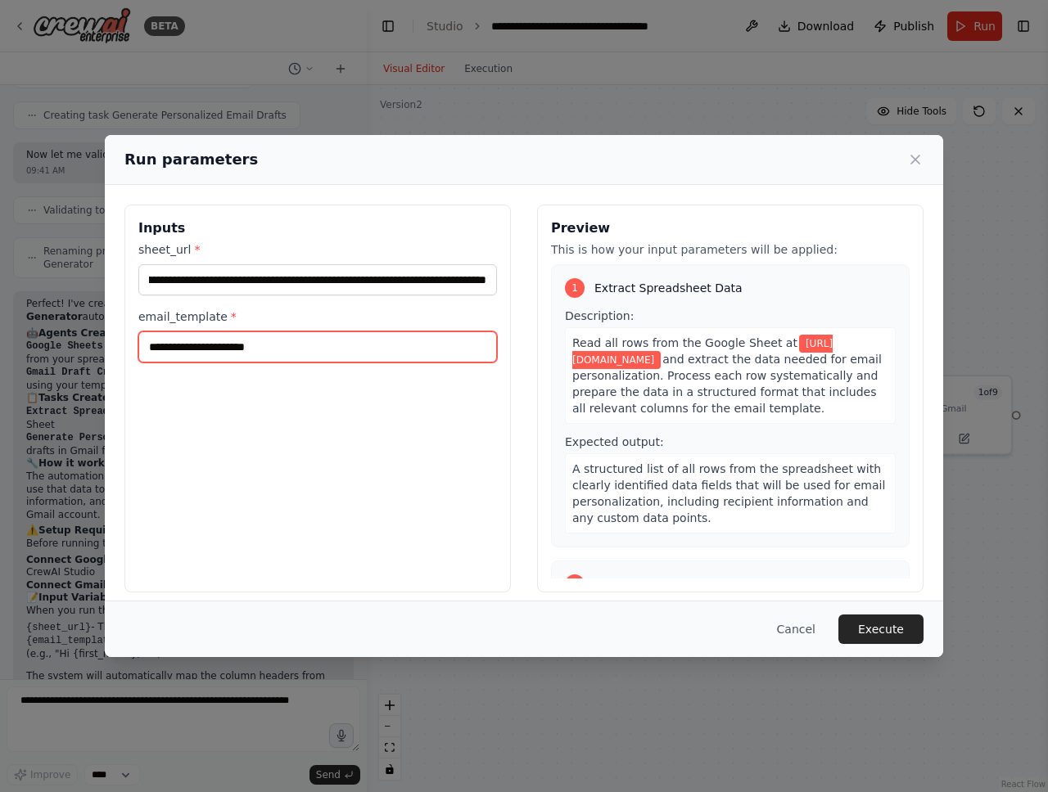
click at [238, 354] on input "email_template *" at bounding box center [317, 346] width 358 height 31
paste input "**********"
type input "**********"
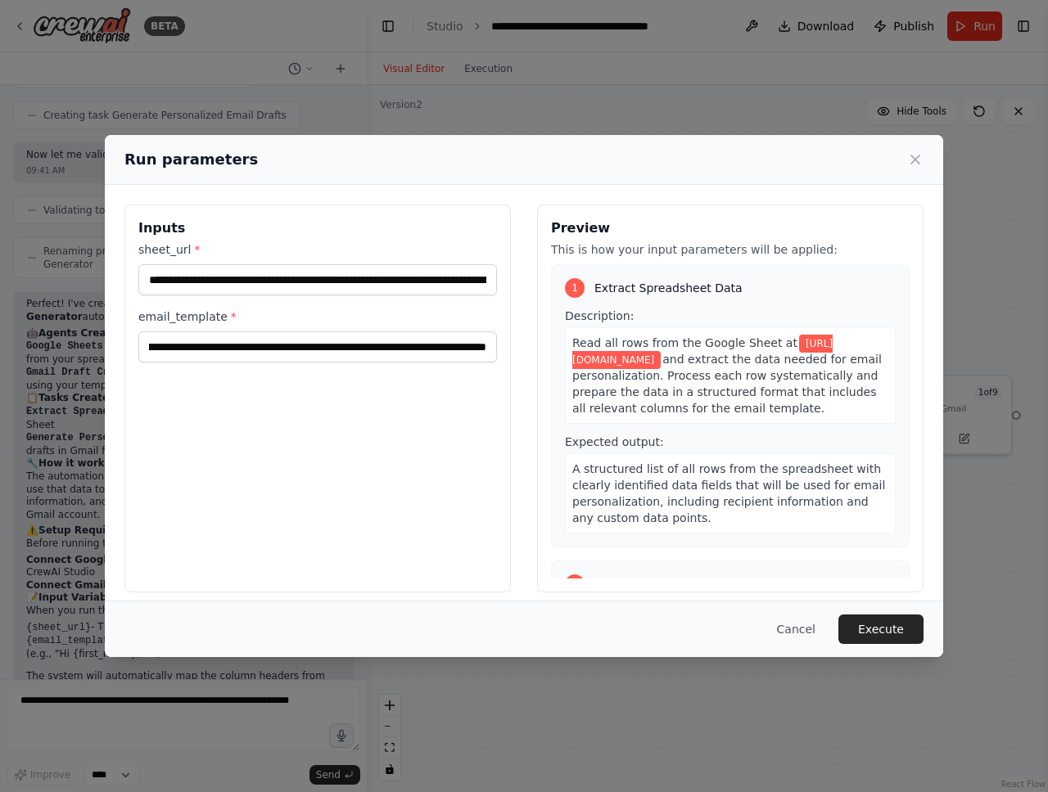
click at [381, 432] on div "**********" at bounding box center [317, 399] width 386 height 388
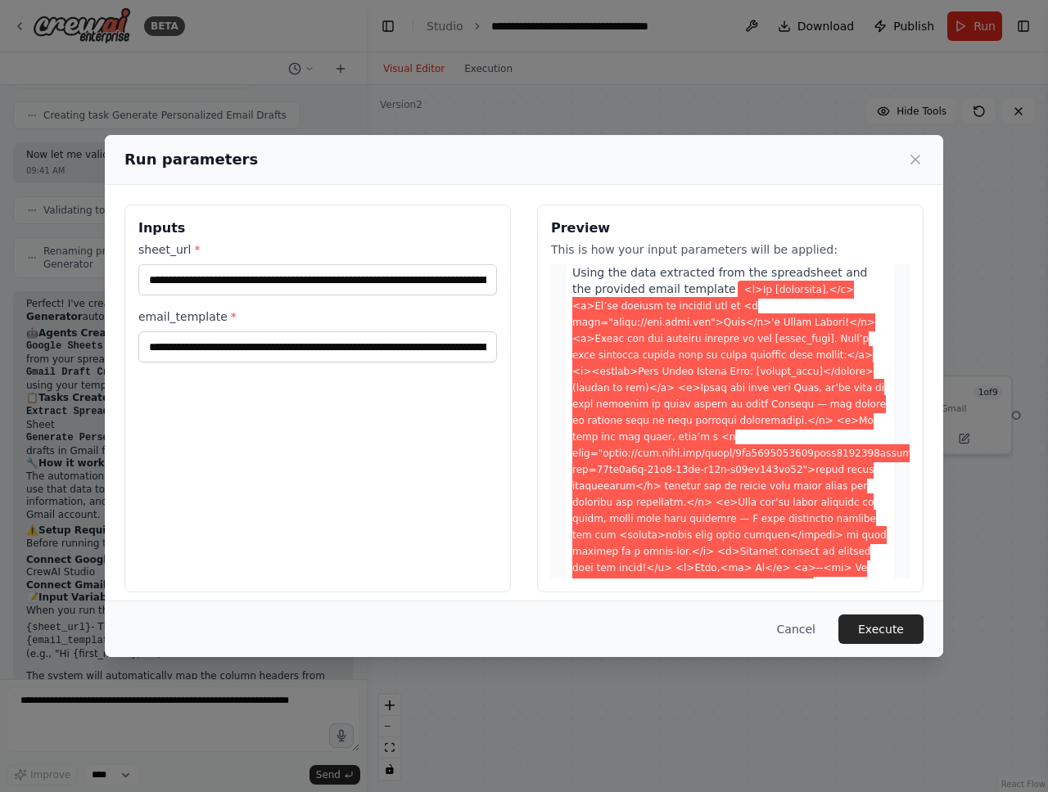
scroll to position [537, 0]
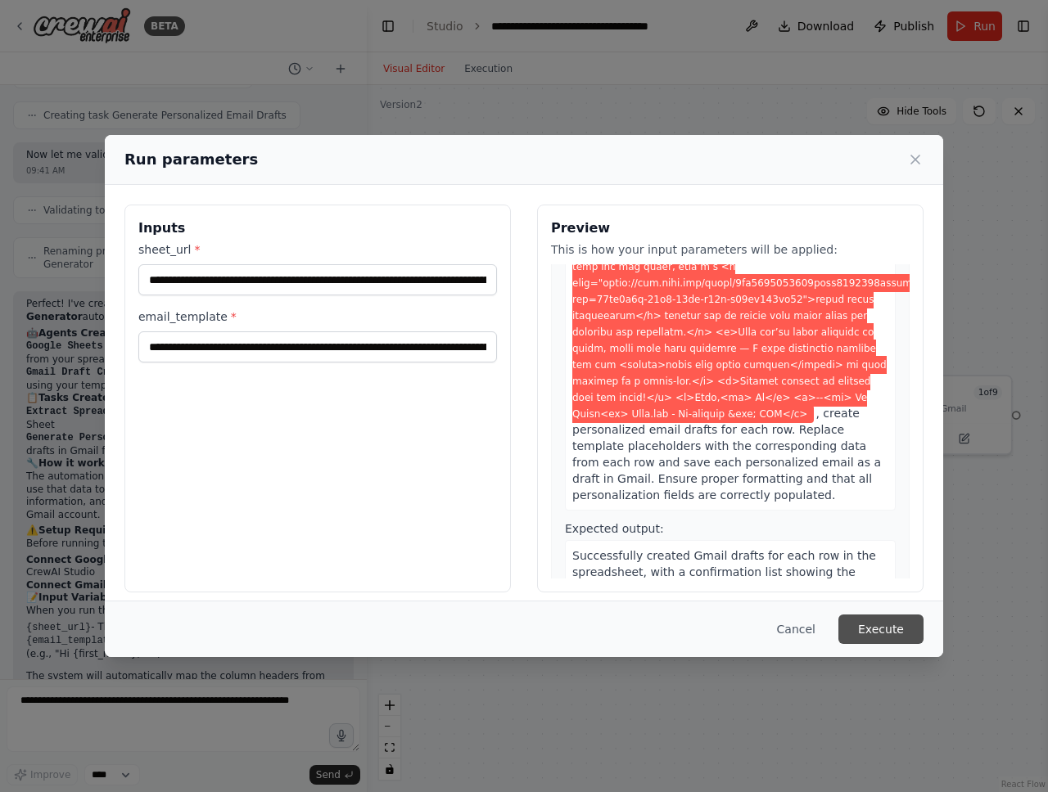
click at [886, 632] on button "Execute" at bounding box center [880, 629] width 85 height 29
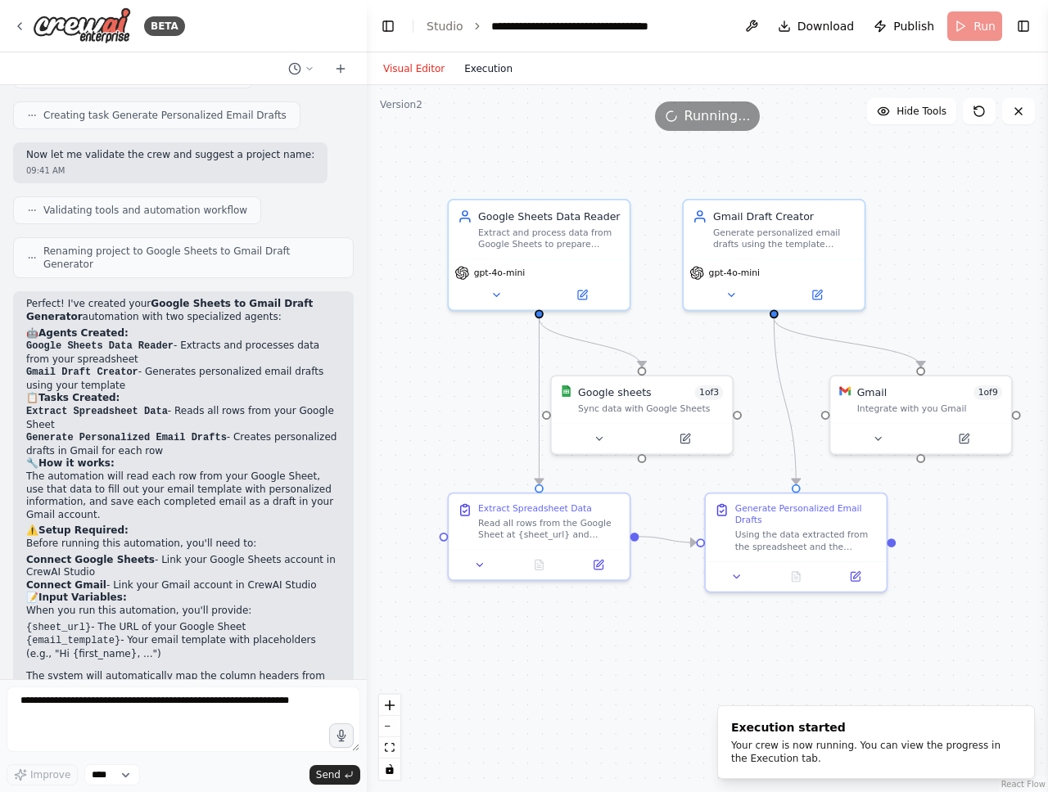
click at [494, 76] on button "Execution" at bounding box center [488, 69] width 68 height 20
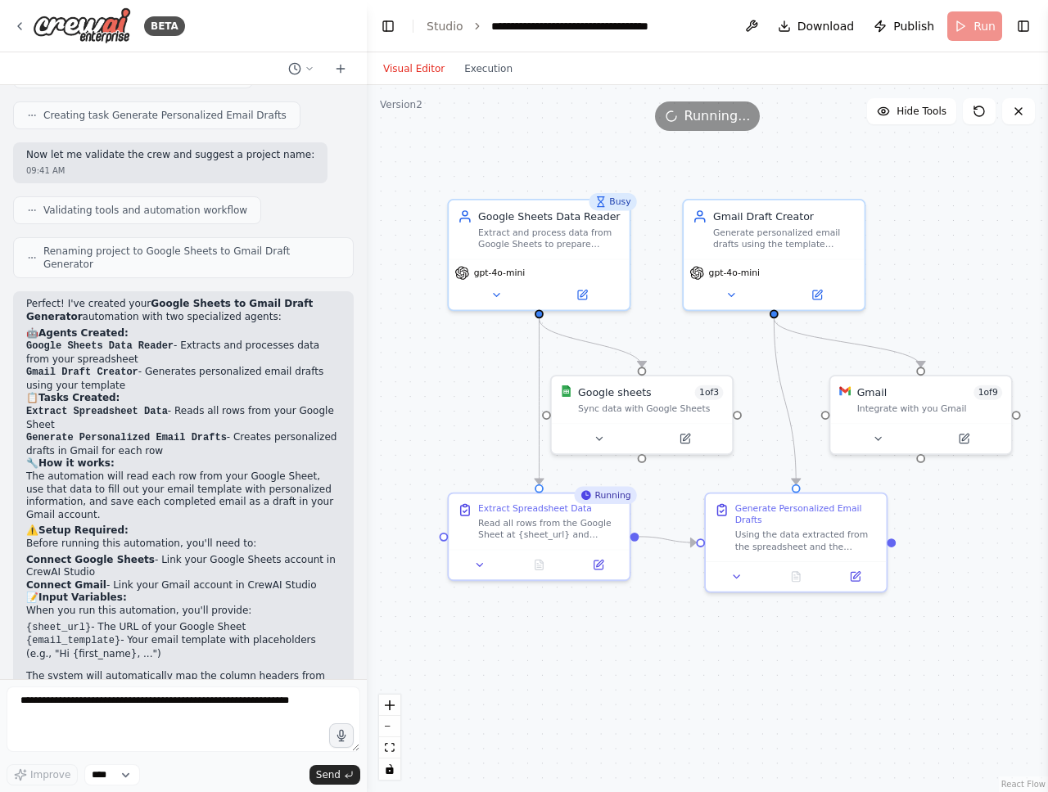
click at [411, 64] on button "Visual Editor" at bounding box center [413, 69] width 81 height 20
click at [533, 530] on div "Read all rows from the Google Sheet at {sheet_url} and extract the data needed …" at bounding box center [549, 527] width 142 height 24
click at [482, 62] on button "Execution" at bounding box center [488, 69] width 68 height 20
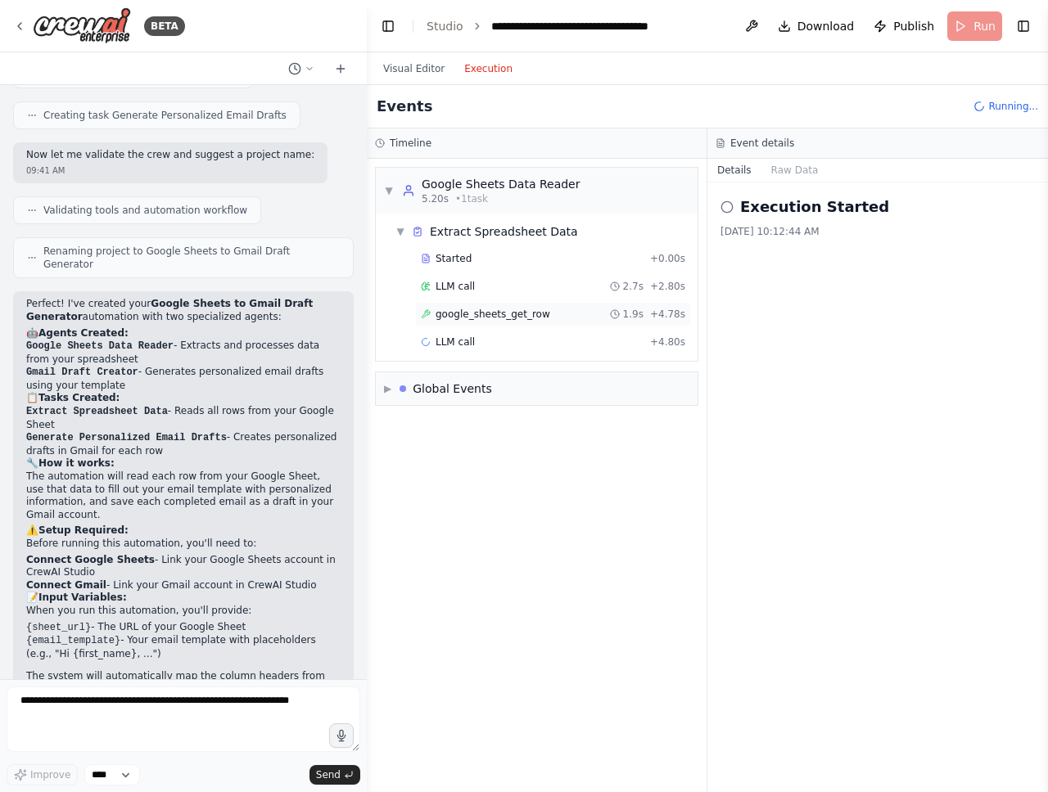
click at [515, 313] on span "google_sheets_get_row" at bounding box center [492, 314] width 115 height 13
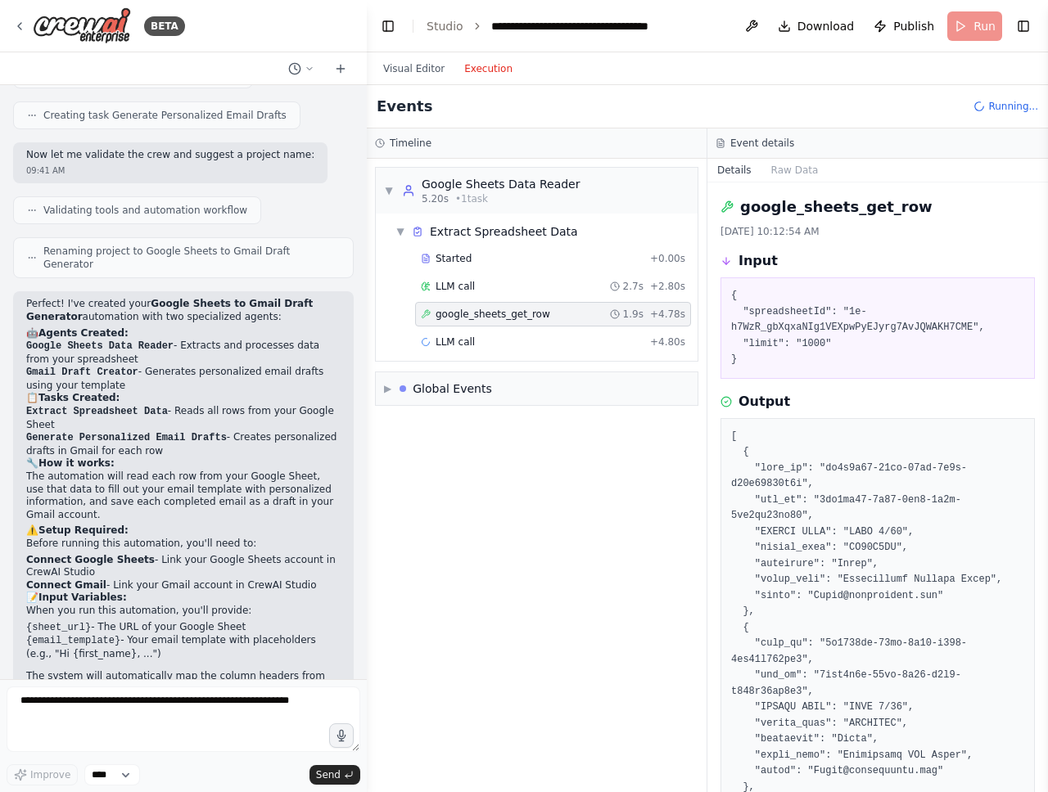
scroll to position [149, 0]
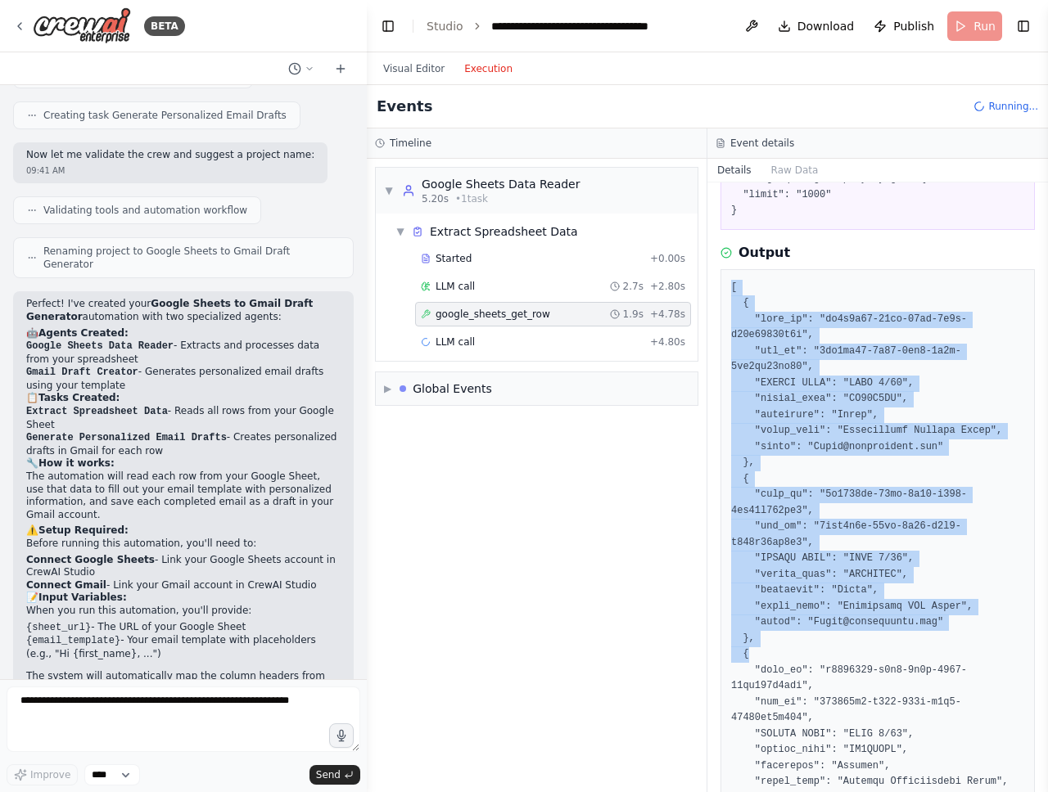
drag, startPoint x: 772, startPoint y: 277, endPoint x: 863, endPoint y: 708, distance: 440.8
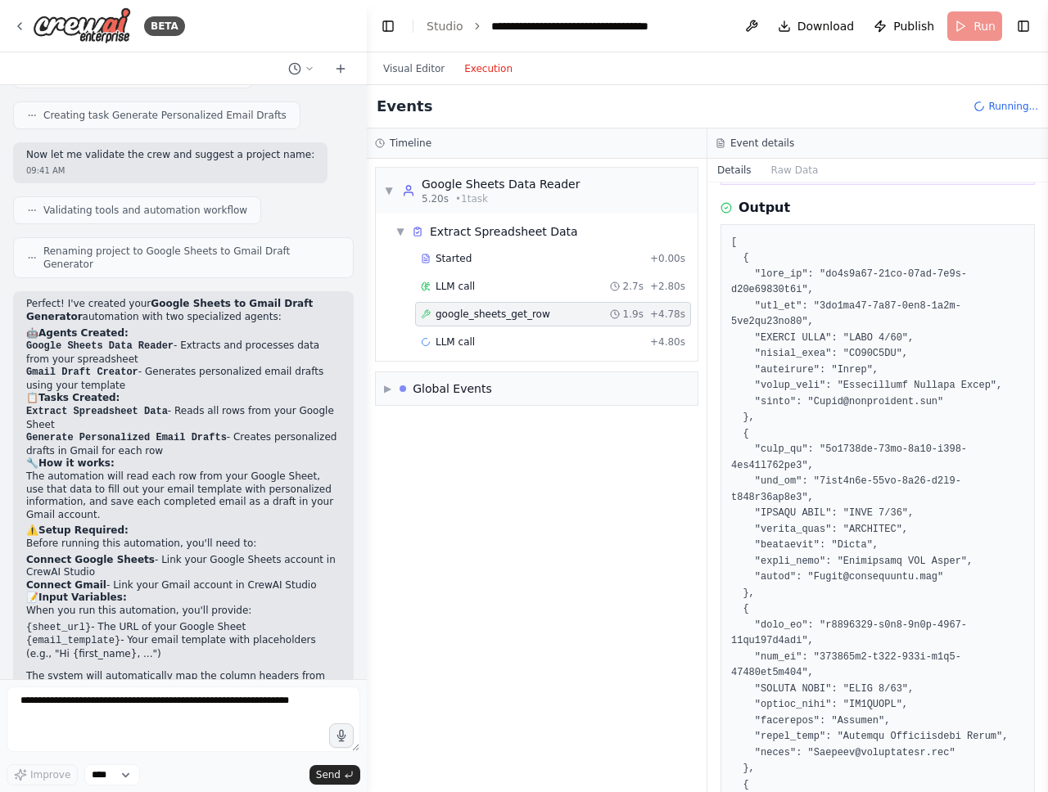
scroll to position [324, 0]
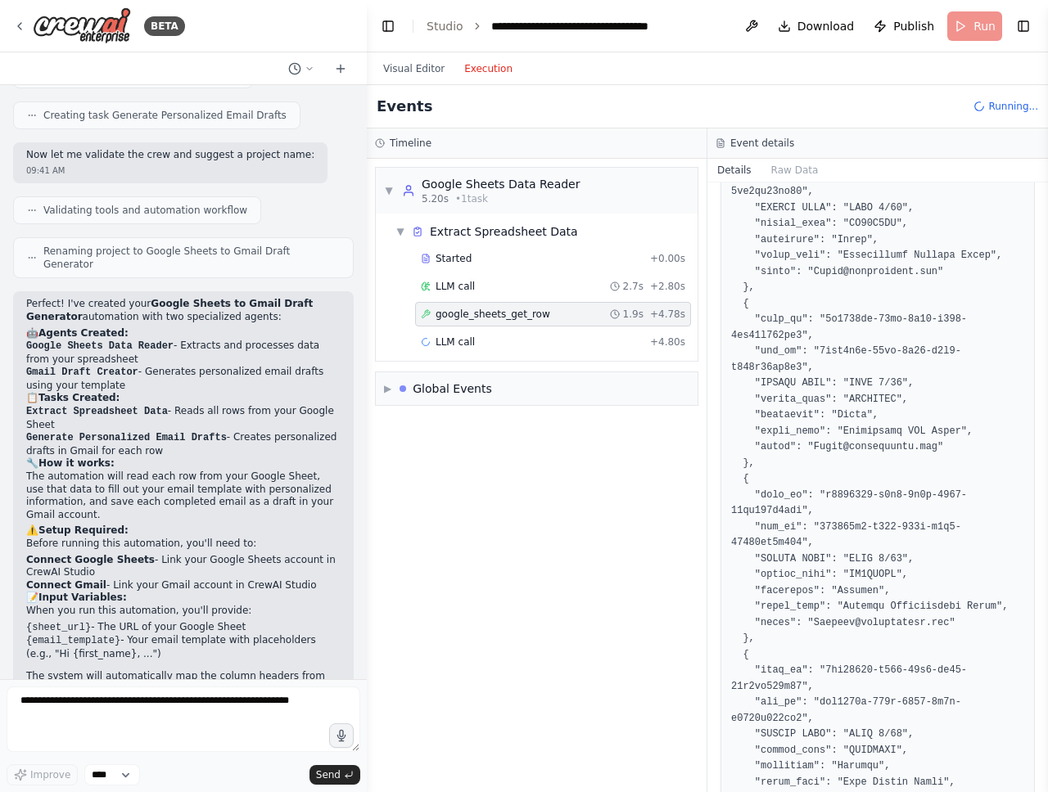
drag, startPoint x: 811, startPoint y: 645, endPoint x: 844, endPoint y: 653, distance: 33.7
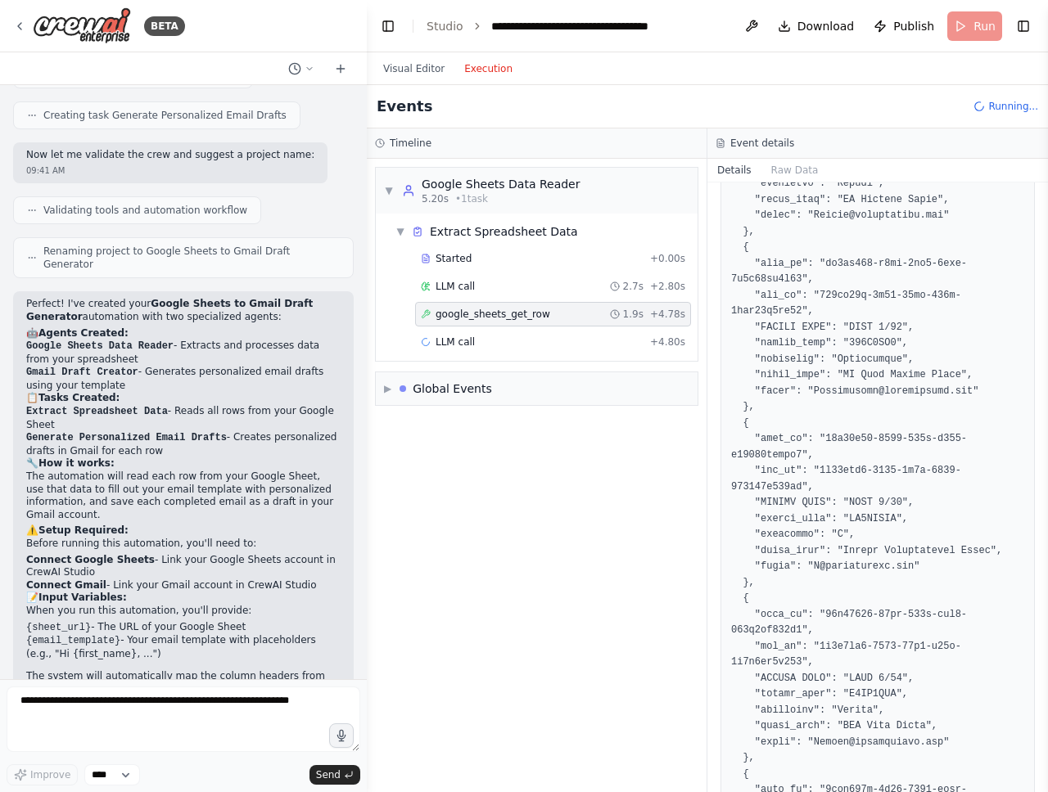
scroll to position [3184, 0]
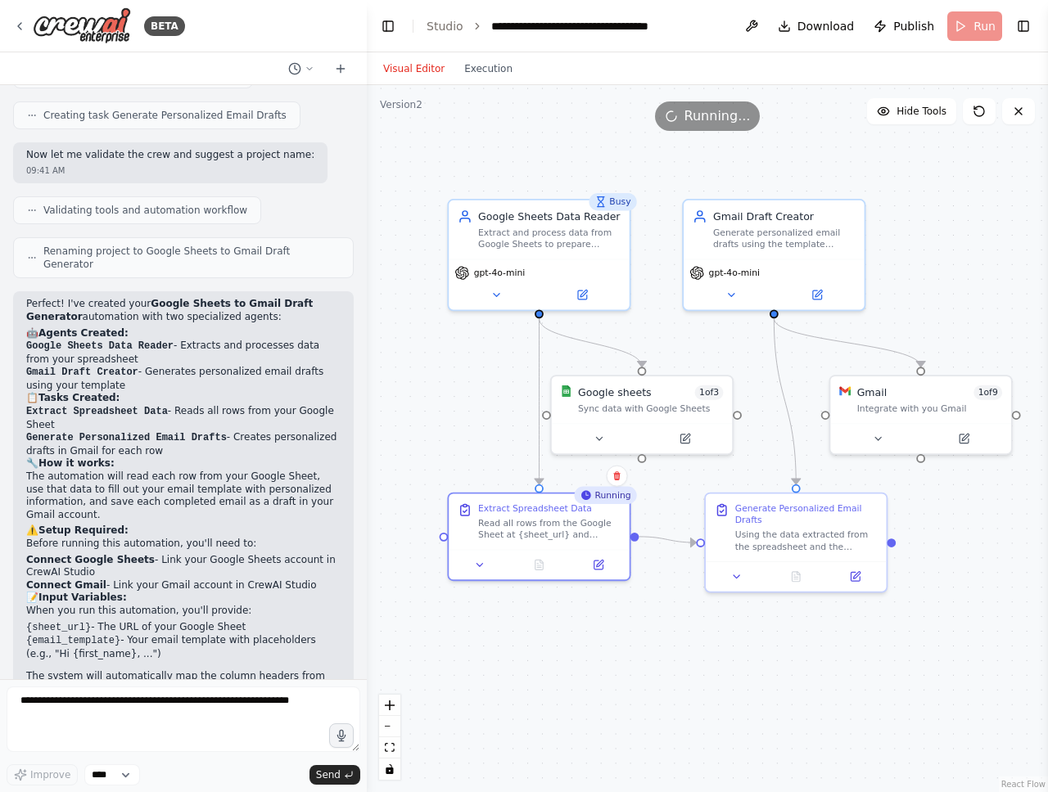
click at [426, 65] on button "Visual Editor" at bounding box center [413, 69] width 81 height 20
click at [497, 74] on button "Execution" at bounding box center [488, 69] width 68 height 20
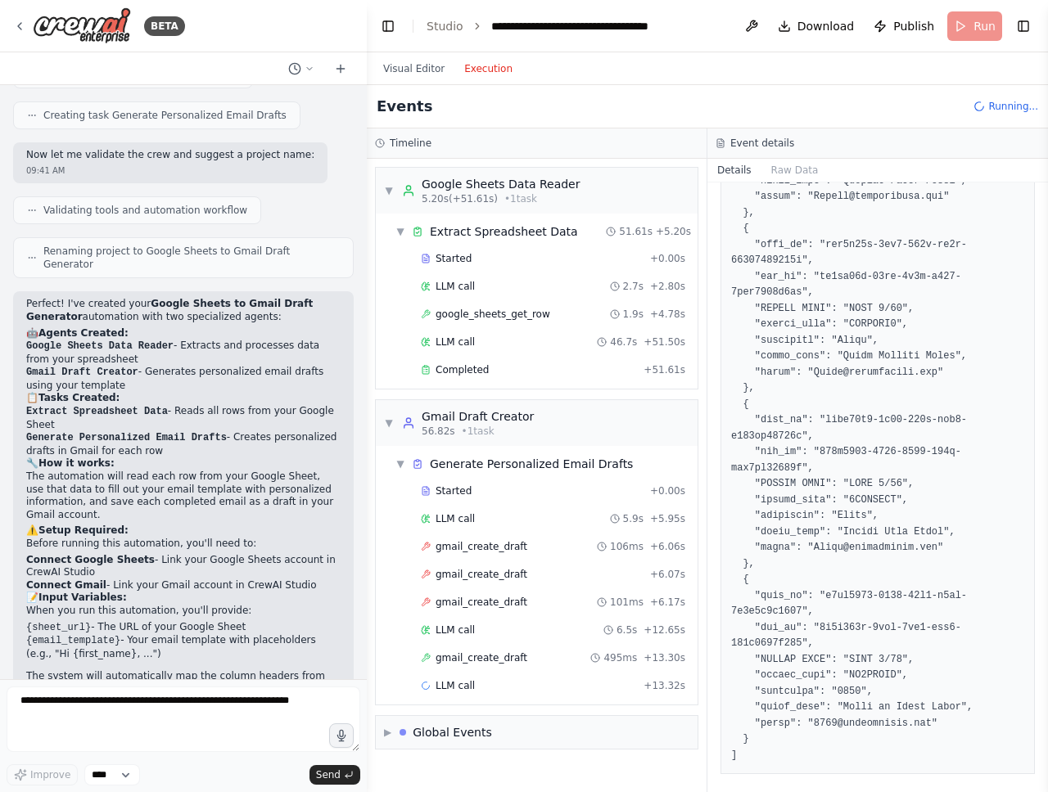
scroll to position [3792, 0]
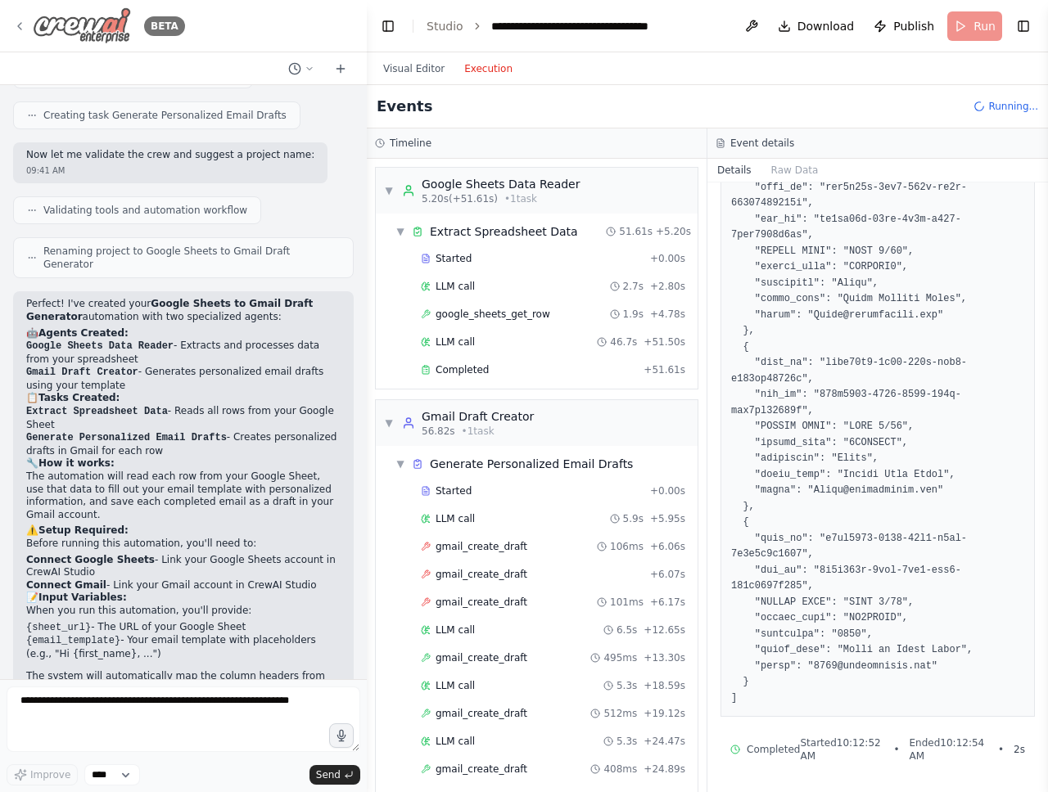
click at [20, 25] on icon at bounding box center [19, 26] width 13 height 13
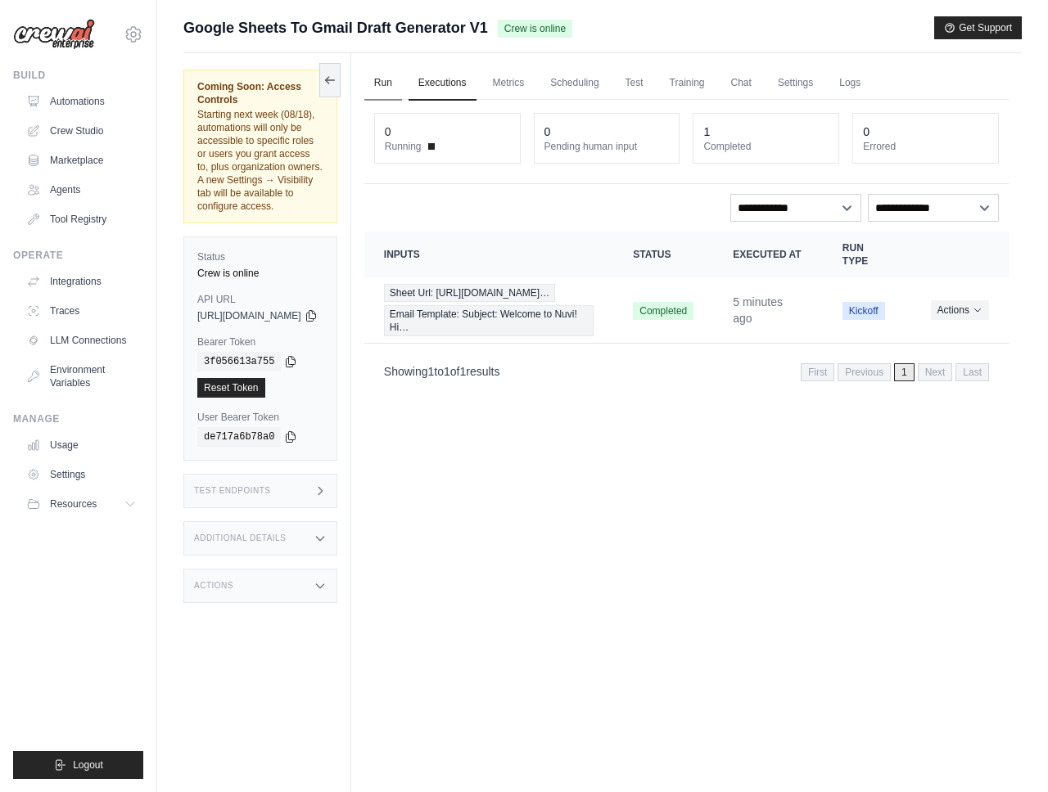
click at [402, 76] on link "Run" at bounding box center [383, 83] width 38 height 34
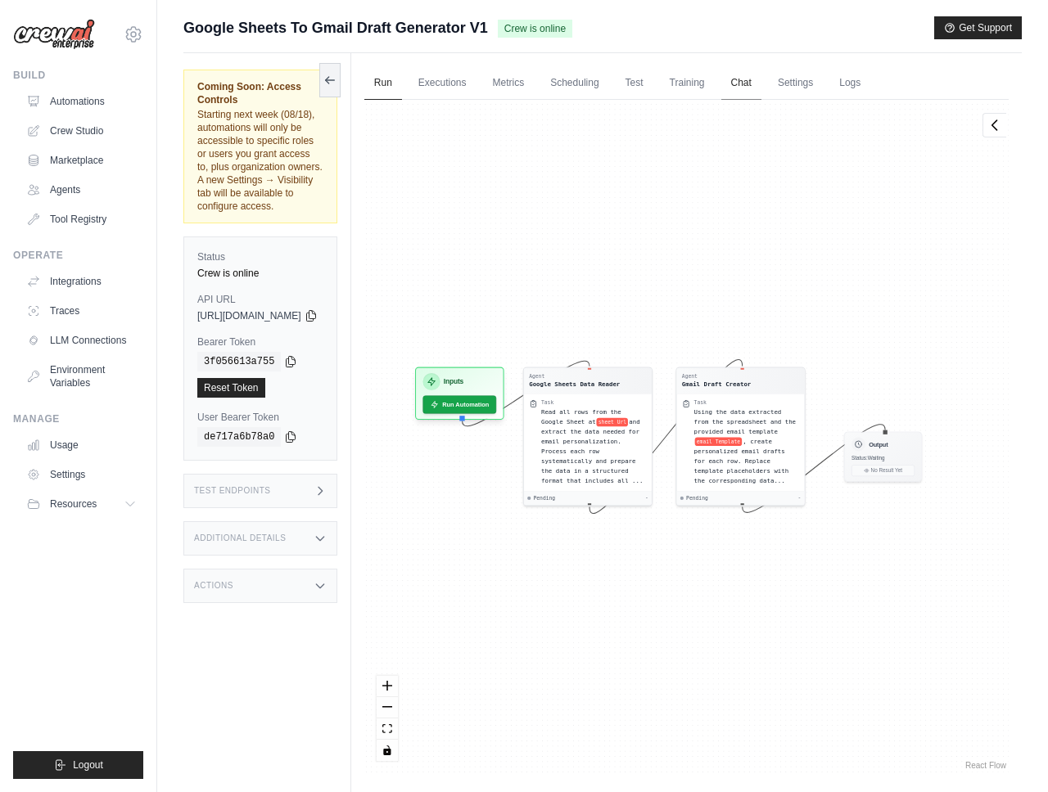
click at [761, 85] on link "Chat" at bounding box center [741, 83] width 40 height 34
click at [476, 78] on link "Executions" at bounding box center [442, 83] width 68 height 34
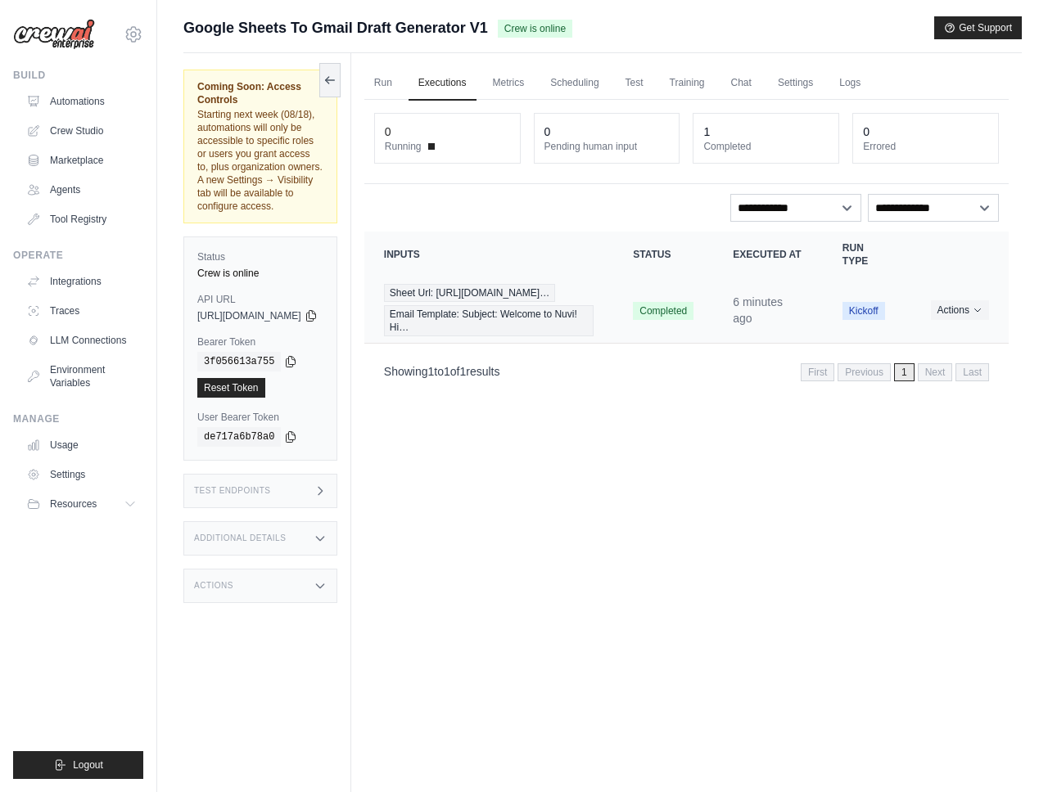
click at [653, 306] on td "Completed" at bounding box center [663, 310] width 100 height 66
click at [627, 316] on td "Completed" at bounding box center [663, 310] width 100 height 66
click at [555, 300] on span "Sheet Url: [URL][DOMAIN_NAME]…" at bounding box center [469, 293] width 171 height 18
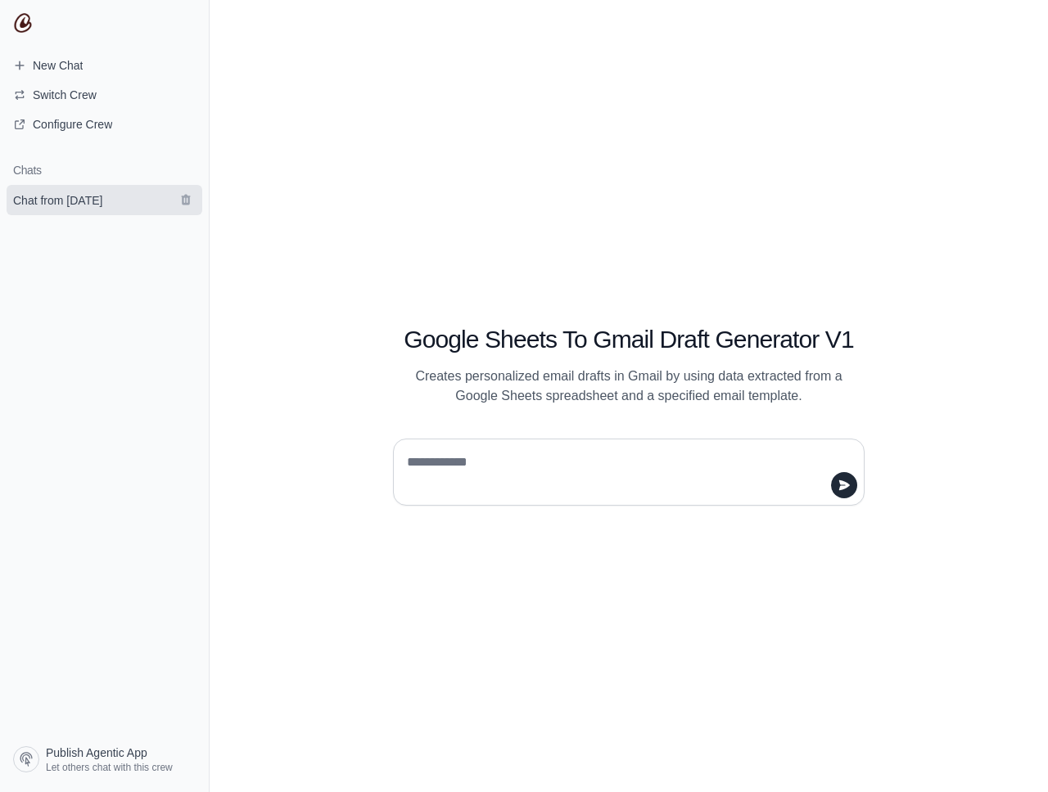
click at [102, 205] on span "Chat from [DATE]" at bounding box center [57, 200] width 89 height 16
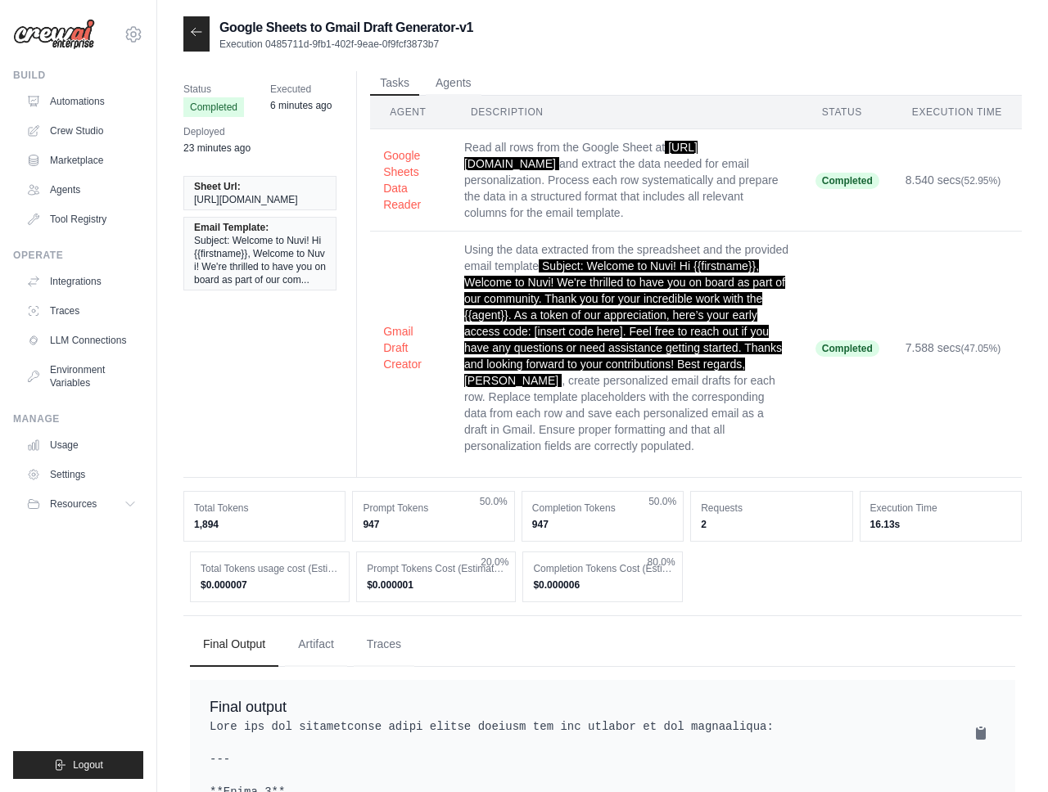
click at [195, 40] on div at bounding box center [196, 33] width 26 height 35
click at [199, 37] on icon at bounding box center [196, 31] width 13 height 13
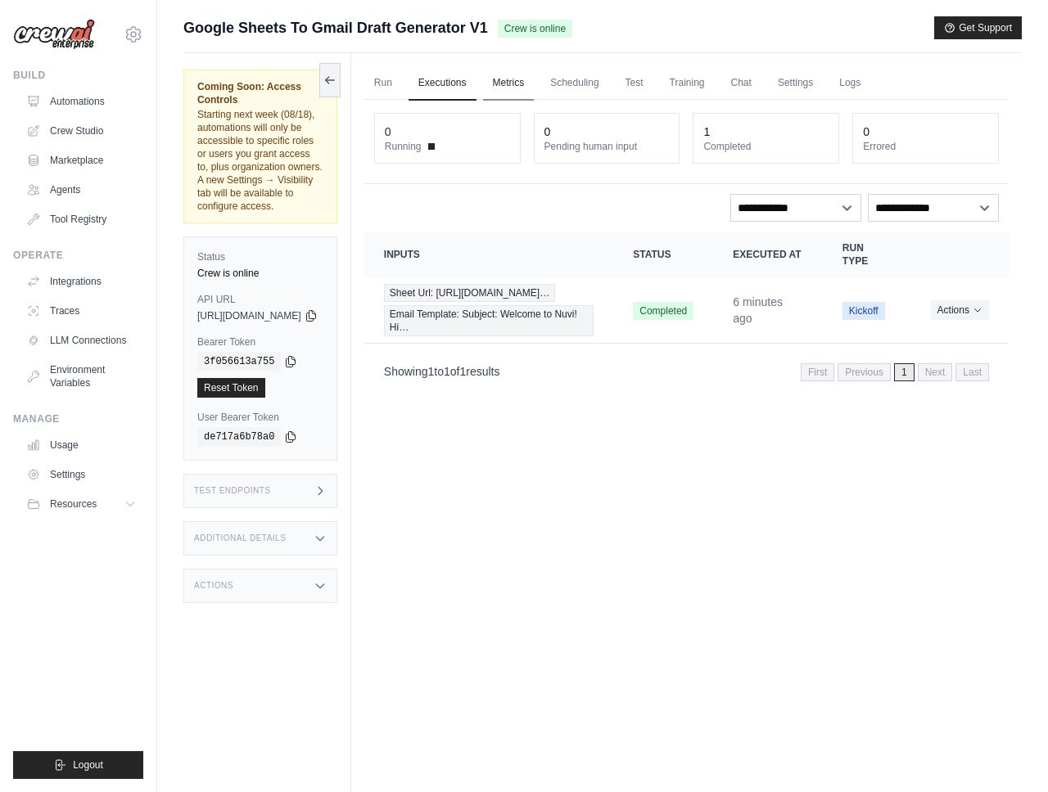
click at [534, 81] on link "Metrics" at bounding box center [509, 83] width 52 height 34
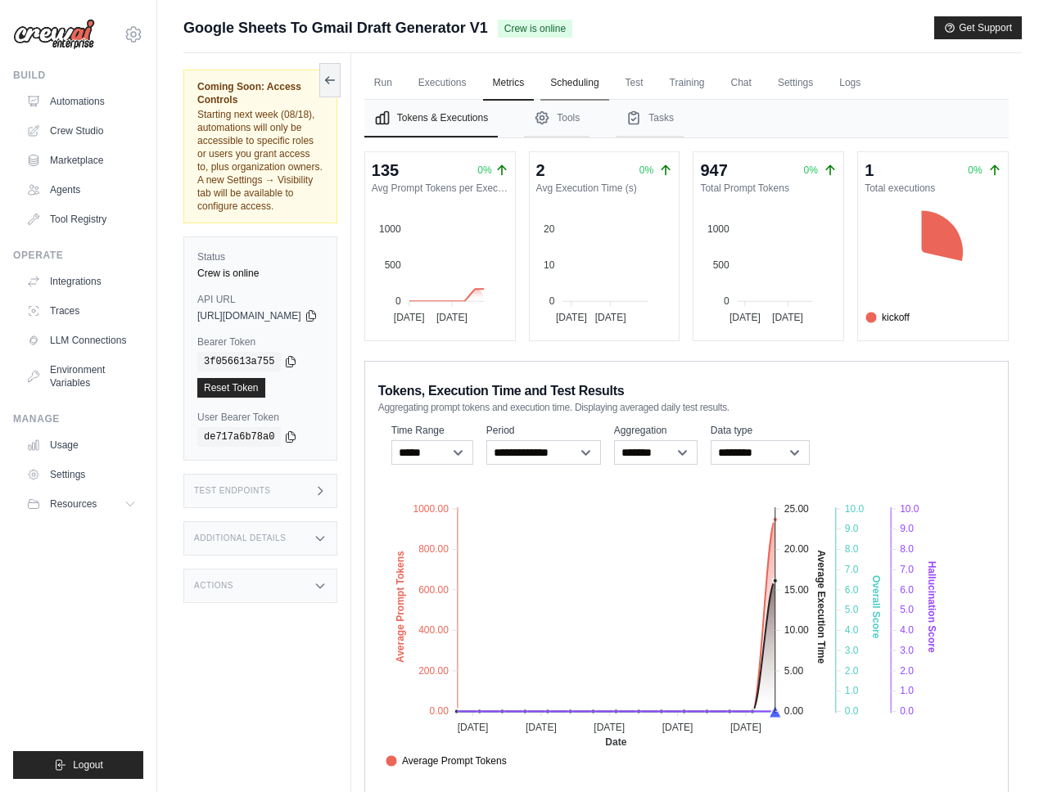
click at [590, 83] on link "Scheduling" at bounding box center [574, 83] width 68 height 34
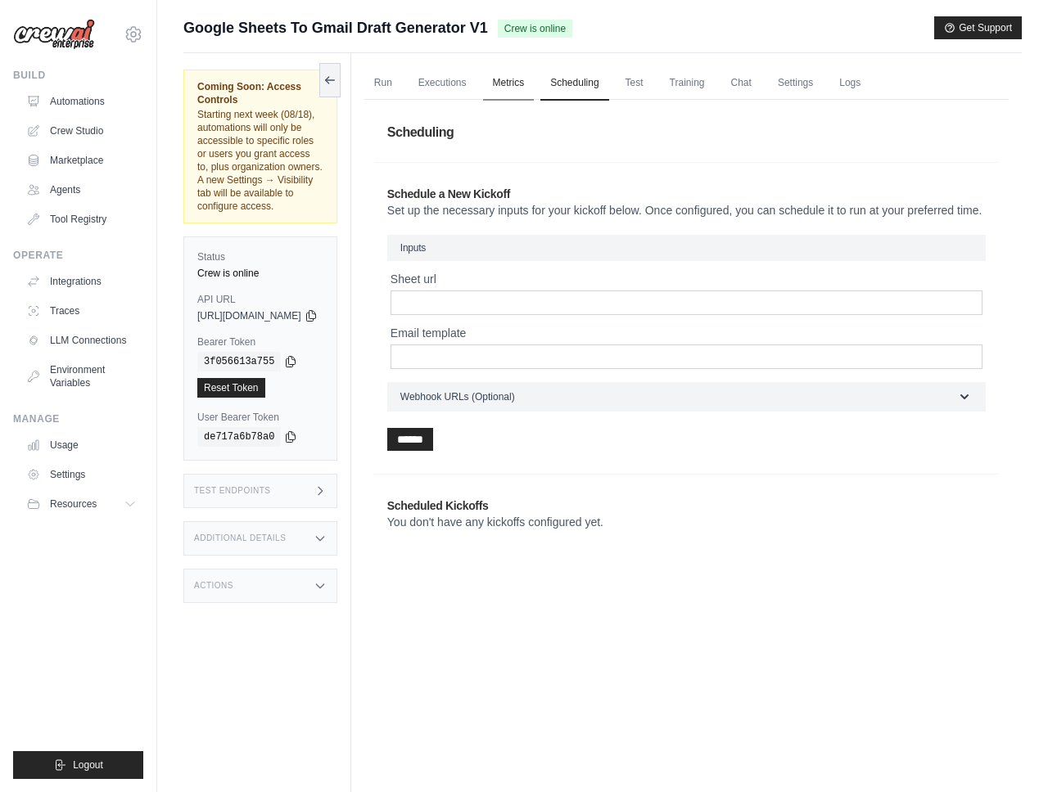
click at [534, 86] on link "Metrics" at bounding box center [509, 83] width 52 height 34
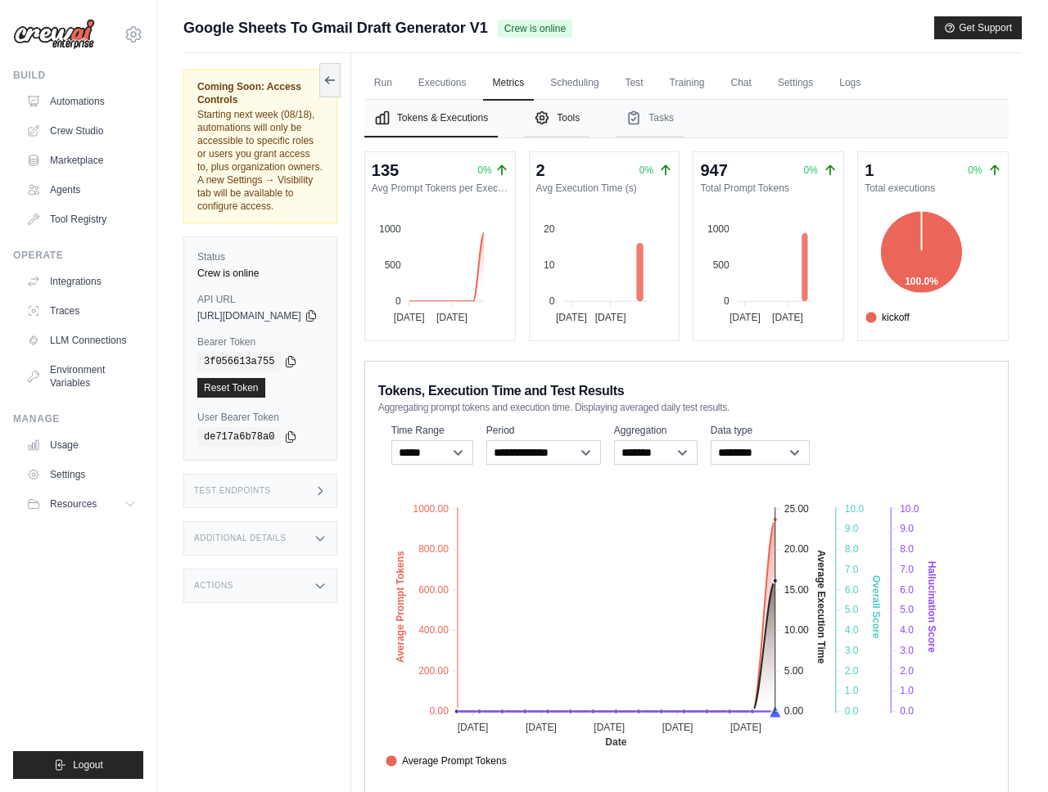
click at [589, 110] on button "Tools" at bounding box center [556, 119] width 65 height 38
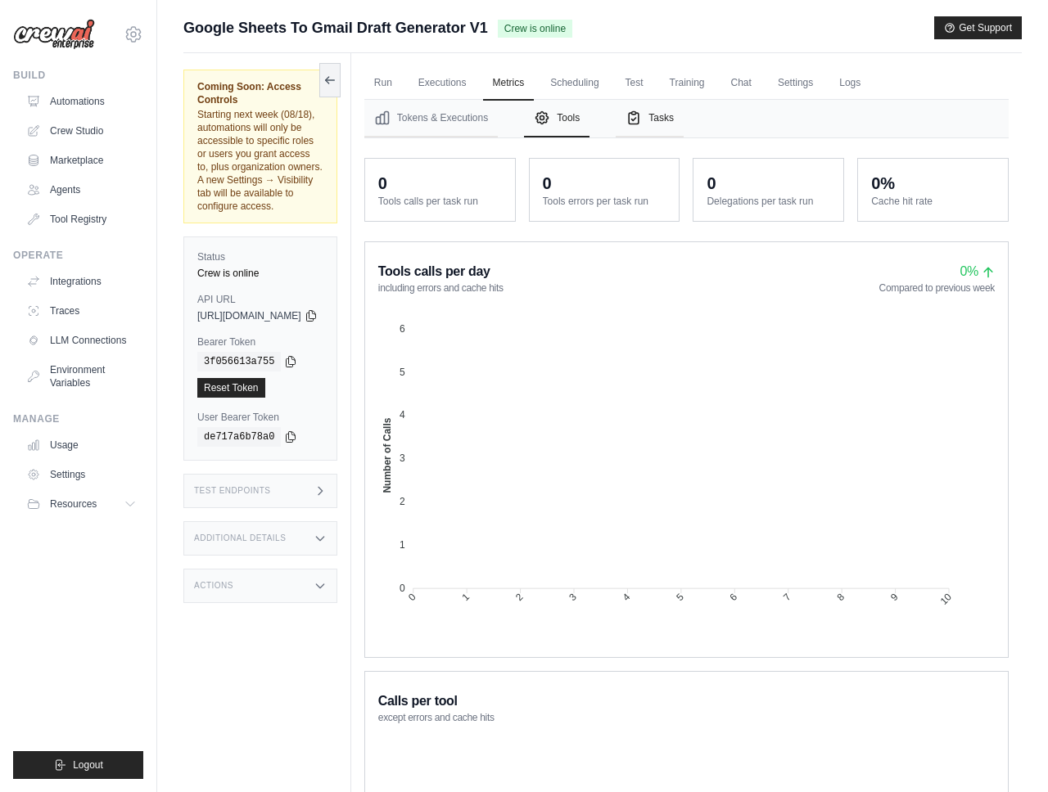
click at [683, 129] on button "Tasks" at bounding box center [649, 119] width 68 height 38
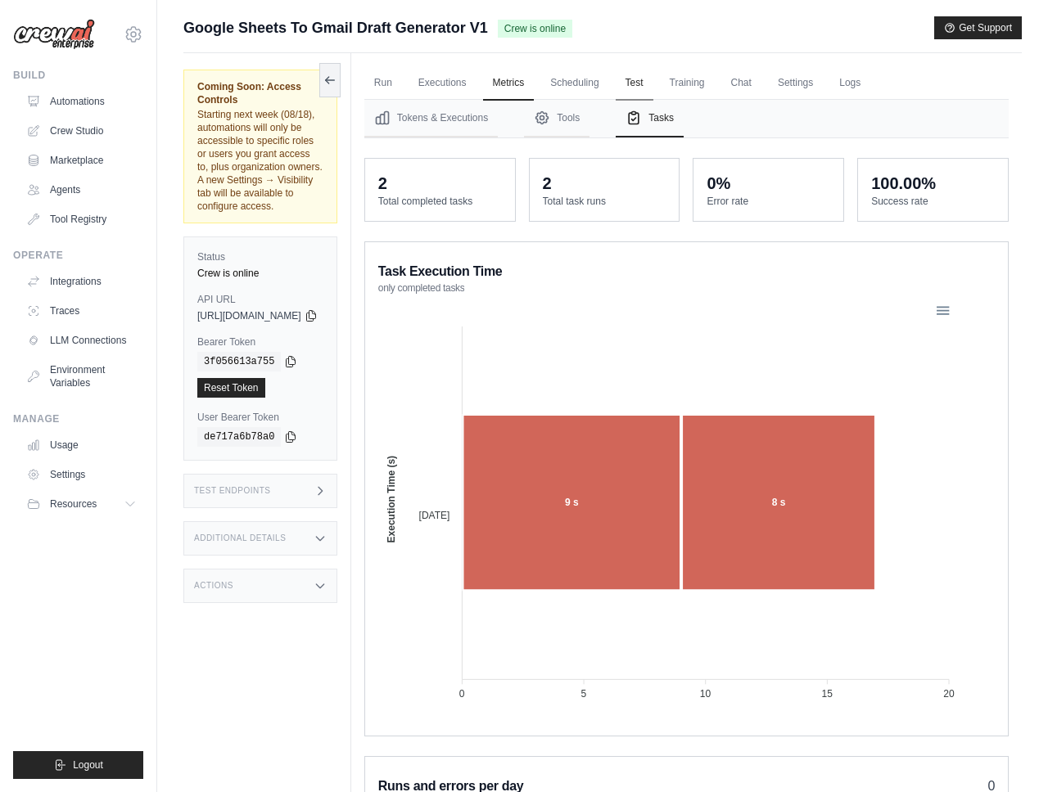
click at [653, 92] on link "Test" at bounding box center [634, 83] width 38 height 34
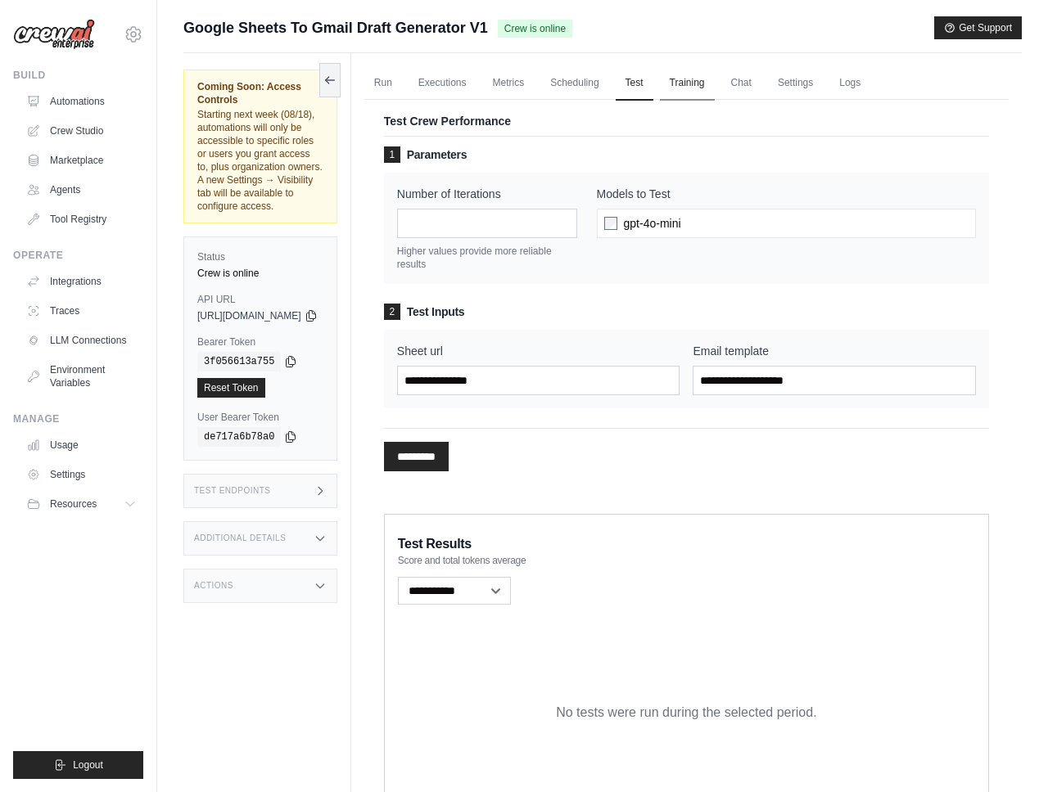
click at [715, 90] on link "Training" at bounding box center [687, 83] width 55 height 34
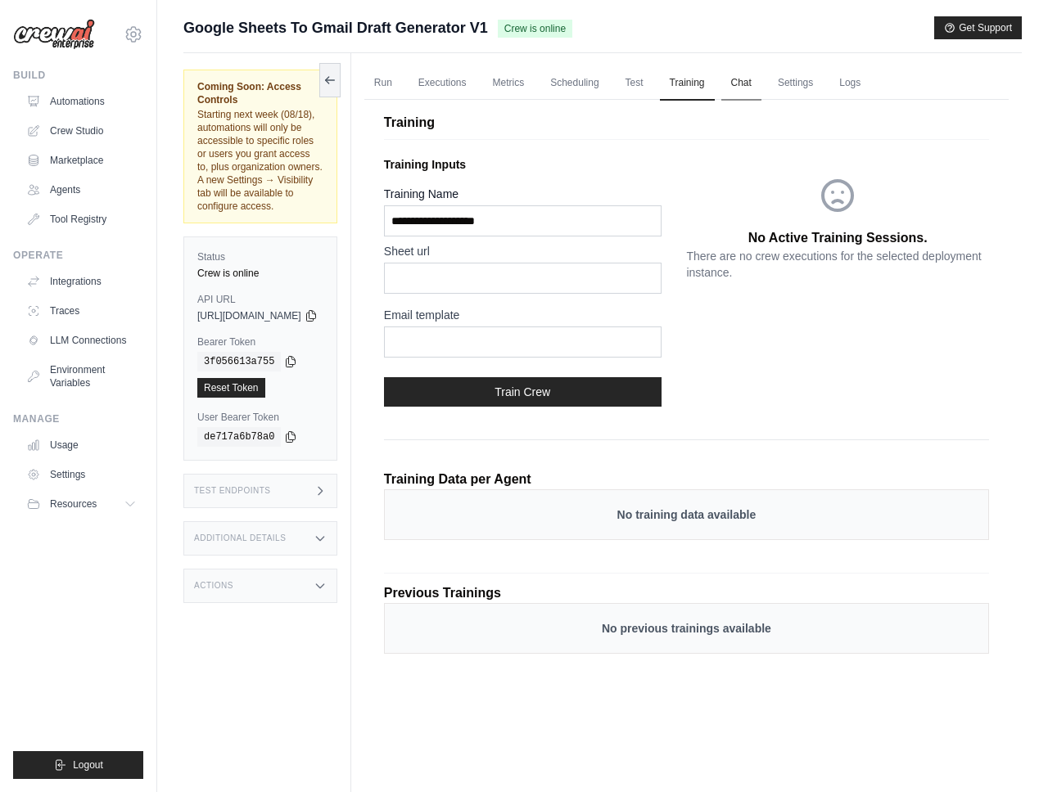
click at [761, 92] on link "Chat" at bounding box center [741, 83] width 40 height 34
click at [870, 87] on link "Logs" at bounding box center [849, 83] width 41 height 34
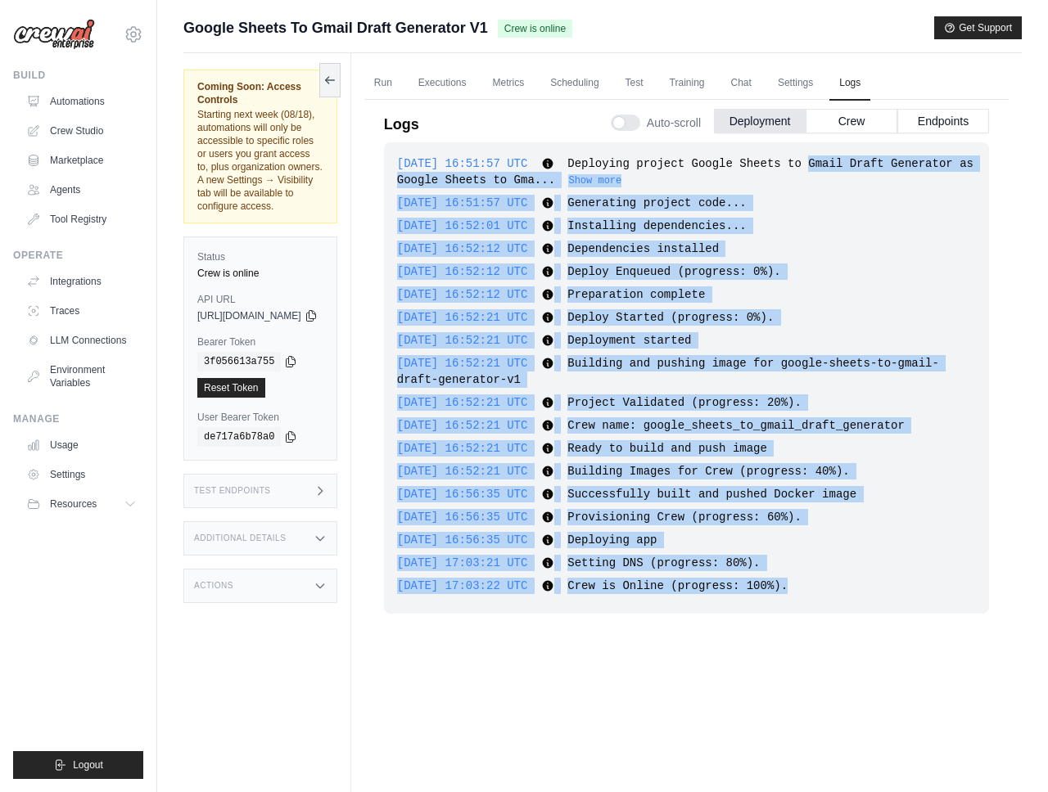
drag, startPoint x: 885, startPoint y: 595, endPoint x: 872, endPoint y: 159, distance: 436.4
click at [872, 159] on div "2025-08-15 16:51:57 UTC Deploying project Google Sheets to Gmail Draft Generato…" at bounding box center [686, 377] width 605 height 471
click at [872, 159] on span "Deploying project Google Sheets to Gmail Draft Generator as Google Sheets to Gm…" at bounding box center [685, 171] width 576 height 29
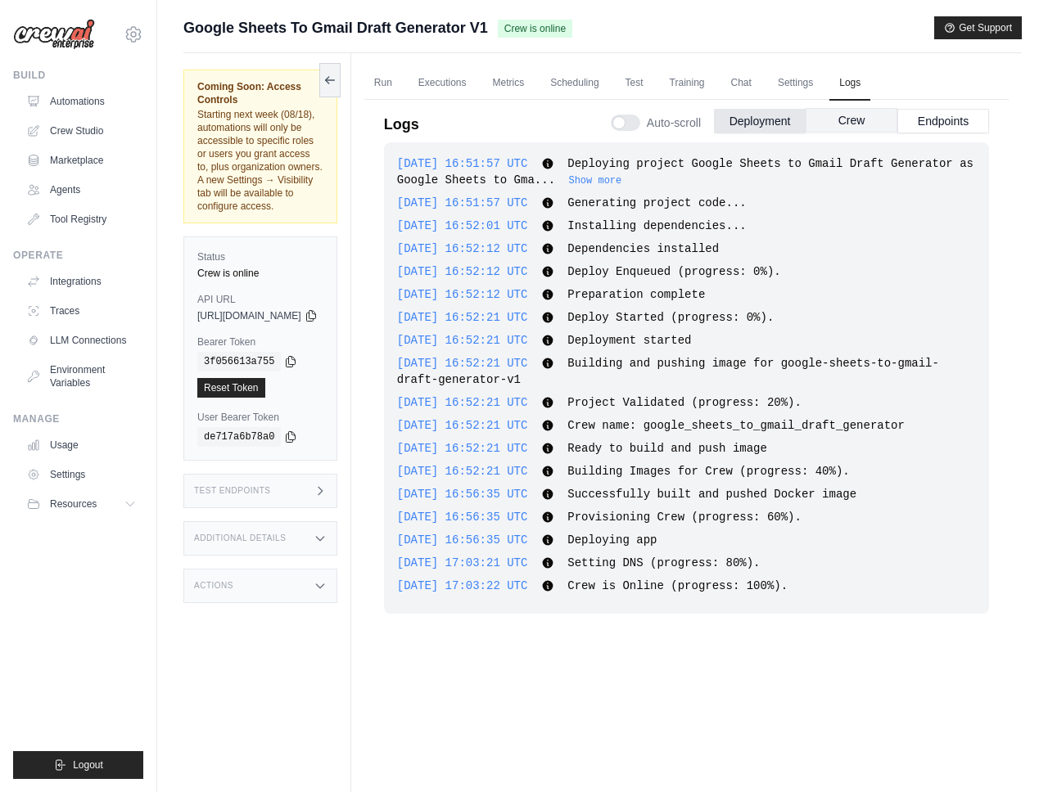
click at [863, 130] on button "Crew" at bounding box center [851, 120] width 92 height 25
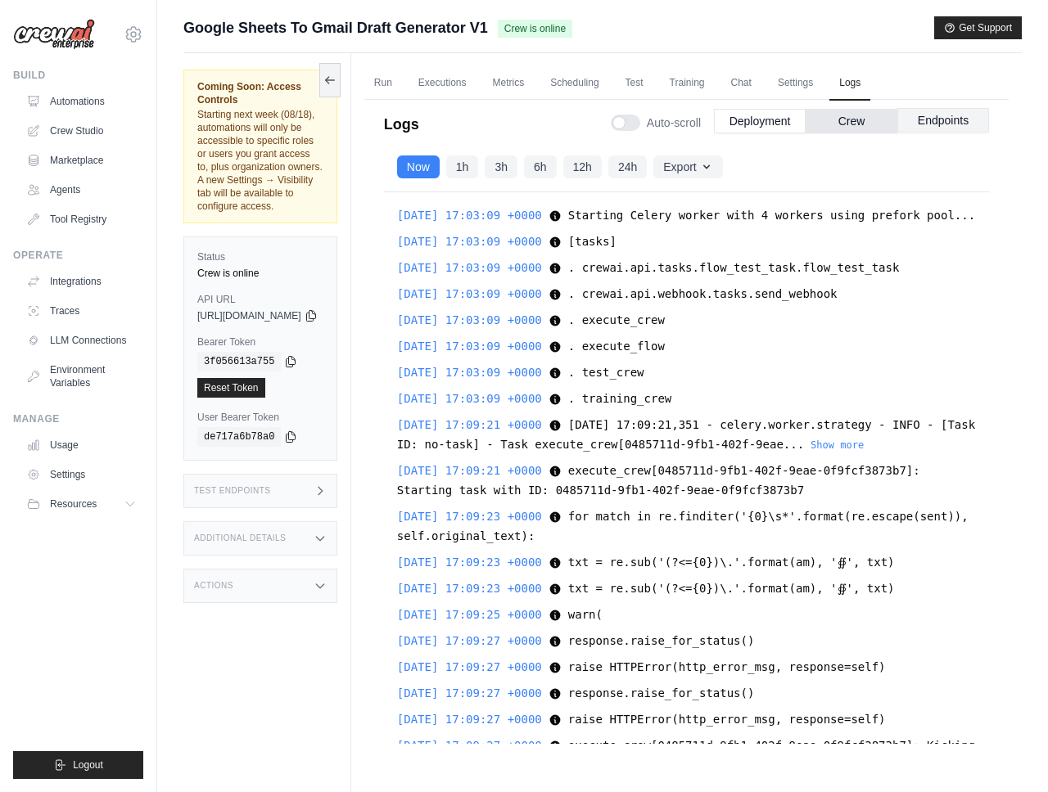
scroll to position [14443, 0]
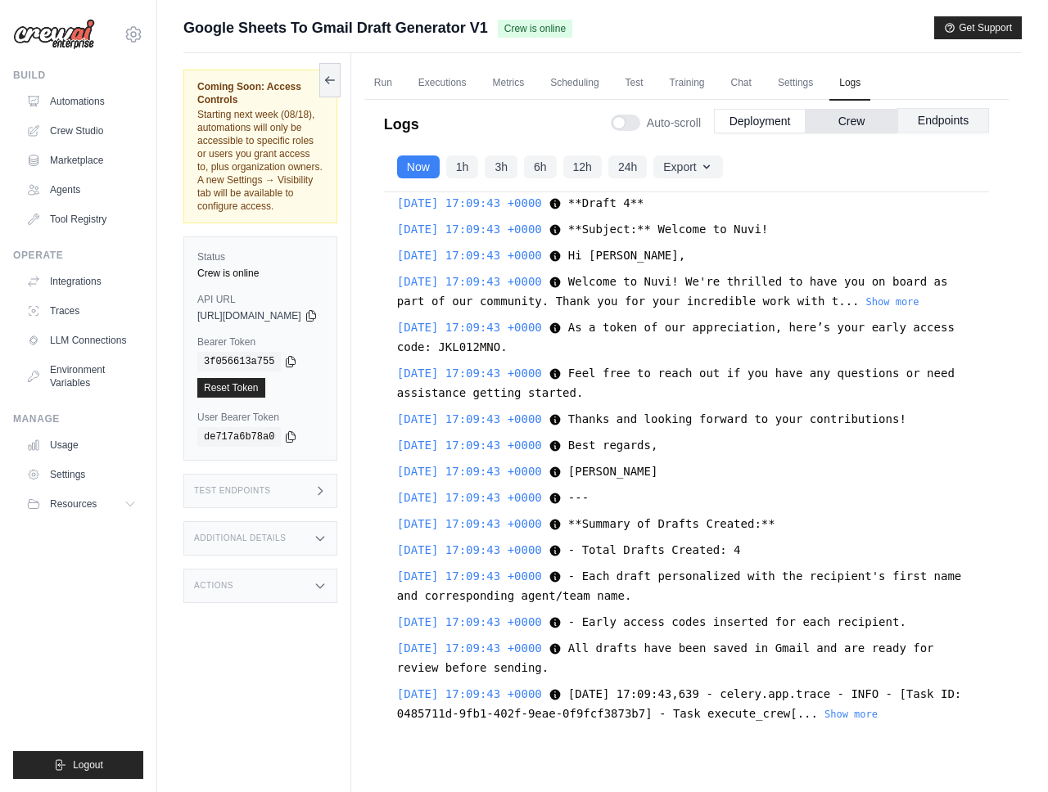
click at [925, 128] on button "Endpoints" at bounding box center [943, 120] width 92 height 25
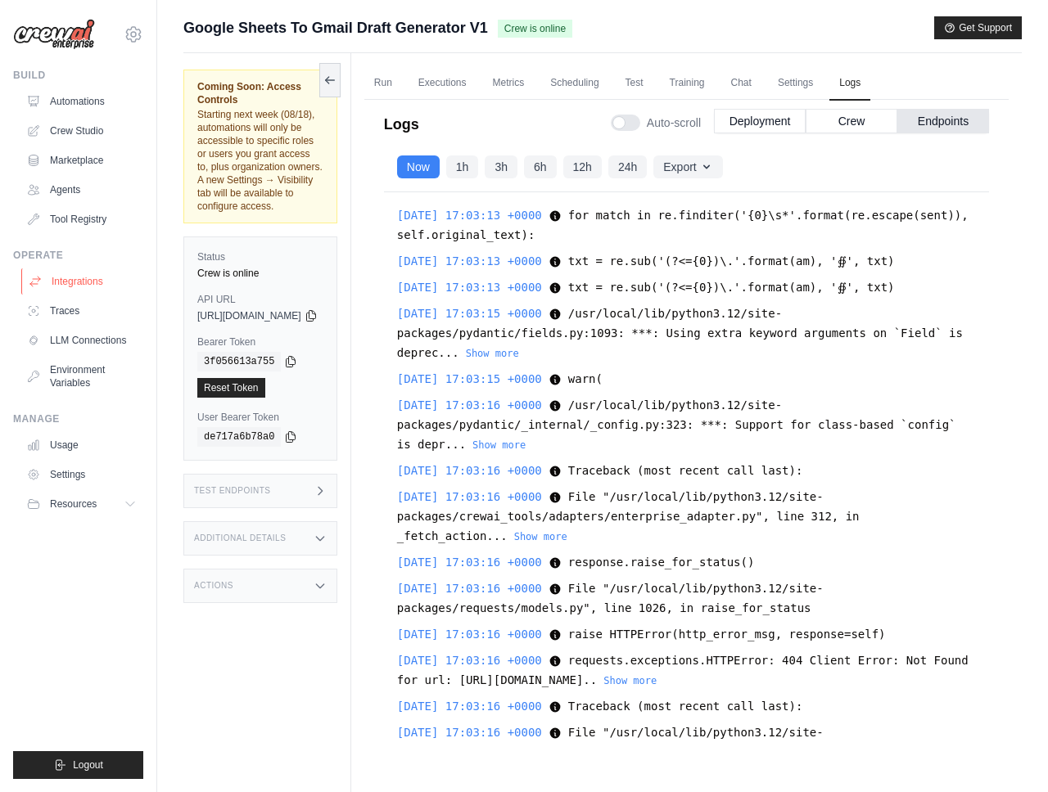
scroll to position [17344, 0]
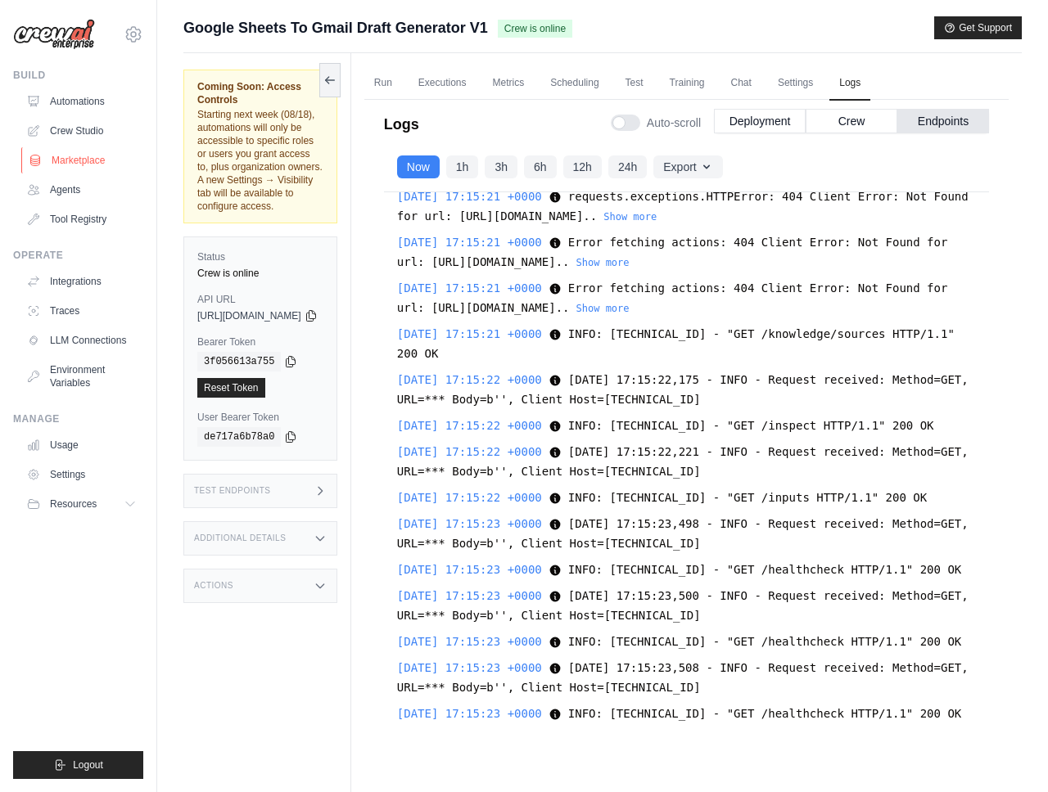
click at [94, 158] on link "Marketplace" at bounding box center [83, 160] width 124 height 26
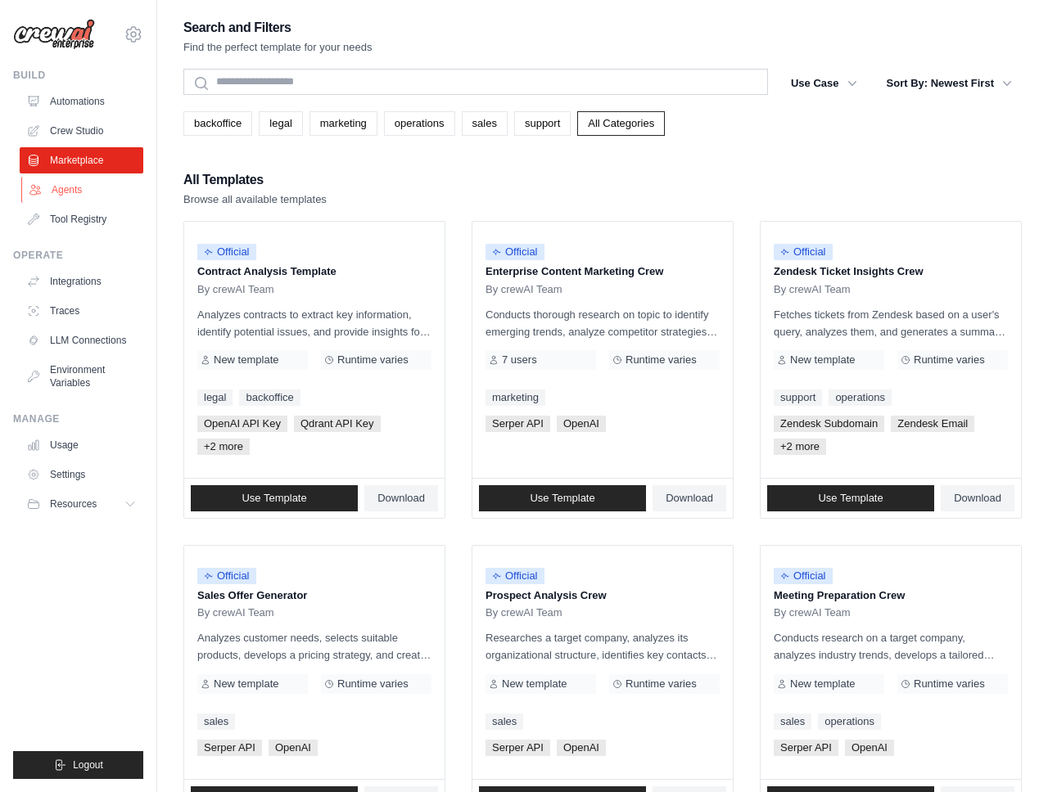
click at [83, 193] on link "Agents" at bounding box center [83, 190] width 124 height 26
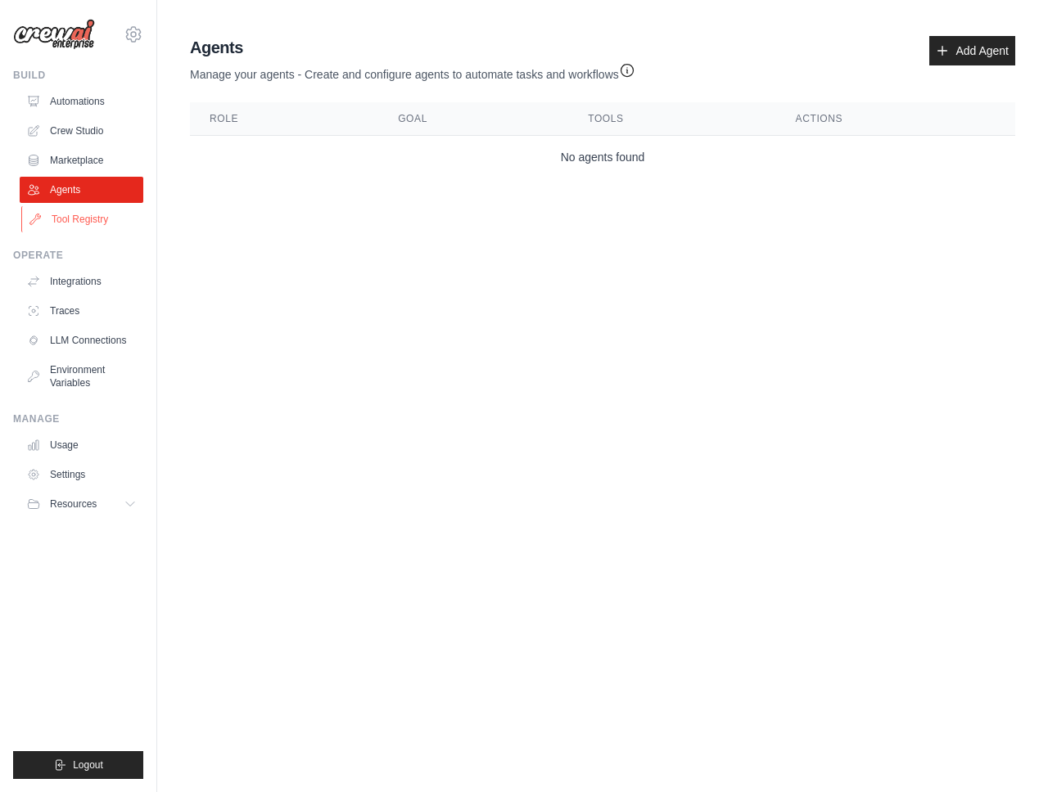
click at [84, 217] on link "Tool Registry" at bounding box center [83, 219] width 124 height 26
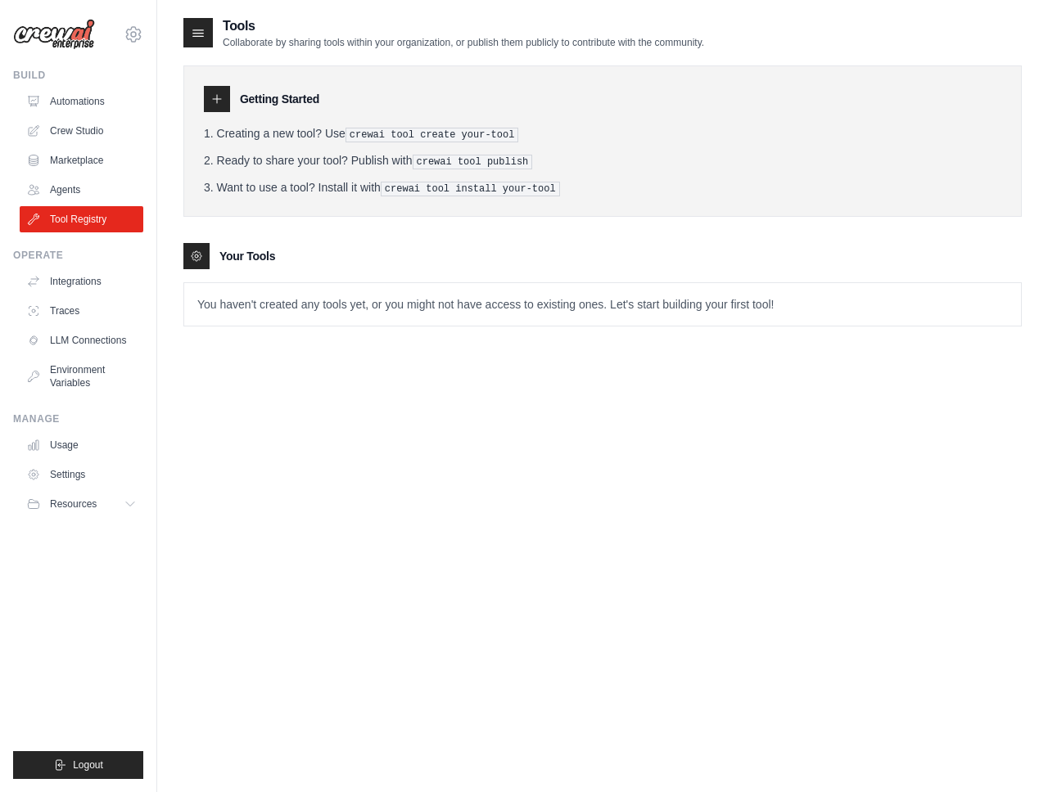
click at [98, 87] on div "Build Automations Crew Studio Marketplace Agents" at bounding box center [78, 151] width 130 height 164
click at [94, 112] on link "Automations" at bounding box center [83, 101] width 124 height 26
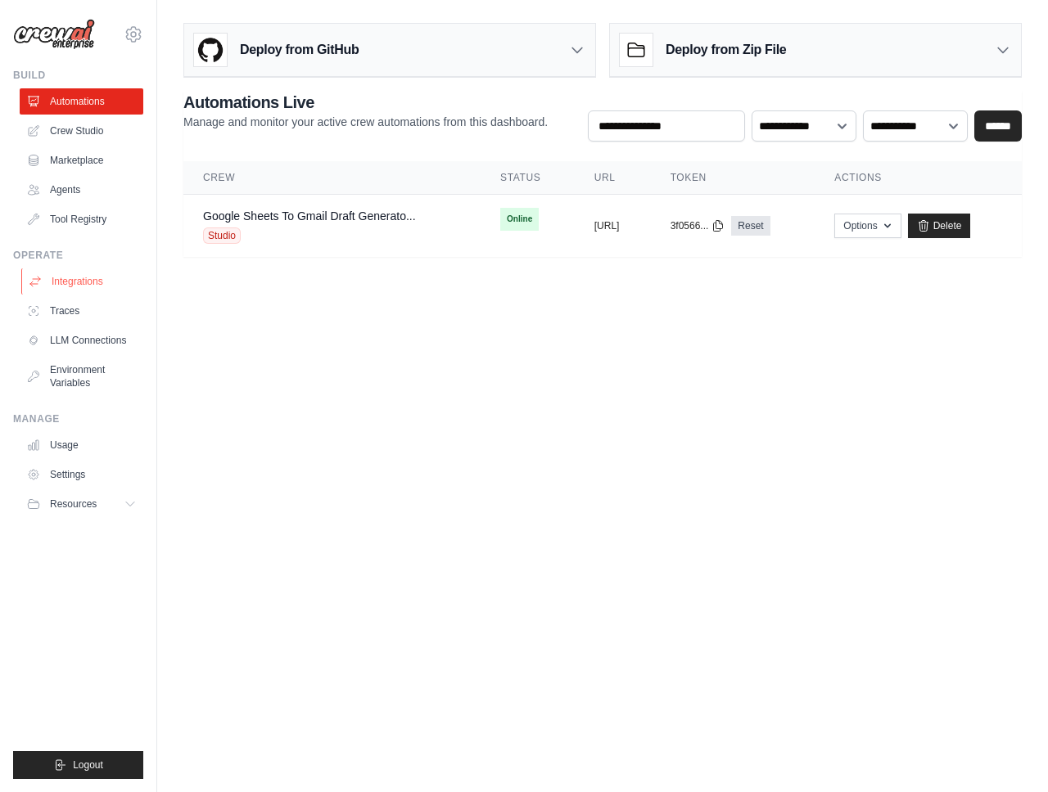
click at [88, 288] on link "Integrations" at bounding box center [83, 281] width 124 height 26
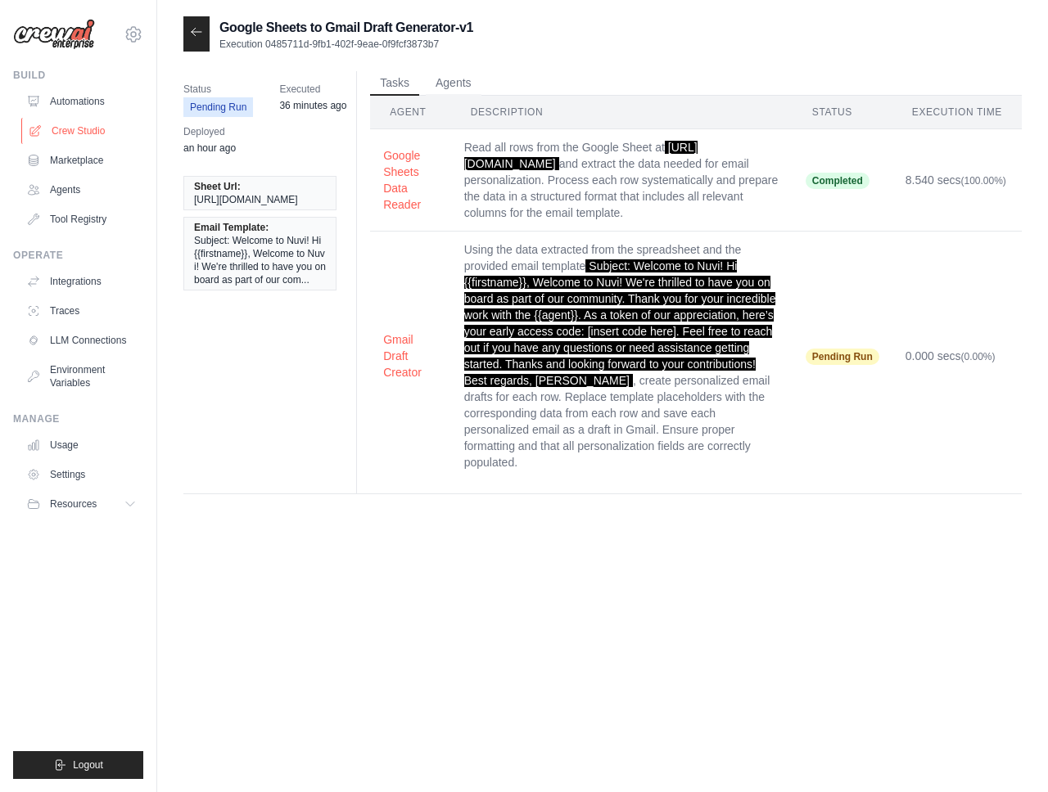
click at [85, 138] on link "Crew Studio" at bounding box center [83, 131] width 124 height 26
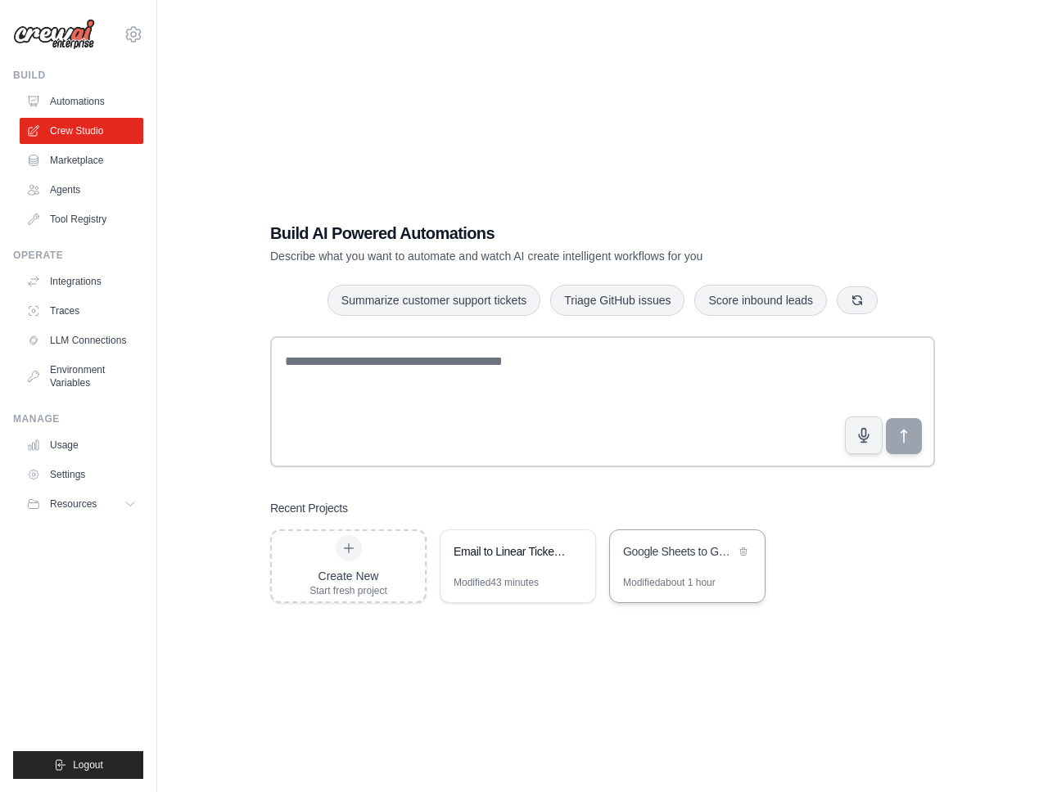
click at [688, 576] on div "Modified about 1 hour" at bounding box center [669, 582] width 92 height 13
click at [65, 93] on link "Automations" at bounding box center [83, 101] width 124 height 26
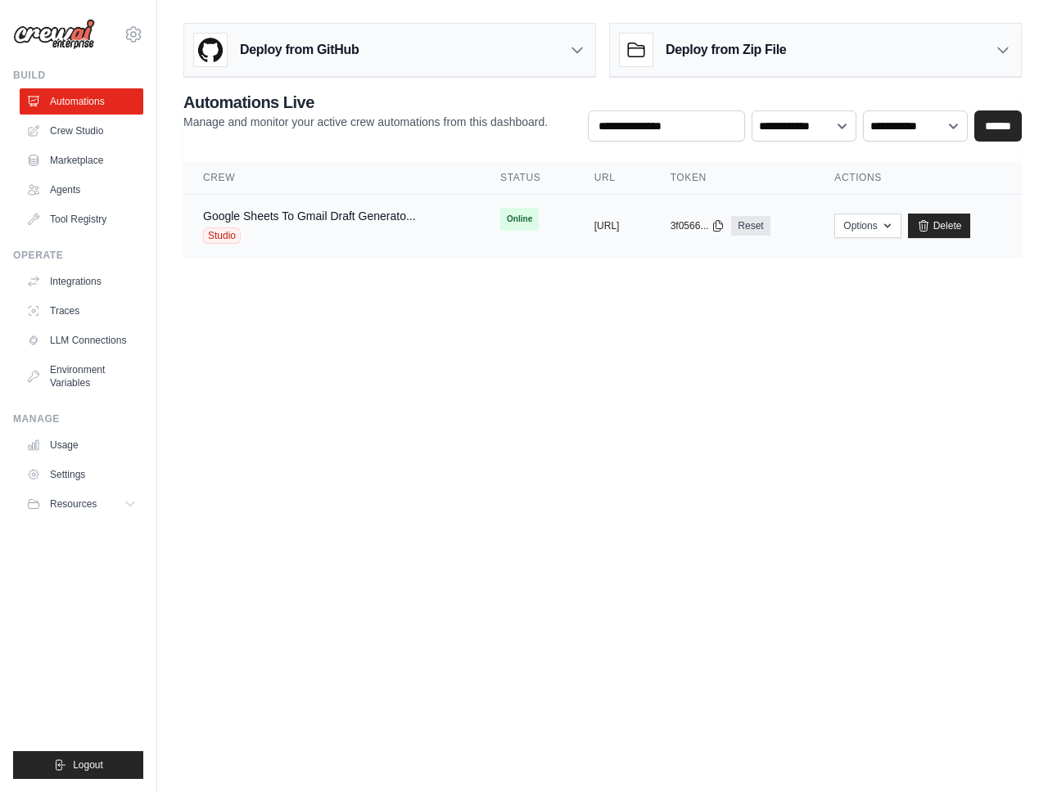
click at [373, 233] on div "Studio" at bounding box center [309, 236] width 213 height 16
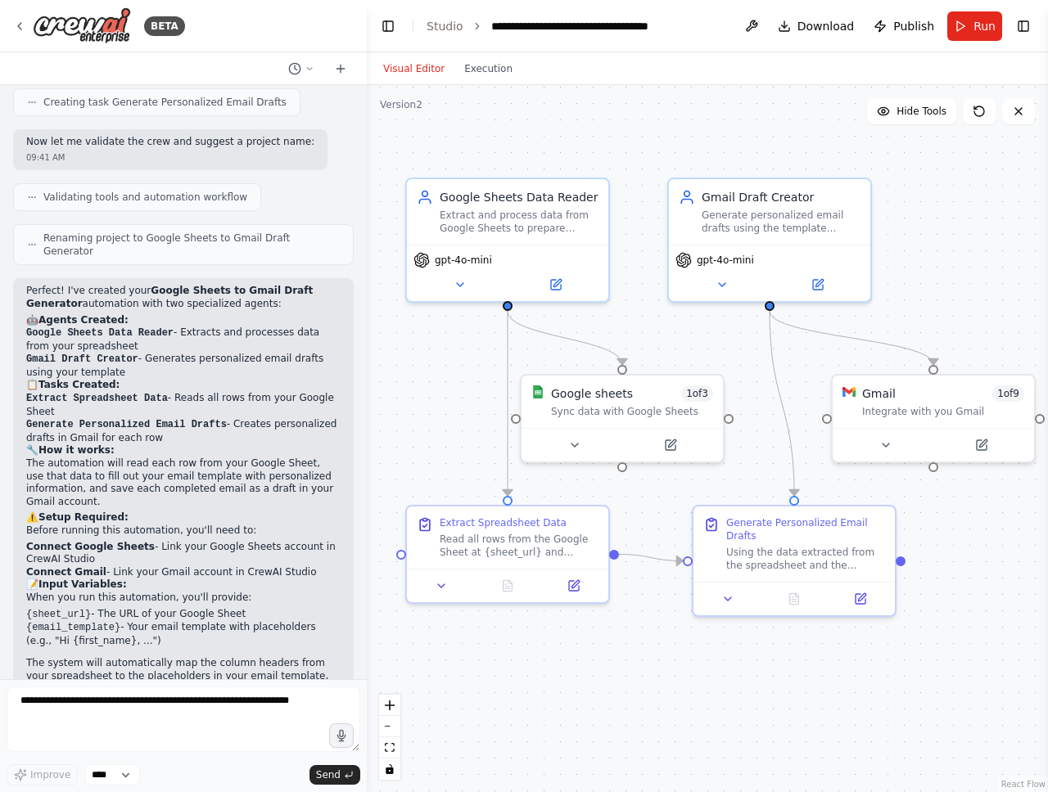
scroll to position [796, 0]
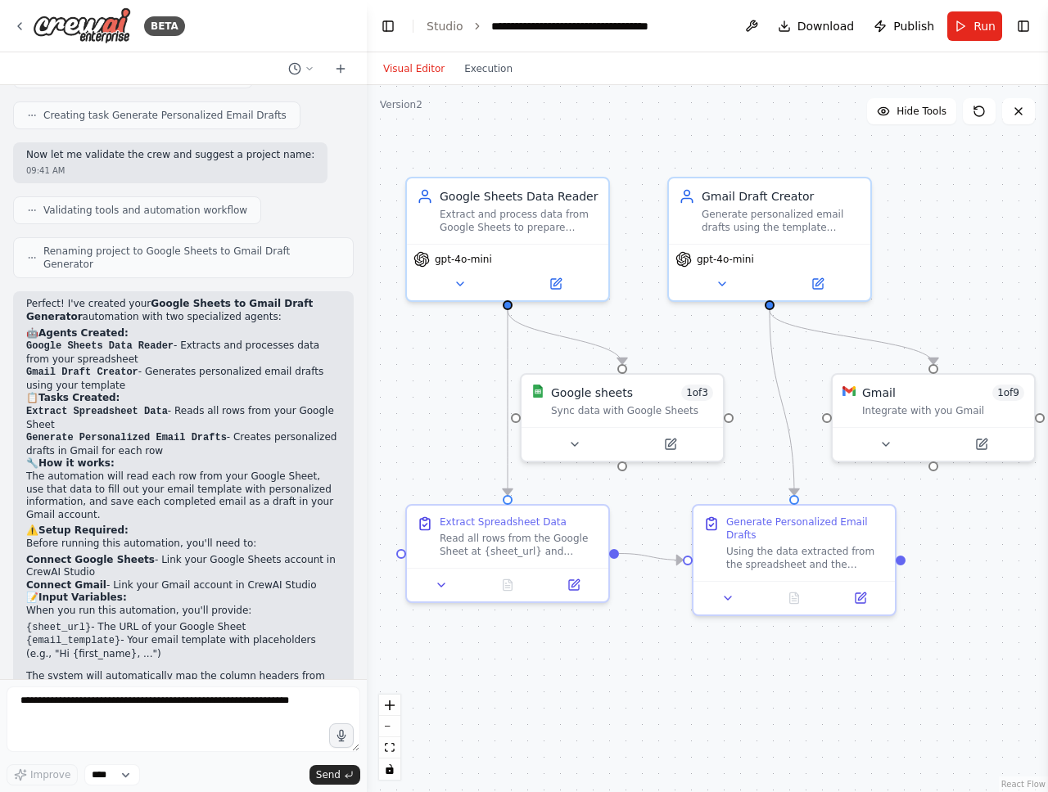
drag, startPoint x: 787, startPoint y: 677, endPoint x: 744, endPoint y: 687, distance: 44.5
click at [744, 687] on div ".deletable-edge-delete-btn { width: 20px; height: 20px; border: 0px solid #ffff…" at bounding box center [707, 438] width 681 height 707
click at [20, 20] on icon at bounding box center [19, 26] width 13 height 13
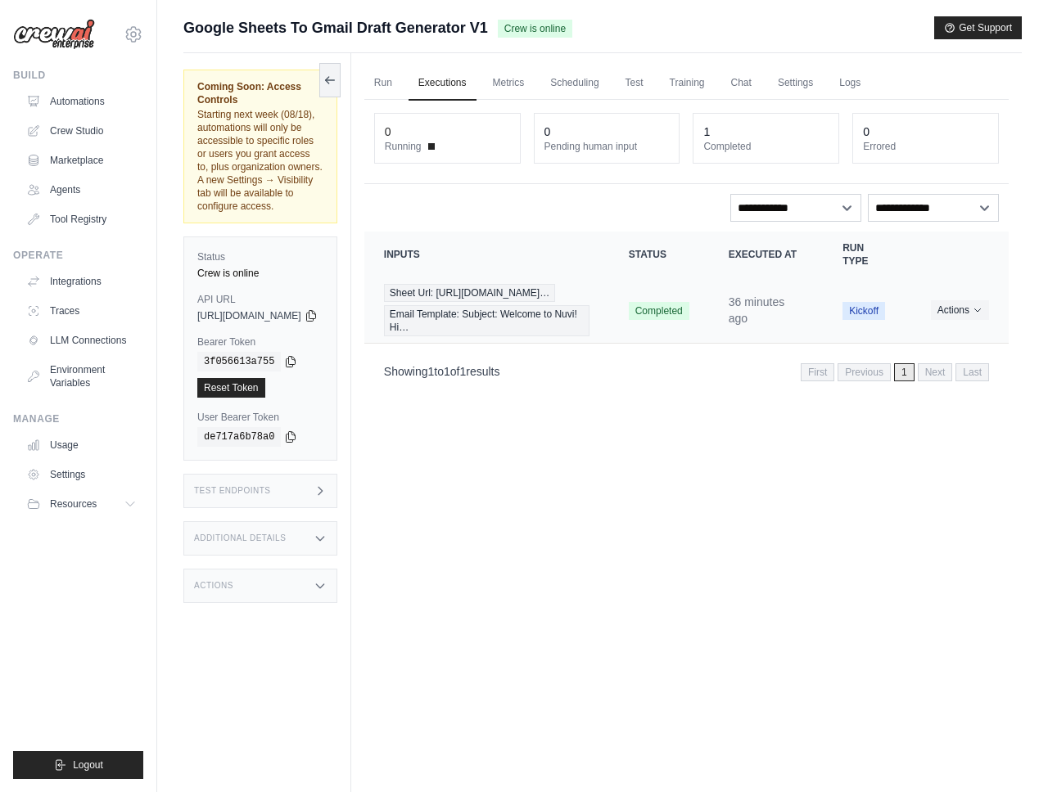
click at [632, 340] on td "Completed" at bounding box center [659, 310] width 100 height 66
click at [510, 295] on span "Sheet Url: [URL][DOMAIN_NAME]…" at bounding box center [469, 293] width 171 height 18
click at [78, 128] on link "Crew Studio" at bounding box center [83, 131] width 124 height 26
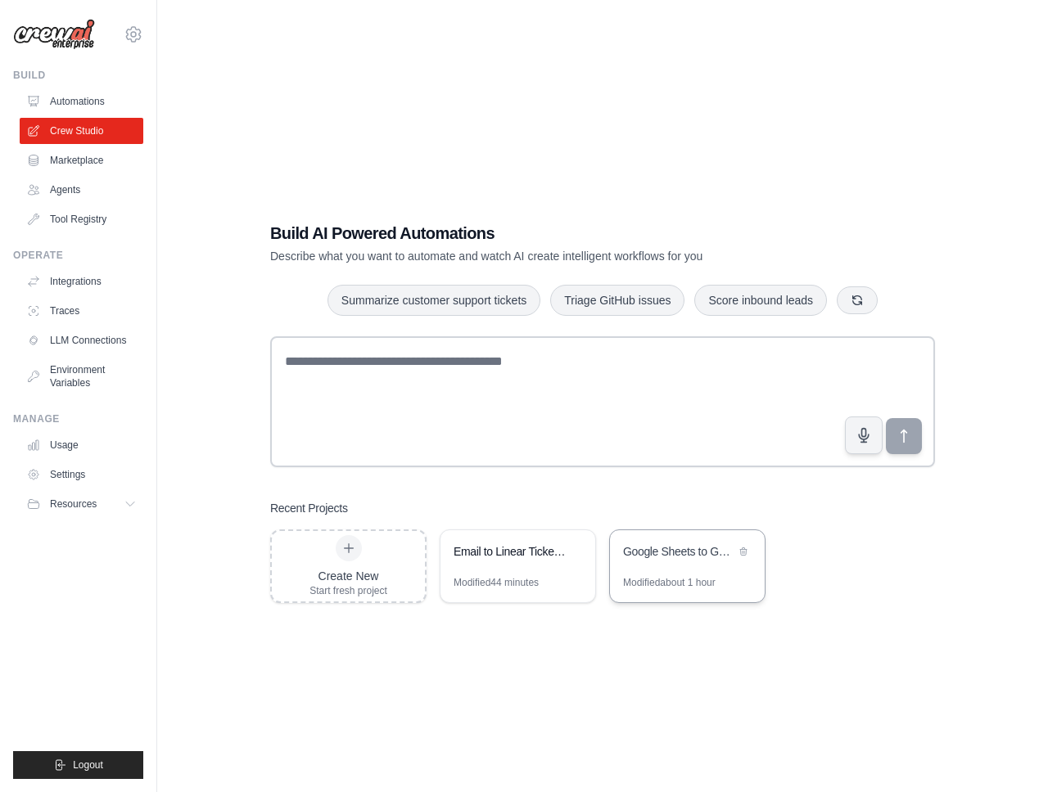
click at [670, 570] on div "Google Sheets to Gmail Draft Generator" at bounding box center [687, 553] width 155 height 46
click at [97, 94] on link "Automations" at bounding box center [83, 101] width 124 height 26
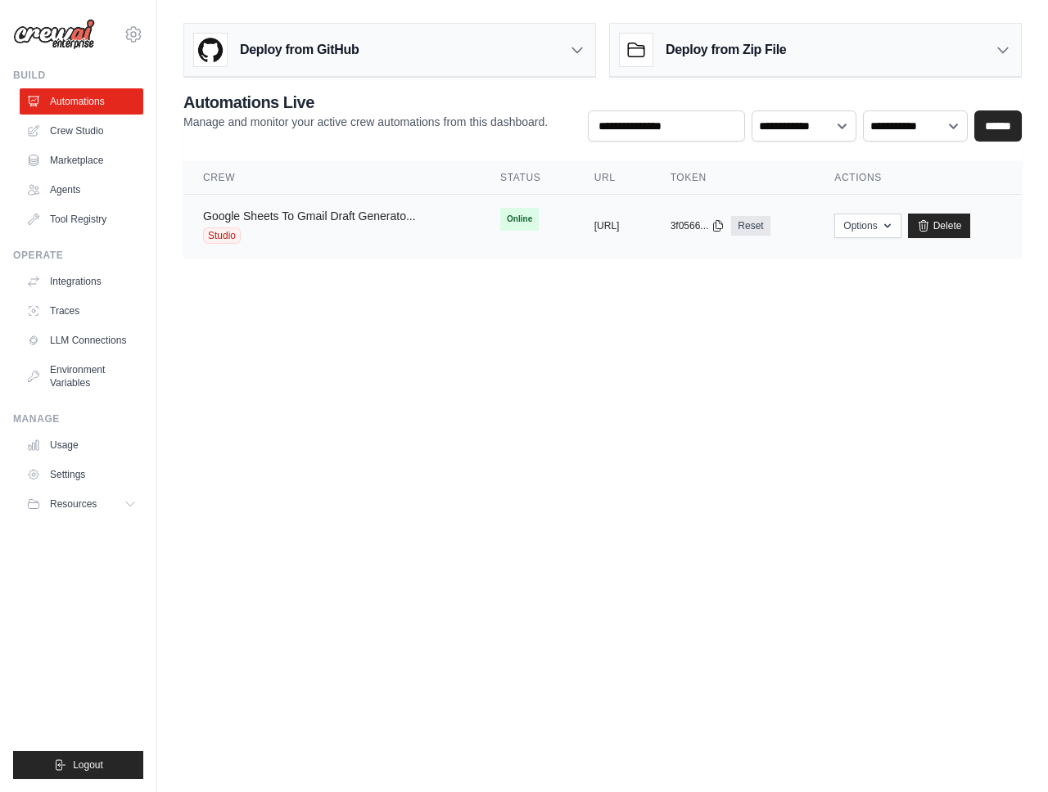
click at [318, 217] on link "Google Sheets To Gmail Draft Generato..." at bounding box center [309, 216] width 213 height 13
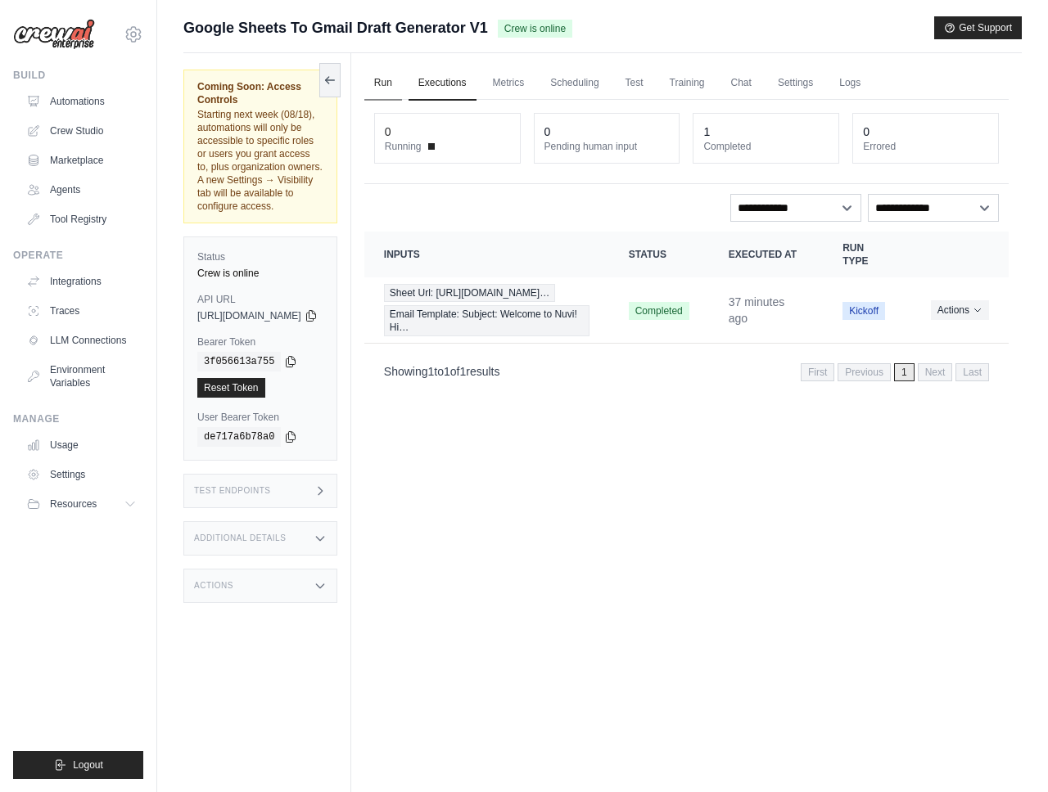
click at [402, 83] on link "Run" at bounding box center [383, 83] width 38 height 34
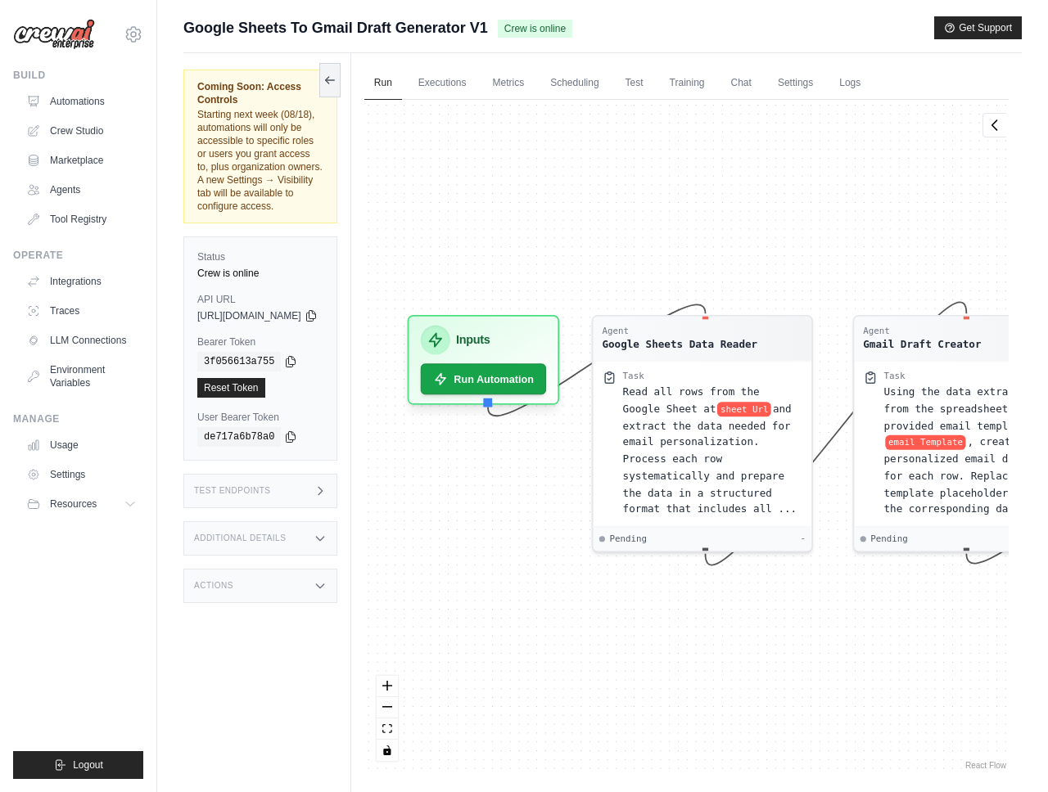
drag, startPoint x: 525, startPoint y: 466, endPoint x: 578, endPoint y: 464, distance: 53.2
click at [579, 464] on div "Agent Google Sheets Data Reader Task Read all rows from the Google Sheet at she…" at bounding box center [686, 437] width 644 height 674
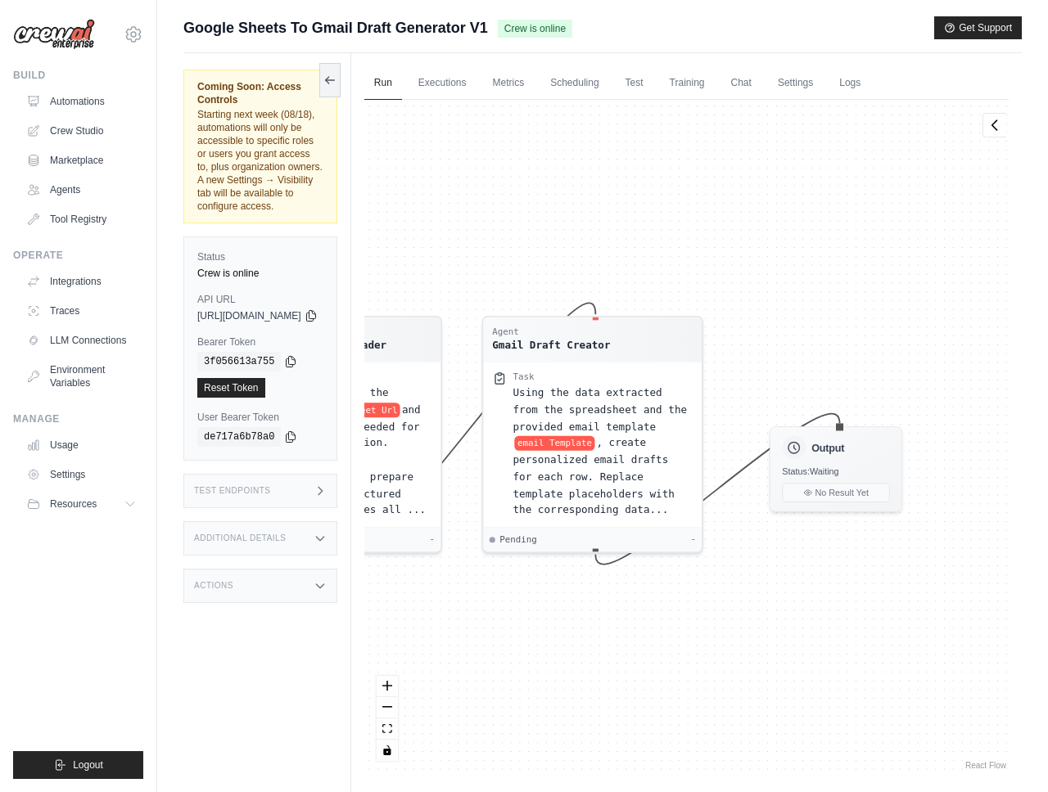
drag, startPoint x: 812, startPoint y: 683, endPoint x: 440, endPoint y: 683, distance: 371.6
click at [441, 685] on div "Agent Google Sheets Data Reader Task Read all rows from the Google Sheet at she…" at bounding box center [686, 437] width 644 height 674
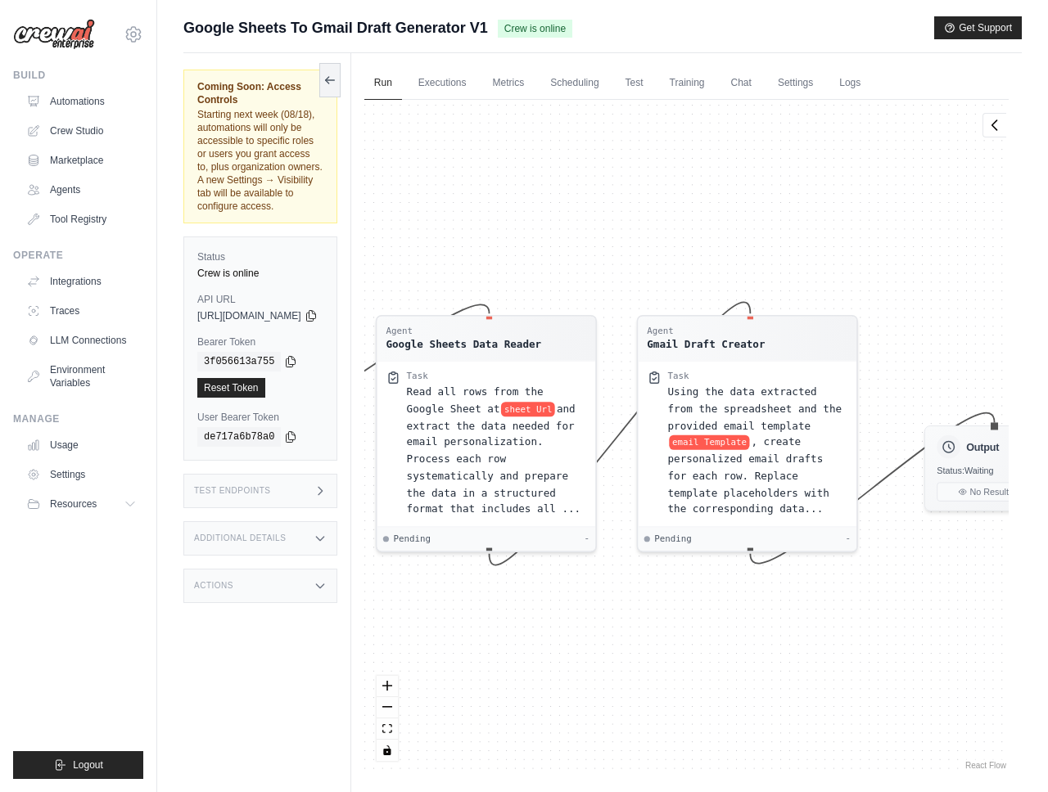
drag, startPoint x: 685, startPoint y: 620, endPoint x: 878, endPoint y: 619, distance: 193.2
click at [878, 619] on div "Agent Google Sheets Data Reader Task Read all rows from the Google Sheet at she…" at bounding box center [686, 437] width 644 height 674
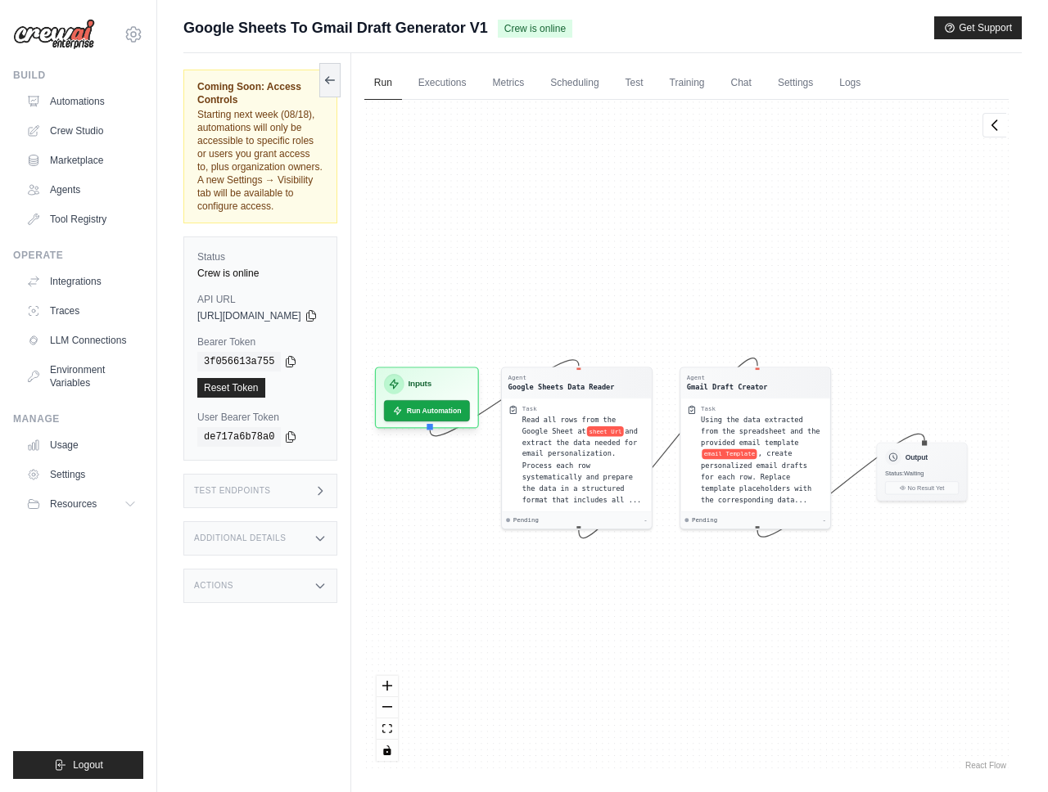
drag, startPoint x: 691, startPoint y: 674, endPoint x: 644, endPoint y: 630, distance: 63.7
click at [644, 630] on div "Agent Google Sheets Data Reader Task Read all rows from the Google Sheet at she…" at bounding box center [686, 437] width 644 height 674
click at [467, 89] on link "Executions" at bounding box center [442, 83] width 68 height 34
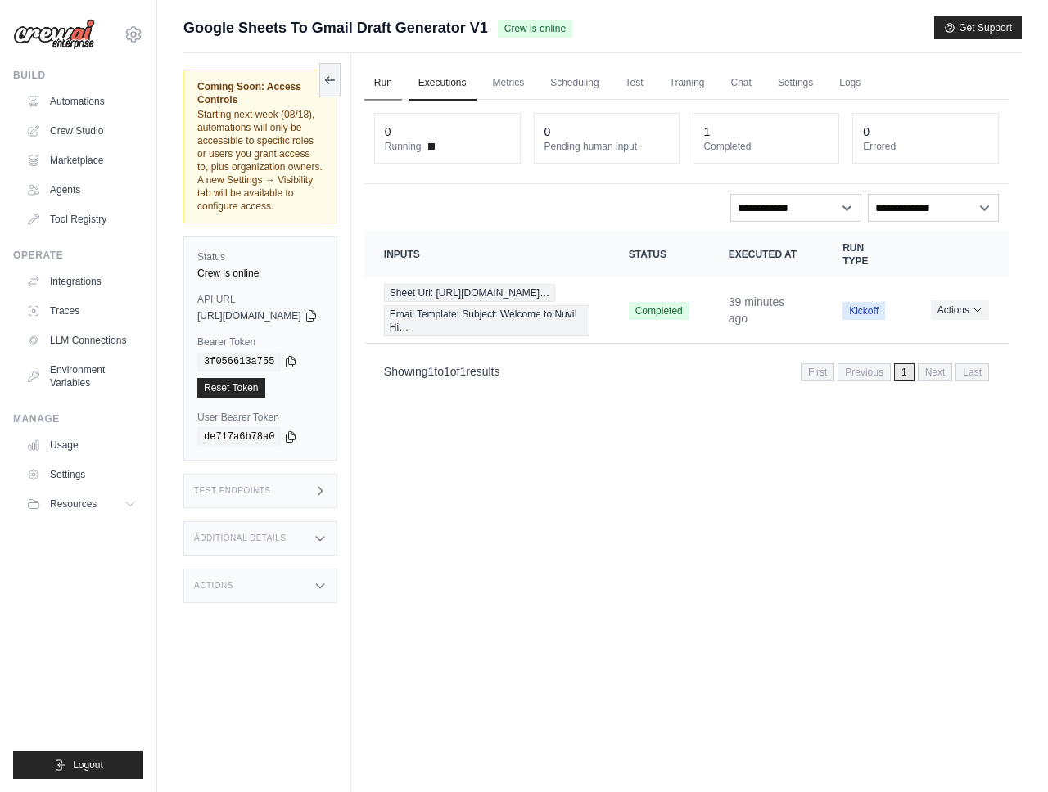
click at [402, 92] on link "Run" at bounding box center [383, 83] width 38 height 34
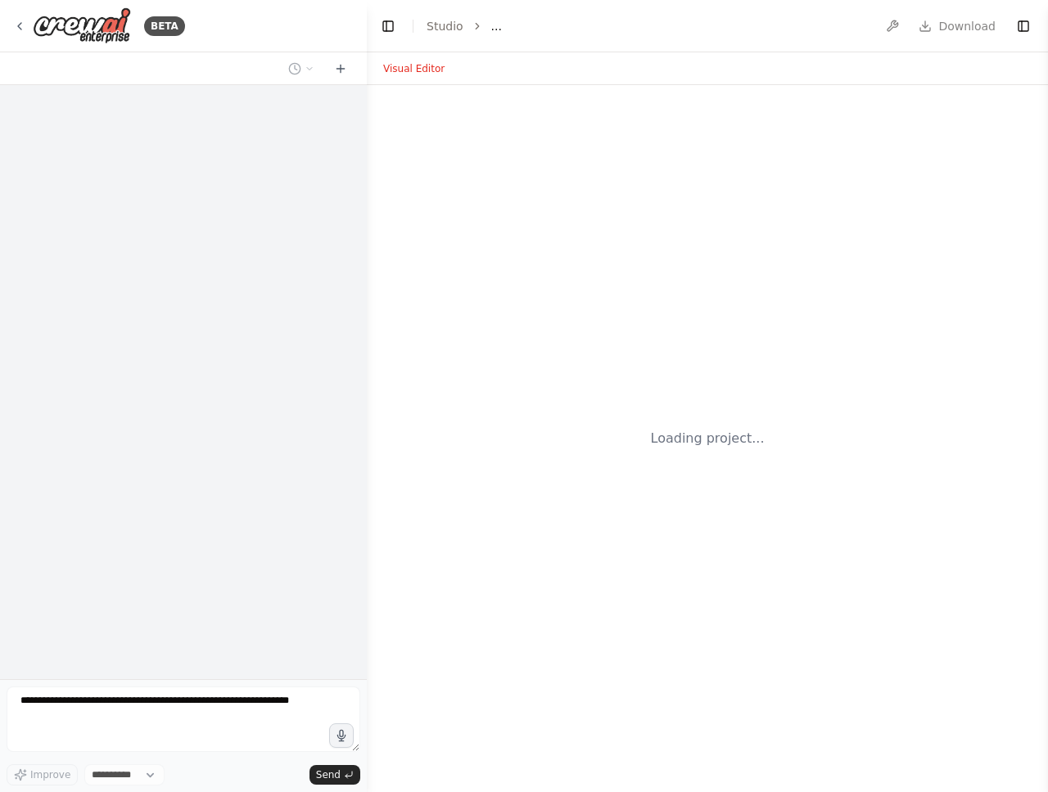
select select "****"
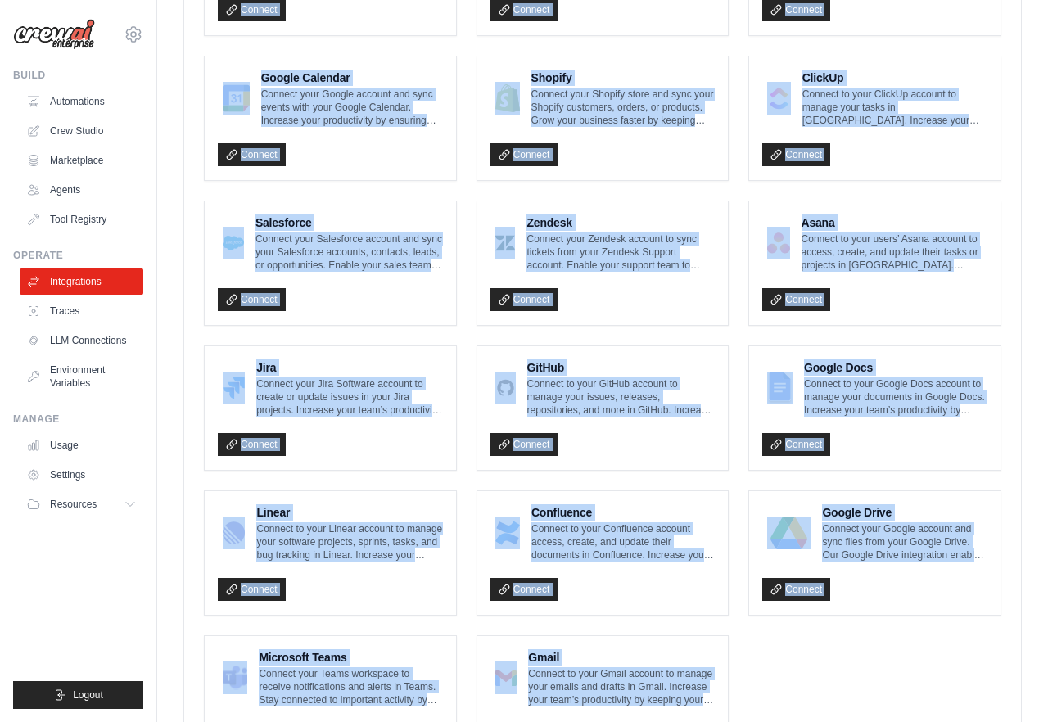
scroll to position [815, 0]
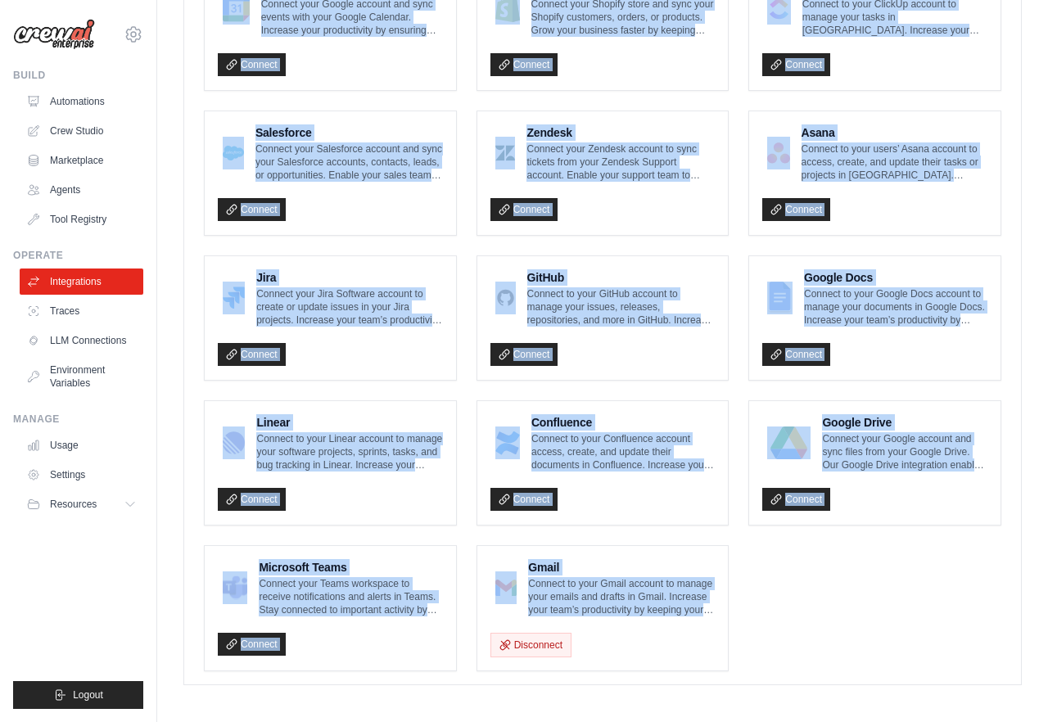
drag, startPoint x: 288, startPoint y: 65, endPoint x: 737, endPoint y: 775, distance: 840.6
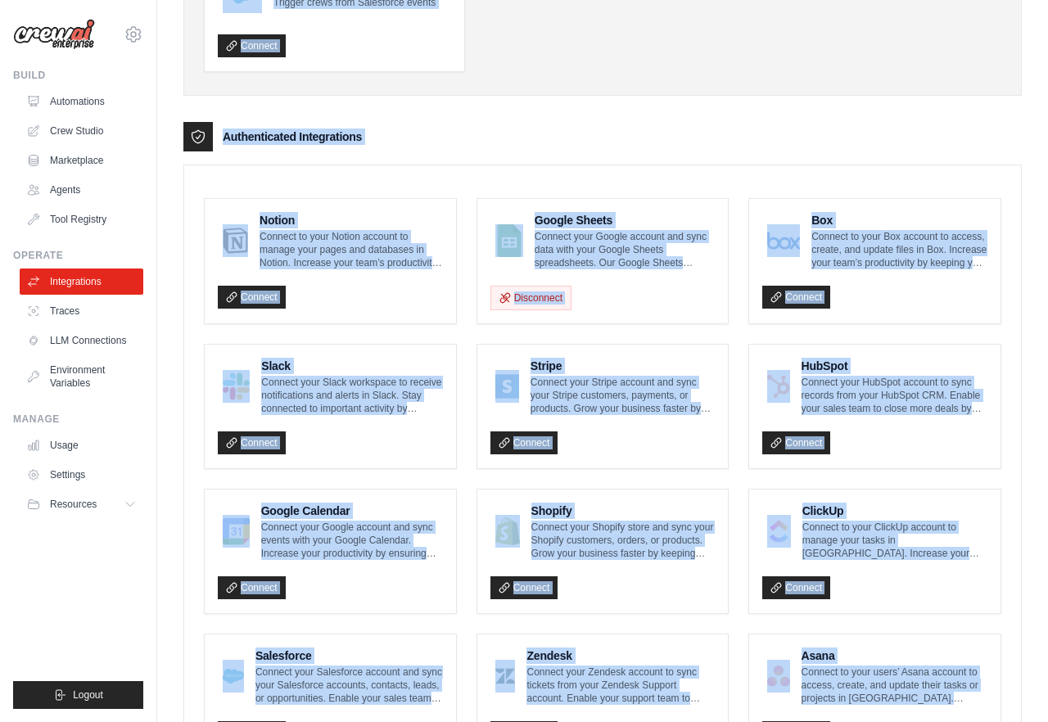
scroll to position [0, 0]
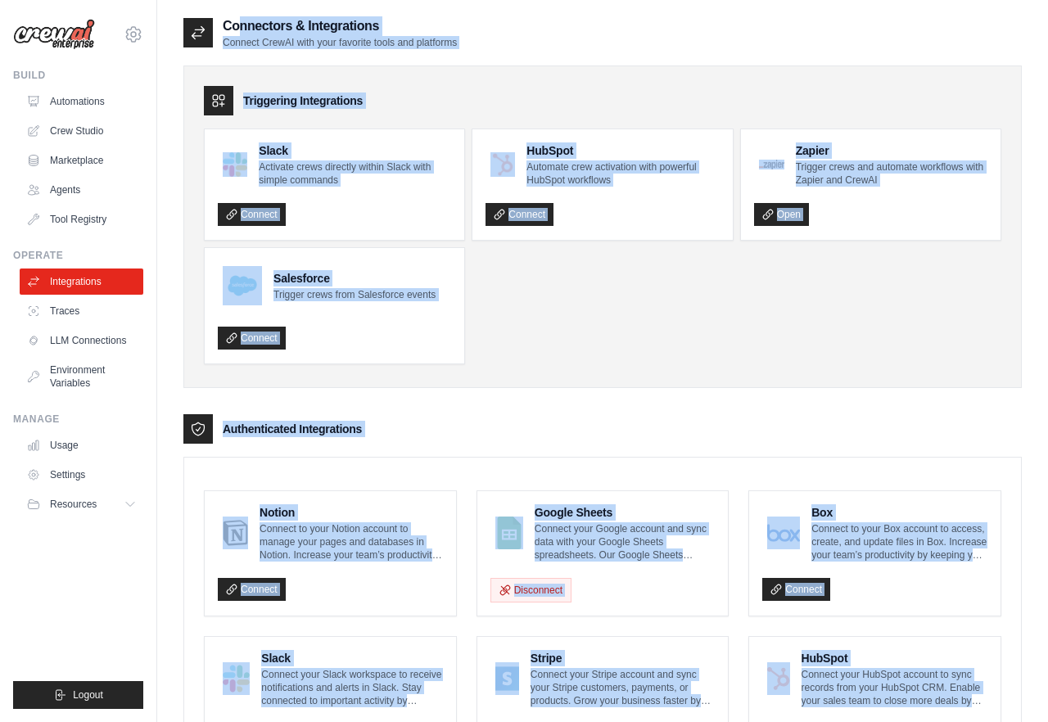
drag, startPoint x: 805, startPoint y: 682, endPoint x: 403, endPoint y: -92, distance: 872.0
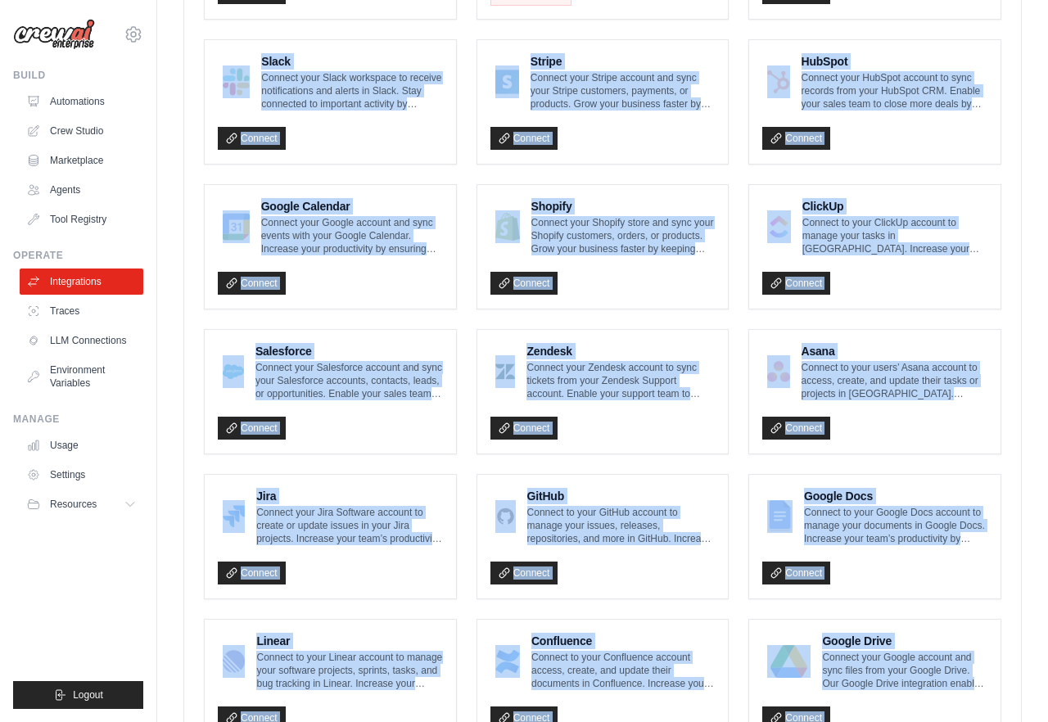
scroll to position [815, 0]
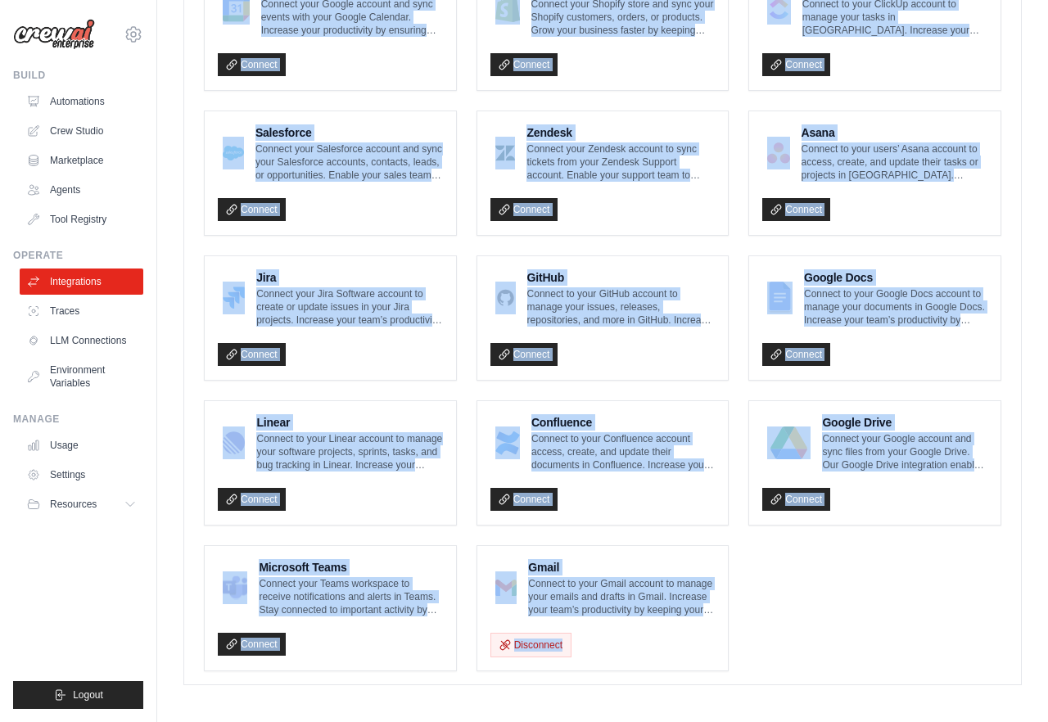
drag, startPoint x: 389, startPoint y: 7, endPoint x: 908, endPoint y: 763, distance: 916.5
click at [873, 638] on ul "Notion Connect to your Notion account to manage your pages and databases in Not…" at bounding box center [602, 173] width 797 height 996
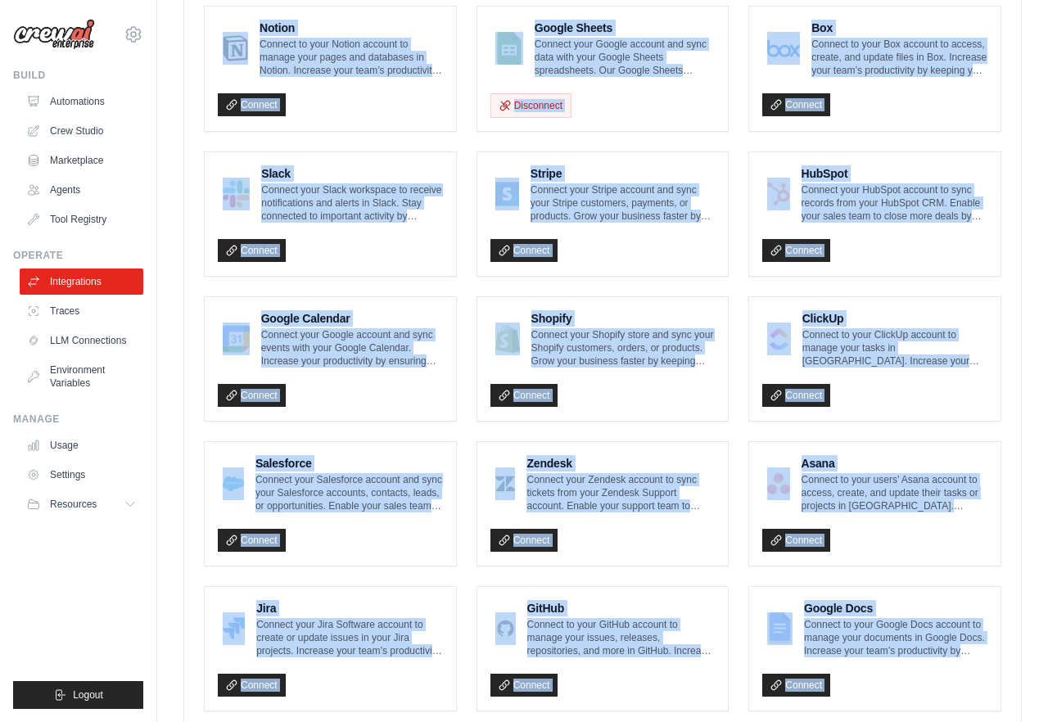
scroll to position [0, 0]
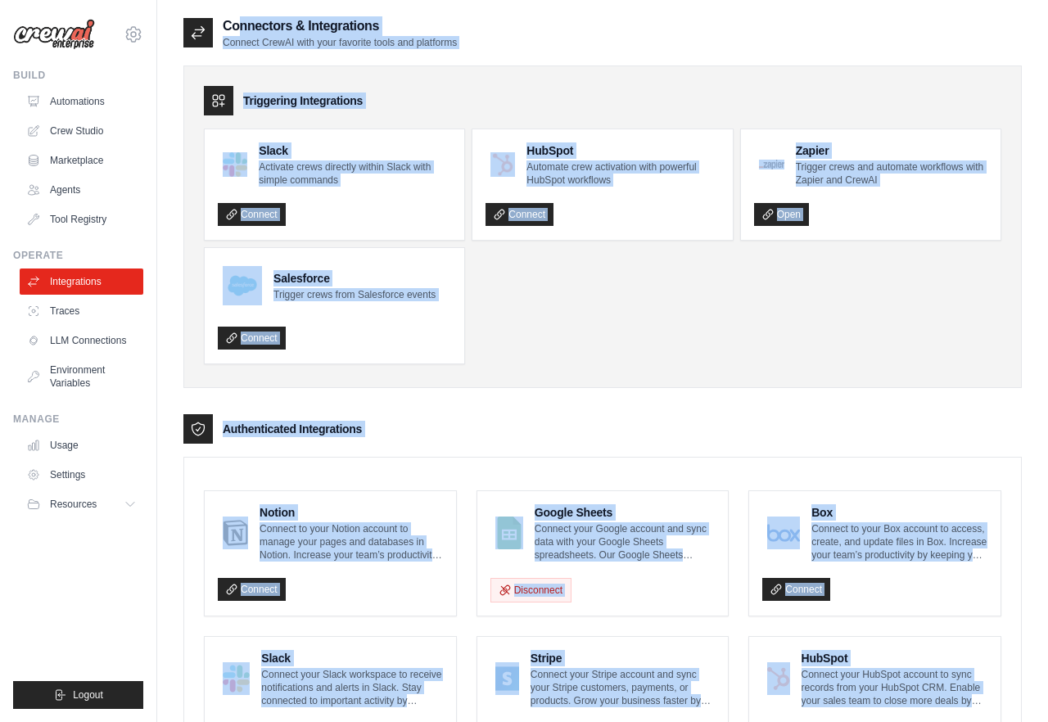
drag, startPoint x: 873, startPoint y: 638, endPoint x: 405, endPoint y: -92, distance: 867.3
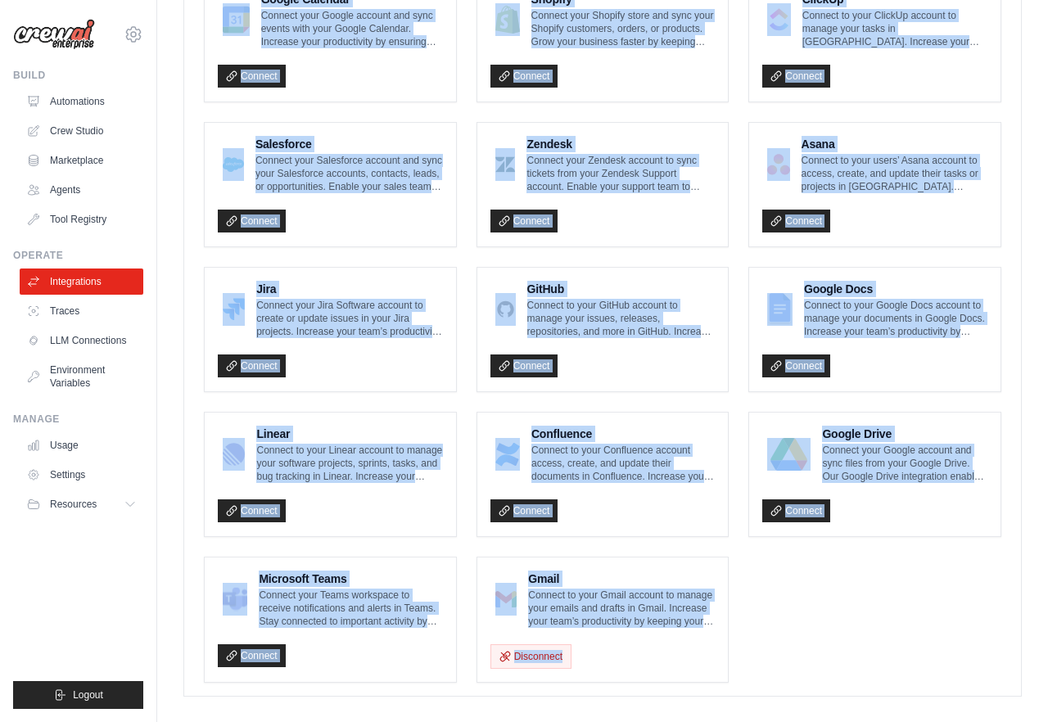
scroll to position [815, 0]
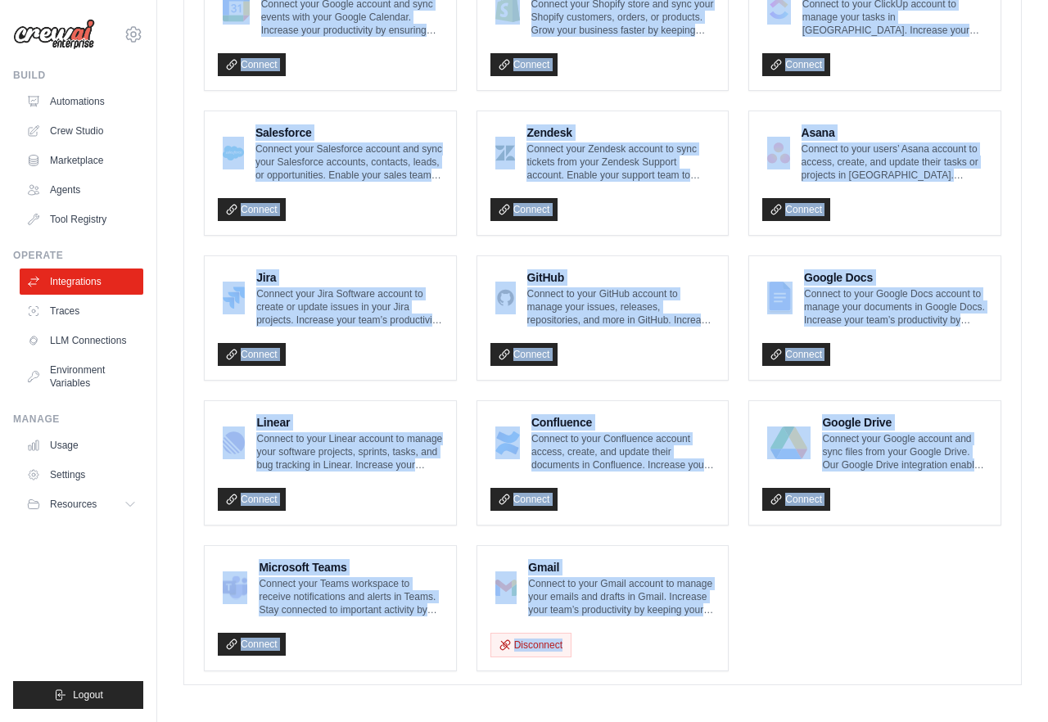
drag, startPoint x: 380, startPoint y: 5, endPoint x: 791, endPoint y: 722, distance: 826.4
click at [793, 668] on div "Notion Connect to your Notion account to manage your pages and databases in Not…" at bounding box center [602, 173] width 836 height 1022
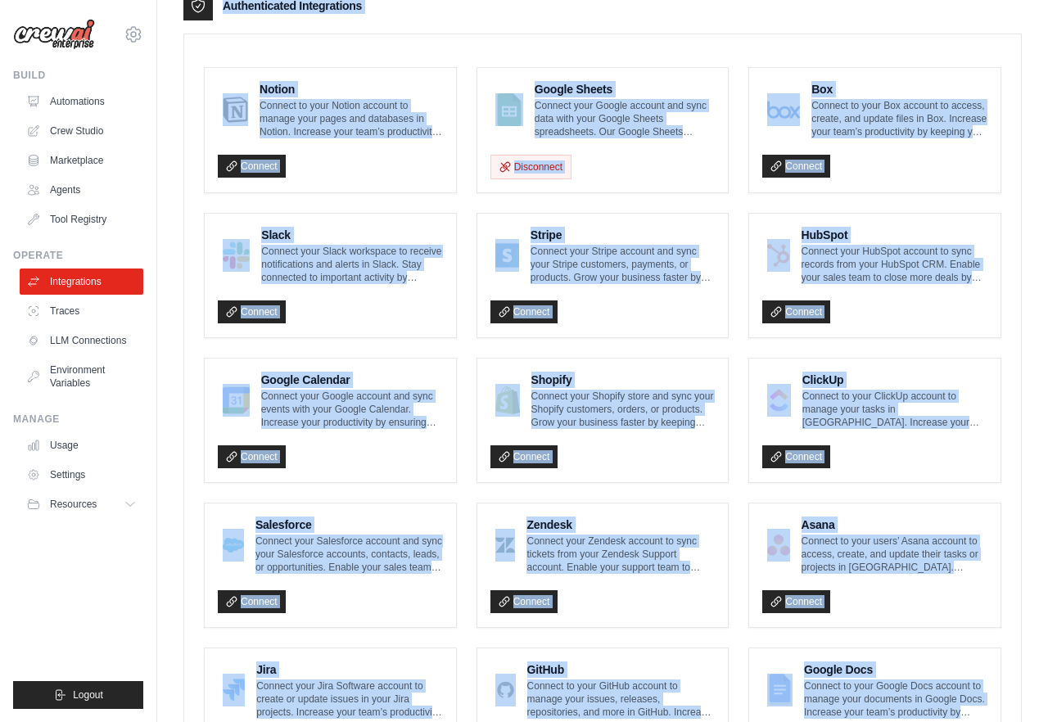
scroll to position [0, 0]
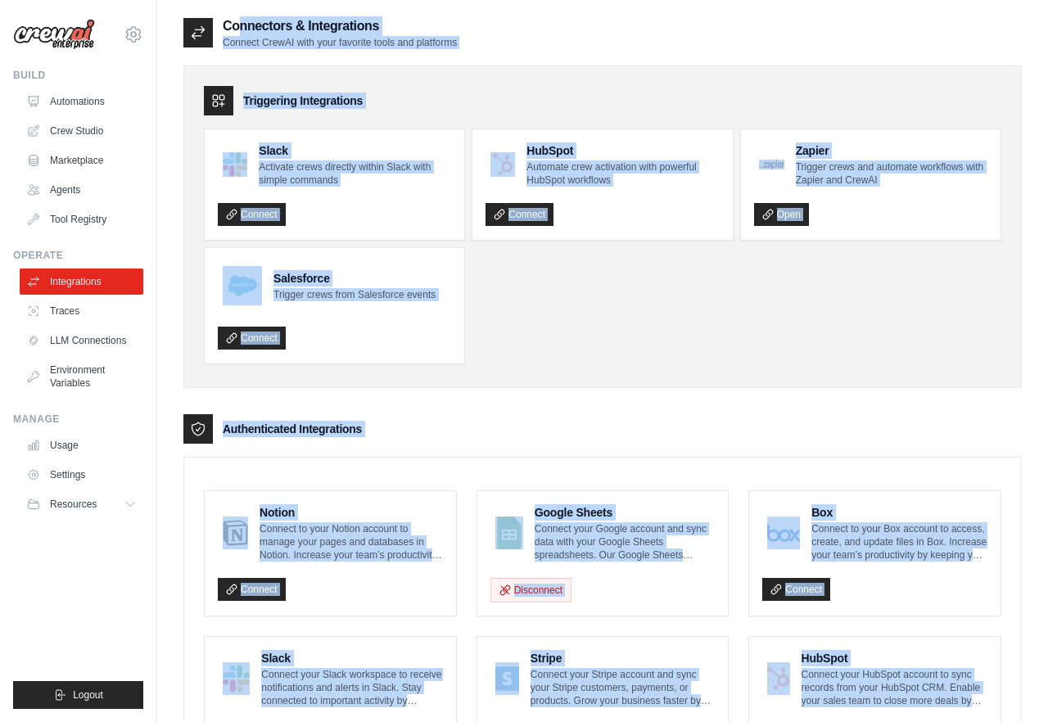
drag, startPoint x: 793, startPoint y: 668, endPoint x: 289, endPoint y: -87, distance: 907.6
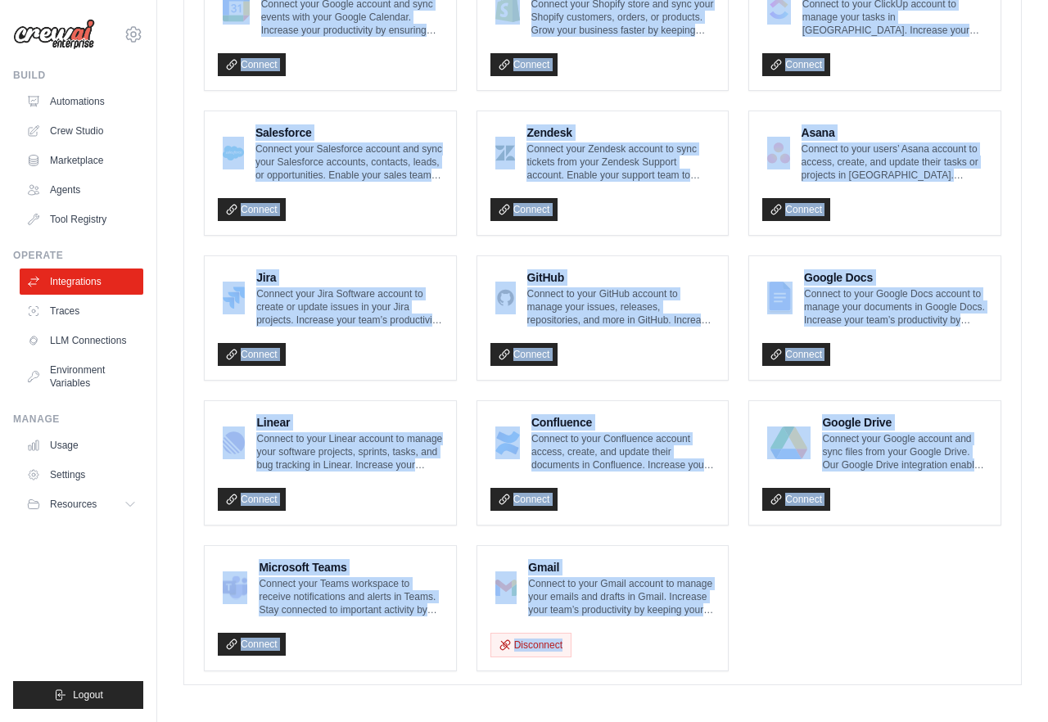
drag, startPoint x: 221, startPoint y: 5, endPoint x: 967, endPoint y: 791, distance: 1084.4
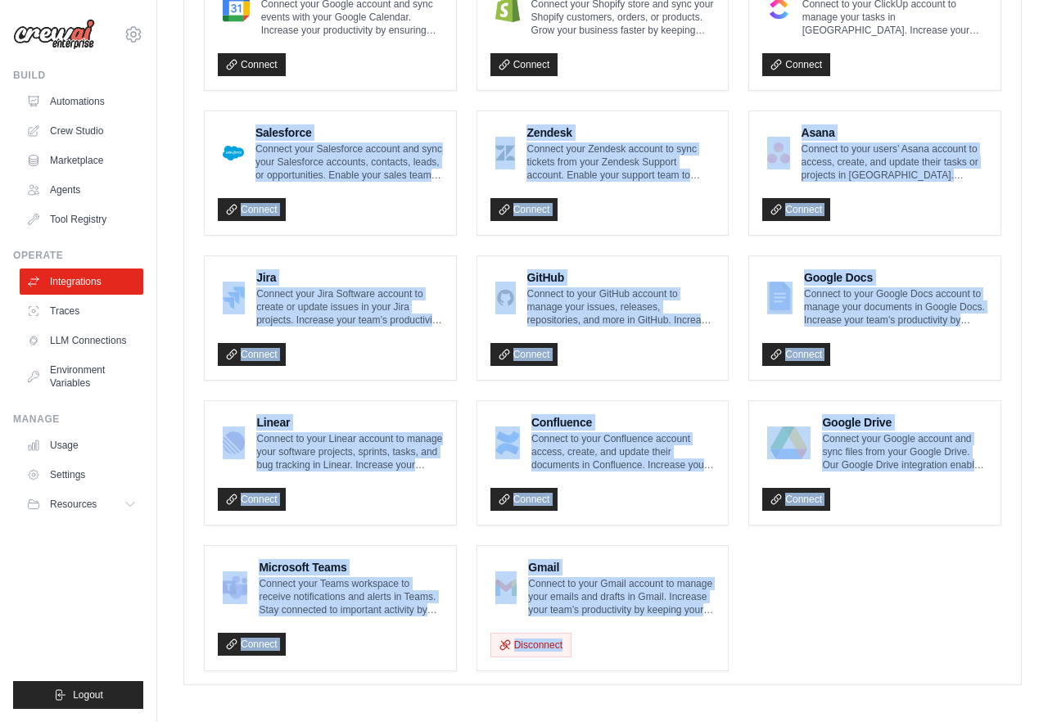
drag, startPoint x: 883, startPoint y: 706, endPoint x: 360, endPoint y: 111, distance: 791.6
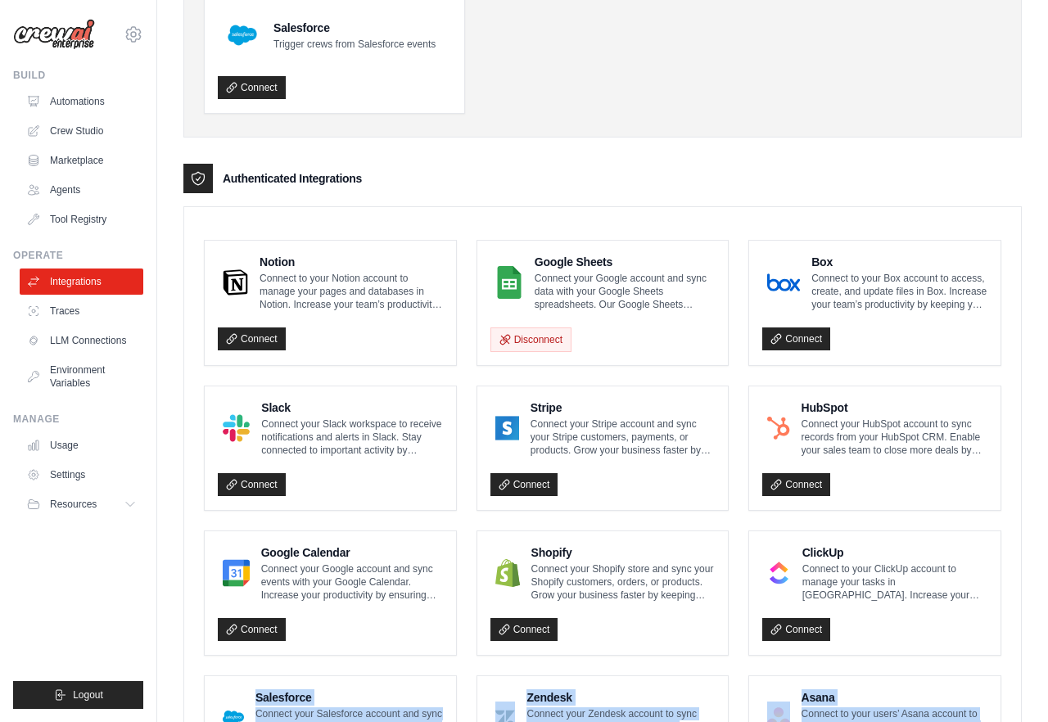
scroll to position [249, 0]
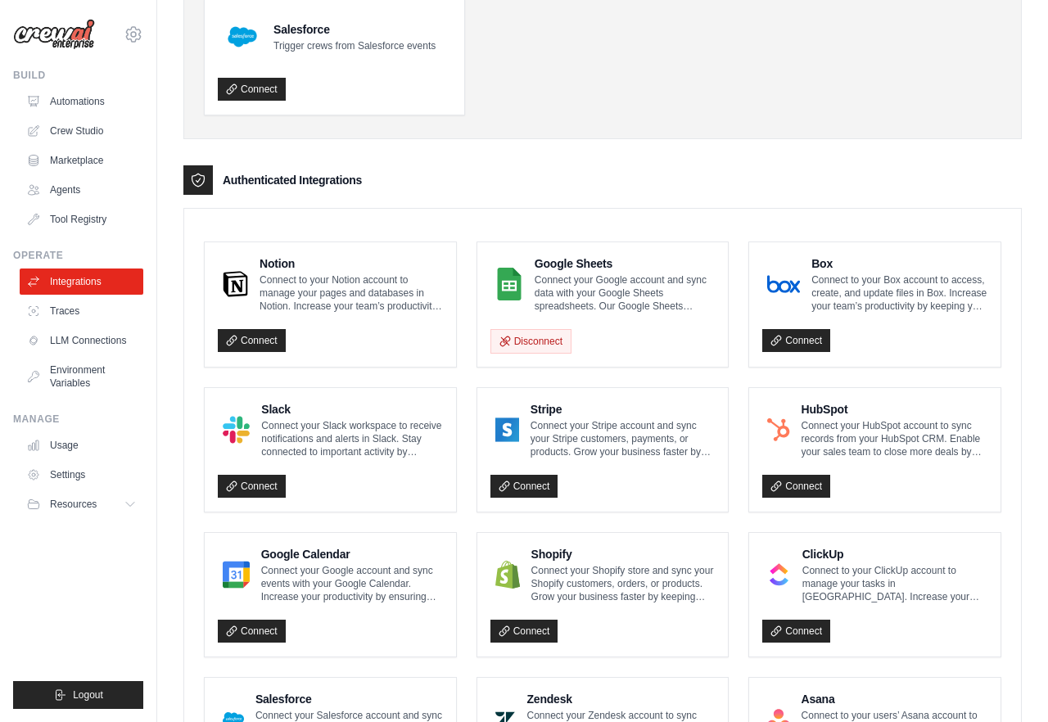
click at [369, 201] on enterprise-integrations\a "Authenticated Integrations Notion Connect to your Notion account to manage your…" at bounding box center [602, 708] width 838 height 1086
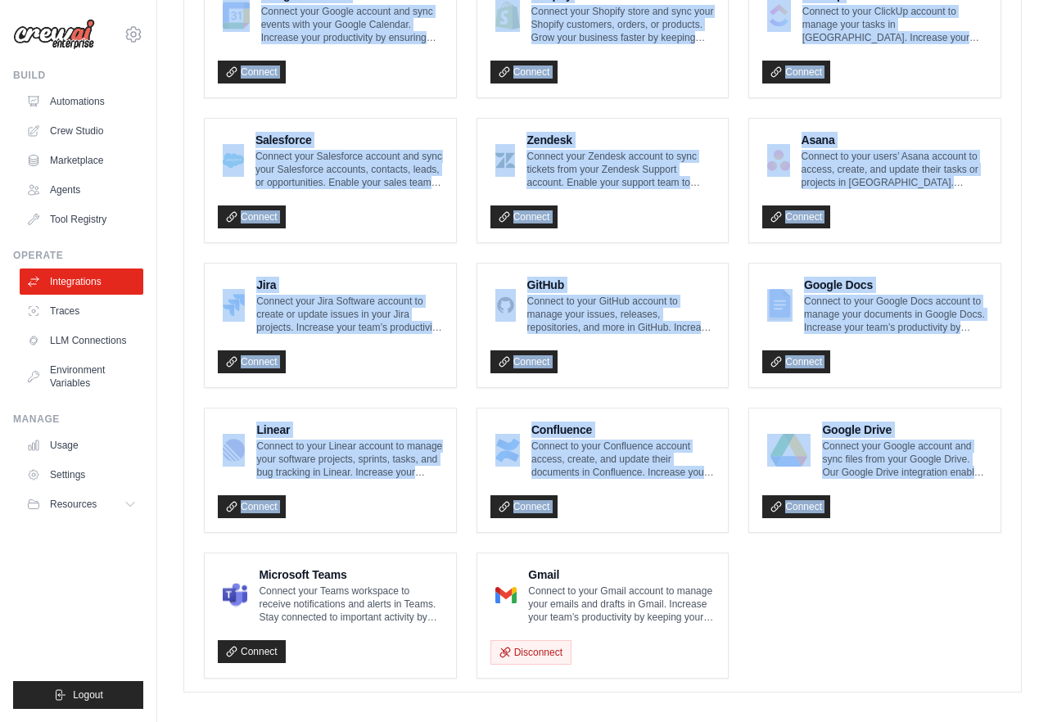
scroll to position [815, 0]
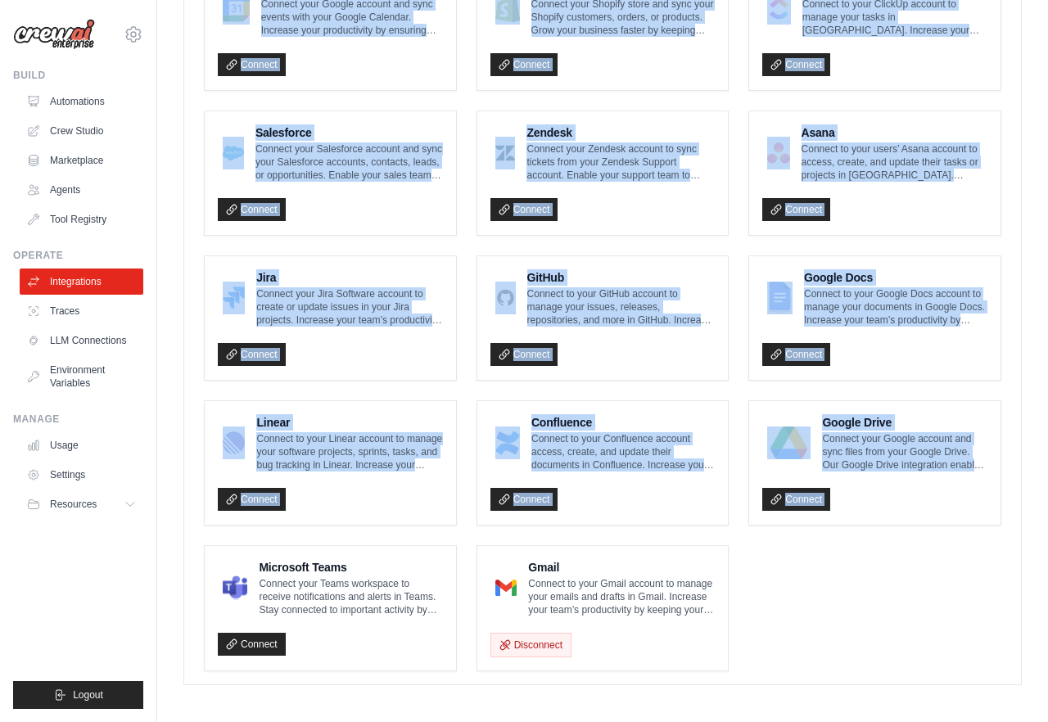
drag, startPoint x: 369, startPoint y: 200, endPoint x: 668, endPoint y: 633, distance: 526.0
click at [668, 634] on enterprise-integrations\a "Authenticated Integrations Notion Connect to your Notion account to manage your…" at bounding box center [602, 142] width 838 height 1086
click at [623, 673] on div "Notion Connect to your Notion account to manage your pages and databases in Not…" at bounding box center [602, 173] width 836 height 1022
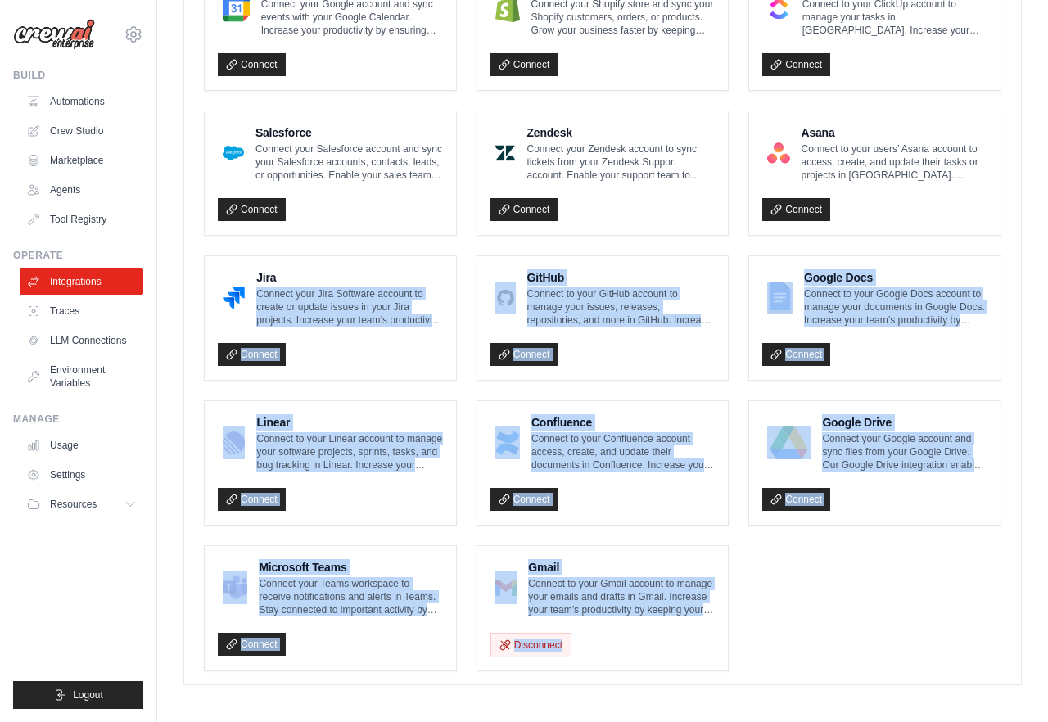
drag, startPoint x: 623, startPoint y: 673, endPoint x: 296, endPoint y: 273, distance: 515.9
click at [296, 273] on div "Notion Connect to your Notion account to manage your pages and databases in Not…" at bounding box center [602, 173] width 836 height 1022
drag, startPoint x: 294, startPoint y: 259, endPoint x: 693, endPoint y: 673, distance: 574.8
click at [693, 673] on div "Notion Connect to your Notion account to manage your pages and databases in Not…" at bounding box center [602, 173] width 836 height 1022
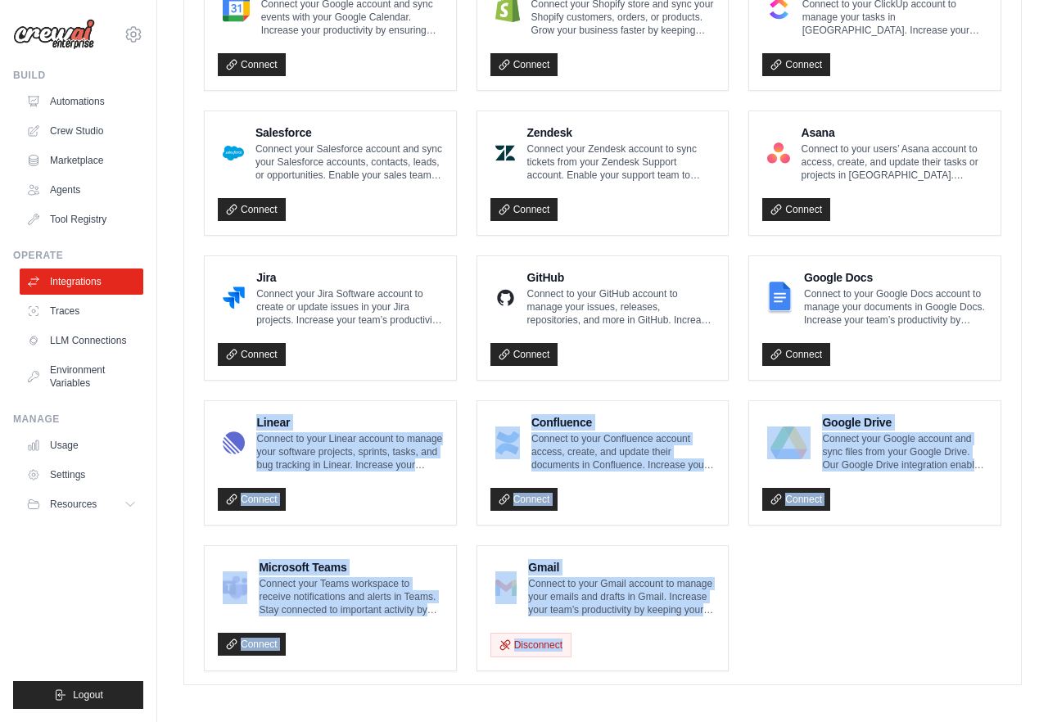
drag, startPoint x: 693, startPoint y: 673, endPoint x: 339, endPoint y: 395, distance: 450.6
click at [339, 395] on div "Notion Connect to your Notion account to manage your pages and databases in Not…" at bounding box center [602, 173] width 836 height 1022
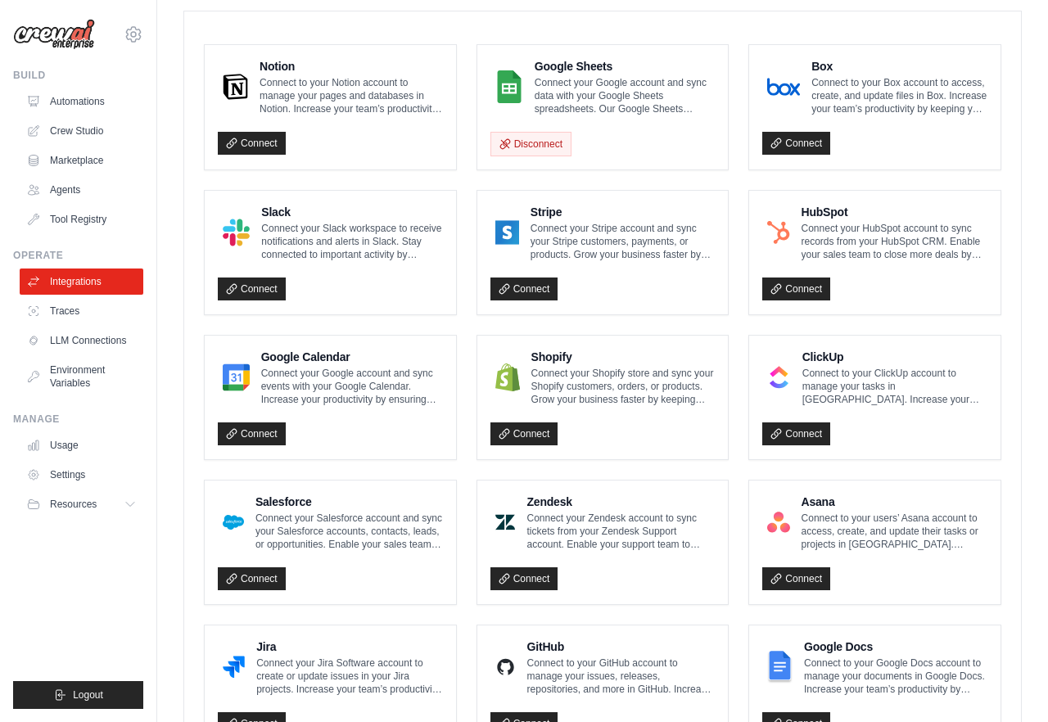
scroll to position [444, 0]
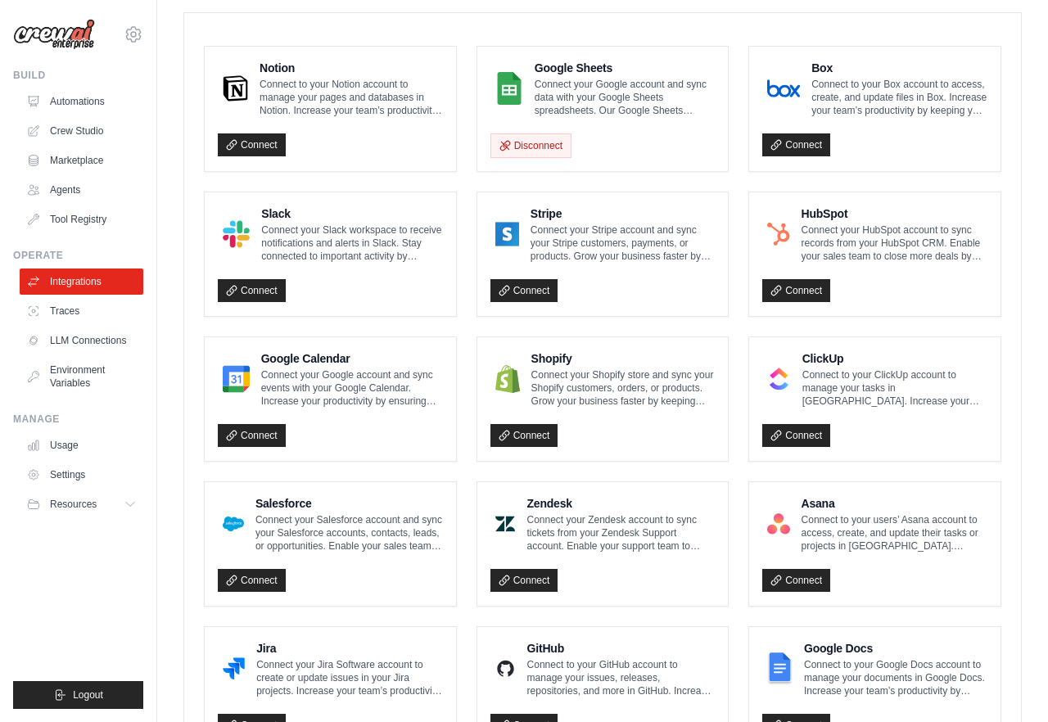
drag, startPoint x: 333, startPoint y: 183, endPoint x: 931, endPoint y: 581, distance: 718.5
click at [931, 581] on ul "Notion Connect to your Notion account to manage your pages and databases in Not…" at bounding box center [602, 544] width 797 height 996
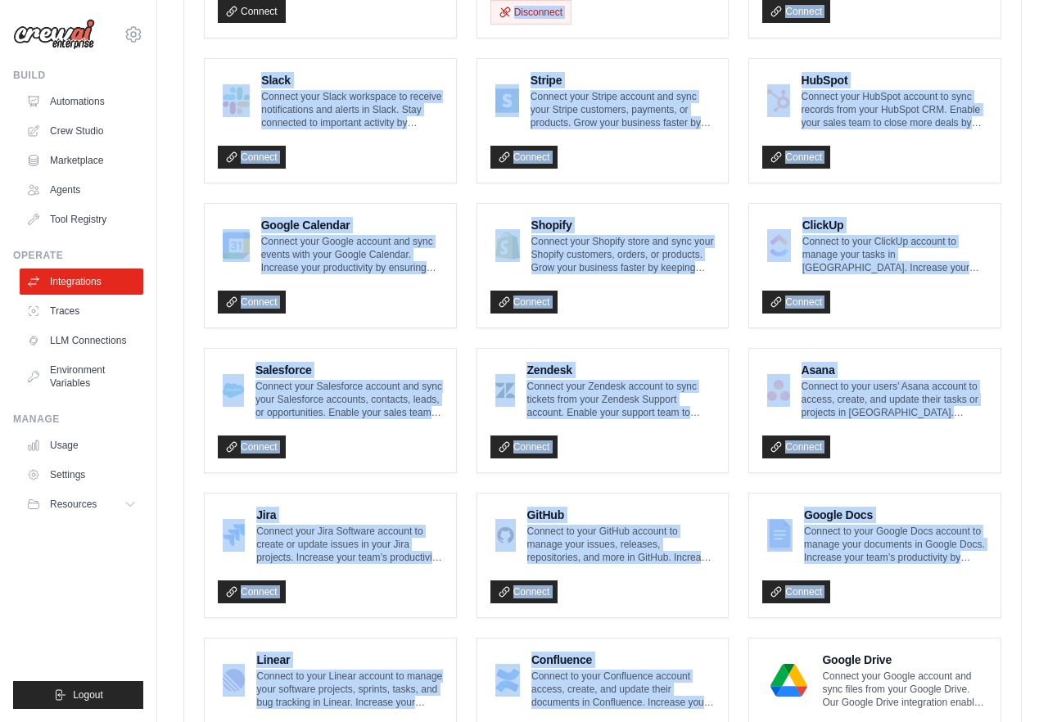
scroll to position [586, 0]
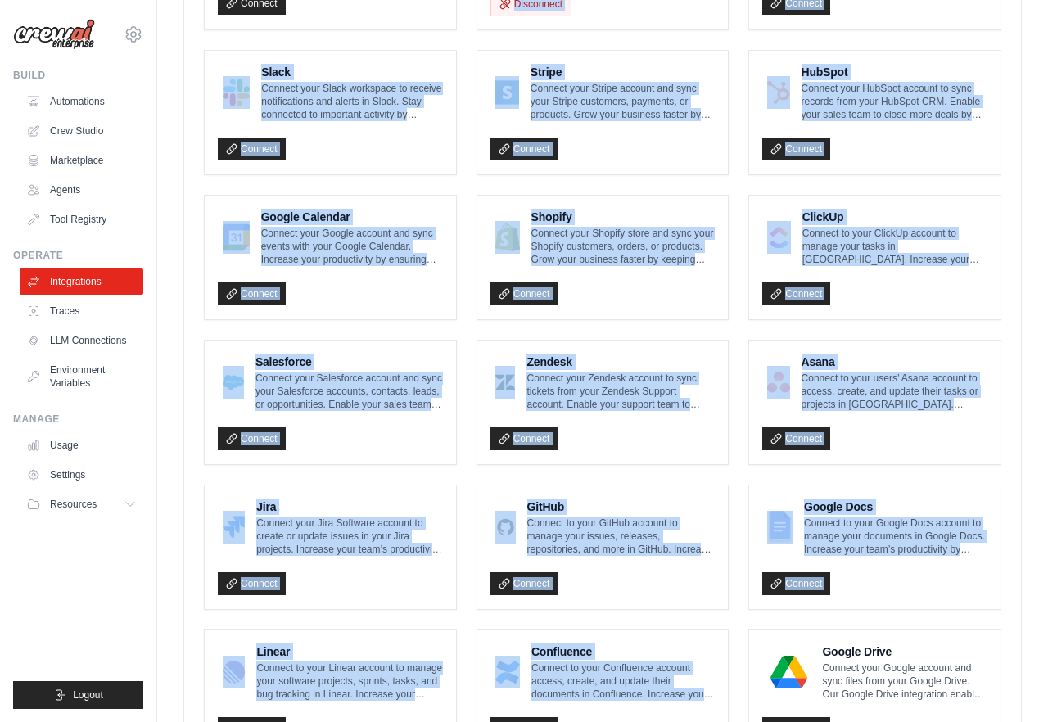
drag, startPoint x: 503, startPoint y: 457, endPoint x: 912, endPoint y: 600, distance: 432.8
click at [912, 600] on div "Notion Connect to your Notion account to manage your pages and databases in Not…" at bounding box center [602, 393] width 838 height 1044
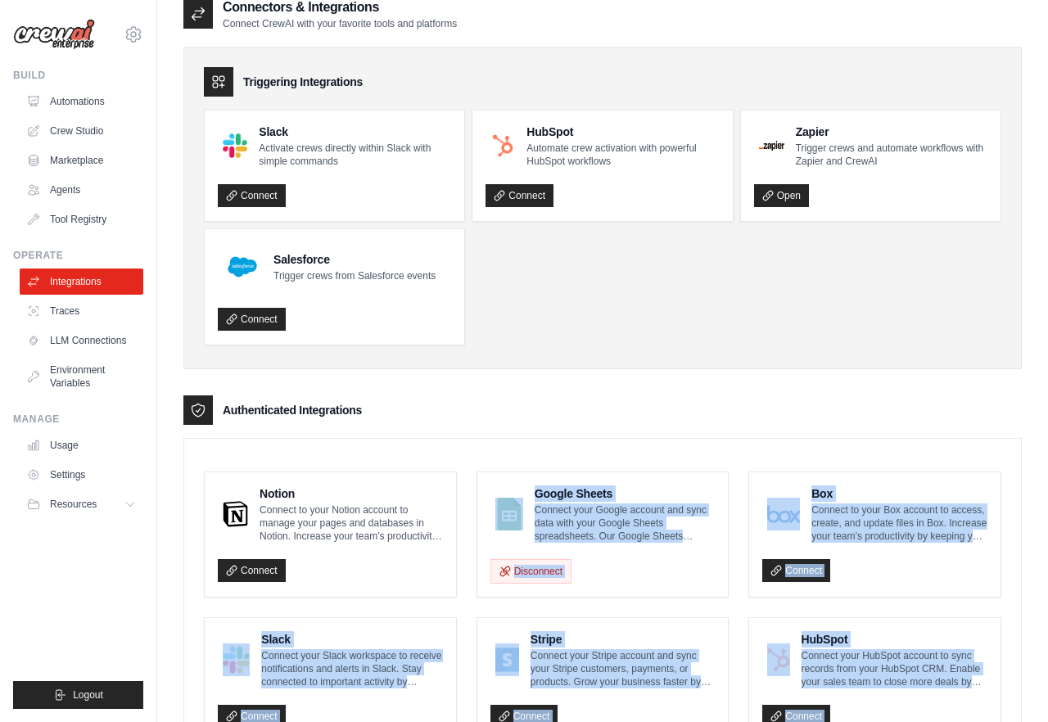
scroll to position [0, 0]
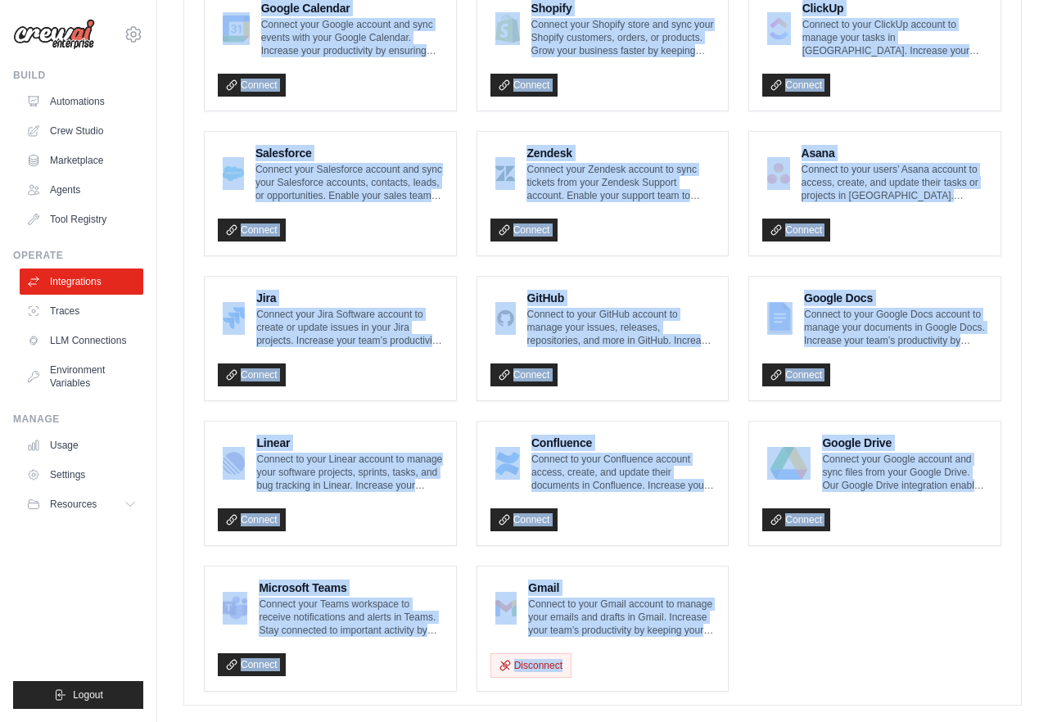
scroll to position [815, 0]
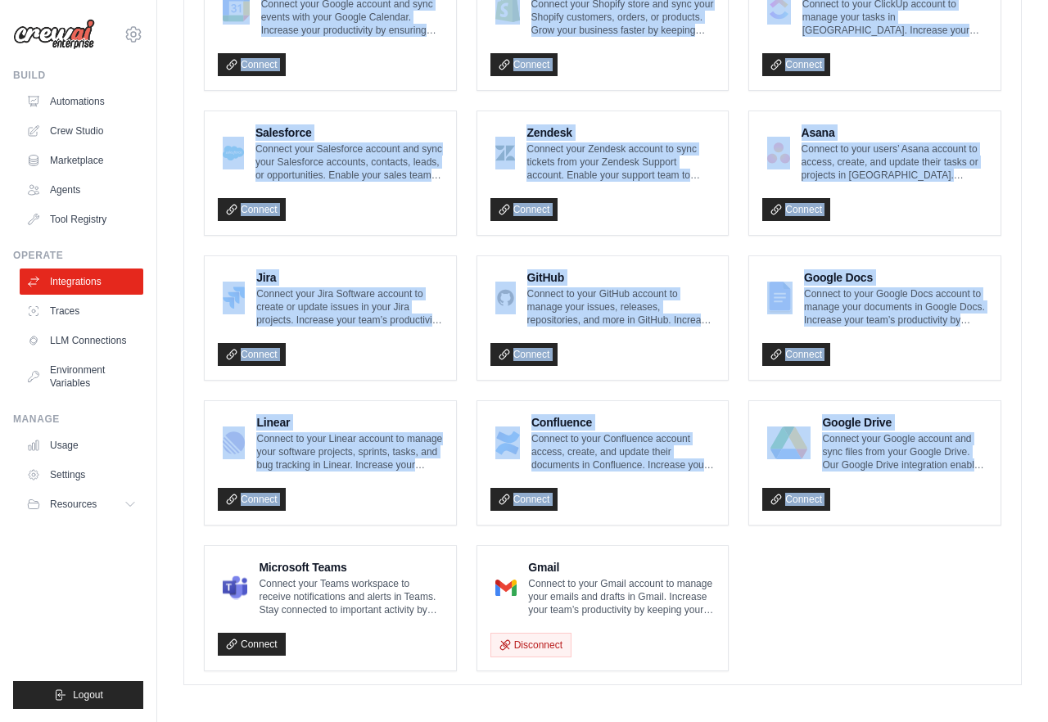
drag, startPoint x: 407, startPoint y: 478, endPoint x: 849, endPoint y: 600, distance: 458.5
click at [853, 601] on div "Notion Connect to your Notion account to manage your pages and databases in Not…" at bounding box center [602, 173] width 836 height 1022
click at [849, 600] on ul "Notion Connect to your Notion account to manage your pages and databases in Not…" at bounding box center [602, 173] width 797 height 996
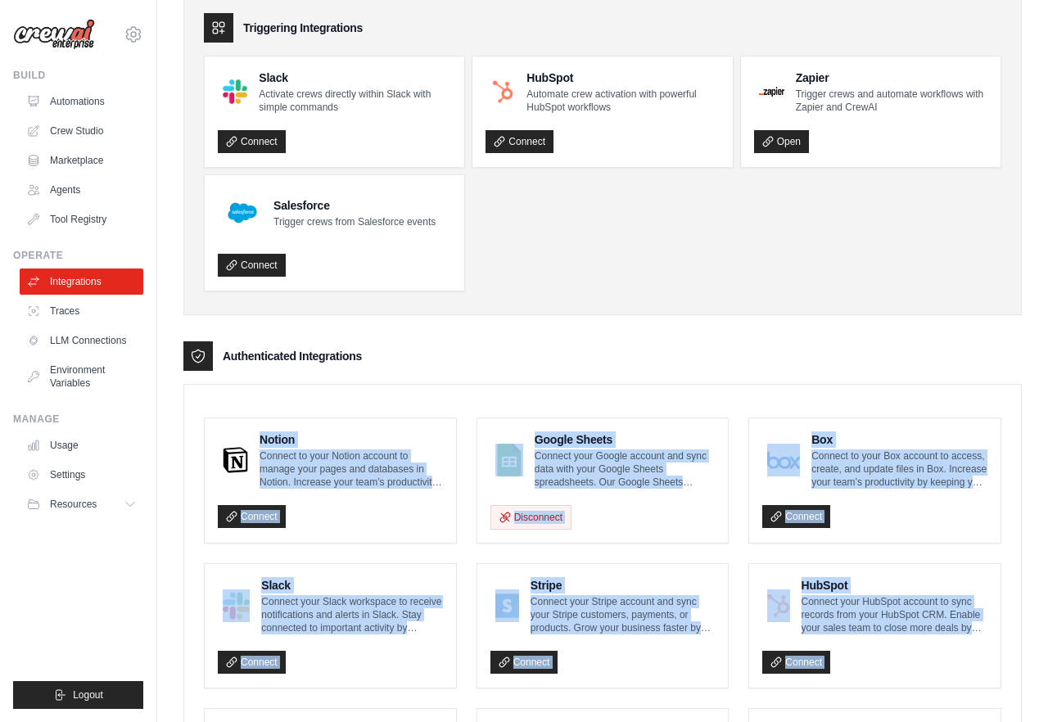
scroll to position [0, 0]
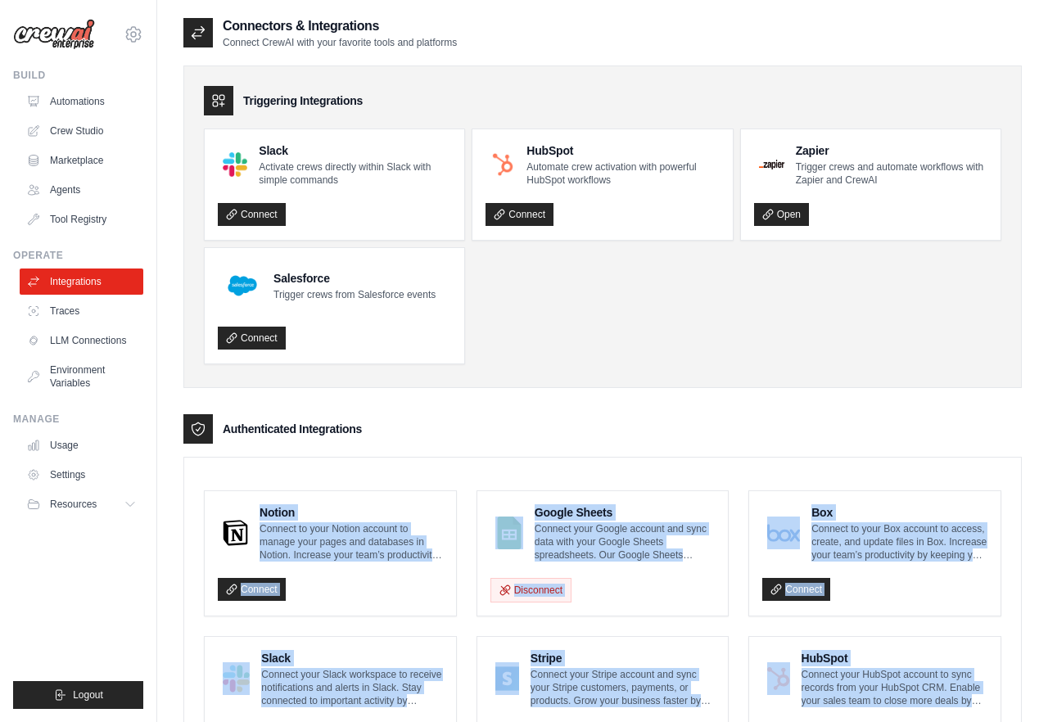
drag, startPoint x: 778, startPoint y: 691, endPoint x: 259, endPoint y: 17, distance: 849.8
click at [259, 17] on h2 "Connectors & Integrations" at bounding box center [340, 26] width 234 height 20
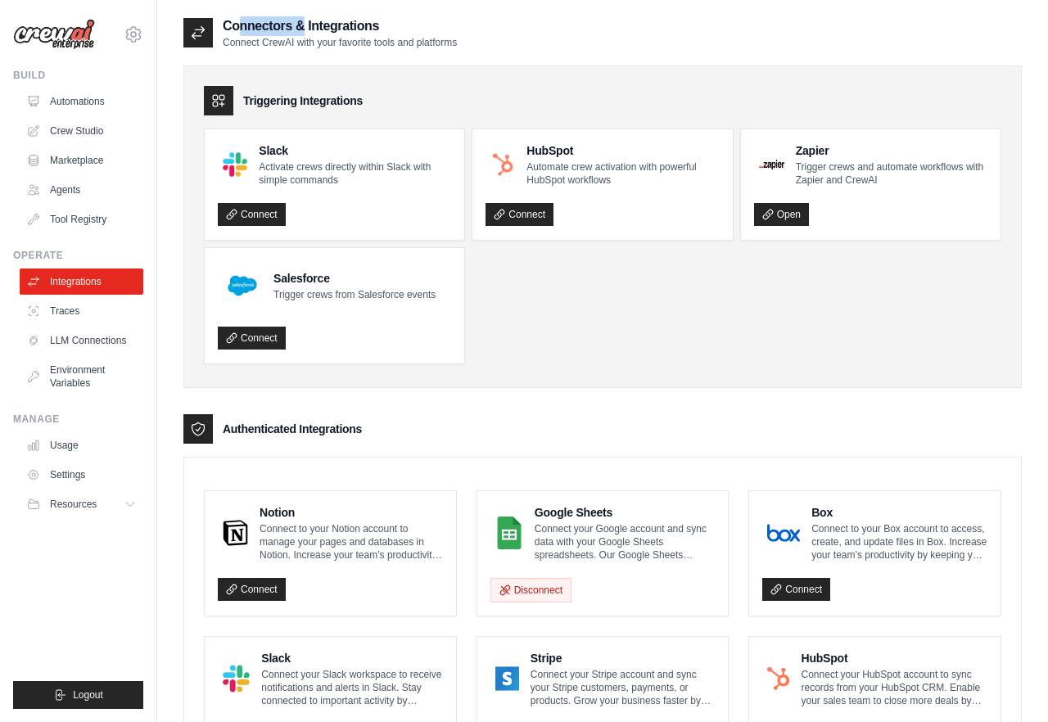
click at [259, 17] on h2 "Connectors & Integrations" at bounding box center [340, 26] width 234 height 20
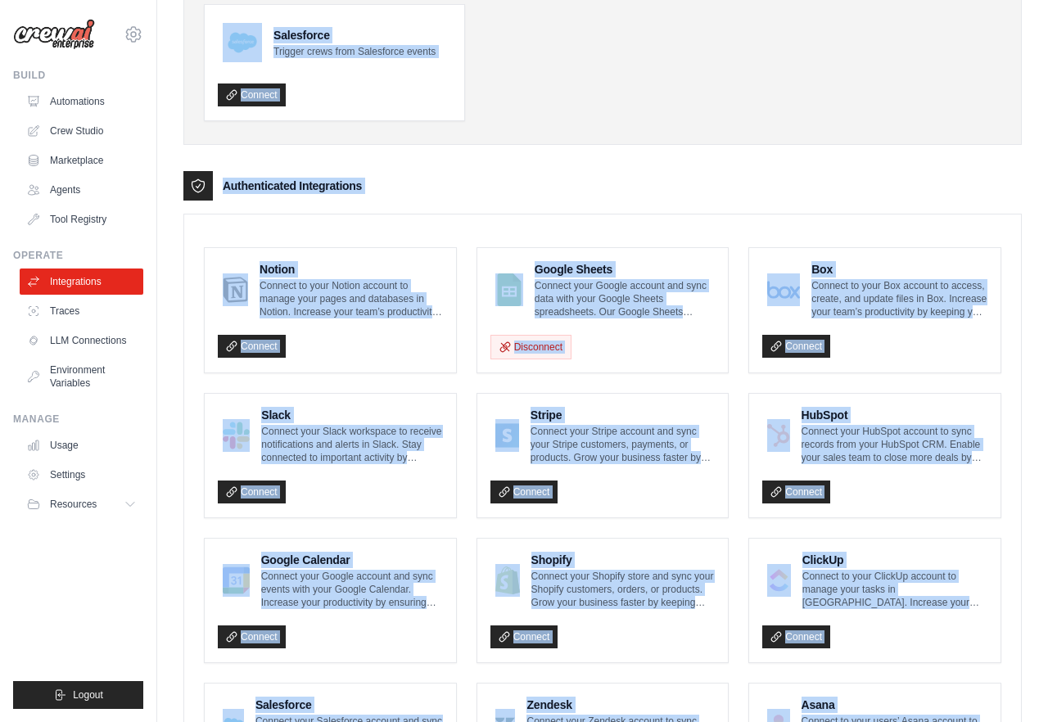
scroll to position [815, 0]
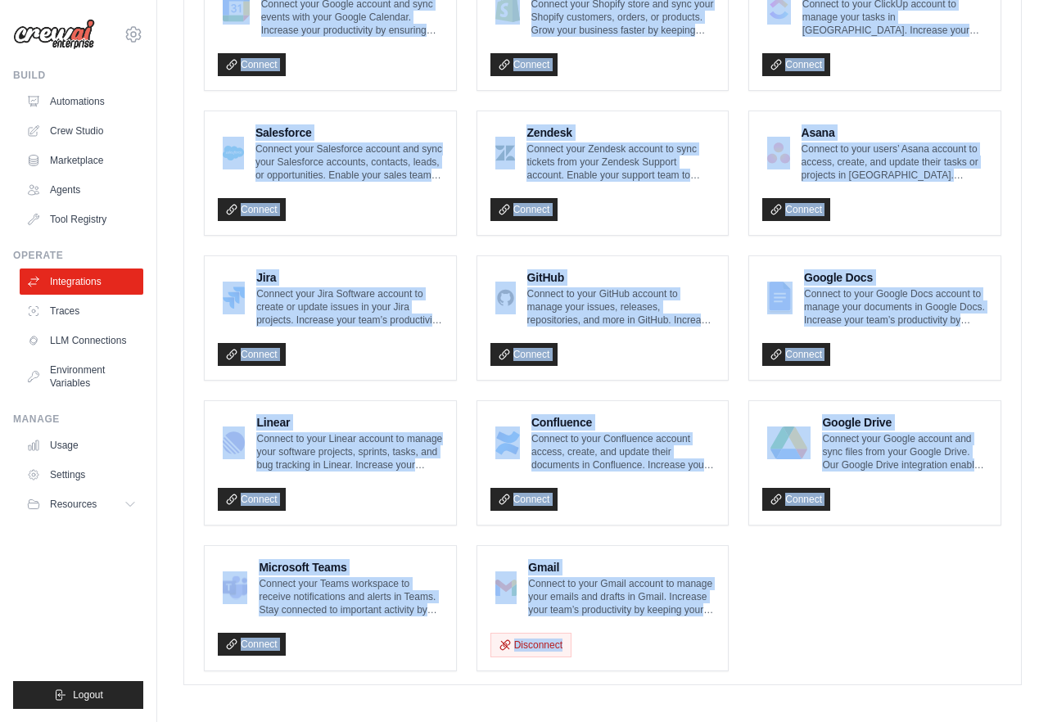
drag, startPoint x: 259, startPoint y: 17, endPoint x: 860, endPoint y: 790, distance: 978.7
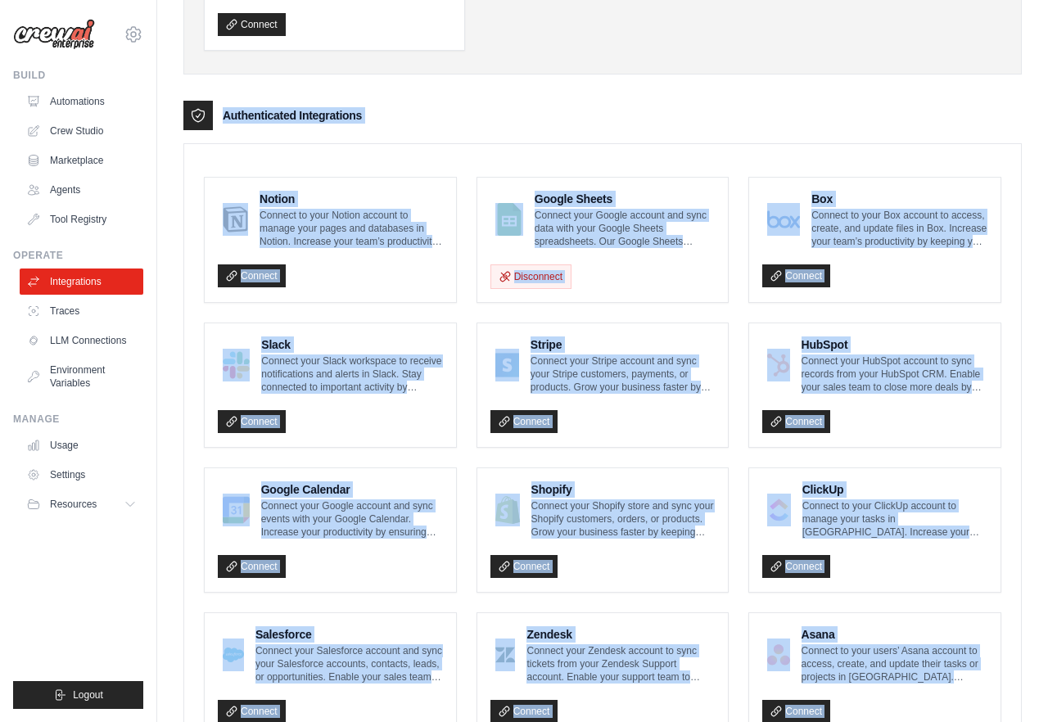
scroll to position [0, 0]
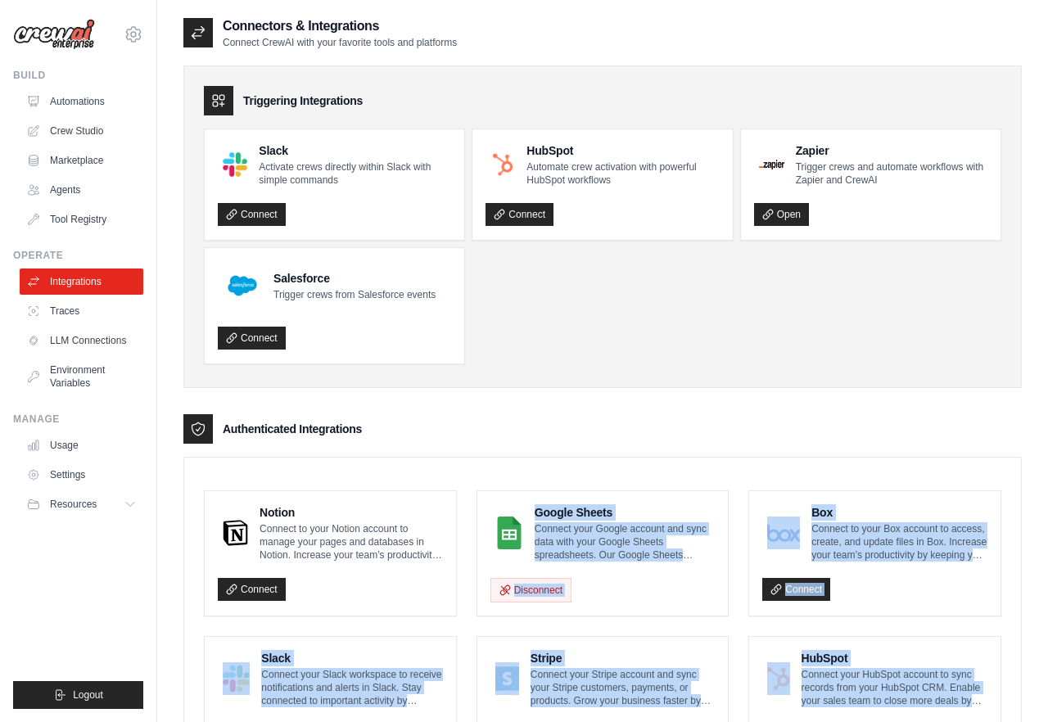
drag, startPoint x: 814, startPoint y: 688, endPoint x: 539, endPoint y: 453, distance: 362.2
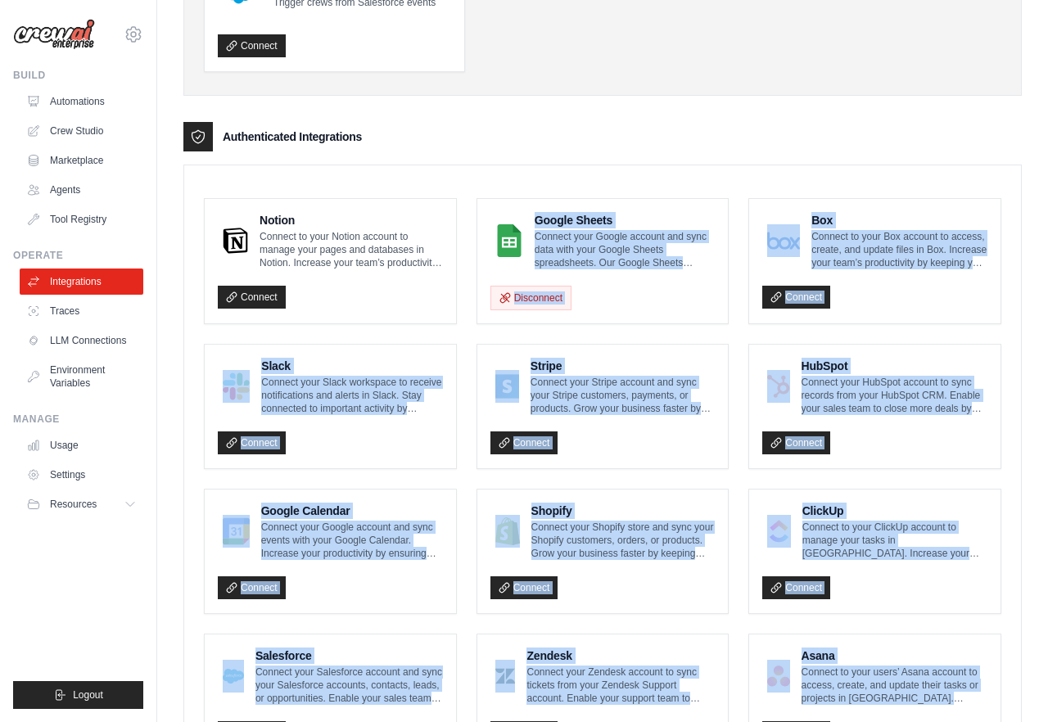
scroll to position [815, 0]
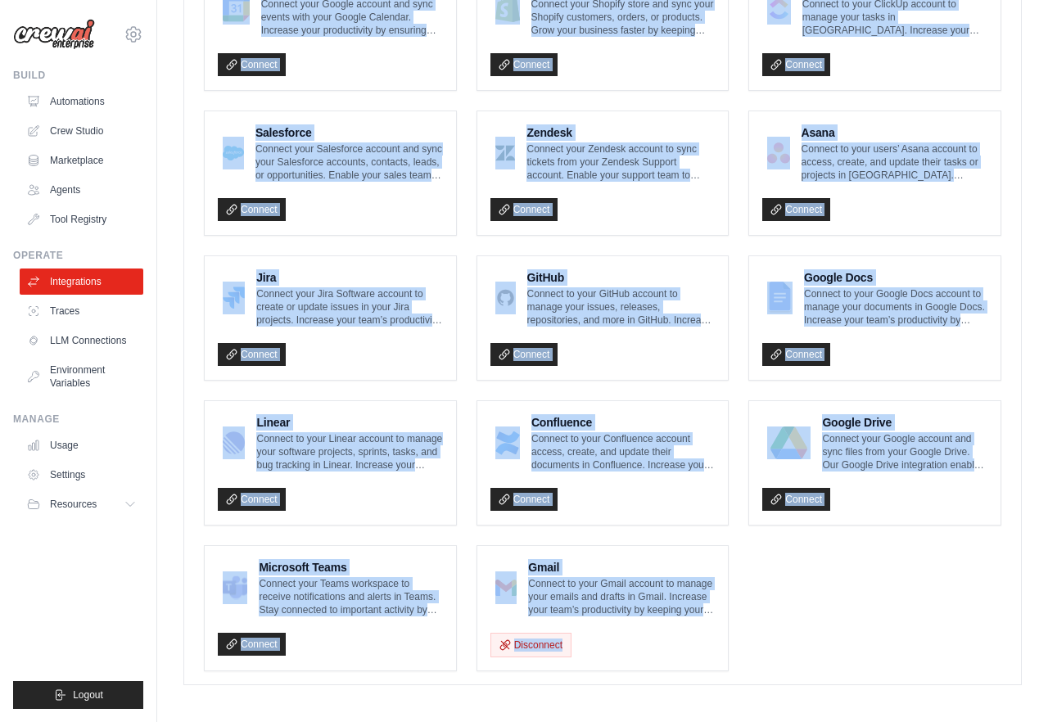
drag, startPoint x: 501, startPoint y: 439, endPoint x: 699, endPoint y: 788, distance: 401.7
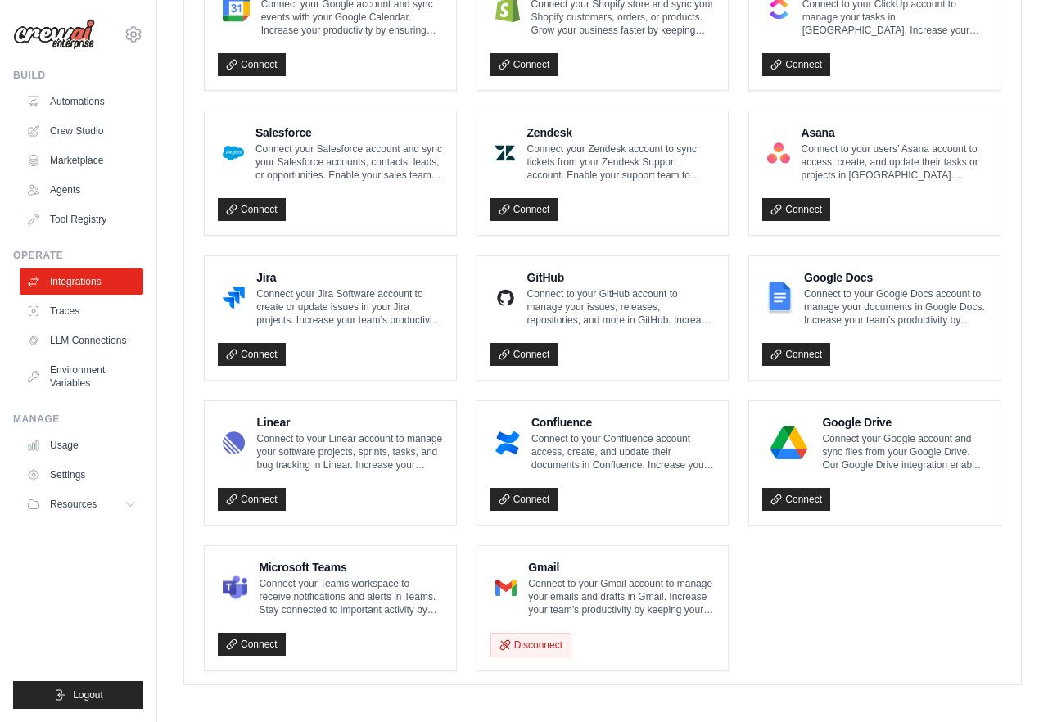
click at [805, 675] on div "Notion Connect to your Notion account to manage your pages and databases in Not…" at bounding box center [602, 173] width 836 height 1022
click at [892, 639] on ul "Notion Connect to your Notion account to manage your pages and databases in Not…" at bounding box center [602, 173] width 797 height 996
drag, startPoint x: 501, startPoint y: 399, endPoint x: 859, endPoint y: 713, distance: 476.1
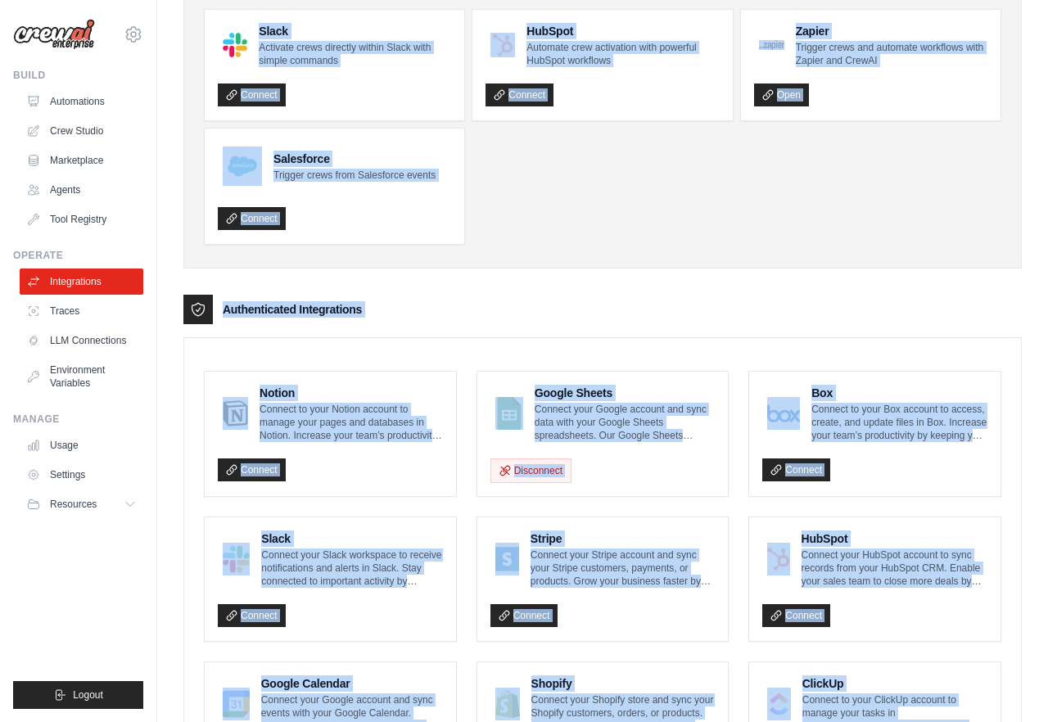
scroll to position [0, 0]
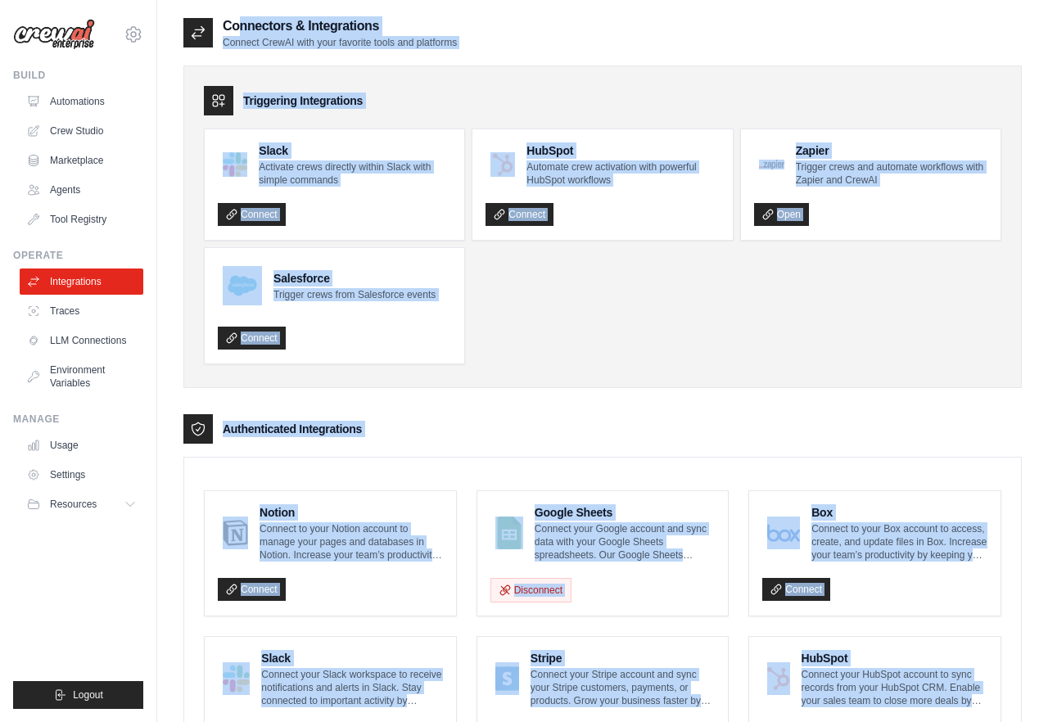
drag, startPoint x: 805, startPoint y: 685, endPoint x: 422, endPoint y: -61, distance: 839.0
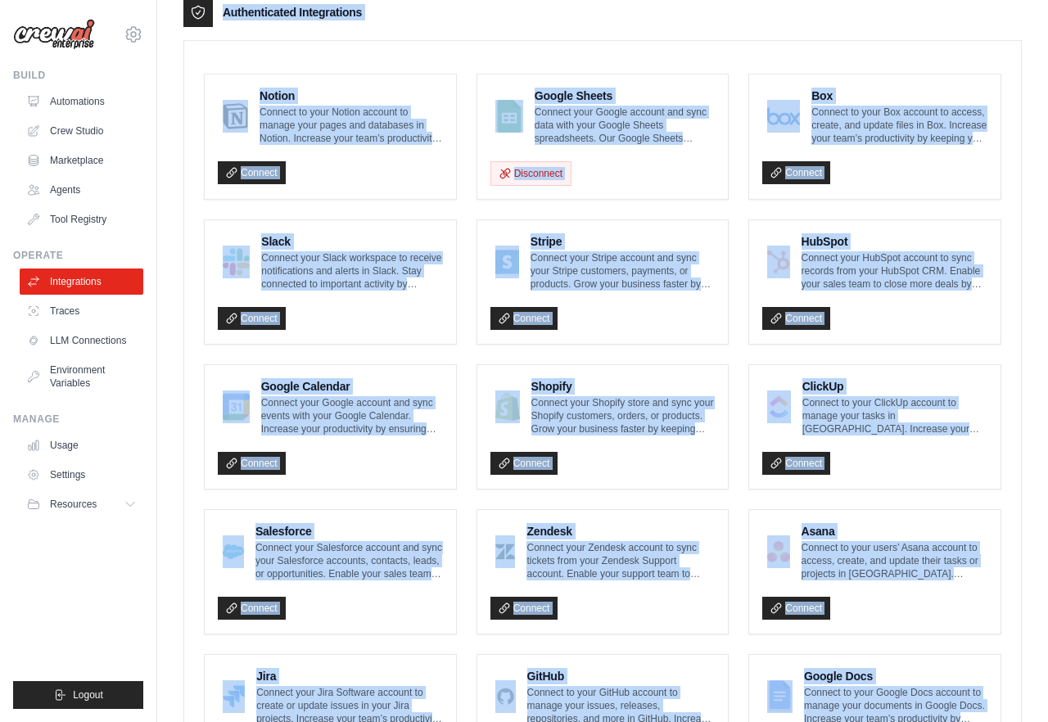
scroll to position [815, 0]
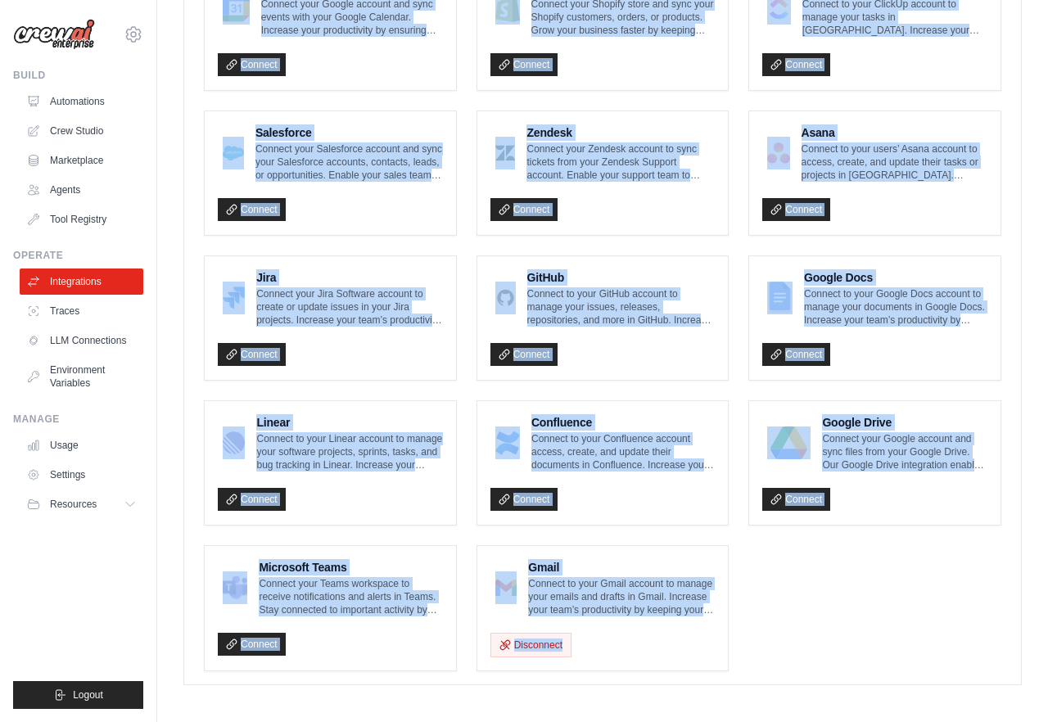
drag, startPoint x: 376, startPoint y: 8, endPoint x: 885, endPoint y: 790, distance: 932.8
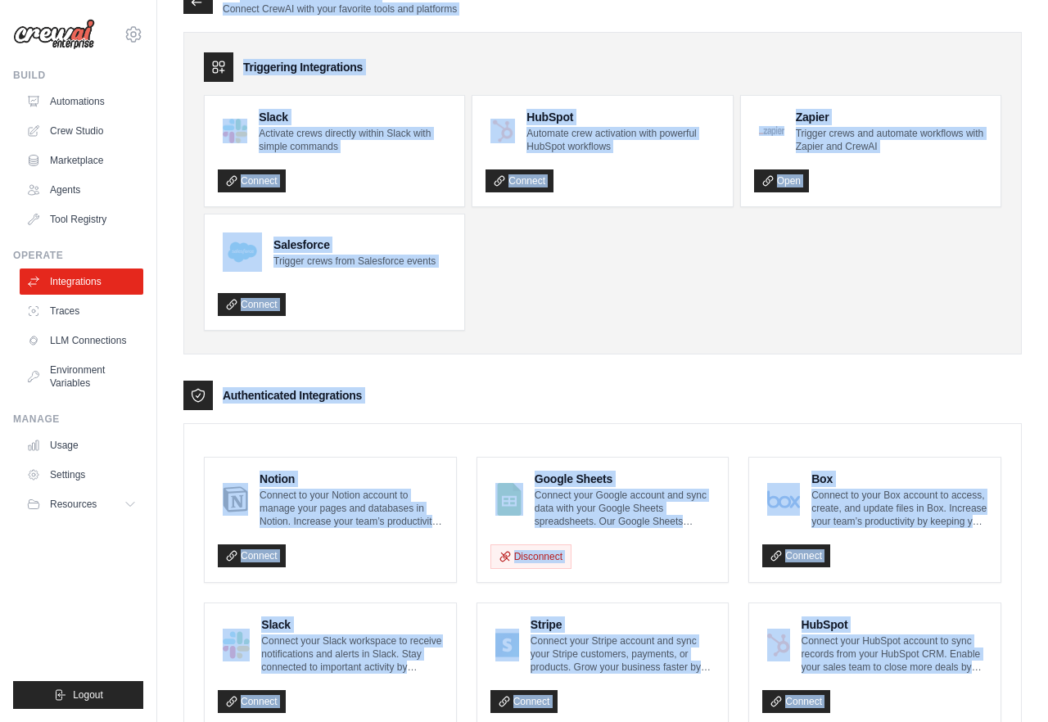
scroll to position [0, 0]
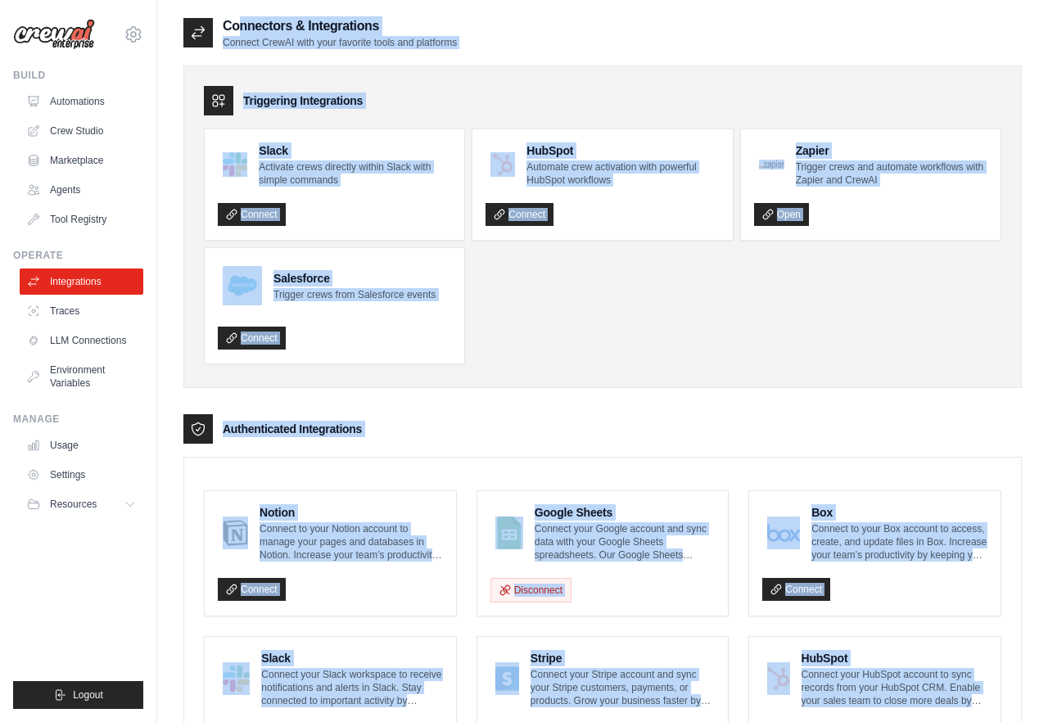
drag, startPoint x: 854, startPoint y: 683, endPoint x: 336, endPoint y: -92, distance: 932.3
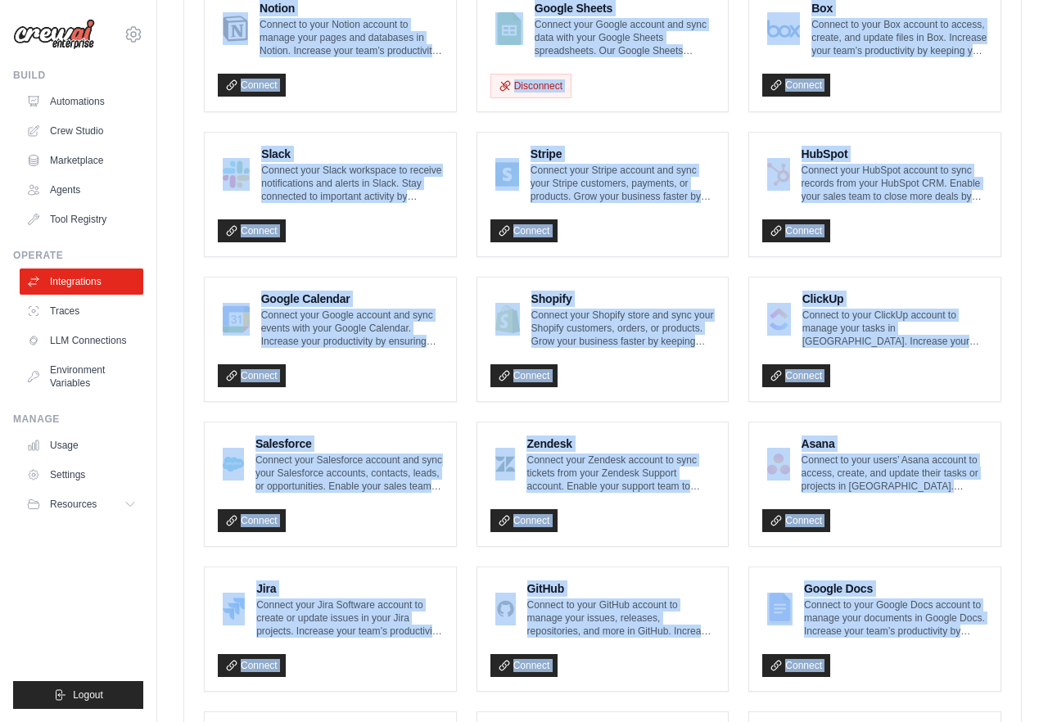
scroll to position [815, 0]
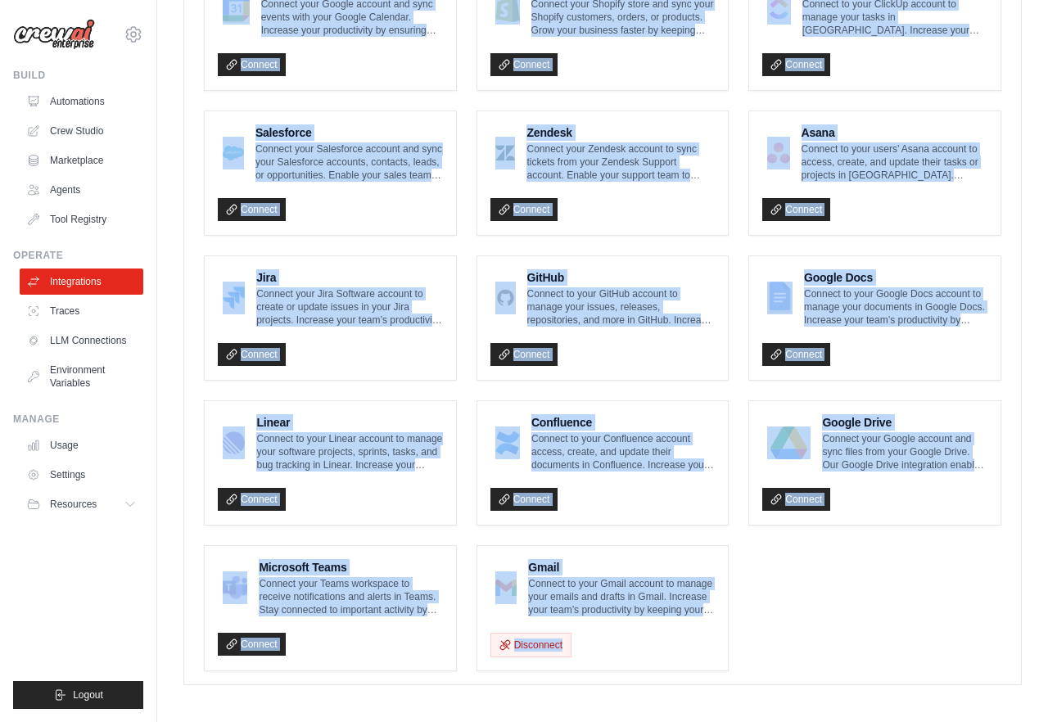
drag, startPoint x: 302, startPoint y: 15, endPoint x: 849, endPoint y: 791, distance: 949.9
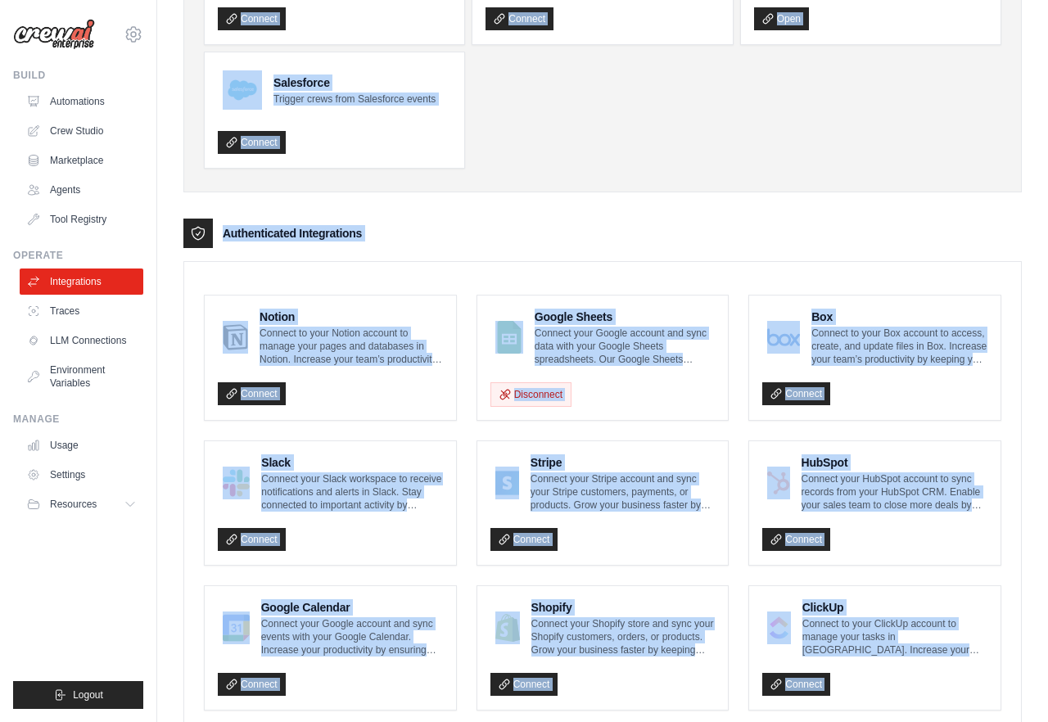
scroll to position [0, 0]
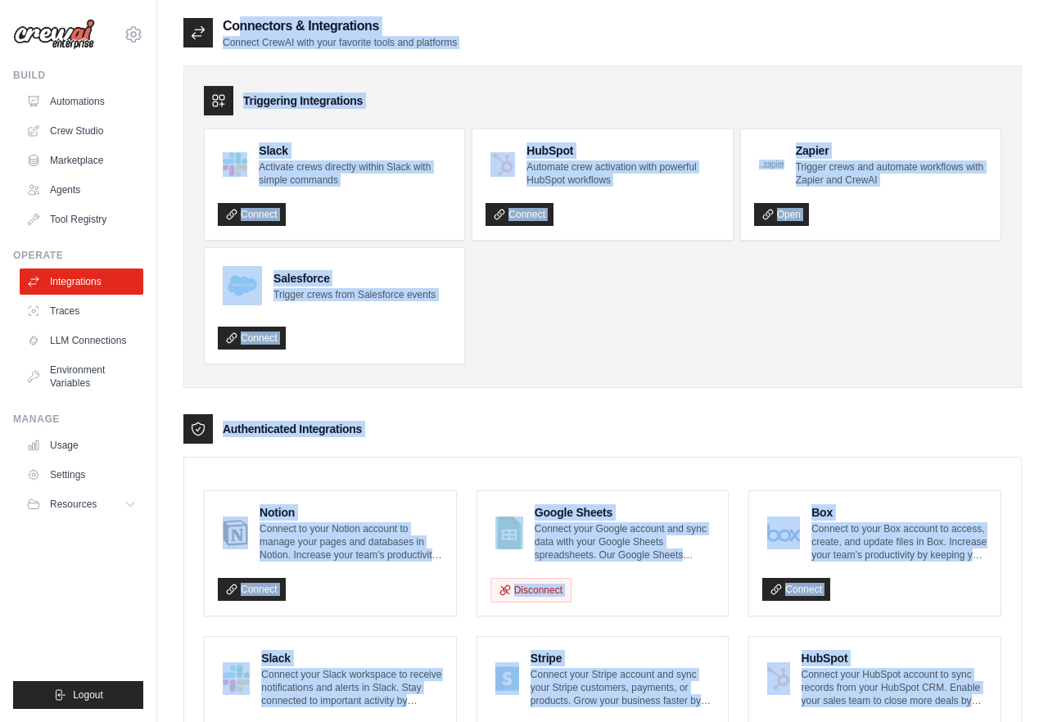
drag, startPoint x: 808, startPoint y: 685, endPoint x: 248, endPoint y: -90, distance: 956.1
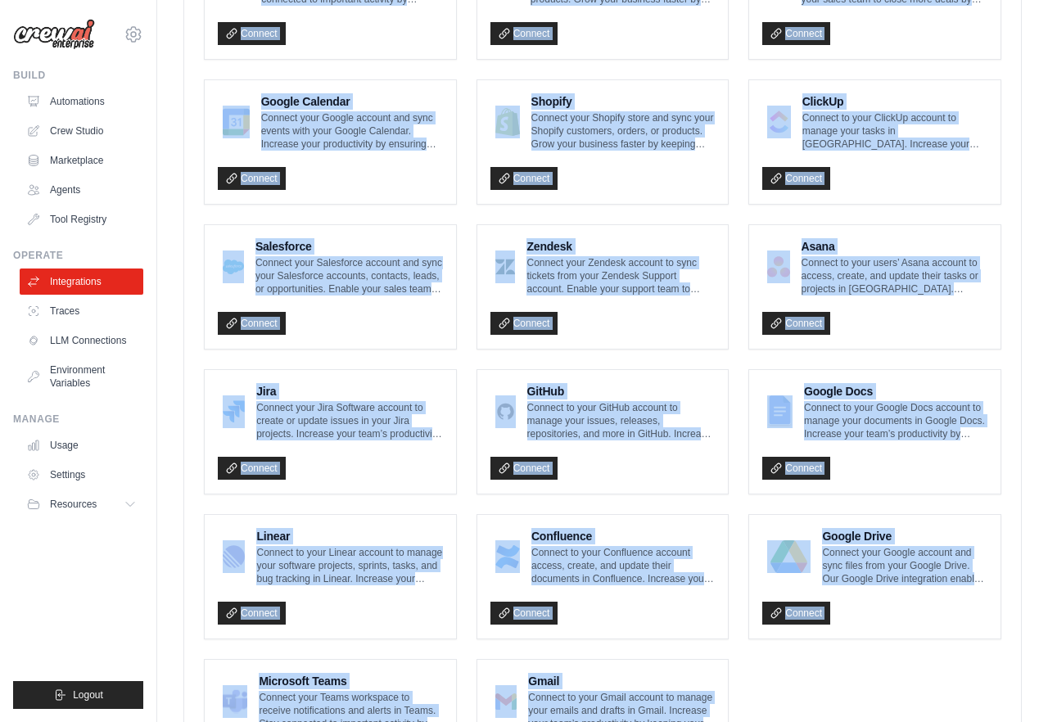
scroll to position [815, 0]
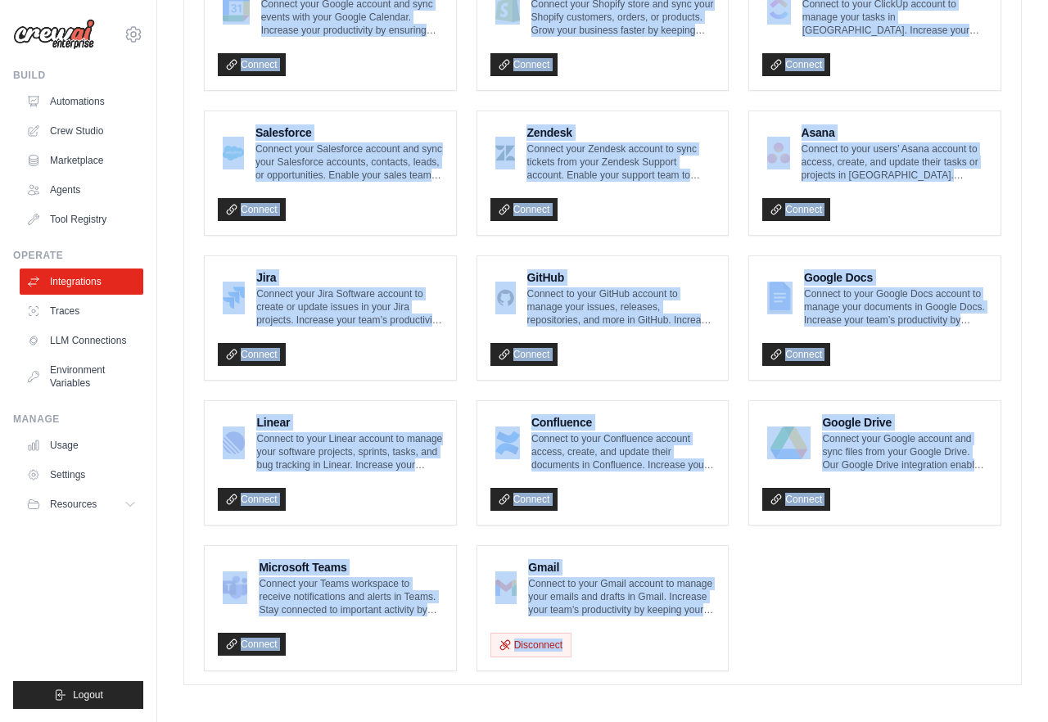
drag, startPoint x: 194, startPoint y: 11, endPoint x: 864, endPoint y: 791, distance: 1028.5
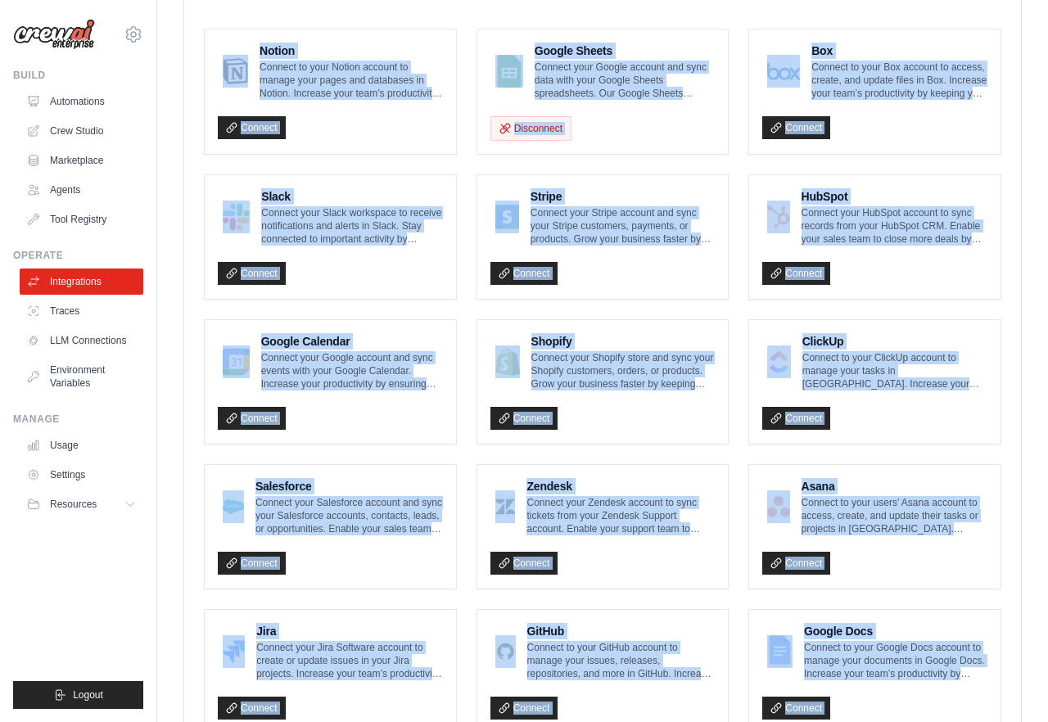
scroll to position [0, 0]
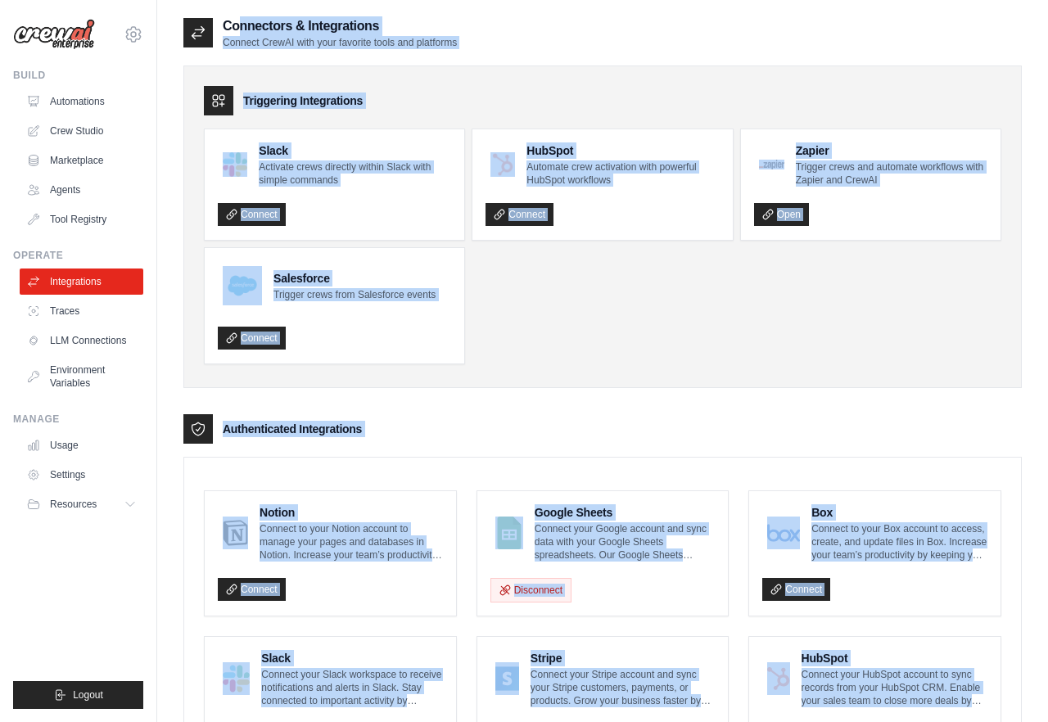
drag, startPoint x: 845, startPoint y: 698, endPoint x: 184, endPoint y: 2, distance: 960.5
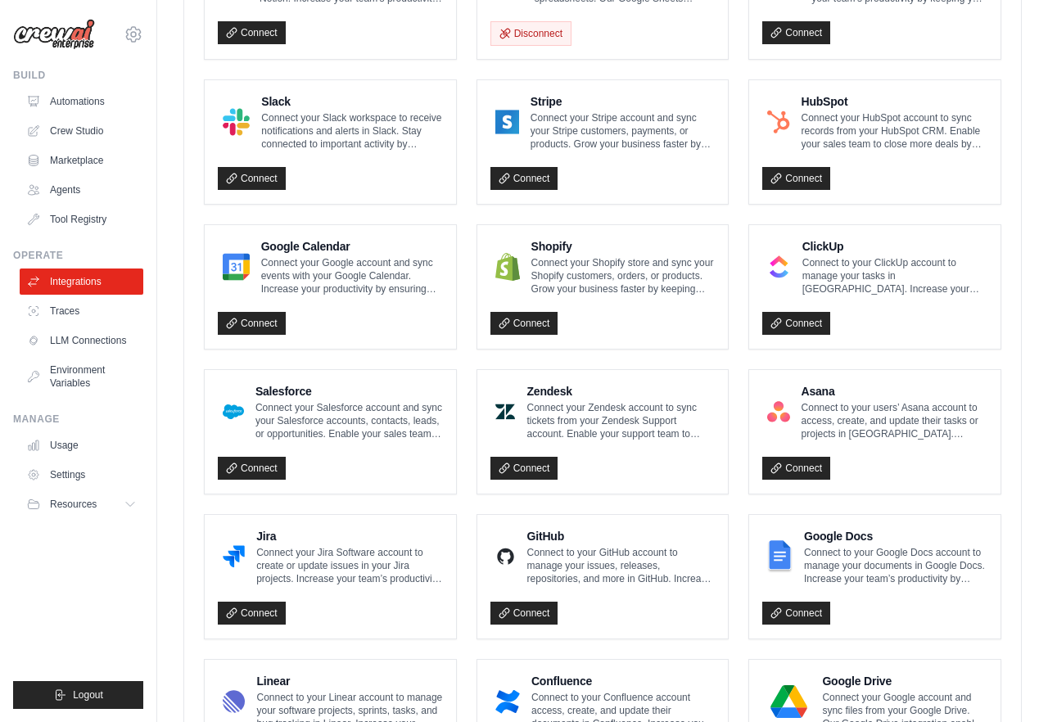
scroll to position [815, 0]
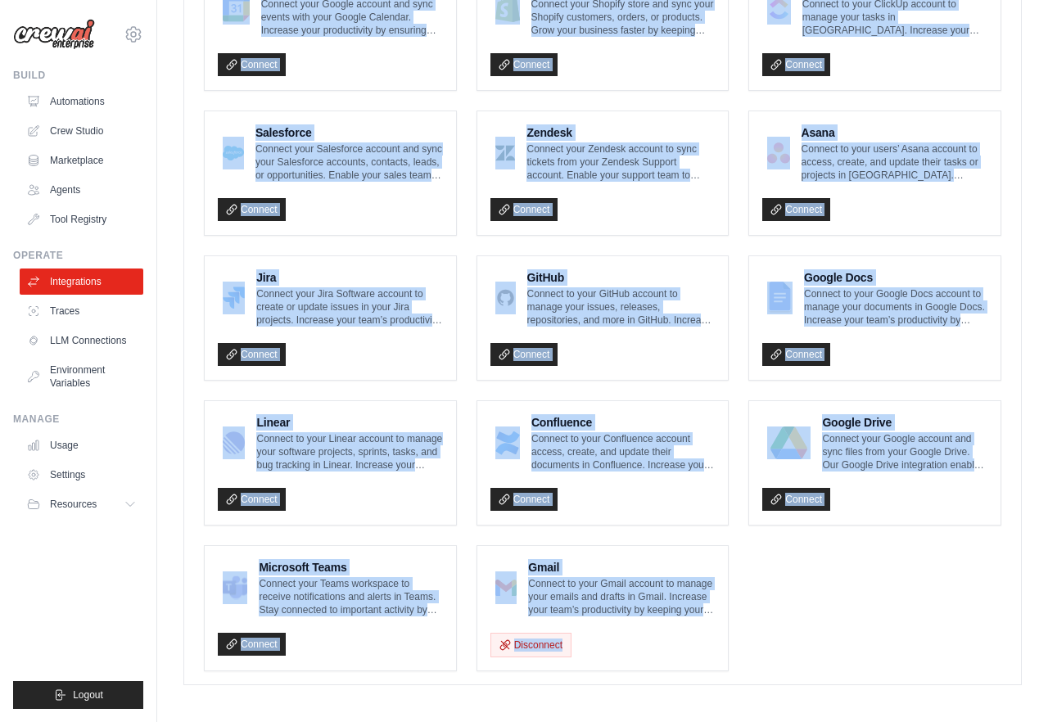
drag, startPoint x: 172, startPoint y: 4, endPoint x: 840, endPoint y: 791, distance: 1032.5
click at [883, 643] on ul "Notion Connect to your Notion account to manage your pages and databases in Not…" at bounding box center [602, 173] width 797 height 996
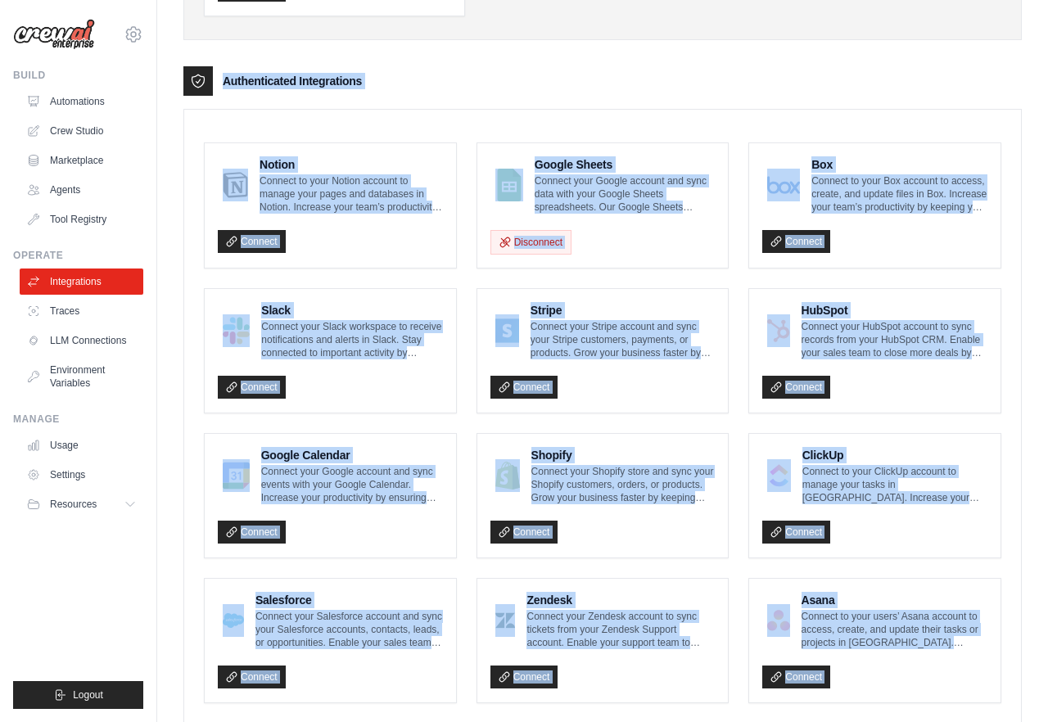
scroll to position [0, 0]
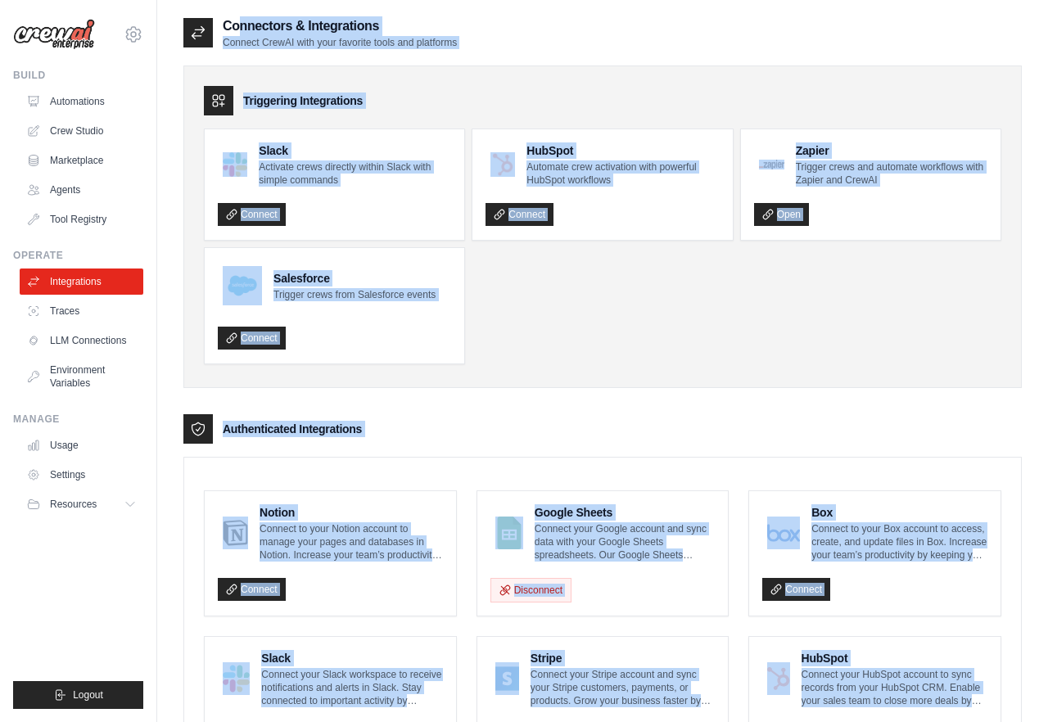
drag, startPoint x: 883, startPoint y: 643, endPoint x: 404, endPoint y: -61, distance: 852.4
click at [440, 20] on h2 "Connectors & Integrations" at bounding box center [340, 26] width 234 height 20
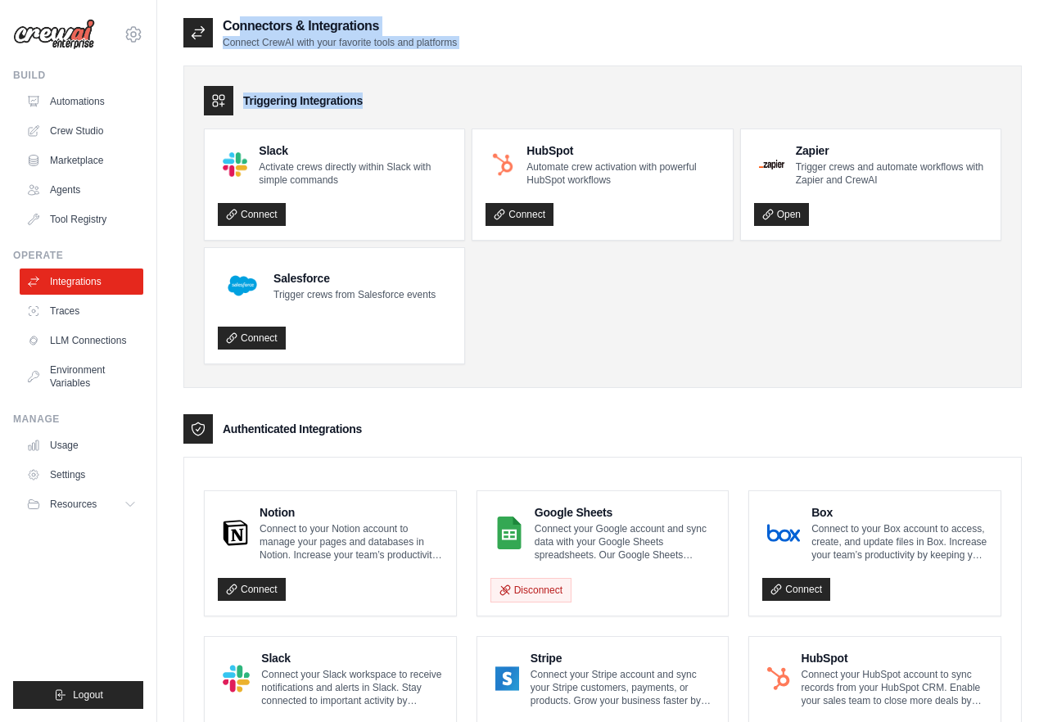
drag, startPoint x: 440, startPoint y: 20, endPoint x: 471, endPoint y: 74, distance: 63.5
click at [471, 74] on div "Triggering Integrations Slack Activate crews directly within Slack with simple …" at bounding box center [602, 226] width 838 height 322
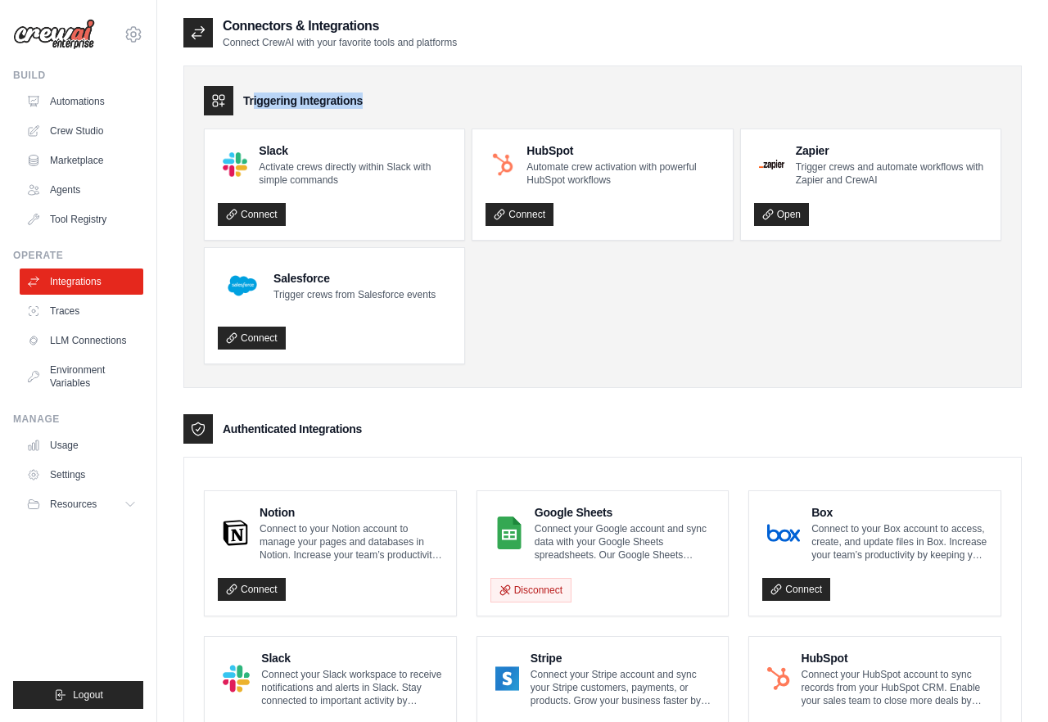
click at [471, 74] on div "Triggering Integrations Slack Activate crews directly within Slack with simple …" at bounding box center [602, 226] width 838 height 322
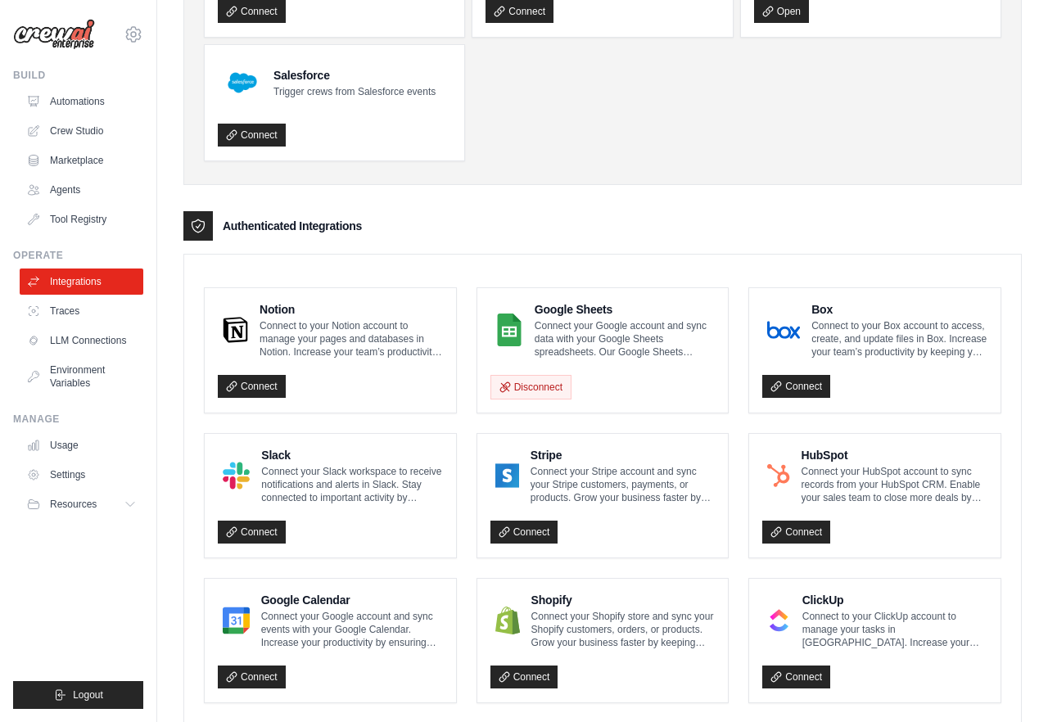
scroll to position [196, 0]
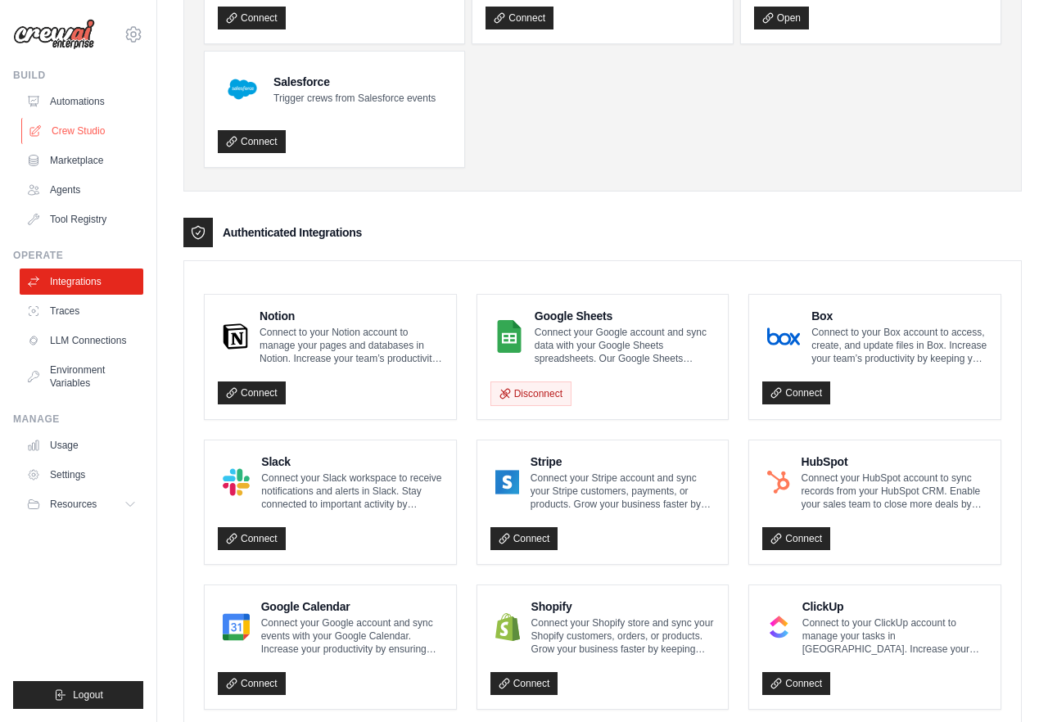
click at [74, 132] on link "Crew Studio" at bounding box center [83, 131] width 124 height 26
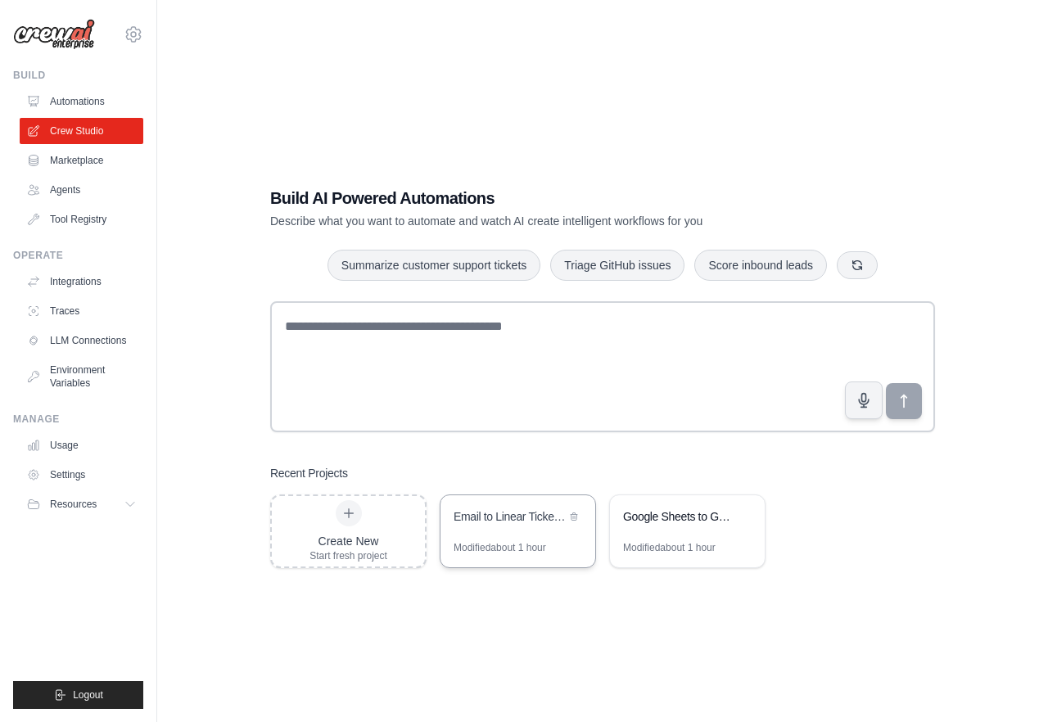
click at [498, 517] on div "Email to Linear Ticket Converter" at bounding box center [509, 516] width 112 height 16
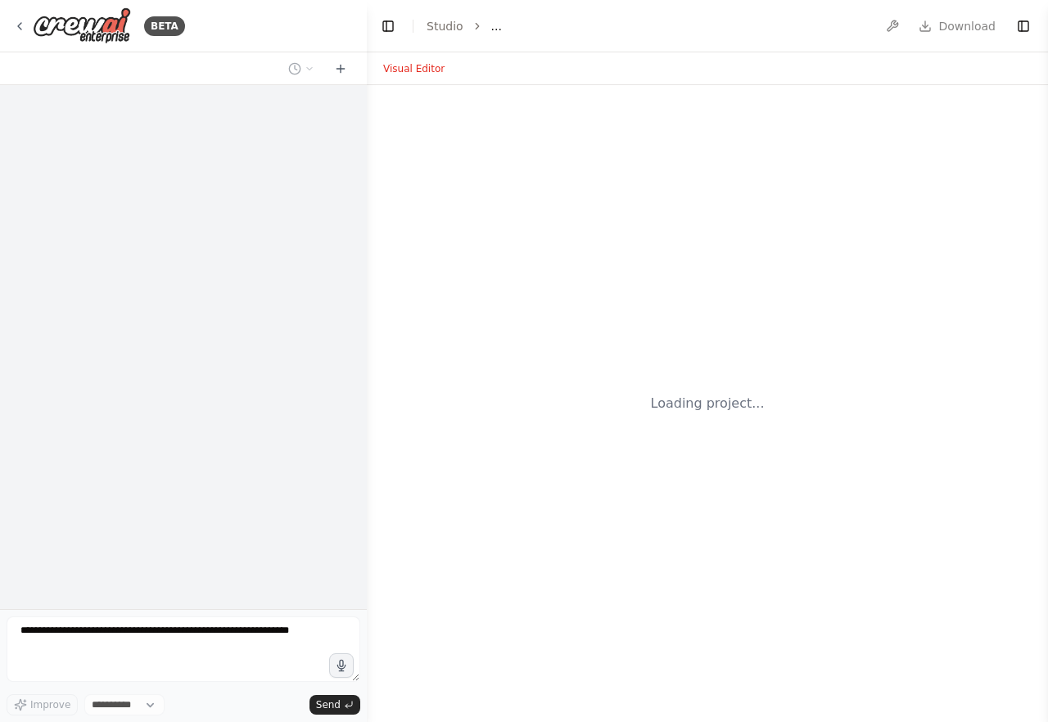
select select "****"
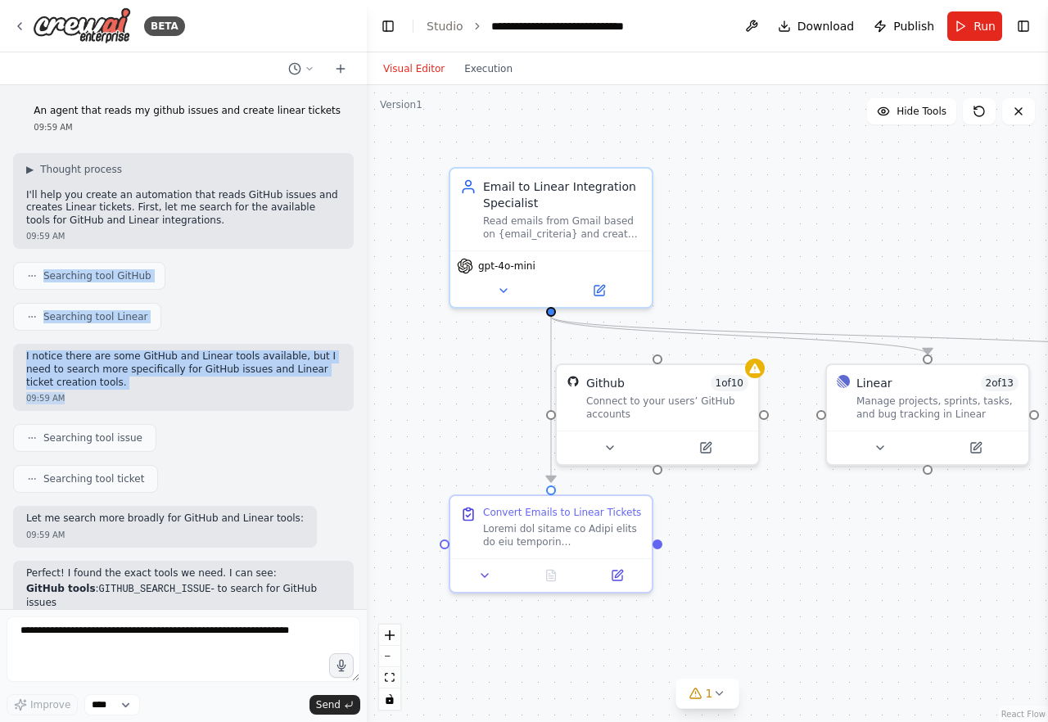
drag, startPoint x: 178, startPoint y: 262, endPoint x: 214, endPoint y: 397, distance: 140.0
click at [214, 397] on div "An agent that reads my github issues and create linear tickets 09:59 AM ▶ Thoug…" at bounding box center [183, 347] width 367 height 524
click at [214, 397] on div "09:59 AM" at bounding box center [183, 398] width 314 height 12
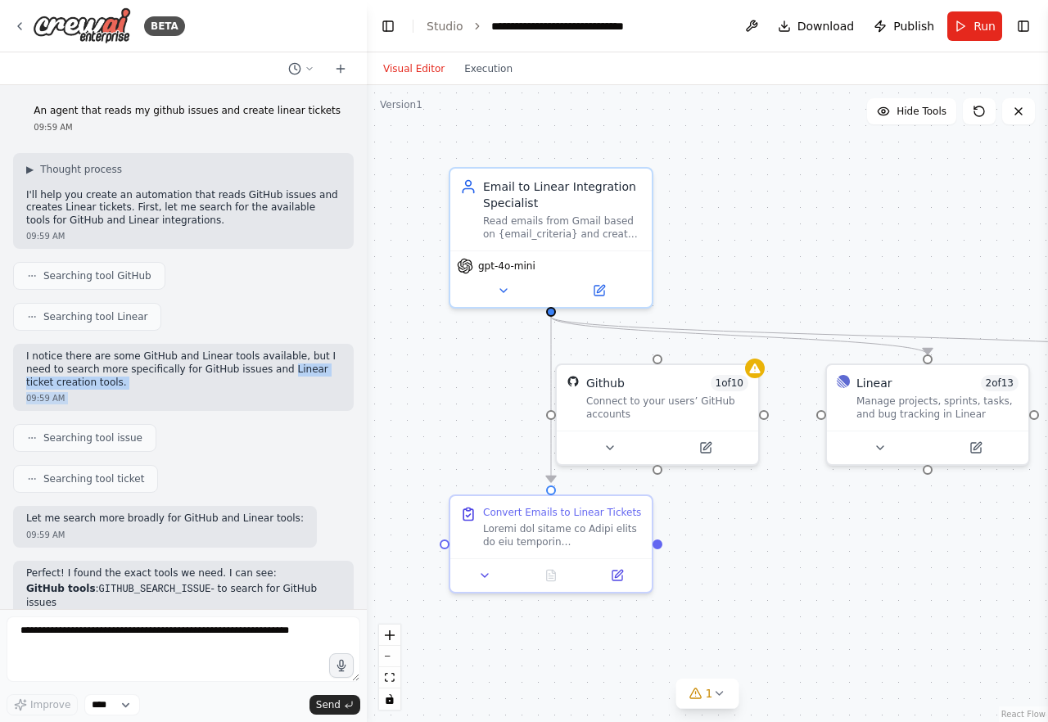
drag, startPoint x: 214, startPoint y: 397, endPoint x: 260, endPoint y: 376, distance: 50.5
click at [260, 376] on div "I notice there are some GitHub and Linear tools available, but I need to search…" at bounding box center [183, 377] width 340 height 67
click at [260, 376] on p "I notice there are some GitHub and Linear tools available, but I need to search…" at bounding box center [183, 369] width 314 height 38
click at [24, 165] on div "▶ Thought process I'll help you create an automation that reads GitHub issues a…" at bounding box center [183, 201] width 340 height 97
click at [30, 167] on span "▶" at bounding box center [29, 169] width 7 height 13
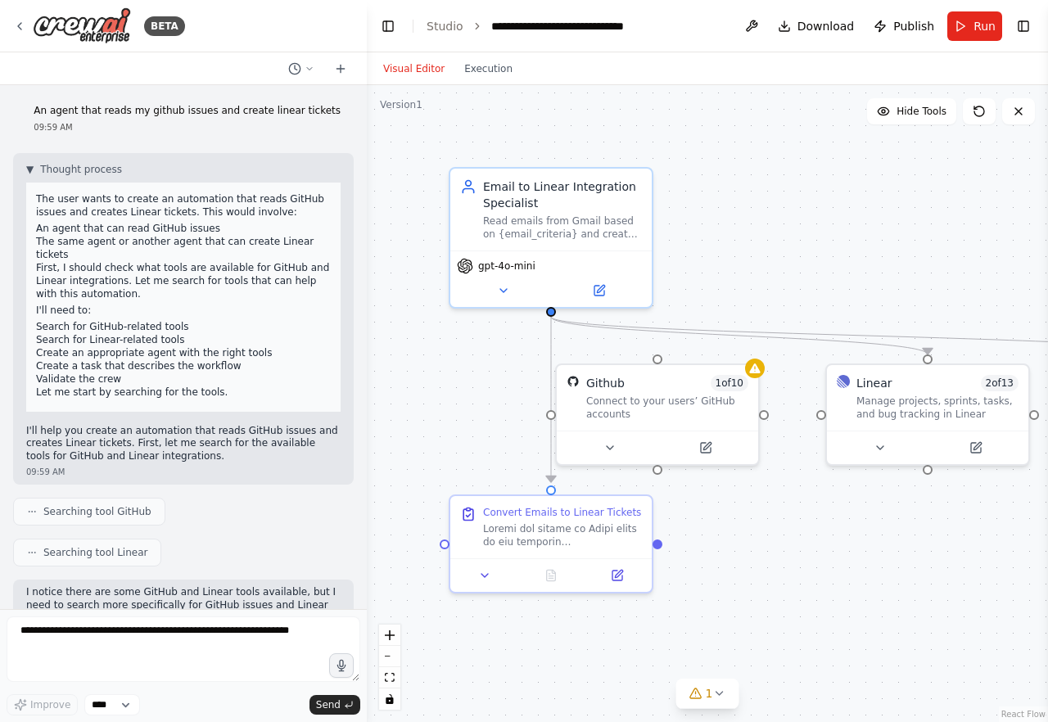
click at [48, 178] on div "▼ Thought process The user wants to create an automation that reads GitHub issu…" at bounding box center [183, 287] width 314 height 249
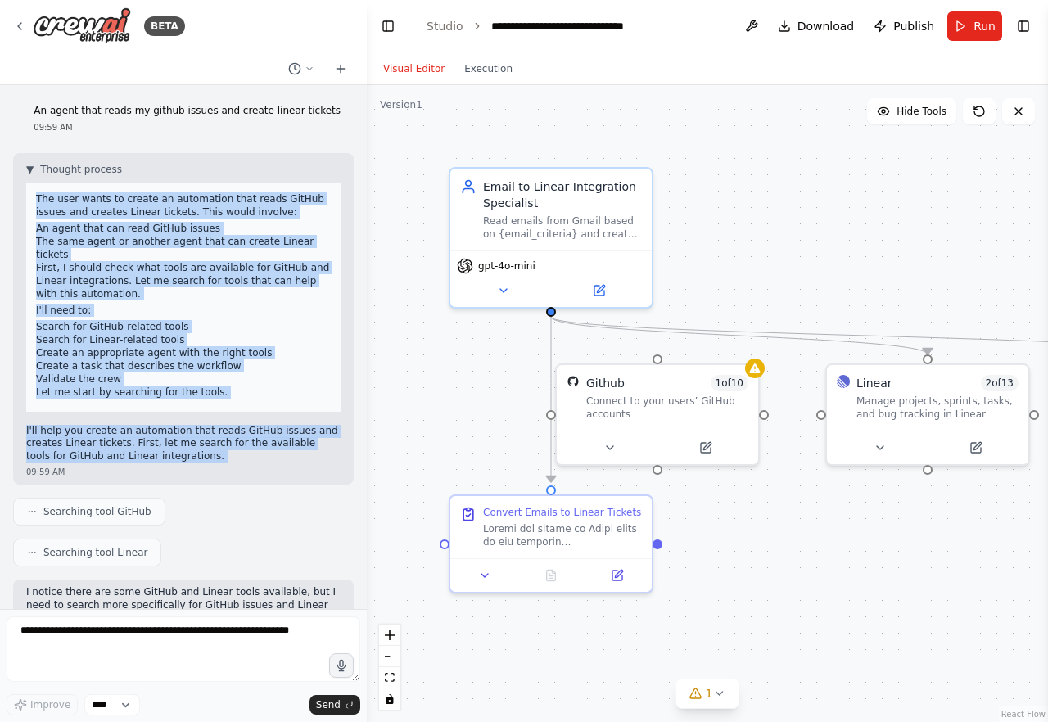
drag, startPoint x: 48, startPoint y: 178, endPoint x: 276, endPoint y: 399, distance: 317.2
click at [276, 399] on div "▼ Thought process The user wants to create an automation that reads GitHub issu…" at bounding box center [183, 313] width 314 height 300
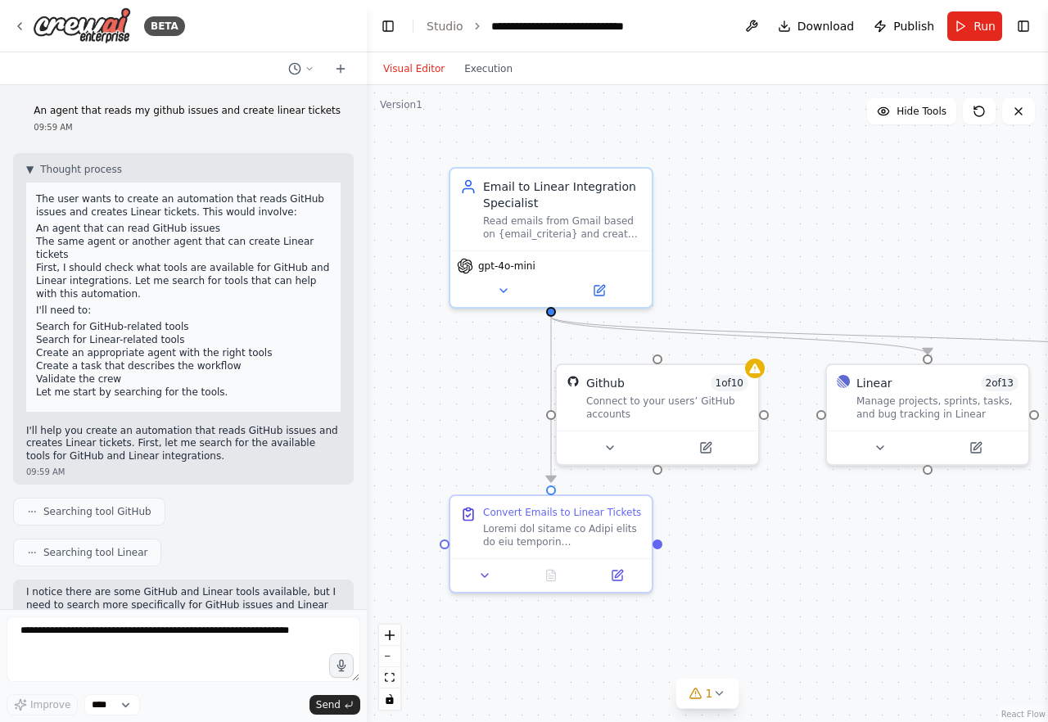
click at [250, 385] on div "The user wants to create an automation that reads GitHub issues and creates Lin…" at bounding box center [183, 297] width 314 height 229
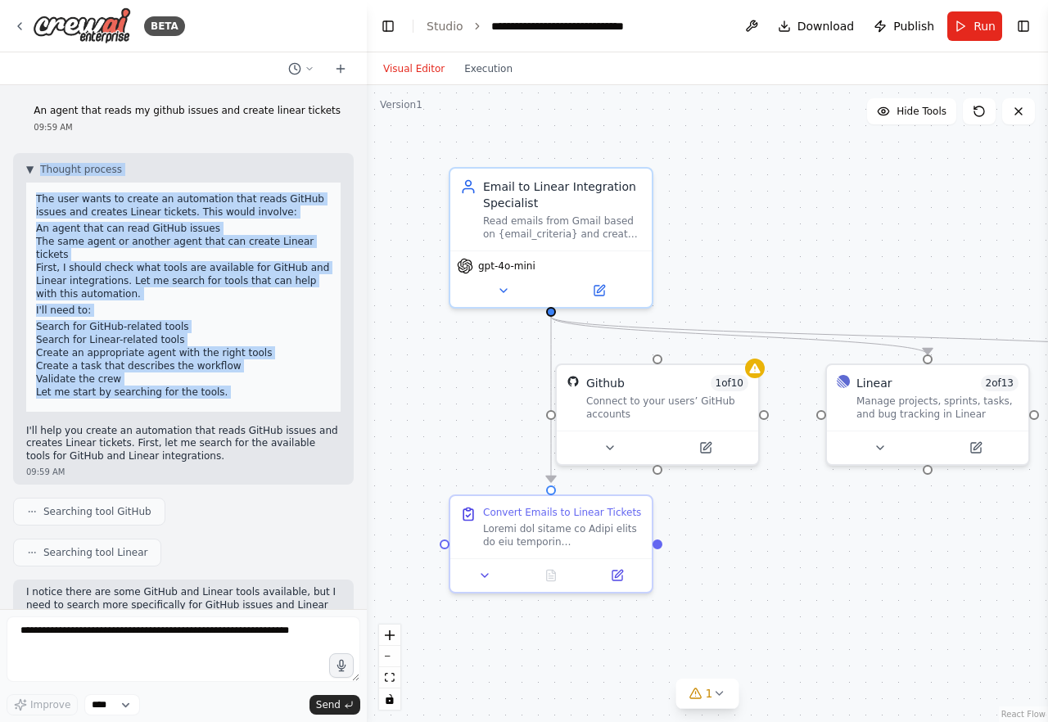
drag, startPoint x: 250, startPoint y: 385, endPoint x: 167, endPoint y: 155, distance: 245.4
click at [167, 155] on div "▼ Thought process The user wants to create an automation that reads GitHub issu…" at bounding box center [183, 319] width 340 height 332
click at [167, 173] on div "▼ Thought process The user wants to create an automation that reads GitHub issu…" at bounding box center [183, 287] width 314 height 249
drag, startPoint x: 167, startPoint y: 173, endPoint x: 264, endPoint y: 385, distance: 234.0
click at [264, 385] on div "▼ Thought process The user wants to create an automation that reads GitHub issu…" at bounding box center [183, 287] width 314 height 249
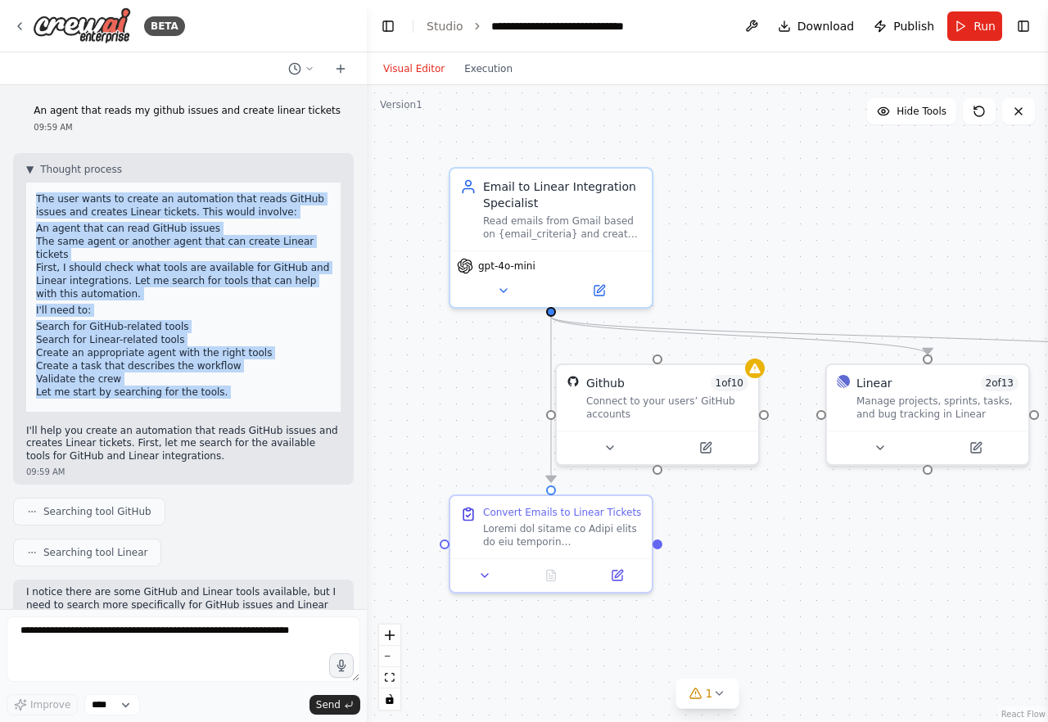
click at [264, 385] on div "The user wants to create an automation that reads GitHub issues and creates Lin…" at bounding box center [183, 297] width 314 height 229
drag, startPoint x: 264, startPoint y: 388, endPoint x: 175, endPoint y: 182, distance: 224.7
click at [175, 183] on div "The user wants to create an automation that reads GitHub issues and creates Lin…" at bounding box center [183, 297] width 314 height 229
drag, startPoint x: 175, startPoint y: 182, endPoint x: 270, endPoint y: 399, distance: 236.8
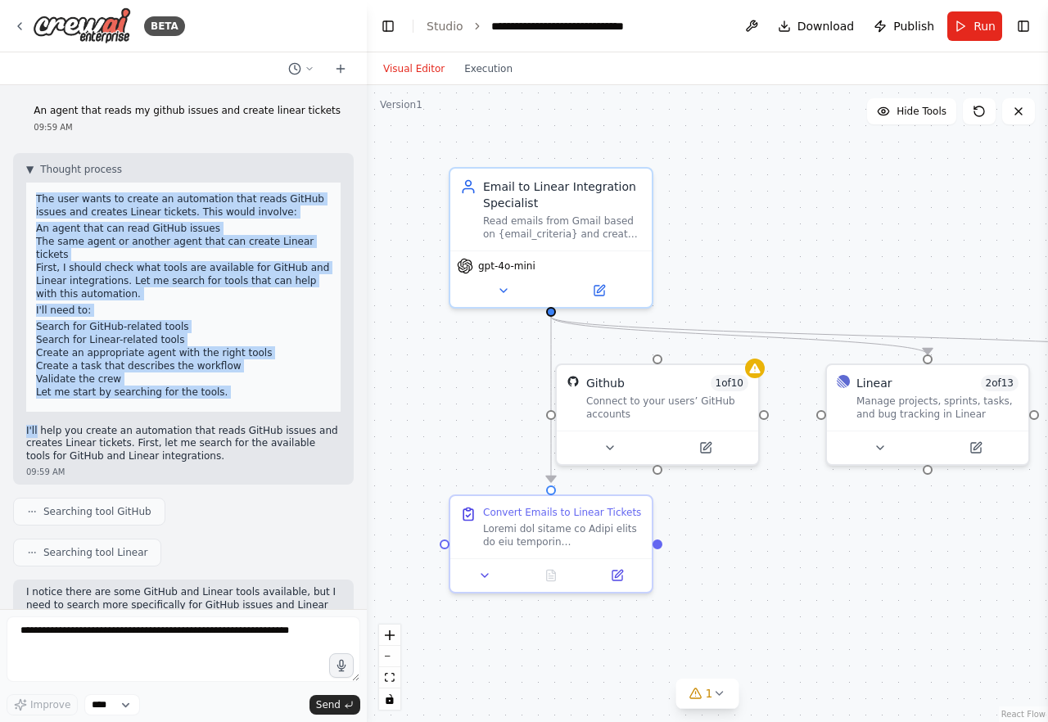
click at [270, 399] on div "▼ Thought process The user wants to create an automation that reads GitHub issu…" at bounding box center [183, 313] width 314 height 300
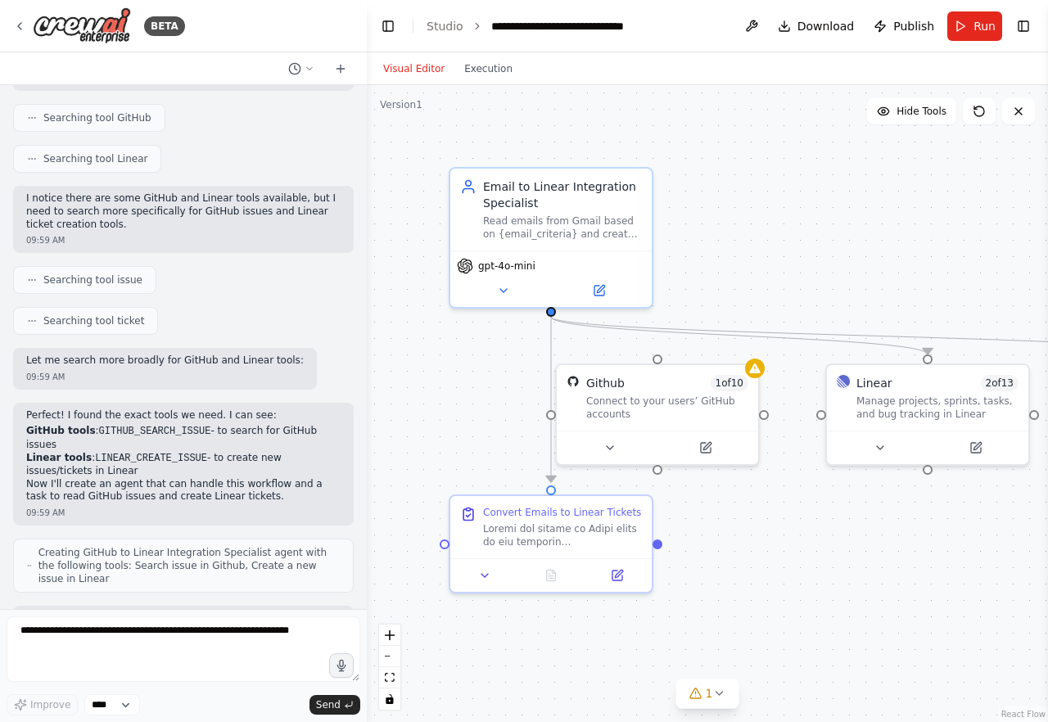
scroll to position [369, 0]
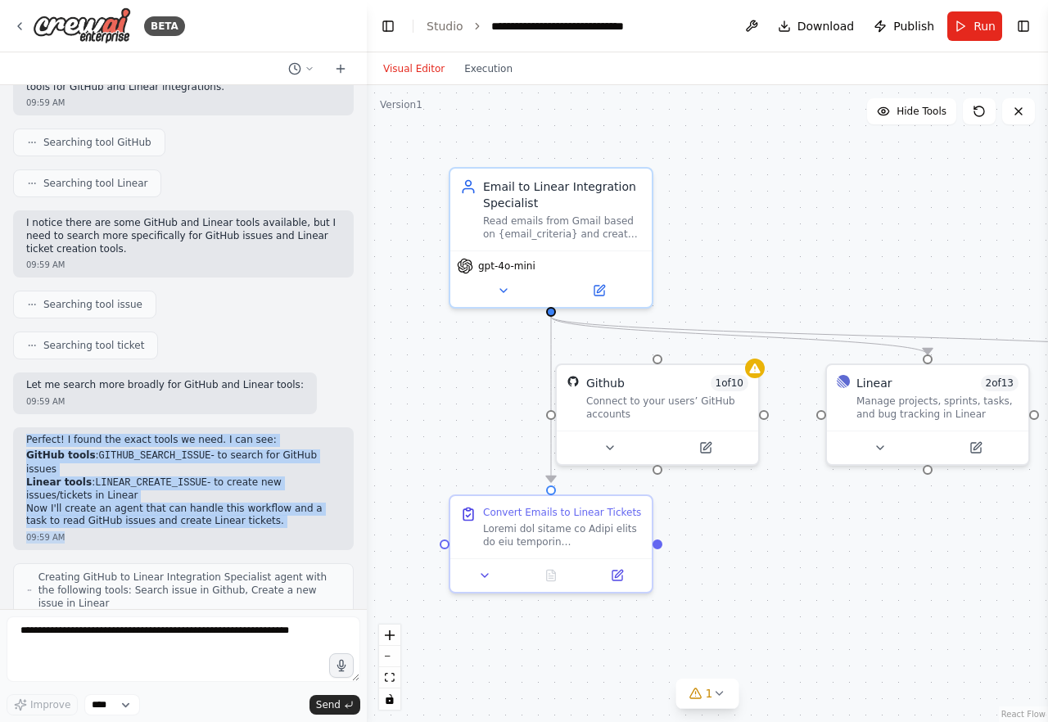
drag, startPoint x: 270, startPoint y: 399, endPoint x: 279, endPoint y: 518, distance: 119.8
click at [279, 518] on div "An agent that reads my github issues and create linear tickets 09:59 AM ▼ Thoug…" at bounding box center [183, 347] width 367 height 524
click at [279, 531] on div "09:59 AM" at bounding box center [183, 537] width 314 height 12
drag, startPoint x: 279, startPoint y: 518, endPoint x: 279, endPoint y: 411, distance: 107.2
click at [279, 411] on div "An agent that reads my github issues and create linear tickets 09:59 AM ▼ Thoug…" at bounding box center [183, 347] width 367 height 524
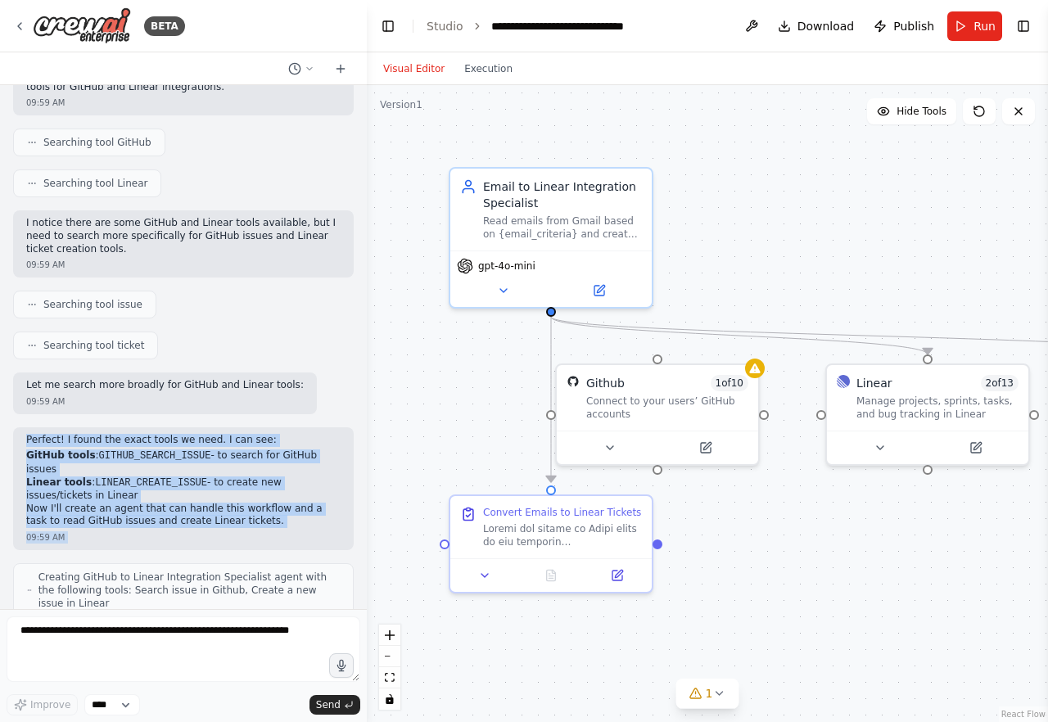
click at [279, 411] on div "An agent that reads my github issues and create linear tickets 09:59 AM ▼ Thoug…" at bounding box center [183, 347] width 367 height 524
drag, startPoint x: 279, startPoint y: 411, endPoint x: 284, endPoint y: 524, distance: 113.1
click at [284, 524] on div "An agent that reads my github issues and create linear tickets 09:59 AM ▼ Thoug…" at bounding box center [183, 347] width 367 height 524
click at [284, 531] on div "09:59 AM" at bounding box center [183, 537] width 314 height 12
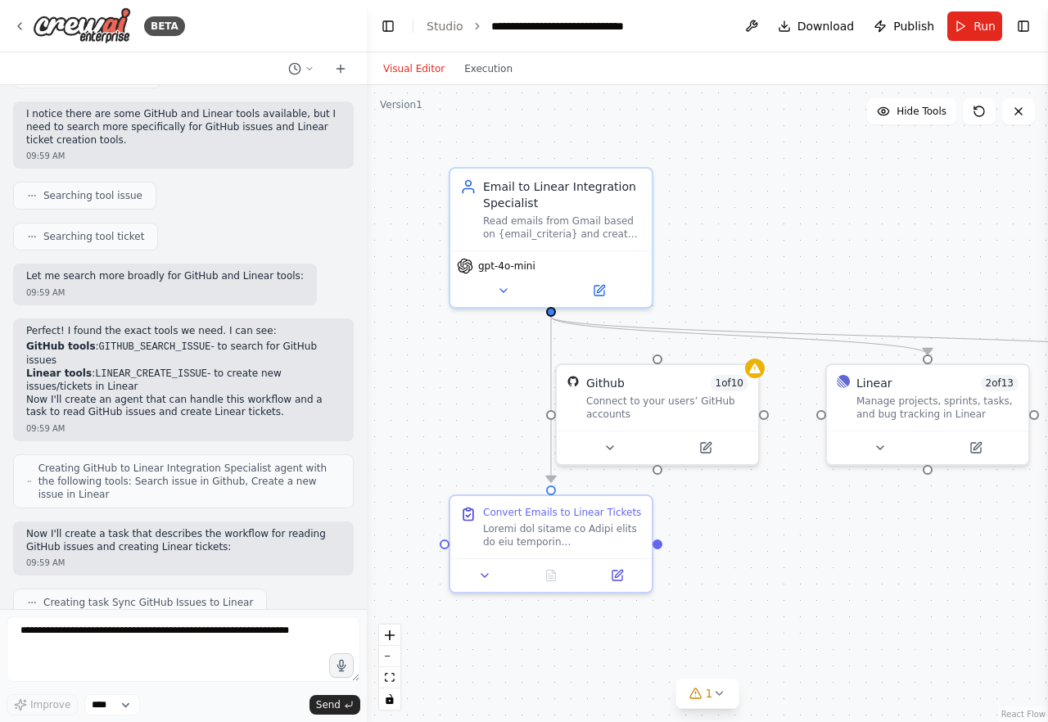
scroll to position [480, 0]
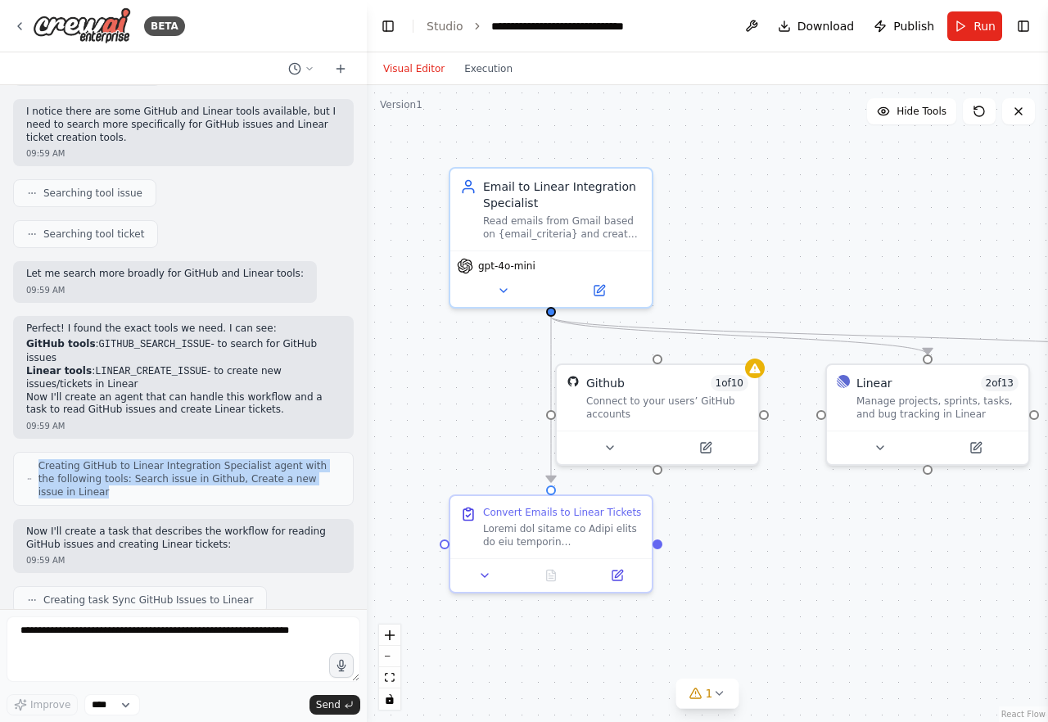
drag, startPoint x: 294, startPoint y: 486, endPoint x: 295, endPoint y: 425, distance: 61.4
click at [295, 425] on div "An agent that reads my github issues and create linear tickets 09:59 AM ▼ Thoug…" at bounding box center [183, 347] width 367 height 524
click at [295, 425] on div "Perfect! I found the exact tools we need. I can see: GitHub tools : GITHUB_SEAR…" at bounding box center [183, 377] width 340 height 123
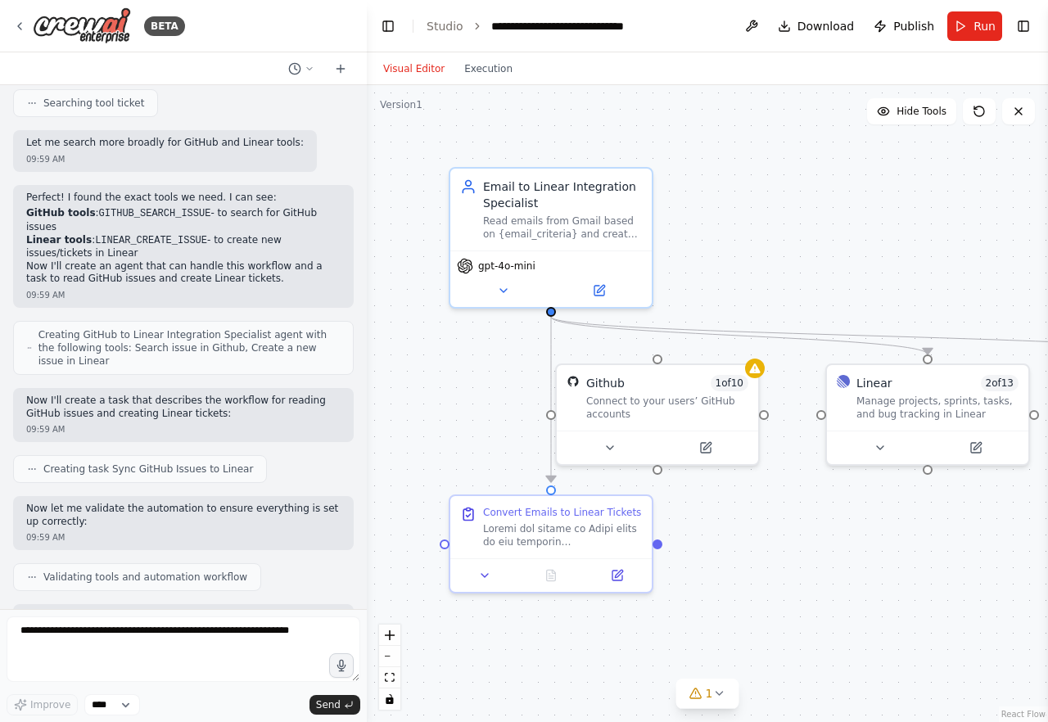
scroll to position [615, 0]
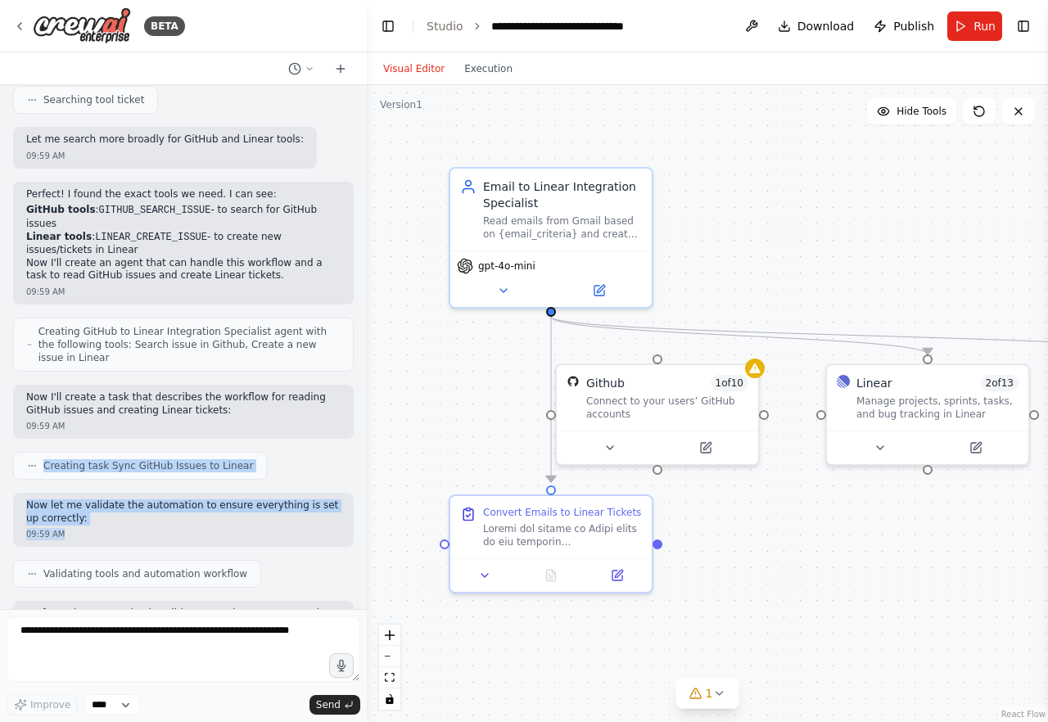
drag, startPoint x: 286, startPoint y: 428, endPoint x: 286, endPoint y: 526, distance: 98.2
click at [286, 526] on div "An agent that reads my github issues and create linear tickets 09:59 AM ▼ Thoug…" at bounding box center [183, 347] width 367 height 524
click at [286, 528] on div "09:59 AM" at bounding box center [183, 534] width 314 height 12
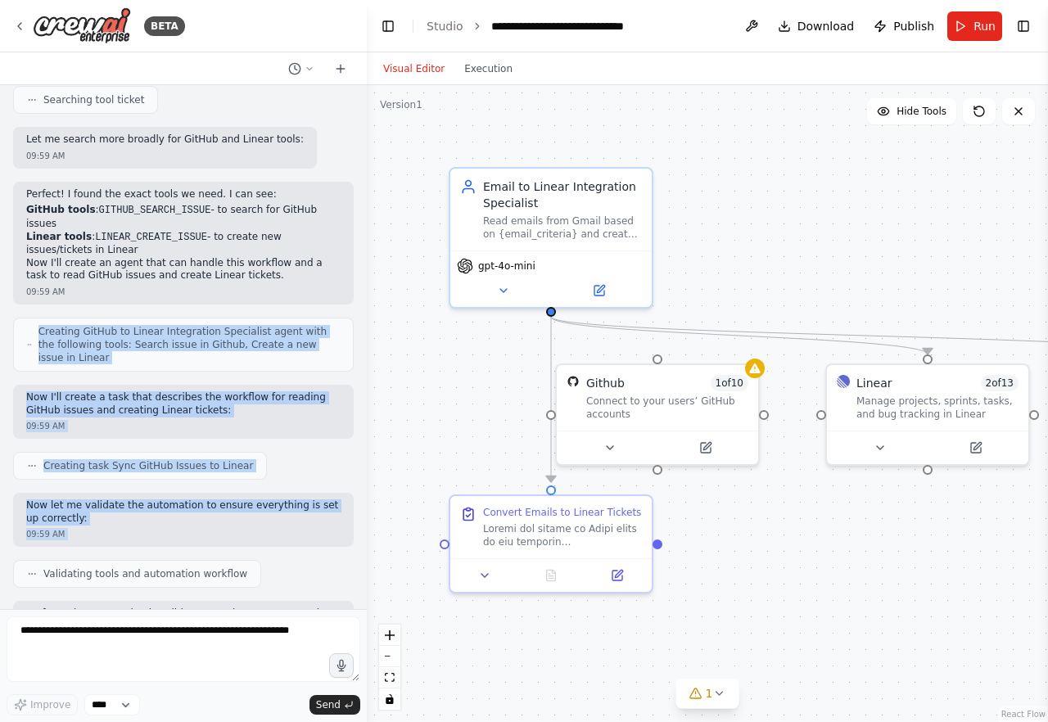
drag, startPoint x: 286, startPoint y: 526, endPoint x: 154, endPoint y: 286, distance: 274.3
click at [154, 286] on div "An agent that reads my github issues and create linear tickets 09:59 AM ▼ Thoug…" at bounding box center [183, 347] width 367 height 524
click at [154, 286] on div "Perfect! I found the exact tools we need. I can see: GitHub tools : GITHUB_SEAR…" at bounding box center [183, 243] width 340 height 123
drag, startPoint x: 154, startPoint y: 286, endPoint x: 255, endPoint y: 544, distance: 277.8
click at [255, 544] on div "An agent that reads my github issues and create linear tickets 09:59 AM ▼ Thoug…" at bounding box center [183, 347] width 367 height 524
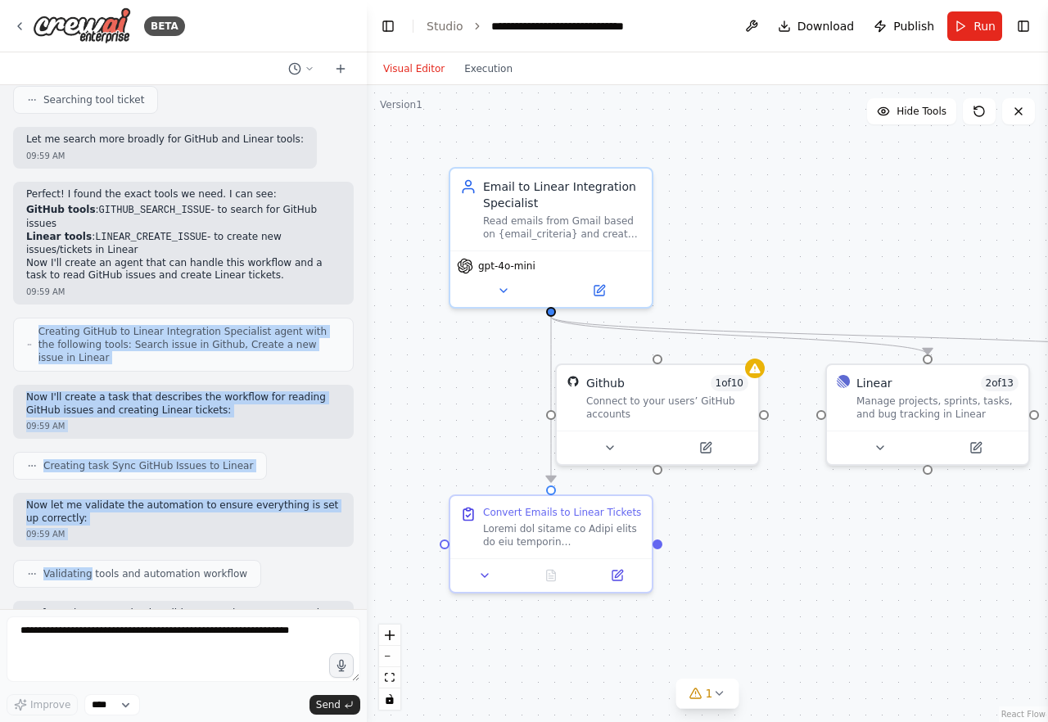
click at [255, 544] on div "An agent that reads my github issues and create linear tickets 09:59 AM ▼ Thoug…" at bounding box center [183, 347] width 367 height 524
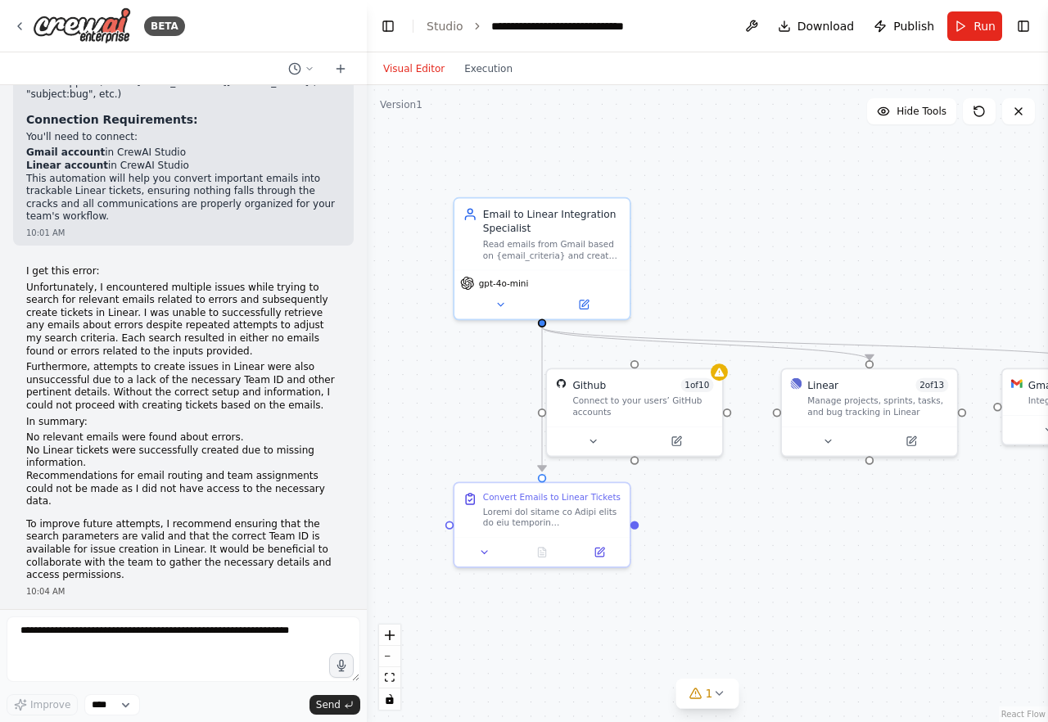
scroll to position [2883, 0]
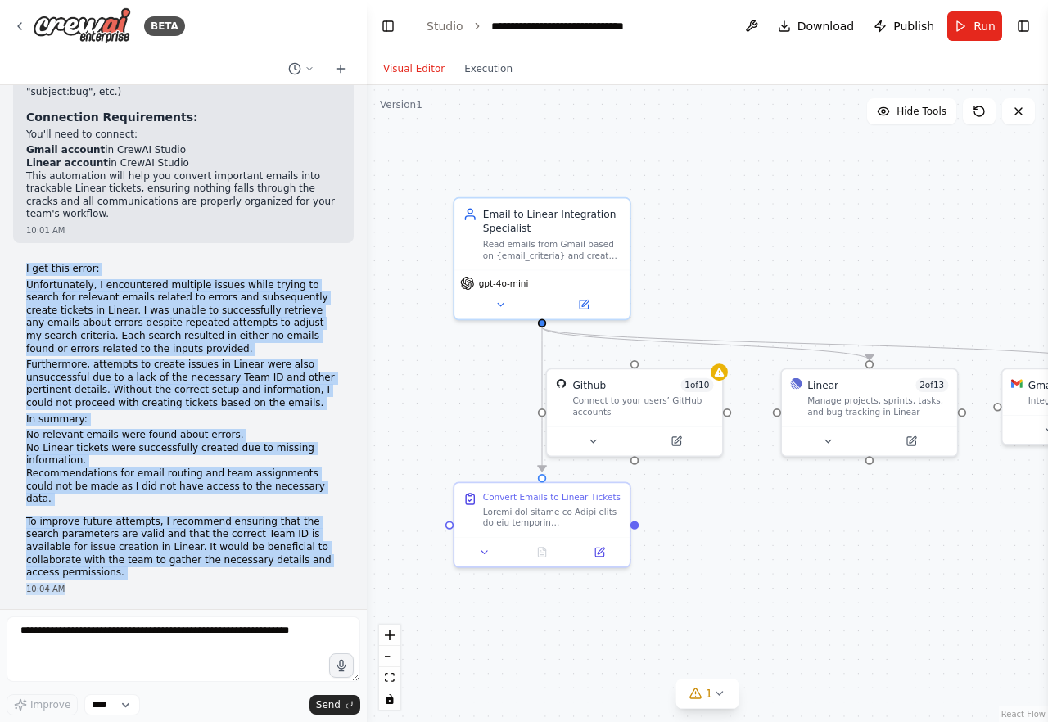
drag, startPoint x: 184, startPoint y: 509, endPoint x: 250, endPoint y: 174, distance: 341.1
click at [250, 174] on div "An agent that reads my github issues and create linear tickets 09:59 AM ▼ Thoug…" at bounding box center [183, 347] width 367 height 524
click at [250, 224] on div "10:01 AM" at bounding box center [183, 230] width 314 height 12
drag, startPoint x: 250, startPoint y: 174, endPoint x: 251, endPoint y: 504, distance: 329.8
click at [252, 504] on div "An agent that reads my github issues and create linear tickets 09:59 AM ▼ Thoug…" at bounding box center [183, 347] width 367 height 524
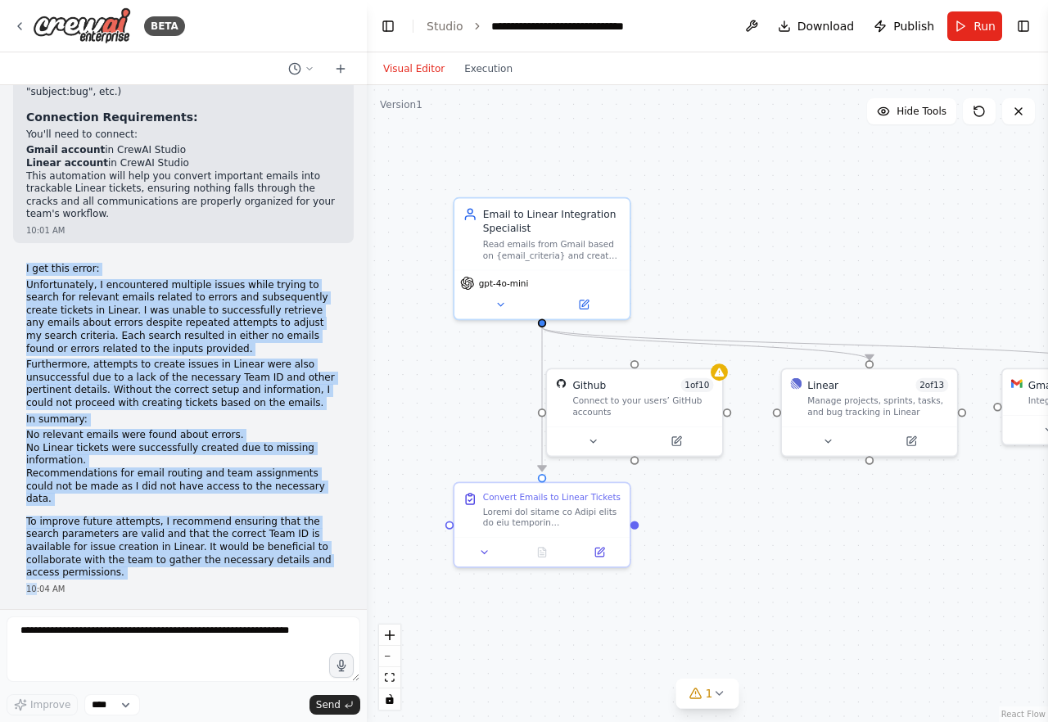
click at [251, 504] on div "I get this error: Unfortunately, I encountered multiple issues while trying to …" at bounding box center [183, 428] width 340 height 345
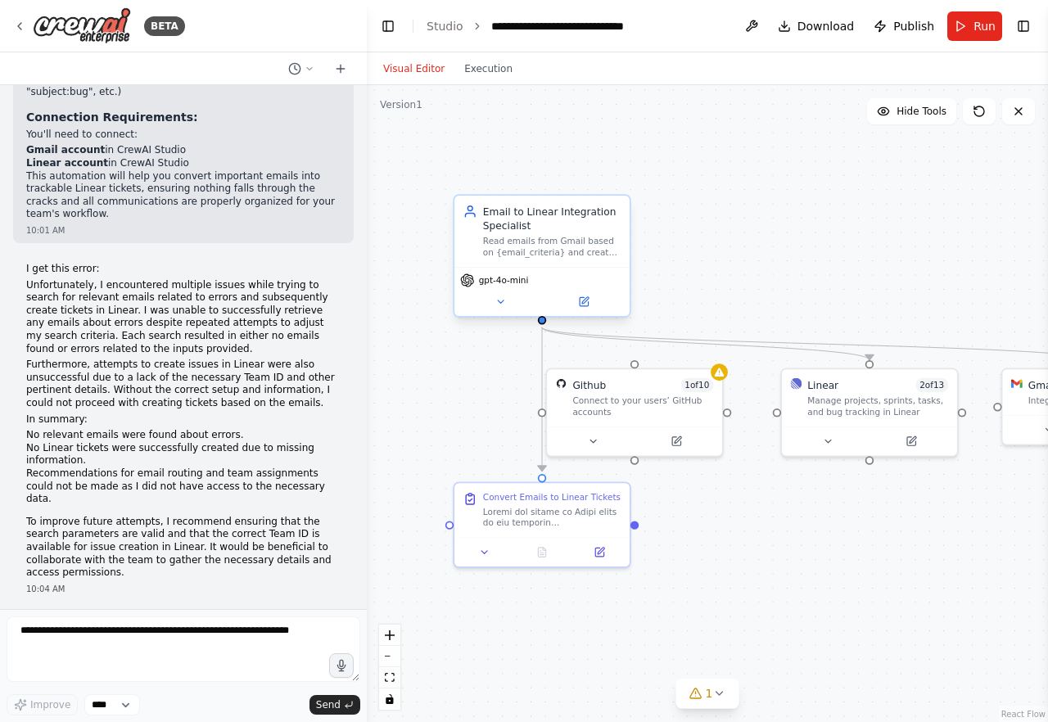
click at [553, 219] on div "Email to Linear Integration Specialist" at bounding box center [552, 219] width 138 height 29
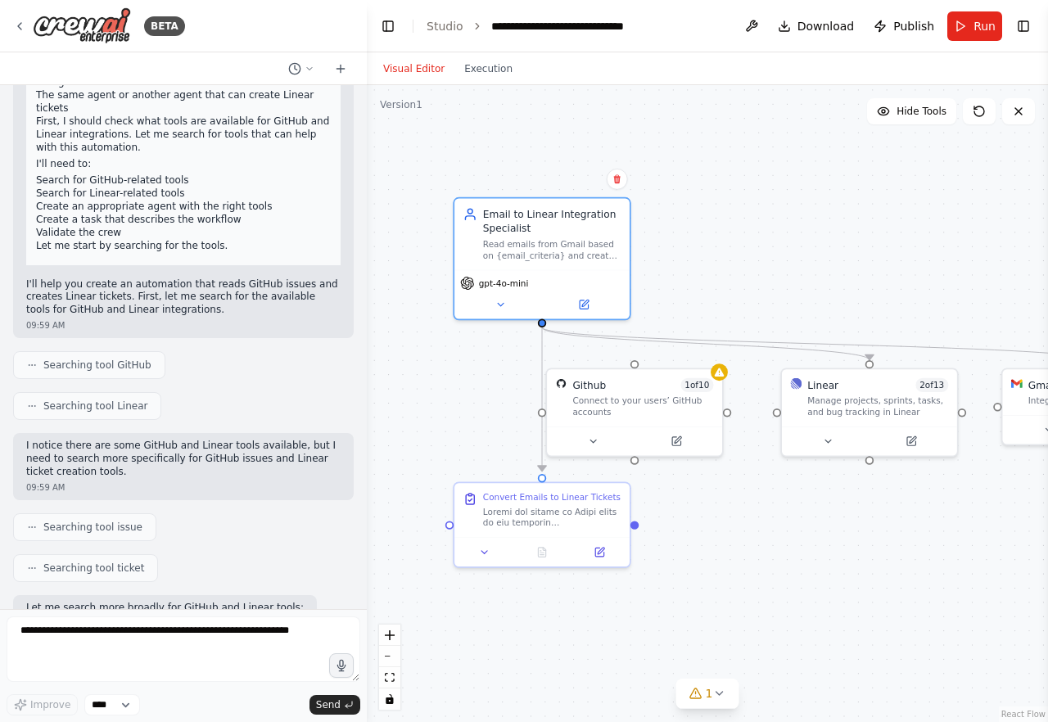
scroll to position [0, 0]
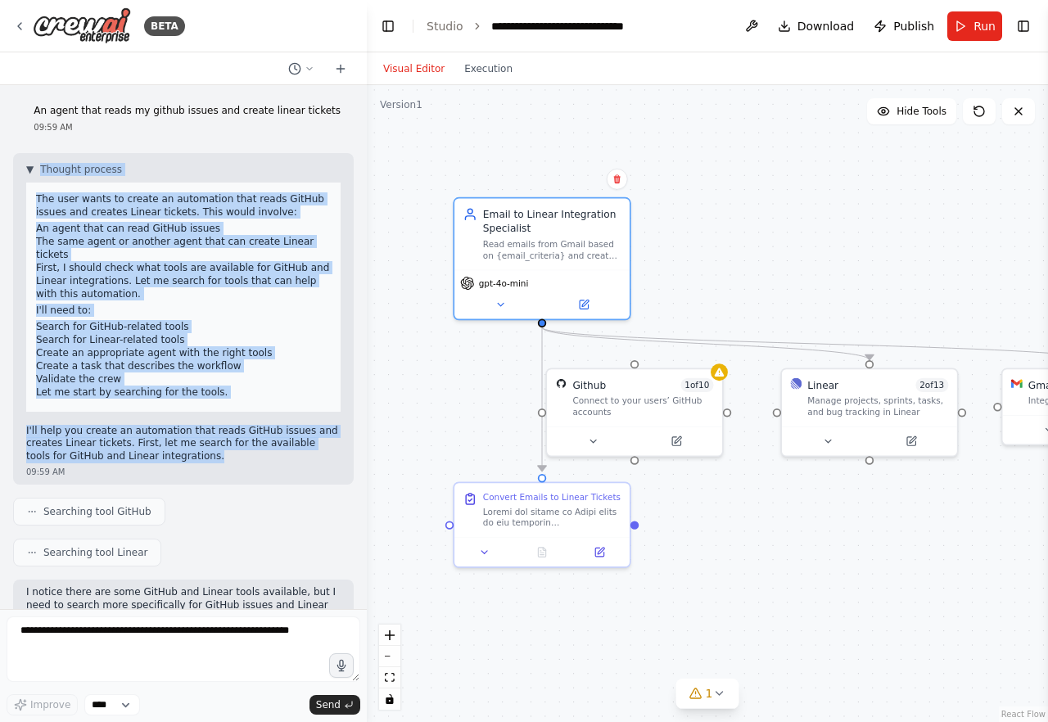
drag, startPoint x: 176, startPoint y: 154, endPoint x: 242, endPoint y: 445, distance: 298.8
click at [243, 445] on div "▼ Thought process The user wants to create an automation that reads GitHub issu…" at bounding box center [183, 319] width 340 height 332
click at [242, 445] on p "I'll help you create an automation that reads GitHub issues and creates Linear …" at bounding box center [183, 444] width 314 height 38
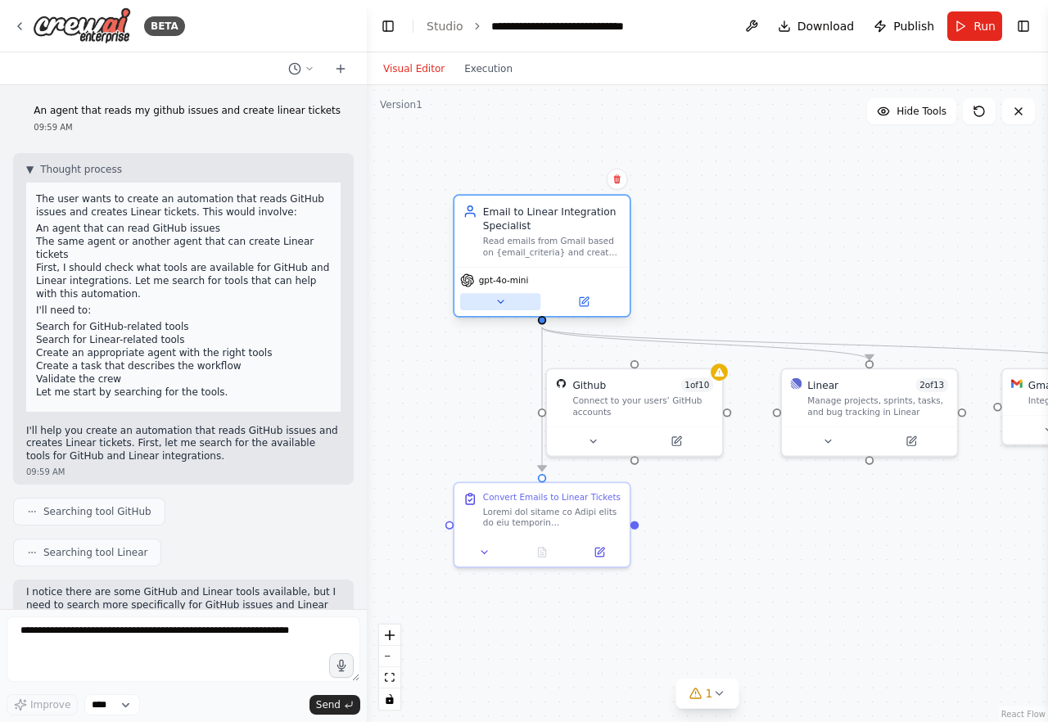
click at [503, 304] on icon at bounding box center [499, 301] width 11 height 11
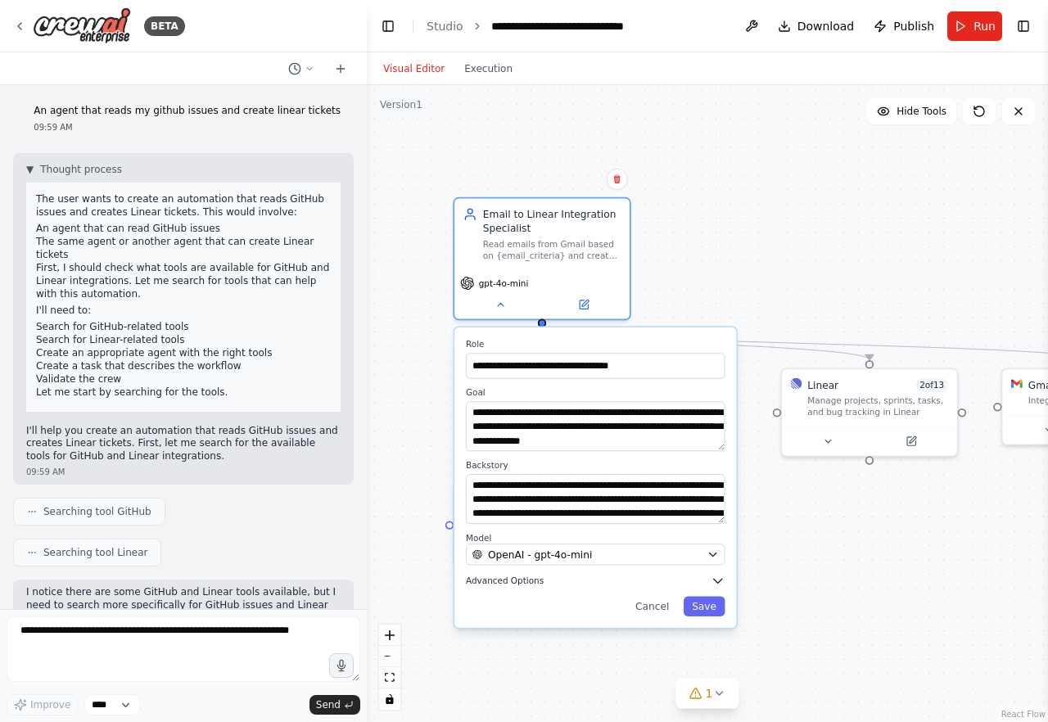
click at [559, 579] on button "Advanced Options" at bounding box center [595, 581] width 259 height 14
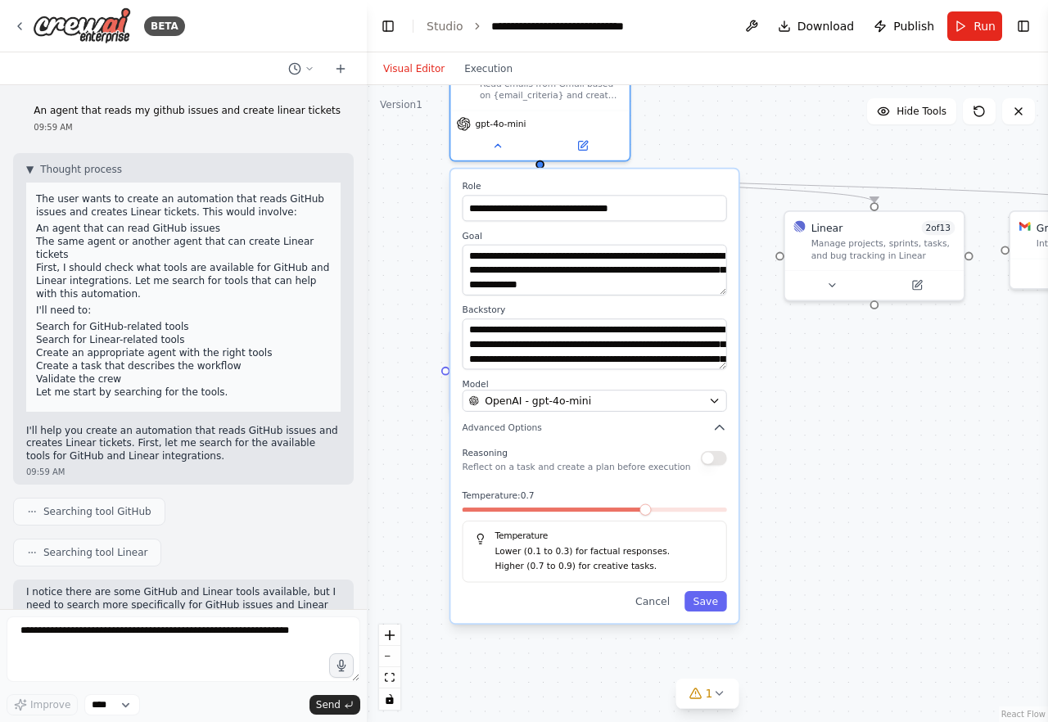
drag, startPoint x: 879, startPoint y: 591, endPoint x: 877, endPoint y: 438, distance: 153.1
click at [877, 438] on div ".deletable-edge-delete-btn { width: 20px; height: 20px; border: 0px solid #ffff…" at bounding box center [707, 403] width 681 height 637
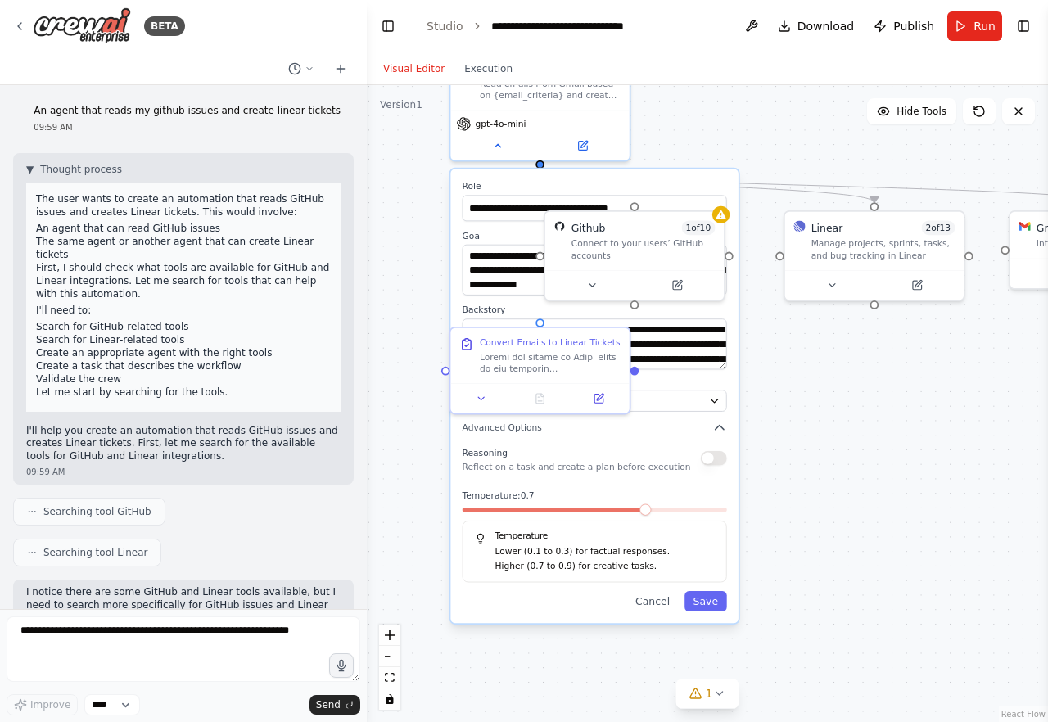
click at [651, 599] on button "Cancel" at bounding box center [652, 601] width 52 height 20
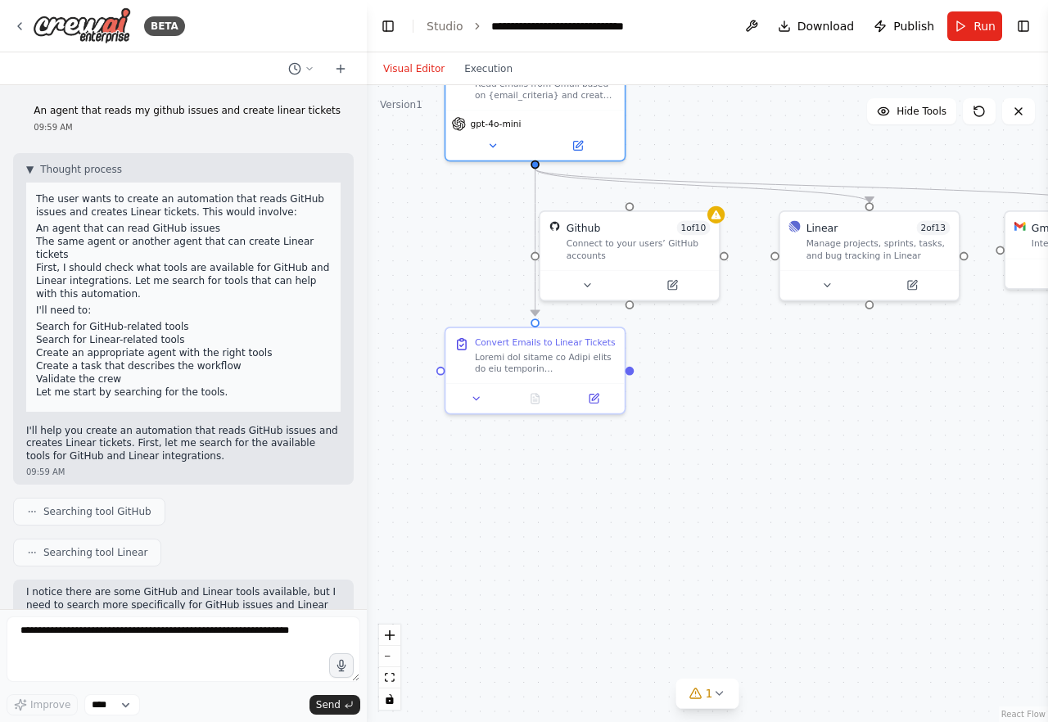
drag, startPoint x: 863, startPoint y: 526, endPoint x: 733, endPoint y: 555, distance: 132.5
click at [733, 555] on div ".deletable-edge-delete-btn { width: 20px; height: 20px; border: 0px solid #ffff…" at bounding box center [707, 403] width 681 height 637
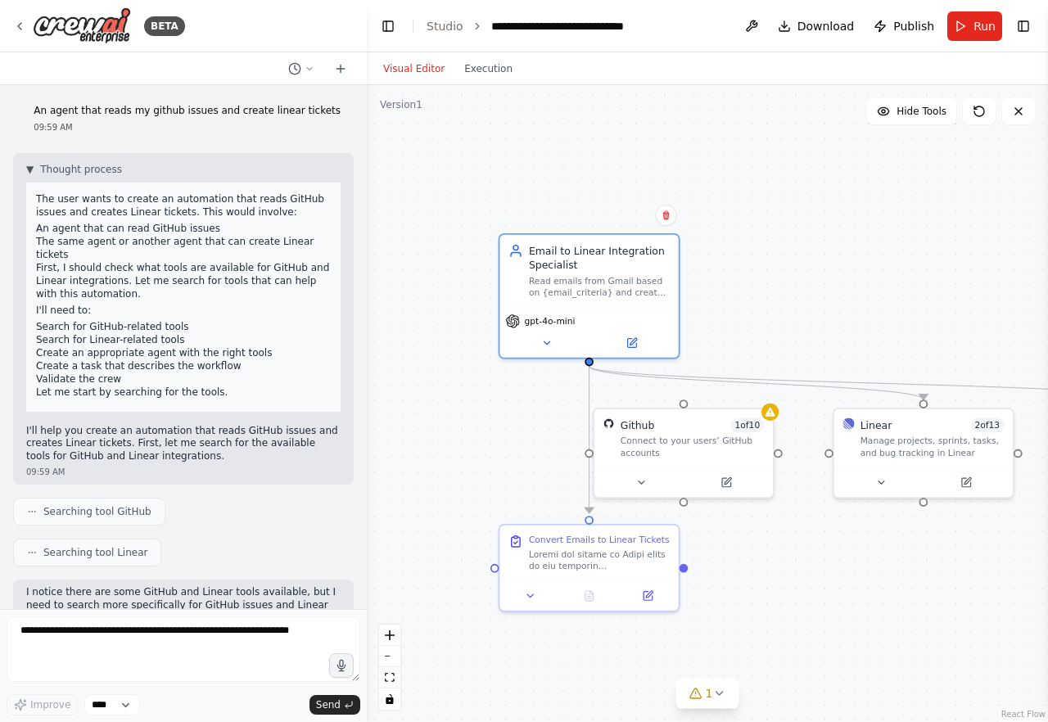
drag, startPoint x: 606, startPoint y: 500, endPoint x: 796, endPoint y: 674, distance: 257.8
click at [796, 674] on div ".deletable-edge-delete-btn { width: 20px; height: 20px; border: 0px solid #ffff…" at bounding box center [707, 403] width 681 height 637
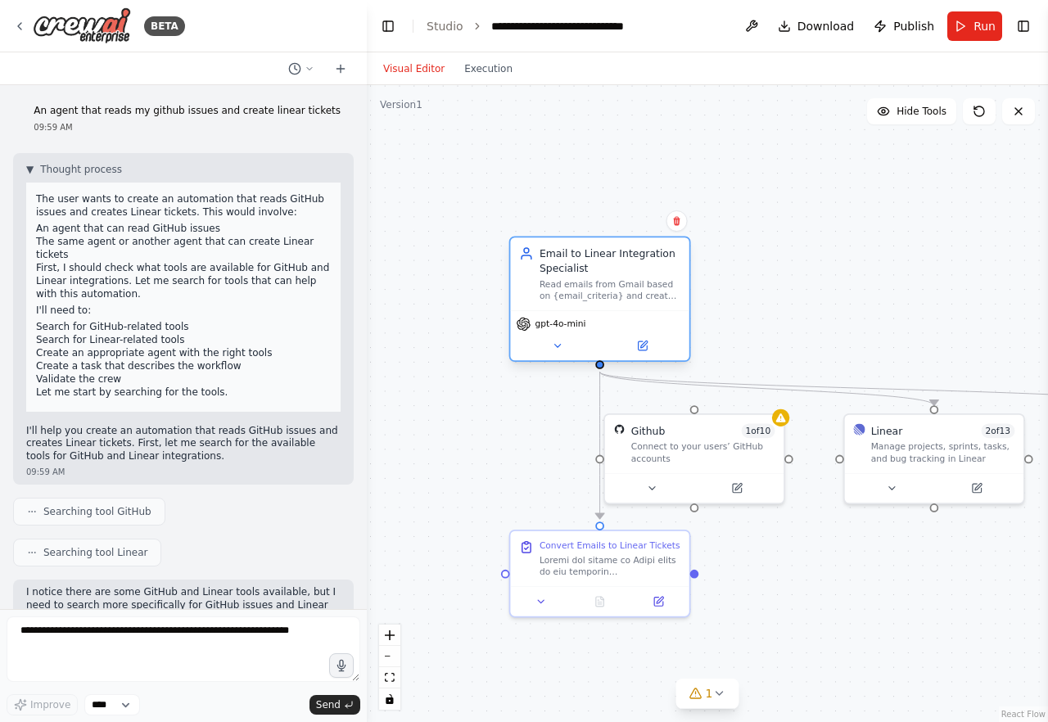
click at [608, 266] on div "Email to Linear Integration Specialist" at bounding box center [609, 260] width 141 height 29
click at [555, 352] on button at bounding box center [557, 345] width 82 height 17
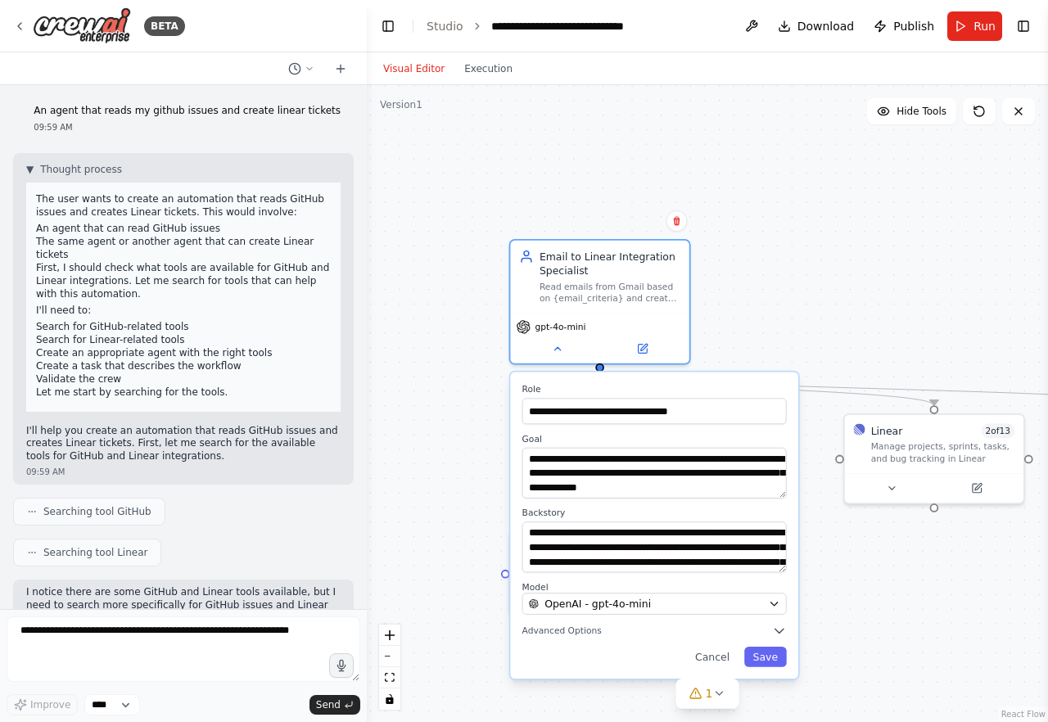
click at [785, 301] on div ".deletable-edge-delete-btn { width: 20px; height: 20px; border: 0px solid #ffff…" at bounding box center [707, 403] width 681 height 637
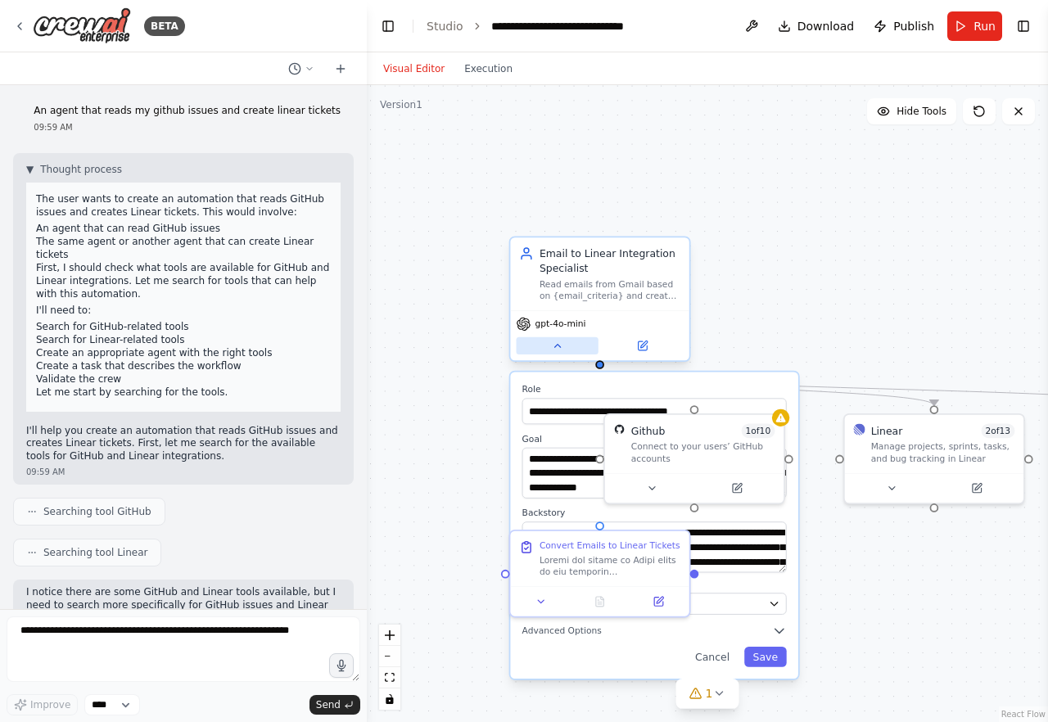
click at [557, 349] on icon at bounding box center [557, 345] width 11 height 11
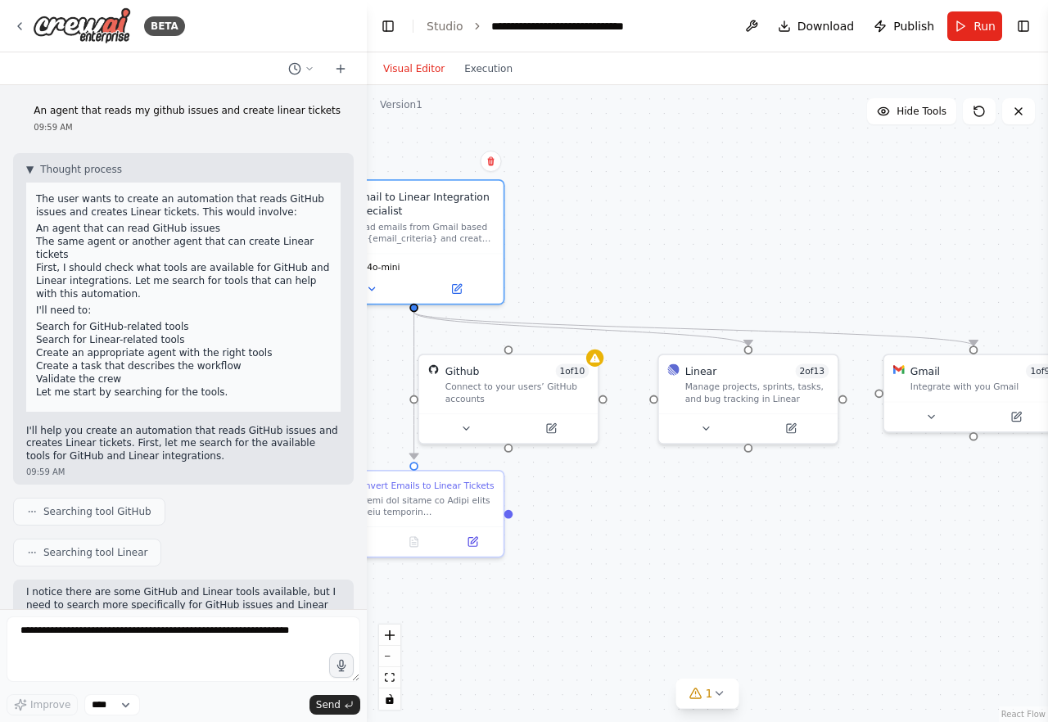
drag, startPoint x: 789, startPoint y: 558, endPoint x: 604, endPoint y: 498, distance: 194.4
click at [604, 498] on div ".deletable-edge-delete-btn { width: 20px; height: 20px; border: 0px solid #ffff…" at bounding box center [707, 403] width 681 height 637
click at [446, 488] on div "Convert Emails to Linear Tickets" at bounding box center [424, 482] width 141 height 11
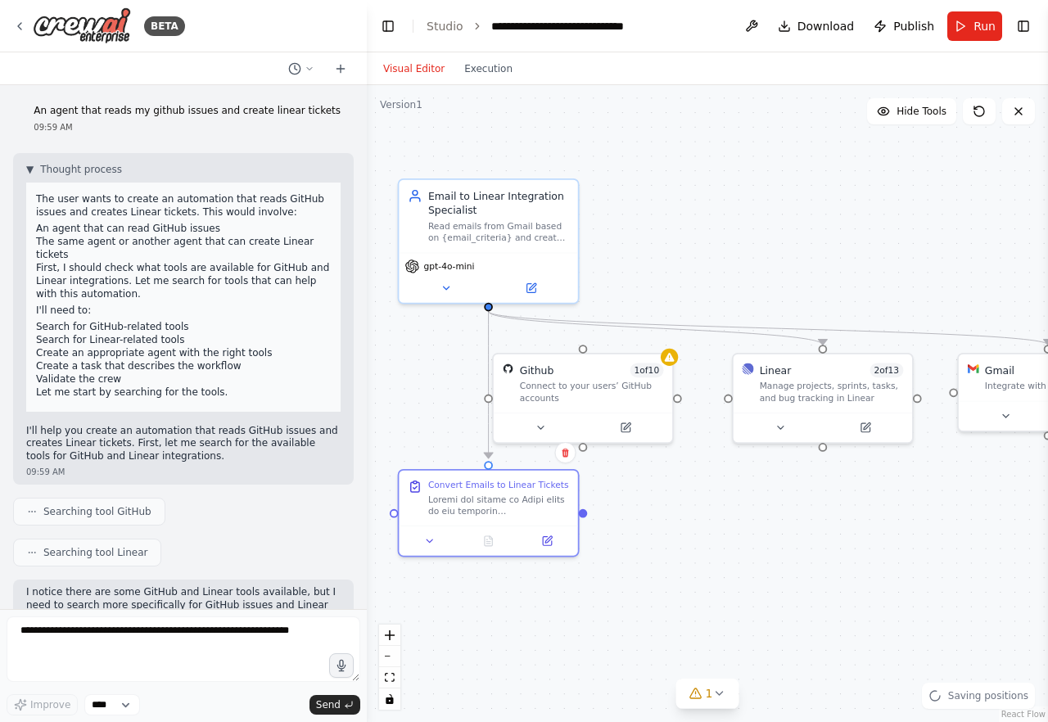
drag, startPoint x: 595, startPoint y: 537, endPoint x: 669, endPoint y: 536, distance: 73.7
click at [669, 536] on div ".deletable-edge-delete-btn { width: 20px; height: 20px; border: 0px solid #ffff…" at bounding box center [707, 403] width 681 height 637
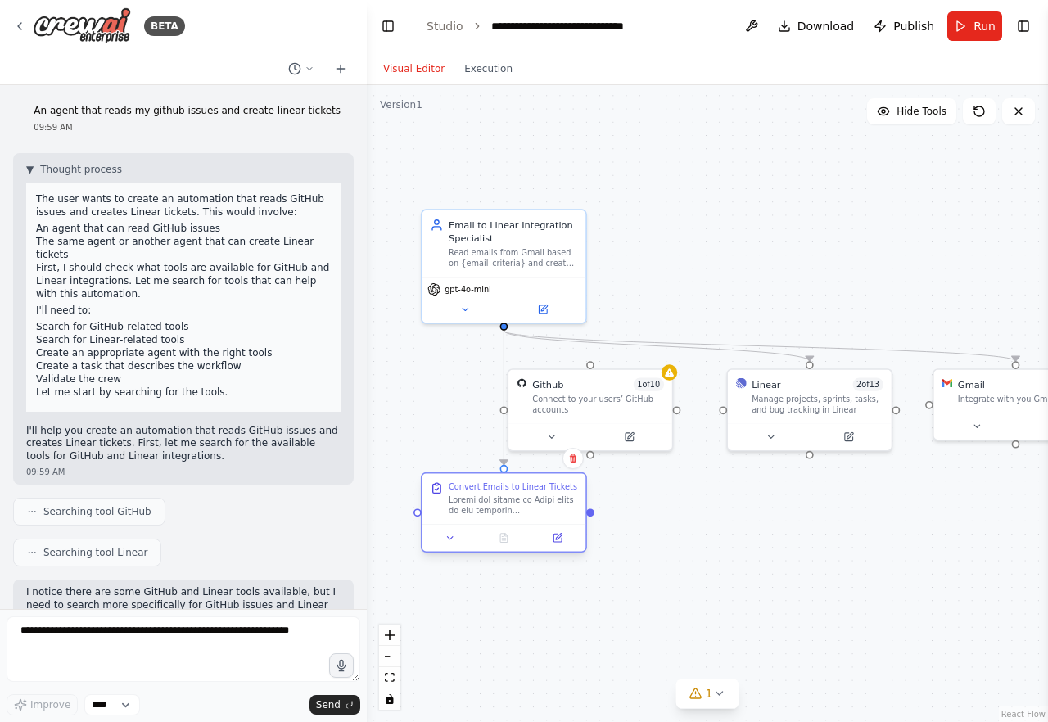
click at [495, 491] on div "Convert Emails to Linear Tickets" at bounding box center [513, 486] width 128 height 11
click at [453, 542] on icon at bounding box center [449, 538] width 11 height 11
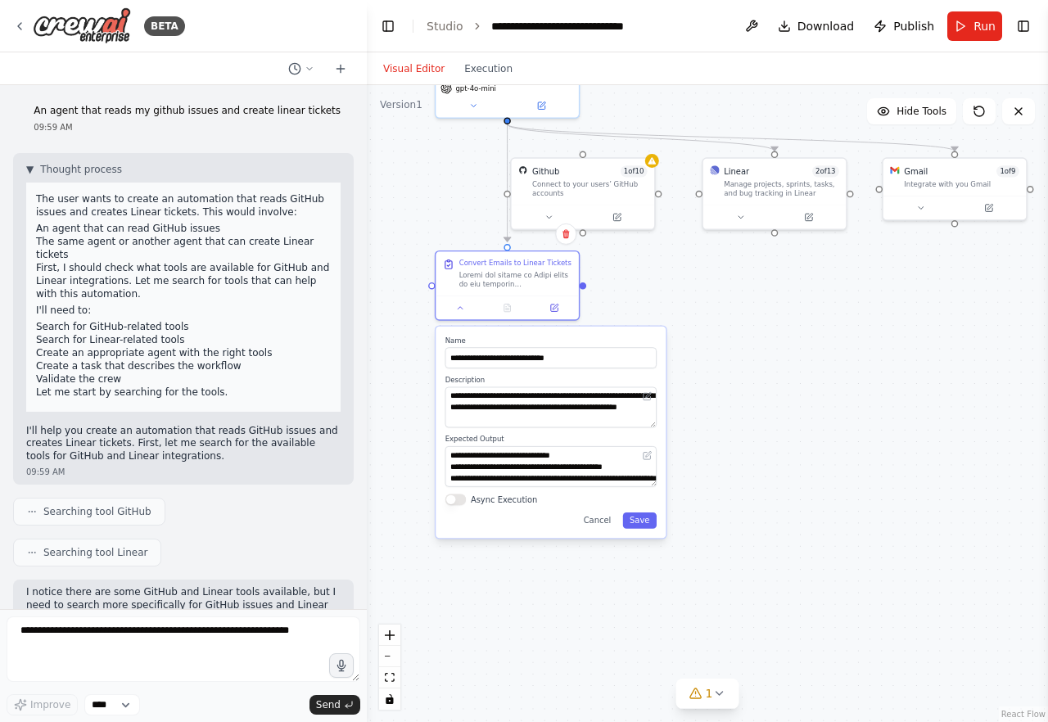
drag, startPoint x: 818, startPoint y: 599, endPoint x: 824, endPoint y: 363, distance: 236.6
click at [824, 363] on div ".deletable-edge-delete-btn { width: 20px; height: 20px; border: 0px solid #ffff…" at bounding box center [707, 403] width 681 height 637
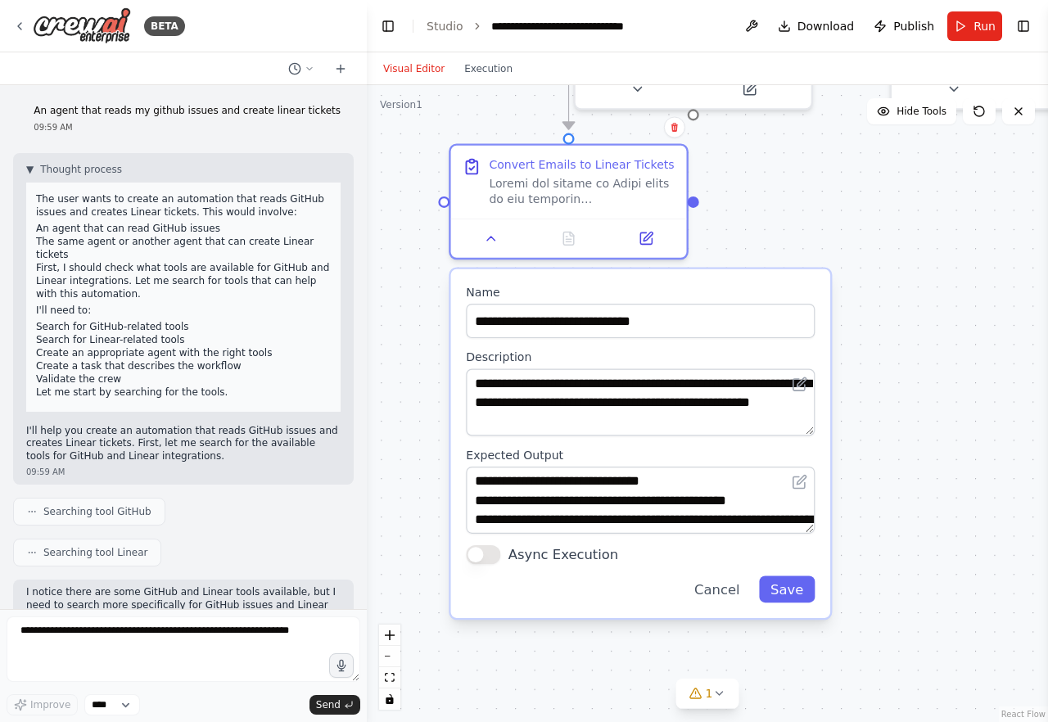
drag, startPoint x: 798, startPoint y: 414, endPoint x: 886, endPoint y: 413, distance: 88.4
click at [886, 414] on div ".deletable-edge-delete-btn { width: 20px; height: 20px; border: 0px solid #ffff…" at bounding box center [707, 403] width 681 height 637
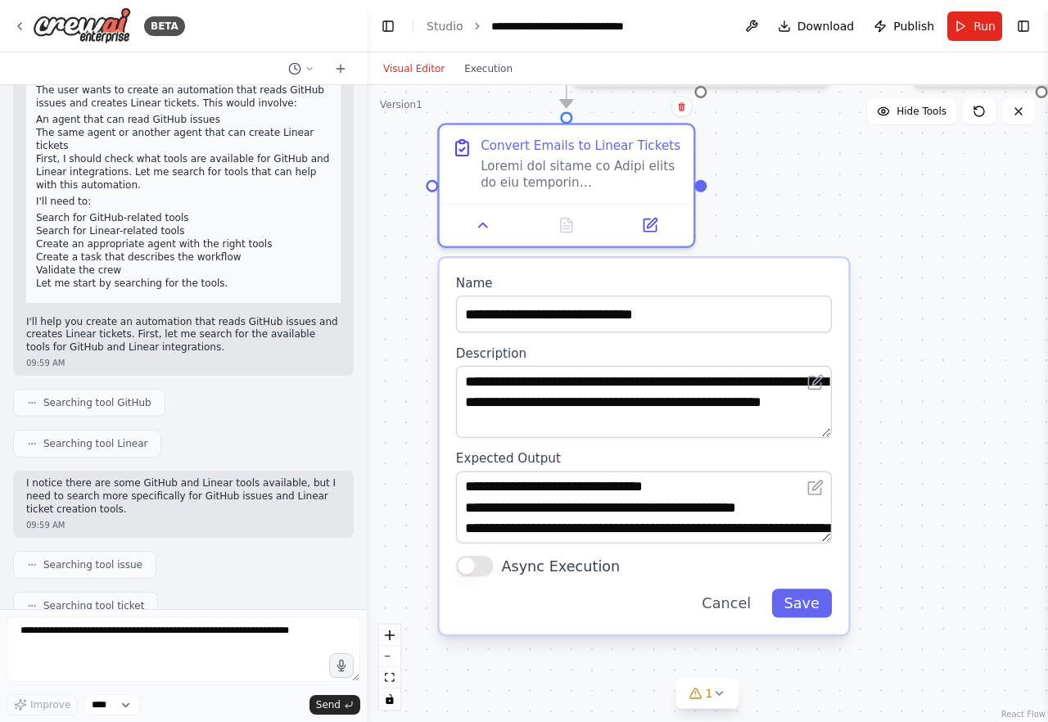
scroll to position [110, 0]
drag, startPoint x: 160, startPoint y: 361, endPoint x: 164, endPoint y: 435, distance: 74.6
click at [164, 435] on div "An agent that reads my github issues and create linear tickets 09:59 AM ▼ Thoug…" at bounding box center [183, 347] width 367 height 524
click at [164, 435] on div "Searching tool Linear" at bounding box center [183, 443] width 340 height 28
drag, startPoint x: 164, startPoint y: 435, endPoint x: 164, endPoint y: 353, distance: 82.7
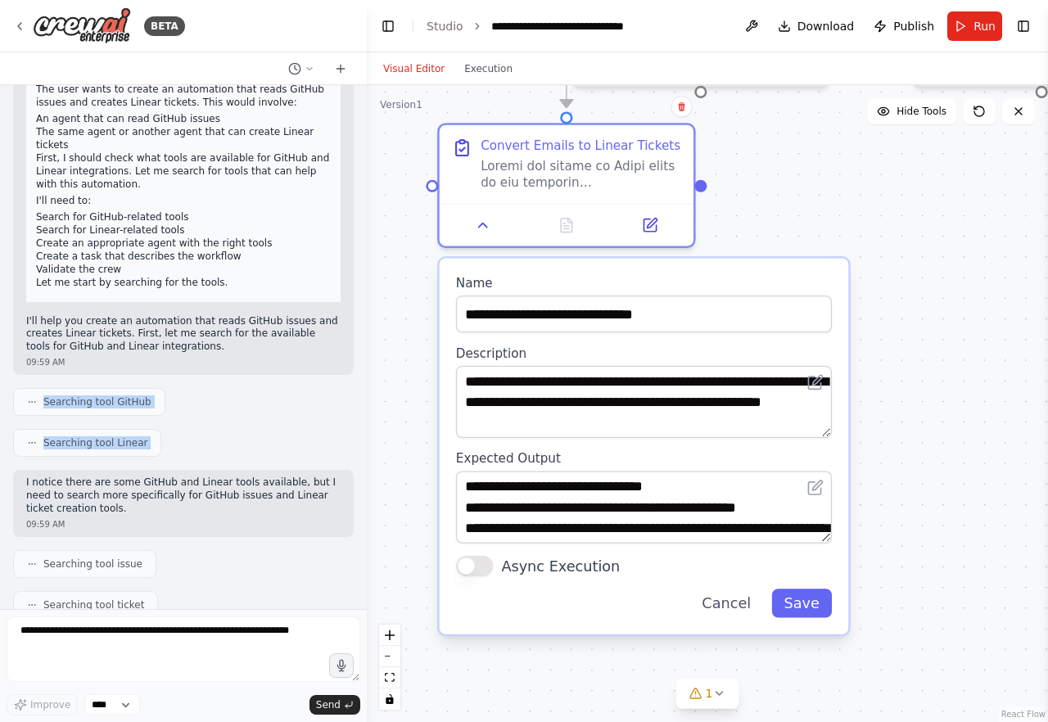
click at [164, 353] on div "An agent that reads my github issues and create linear tickets 09:59 AM ▼ Thoug…" at bounding box center [183, 347] width 367 height 524
click at [164, 356] on div "09:59 AM" at bounding box center [183, 362] width 314 height 12
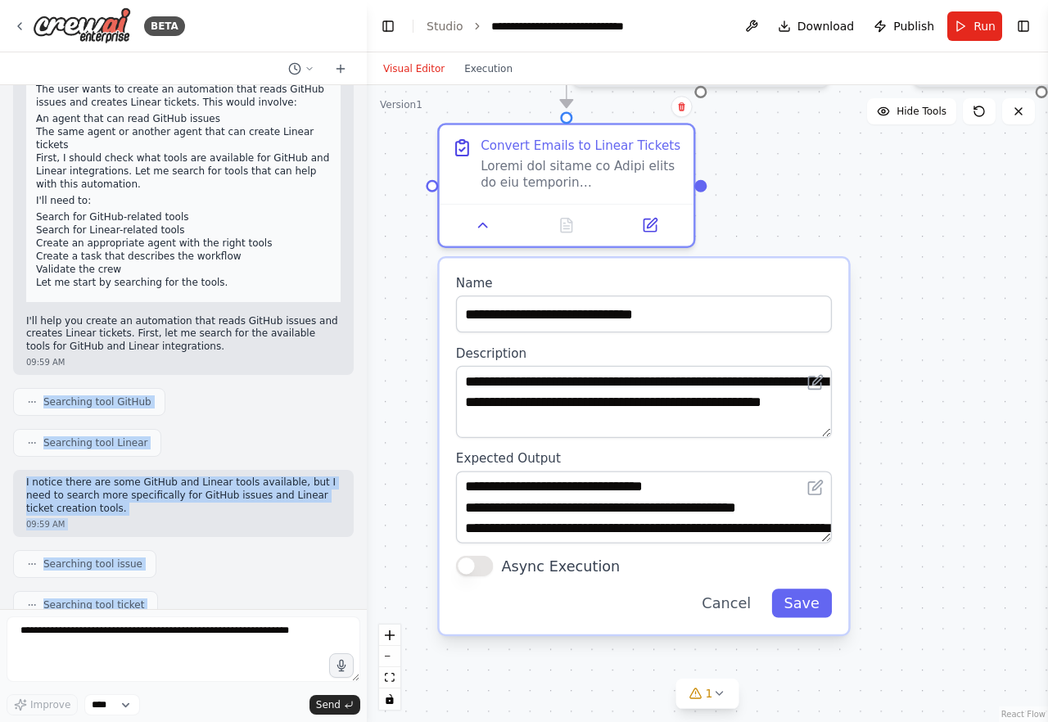
drag, startPoint x: 164, startPoint y: 353, endPoint x: 228, endPoint y: 593, distance: 248.4
click at [228, 593] on div "An agent that reads my github issues and create linear tickets 09:59 AM ▼ Thoug…" at bounding box center [183, 347] width 367 height 524
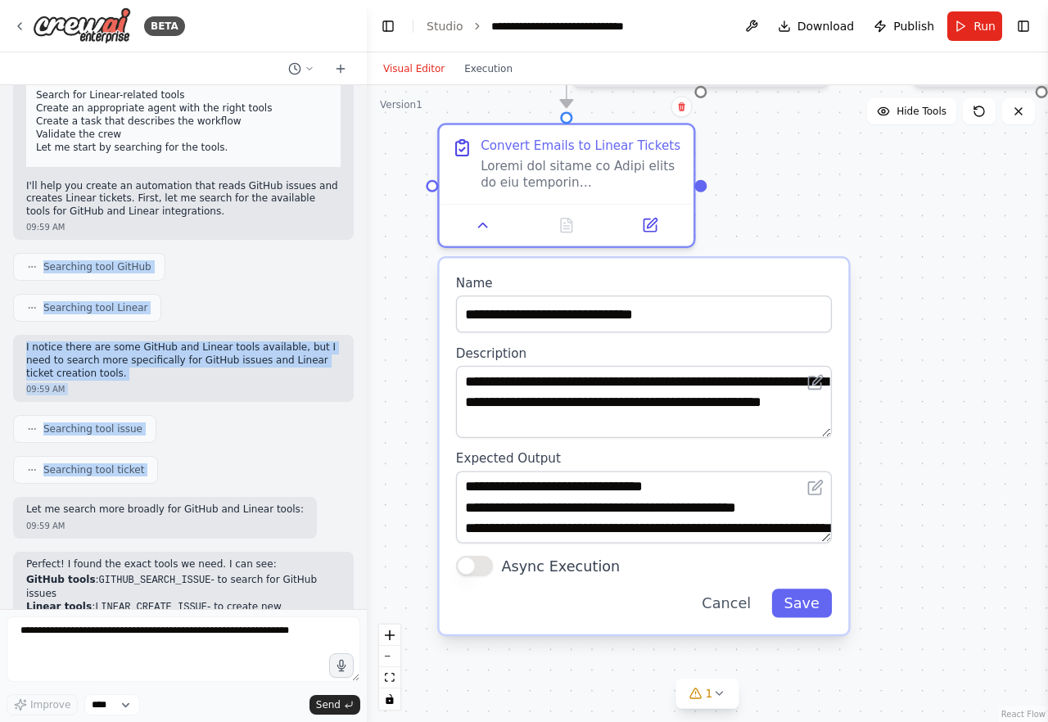
scroll to position [249, 0]
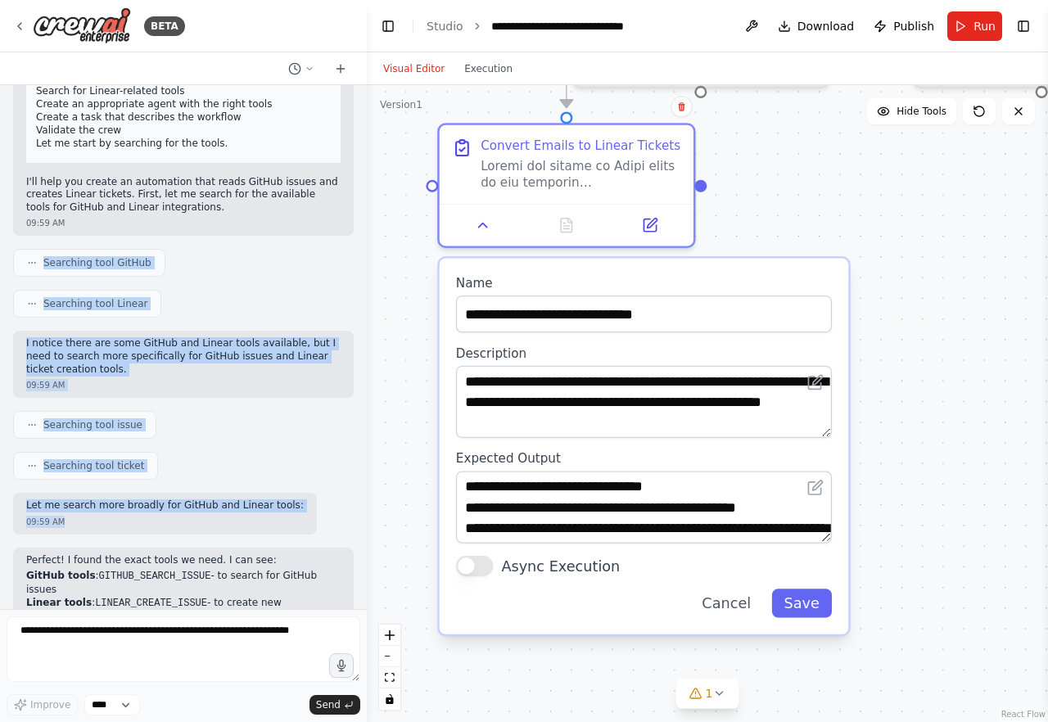
drag, startPoint x: 302, startPoint y: 512, endPoint x: 313, endPoint y: 220, distance: 291.6
click at [313, 220] on div "An agent that reads my github issues and create linear tickets 09:59 AM ▼ Thoug…" at bounding box center [183, 347] width 367 height 524
click at [313, 220] on div "▼ Thought process The user wants to create an automation that reads GitHub issu…" at bounding box center [183, 70] width 340 height 332
drag, startPoint x: 313, startPoint y: 220, endPoint x: 271, endPoint y: 467, distance: 249.9
click at [271, 467] on div "An agent that reads my github issues and create linear tickets 09:59 AM ▼ Thoug…" at bounding box center [183, 347] width 367 height 524
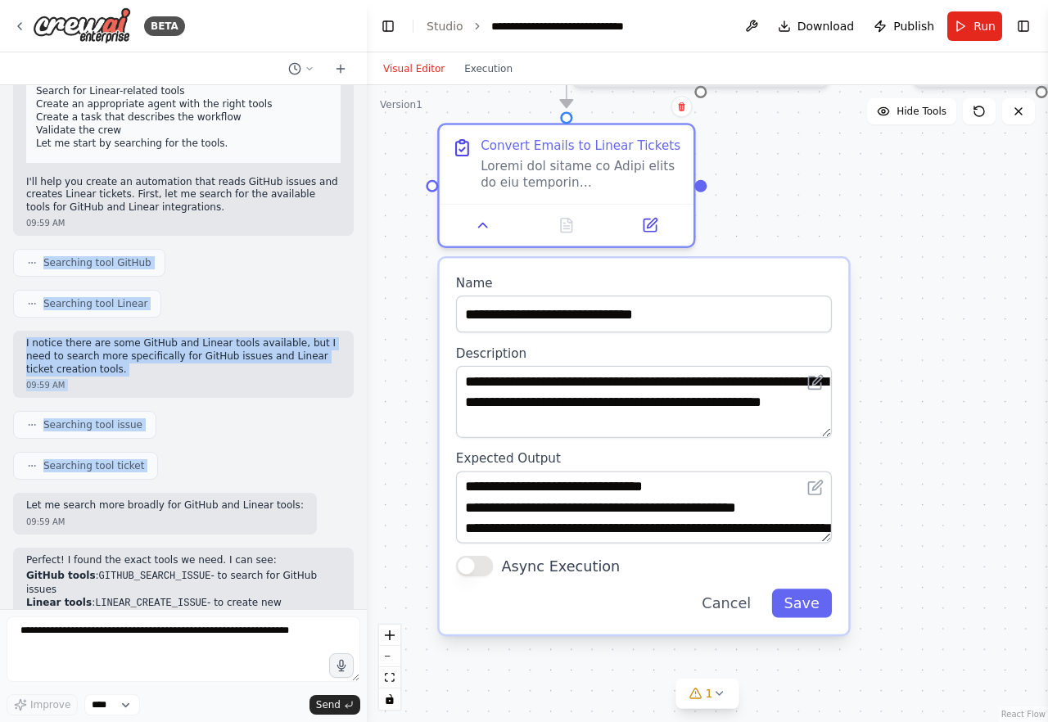
click at [271, 467] on div "An agent that reads my github issues and create linear tickets 09:59 AM ▼ Thoug…" at bounding box center [183, 347] width 367 height 524
drag, startPoint x: 271, startPoint y: 467, endPoint x: 292, endPoint y: 226, distance: 241.6
click at [292, 226] on div "An agent that reads my github issues and create linear tickets 09:59 AM ▼ Thoug…" at bounding box center [183, 347] width 367 height 524
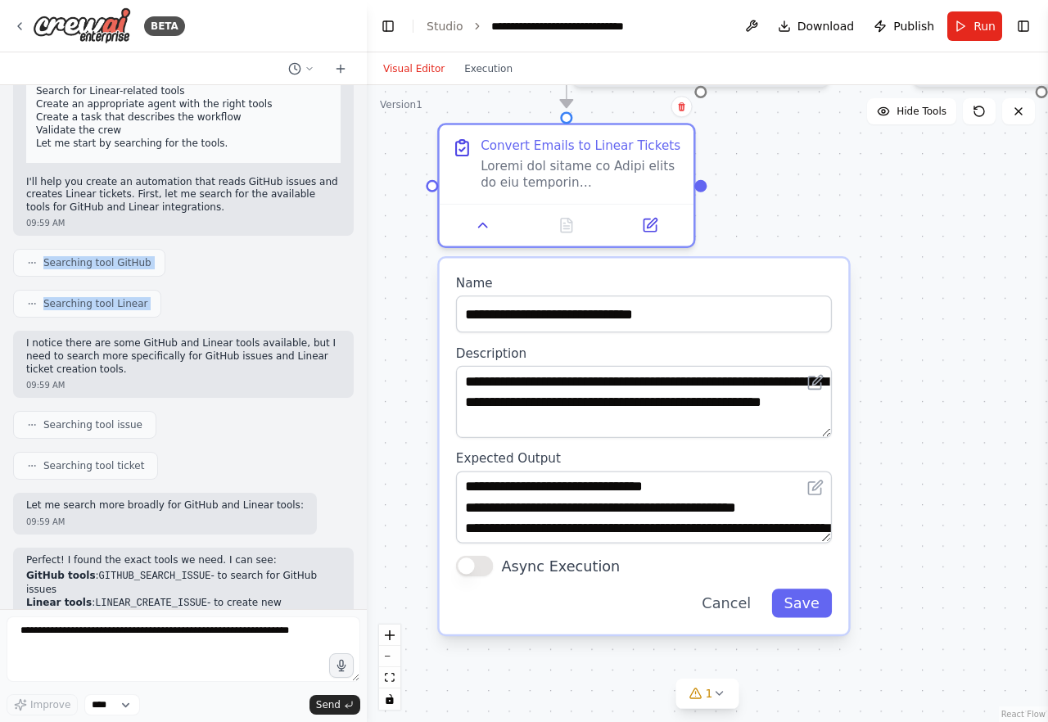
drag, startPoint x: 292, startPoint y: 226, endPoint x: 292, endPoint y: 300, distance: 74.5
click at [292, 300] on div "An agent that reads my github issues and create linear tickets 09:59 AM ▼ Thoug…" at bounding box center [183, 347] width 367 height 524
click at [292, 300] on div "Searching tool Linear" at bounding box center [183, 304] width 340 height 28
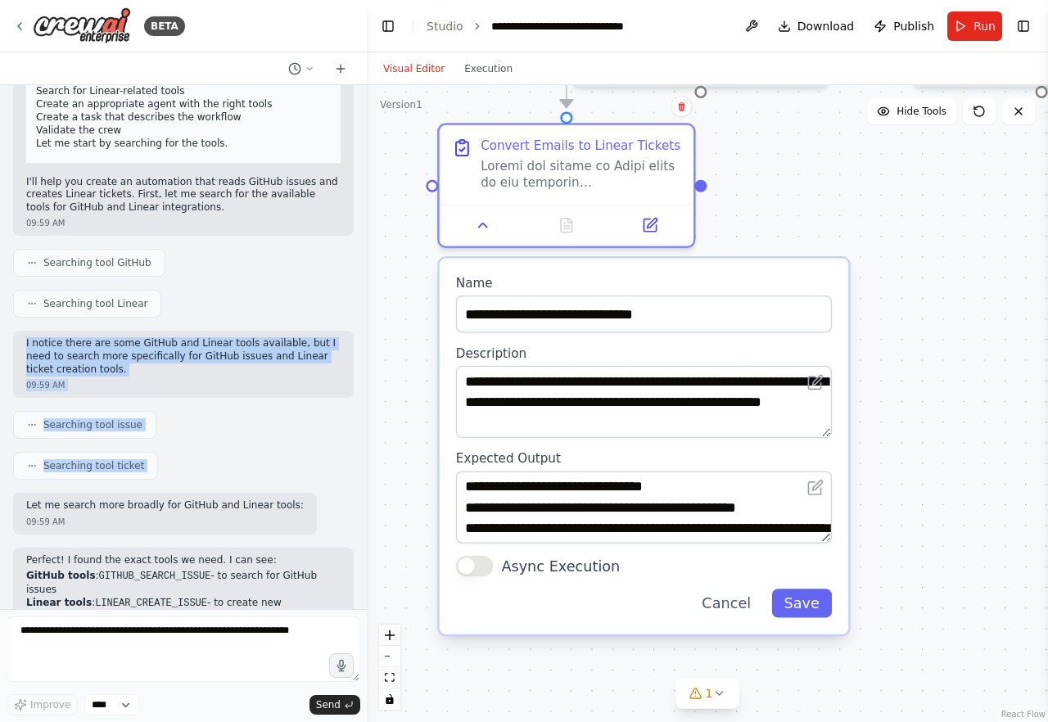
drag, startPoint x: 292, startPoint y: 300, endPoint x: 300, endPoint y: 463, distance: 163.0
click at [300, 463] on div "An agent that reads my github issues and create linear tickets 09:59 AM ▼ Thoug…" at bounding box center [183, 347] width 367 height 524
click at [300, 463] on div "Searching tool ticket" at bounding box center [183, 466] width 340 height 28
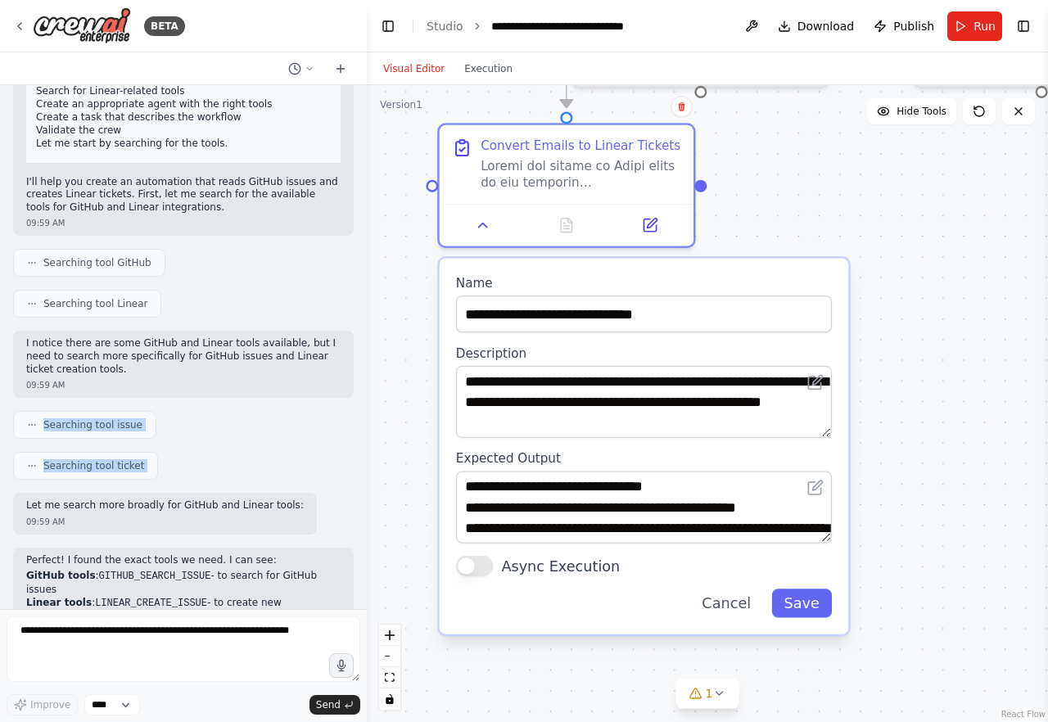
drag, startPoint x: 300, startPoint y: 463, endPoint x: 308, endPoint y: 386, distance: 77.4
click at [308, 386] on div "An agent that reads my github issues and create linear tickets 09:59 AM ▼ Thoug…" at bounding box center [183, 347] width 367 height 524
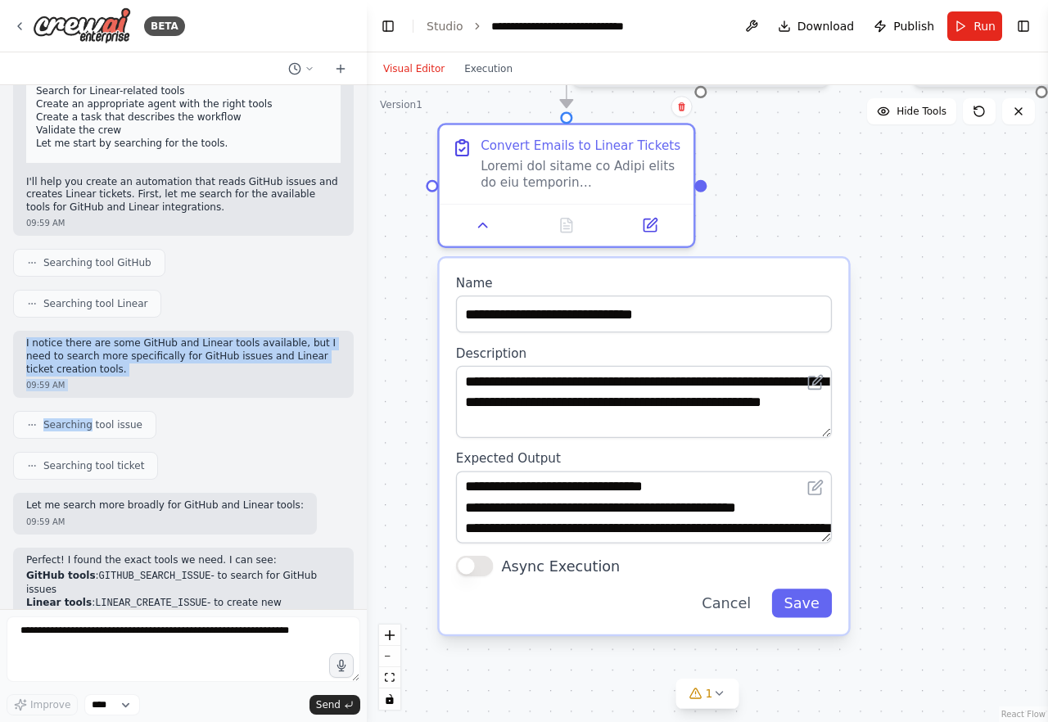
drag, startPoint x: 308, startPoint y: 386, endPoint x: 316, endPoint y: 304, distance: 82.3
click at [316, 304] on div "An agent that reads my github issues and create linear tickets 09:59 AM ▼ Thoug…" at bounding box center [183, 347] width 367 height 524
click at [316, 304] on div "Searching tool Linear" at bounding box center [183, 304] width 340 height 28
drag, startPoint x: 316, startPoint y: 304, endPoint x: 309, endPoint y: 483, distance: 178.6
click at [309, 483] on div "An agent that reads my github issues and create linear tickets 09:59 AM ▼ Thoug…" at bounding box center [183, 347] width 367 height 524
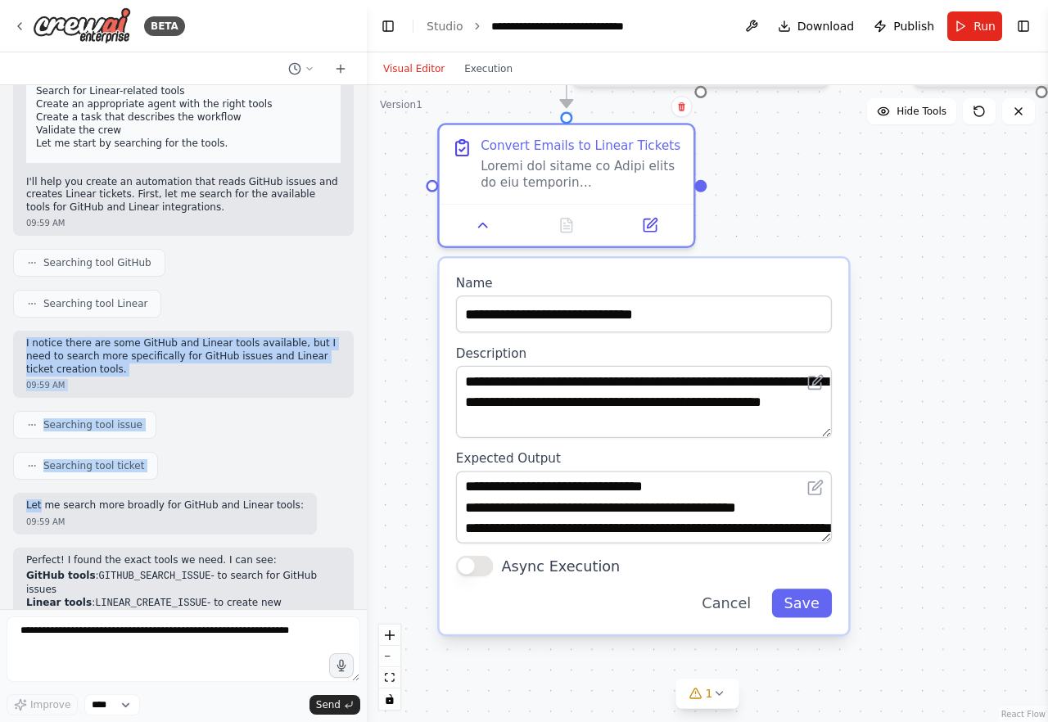
click at [309, 493] on div "Let me search more broadly for GitHub and Linear tools: 09:59 AM" at bounding box center [183, 514] width 340 height 42
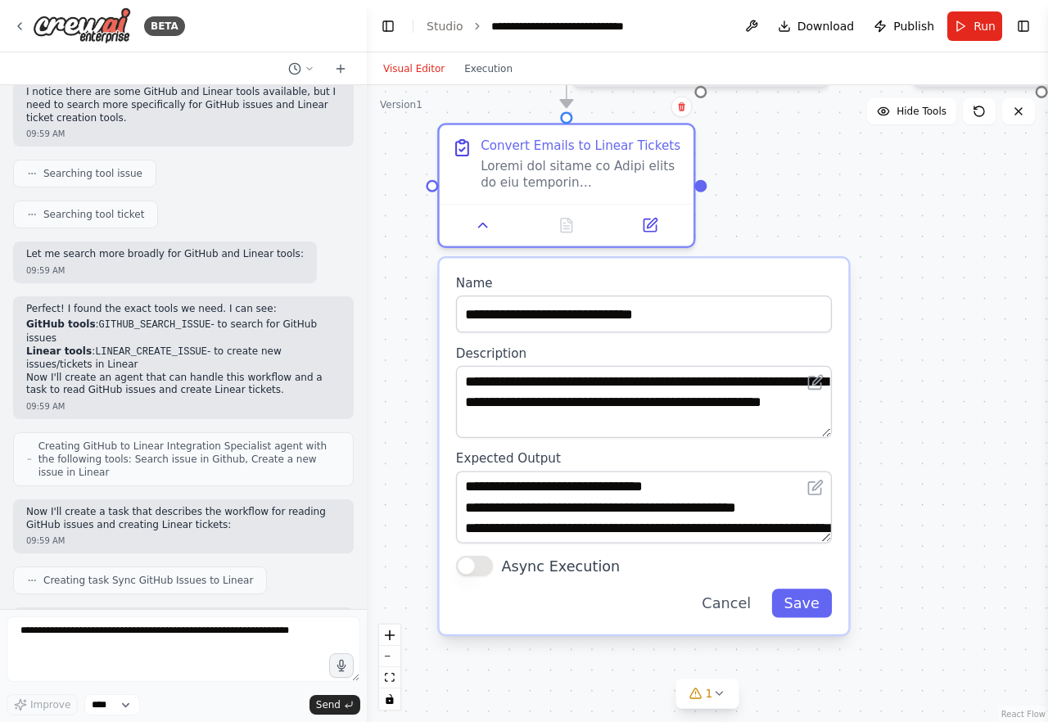
scroll to position [522, 0]
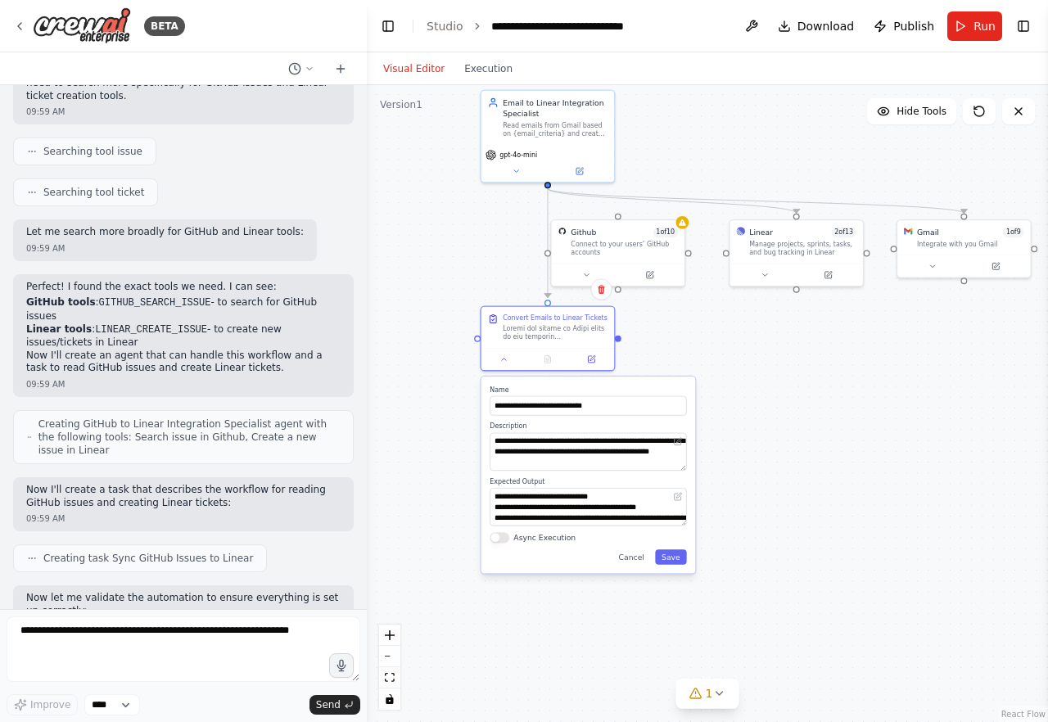
drag, startPoint x: 813, startPoint y: 239, endPoint x: 753, endPoint y: 319, distance: 100.0
click at [753, 320] on div ".deletable-edge-delete-btn { width: 20px; height: 20px; border: 0px solid #ffff…" at bounding box center [707, 403] width 681 height 637
click at [632, 553] on button "Cancel" at bounding box center [631, 556] width 38 height 15
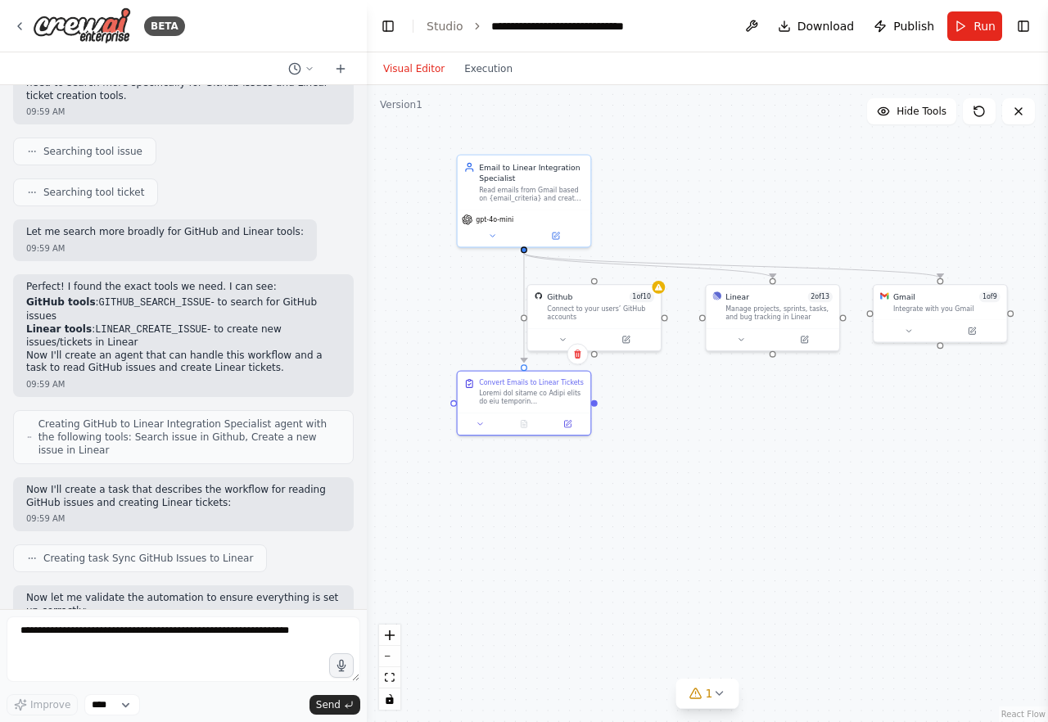
drag, startPoint x: 696, startPoint y: 376, endPoint x: 670, endPoint y: 453, distance: 80.5
click at [670, 453] on div ".deletable-edge-delete-btn { width: 20px; height: 20px; border: 0px solid #ffff…" at bounding box center [707, 403] width 681 height 637
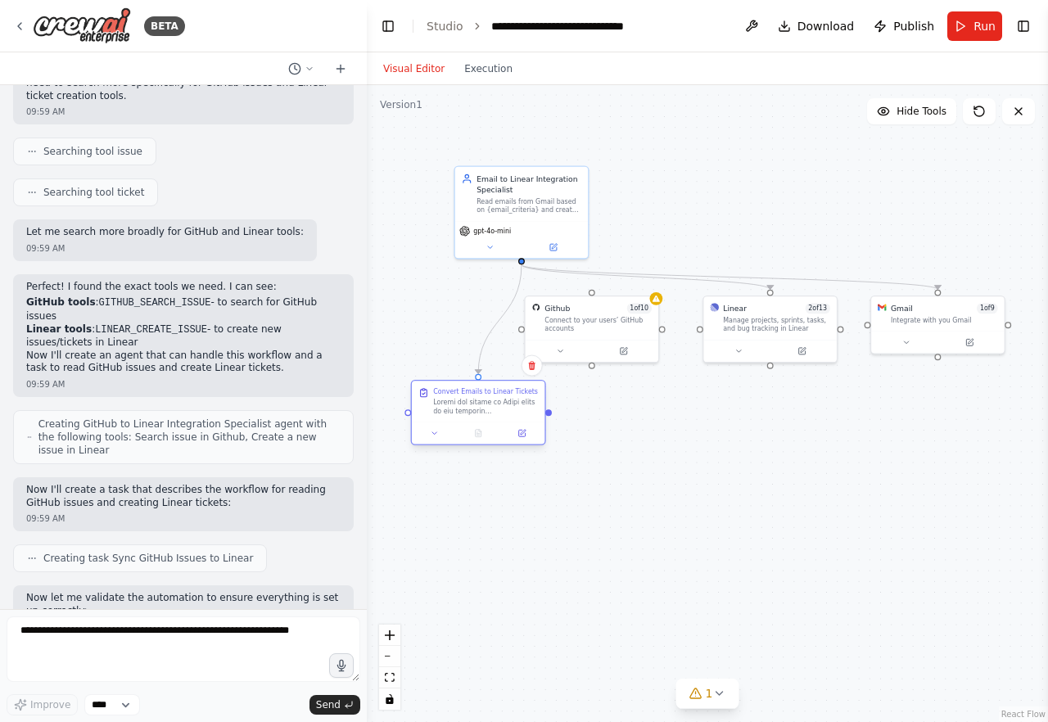
drag, startPoint x: 525, startPoint y: 397, endPoint x: 480, endPoint y: 395, distance: 45.0
click at [480, 395] on div "Convert Emails to Linear Tickets" at bounding box center [485, 401] width 105 height 28
drag, startPoint x: 480, startPoint y: 395, endPoint x: 462, endPoint y: 410, distance: 23.9
click at [462, 410] on div "Convert Emails to Linear Tickets" at bounding box center [464, 412] width 105 height 28
click at [598, 304] on div "Github 1 of 10" at bounding box center [597, 305] width 107 height 11
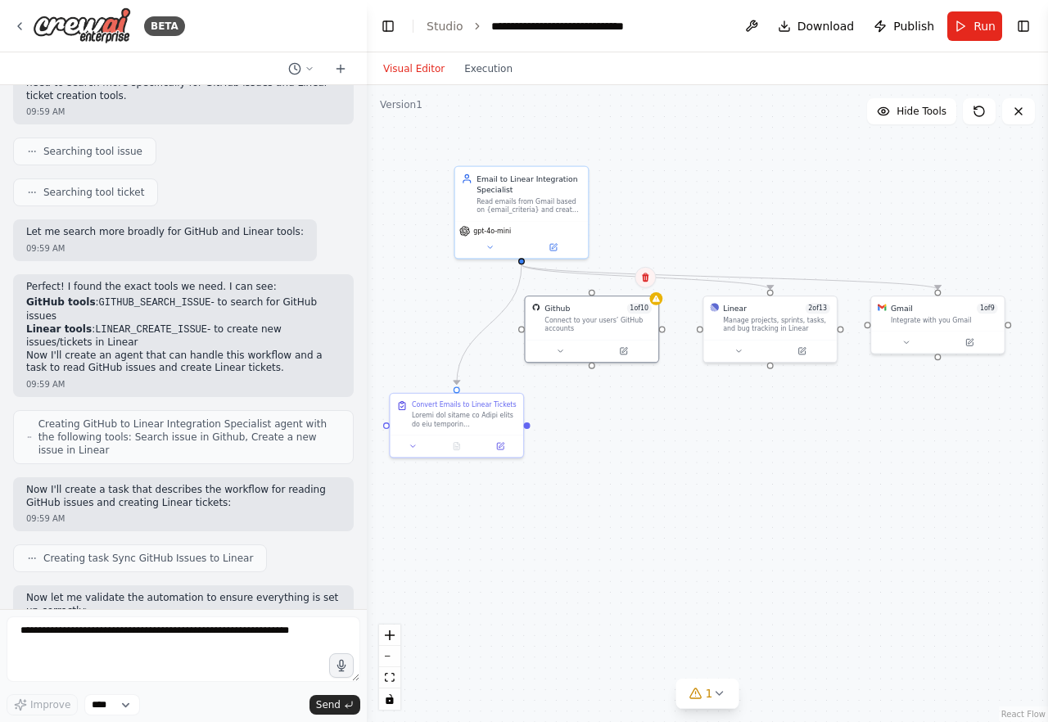
click at [647, 277] on icon at bounding box center [645, 277] width 7 height 9
click at [608, 276] on button "Confirm" at bounding box center [599, 278] width 58 height 20
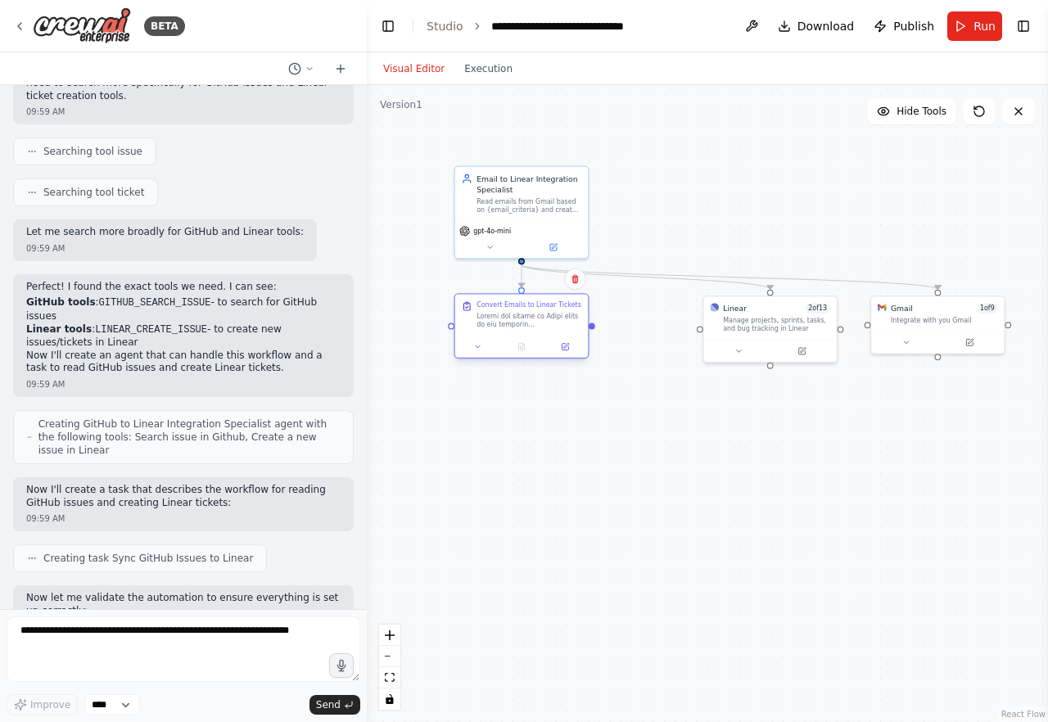
drag, startPoint x: 480, startPoint y: 408, endPoint x: 544, endPoint y: 311, distance: 116.5
click at [544, 312] on div at bounding box center [528, 320] width 105 height 17
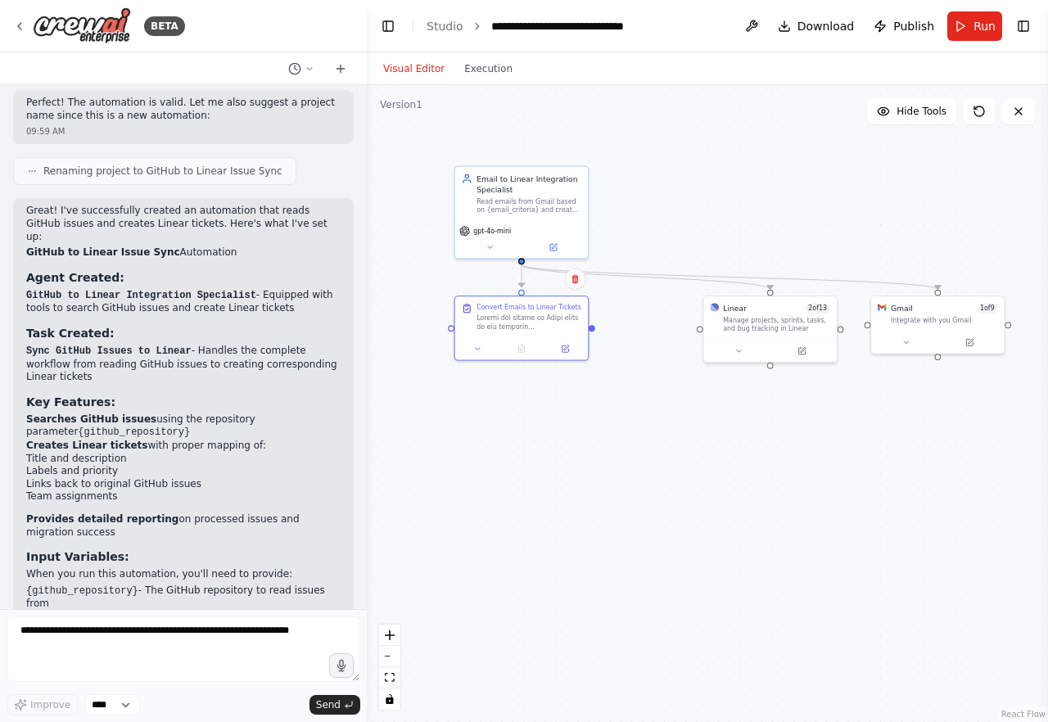
scroll to position [1137, 0]
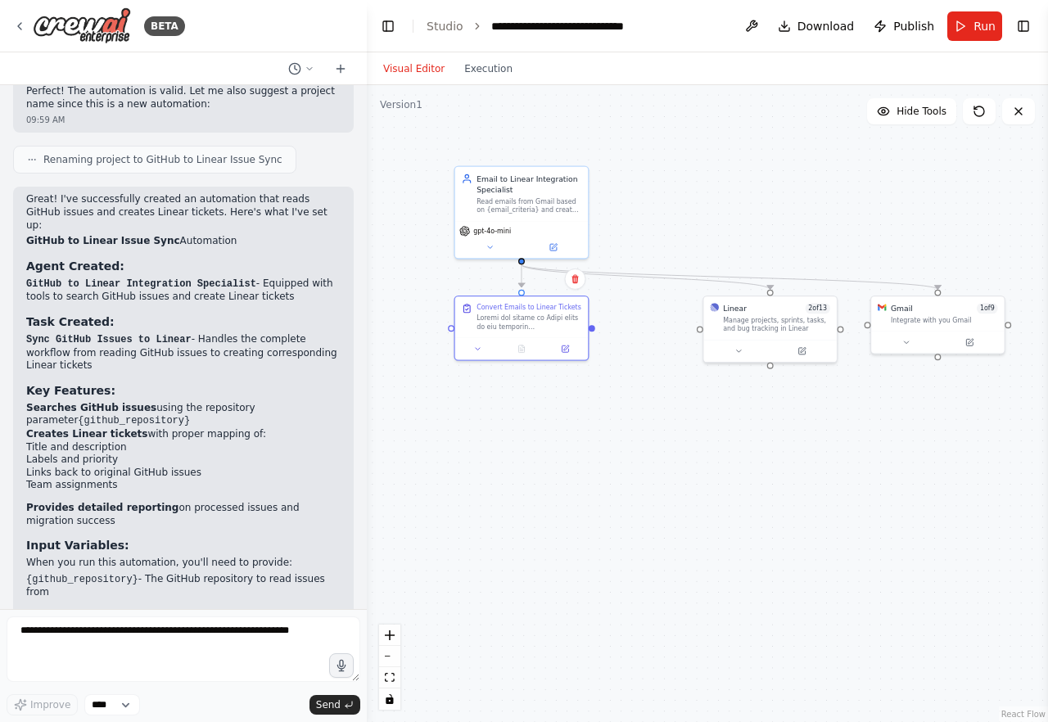
click at [187, 196] on p "Great! I've successfully created an automation that reads GitHub issues and cre…" at bounding box center [183, 212] width 314 height 38
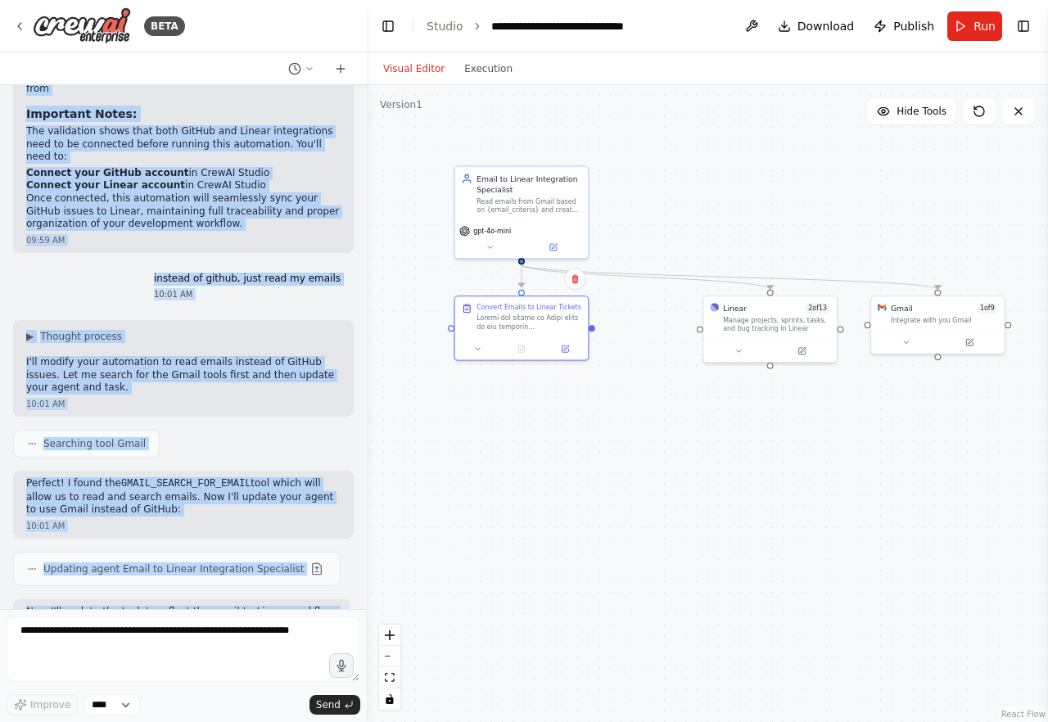
scroll to position [1657, 0]
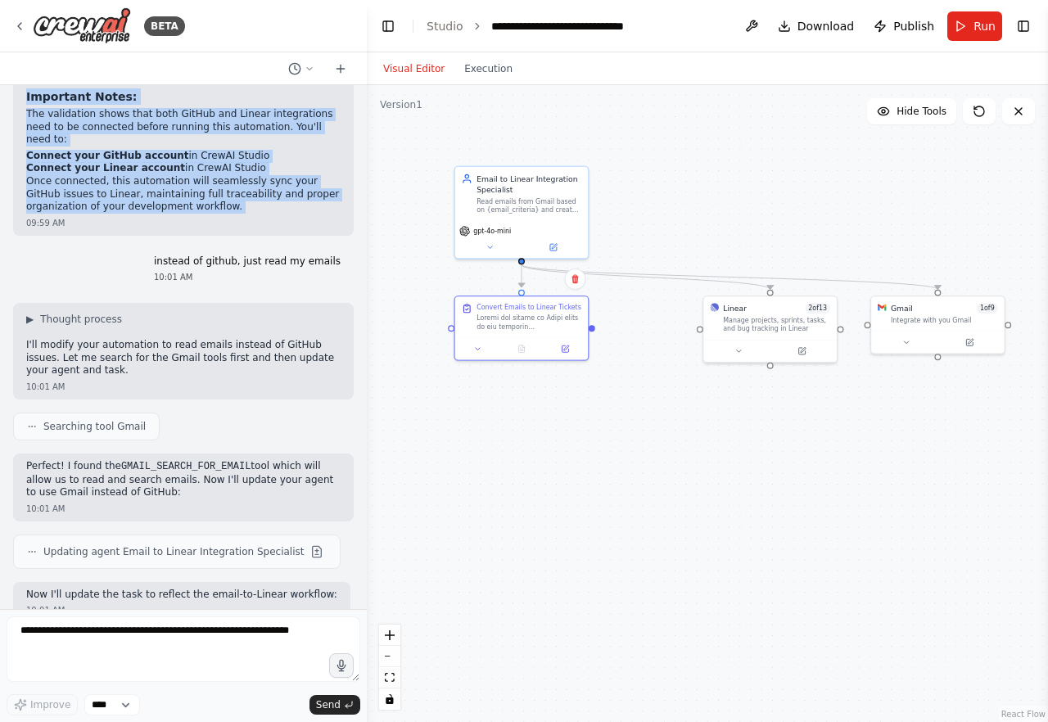
drag, startPoint x: 187, startPoint y: 196, endPoint x: 299, endPoint y: 165, distance: 116.4
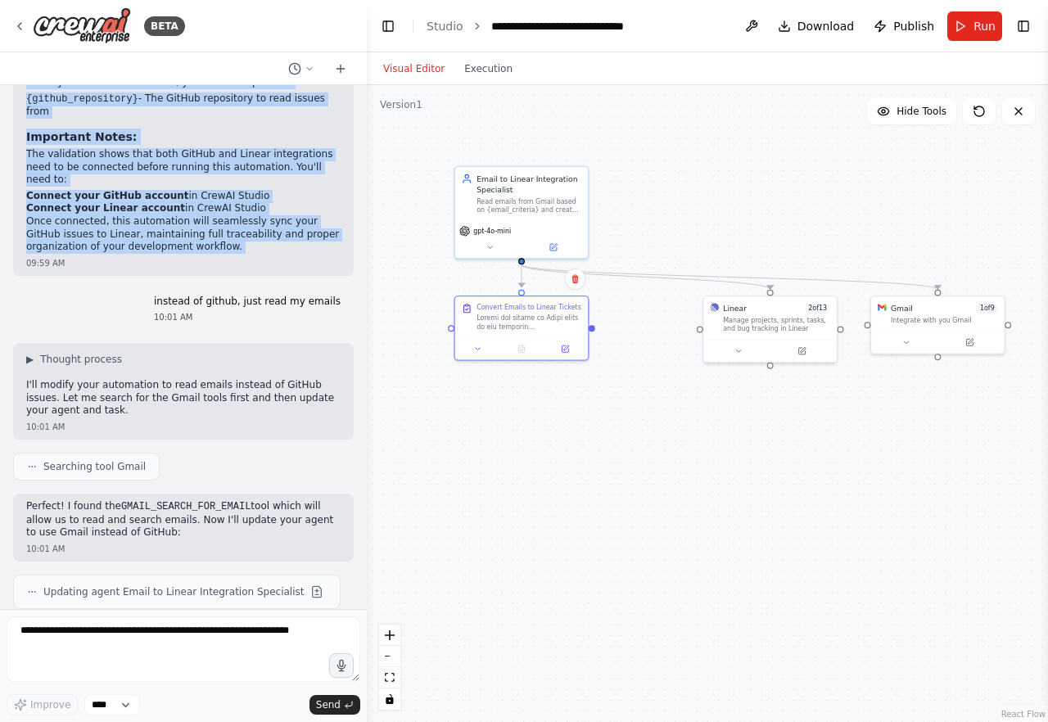
scroll to position [1613, 0]
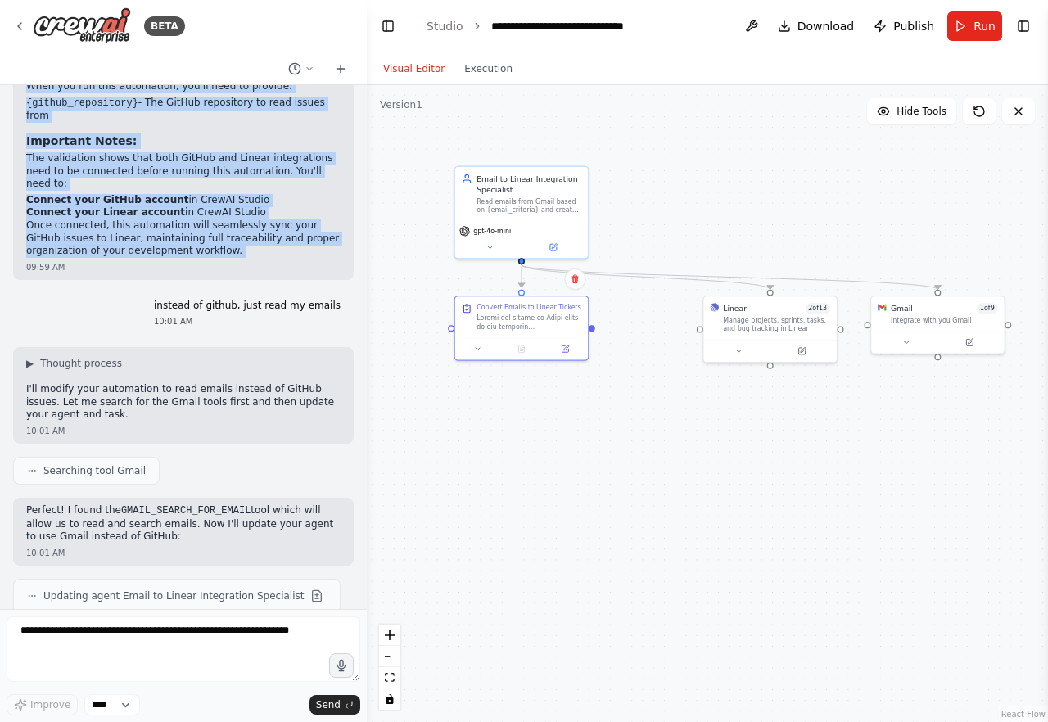
click at [299, 194] on li "Connect your GitHub account in CrewAI Studio" at bounding box center [183, 200] width 314 height 13
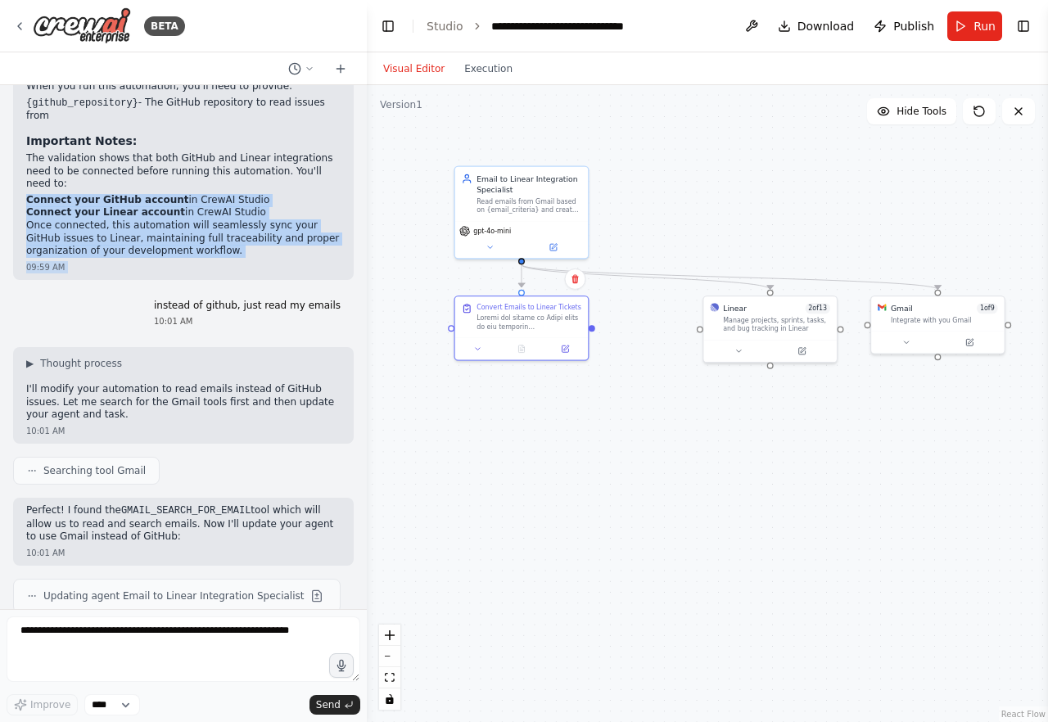
drag, startPoint x: 299, startPoint y: 165, endPoint x: 300, endPoint y: 222, distance: 57.3
click at [300, 261] on div "09:59 AM" at bounding box center [183, 267] width 314 height 12
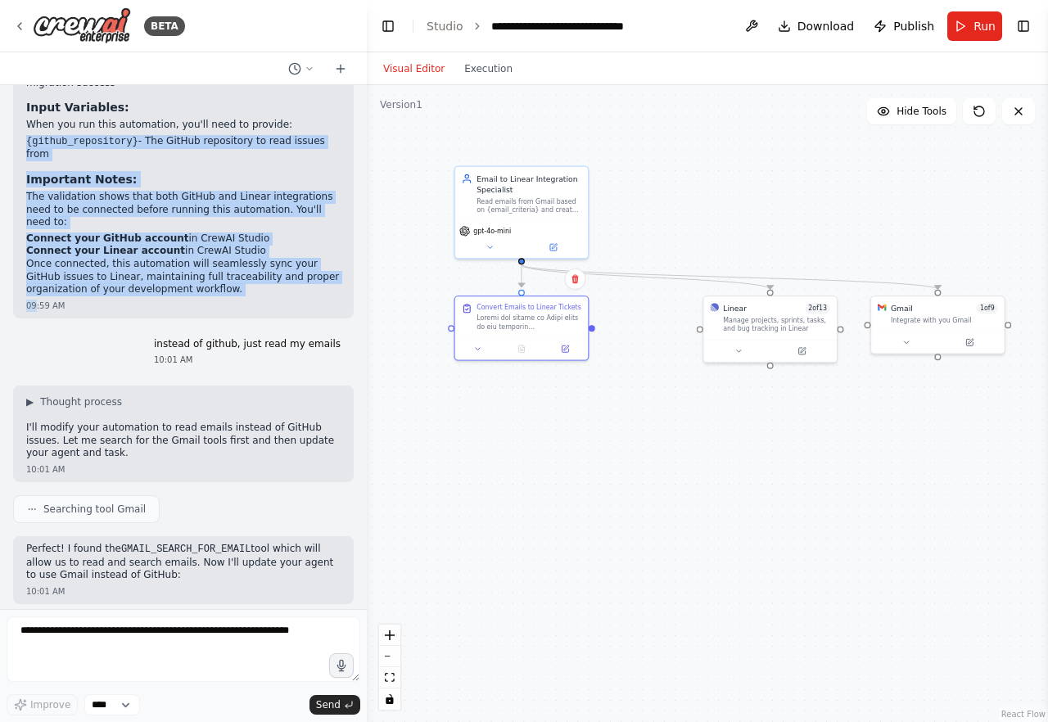
drag, startPoint x: 300, startPoint y: 222, endPoint x: 300, endPoint y: 97, distance: 124.4
click at [300, 97] on div "Great! I've successfully created an automation that reads GitHub issues and cre…" at bounding box center [183, 33] width 340 height 569
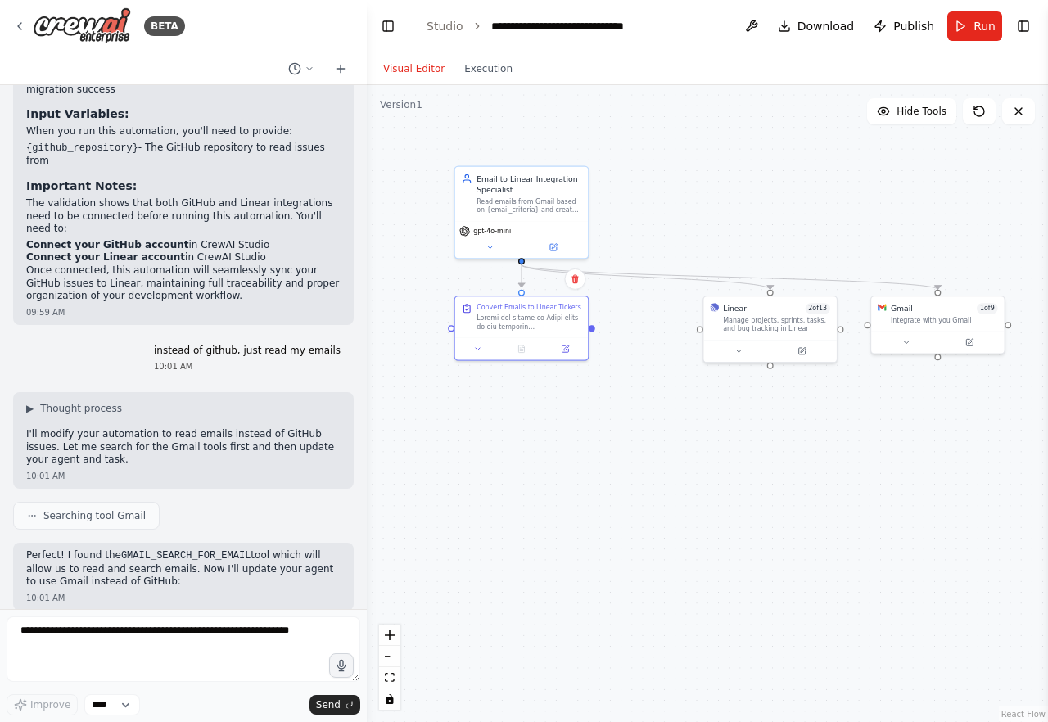
click at [293, 106] on h3 "Input Variables:" at bounding box center [183, 114] width 314 height 16
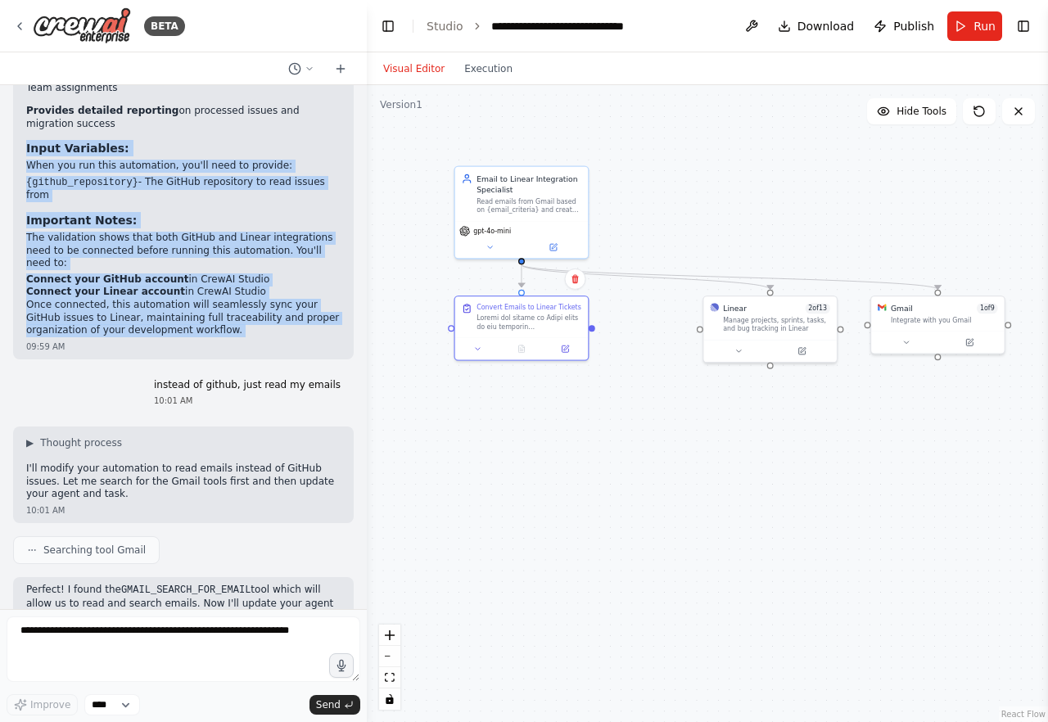
drag, startPoint x: 293, startPoint y: 89, endPoint x: 276, endPoint y: 289, distance: 200.4
click at [276, 289] on div "Great! I've successfully created an automation that reads GitHub issues and cre…" at bounding box center [183, 66] width 314 height 540
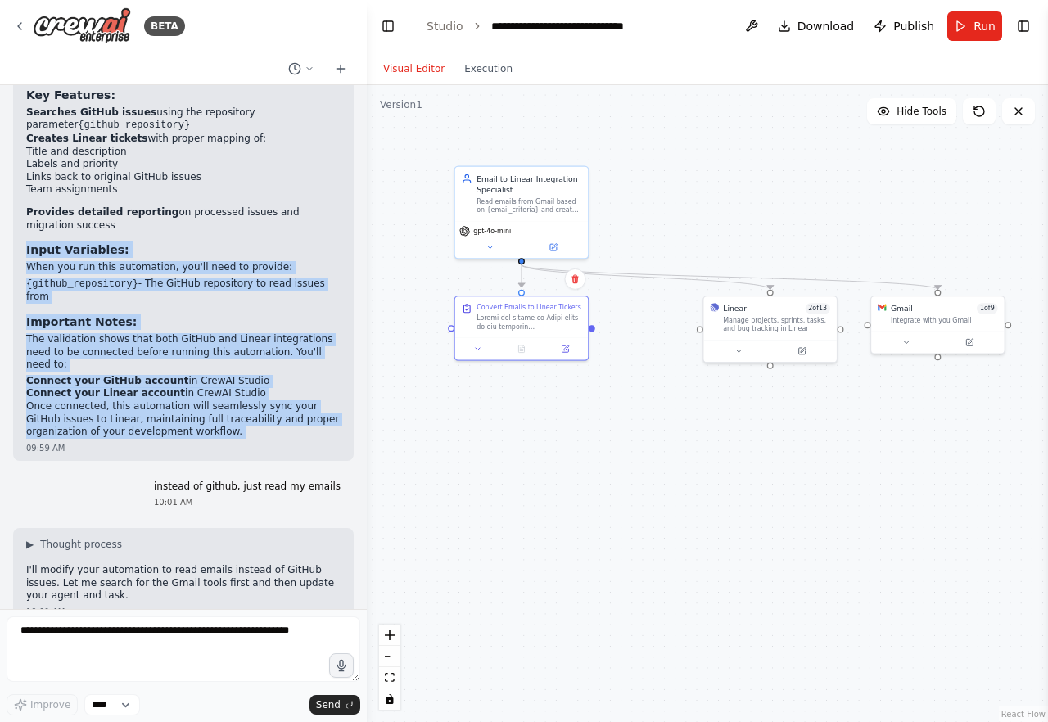
scroll to position [1391, 0]
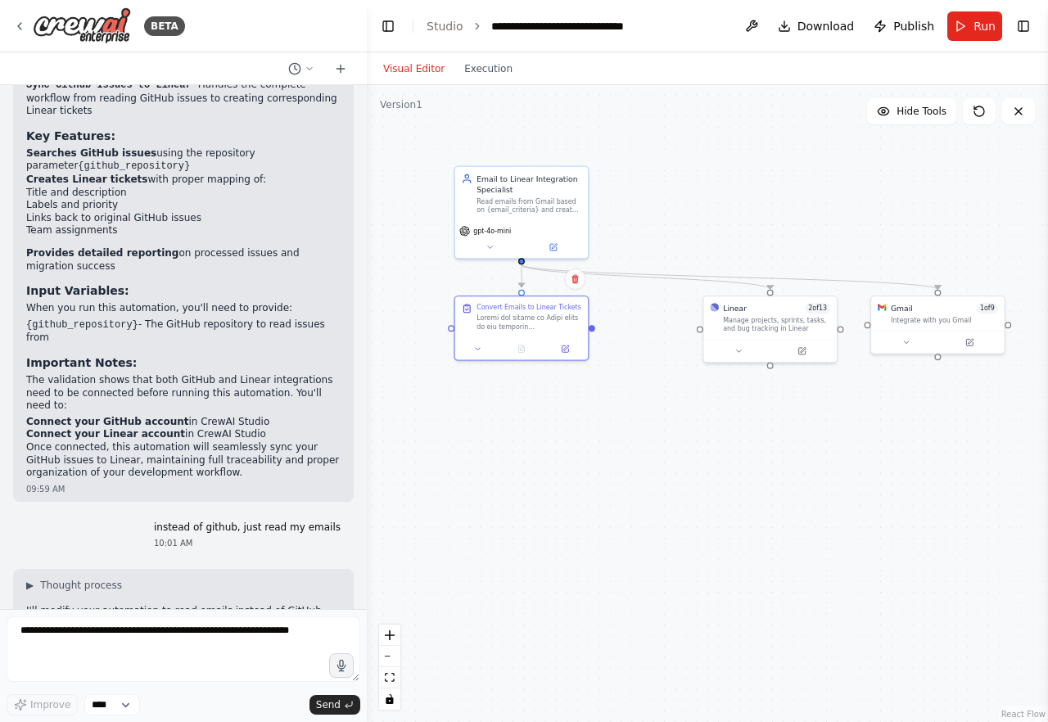
click at [253, 246] on div "Great! I've successfully created an automation that reads GitHub issues and cre…" at bounding box center [183, 209] width 314 height 540
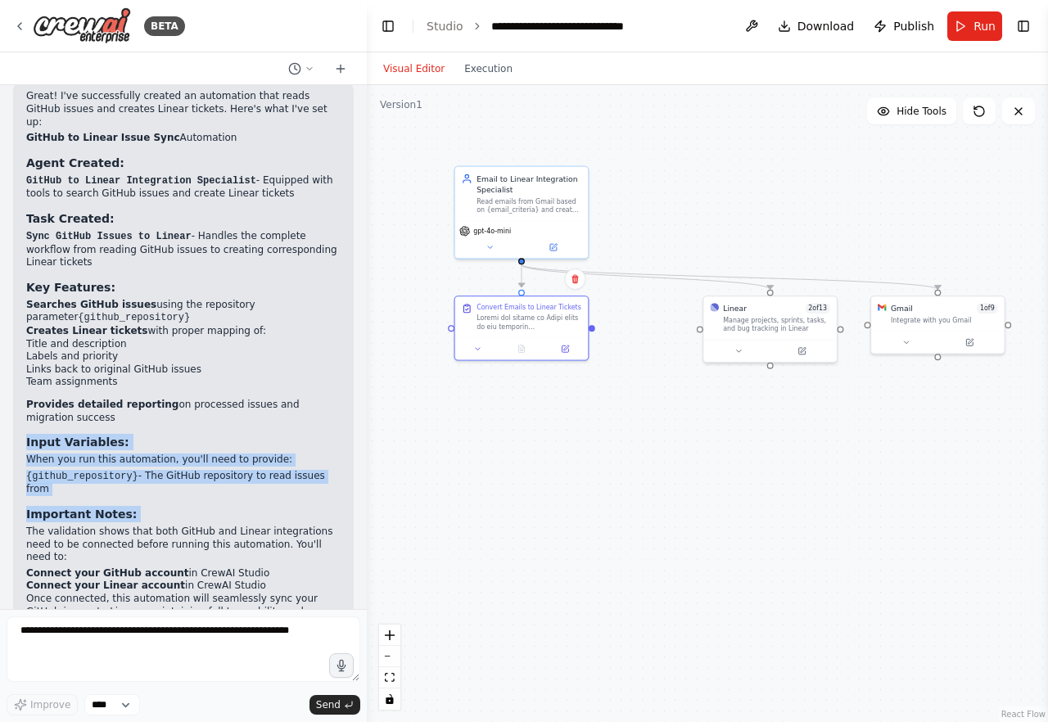
drag, startPoint x: 253, startPoint y: 246, endPoint x: 240, endPoint y: 475, distance: 228.7
click at [240, 476] on div "Great! I've successfully created an automation that reads GitHub issues and cre…" at bounding box center [183, 360] width 314 height 540
click at [240, 475] on div "Great! I've successfully created an automation that reads GitHub issues and cre…" at bounding box center [183, 360] width 314 height 540
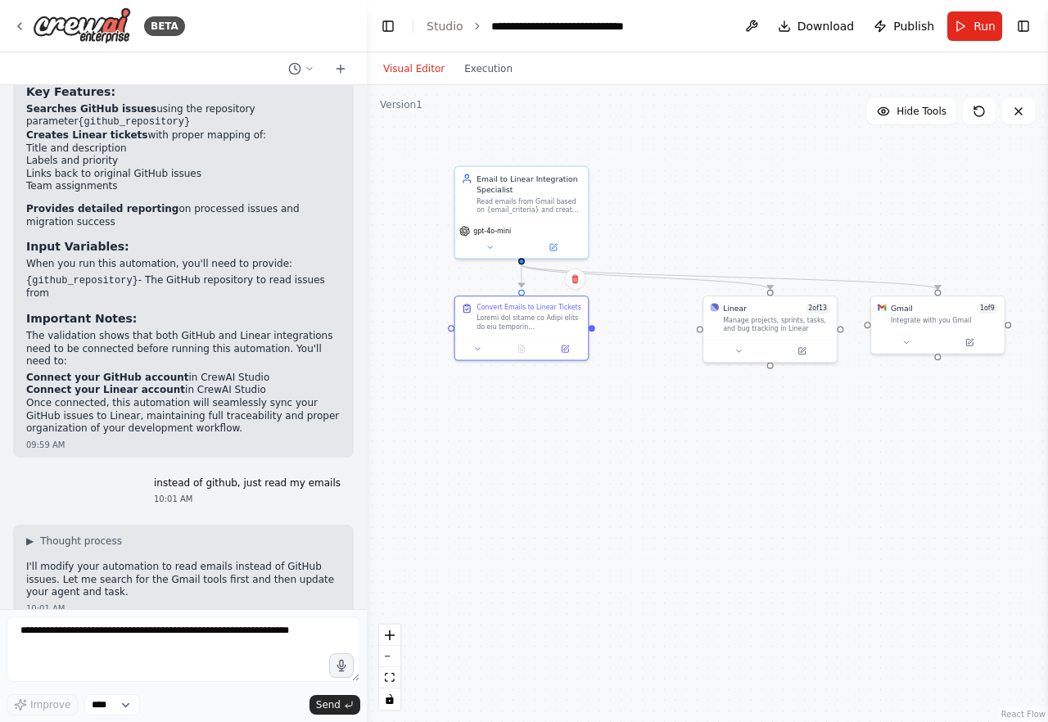
scroll to position [1445, 0]
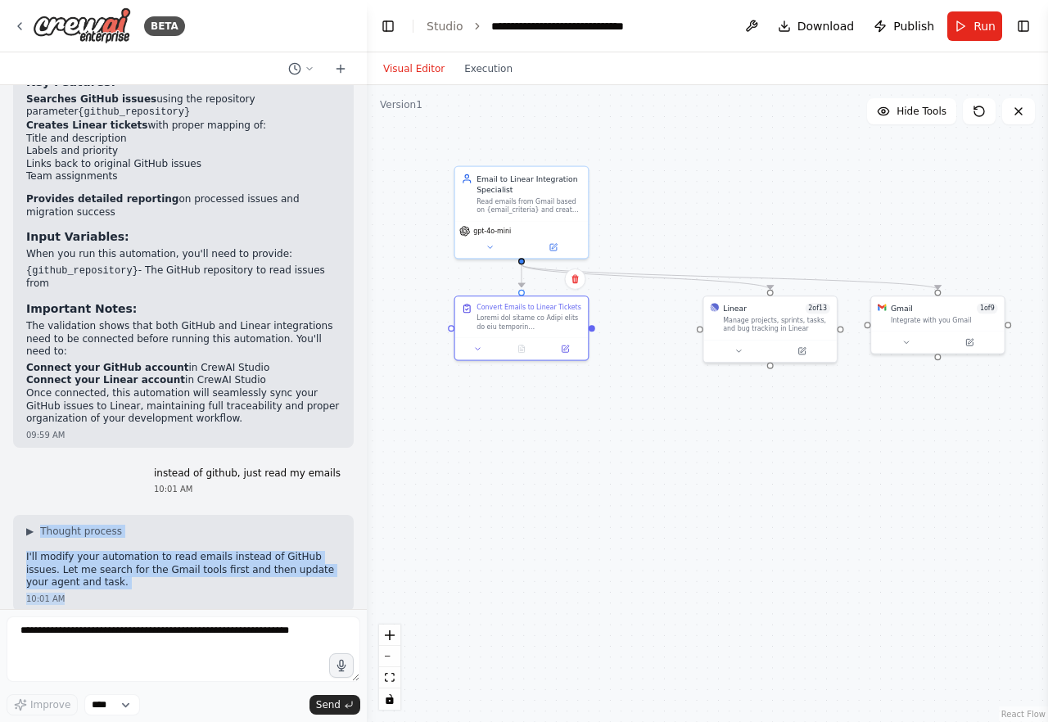
drag, startPoint x: 240, startPoint y: 475, endPoint x: 240, endPoint y: 557, distance: 82.7
click at [240, 558] on div "An agent that reads my github issues and create linear tickets 09:59 AM ▼ Thoug…" at bounding box center [183, 347] width 367 height 524
click at [240, 593] on div "10:01 AM" at bounding box center [183, 599] width 314 height 12
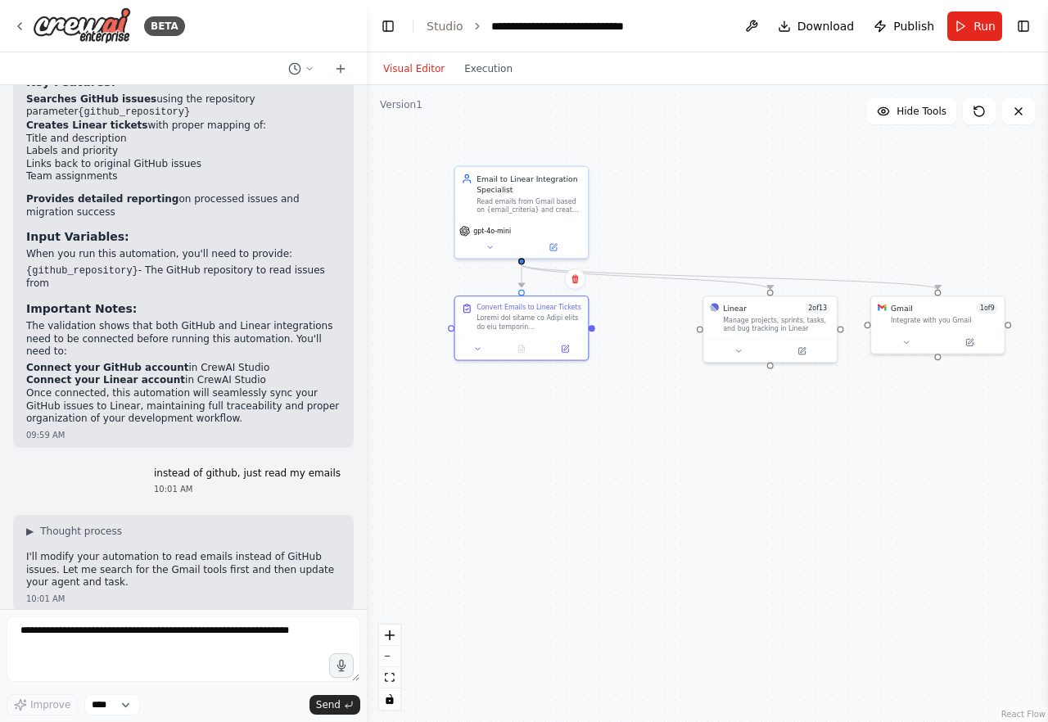
click at [248, 593] on div "10:01 AM" at bounding box center [183, 599] width 314 height 12
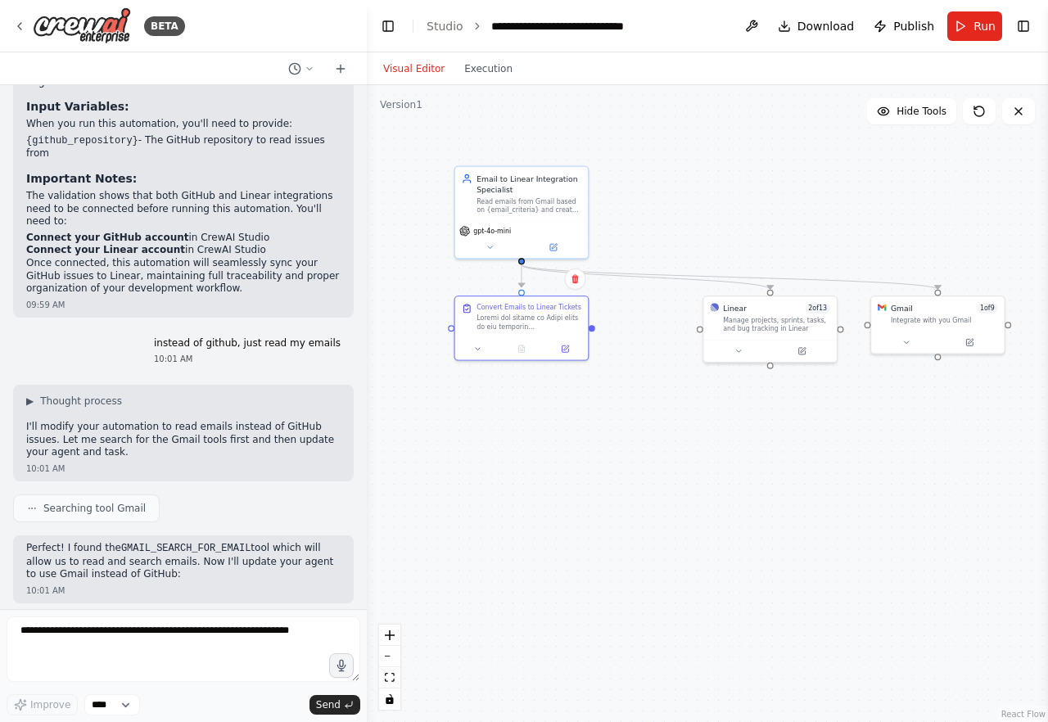
scroll to position [1583, 0]
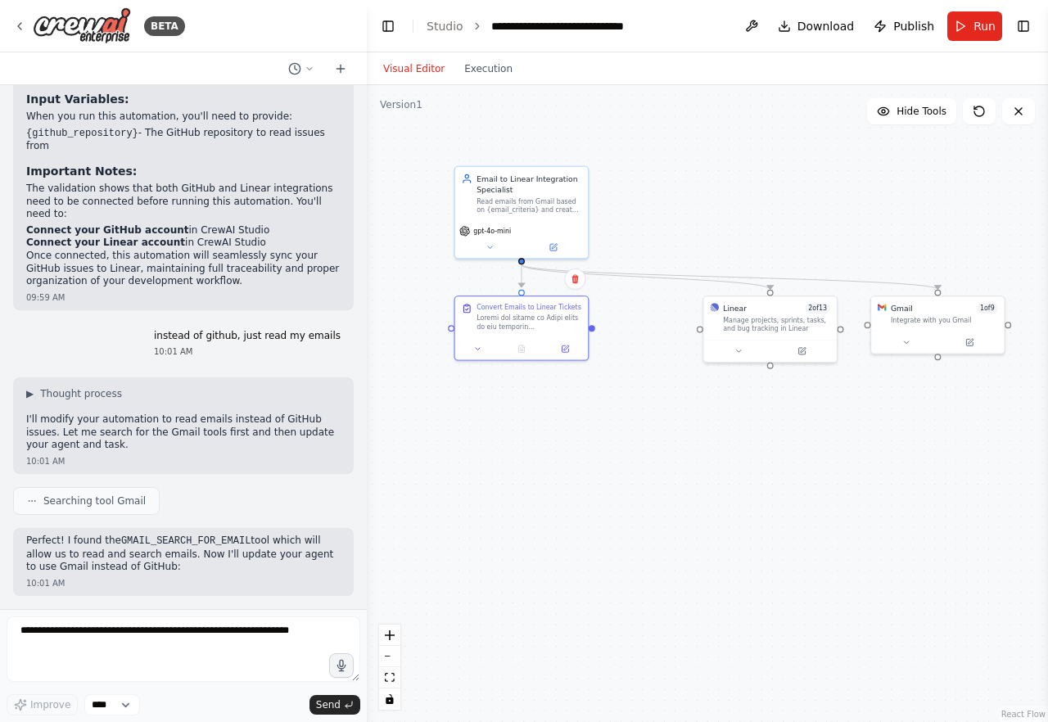
click at [247, 555] on div "An agent that reads my github issues and create linear tickets 09:59 AM ▼ Thoug…" at bounding box center [183, 347] width 367 height 524
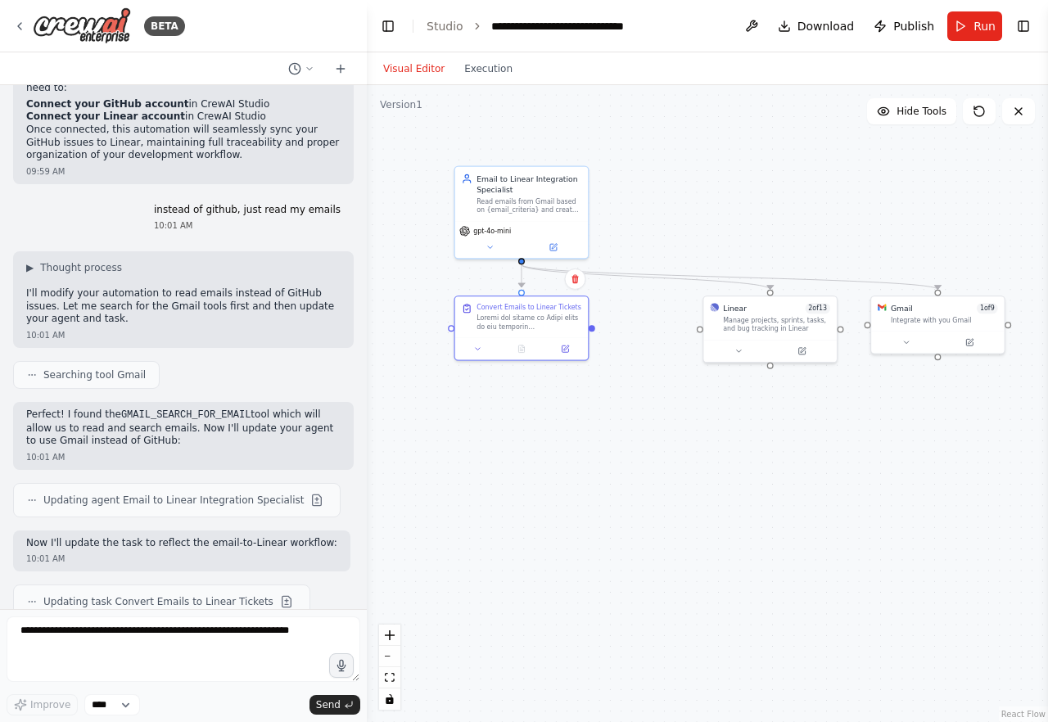
scroll to position [1711, 0]
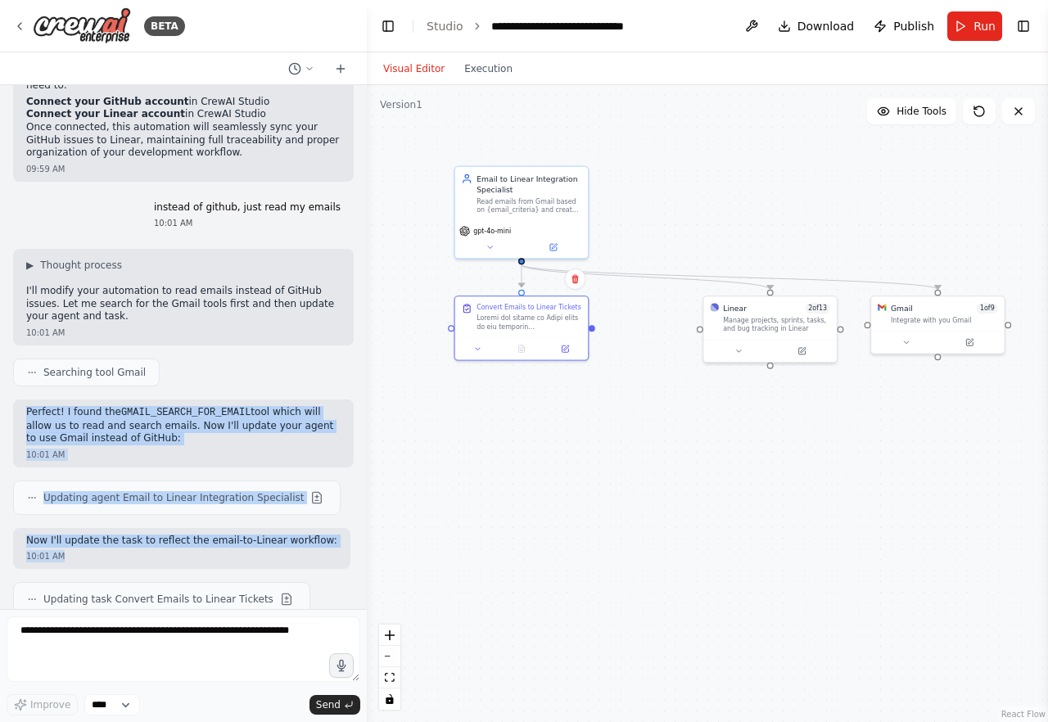
drag, startPoint x: 255, startPoint y: 512, endPoint x: 289, endPoint y: 351, distance: 164.7
click at [289, 351] on div "An agent that reads my github issues and create linear tickets 09:59 AM ▼ Thoug…" at bounding box center [183, 347] width 367 height 524
drag, startPoint x: 289, startPoint y: 351, endPoint x: 284, endPoint y: 515, distance: 163.8
click at [284, 515] on div "An agent that reads my github issues and create linear tickets 09:59 AM ▼ Thoug…" at bounding box center [183, 347] width 367 height 524
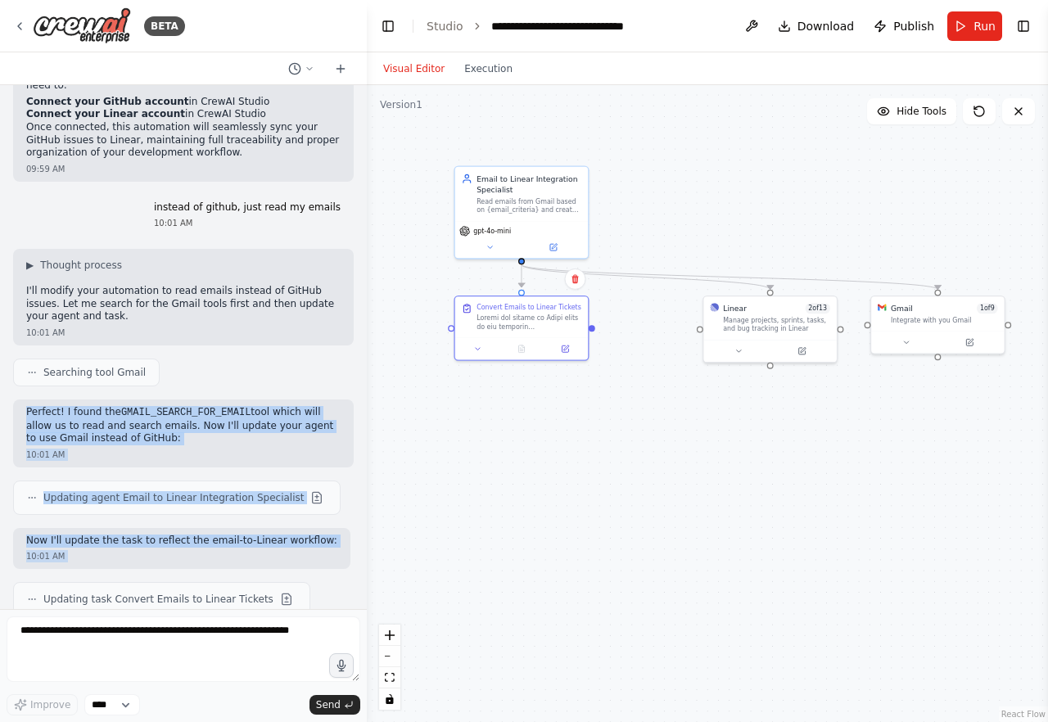
click at [284, 550] on div "10:01 AM" at bounding box center [181, 556] width 311 height 12
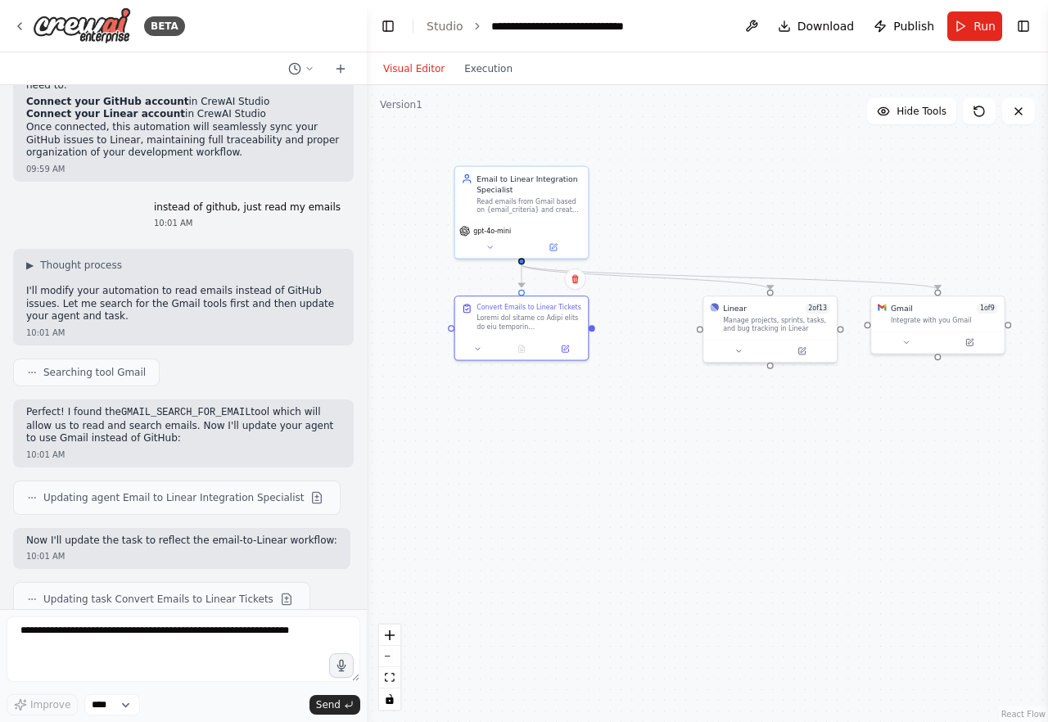
drag, startPoint x: 284, startPoint y: 515, endPoint x: 278, endPoint y: 524, distance: 10.7
click at [278, 550] on div "10:01 AM" at bounding box center [181, 556] width 311 height 12
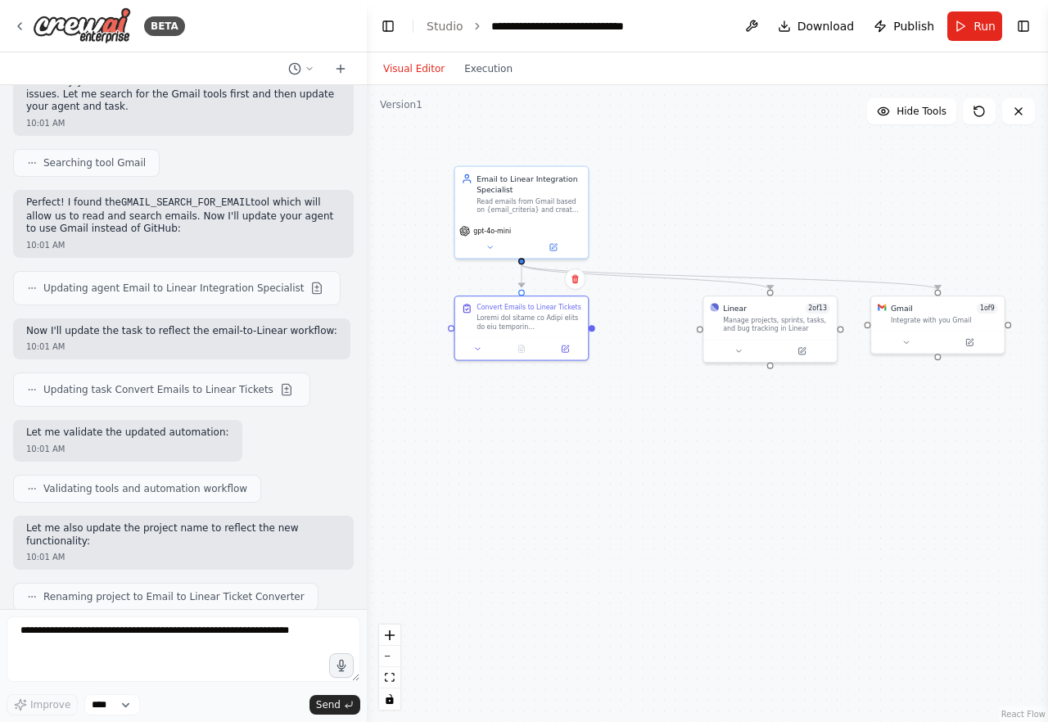
scroll to position [1922, 0]
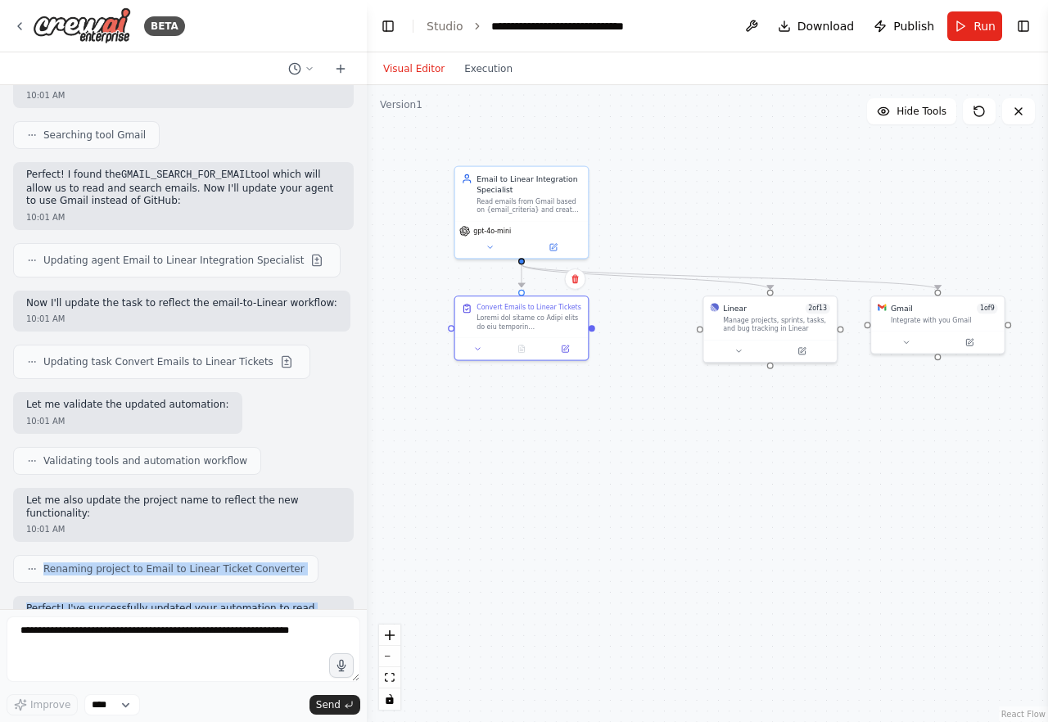
drag, startPoint x: 278, startPoint y: 524, endPoint x: 292, endPoint y: 603, distance: 80.6
click at [293, 603] on div "An agent that reads my github issues and create linear tickets 09:59 AM ▼ Thoug…" at bounding box center [183, 347] width 367 height 524
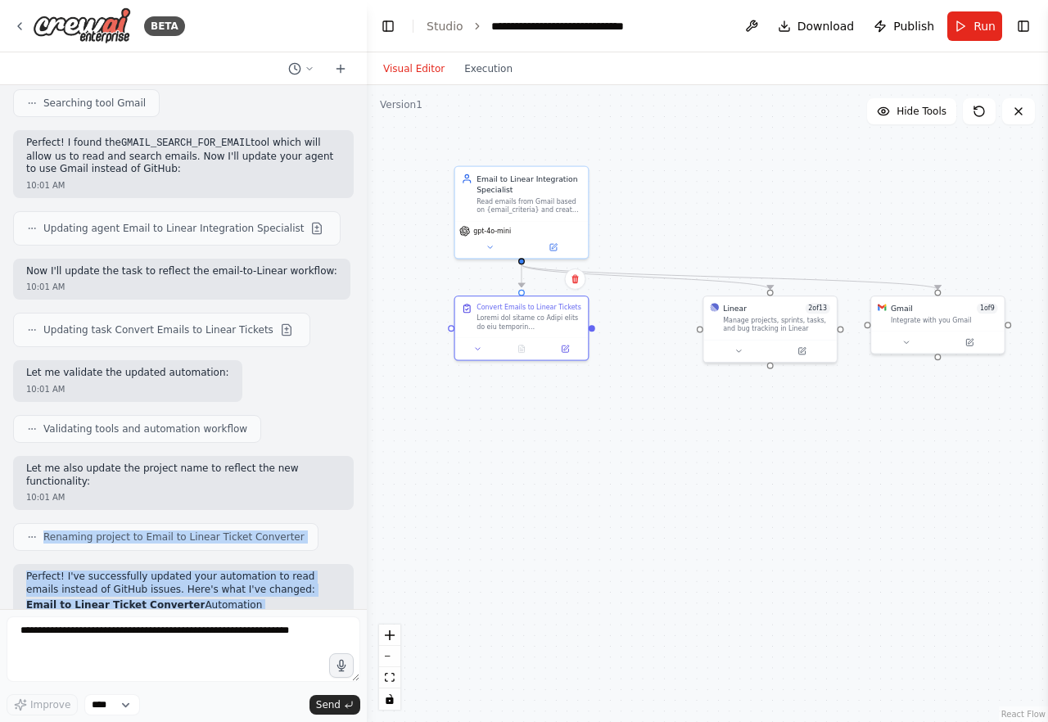
click at [283, 599] on h2 "Email to Linear Ticket Converter Automation" at bounding box center [183, 605] width 314 height 13
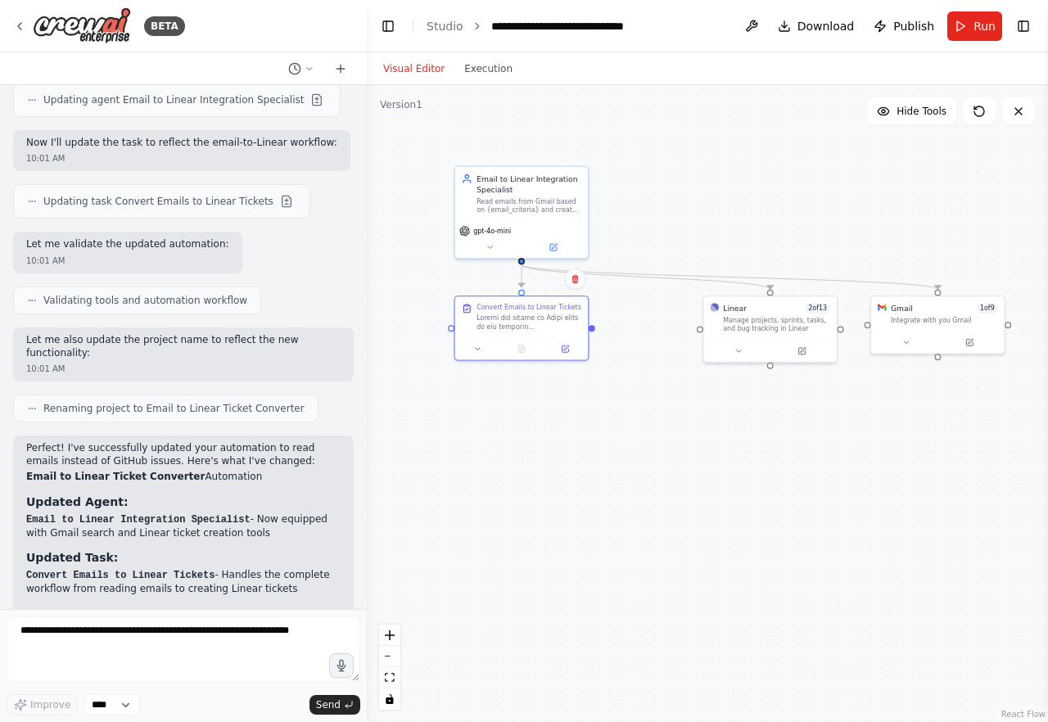
scroll to position [2114, 0]
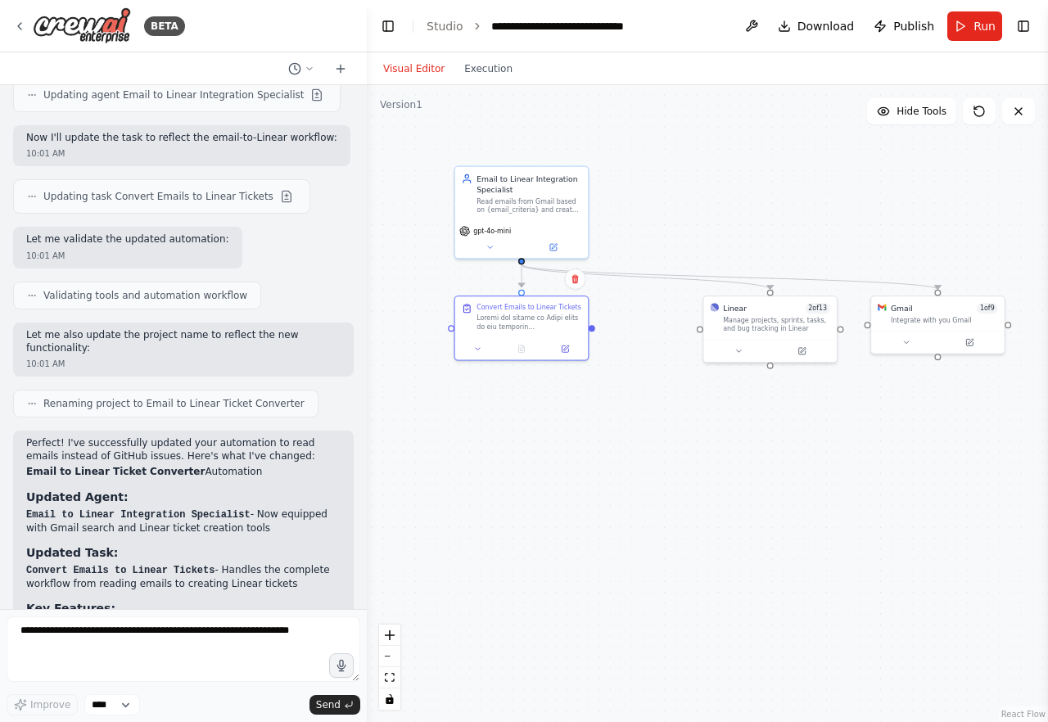
click at [284, 600] on h3 "Key Features:" at bounding box center [183, 608] width 314 height 16
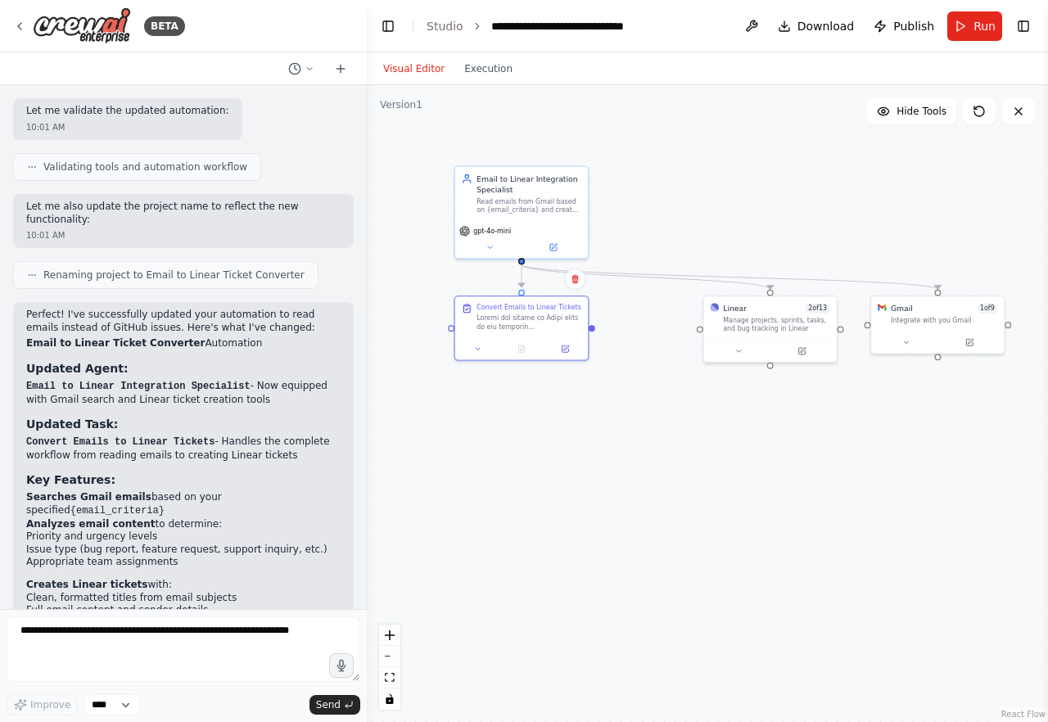
scroll to position [2244, 0]
drag, startPoint x: 275, startPoint y: 530, endPoint x: 332, endPoint y: 416, distance: 128.1
click at [332, 416] on div "Perfect! I've successfully updated your automation to read emails instead of Gi…" at bounding box center [183, 583] width 314 height 553
click at [332, 434] on li "Convert Emails to Linear Tickets - Handles the complete workflow from reading e…" at bounding box center [183, 447] width 314 height 26
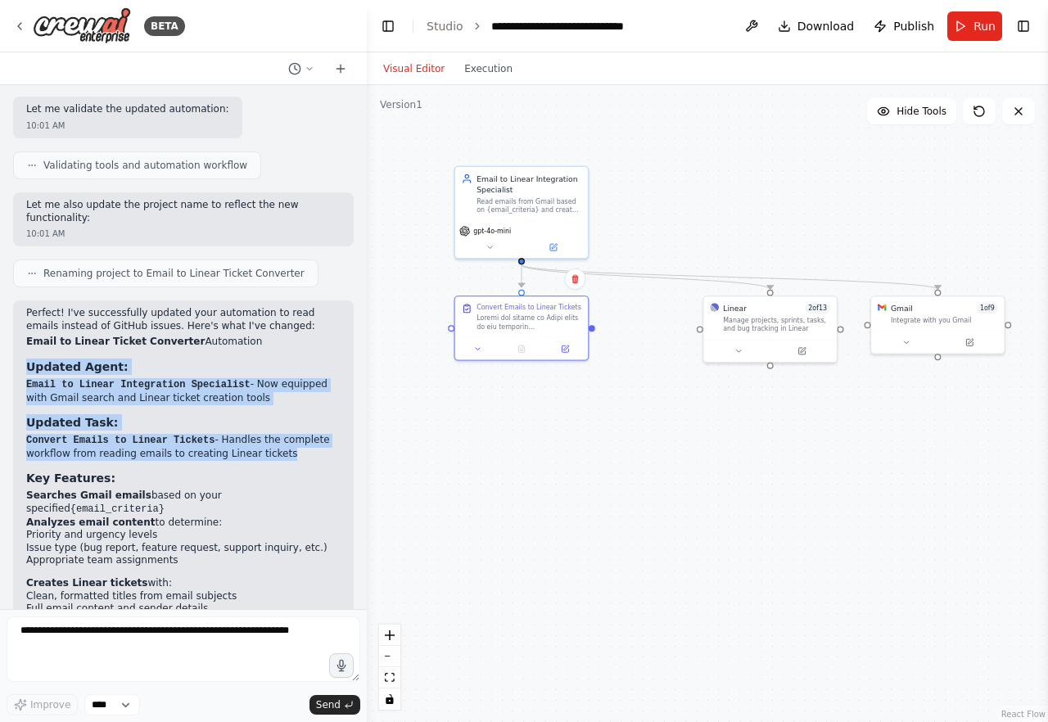
drag, startPoint x: 332, startPoint y: 416, endPoint x: 331, endPoint y: 318, distance: 98.2
click at [331, 318] on div "Perfect! I've successfully updated your automation to read emails instead of Gi…" at bounding box center [183, 583] width 314 height 553
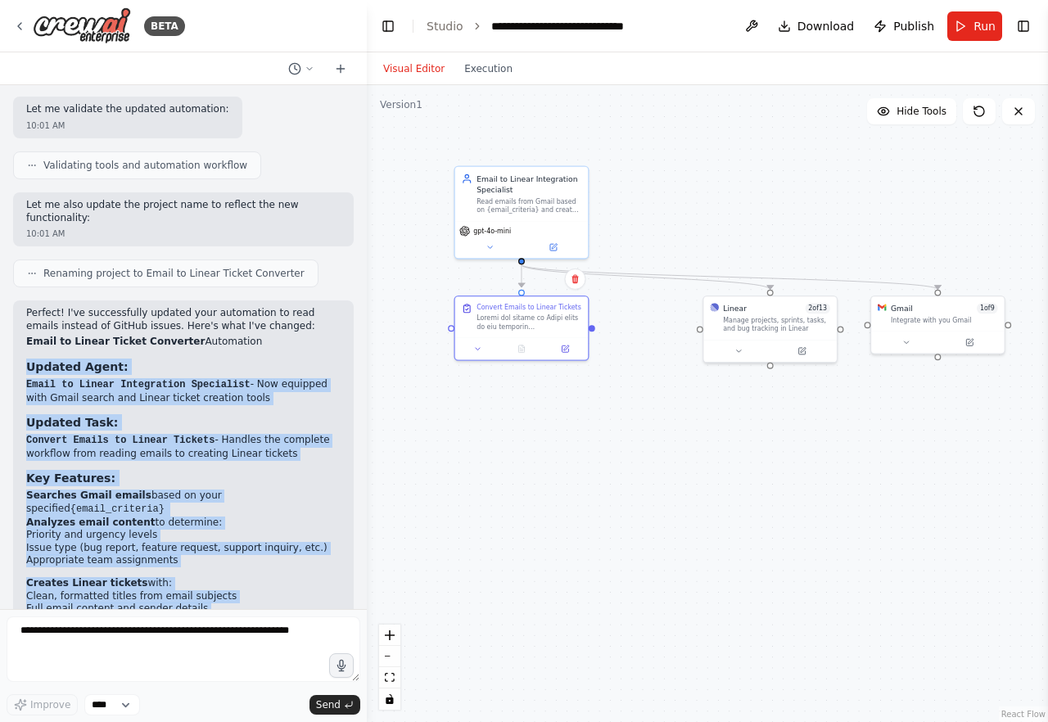
drag, startPoint x: 331, startPoint y: 318, endPoint x: 246, endPoint y: 592, distance: 287.1
click at [246, 591] on div "Perfect! I've successfully updated your automation to read emails instead of Gi…" at bounding box center [183, 583] width 314 height 553
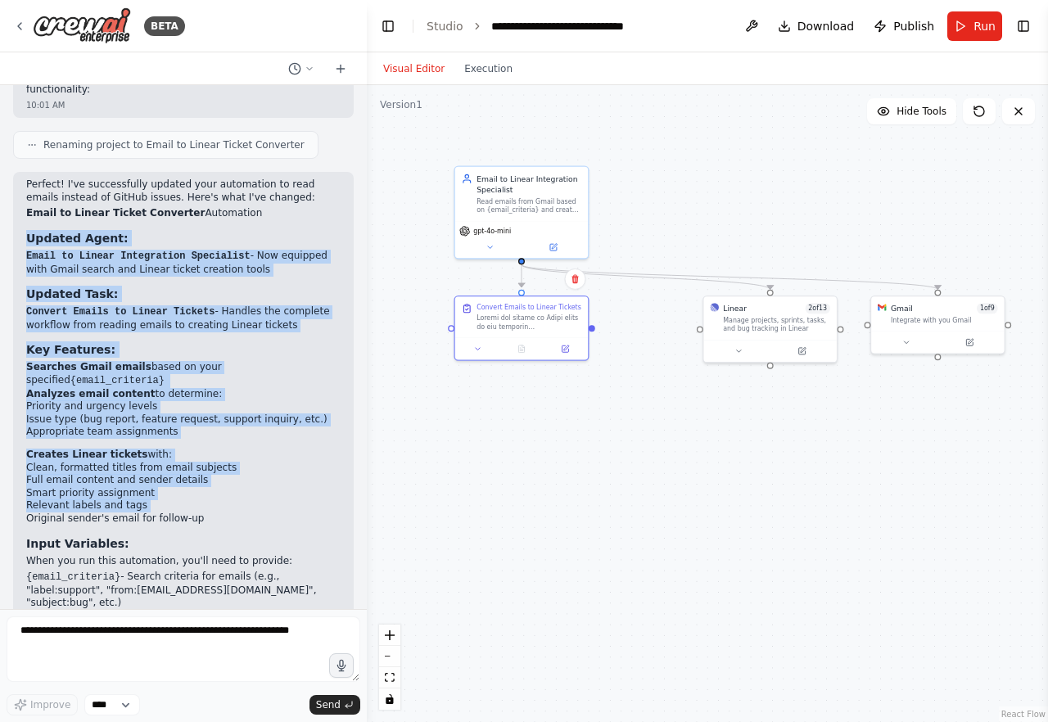
scroll to position [2374, 0]
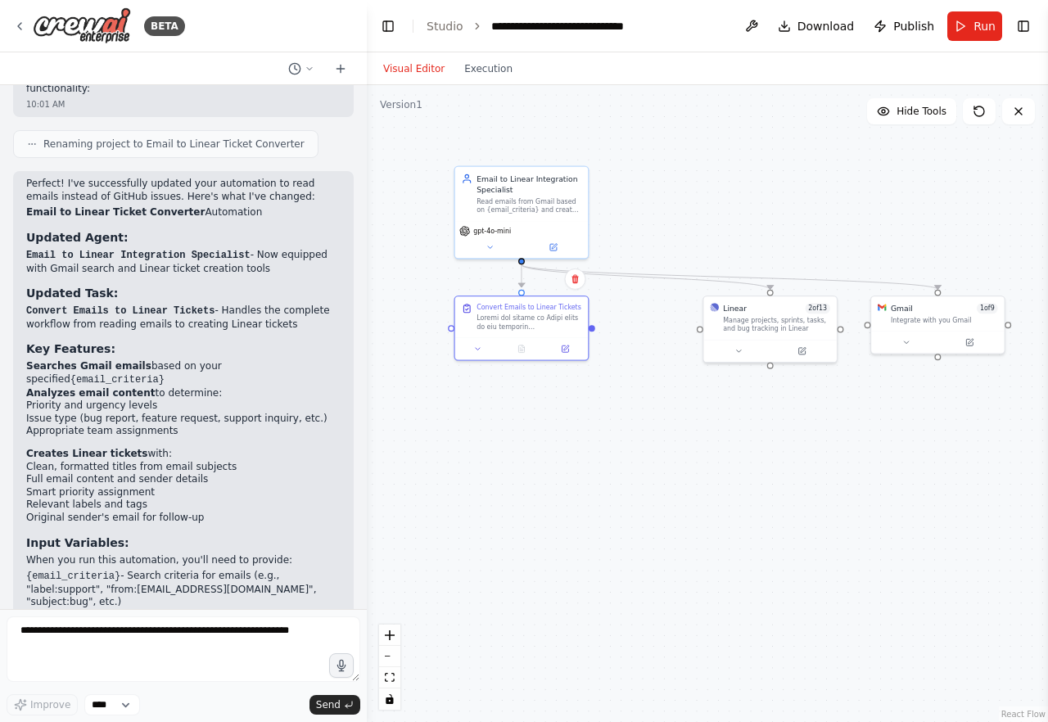
click at [253, 559] on div "Perfect! I've successfully updated your automation to read emails instead of Gi…" at bounding box center [183, 454] width 314 height 553
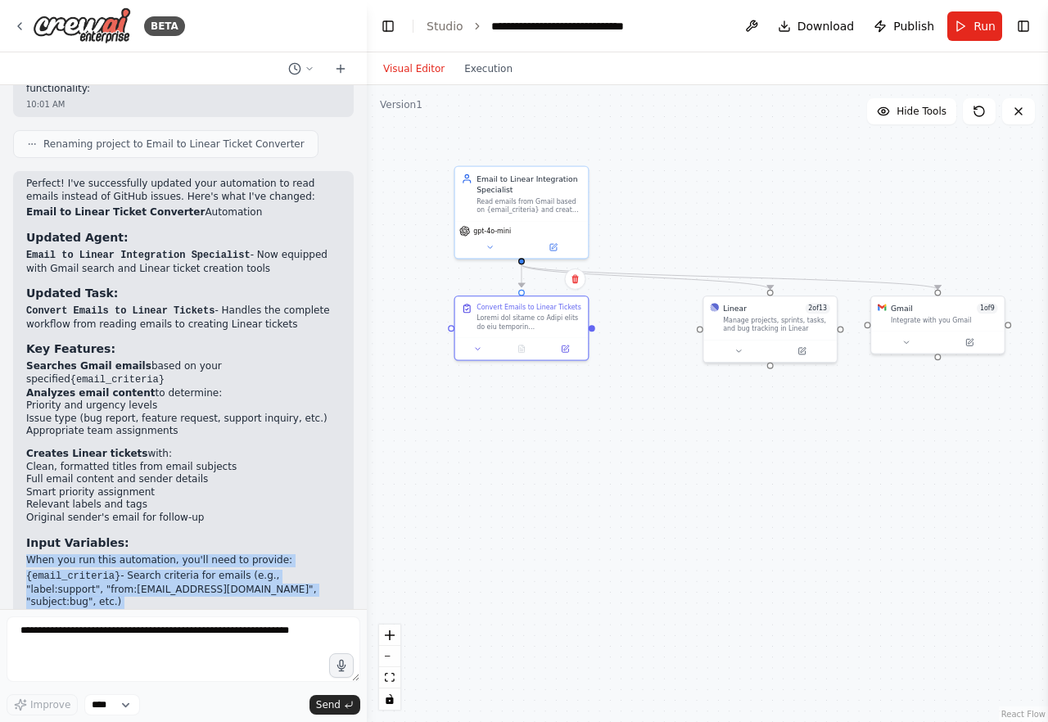
drag, startPoint x: 253, startPoint y: 559, endPoint x: 271, endPoint y: 497, distance: 64.8
click at [271, 496] on div "Perfect! I've successfully updated your automation to read emails instead of Gi…" at bounding box center [183, 454] width 314 height 553
click at [271, 534] on h3 "Input Variables:" at bounding box center [183, 542] width 314 height 16
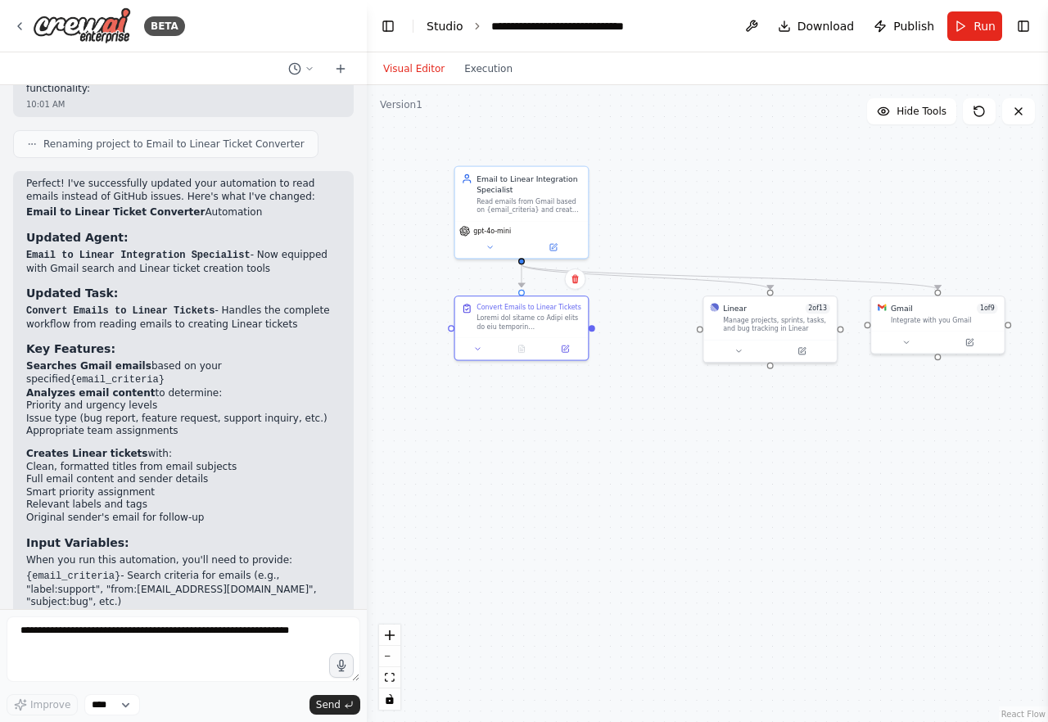
click at [438, 24] on link "Studio" at bounding box center [444, 26] width 37 height 13
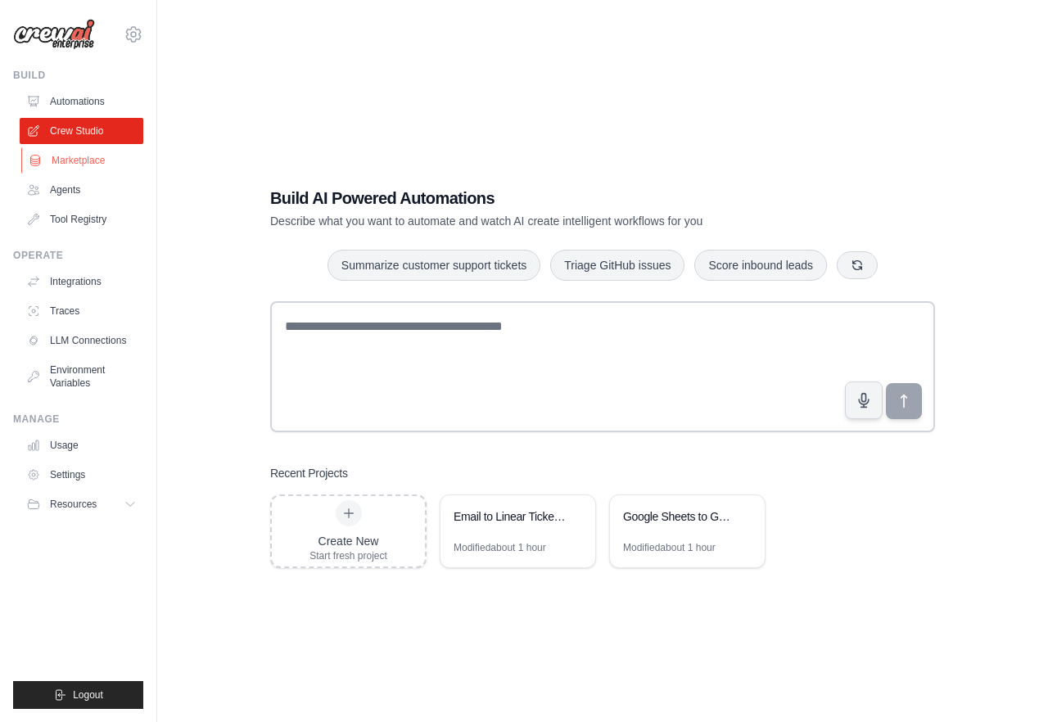
click at [100, 168] on link "Marketplace" at bounding box center [83, 160] width 124 height 26
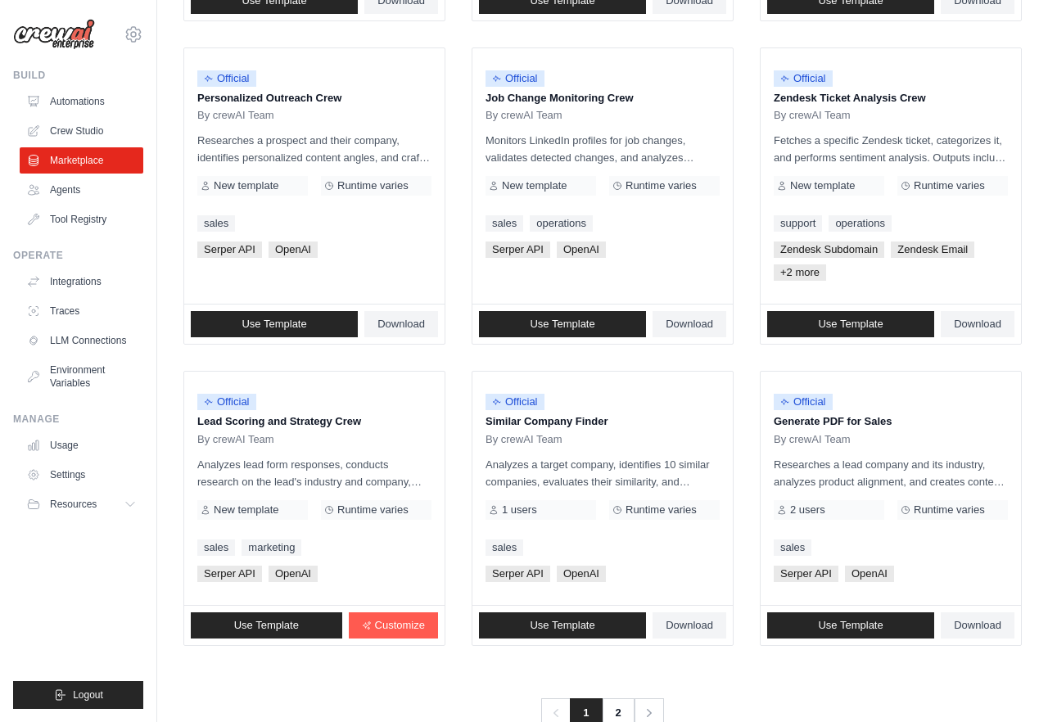
scroll to position [841, 0]
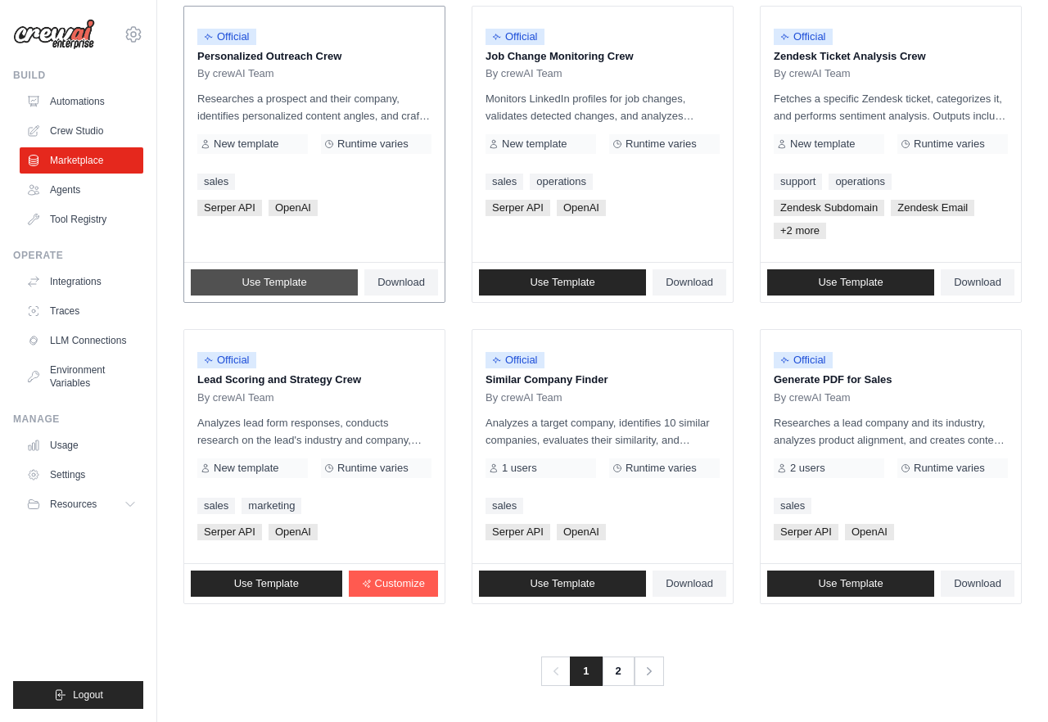
click at [275, 286] on span "Use Template" at bounding box center [273, 282] width 65 height 13
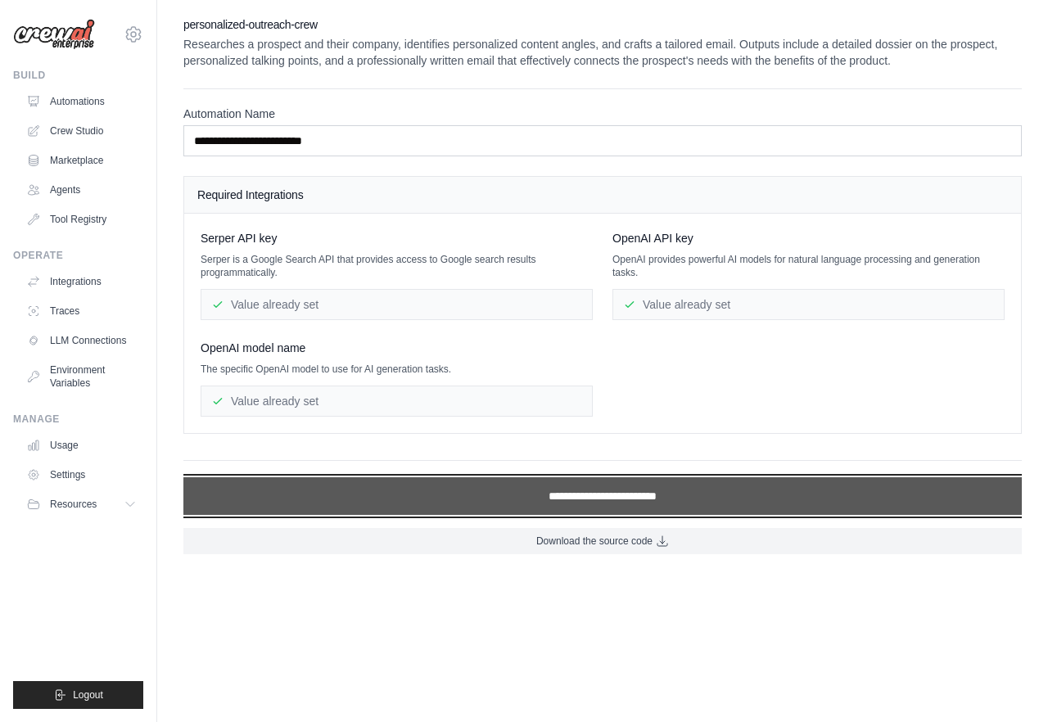
click at [444, 499] on input "**********" at bounding box center [602, 496] width 838 height 38
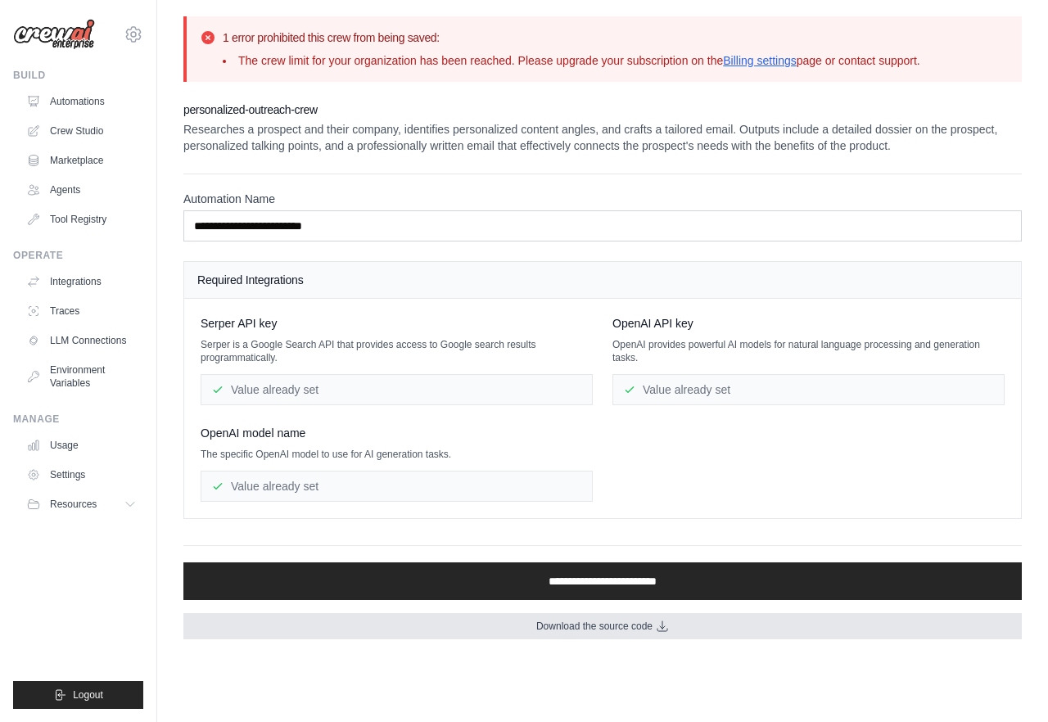
click at [485, 632] on link "Download the source code" at bounding box center [602, 626] width 838 height 26
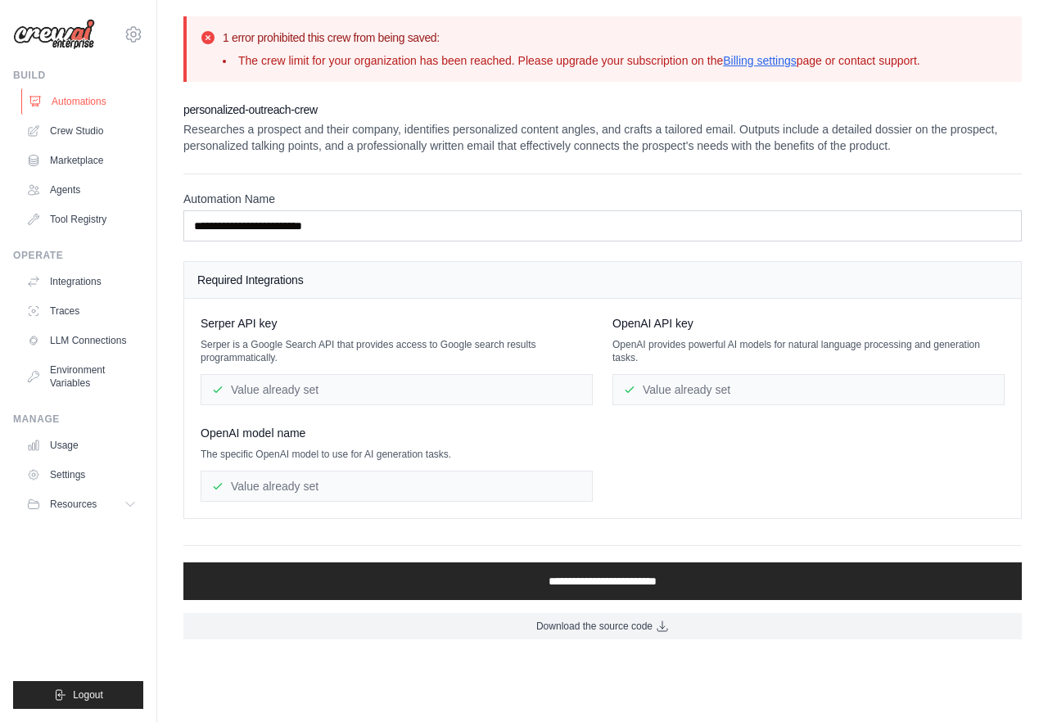
click at [79, 104] on link "Automations" at bounding box center [83, 101] width 124 height 26
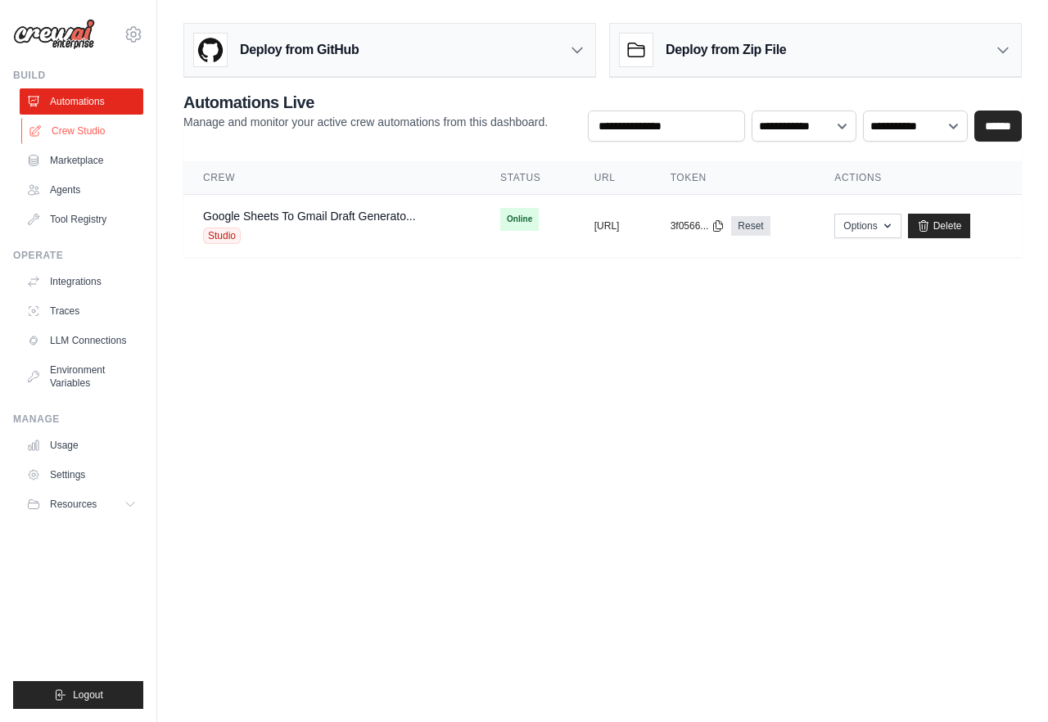
click at [93, 132] on link "Crew Studio" at bounding box center [83, 131] width 124 height 26
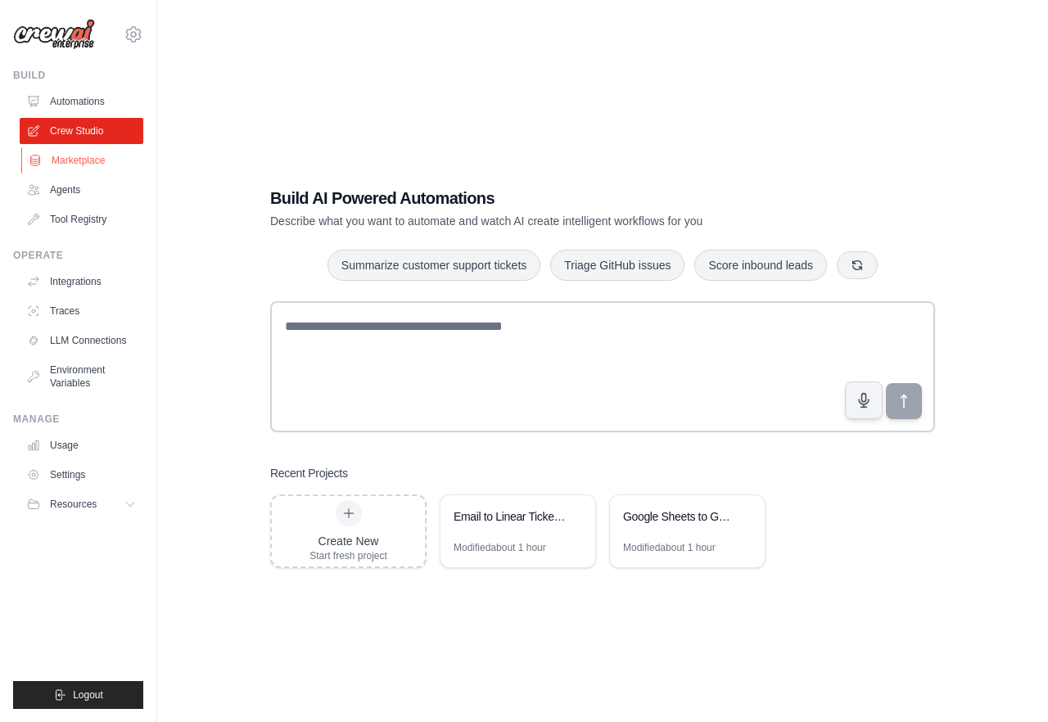
click at [94, 156] on link "Marketplace" at bounding box center [83, 160] width 124 height 26
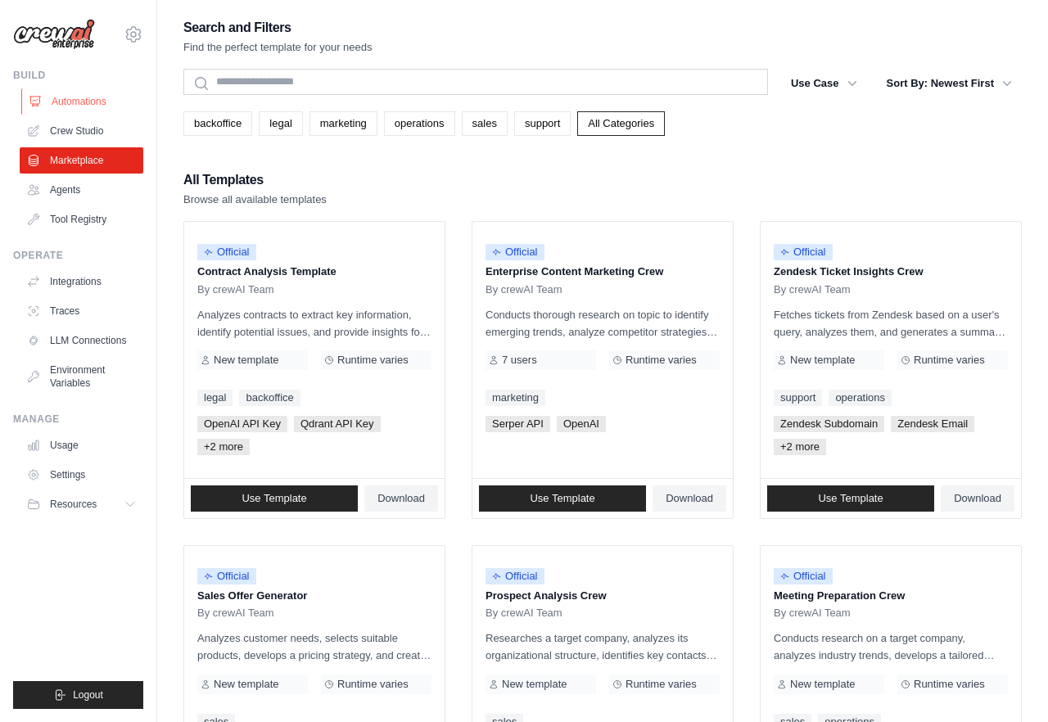
click at [91, 99] on link "Automations" at bounding box center [83, 101] width 124 height 26
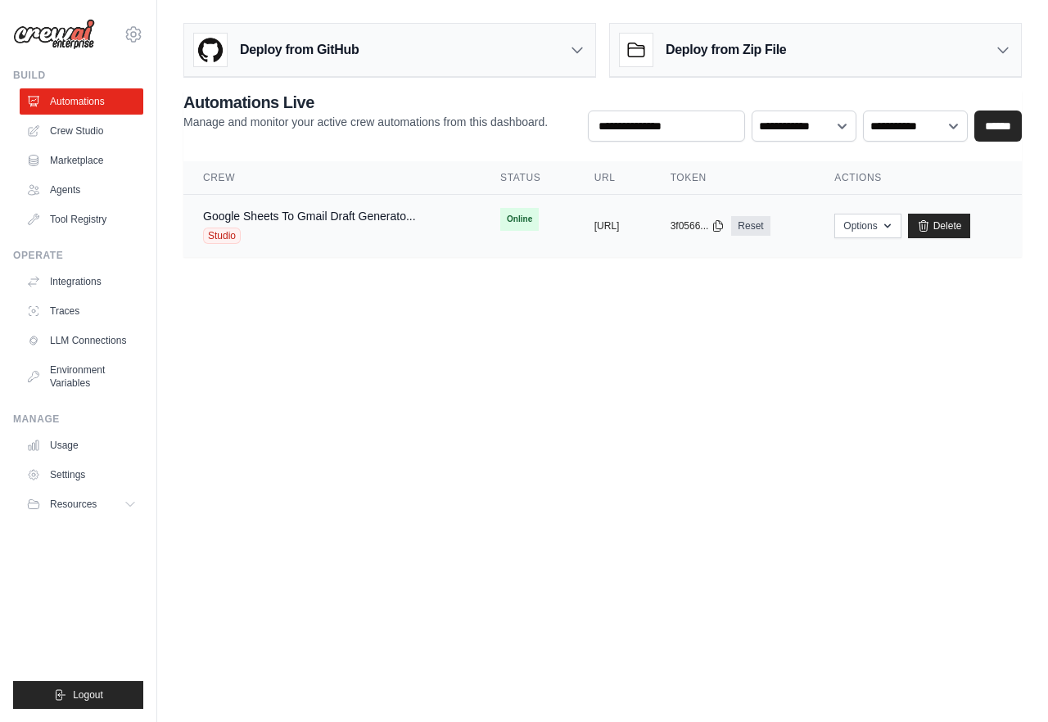
click at [352, 224] on div "Google Sheets To Gmail Draft Generato... Studio" at bounding box center [309, 226] width 213 height 36
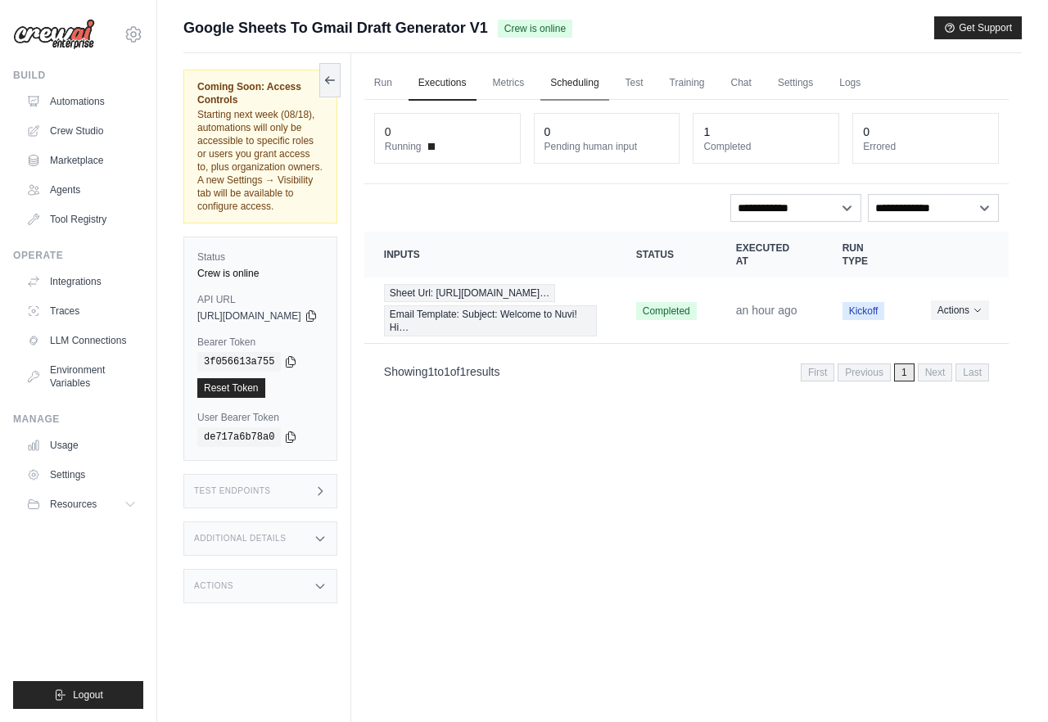
click at [608, 75] on link "Scheduling" at bounding box center [574, 83] width 68 height 34
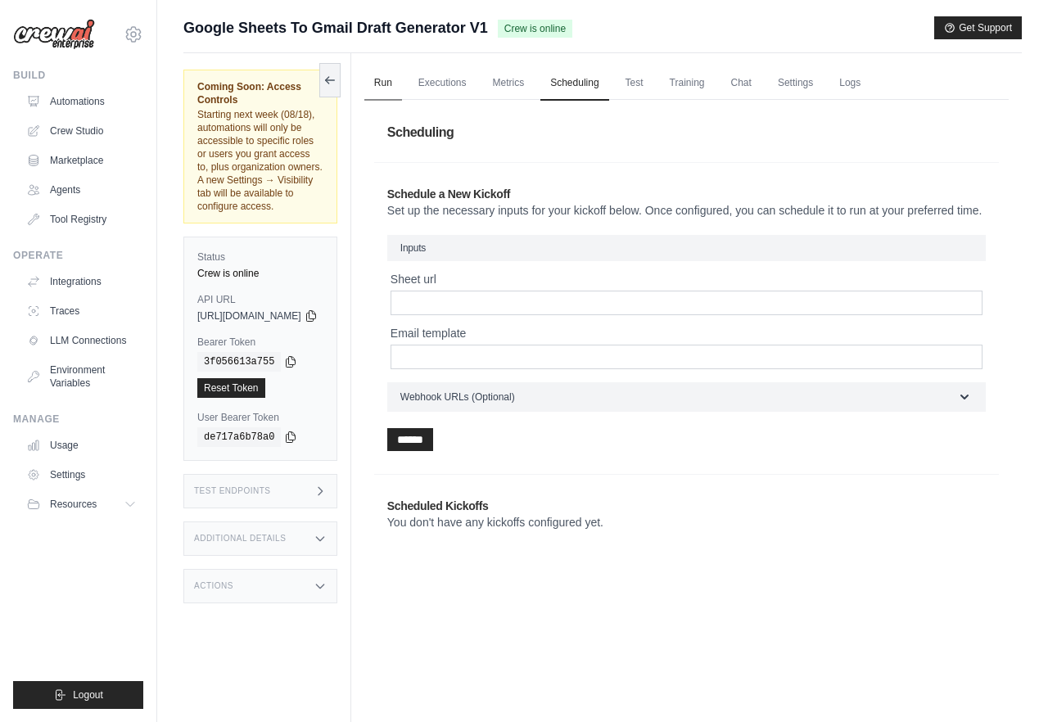
click at [402, 84] on link "Run" at bounding box center [383, 83] width 38 height 34
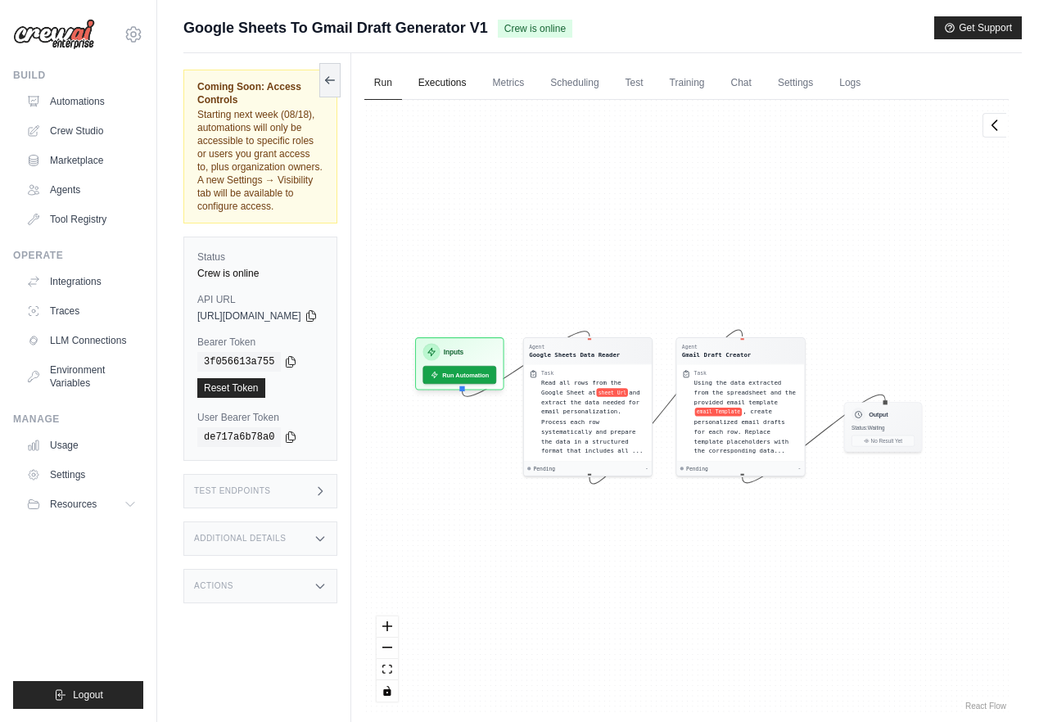
click at [472, 86] on link "Executions" at bounding box center [442, 83] width 68 height 34
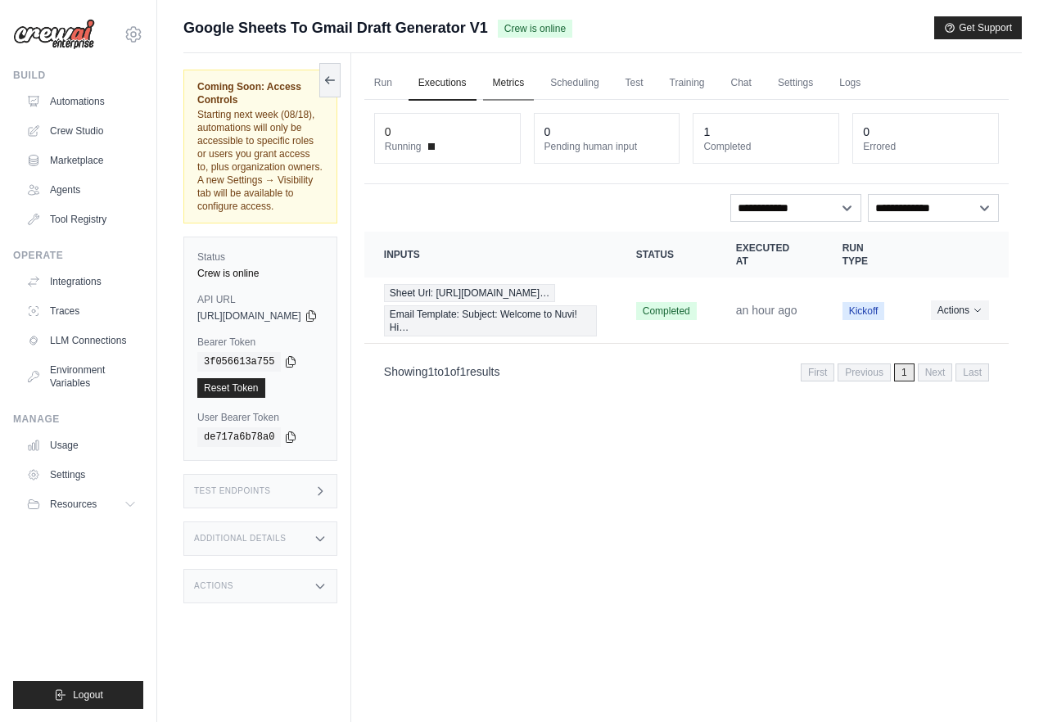
click at [534, 83] on link "Metrics" at bounding box center [509, 83] width 52 height 34
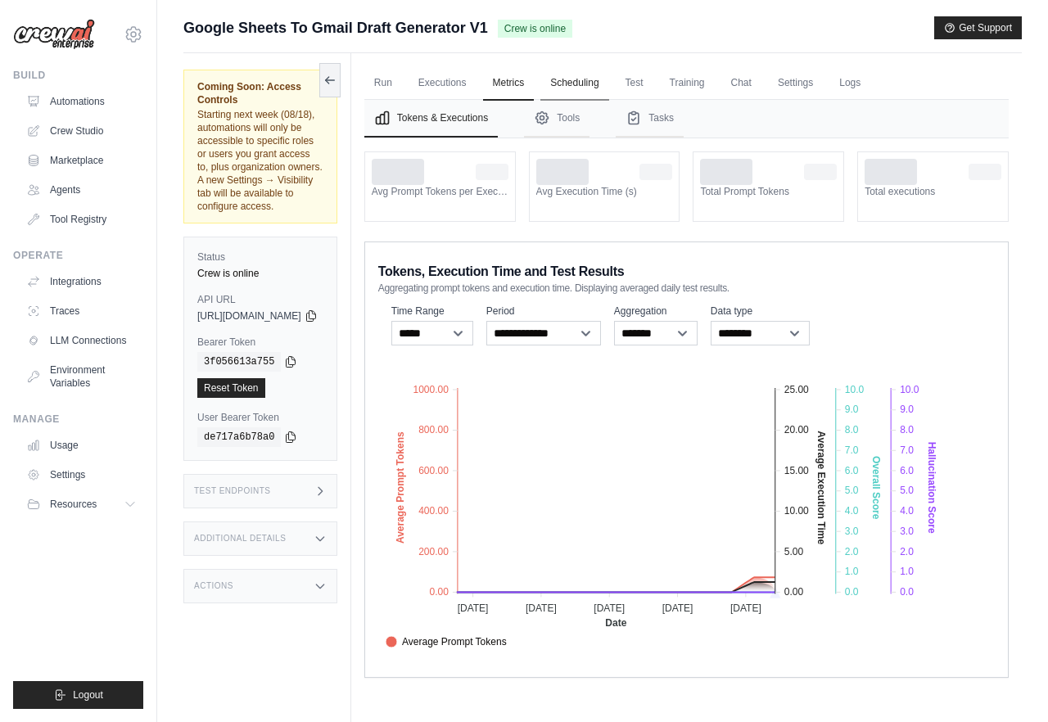
click at [608, 84] on link "Scheduling" at bounding box center [574, 83] width 68 height 34
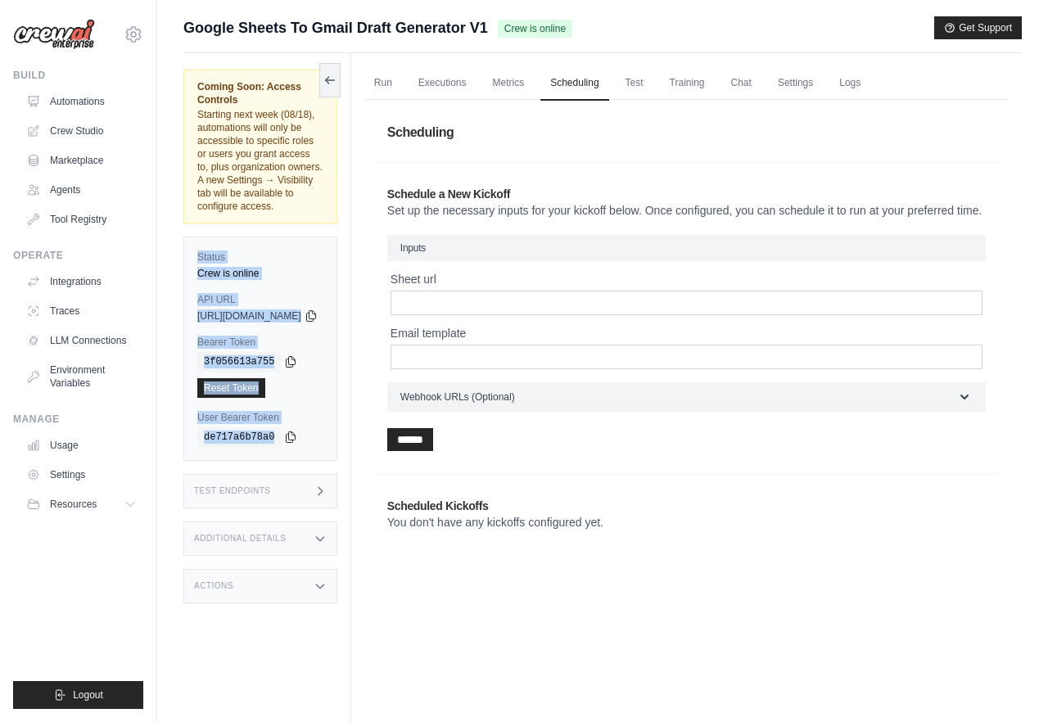
drag, startPoint x: 302, startPoint y: 209, endPoint x: 318, endPoint y: 425, distance: 216.6
click at [318, 425] on div "Coming Soon: Access Controls Starting next week (08/18), automations will only …" at bounding box center [267, 414] width 168 height 722
drag, startPoint x: 318, startPoint y: 425, endPoint x: 318, endPoint y: 201, distance: 223.4
click at [318, 201] on div "Coming Soon: Access Controls Starting next week (08/18), automations will only …" at bounding box center [267, 414] width 168 height 722
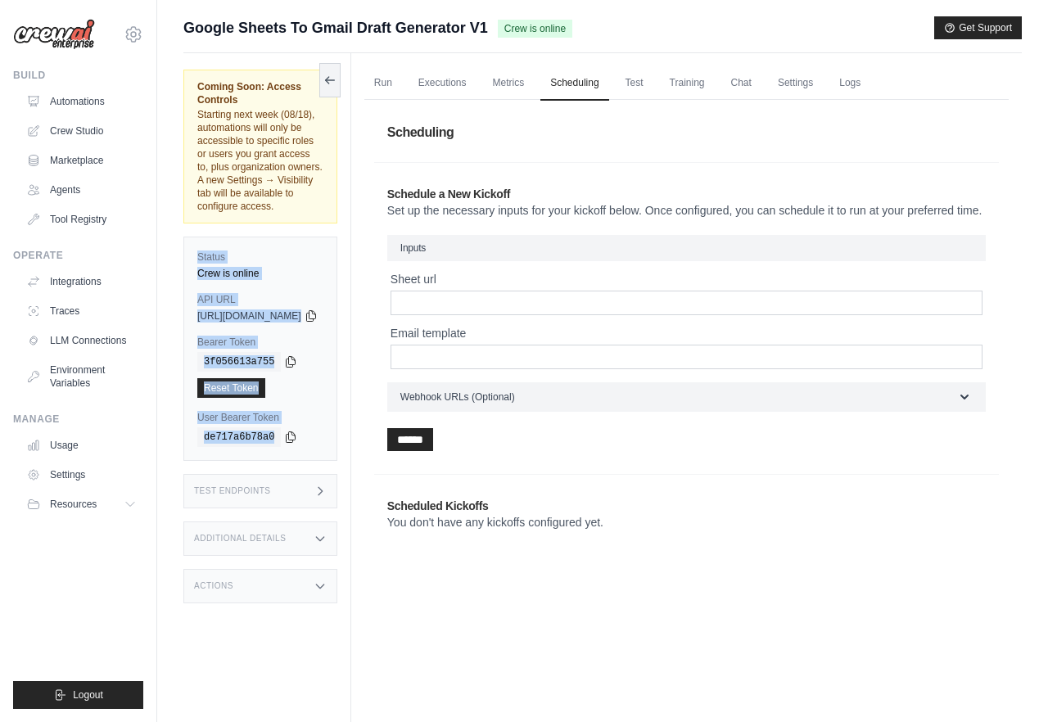
click at [318, 237] on div "Status Crew is online API URL copied [URL][DOMAIN_NAME] Bearer Token copied 3f0…" at bounding box center [260, 349] width 154 height 224
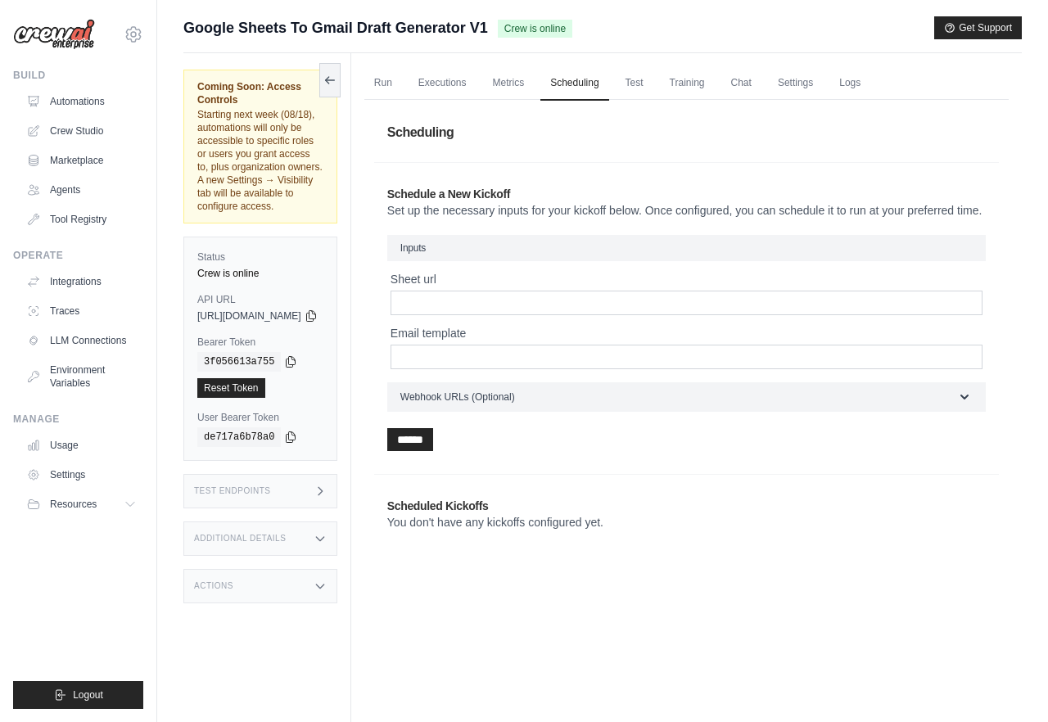
click at [318, 237] on div "Status Crew is online API URL copied [URL][DOMAIN_NAME] Bearer Token copied 3f0…" at bounding box center [260, 349] width 154 height 224
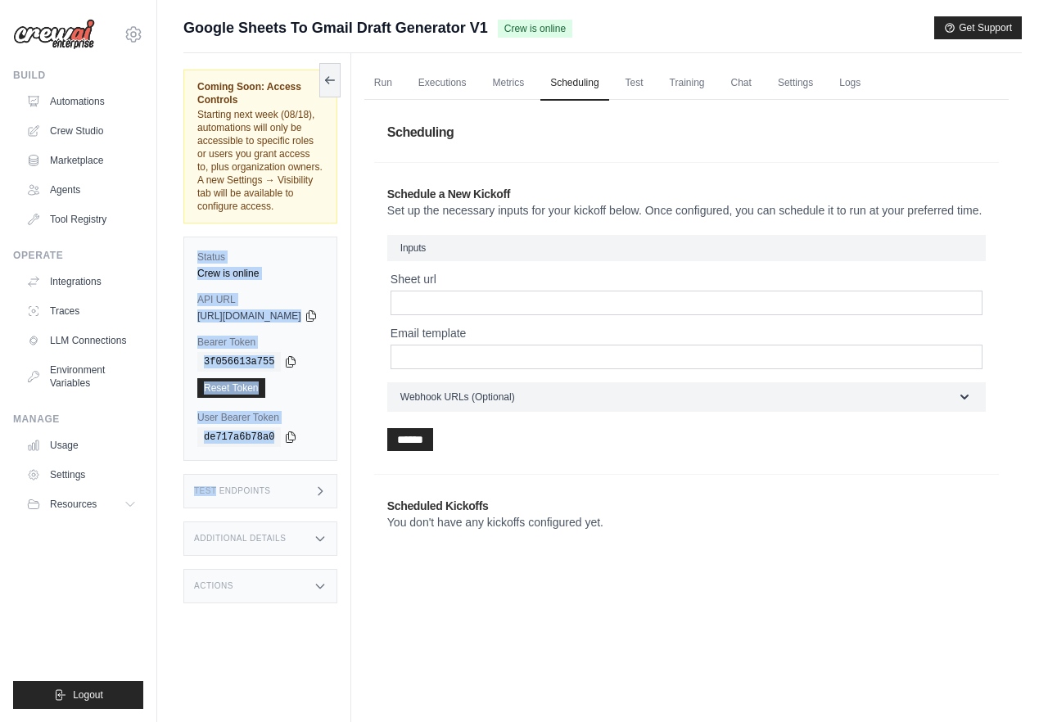
drag, startPoint x: 318, startPoint y: 201, endPoint x: 311, endPoint y: 406, distance: 204.7
click at [311, 406] on div "Status Crew is online API URL copied [URL][DOMAIN_NAME] Bearer Token copied 3f0…" at bounding box center [260, 349] width 154 height 224
click at [311, 427] on div "de717a6b78a0" at bounding box center [260, 437] width 126 height 20
drag, startPoint x: 311, startPoint y: 406, endPoint x: 308, endPoint y: 206, distance: 199.7
click at [308, 237] on div "Status Crew is online API URL copied [URL][DOMAIN_NAME] Bearer Token copied 3f0…" at bounding box center [260, 349] width 154 height 224
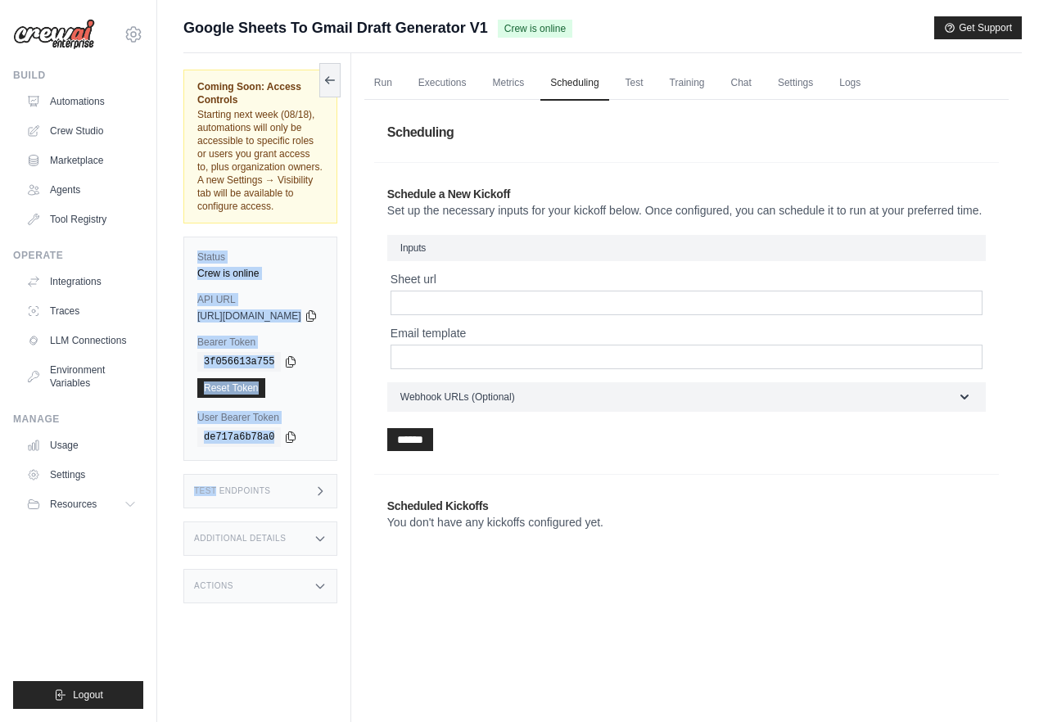
click at [308, 237] on div "Status Crew is online API URL copied [URL][DOMAIN_NAME] Bearer Token copied 3f0…" at bounding box center [260, 349] width 154 height 224
drag, startPoint x: 308, startPoint y: 206, endPoint x: 314, endPoint y: 402, distance: 195.7
click at [314, 402] on div "Status Crew is online API URL copied [URL][DOMAIN_NAME] Bearer Token copied 3f0…" at bounding box center [260, 349] width 154 height 224
click at [314, 427] on div "de717a6b78a0" at bounding box center [260, 437] width 126 height 20
drag, startPoint x: 314, startPoint y: 402, endPoint x: 328, endPoint y: 177, distance: 225.5
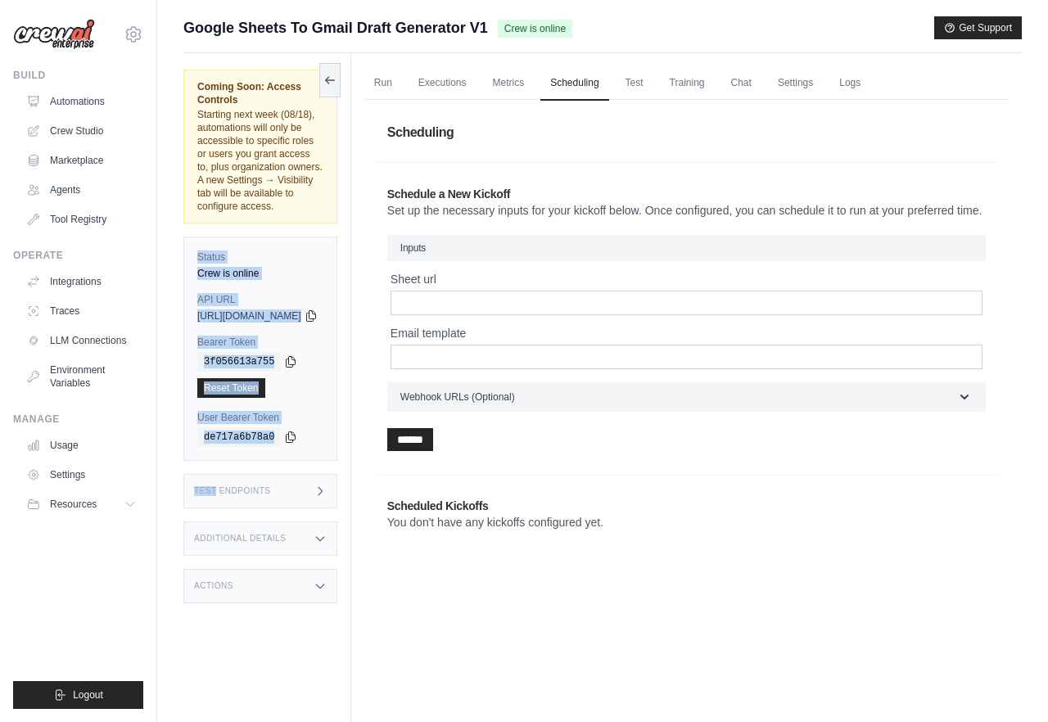
click at [328, 177] on div "Coming Soon: Access Controls Starting next week (08/18), automations will only …" at bounding box center [267, 414] width 168 height 722
click at [328, 177] on div "Coming Soon: Access Controls Starting next week (08/18), automations will only …" at bounding box center [260, 147] width 154 height 154
drag, startPoint x: 328, startPoint y: 177, endPoint x: 332, endPoint y: 393, distance: 216.1
click at [332, 393] on div "Coming Soon: Access Controls Starting next week (08/18), automations will only …" at bounding box center [267, 414] width 168 height 722
click at [323, 427] on div "de717a6b78a0" at bounding box center [260, 437] width 126 height 20
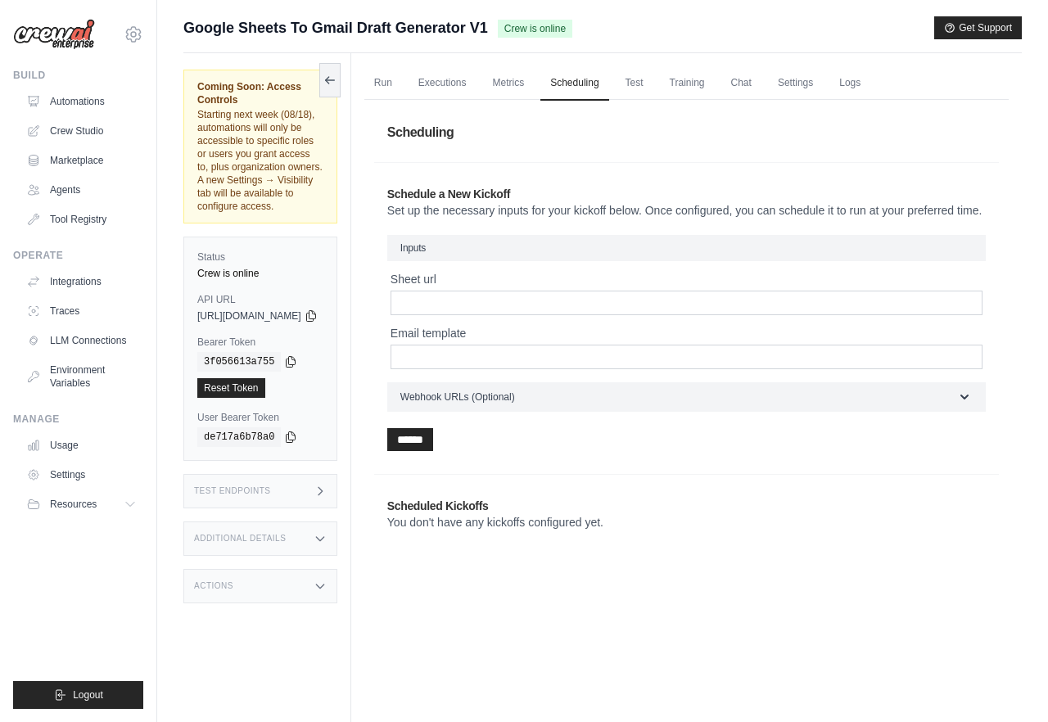
click at [575, 209] on p "Set up the necessary inputs for your kickoff below. Once configured, you can sc…" at bounding box center [686, 210] width 598 height 16
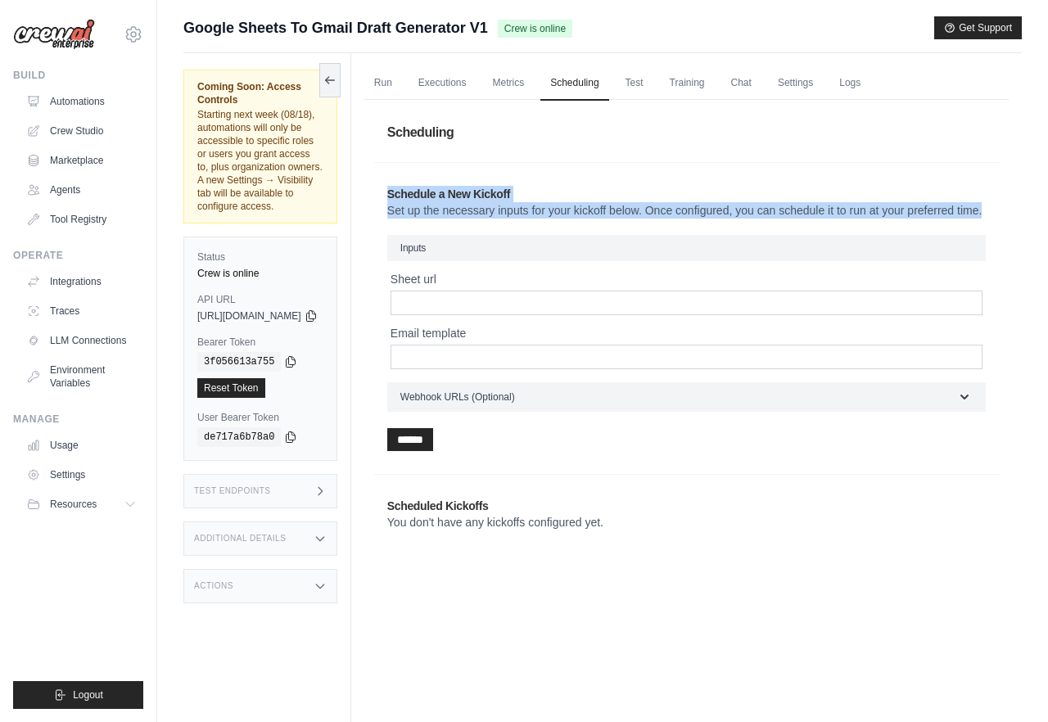
drag, startPoint x: 561, startPoint y: 169, endPoint x: 574, endPoint y: 254, distance: 86.1
click at [574, 254] on section "Schedule a New Kickoff Set up the necessary inputs for your kickoff below. Once…" at bounding box center [686, 318] width 624 height 312
click at [574, 254] on h3 "Inputs" at bounding box center [686, 248] width 598 height 26
drag, startPoint x: 574, startPoint y: 254, endPoint x: 574, endPoint y: 158, distance: 95.8
click at [574, 158] on div "Scheduling Schedule a New Kickoff Set up the necessary inputs for your kickoff …" at bounding box center [686, 332] width 624 height 444
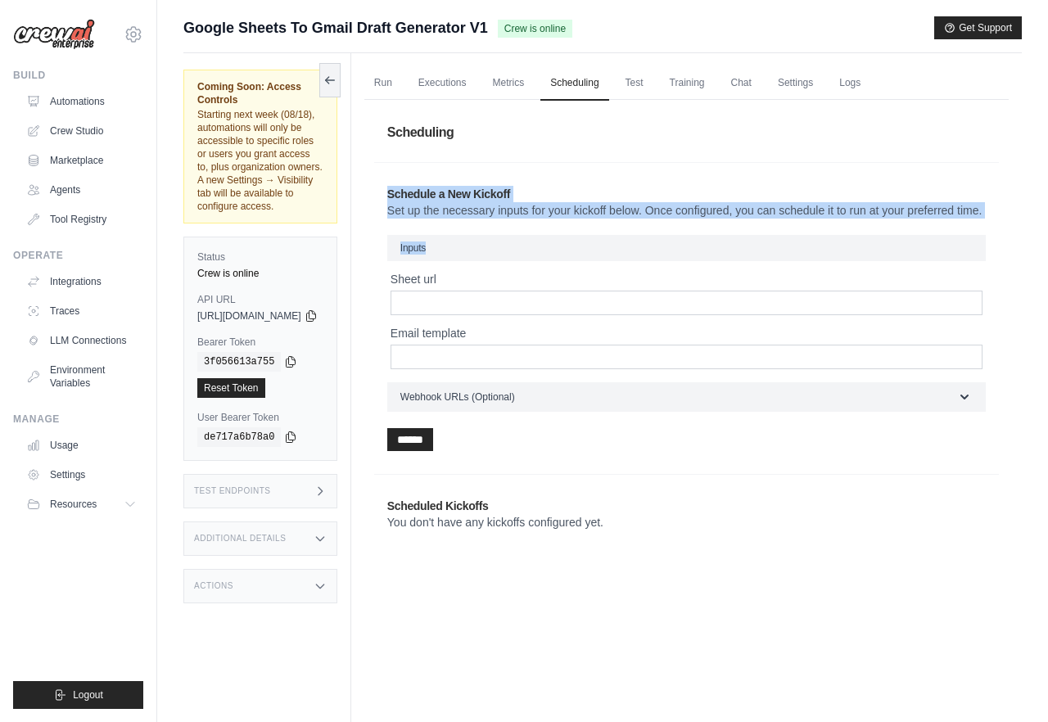
click at [574, 158] on div "Scheduling Schedule a New Kickoff Set up the necessary inputs for your kickoff …" at bounding box center [686, 332] width 624 height 444
drag, startPoint x: 574, startPoint y: 158, endPoint x: 570, endPoint y: 230, distance: 72.1
click at [570, 230] on div "Scheduling Schedule a New Kickoff Set up the necessary inputs for your kickoff …" at bounding box center [686, 332] width 624 height 444
click at [570, 219] on p "Set up the necessary inputs for your kickoff below. Once configured, you can sc…" at bounding box center [686, 210] width 598 height 16
drag, startPoint x: 570, startPoint y: 229, endPoint x: 570, endPoint y: 138, distance: 91.7
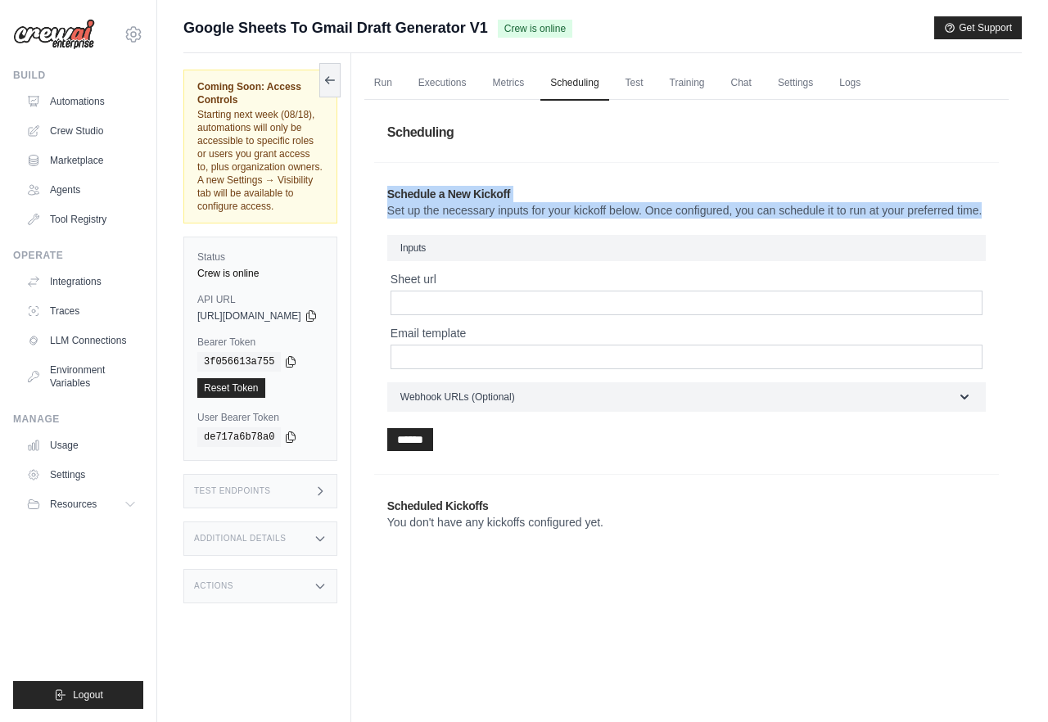
click at [570, 138] on div "Scheduling Schedule a New Kickoff Set up the necessary inputs for your kickoff …" at bounding box center [686, 332] width 624 height 444
click at [570, 138] on h1 "Scheduling" at bounding box center [686, 133] width 624 height 46
drag, startPoint x: 416, startPoint y: 187, endPoint x: 545, endPoint y: 459, distance: 301.7
click at [545, 459] on div "Schedule a New Kickoff Set up the necessary inputs for your kickoff below. Once…" at bounding box center [686, 318] width 624 height 291
click at [545, 451] on div "******" at bounding box center [686, 439] width 598 height 23
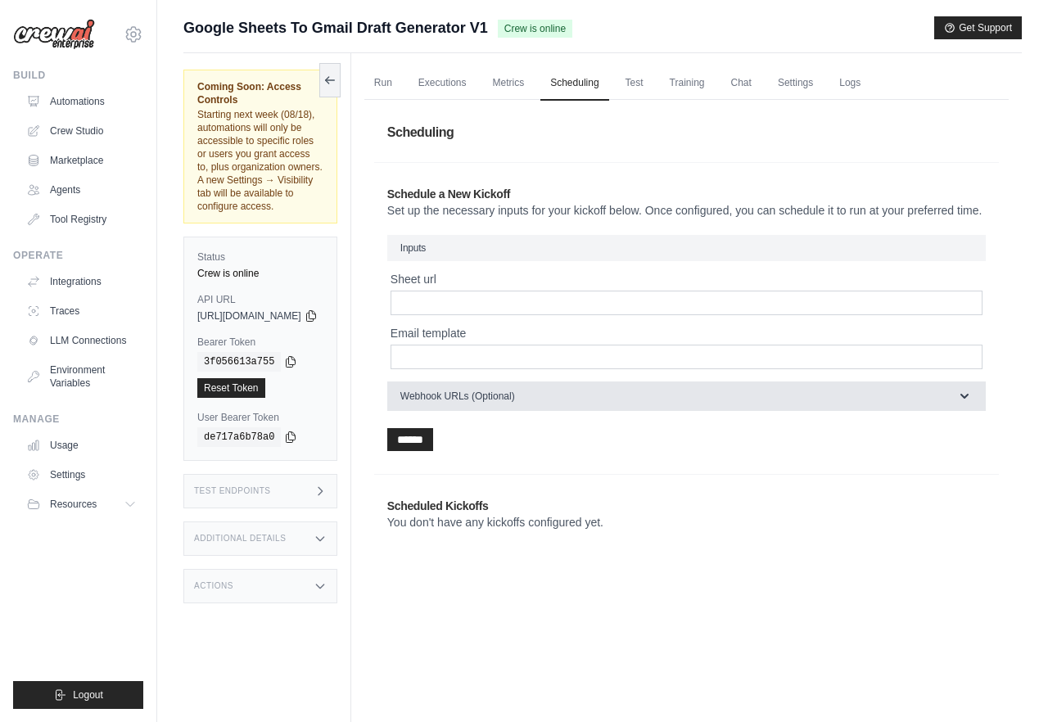
click at [490, 403] on span "Webhook URLs (Optional)" at bounding box center [457, 396] width 115 height 13
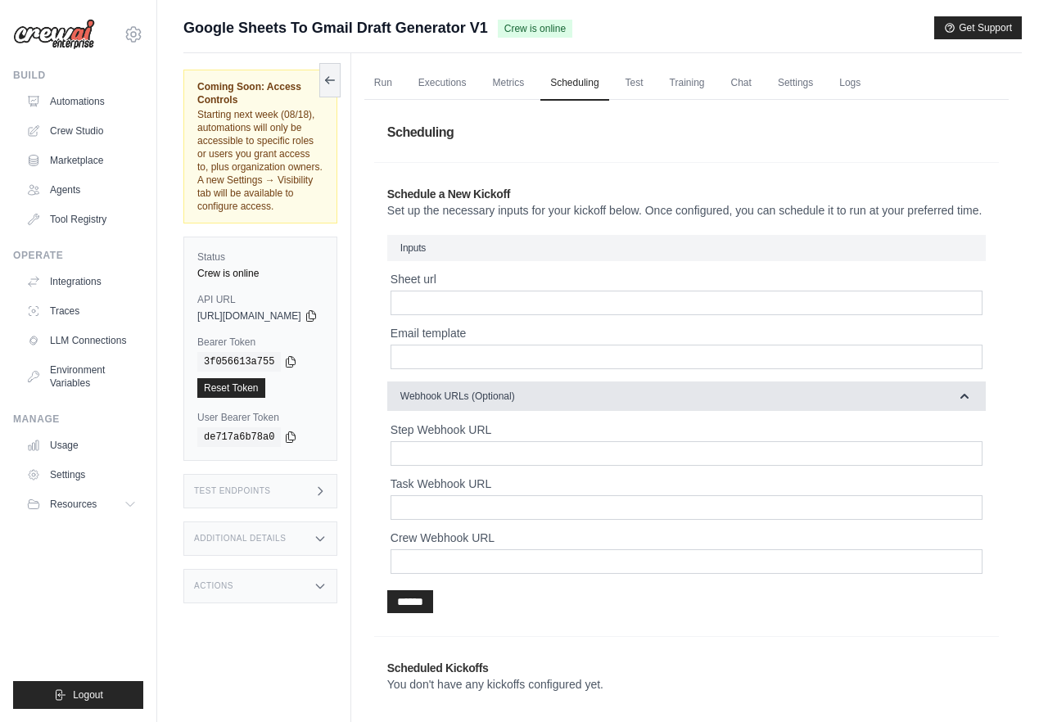
click at [515, 403] on span "Webhook URLs (Optional)" at bounding box center [457, 396] width 115 height 13
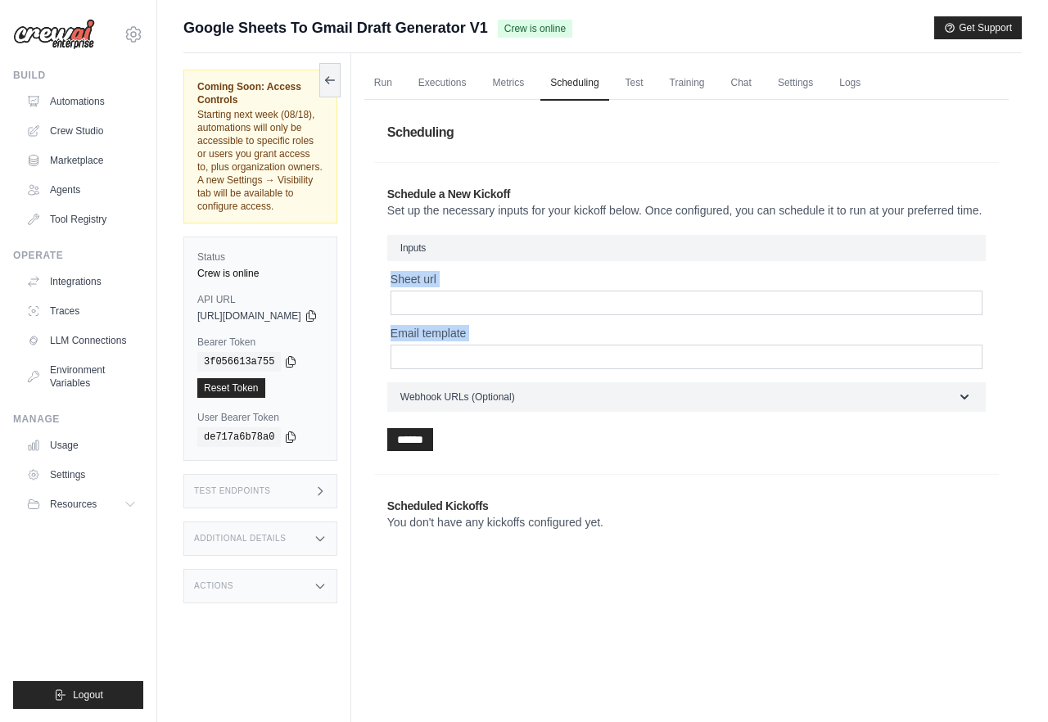
drag, startPoint x: 414, startPoint y: 300, endPoint x: 481, endPoint y: 386, distance: 109.7
click at [481, 387] on div "Schedule a New Kickoff Set up the necessary inputs for your kickoff below. Once…" at bounding box center [686, 318] width 624 height 291
click at [481, 386] on div "Inputs Sheet url Email template Webhook URLs (Optional) Step Webhook URL Task W…" at bounding box center [686, 323] width 598 height 177
drag, startPoint x: 481, startPoint y: 386, endPoint x: 447, endPoint y: 286, distance: 106.4
click at [447, 286] on div "Inputs Sheet url Email template Webhook URLs (Optional) Step Webhook URL Task W…" at bounding box center [686, 323] width 598 height 177
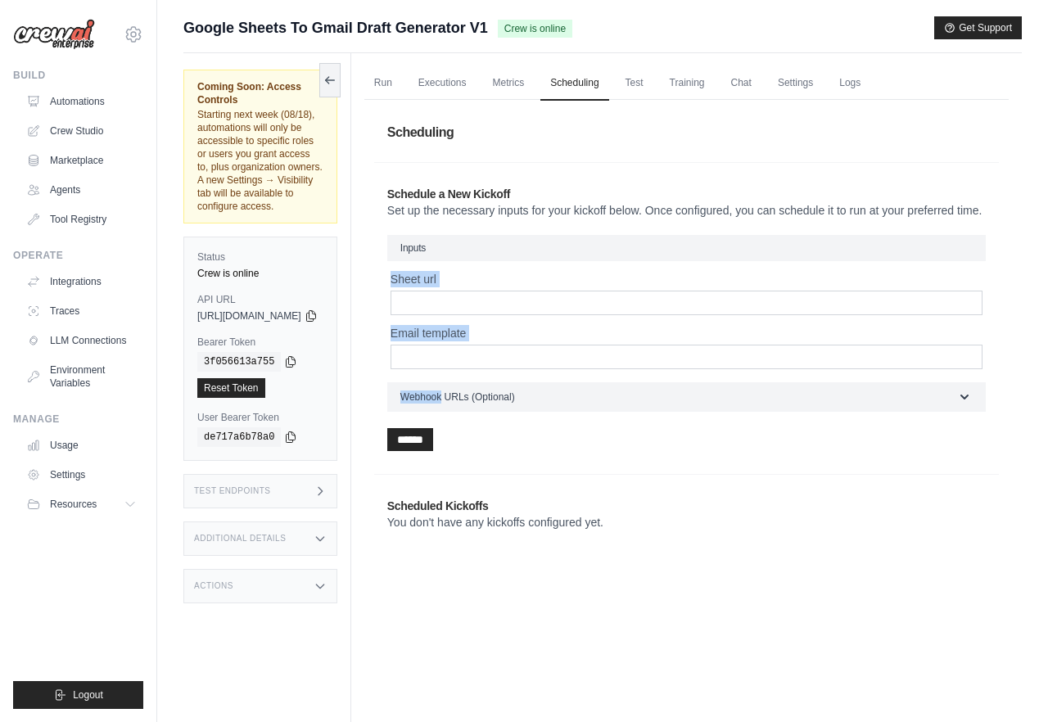
click at [447, 286] on fieldset "Inputs Sheet url Email template" at bounding box center [686, 302] width 598 height 134
drag, startPoint x: 447, startPoint y: 286, endPoint x: 498, endPoint y: 376, distance: 104.1
click at [498, 369] on fieldset "Inputs Sheet url Email template" at bounding box center [686, 302] width 598 height 134
click at [498, 369] on input "Email template" at bounding box center [686, 357] width 592 height 25
drag, startPoint x: 480, startPoint y: 281, endPoint x: 530, endPoint y: 349, distance: 85.0
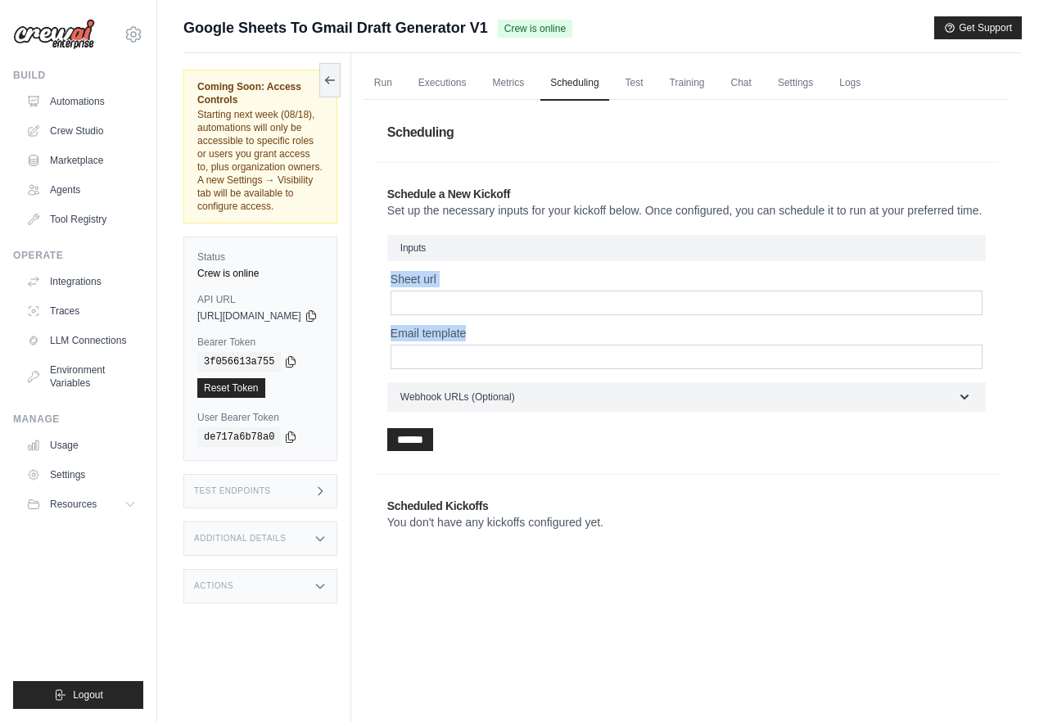
click at [530, 350] on fieldset "Inputs Sheet url Email template" at bounding box center [686, 302] width 598 height 134
click at [530, 341] on label "Email template" at bounding box center [686, 333] width 592 height 16
click at [530, 349] on input "Email template" at bounding box center [686, 357] width 592 height 25
drag, startPoint x: 530, startPoint y: 349, endPoint x: 447, endPoint y: 276, distance: 110.7
click at [447, 276] on fieldset "Inputs Sheet url Email template" at bounding box center [686, 302] width 598 height 134
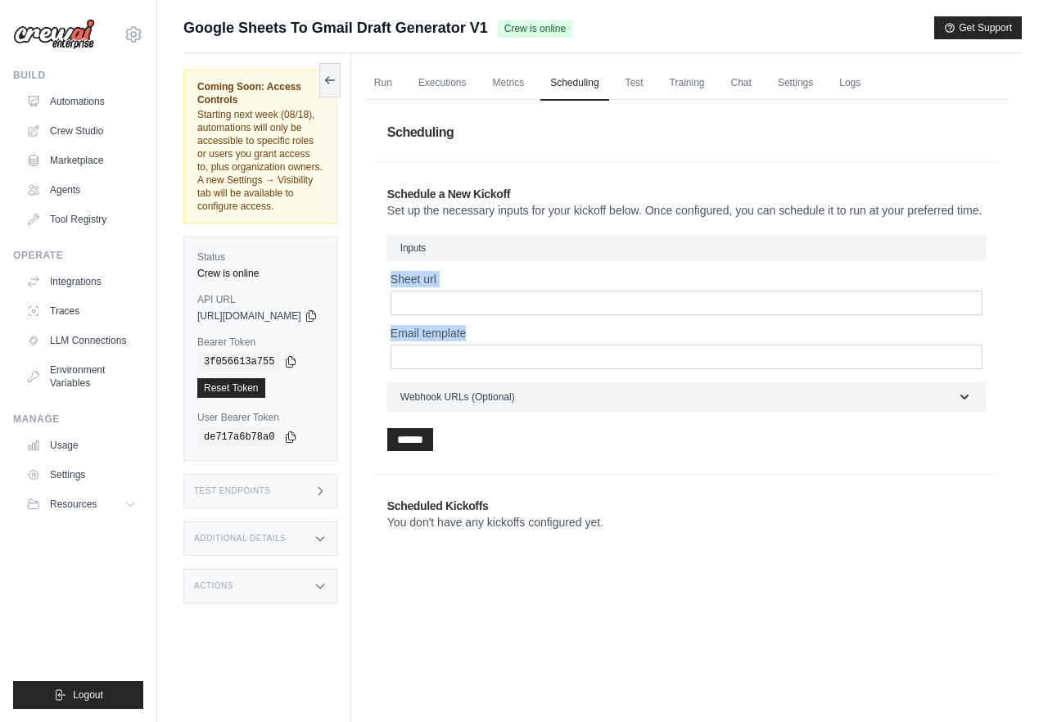
click at [447, 261] on h3 "Inputs" at bounding box center [686, 248] width 598 height 26
drag, startPoint x: 412, startPoint y: 273, endPoint x: 453, endPoint y: 367, distance: 101.9
click at [453, 367] on div "Schedule a New Kickoff Set up the necessary inputs for your kickoff below. Once…" at bounding box center [686, 318] width 624 height 291
click at [402, 80] on link "Run" at bounding box center [383, 83] width 38 height 34
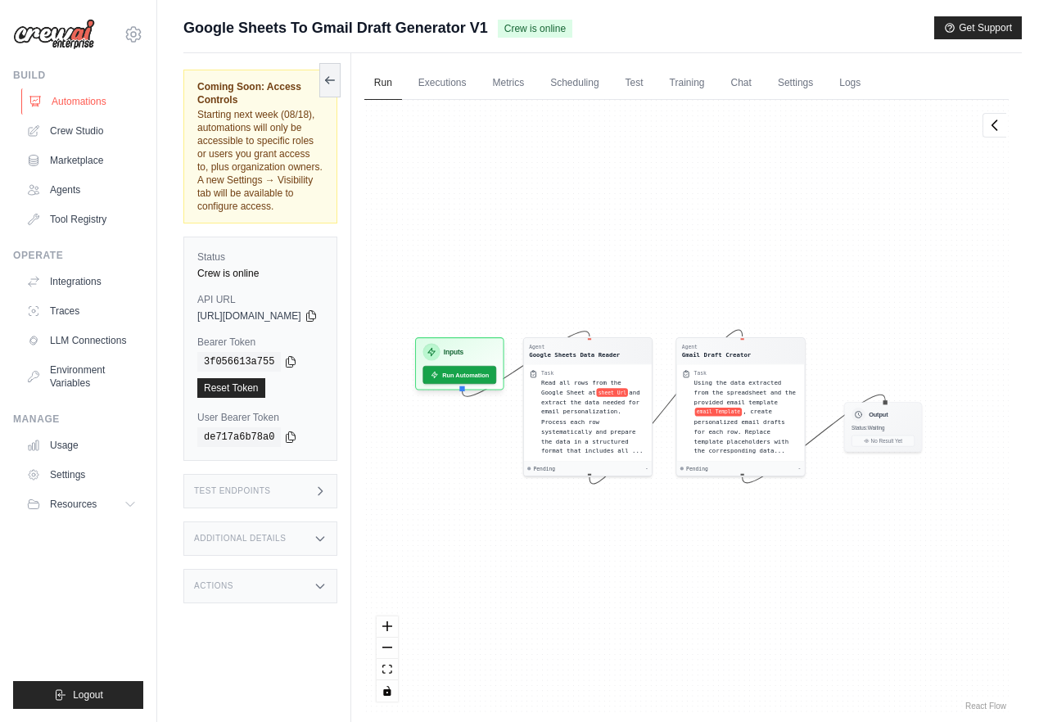
click at [81, 101] on link "Automations" at bounding box center [83, 101] width 124 height 26
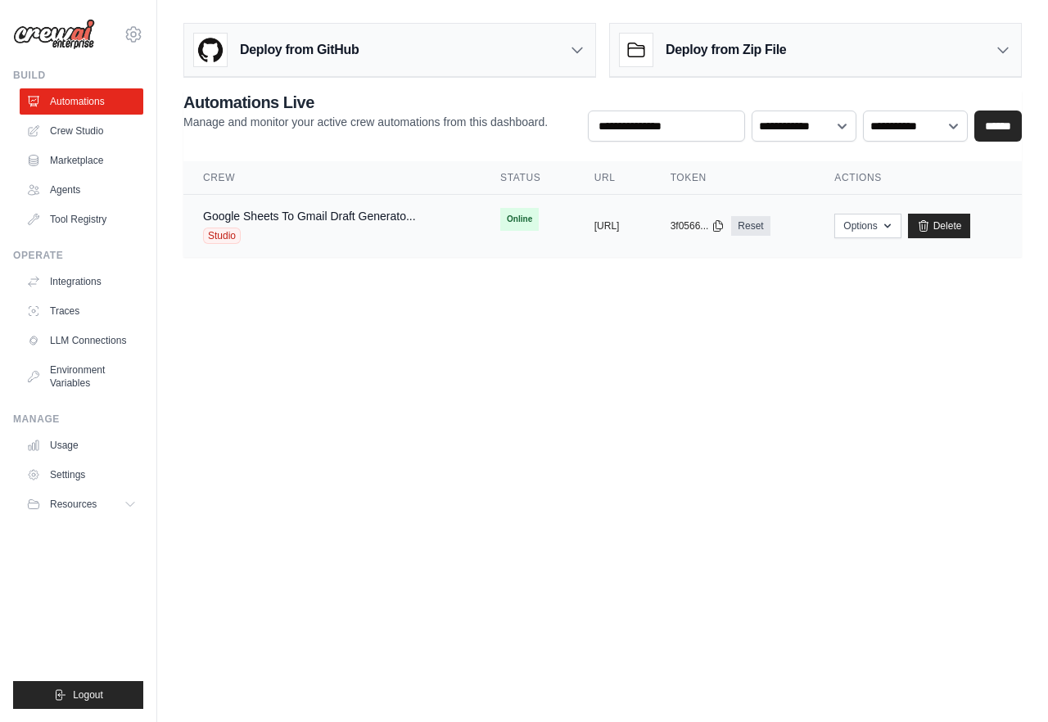
click at [272, 229] on div "Studio" at bounding box center [309, 236] width 213 height 16
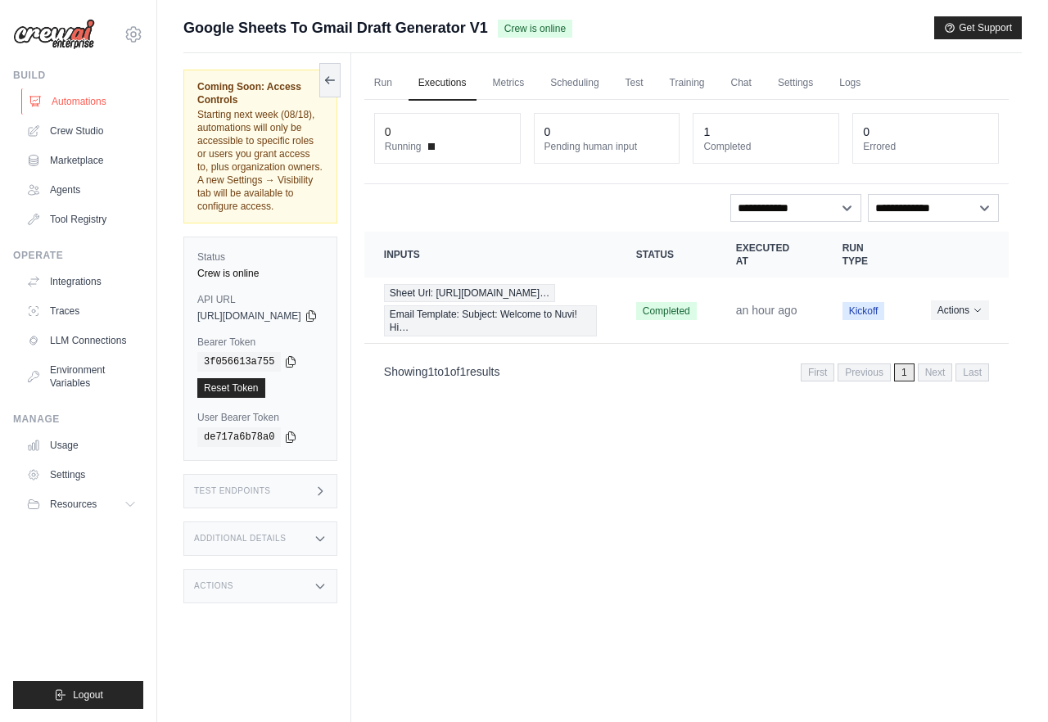
click at [97, 101] on link "Automations" at bounding box center [83, 101] width 124 height 26
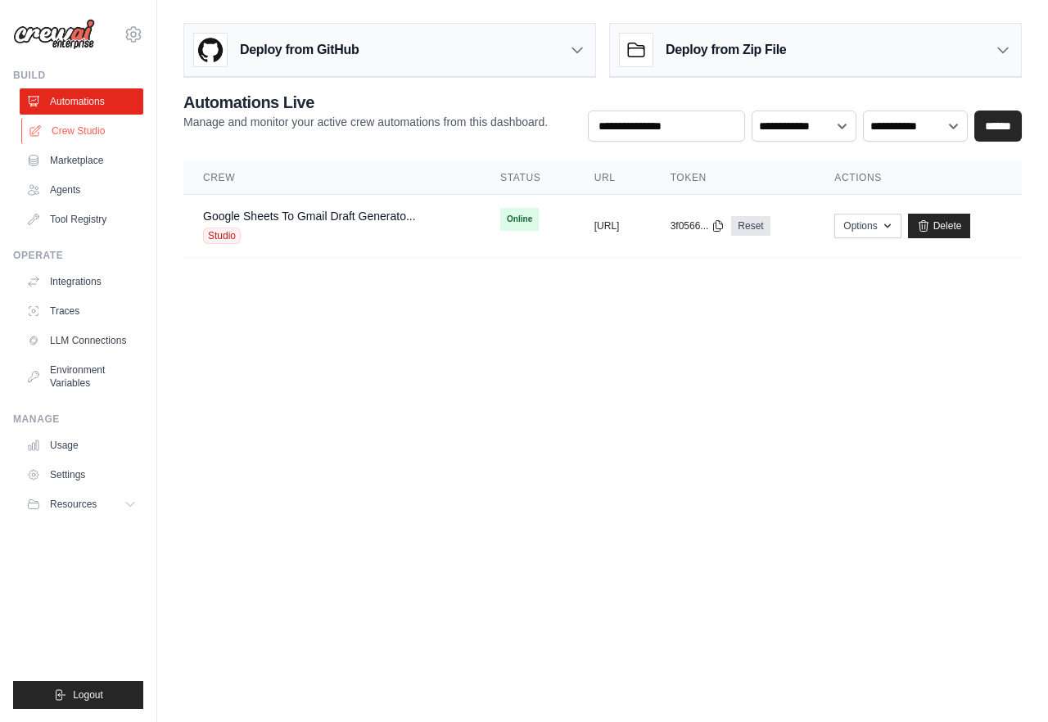
click at [105, 134] on link "Crew Studio" at bounding box center [83, 131] width 124 height 26
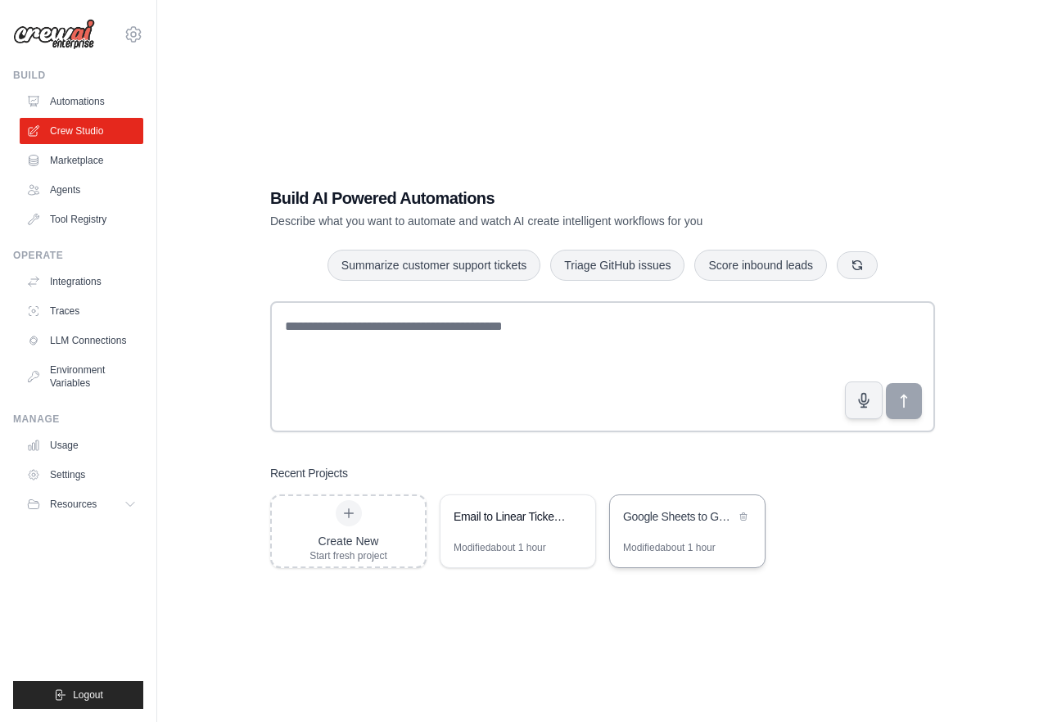
click at [647, 529] on div "Google Sheets to Gmail Draft Generator" at bounding box center [687, 518] width 155 height 46
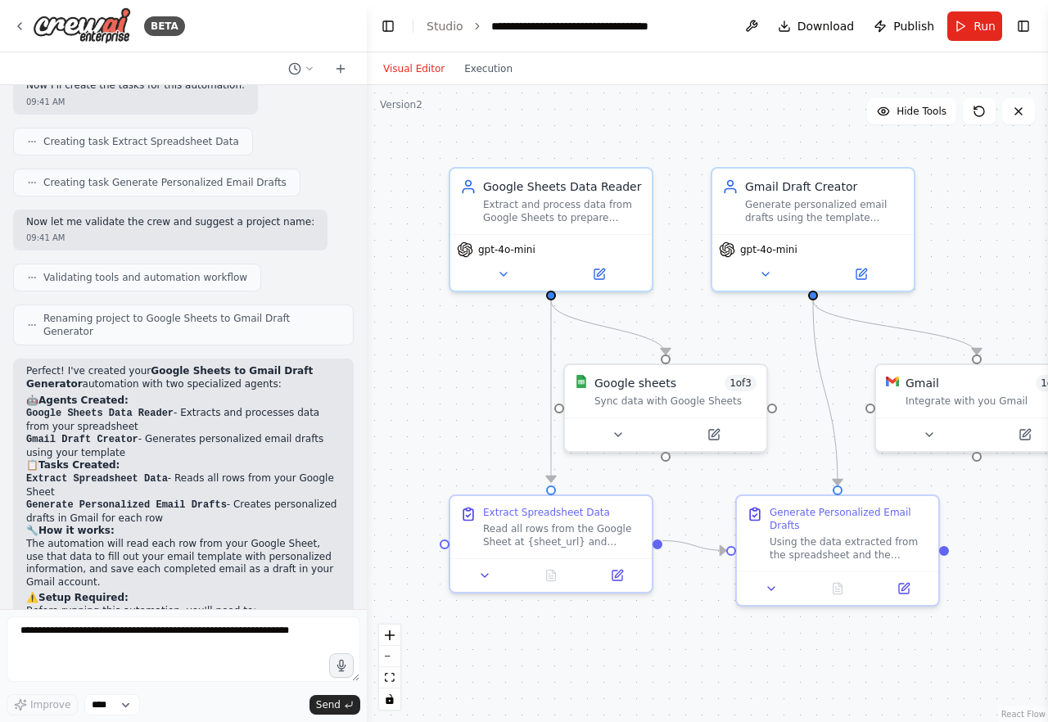
scroll to position [867, 0]
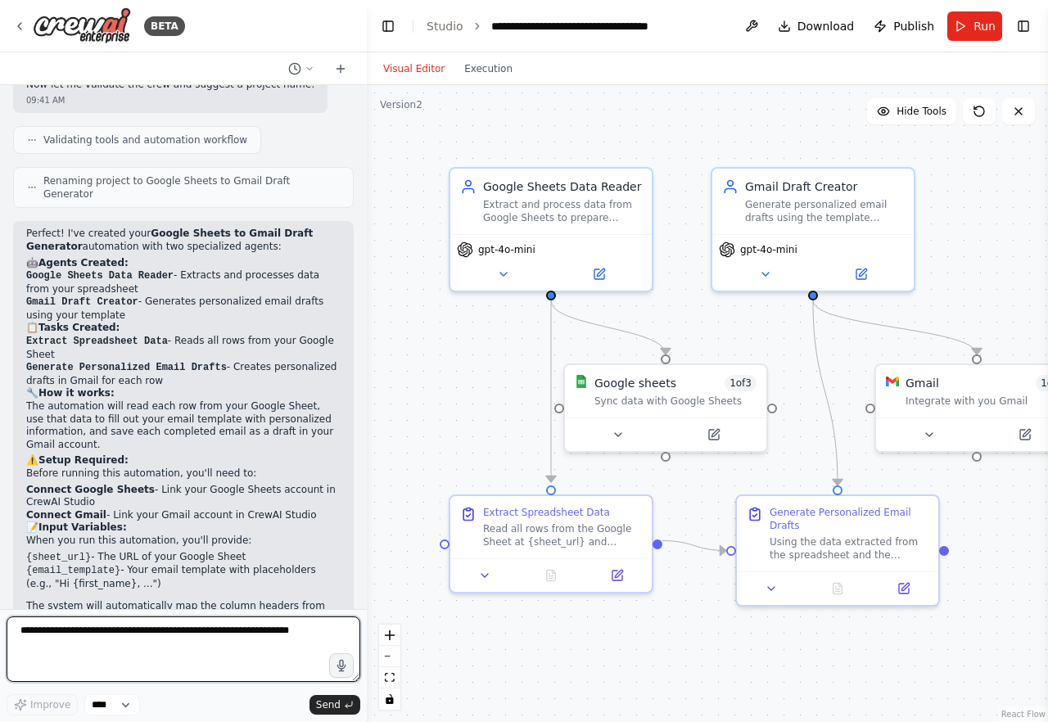
click at [194, 630] on textarea at bounding box center [184, 648] width 354 height 65
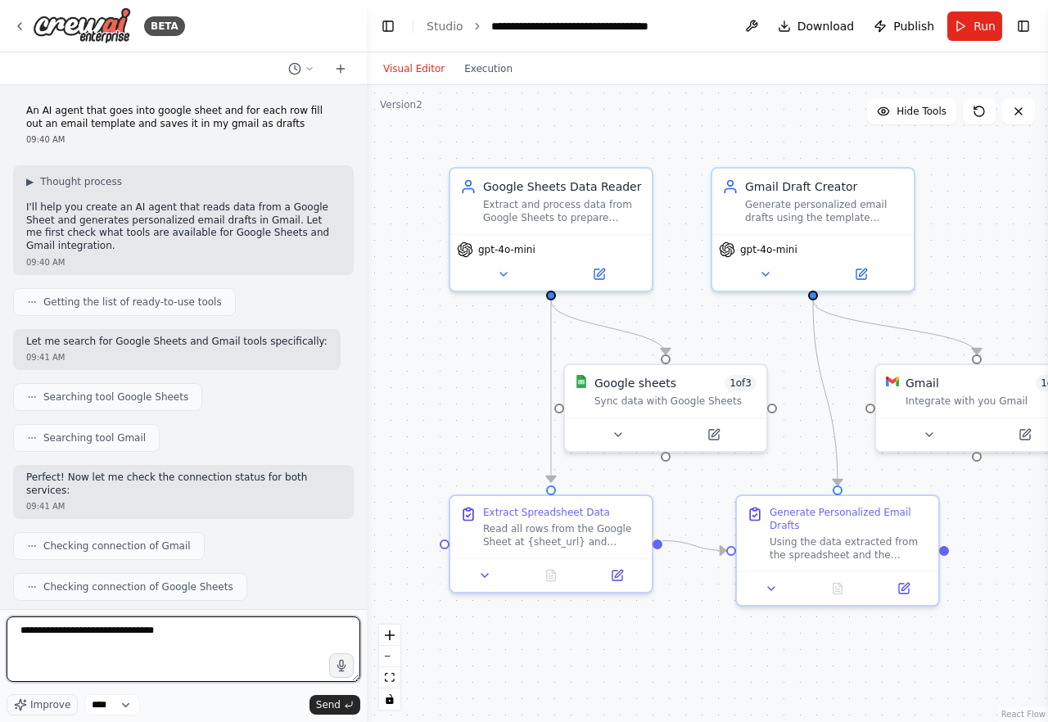
type textarea "**********"
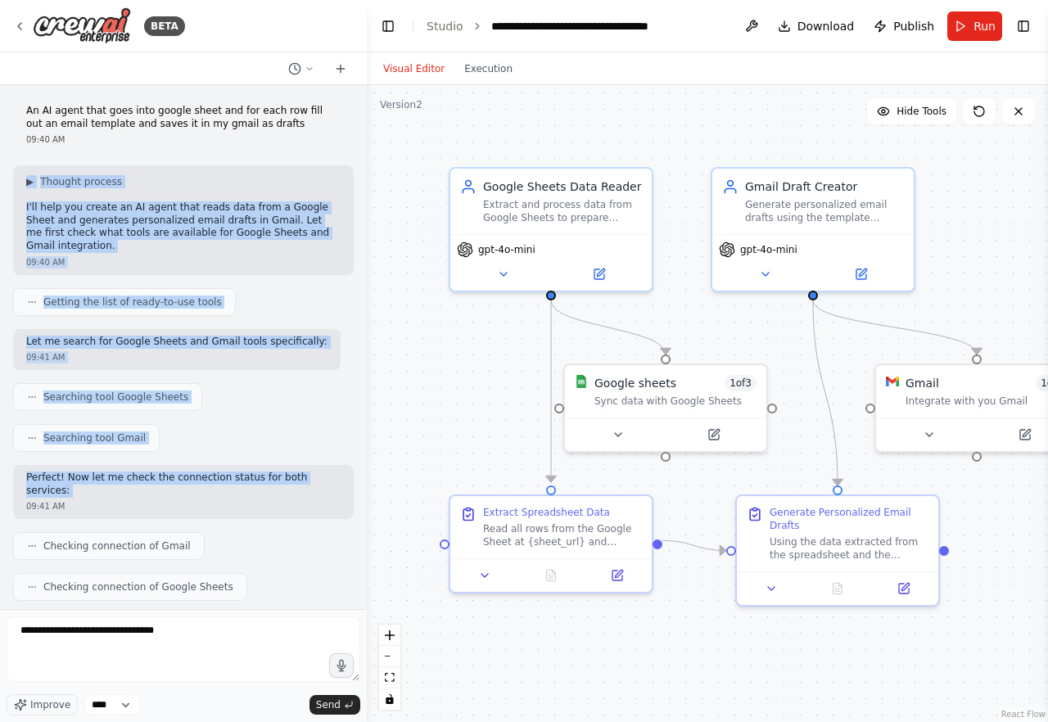
drag, startPoint x: 147, startPoint y: 140, endPoint x: 256, endPoint y: 497, distance: 373.1
click at [256, 493] on div "An AI agent that goes into google sheet and for each row fill out an email temp…" at bounding box center [183, 347] width 367 height 524
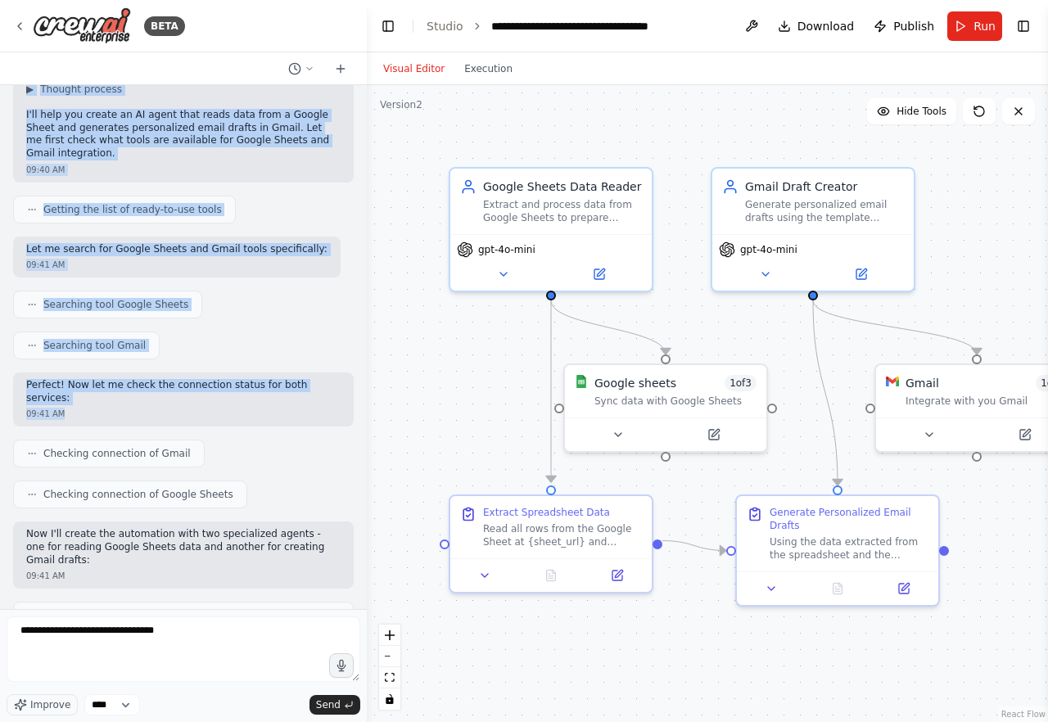
scroll to position [98, 0]
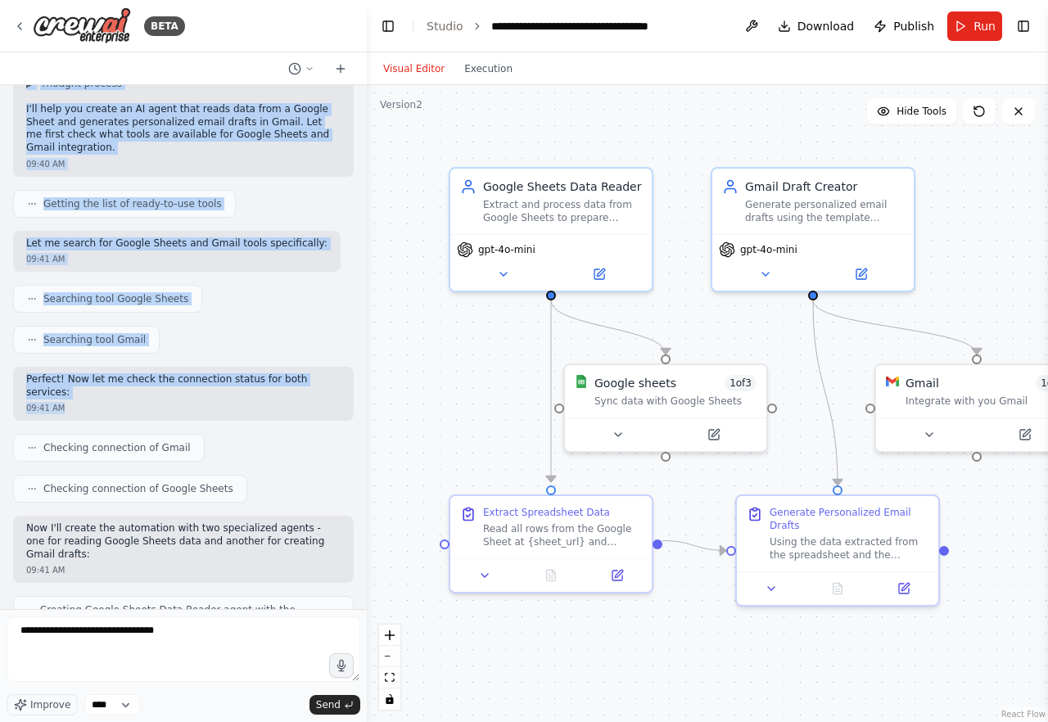
click at [256, 522] on p "Now I'll create the automation with two specialized agents - one for reading Go…" at bounding box center [183, 541] width 314 height 38
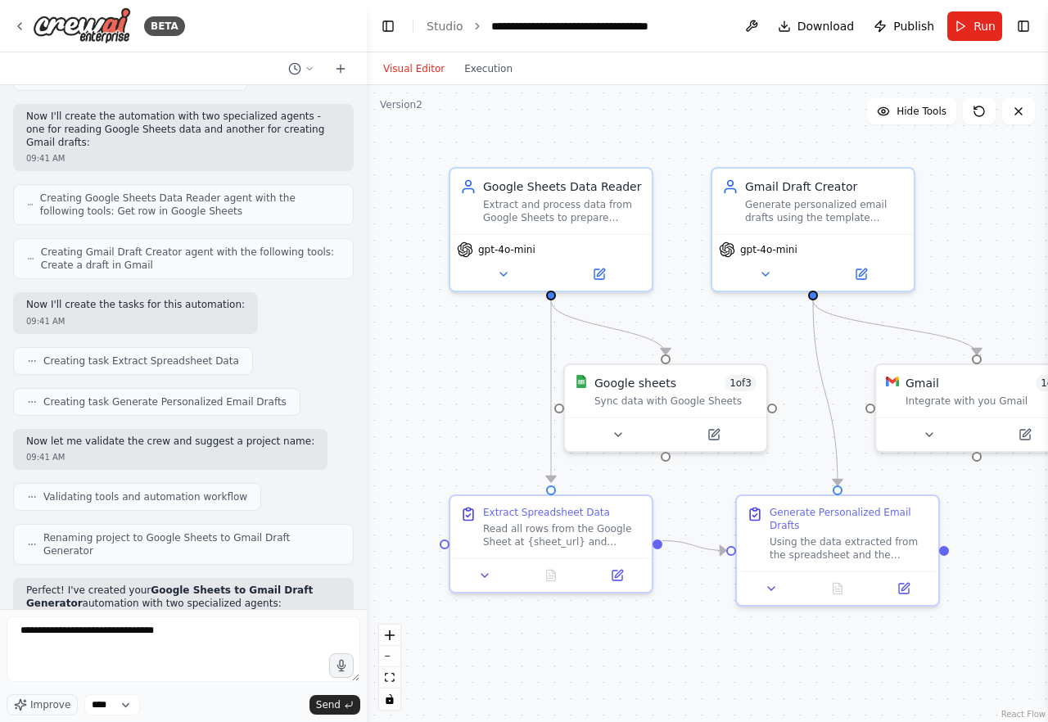
scroll to position [867, 0]
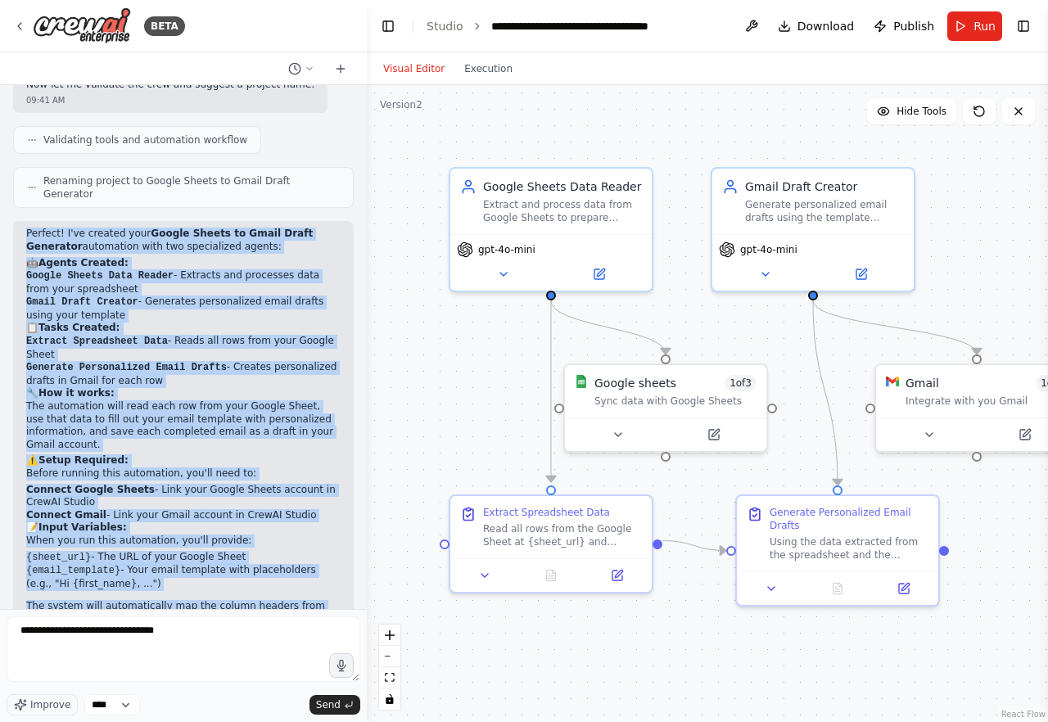
drag, startPoint x: 309, startPoint y: 172, endPoint x: 318, endPoint y: 565, distance: 393.0
click at [319, 559] on div "Perfect! I've created your Google Sheets to Gmail Draft Generator automation wi…" at bounding box center [183, 441] width 340 height 440
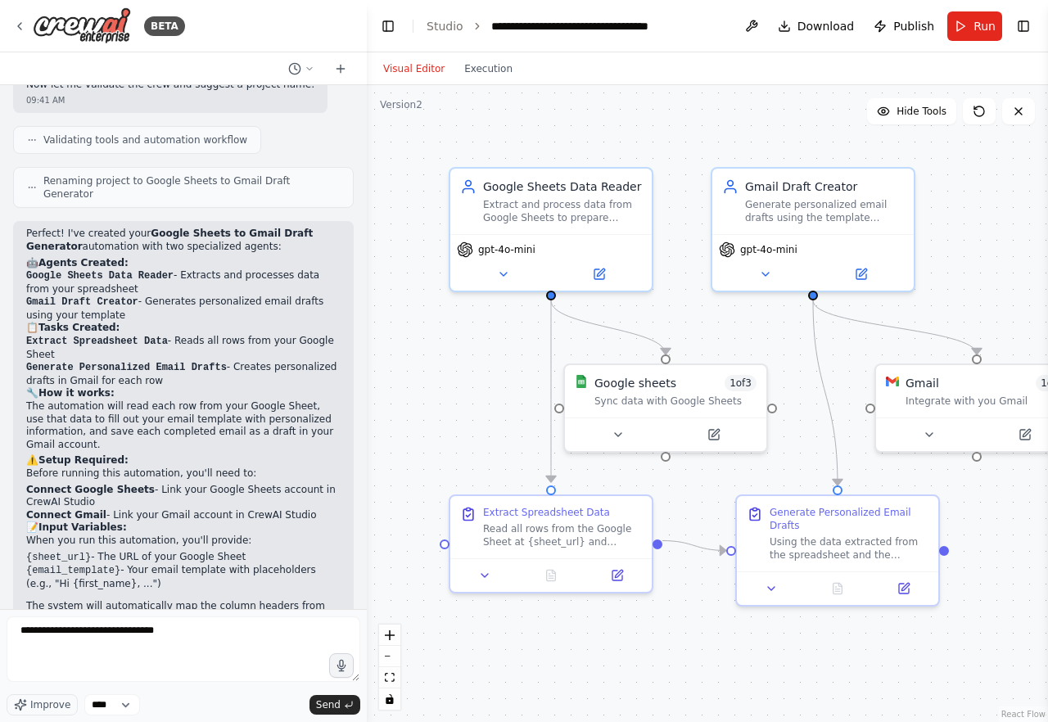
click at [318, 600] on p "The system will automatically map the column headers from your spreadsheet to t…" at bounding box center [183, 619] width 314 height 38
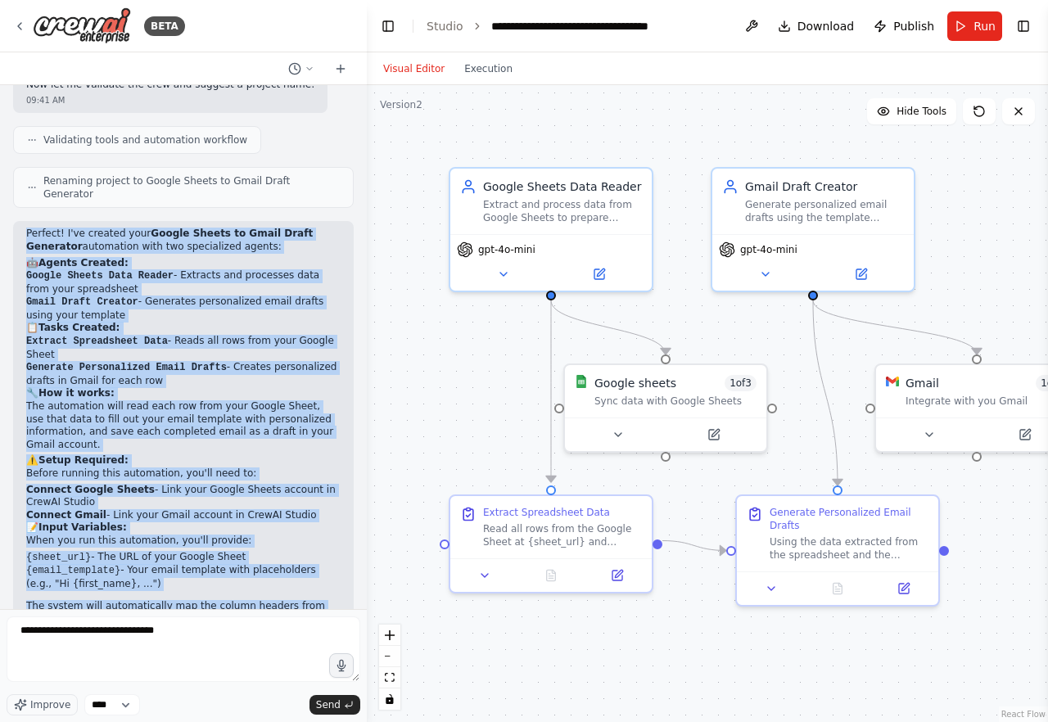
drag, startPoint x: 315, startPoint y: 585, endPoint x: 327, endPoint y: 148, distance: 437.2
click at [327, 148] on div "An AI agent that goes into google sheet and for each row fill out an email temp…" at bounding box center [183, 347] width 367 height 524
click at [327, 167] on div "Renaming project to Google Sheets to Gmail Draft Generator" at bounding box center [183, 187] width 340 height 41
drag, startPoint x: 327, startPoint y: 148, endPoint x: 255, endPoint y: 614, distance: 471.2
click at [255, 612] on div "BETA An AI agent that goes into google sheet and for each row fill out an email…" at bounding box center [183, 361] width 367 height 722
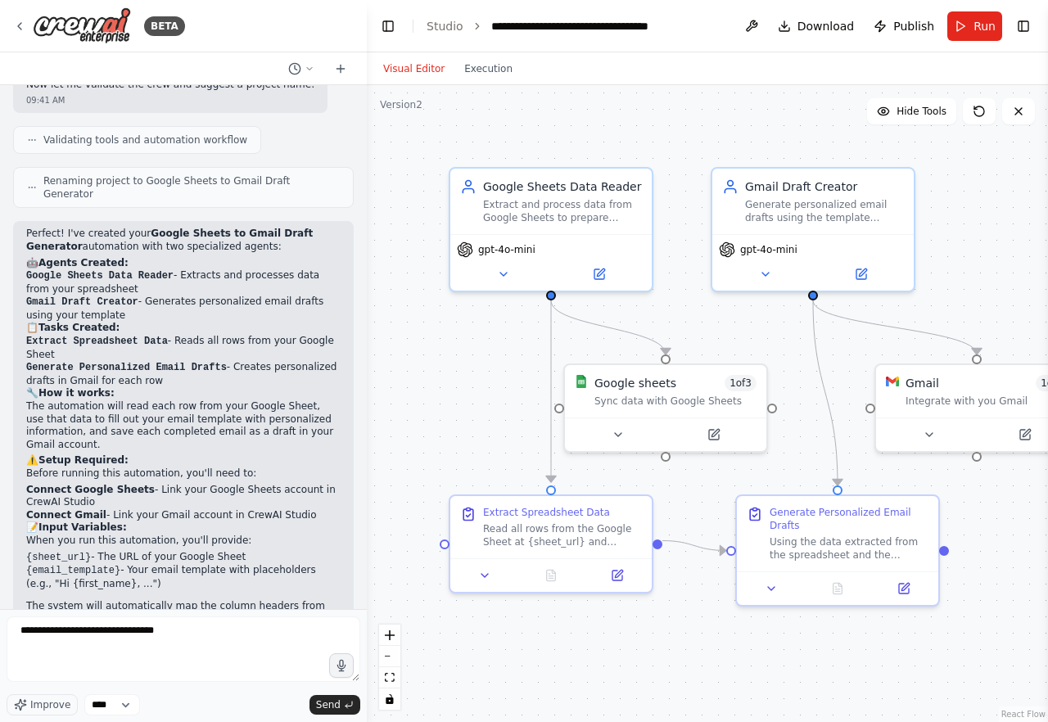
click at [243, 575] on div "Perfect! I've created your Google Sheets to Gmail Draft Generator automation wi…" at bounding box center [183, 441] width 340 height 440
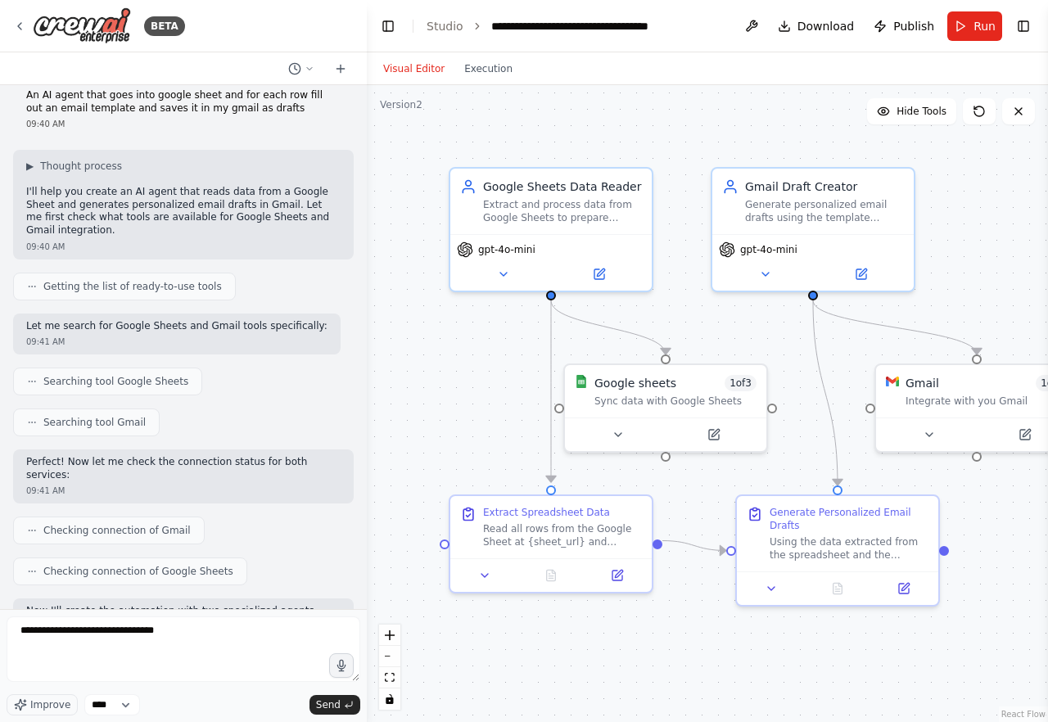
scroll to position [0, 0]
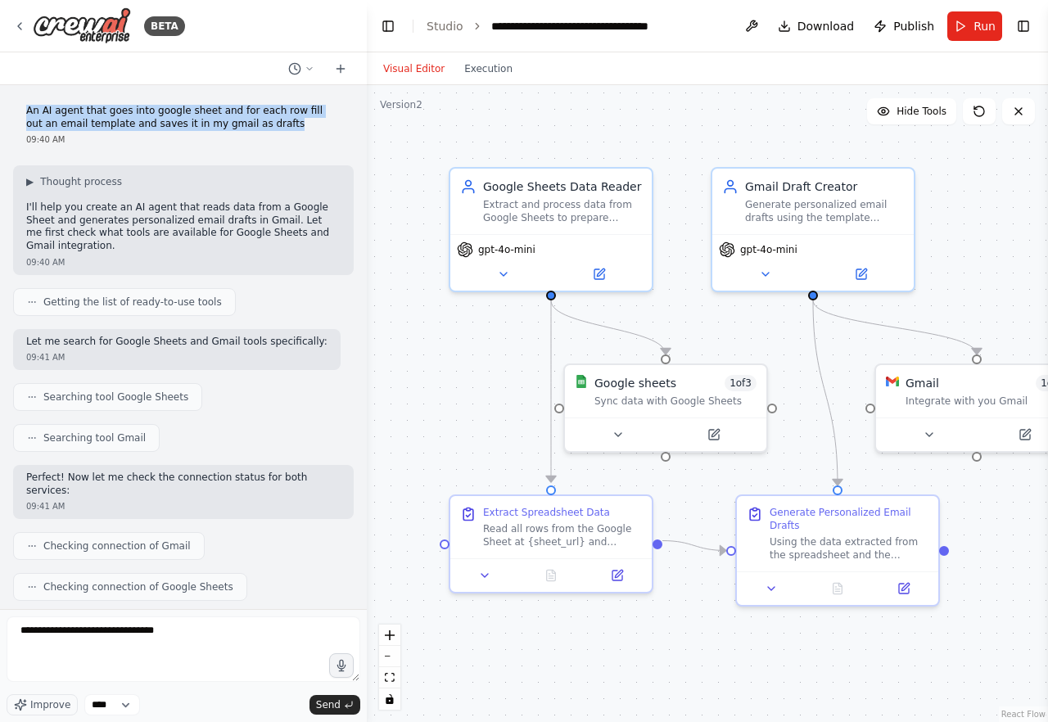
drag, startPoint x: 64, startPoint y: 99, endPoint x: 299, endPoint y: 128, distance: 236.7
click at [299, 128] on div "An AI agent that goes into google sheet and for each row fill out an email temp…" at bounding box center [183, 125] width 340 height 54
click at [299, 128] on p "An AI agent that goes into google sheet and for each row fill out an email temp…" at bounding box center [183, 117] width 314 height 25
drag, startPoint x: 299, startPoint y: 128, endPoint x: 286, endPoint y: 92, distance: 38.3
click at [286, 92] on div "An AI agent that goes into google sheet and for each row fill out an email temp…" at bounding box center [183, 347] width 367 height 524
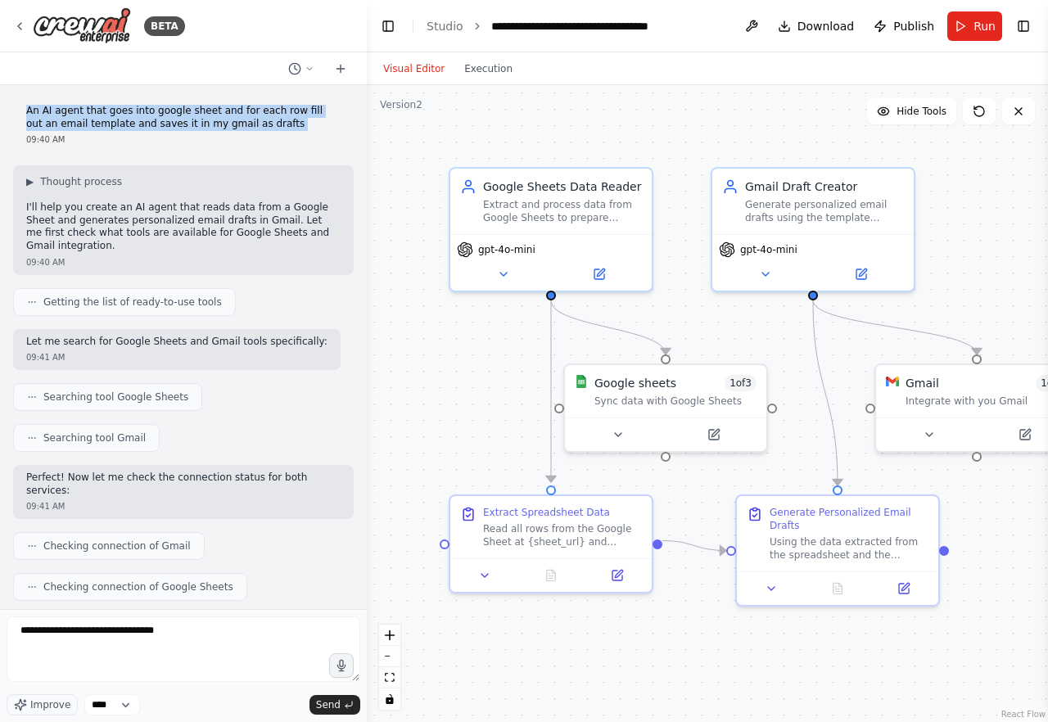
click at [286, 92] on div "An AI agent that goes into google sheet and for each row fill out an email temp…" at bounding box center [183, 347] width 367 height 524
drag, startPoint x: 286, startPoint y: 92, endPoint x: 285, endPoint y: 121, distance: 28.7
click at [286, 122] on div "An AI agent that goes into google sheet and for each row fill out an email temp…" at bounding box center [183, 347] width 367 height 524
click at [285, 121] on p "An AI agent that goes into google sheet and for each row fill out an email temp…" at bounding box center [183, 117] width 314 height 25
click at [487, 71] on button "Execution" at bounding box center [488, 69] width 68 height 20
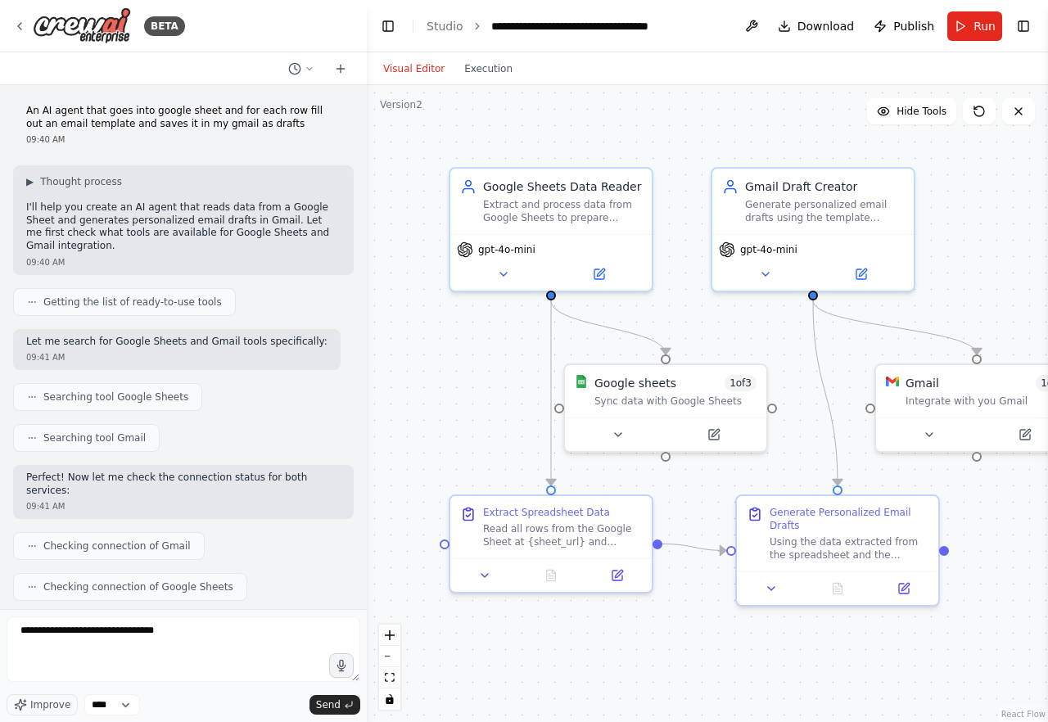
click at [435, 77] on button "Visual Editor" at bounding box center [413, 69] width 81 height 20
click at [471, 79] on div "Visual Editor Execution" at bounding box center [447, 68] width 149 height 33
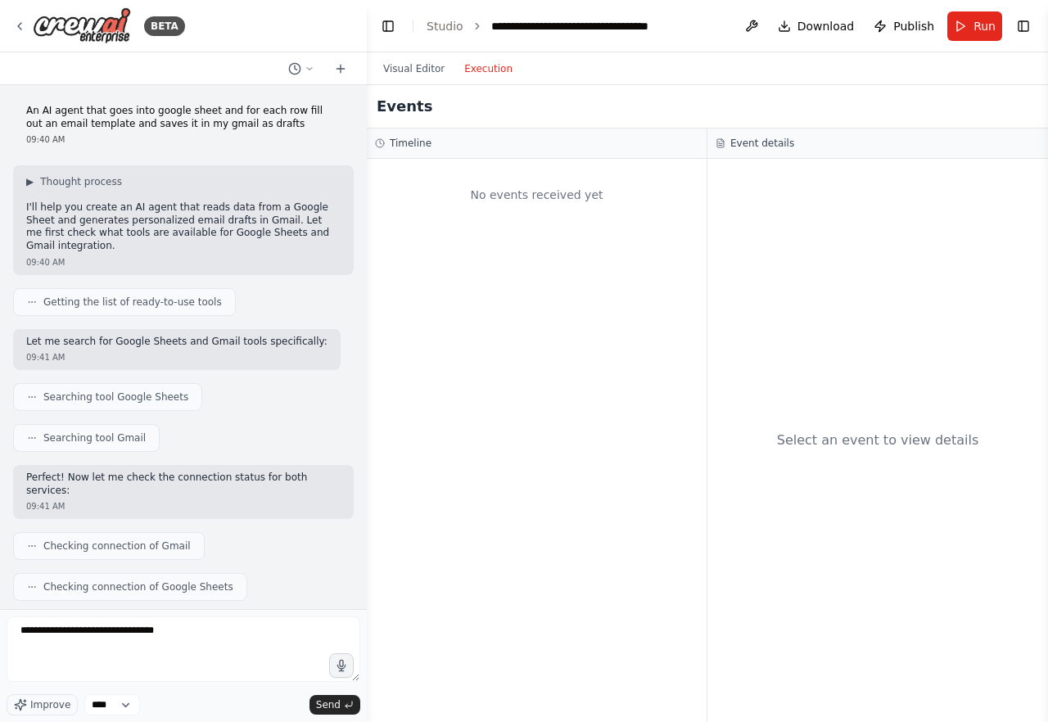
click at [474, 74] on button "Execution" at bounding box center [488, 69] width 68 height 20
click at [409, 60] on button "Visual Editor" at bounding box center [413, 69] width 81 height 20
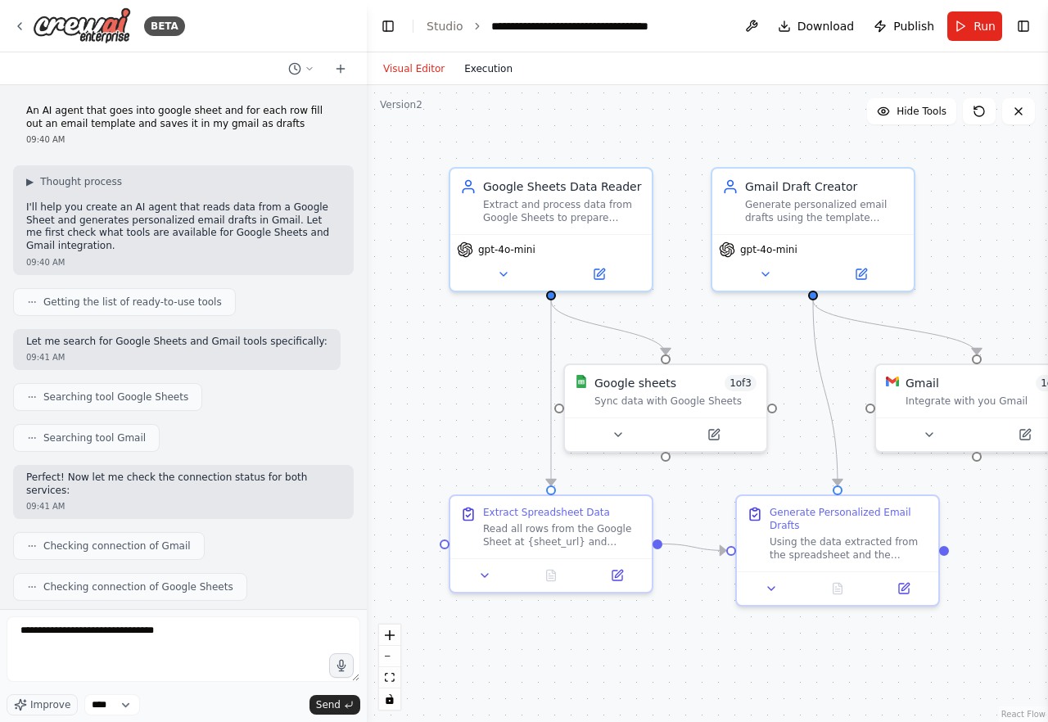
click at [469, 77] on button "Execution" at bounding box center [488, 69] width 68 height 20
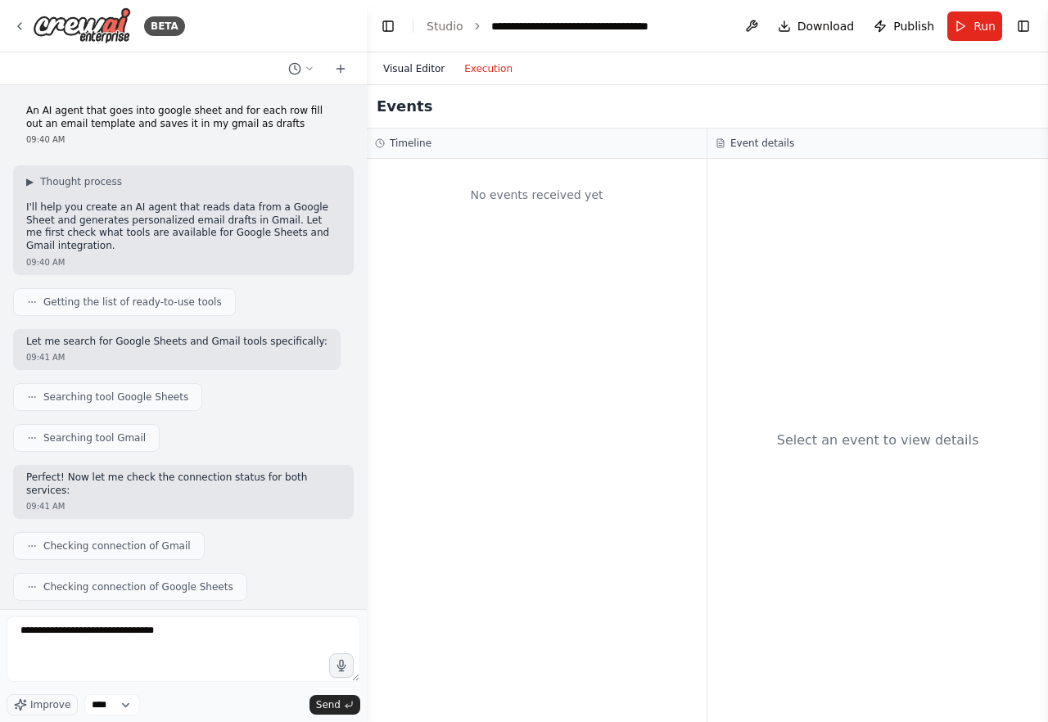
click at [422, 69] on button "Visual Editor" at bounding box center [413, 69] width 81 height 20
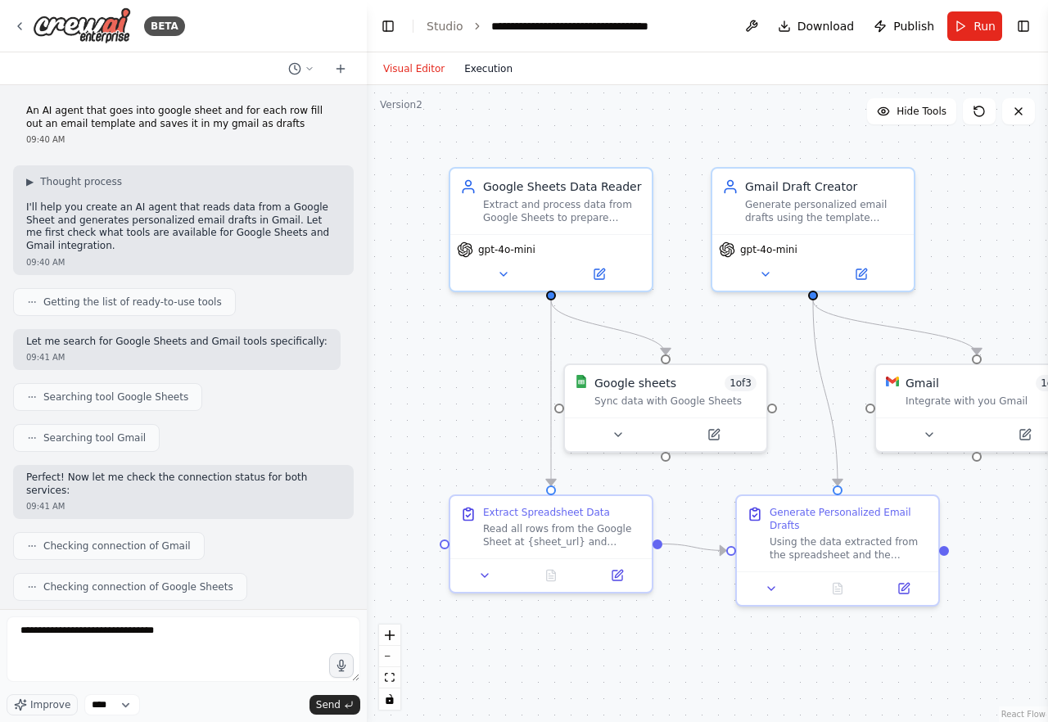
click at [480, 65] on button "Execution" at bounding box center [488, 69] width 68 height 20
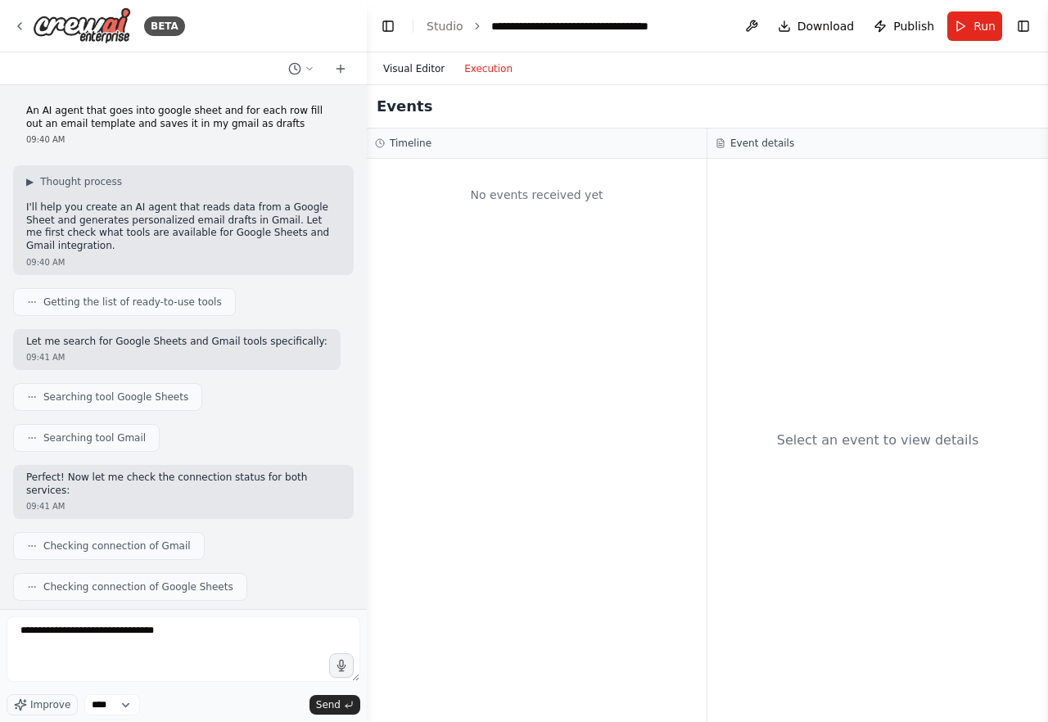
click at [413, 65] on button "Visual Editor" at bounding box center [413, 69] width 81 height 20
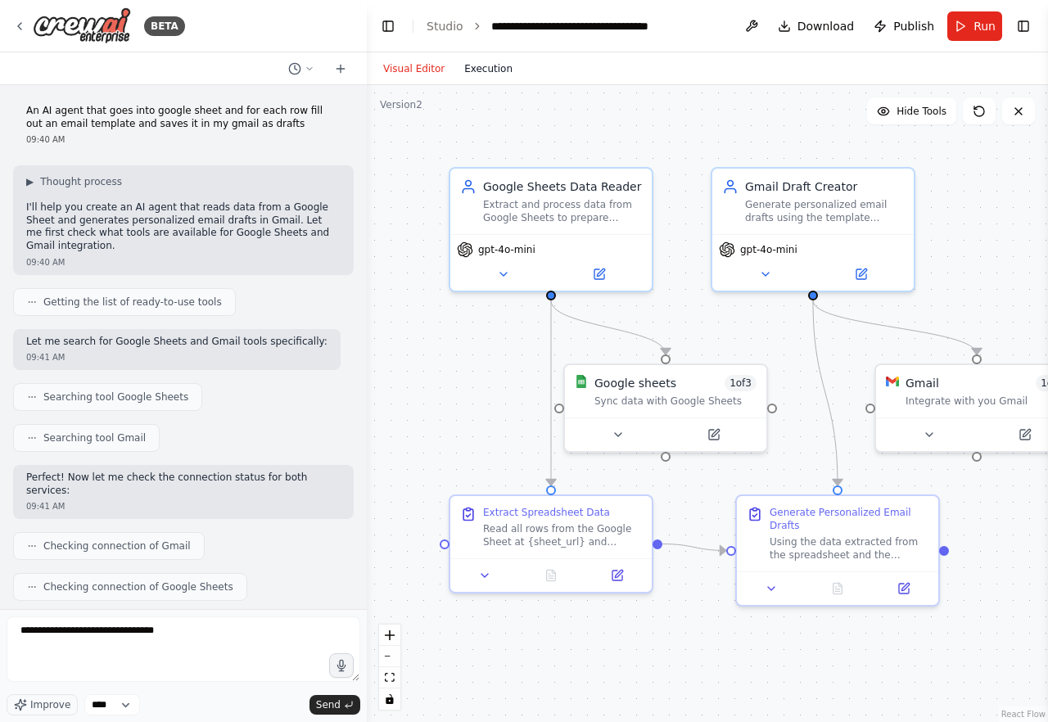
click at [474, 67] on button "Execution" at bounding box center [488, 69] width 68 height 20
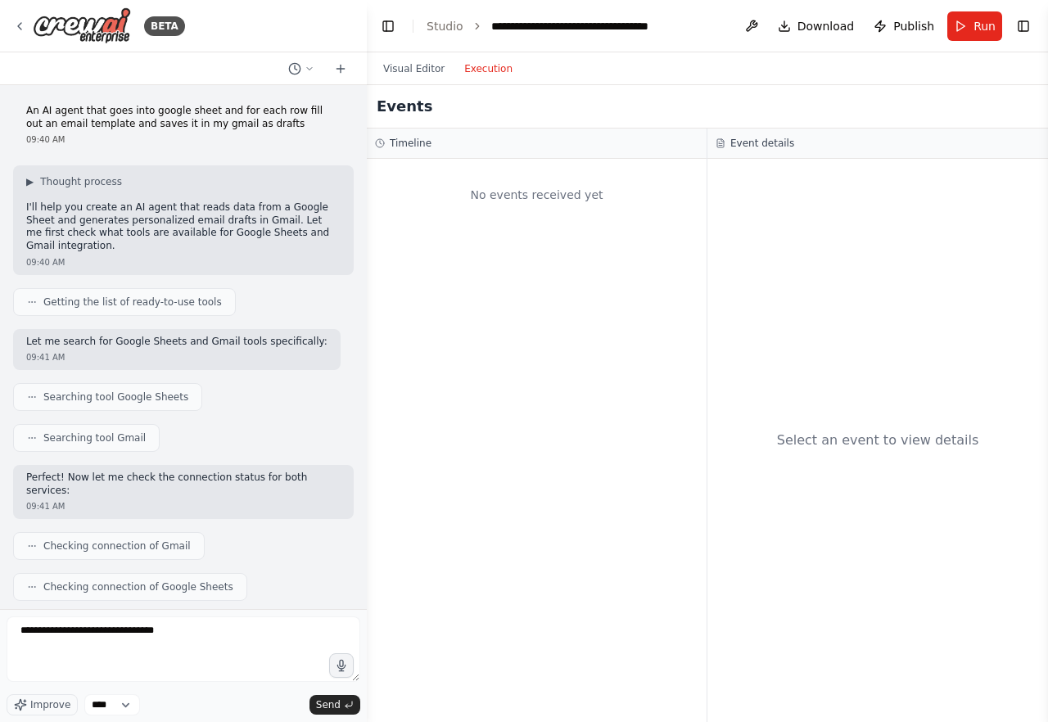
click at [892, 64] on div "Visual Editor Execution" at bounding box center [707, 68] width 681 height 33
click at [435, 68] on button "Visual Editor" at bounding box center [413, 69] width 81 height 20
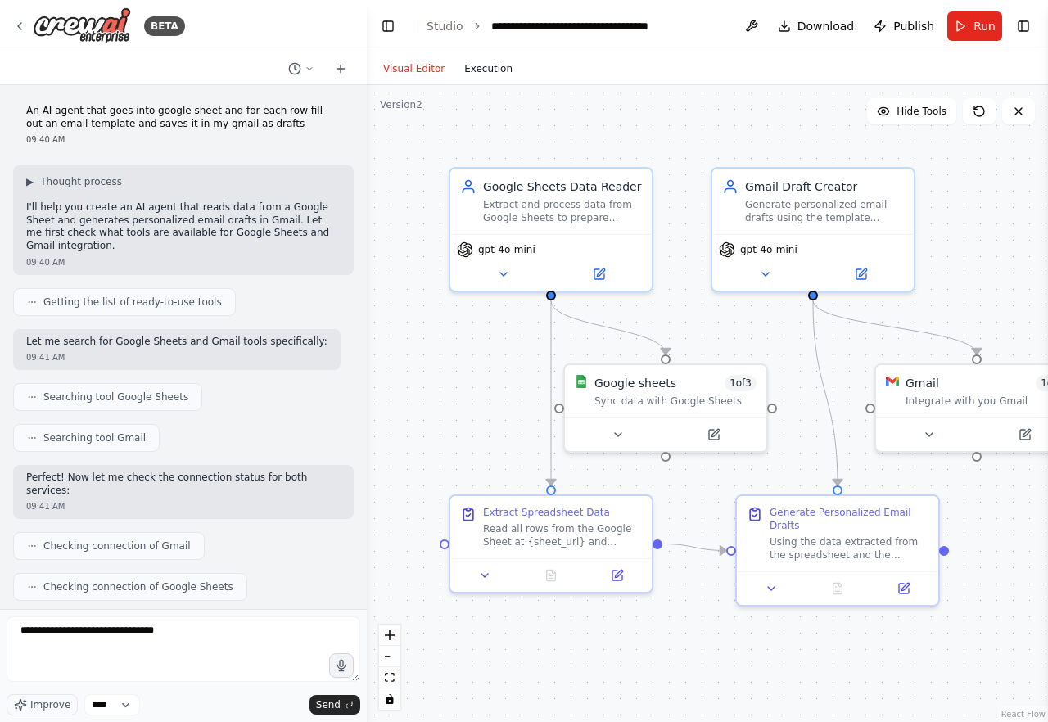
click at [498, 74] on button "Execution" at bounding box center [488, 69] width 68 height 20
click at [427, 64] on button "Visual Editor" at bounding box center [413, 69] width 81 height 20
click at [476, 67] on button "Execution" at bounding box center [488, 69] width 68 height 20
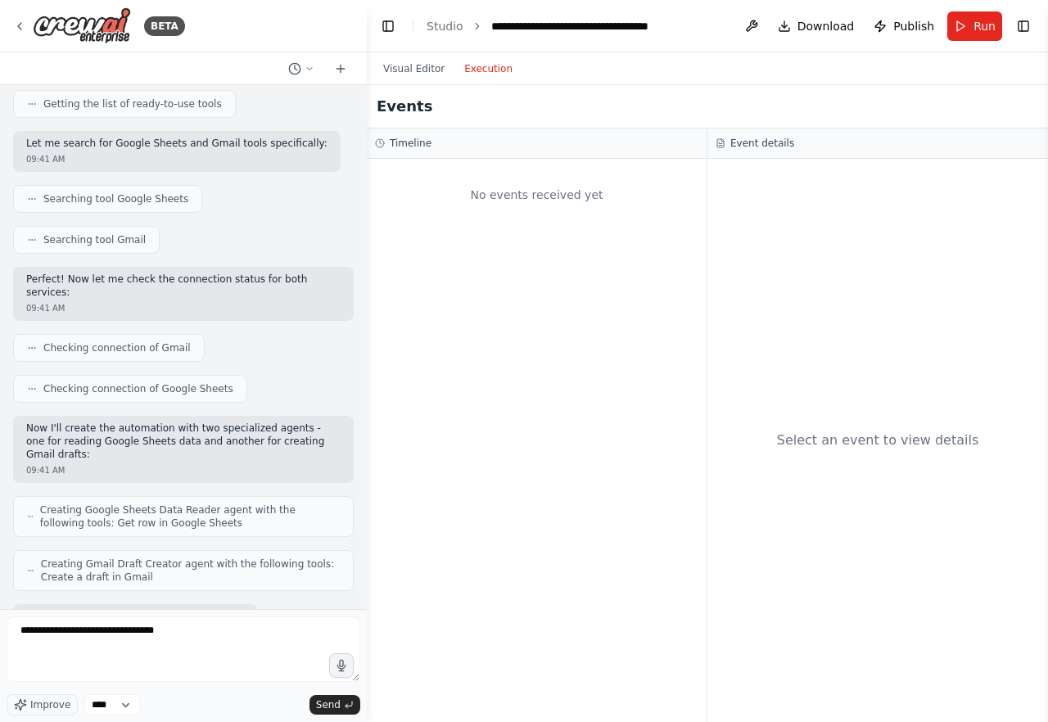
scroll to position [867, 0]
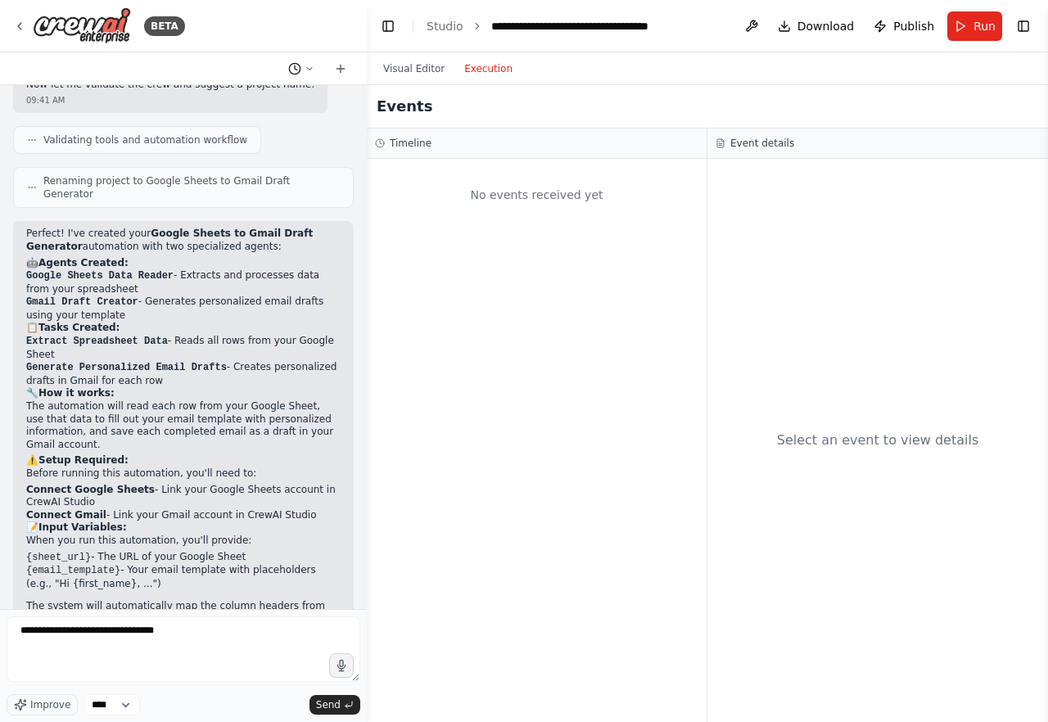
click at [304, 67] on icon at bounding box center [309, 69] width 10 height 10
click at [303, 67] on div at bounding box center [183, 361] width 367 height 722
click at [15, 18] on div "BETA" at bounding box center [99, 25] width 172 height 37
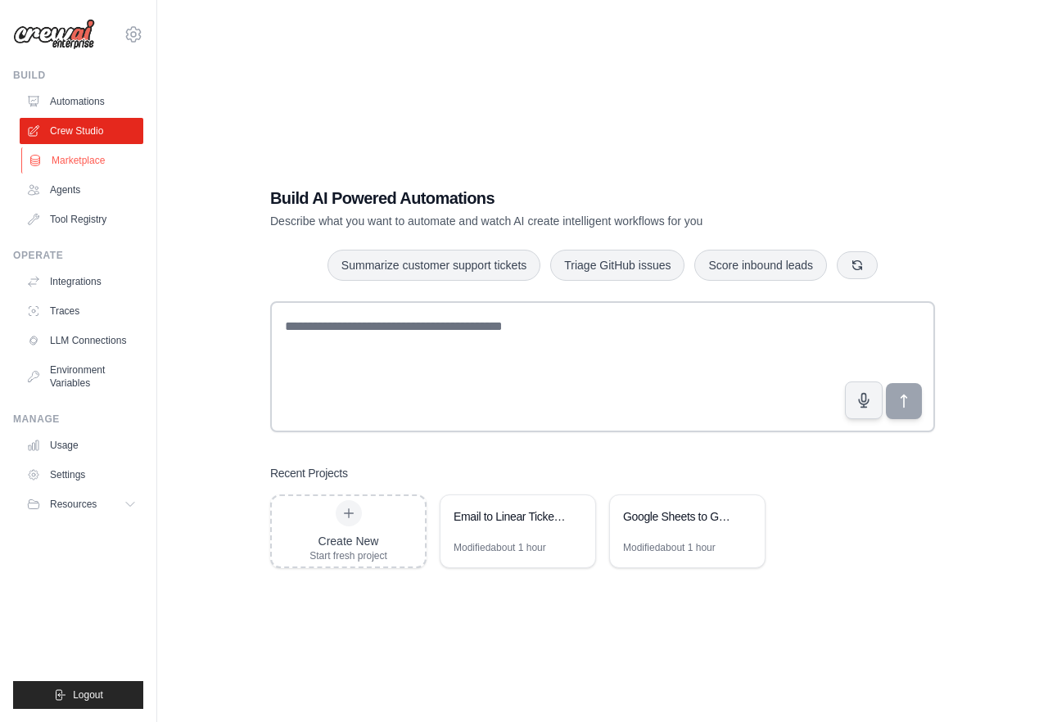
click at [130, 153] on link "Marketplace" at bounding box center [83, 160] width 124 height 26
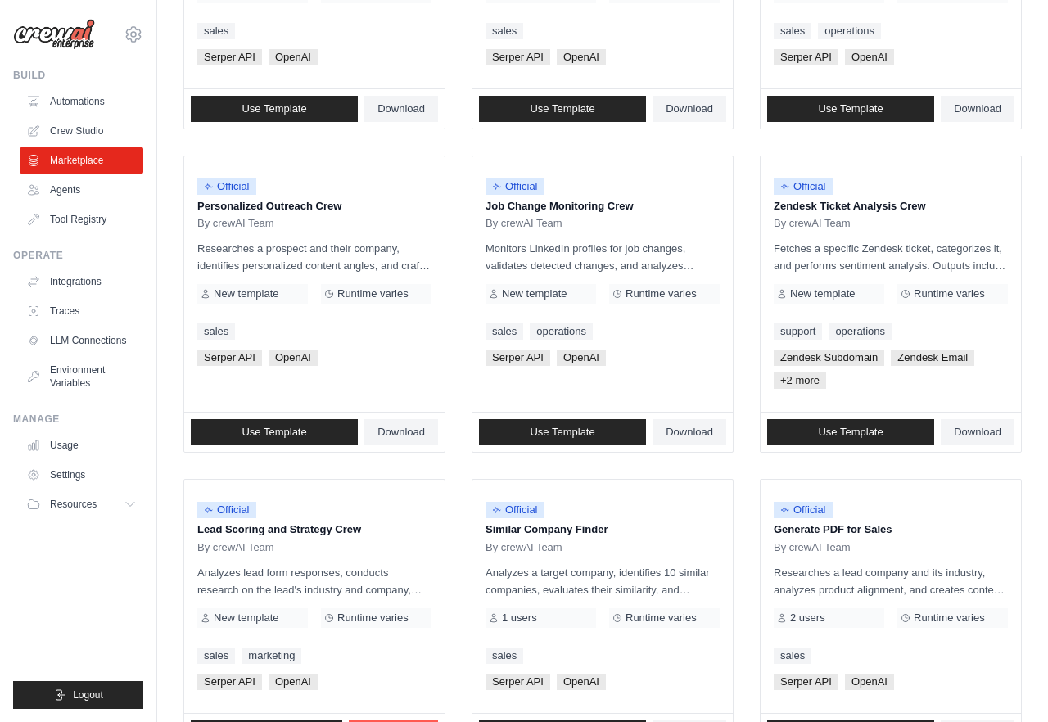
scroll to position [706, 0]
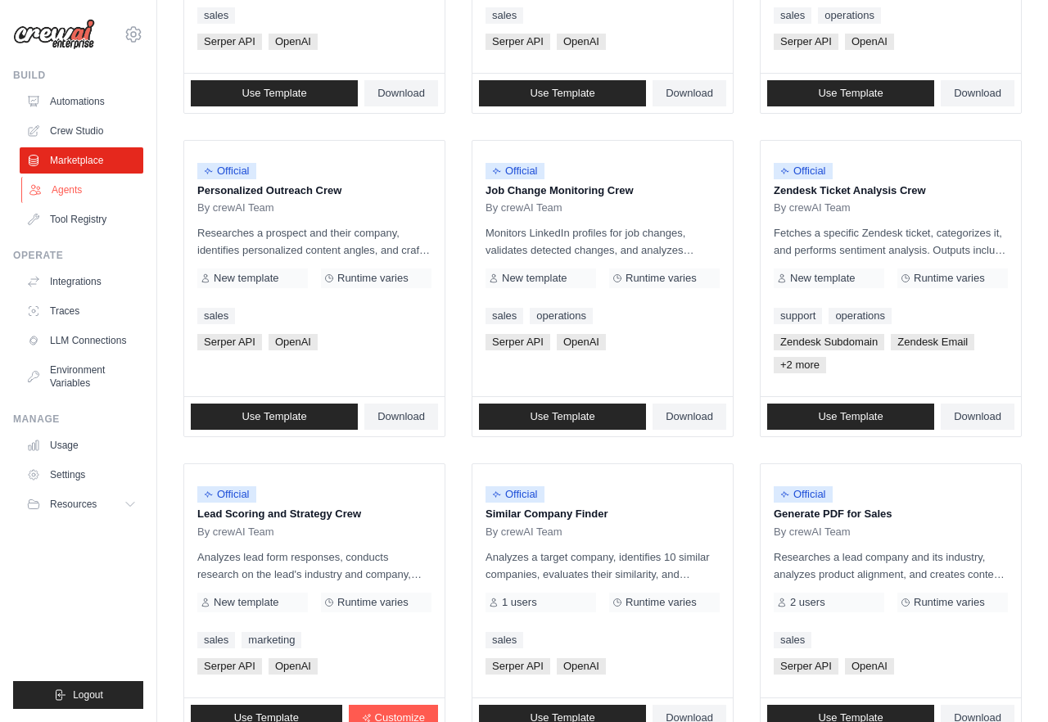
click at [80, 181] on link "Agents" at bounding box center [83, 190] width 124 height 26
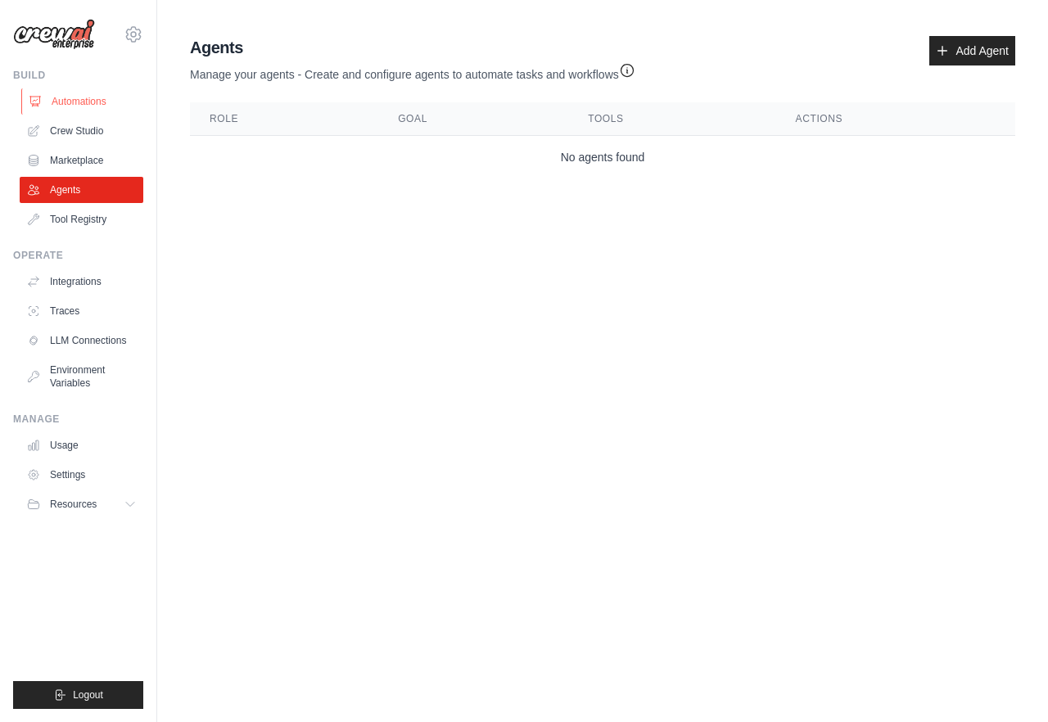
click at [101, 108] on link "Automations" at bounding box center [83, 101] width 124 height 26
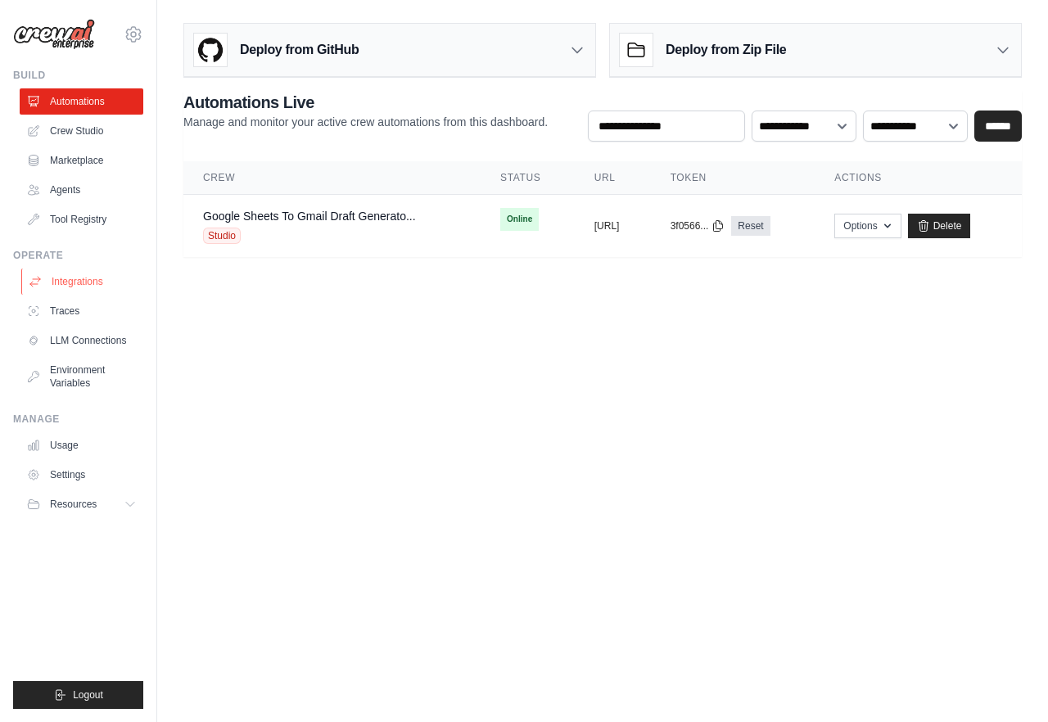
click at [90, 291] on link "Integrations" at bounding box center [83, 281] width 124 height 26
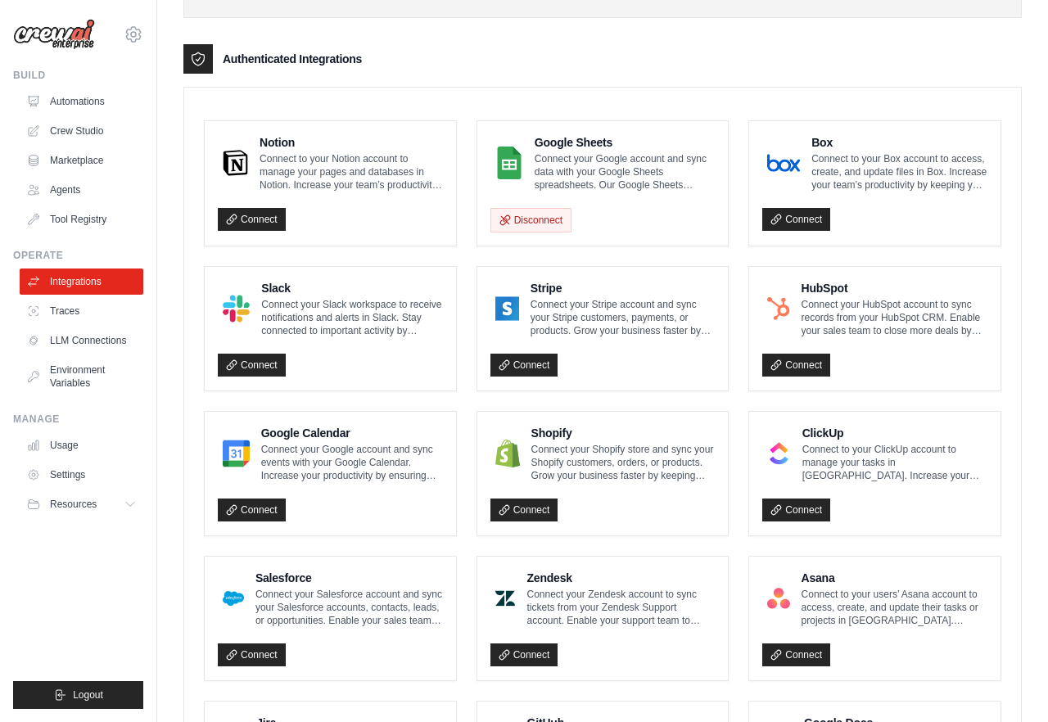
scroll to position [372, 0]
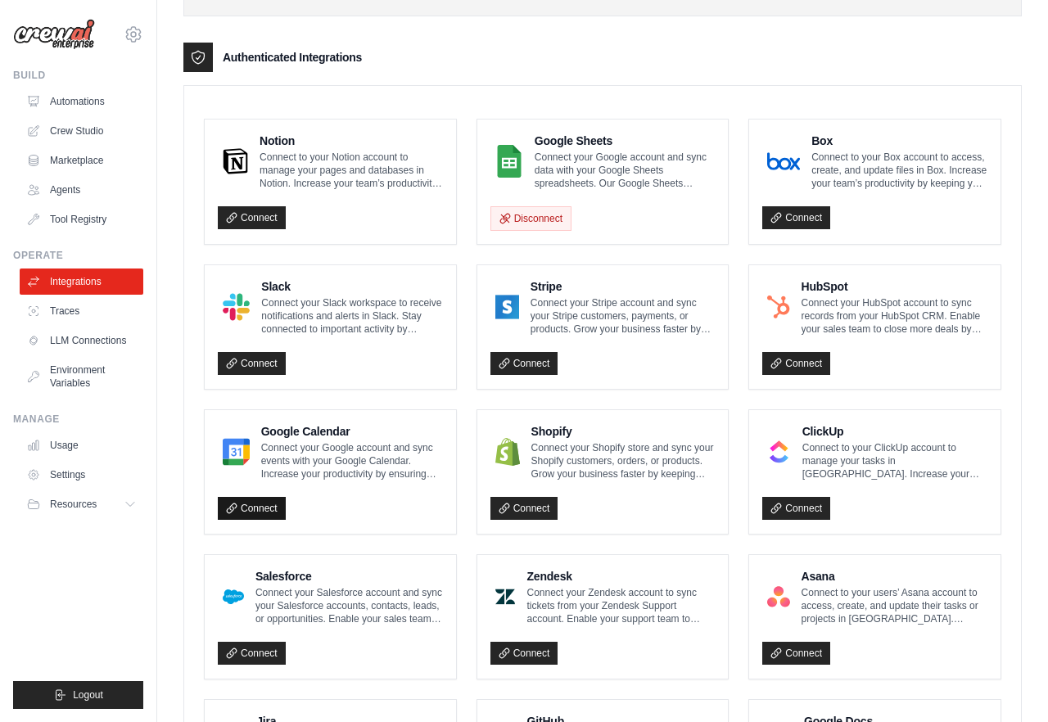
click at [256, 507] on link "Connect" at bounding box center [252, 508] width 68 height 23
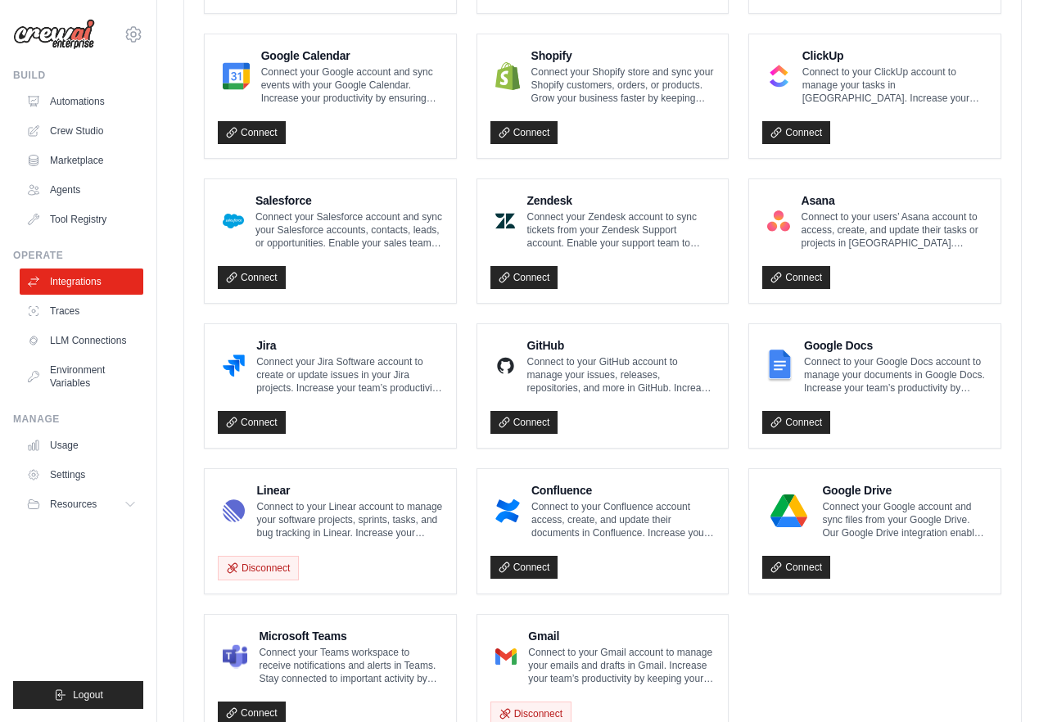
scroll to position [751, 0]
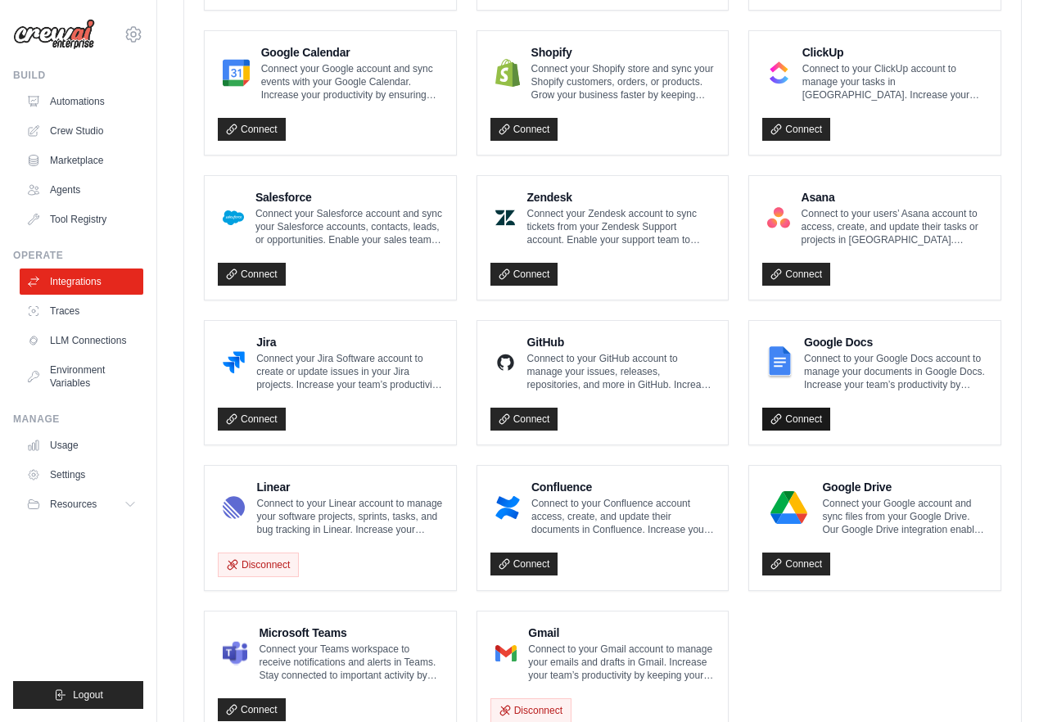
click at [802, 413] on link "Connect" at bounding box center [796, 419] width 68 height 23
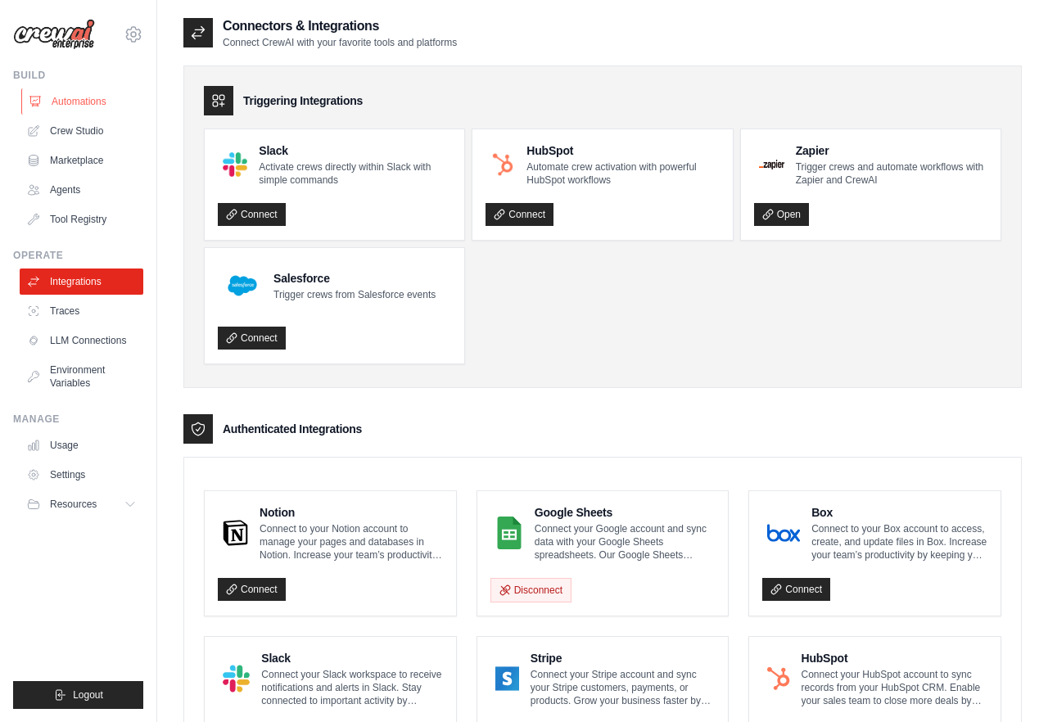
click at [93, 101] on link "Automations" at bounding box center [83, 101] width 124 height 26
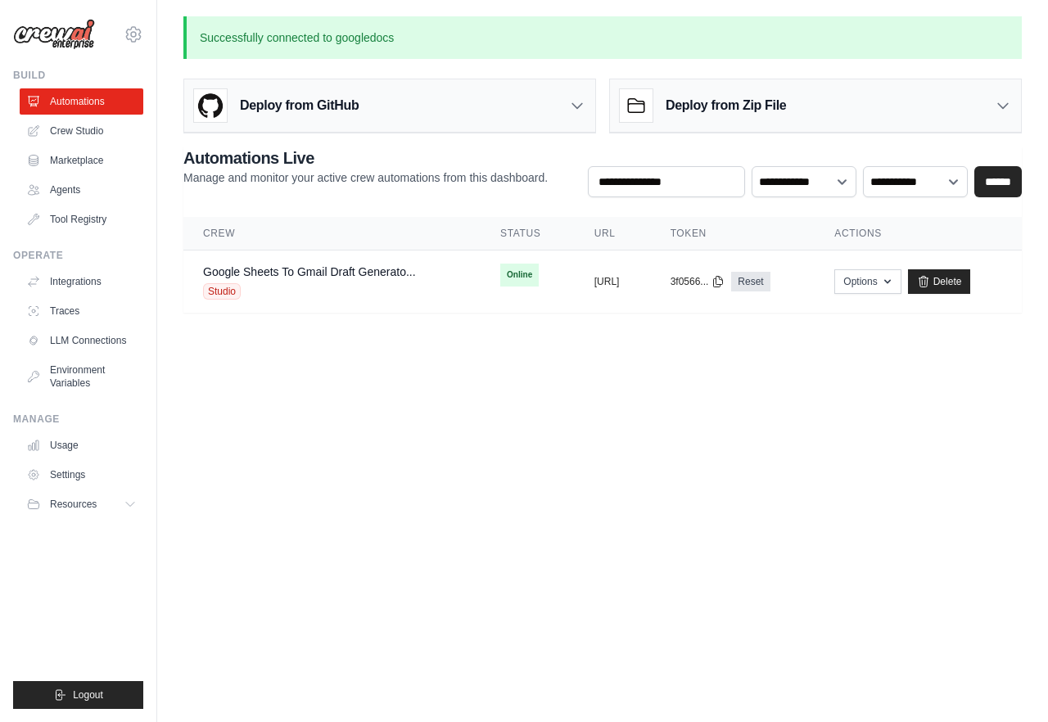
click at [70, 23] on img at bounding box center [54, 34] width 82 height 31
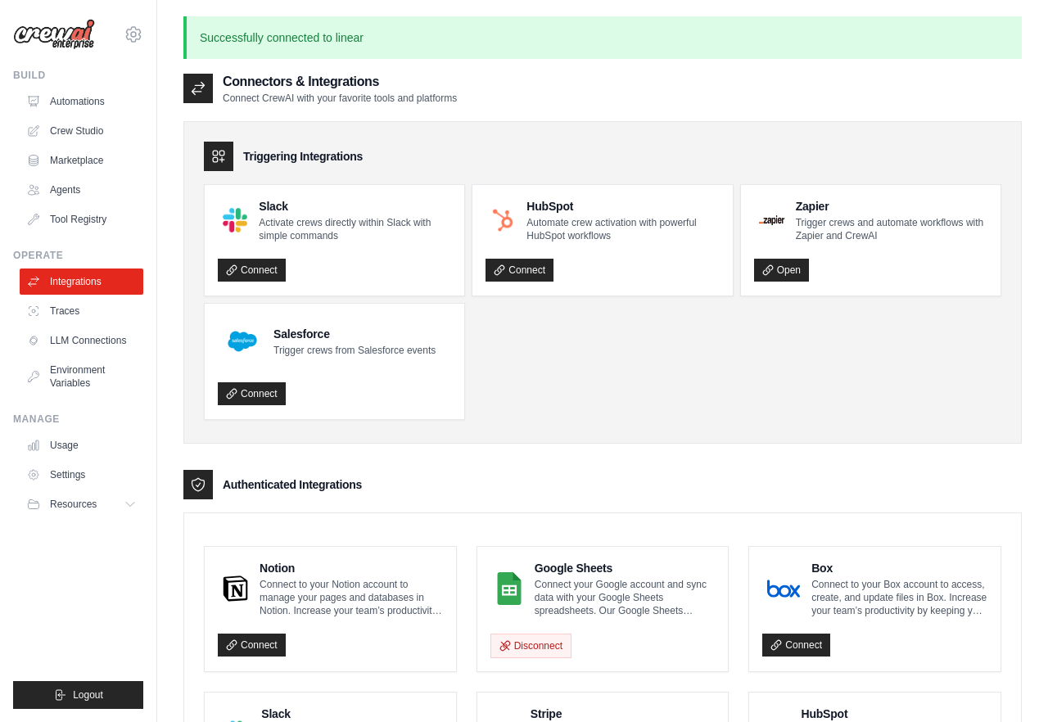
drag, startPoint x: 512, startPoint y: 49, endPoint x: 525, endPoint y: 399, distance: 349.7
click at [525, 399] on ul "Slack Activate crews directly within Slack with simple commands Connect HubSpot…" at bounding box center [602, 302] width 797 height 236
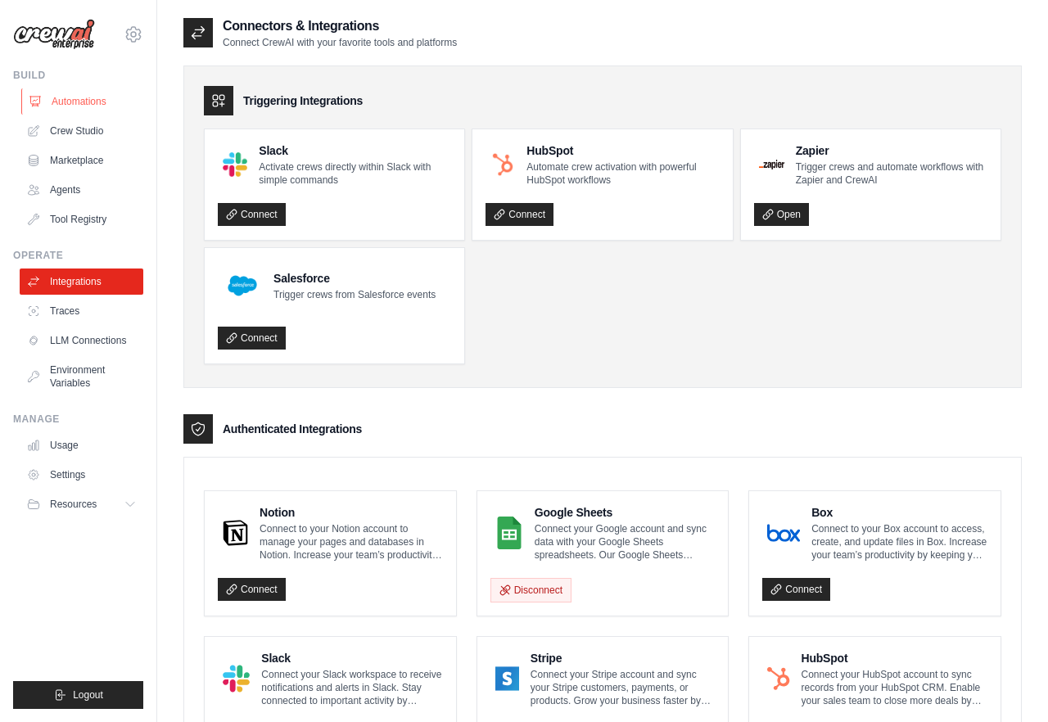
click at [74, 101] on link "Automations" at bounding box center [83, 101] width 124 height 26
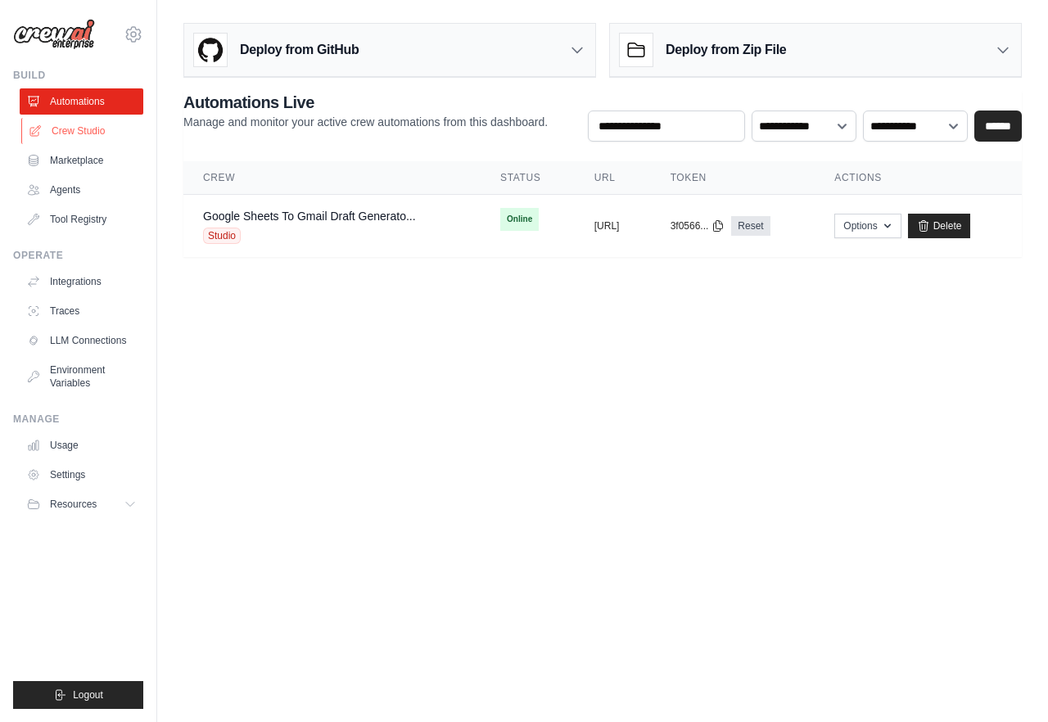
click at [88, 128] on link "Crew Studio" at bounding box center [83, 131] width 124 height 26
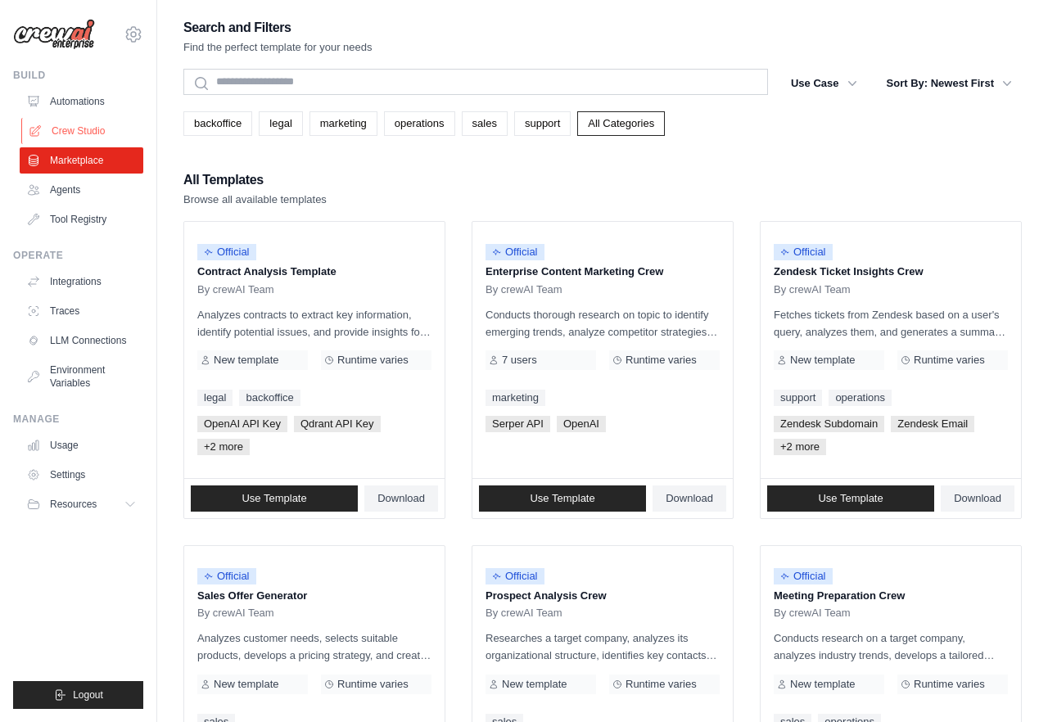
click at [102, 127] on link "Crew Studio" at bounding box center [83, 131] width 124 height 26
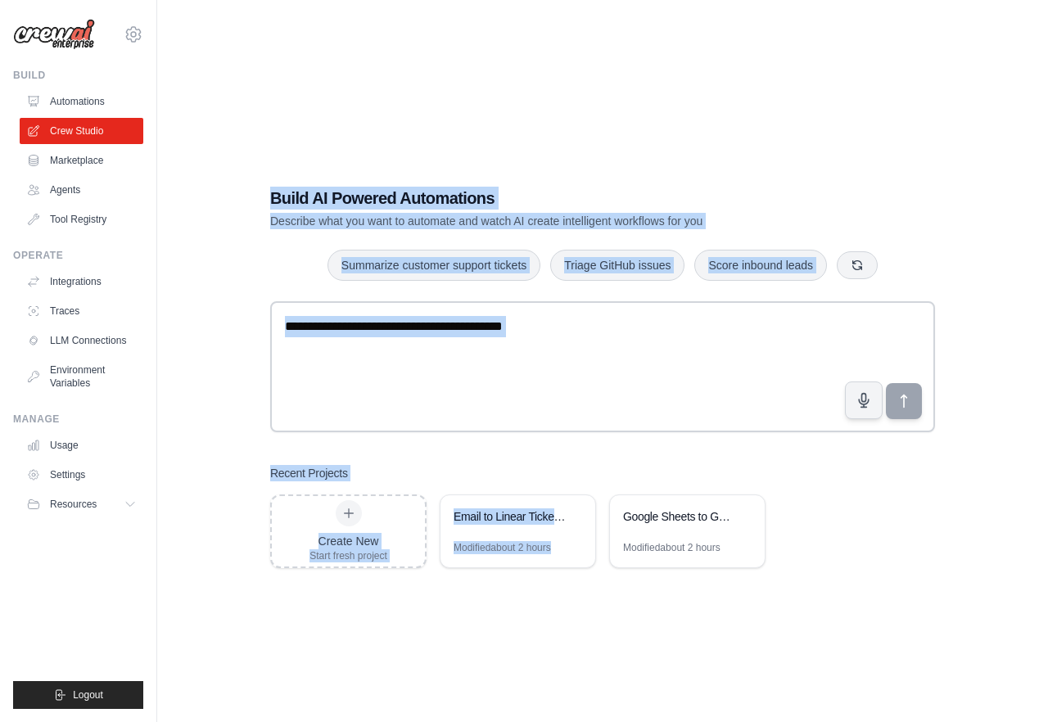
scroll to position [33, 0]
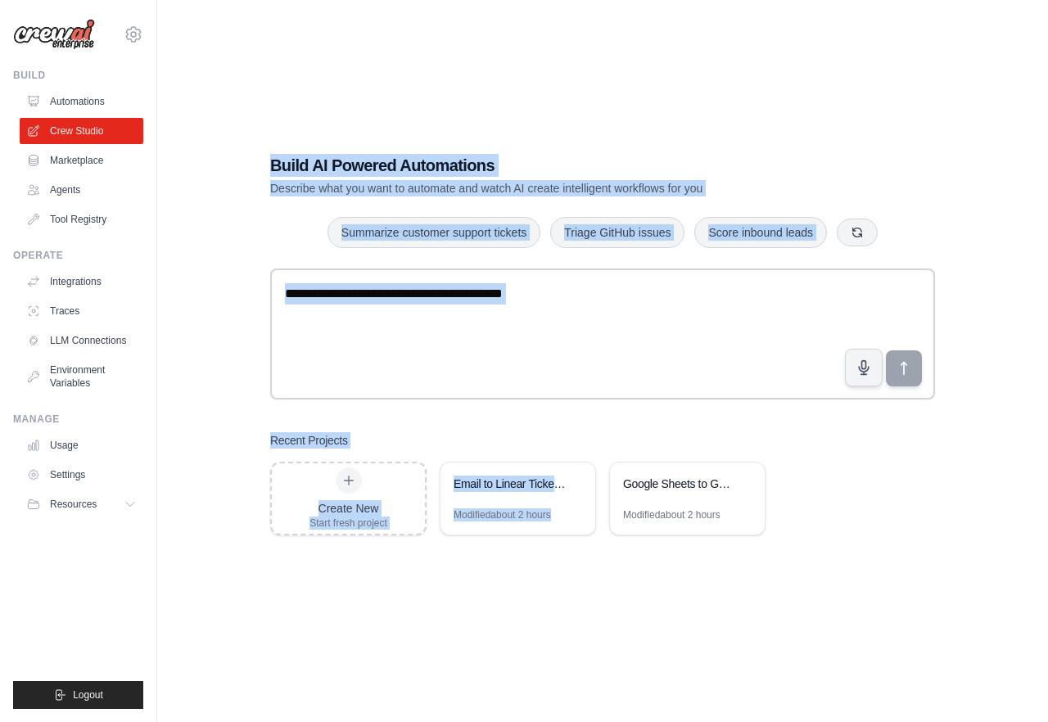
drag, startPoint x: 338, startPoint y: 131, endPoint x: 561, endPoint y: 783, distance: 689.3
click at [561, 721] on html "[EMAIL_ADDRESS] Settings Build Automations Crew Studio" at bounding box center [524, 344] width 1048 height 755
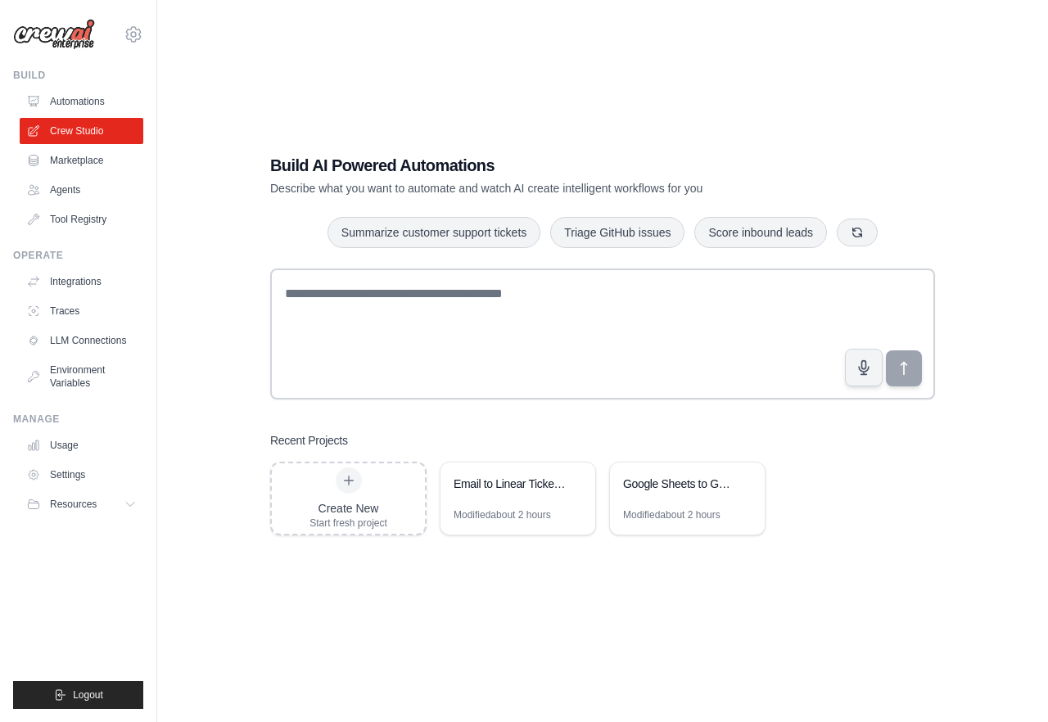
click at [863, 639] on div "Build AI Powered Automations Describe what you want to automate and watch AI cr…" at bounding box center [602, 345] width 838 height 722
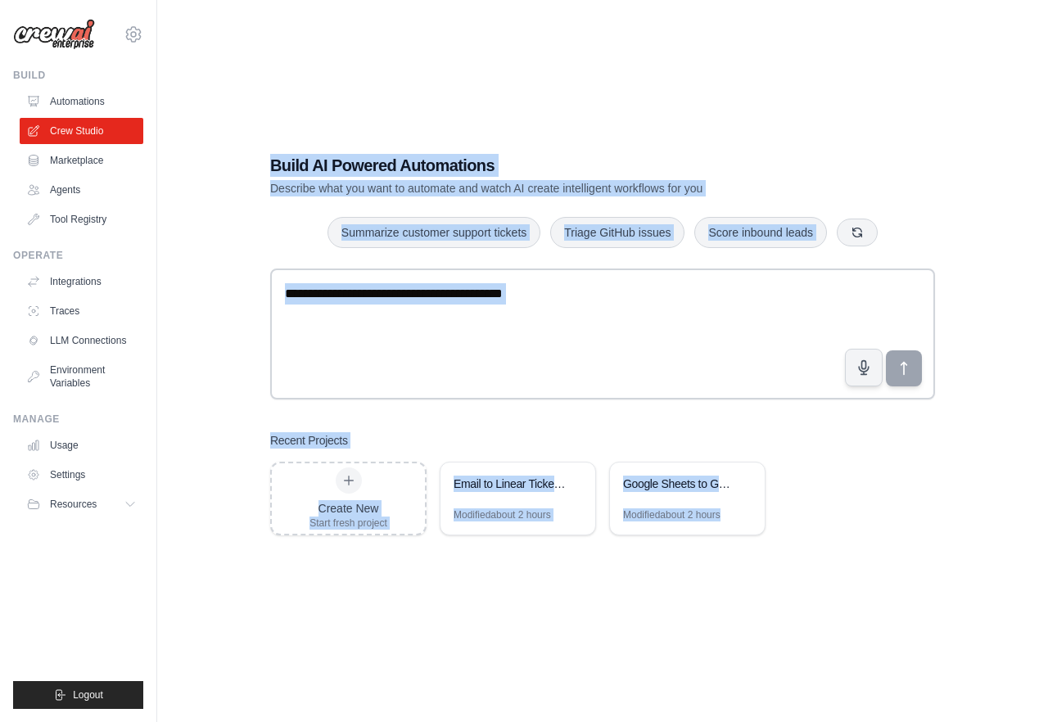
drag, startPoint x: 863, startPoint y: 638, endPoint x: 769, endPoint y: 28, distance: 617.0
click at [769, 28] on div "Build AI Powered Automations Describe what you want to automate and watch AI cr…" at bounding box center [602, 345] width 838 height 722
drag, startPoint x: 769, startPoint y: 27, endPoint x: 783, endPoint y: 647, distance: 619.7
click at [783, 647] on div "Build AI Powered Automations Describe what you want to automate and watch AI cr…" at bounding box center [602, 345] width 838 height 722
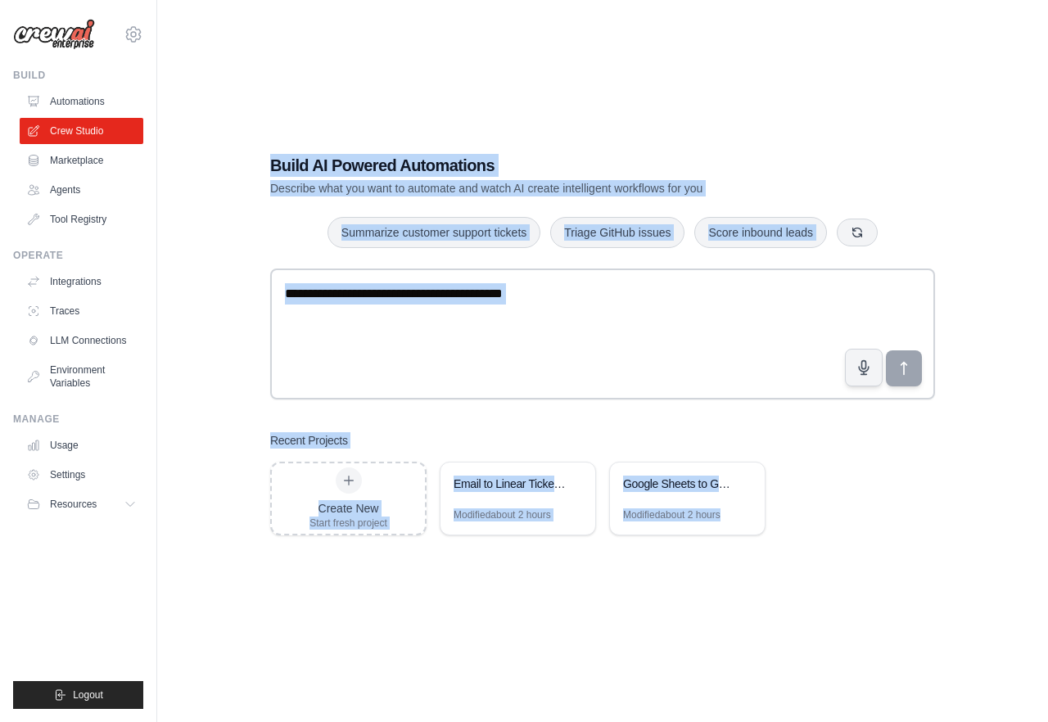
click at [783, 647] on div "Build AI Powered Automations Describe what you want to automate and watch AI cr…" at bounding box center [602, 345] width 838 height 722
drag, startPoint x: 783, startPoint y: 647, endPoint x: 686, endPoint y: 56, distance: 598.1
click at [686, 56] on div "Build AI Powered Automations Describe what you want to automate and watch AI cr…" at bounding box center [602, 345] width 838 height 722
drag, startPoint x: 686, startPoint y: 56, endPoint x: 700, endPoint y: 615, distance: 559.2
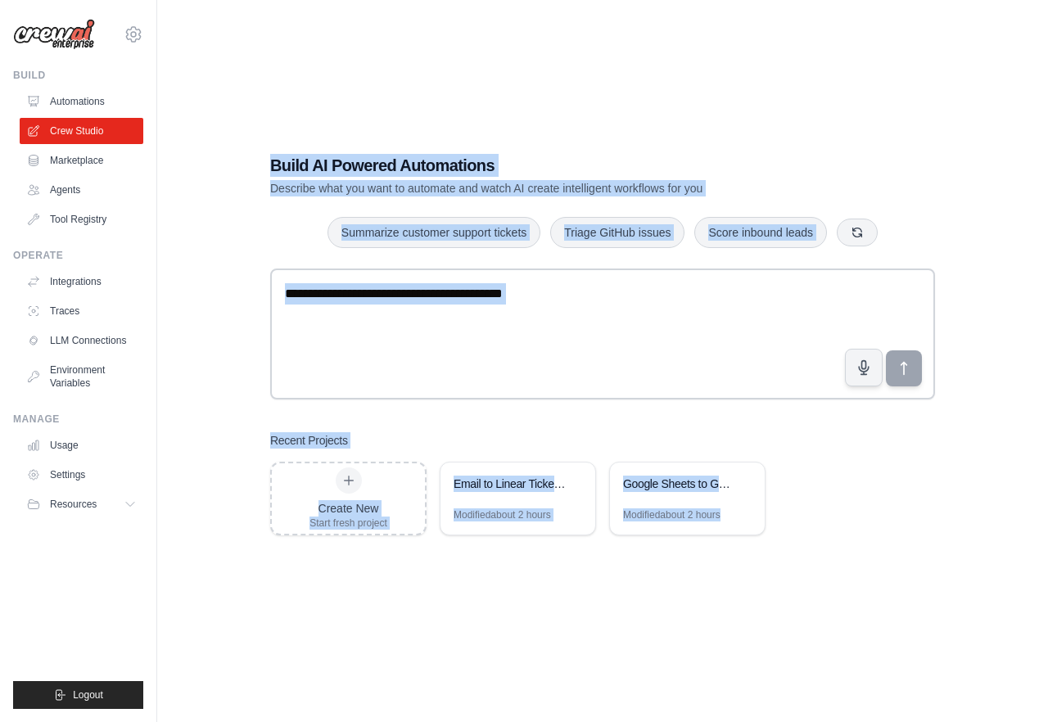
click at [699, 612] on div "Build AI Powered Automations Describe what you want to automate and watch AI cr…" at bounding box center [602, 345] width 838 height 722
click at [700, 615] on div "Build AI Powered Automations Describe what you want to automate and watch AI cr…" at bounding box center [602, 345] width 838 height 722
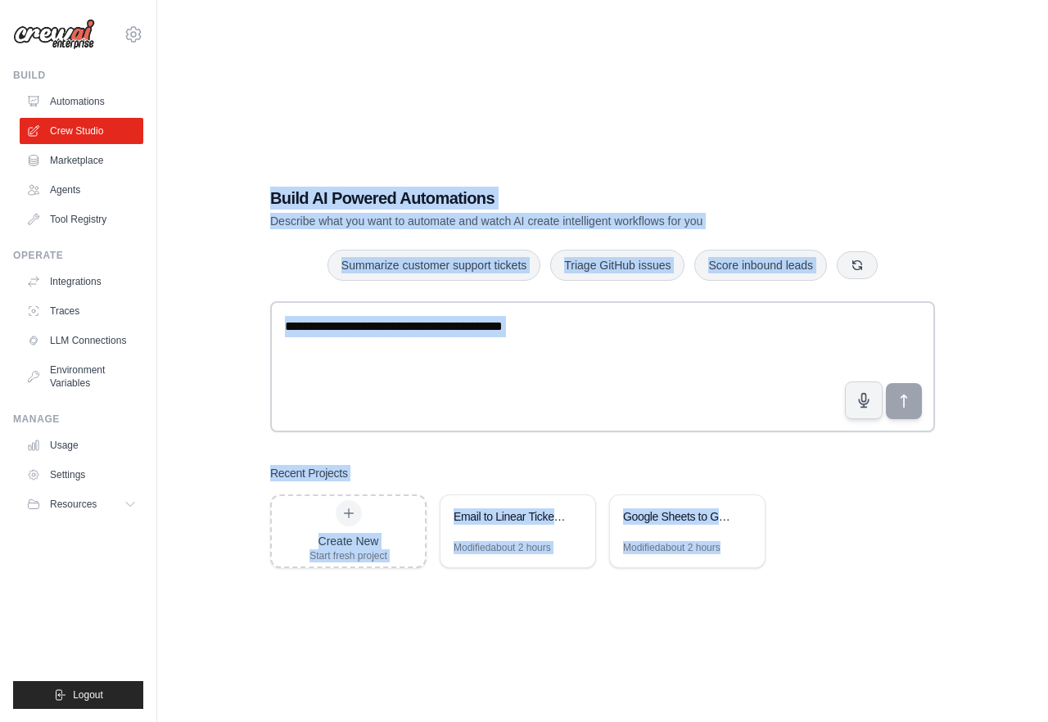
drag, startPoint x: 700, startPoint y: 615, endPoint x: 661, endPoint y: 63, distance: 553.9
click at [661, 63] on div "Build AI Powered Automations Describe what you want to automate and watch AI cr…" at bounding box center [602, 377] width 838 height 722
drag, startPoint x: 661, startPoint y: 63, endPoint x: 693, endPoint y: 695, distance: 632.7
click at [693, 695] on div "Build AI Powered Automations Describe what you want to automate and watch AI cr…" at bounding box center [602, 377] width 838 height 722
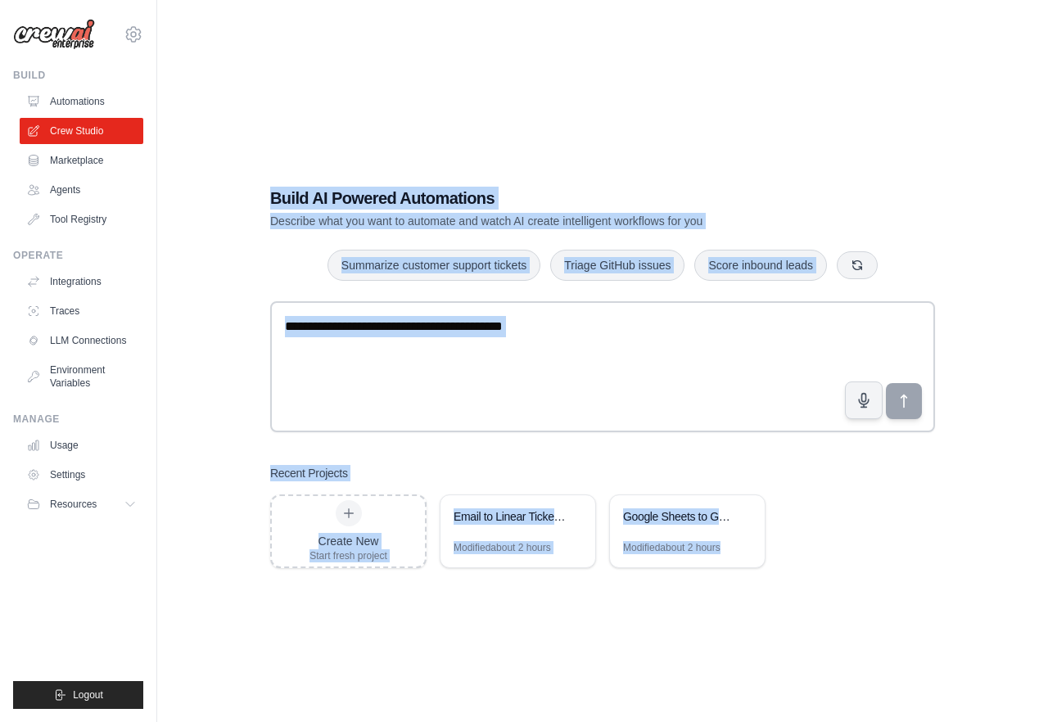
scroll to position [33, 0]
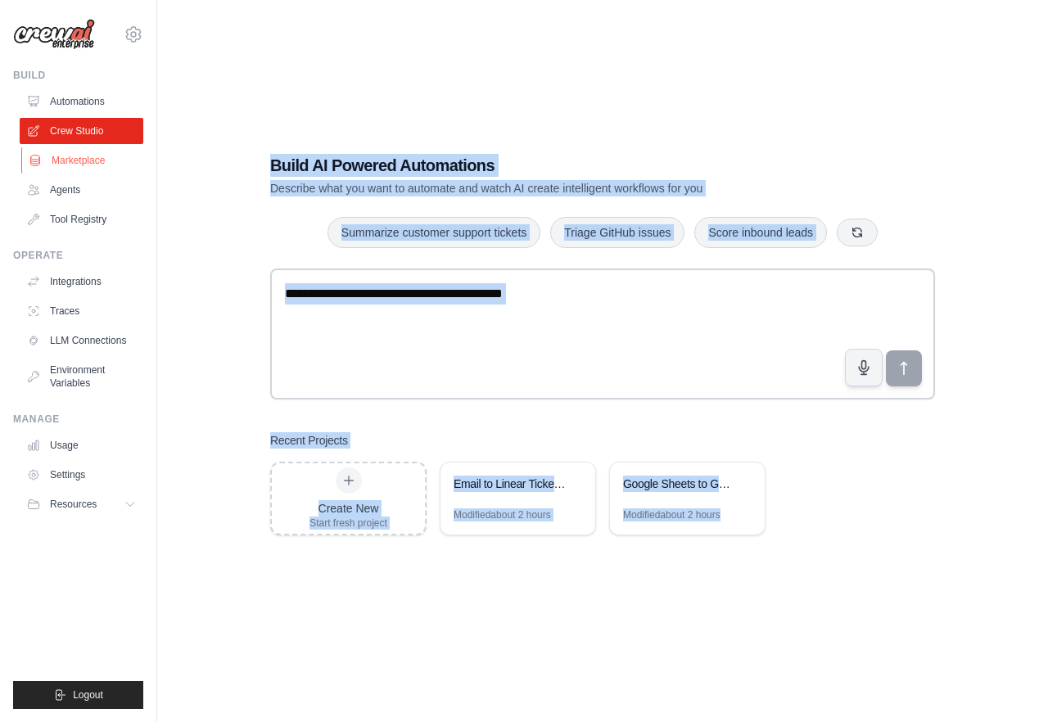
click at [90, 156] on link "Marketplace" at bounding box center [83, 160] width 124 height 26
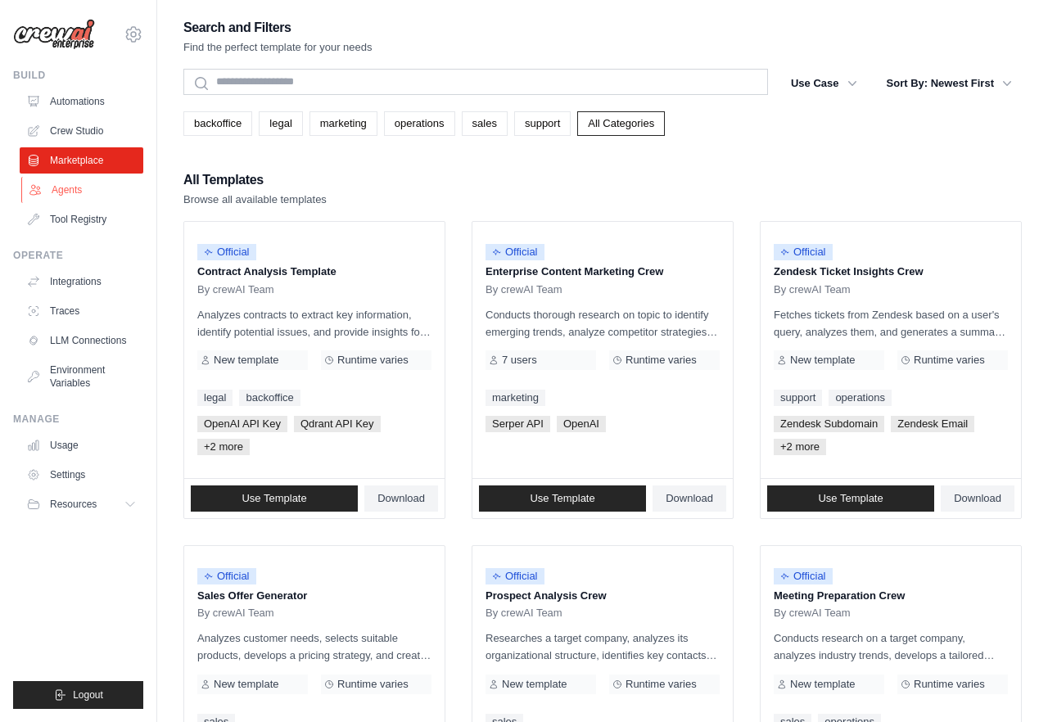
click at [79, 199] on link "Agents" at bounding box center [83, 190] width 124 height 26
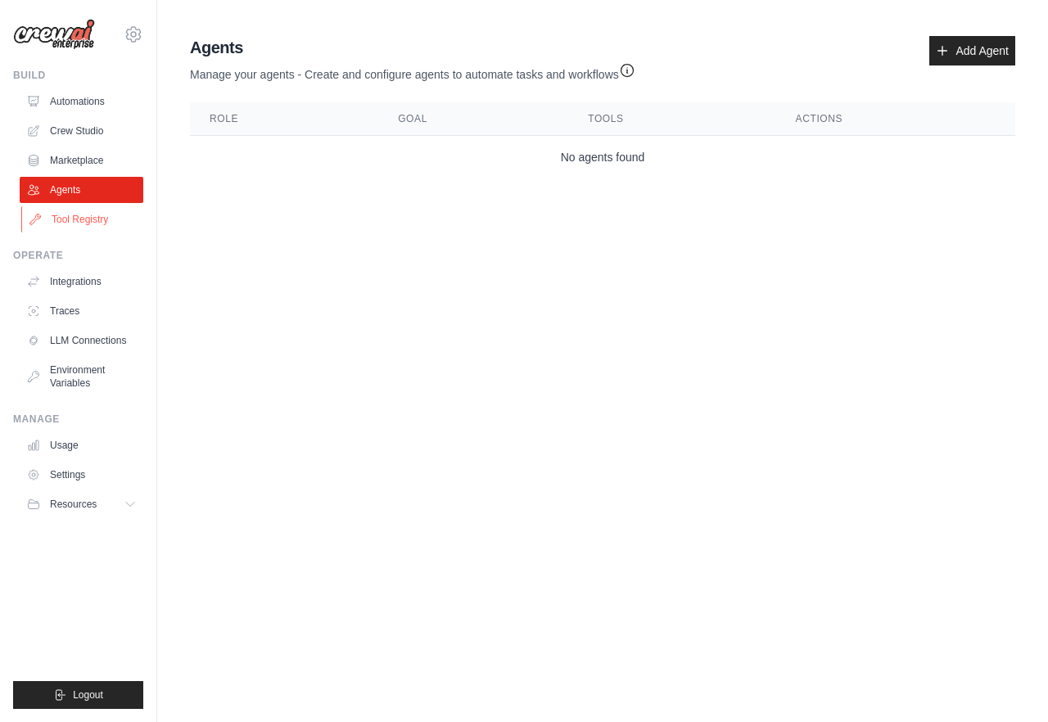
click at [91, 230] on link "Tool Registry" at bounding box center [83, 219] width 124 height 26
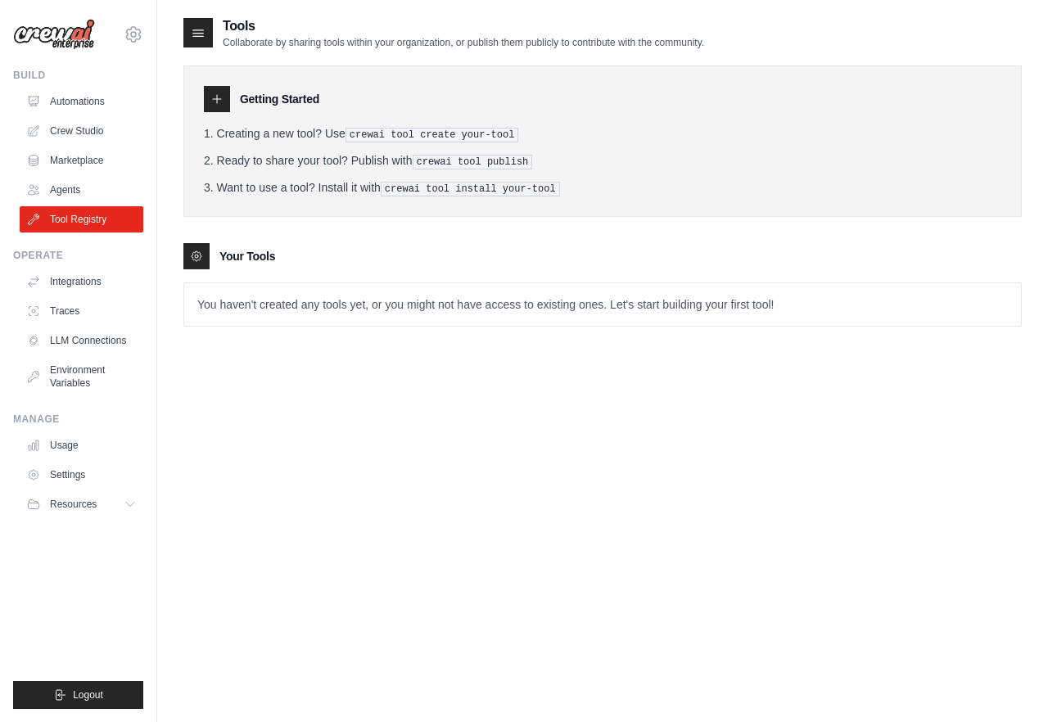
drag, startPoint x: 336, startPoint y: 105, endPoint x: 381, endPoint y: 215, distance: 119.6
click at [381, 215] on div "Getting Started Creating a new tool? Use crewai tool create your-tool Ready to …" at bounding box center [602, 187] width 838 height 277
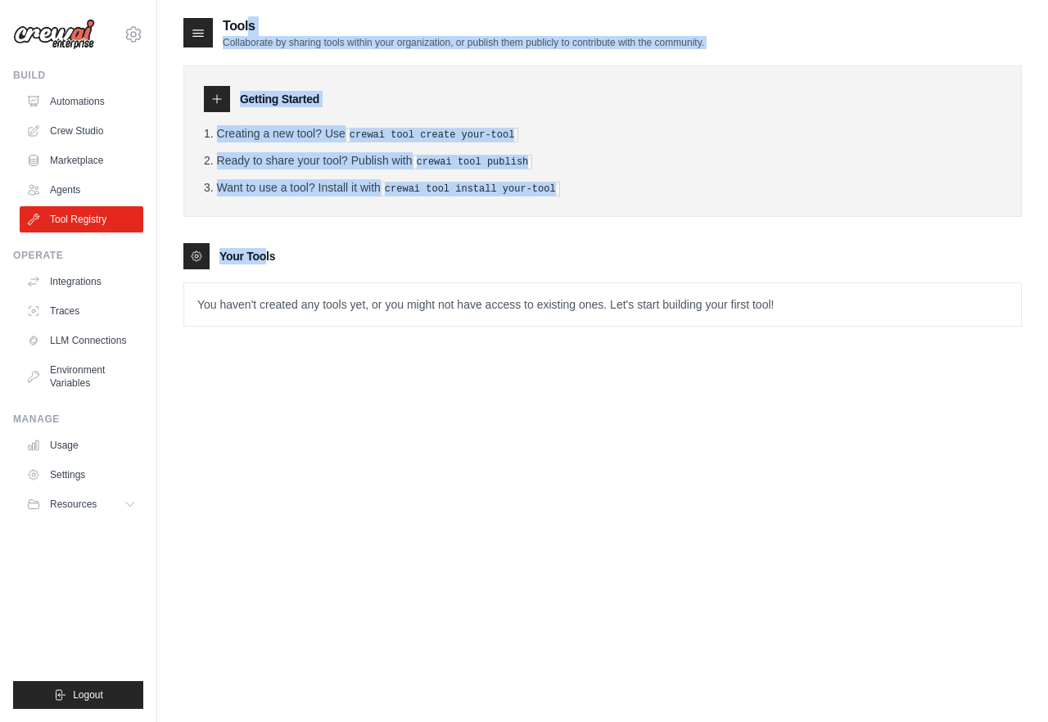
drag, startPoint x: 381, startPoint y: 216, endPoint x: 418, endPoint y: -19, distance: 237.8
click at [418, 0] on html "yi@relari.ai Settings Build Automations Crew Studio" at bounding box center [524, 377] width 1048 height 755
click at [346, 13] on main "Tools Collaborate by sharing tools within your organization, or publish them pu…" at bounding box center [602, 377] width 890 height 755
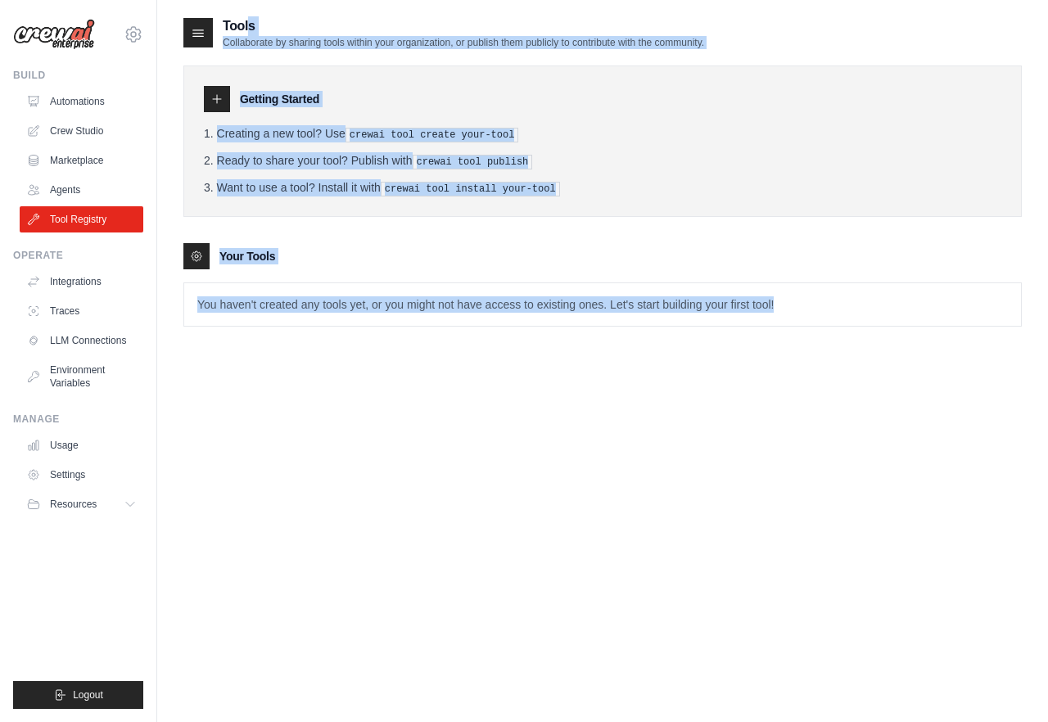
drag, startPoint x: 346, startPoint y: 13, endPoint x: 424, endPoint y: 449, distance: 442.3
click at [424, 449] on main "Tools Collaborate by sharing tools within your organization, or publish them pu…" at bounding box center [602, 377] width 890 height 755
click at [425, 450] on div "Tools Collaborate by sharing tools within your organization, or publish them pu…" at bounding box center [602, 377] width 838 height 722
drag, startPoint x: 425, startPoint y: 465, endPoint x: 417, endPoint y: -92, distance: 556.6
click at [417, 0] on html "yi@relari.ai Settings Build Automations Crew Studio" at bounding box center [524, 377] width 1048 height 755
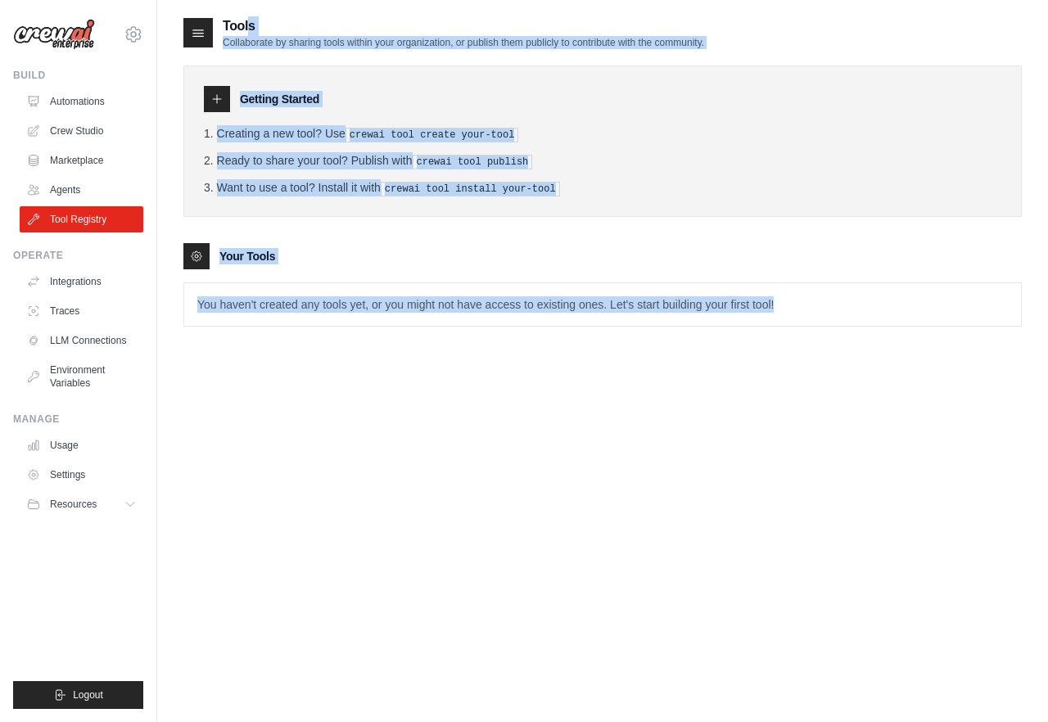
click at [275, 14] on main "Tools Collaborate by sharing tools within your organization, or publish them pu…" at bounding box center [602, 377] width 890 height 755
drag, startPoint x: 275, startPoint y: 14, endPoint x: 305, endPoint y: 331, distance: 319.0
click at [305, 331] on main "Tools Collaborate by sharing tools within your organization, or publish them pu…" at bounding box center [602, 377] width 890 height 755
click at [305, 328] on div "Tools Collaborate by sharing tools within your organization, or publish them pu…" at bounding box center [602, 184] width 838 height 336
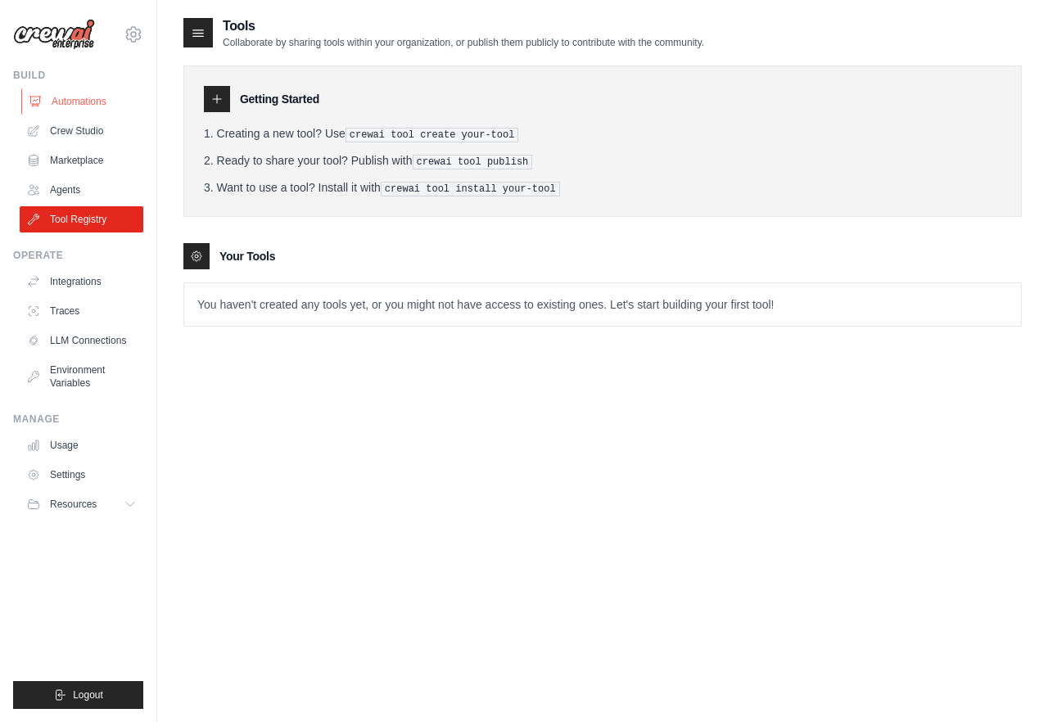
click at [84, 104] on link "Automations" at bounding box center [83, 101] width 124 height 26
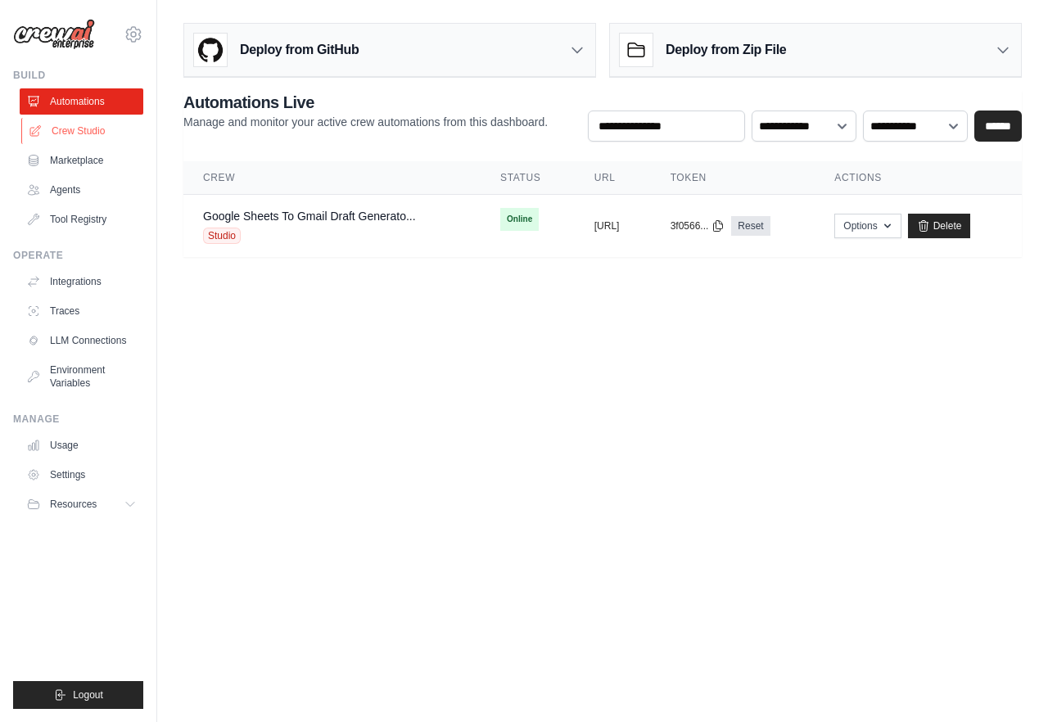
click at [84, 124] on link "Crew Studio" at bounding box center [83, 131] width 124 height 26
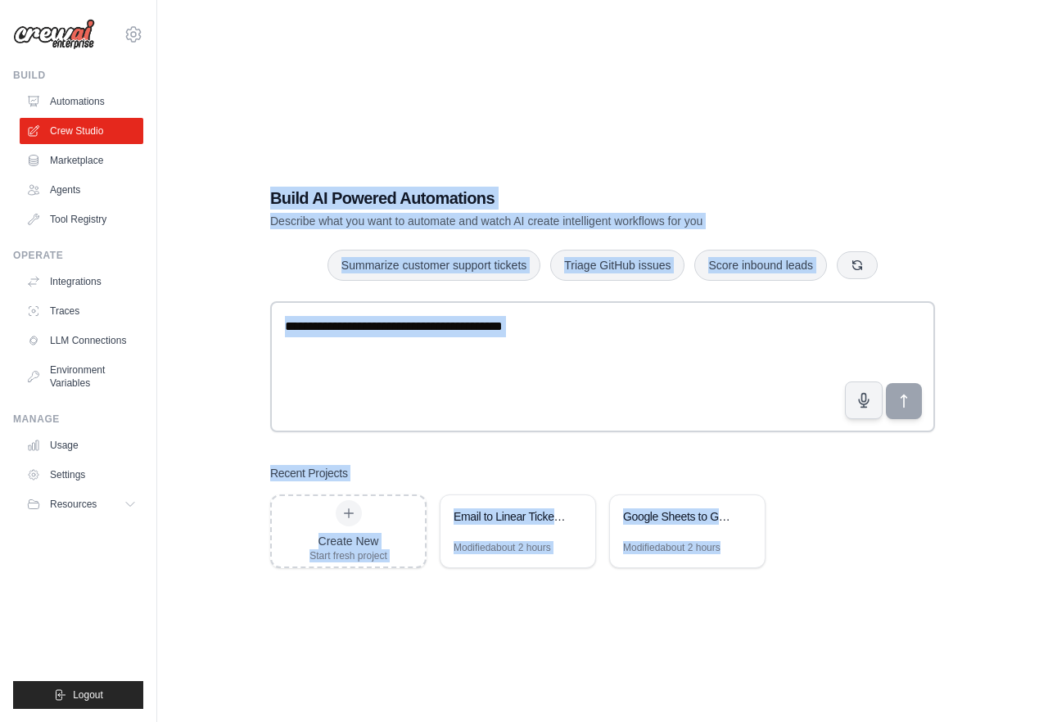
drag, startPoint x: 453, startPoint y: 110, endPoint x: 647, endPoint y: 673, distance: 595.8
click at [647, 673] on div "Build AI Powered Automations Describe what you want to automate and watch AI cr…" at bounding box center [602, 377] width 838 height 722
